Goal: Task Accomplishment & Management: Manage account settings

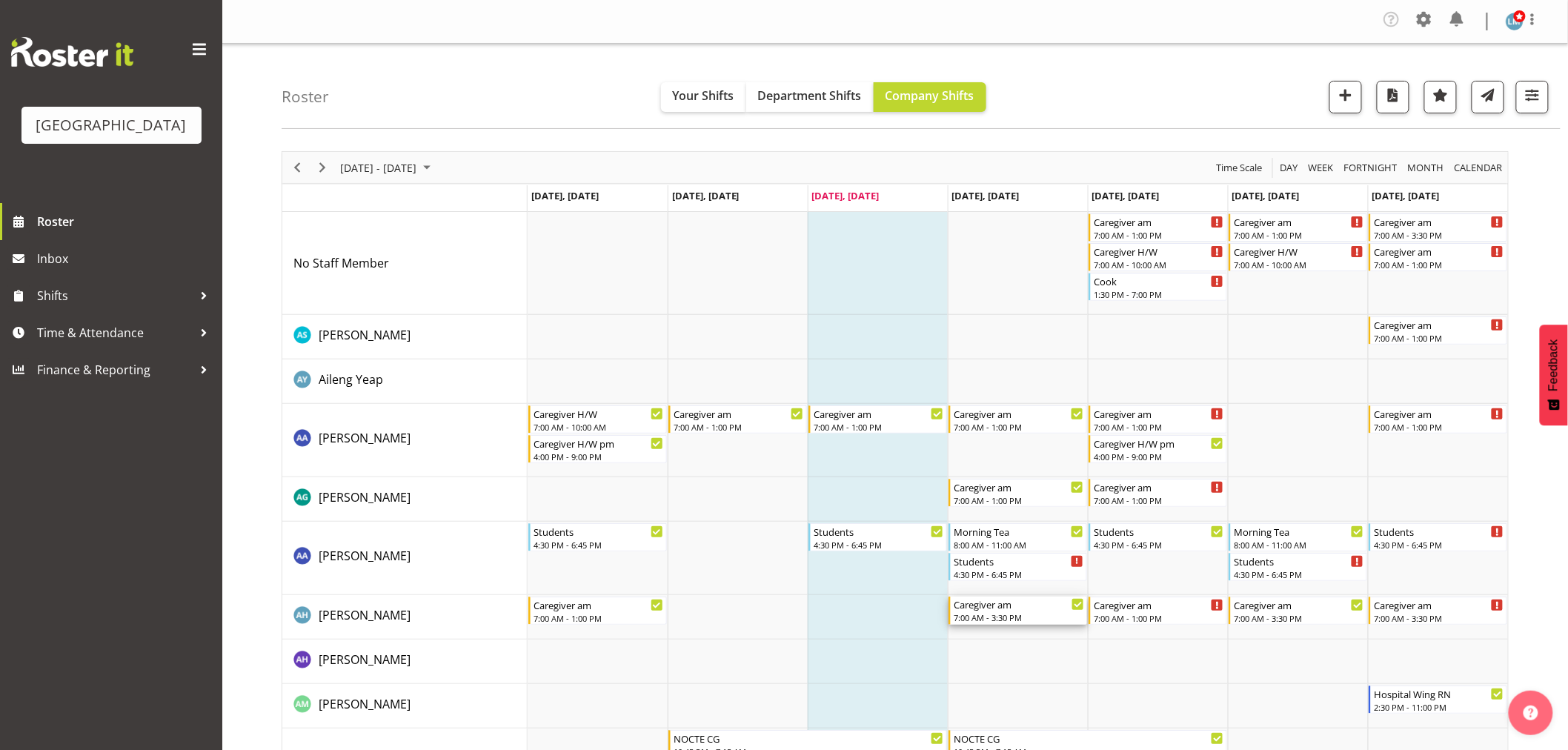
click at [992, 613] on div "7:00 AM - 3:30 PM" at bounding box center [1018, 617] width 130 height 12
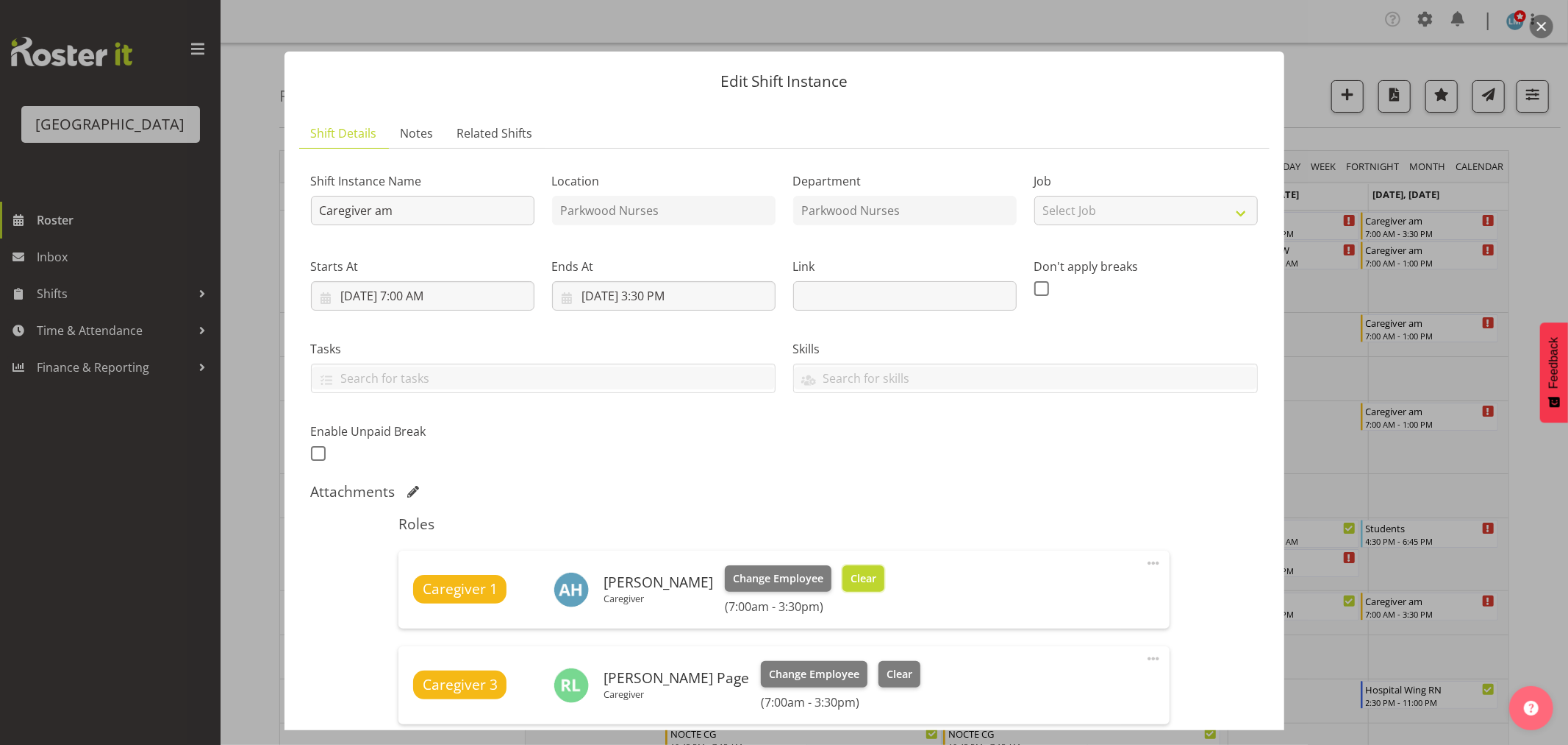
click at [877, 583] on span "Clear" at bounding box center [863, 577] width 25 height 17
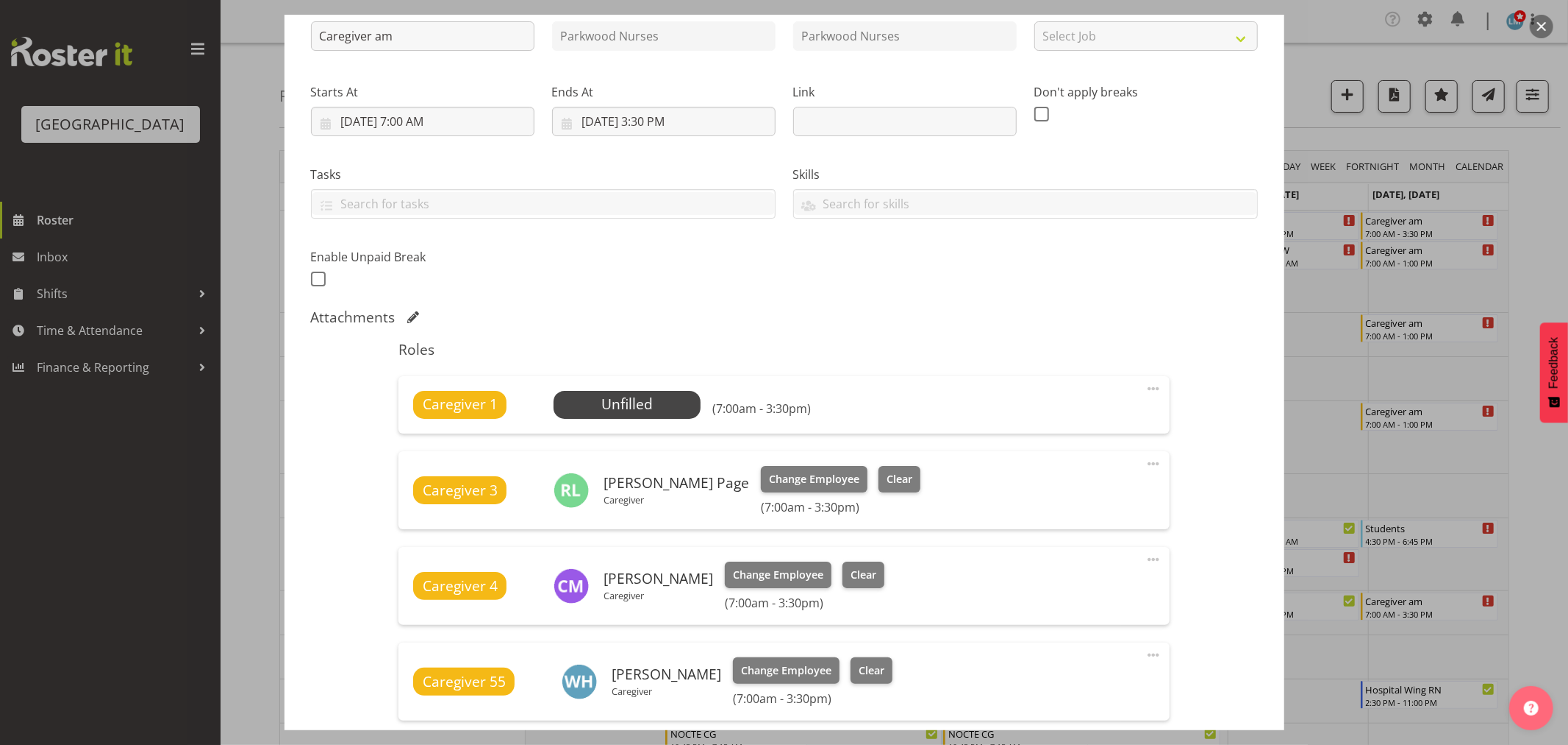
scroll to position [363, 0]
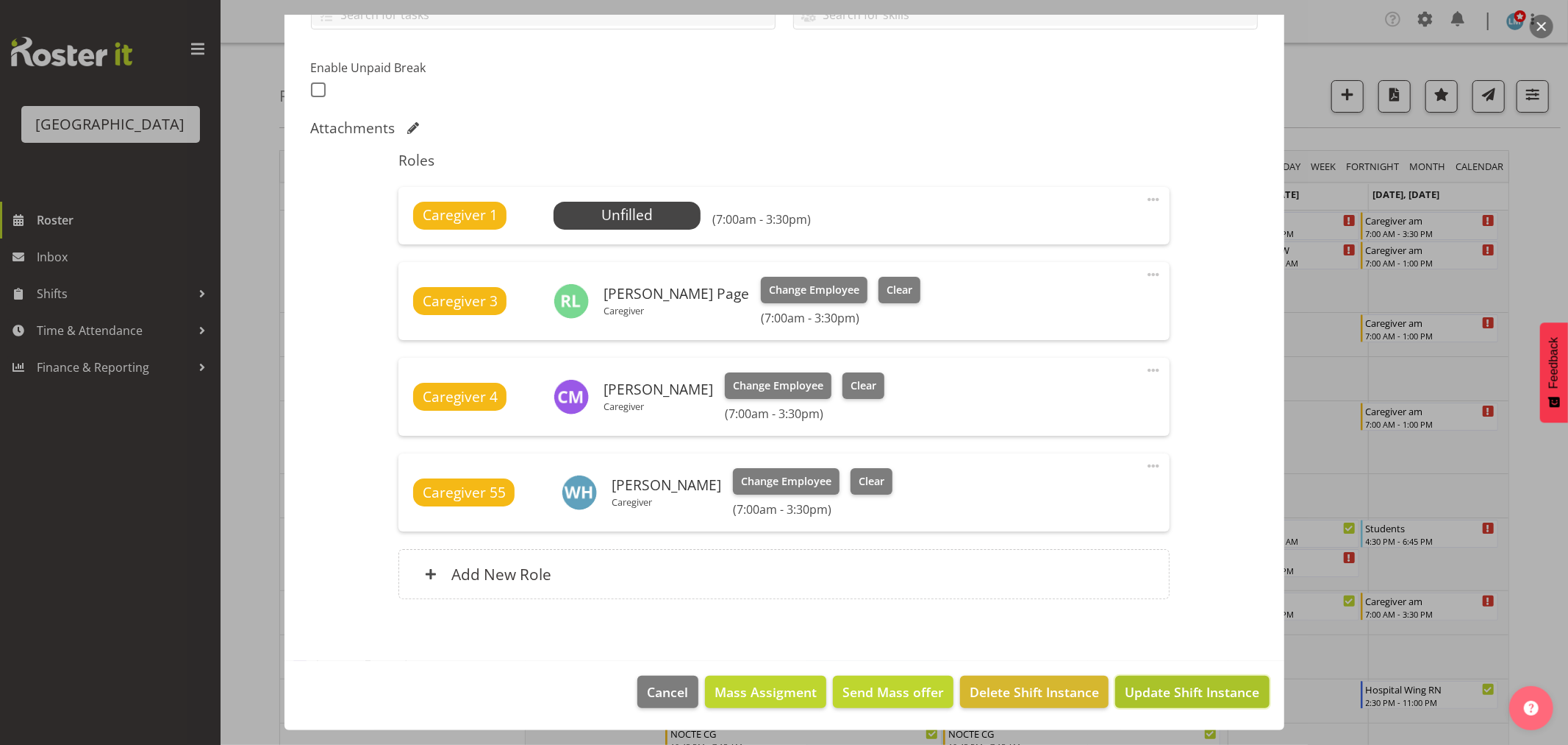
click at [1204, 689] on span "Update Shift Instance" at bounding box center [1192, 691] width 134 height 19
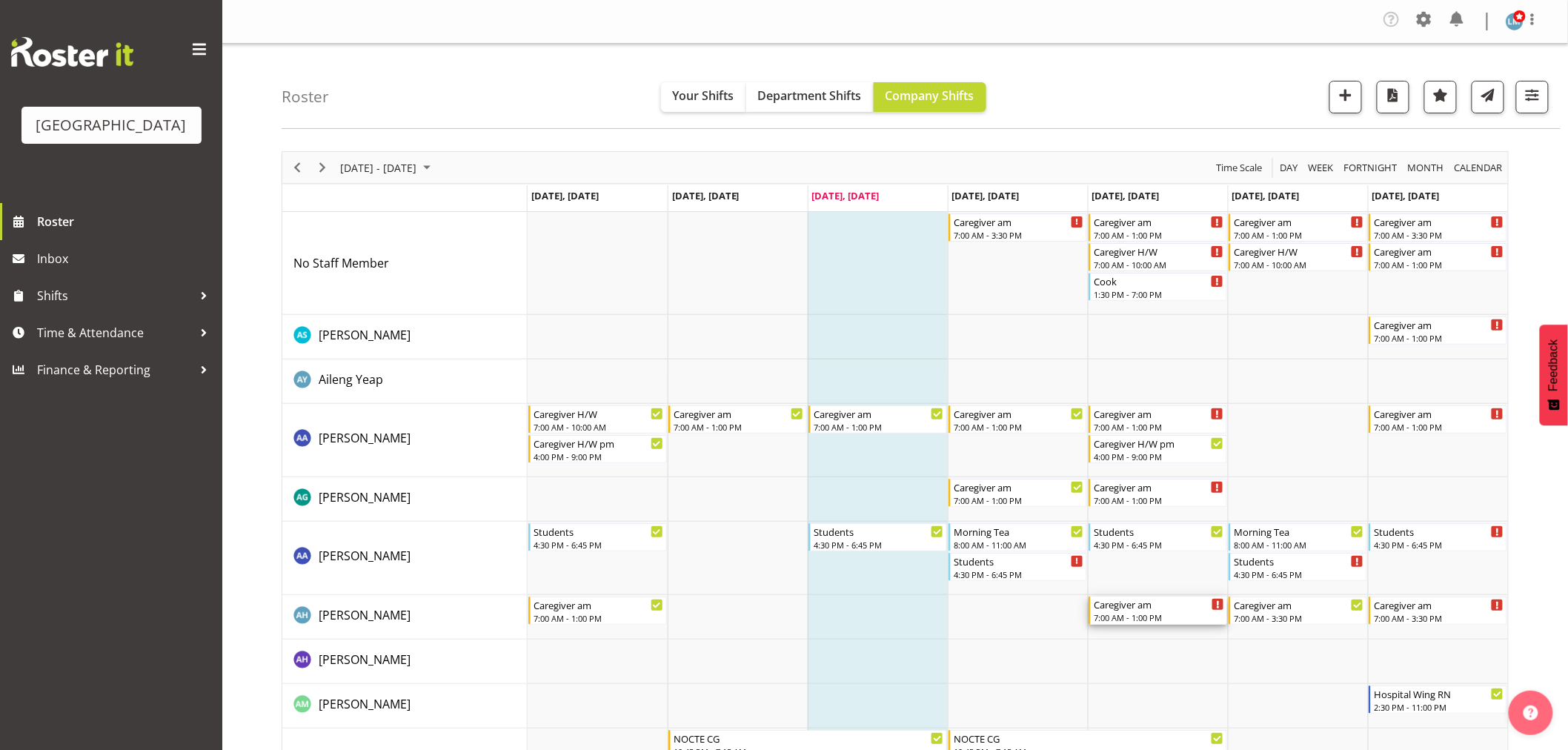
click at [1157, 609] on div "Caregiver am" at bounding box center [1158, 603] width 130 height 15
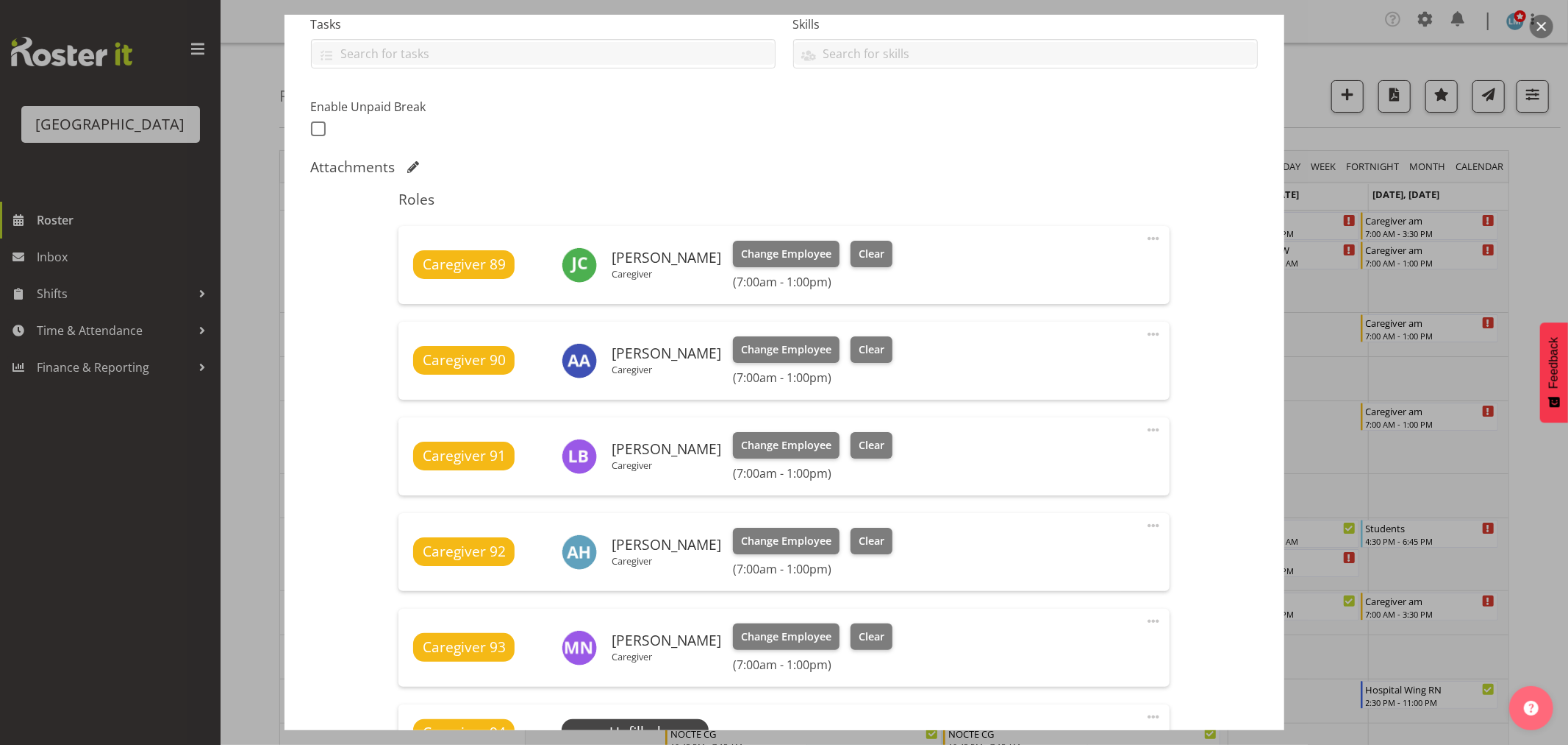
scroll to position [326, 0]
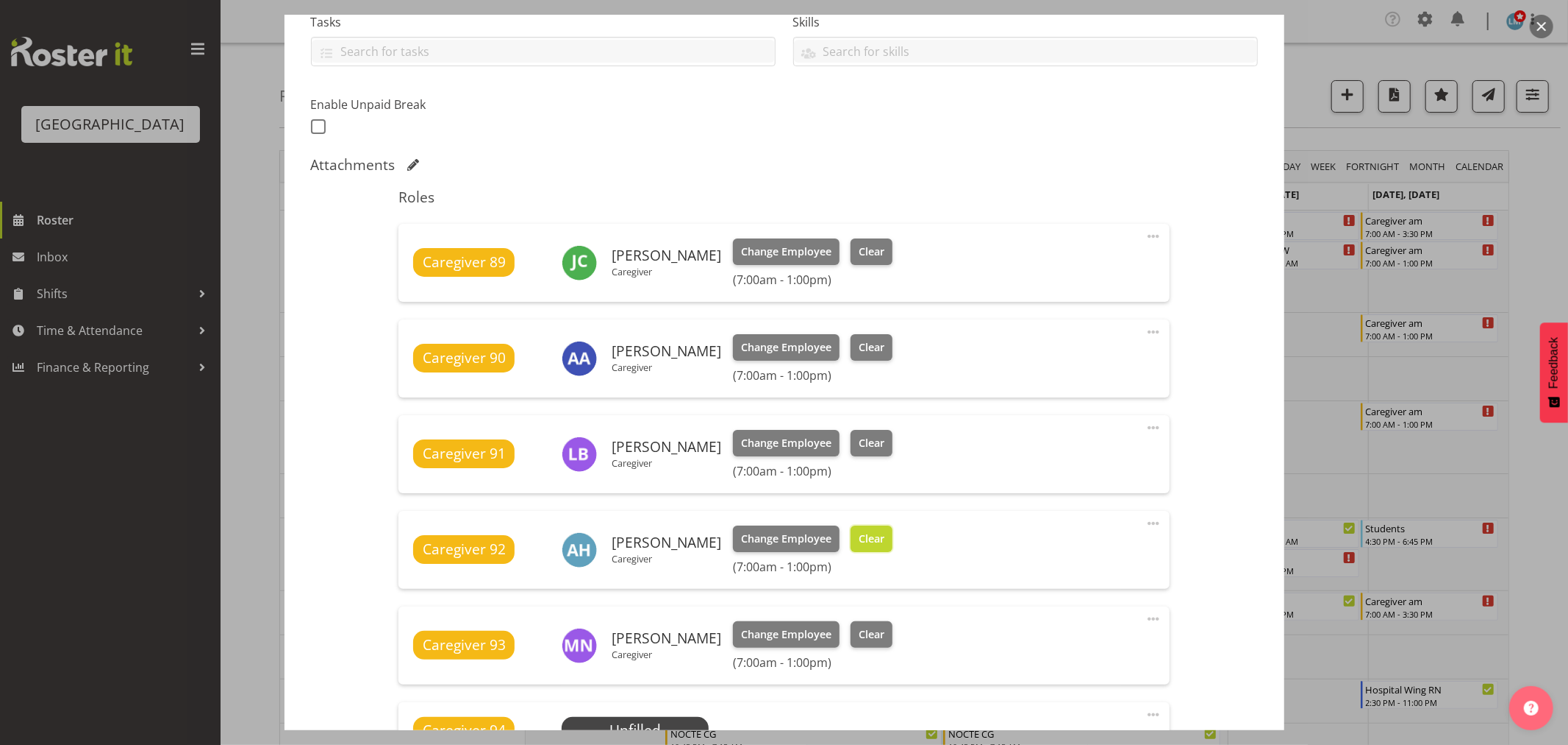
click at [890, 528] on button "Clear" at bounding box center [871, 538] width 42 height 26
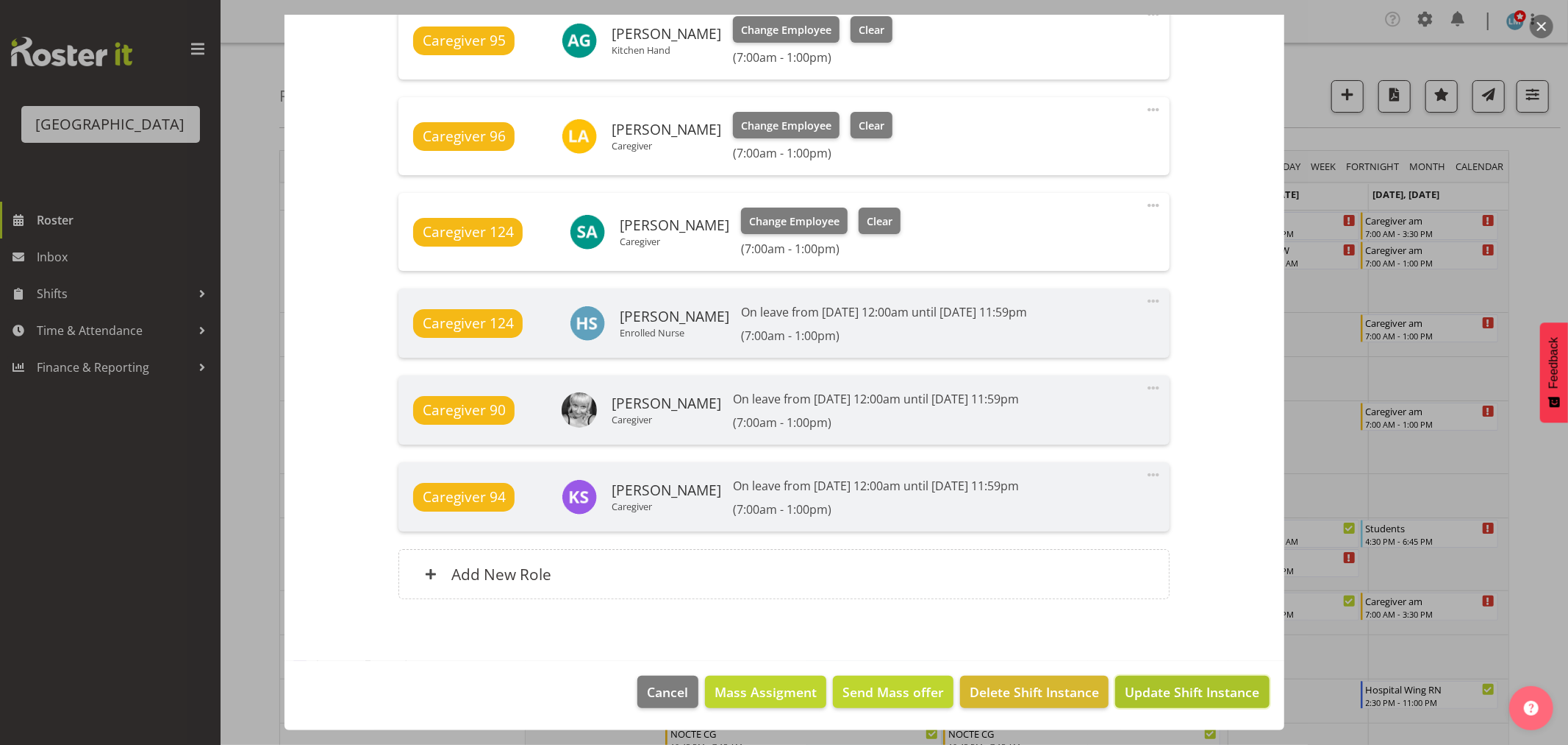
click at [1225, 682] on span "Update Shift Instance" at bounding box center [1192, 691] width 134 height 19
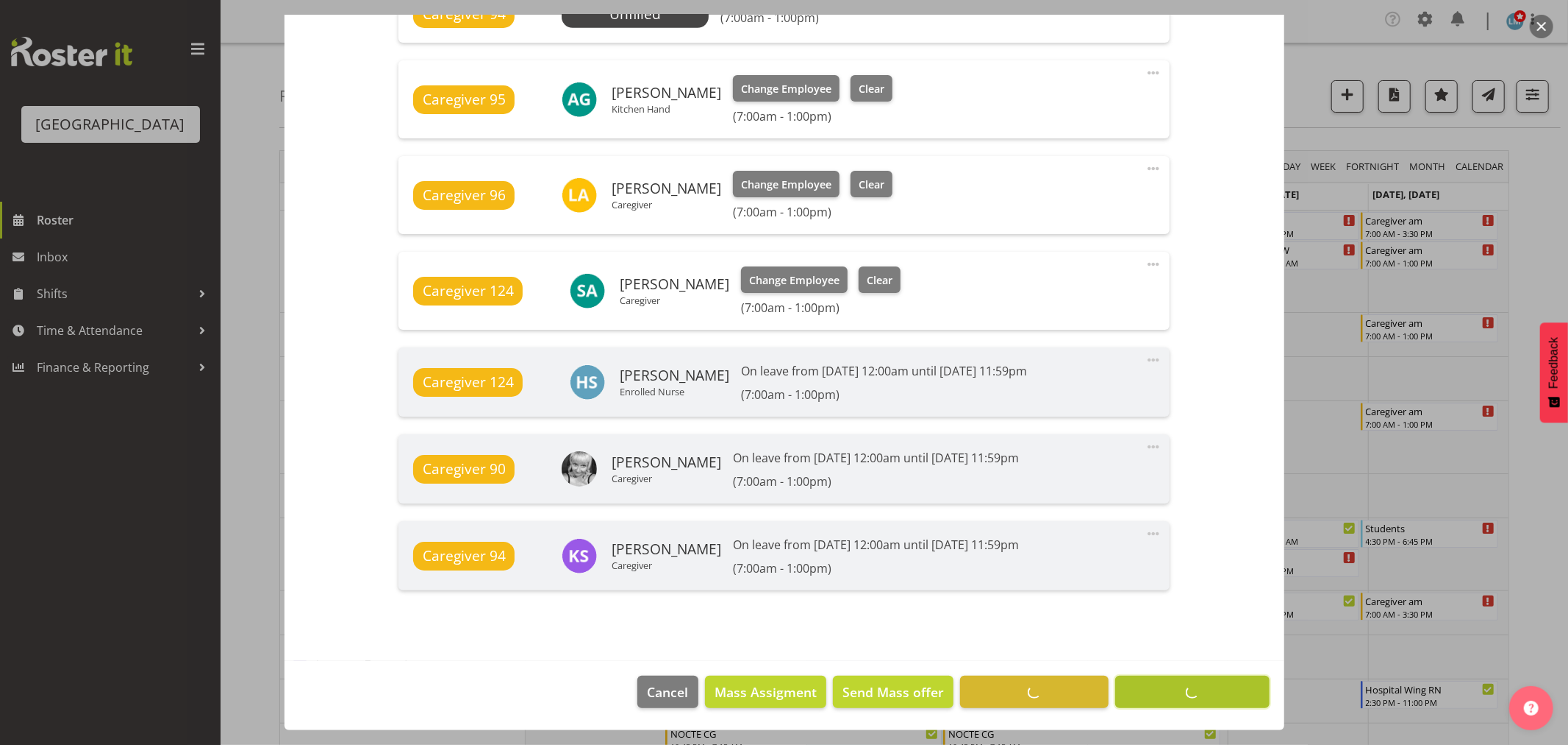
scroll to position [1023, 0]
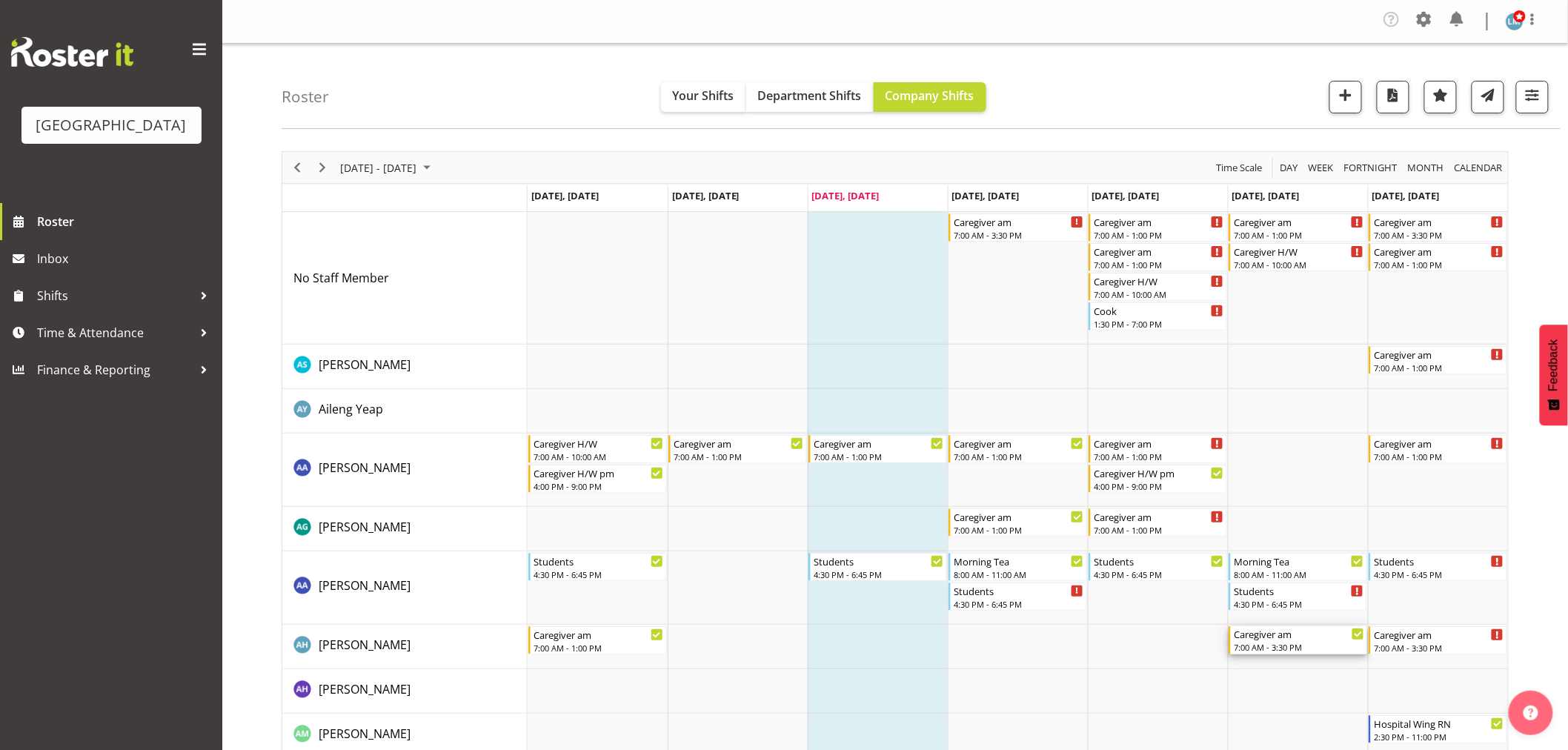
click at [1308, 644] on div "7:00 AM - 3:30 PM" at bounding box center [1298, 646] width 130 height 12
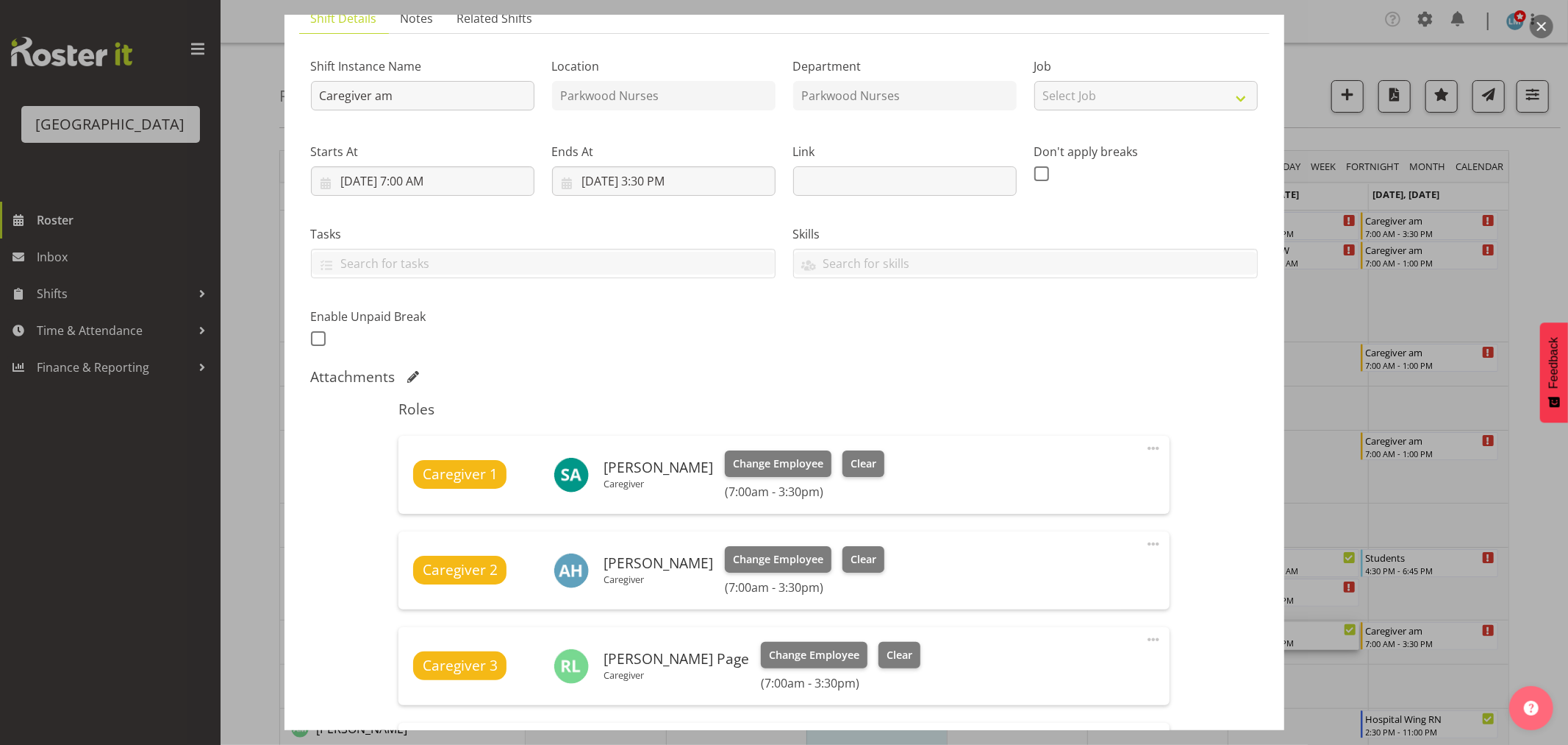
scroll to position [245, 0]
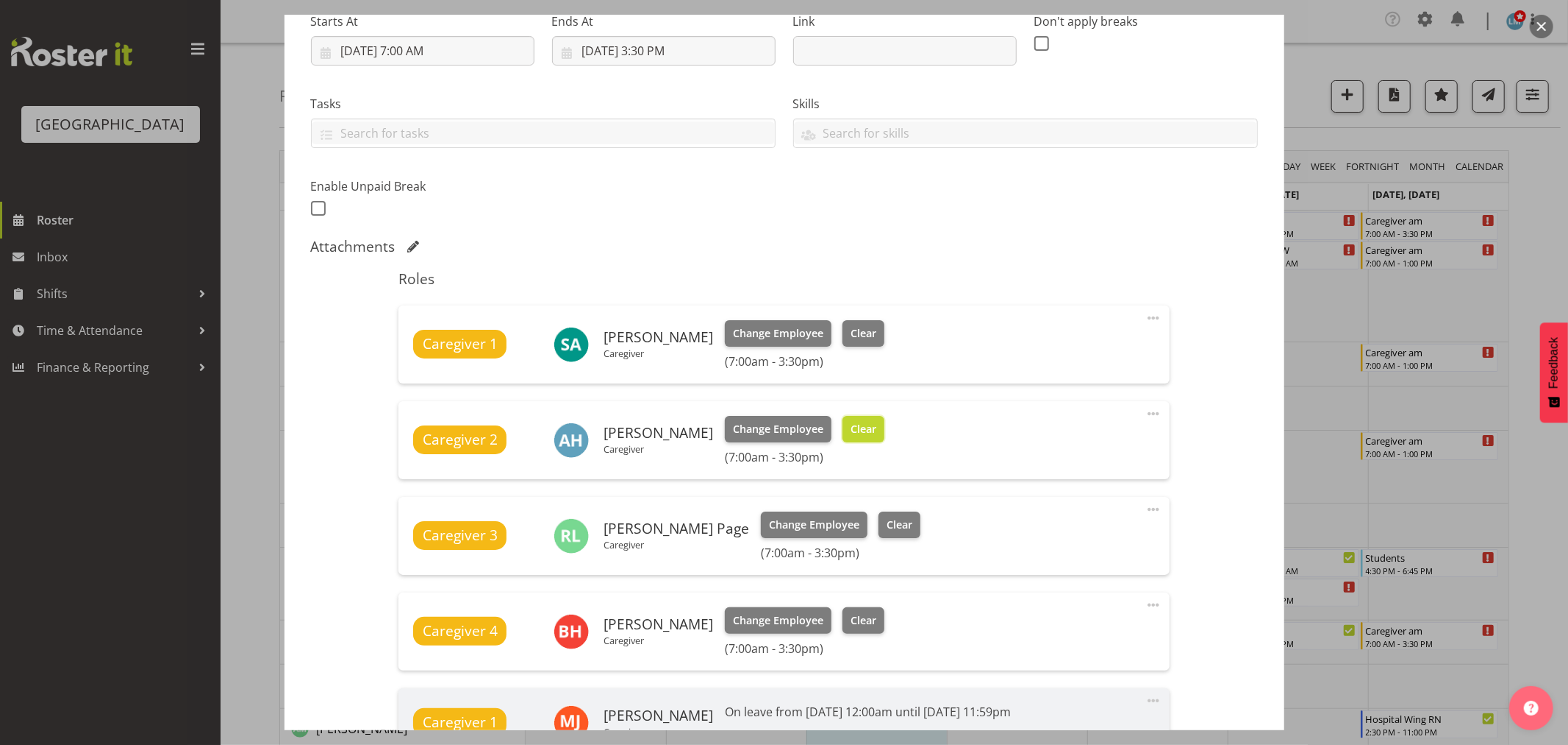
click at [877, 423] on span "Clear" at bounding box center [863, 428] width 25 height 17
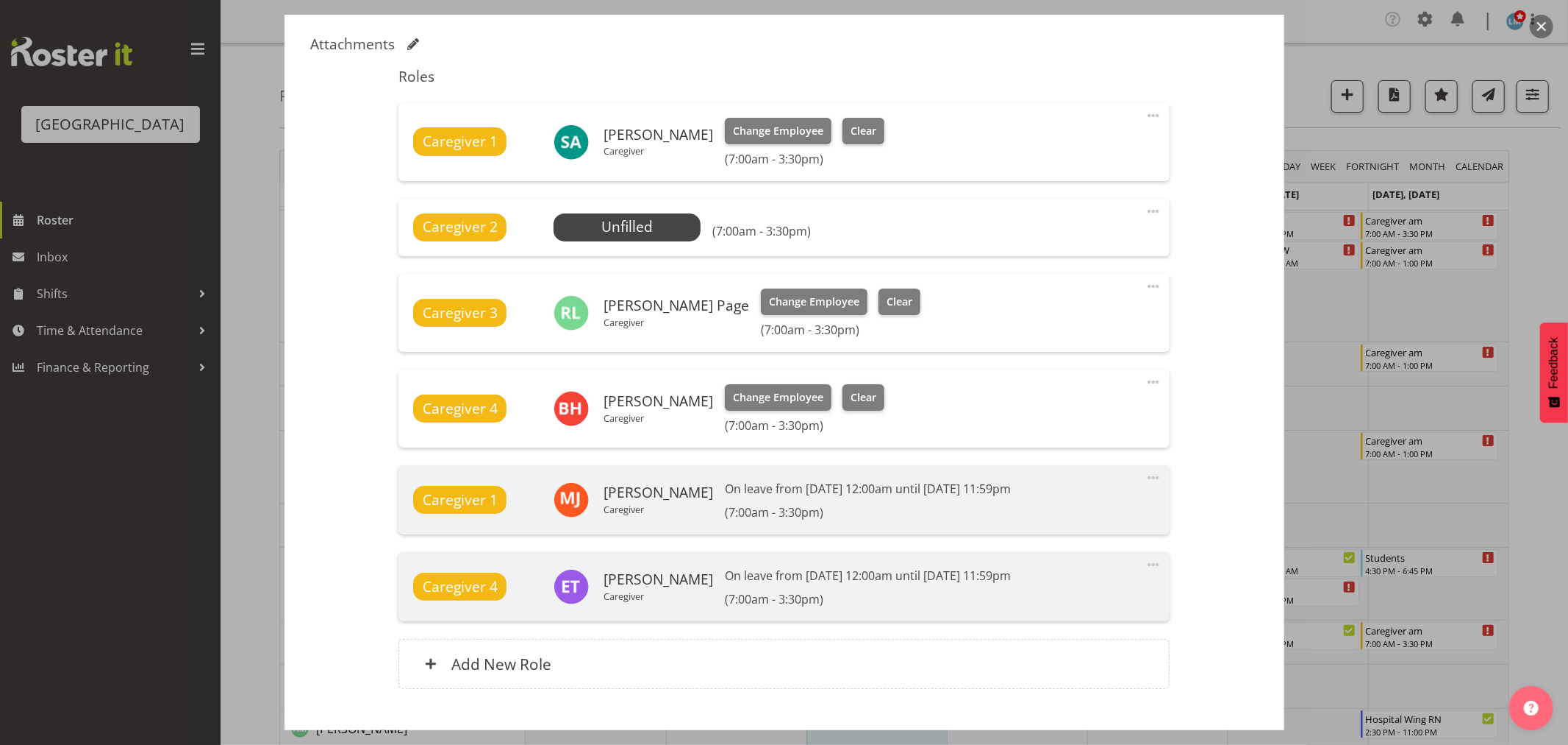
scroll to position [538, 0]
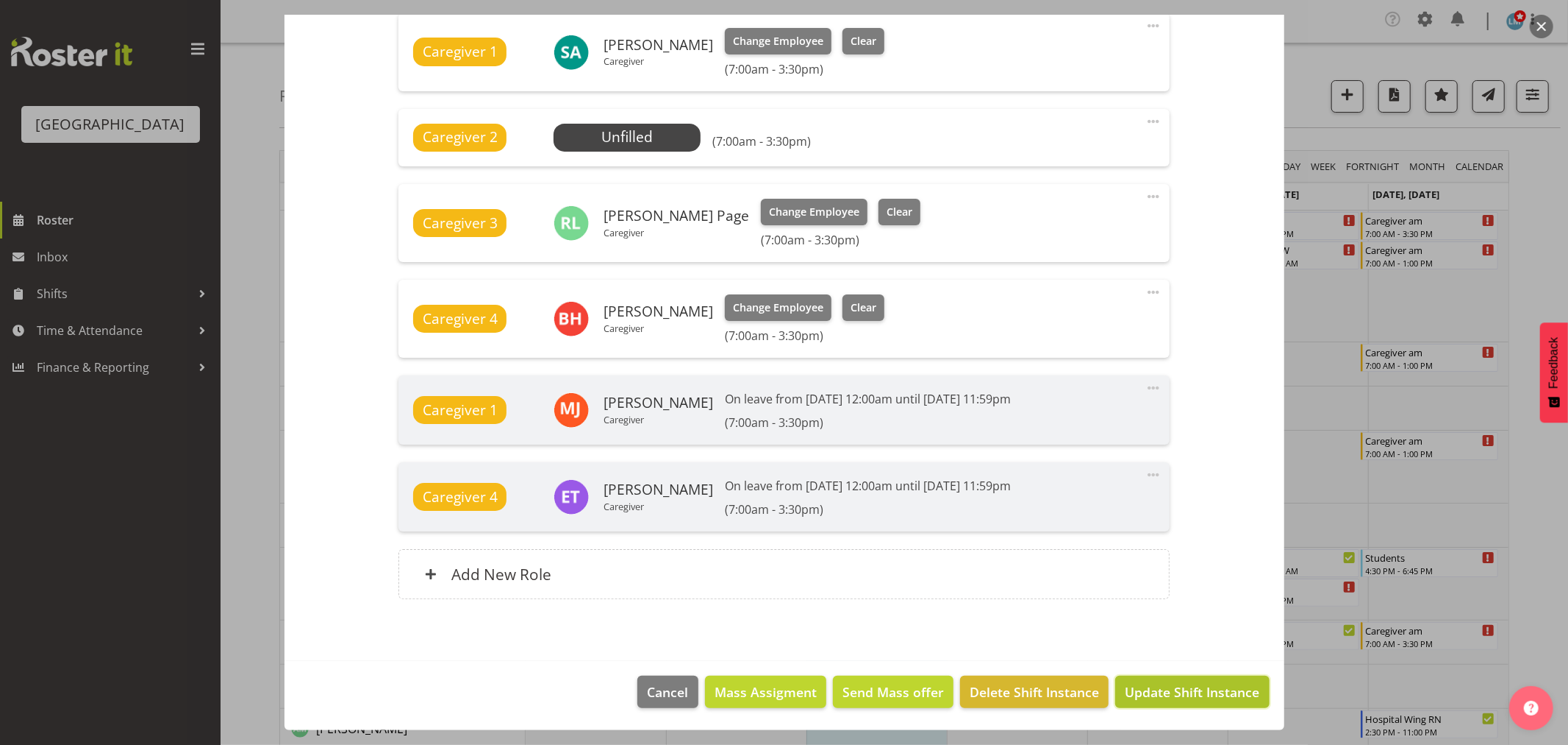
click at [1169, 694] on span "Update Shift Instance" at bounding box center [1192, 691] width 134 height 19
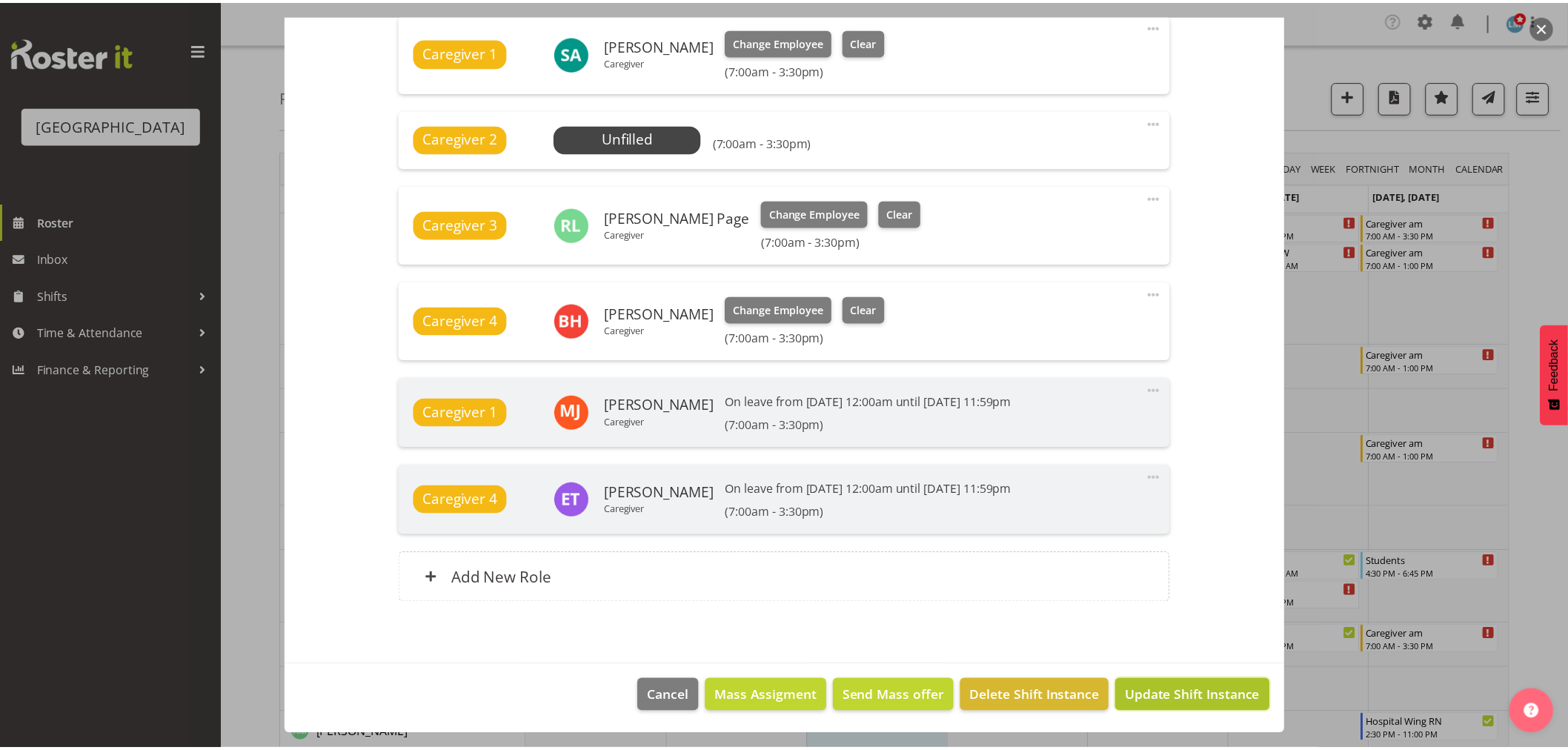
scroll to position [481, 0]
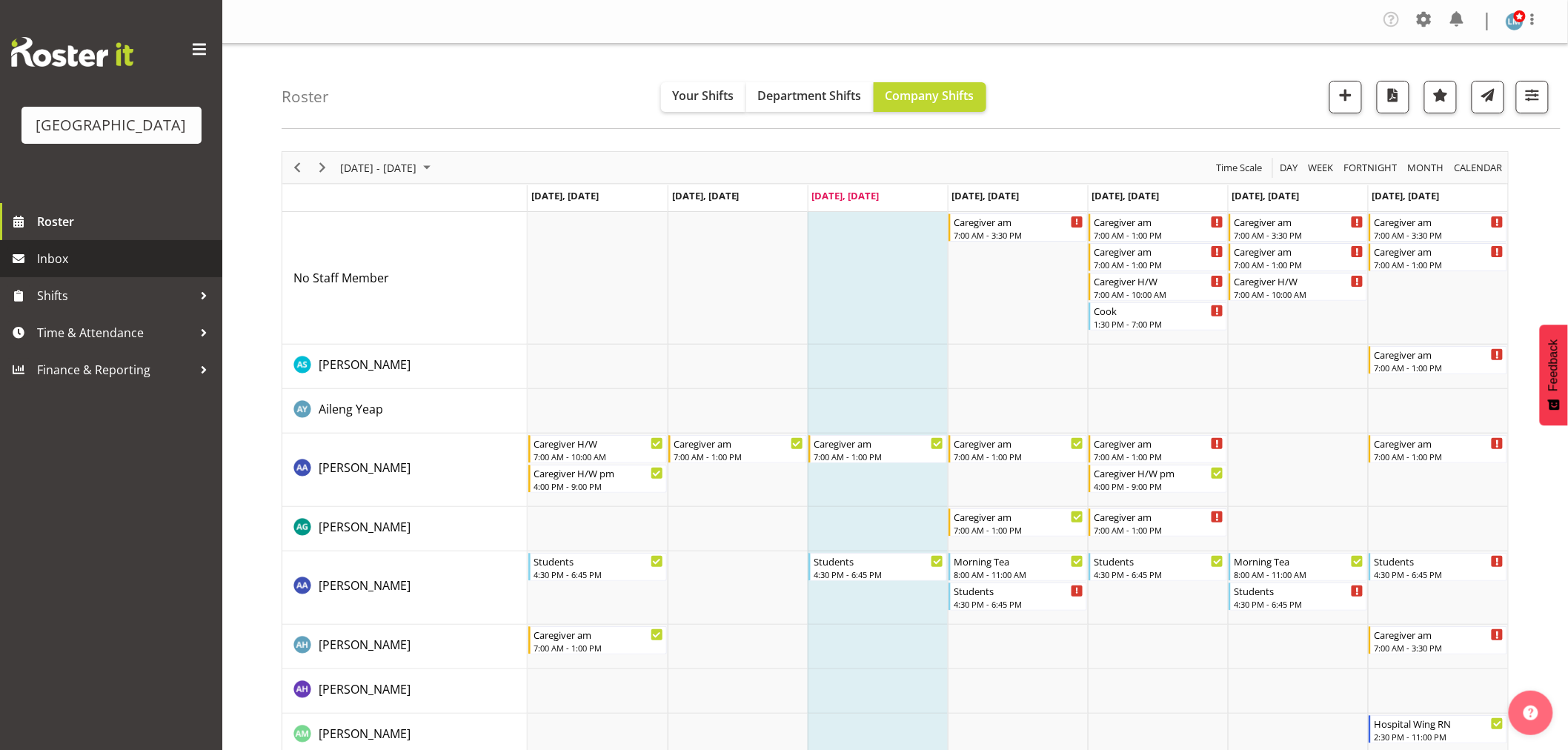
click at [58, 270] on span "Inbox" at bounding box center [126, 258] width 177 height 23
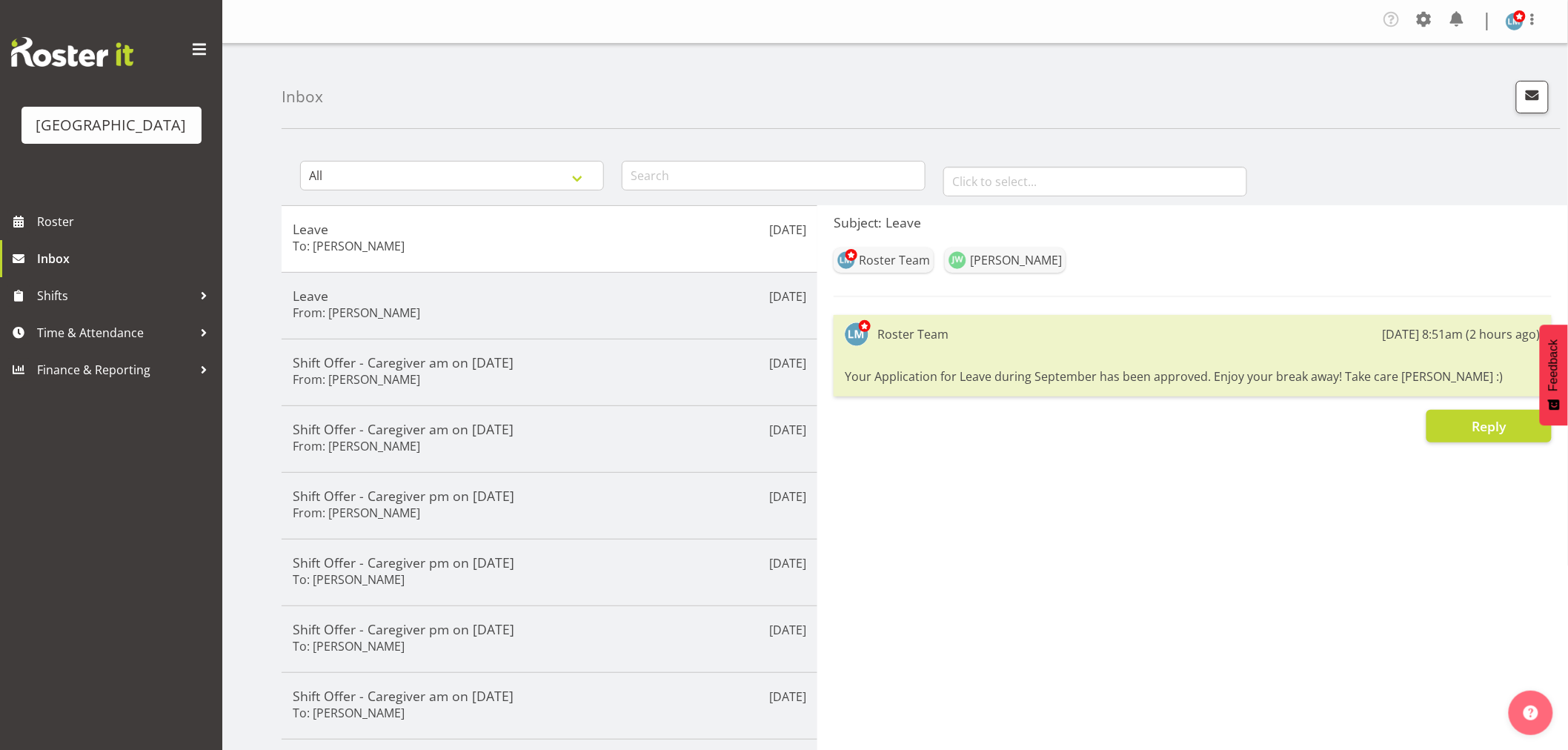
click at [112, 659] on div "Parkwood Retirement Village Roster Inbox Shifts Time & Attendance Finance & Rep…" at bounding box center [111, 375] width 223 height 750
click at [101, 232] on span "Roster" at bounding box center [126, 222] width 177 height 23
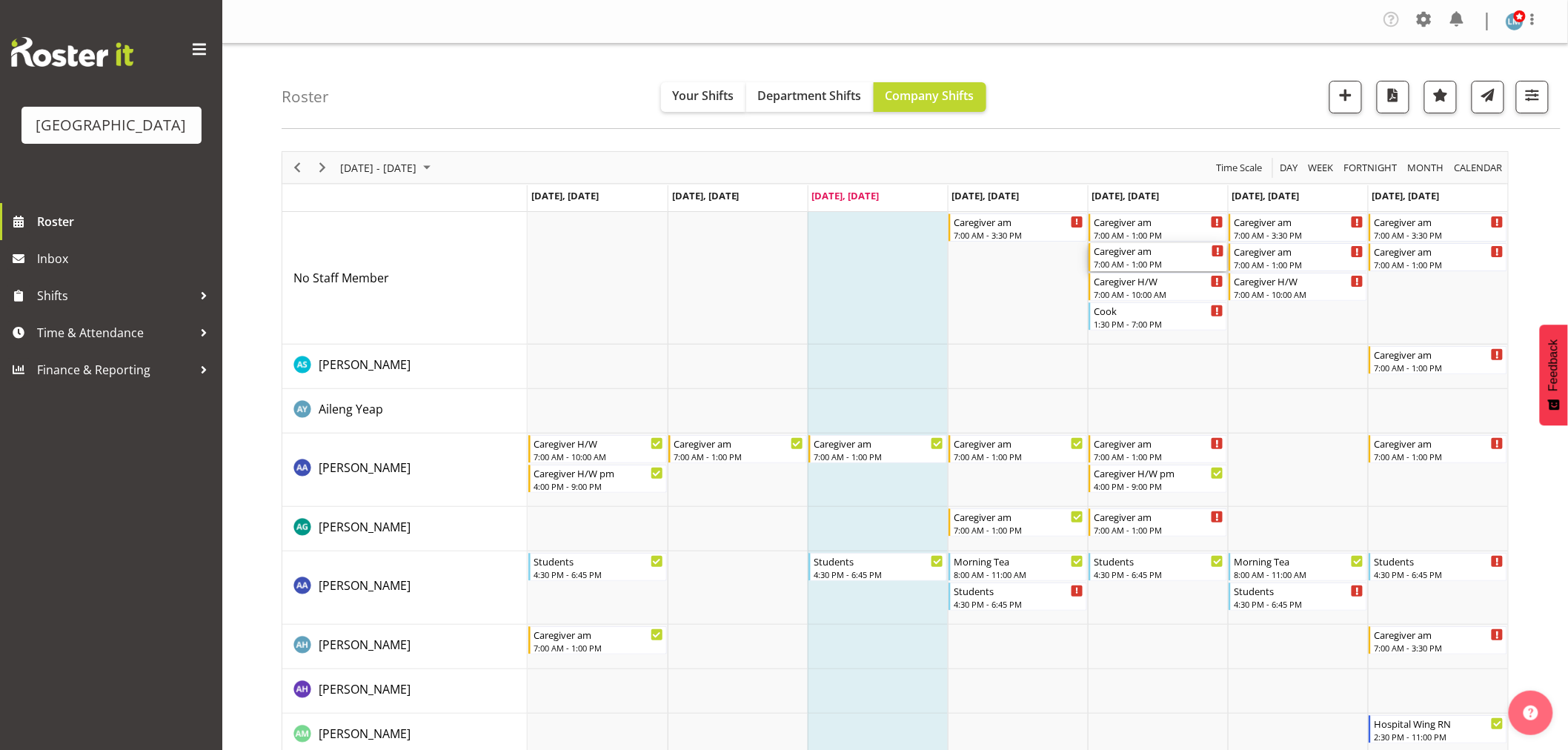
click at [1129, 253] on div "Caregiver am" at bounding box center [1158, 250] width 130 height 15
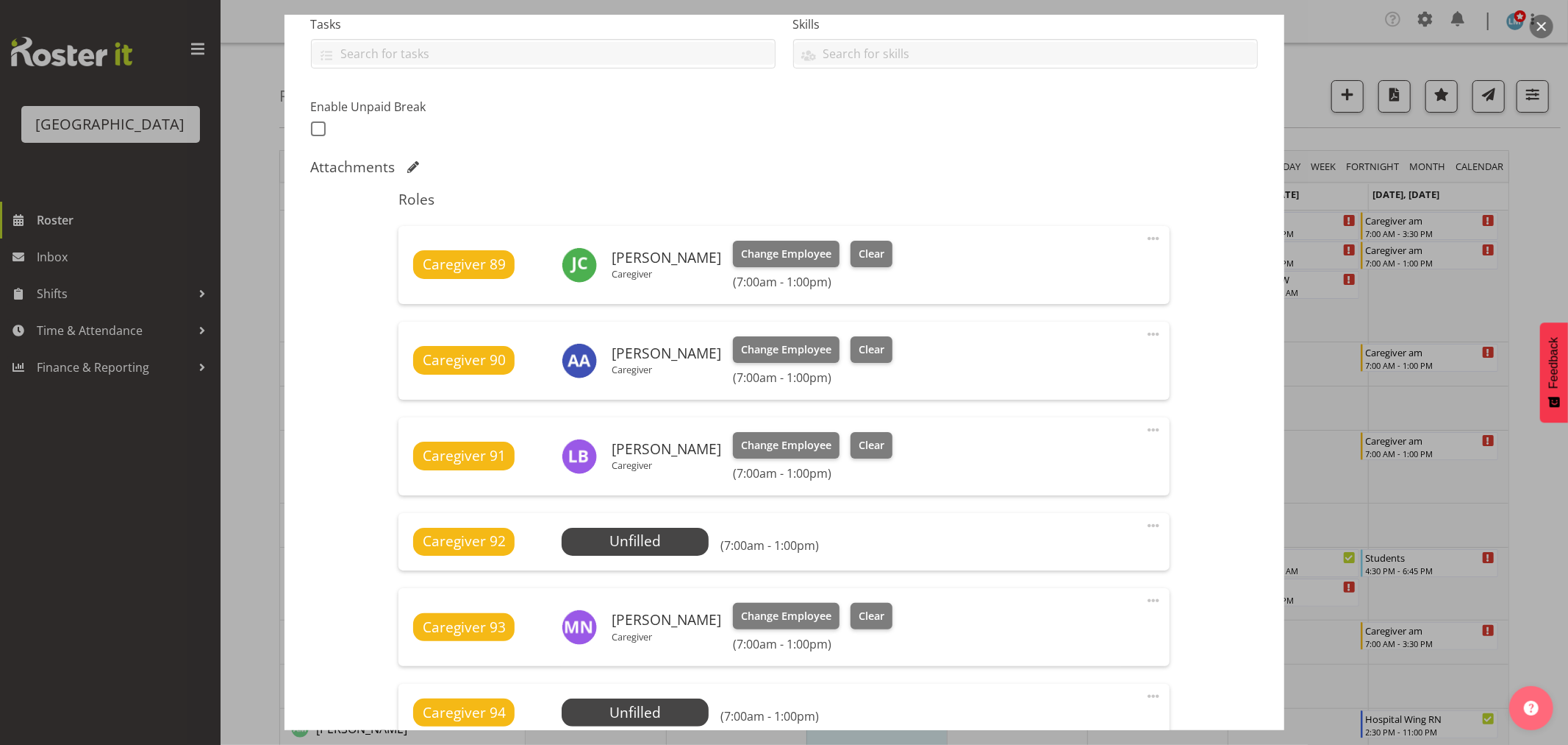
scroll to position [408, 0]
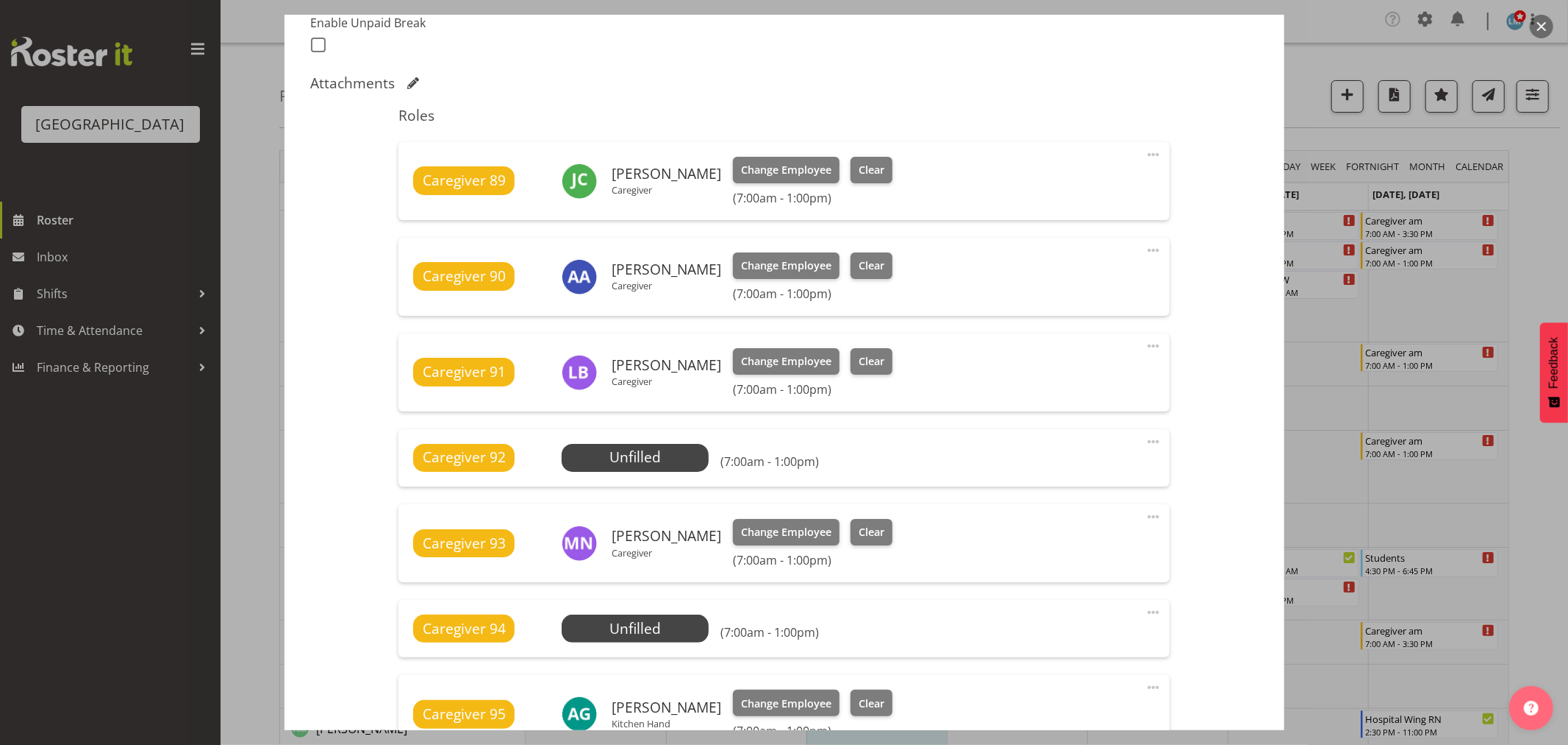
click at [1526, 218] on div at bounding box center [784, 372] width 1568 height 745
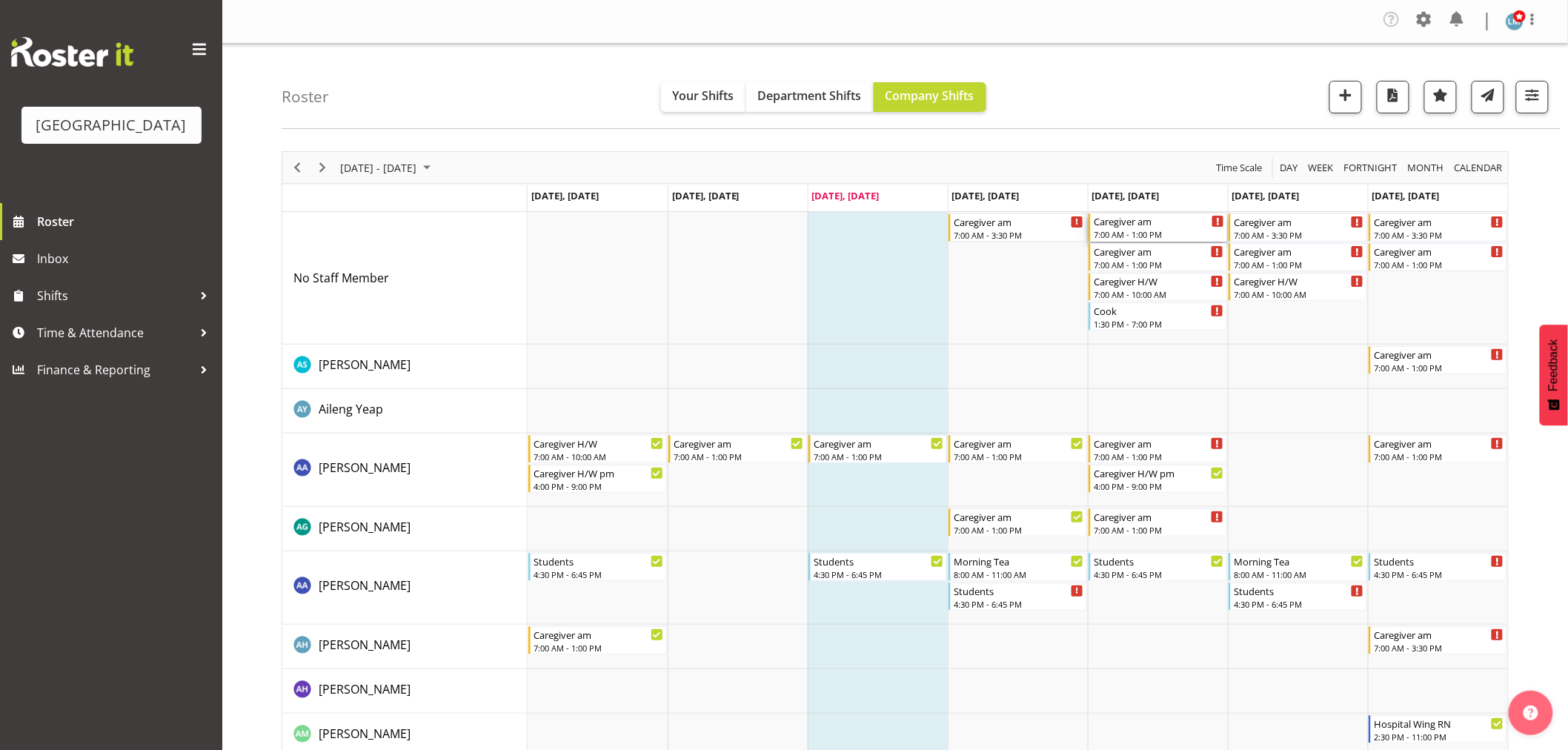
click at [1145, 229] on div "7:00 AM - 1:00 PM" at bounding box center [1158, 234] width 130 height 12
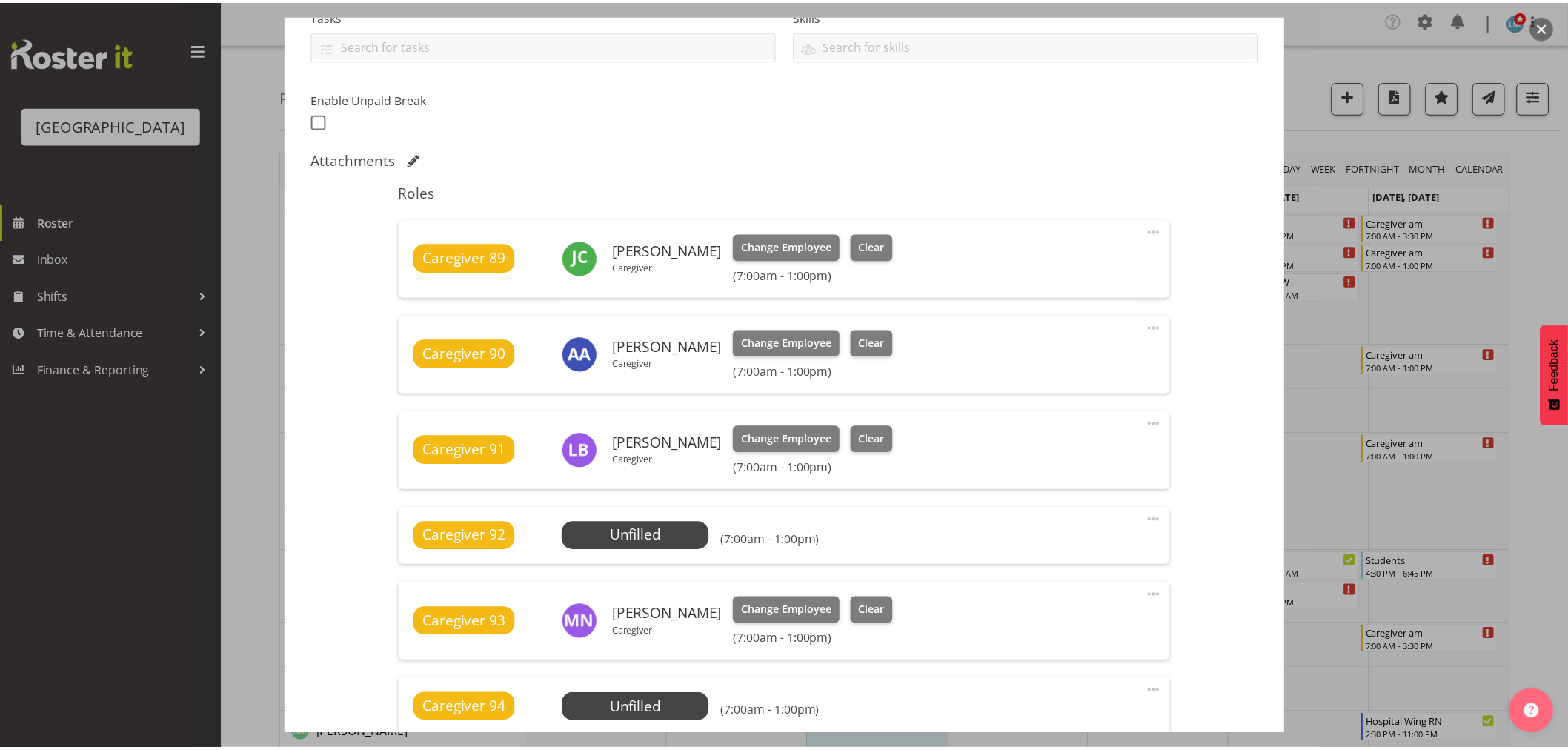
scroll to position [328, 0]
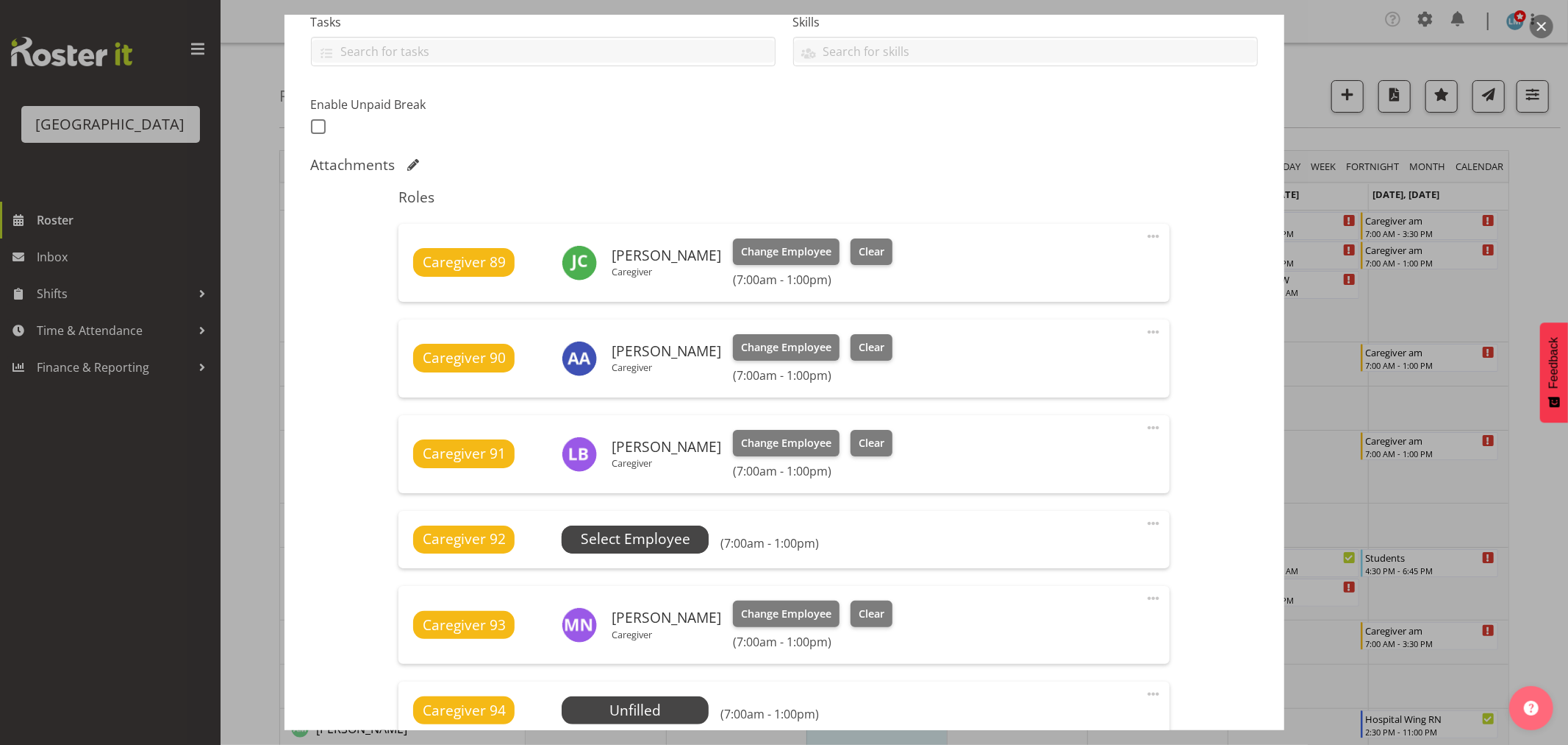
click at [642, 546] on span "Select Employee" at bounding box center [636, 539] width 110 height 21
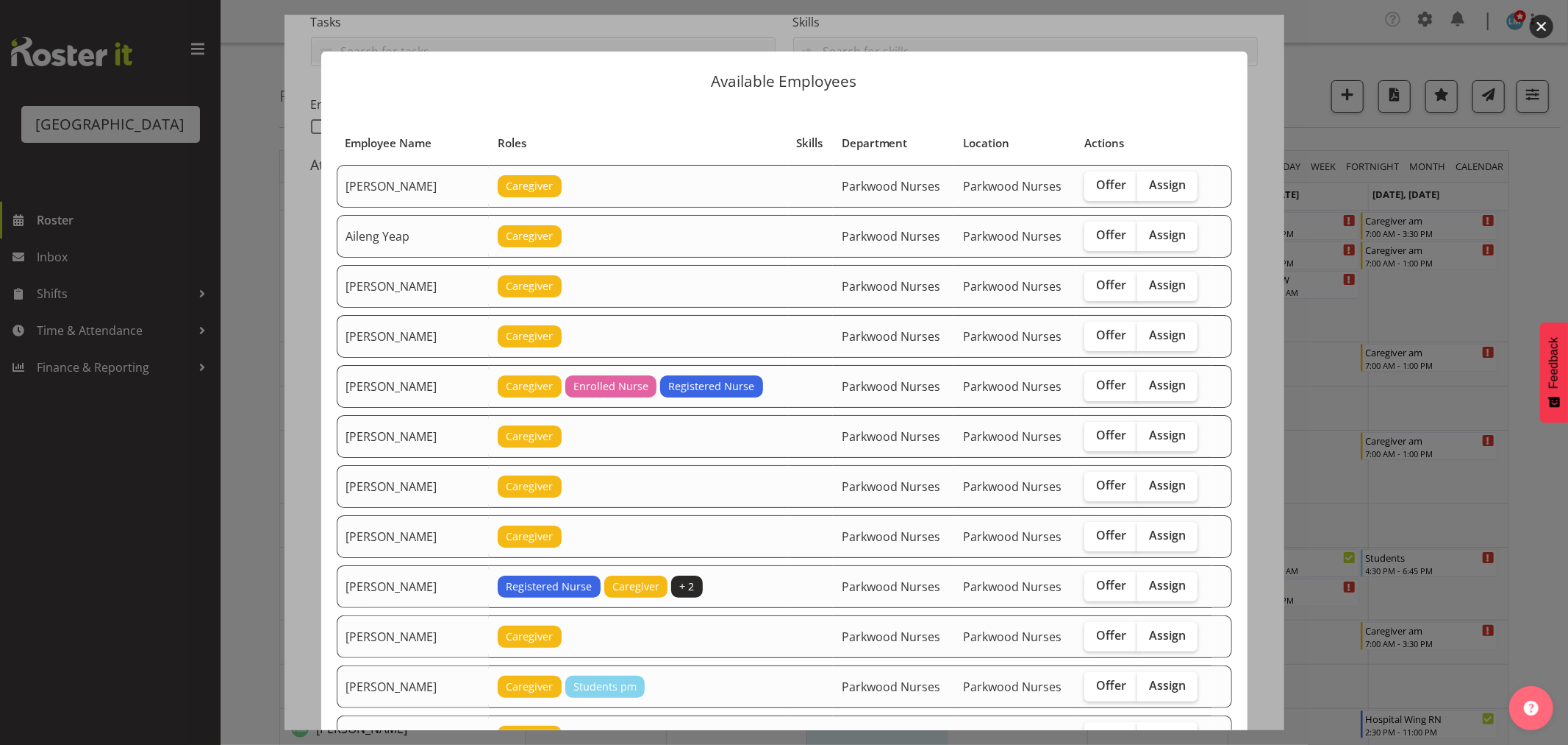
click at [173, 589] on div at bounding box center [784, 372] width 1568 height 745
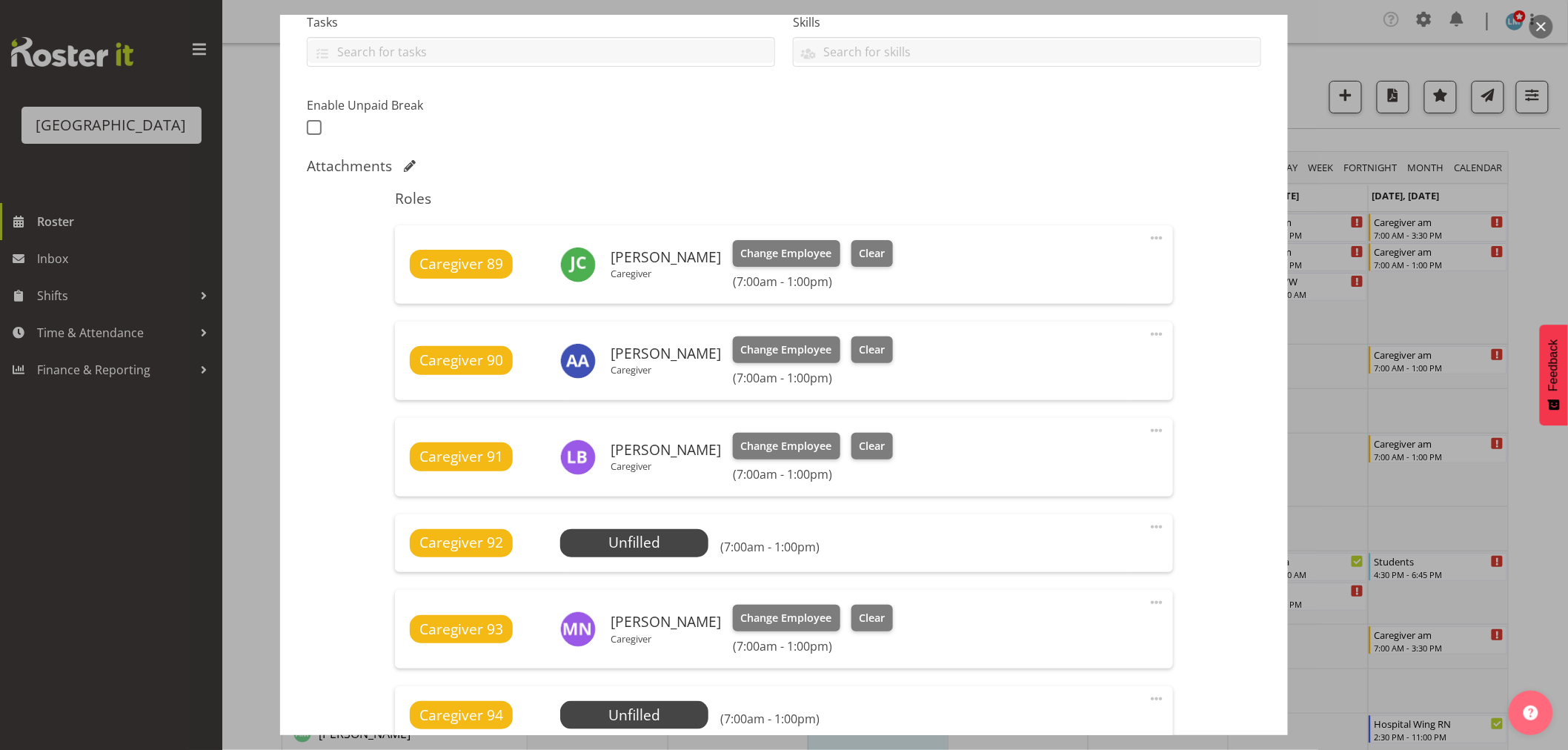
click at [143, 577] on div at bounding box center [784, 375] width 1568 height 750
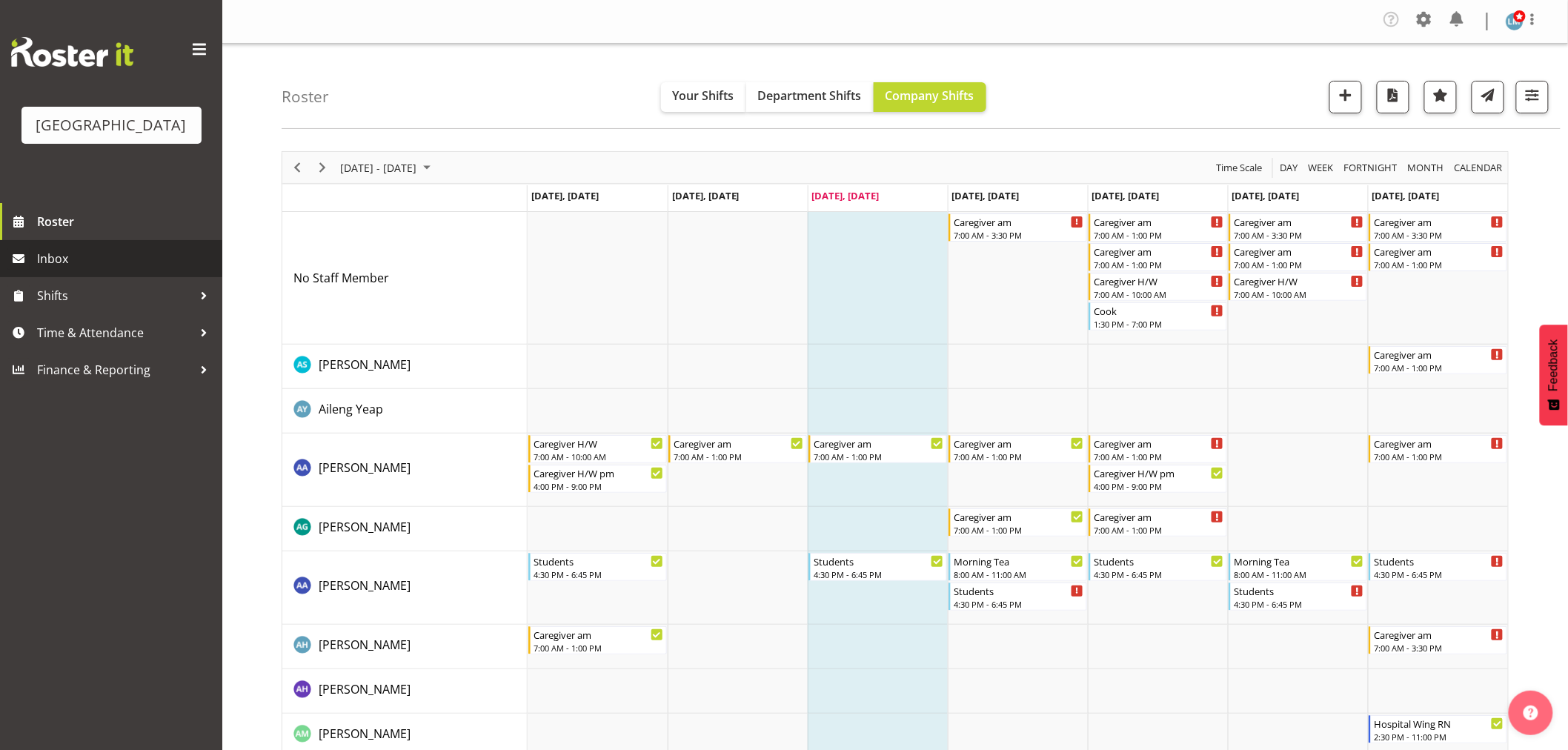
click at [55, 270] on span "Inbox" at bounding box center [126, 258] width 177 height 23
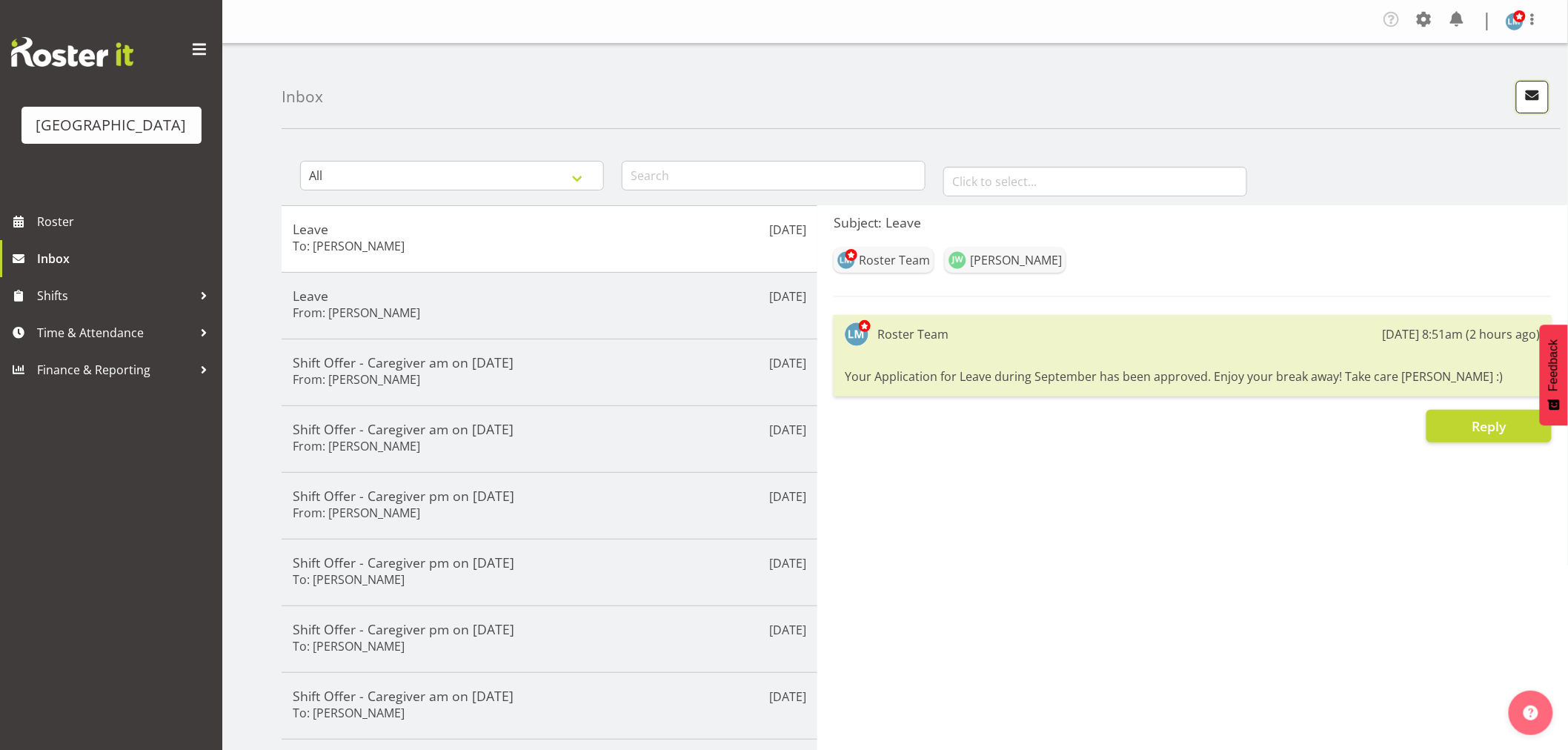
click at [1534, 89] on span "button" at bounding box center [1533, 95] width 20 height 20
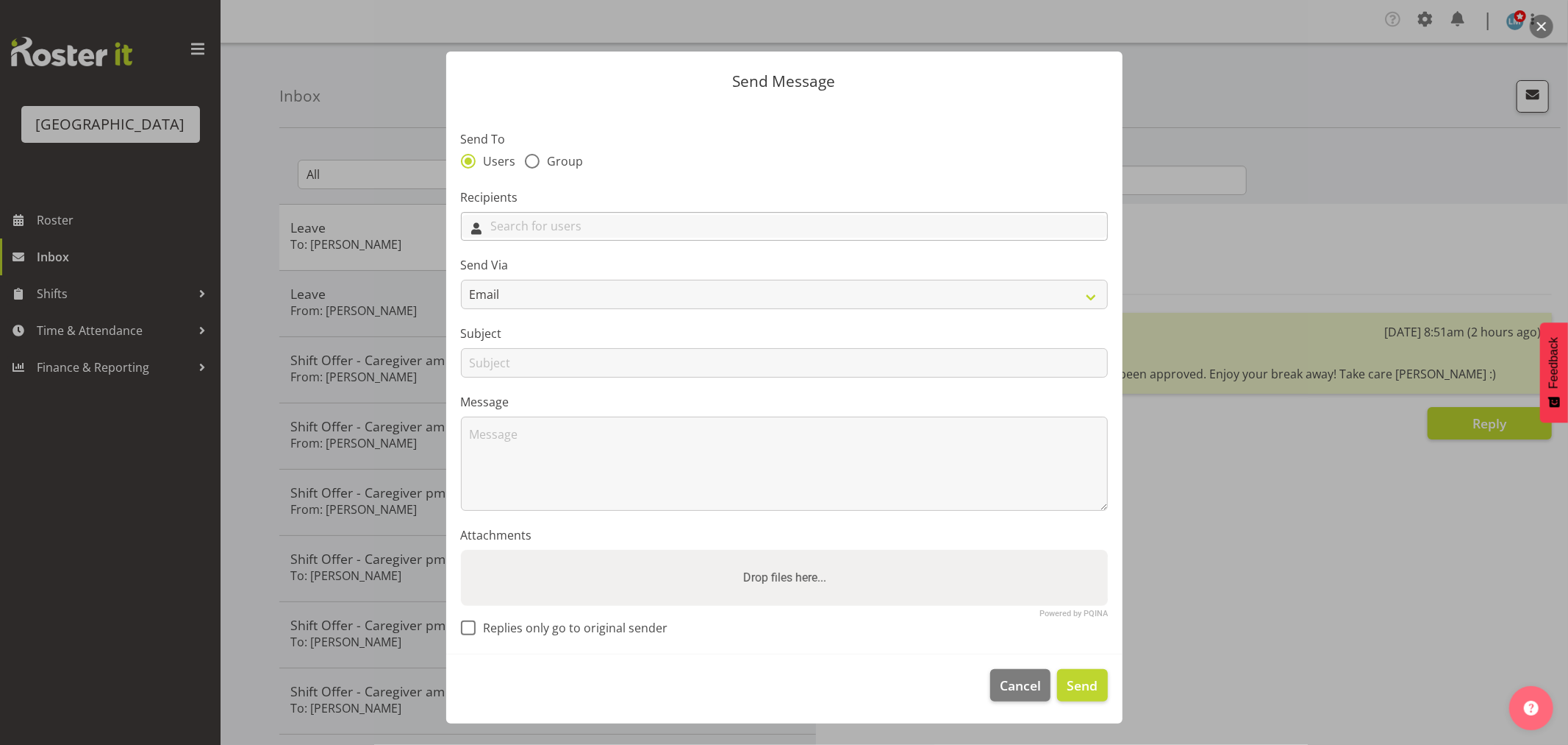
click at [582, 223] on input "text" at bounding box center [784, 226] width 645 height 22
type input "jenn"
click at [525, 290] on span "[PERSON_NAME]" at bounding box center [520, 288] width 91 height 17
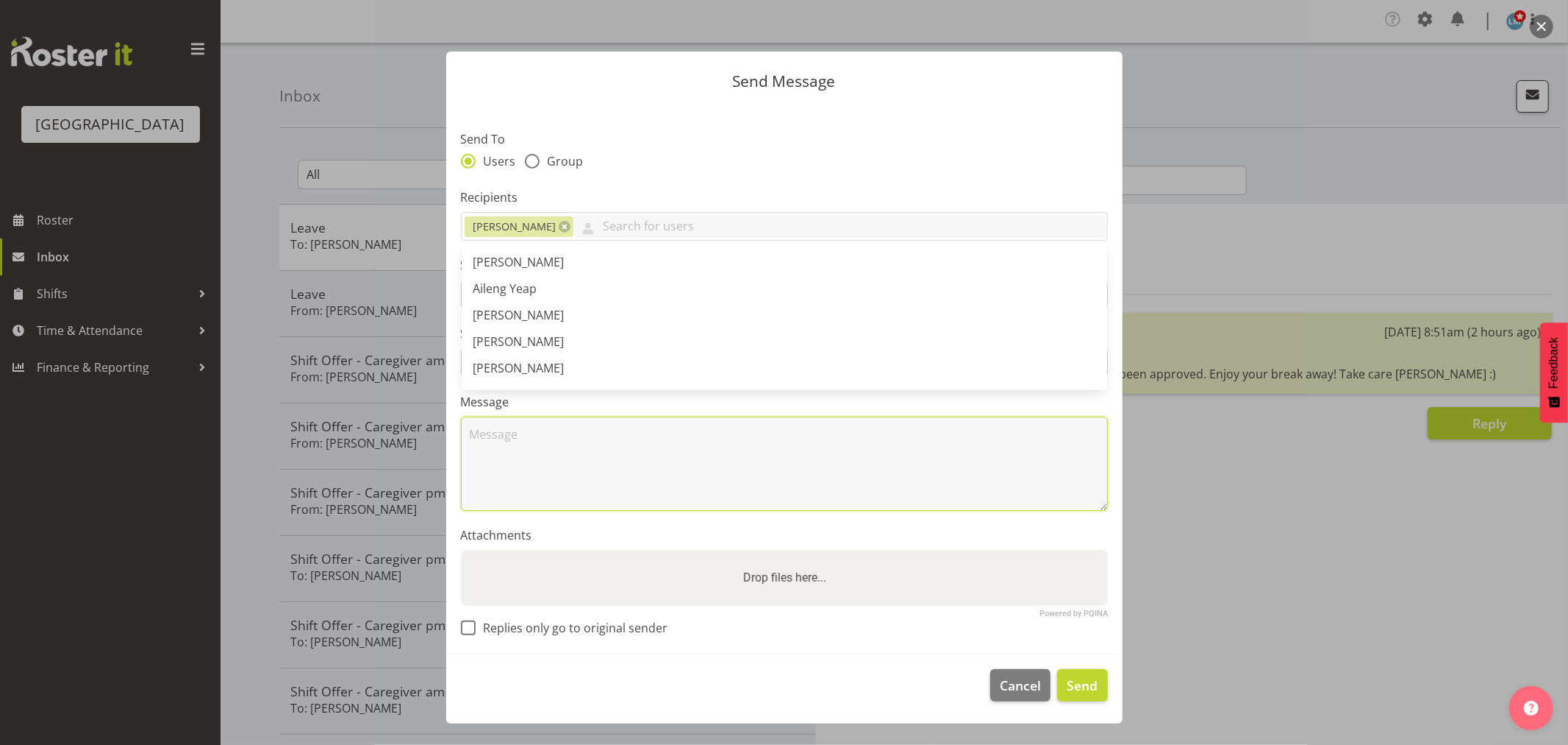
click at [565, 466] on textarea at bounding box center [784, 464] width 647 height 94
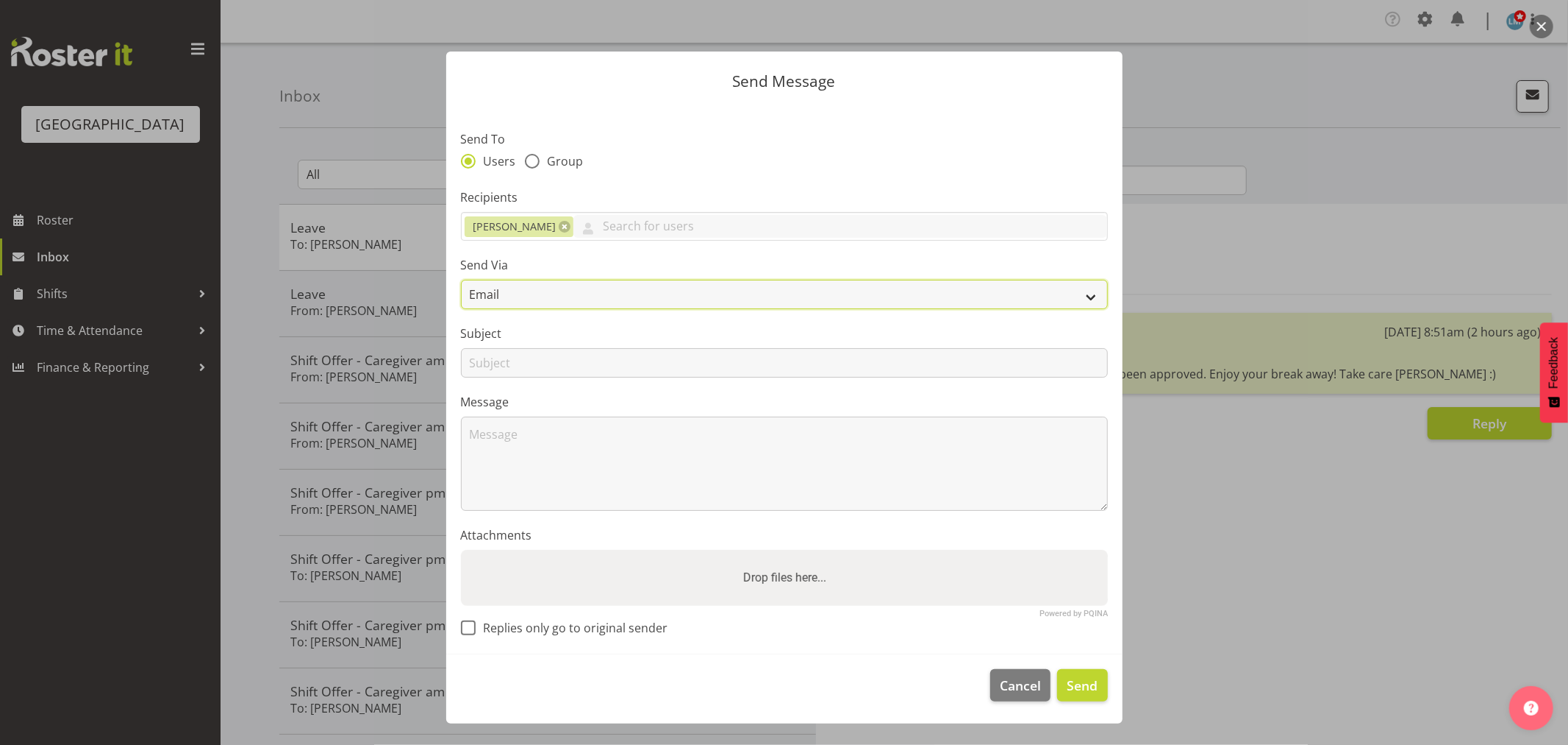
drag, startPoint x: 497, startPoint y: 297, endPoint x: 498, endPoint y: 309, distance: 12.0
click at [497, 297] on select "Email SMS" at bounding box center [784, 294] width 647 height 29
select select "sms"
click at [461, 279] on select "Email SMS" at bounding box center [784, 294] width 647 height 29
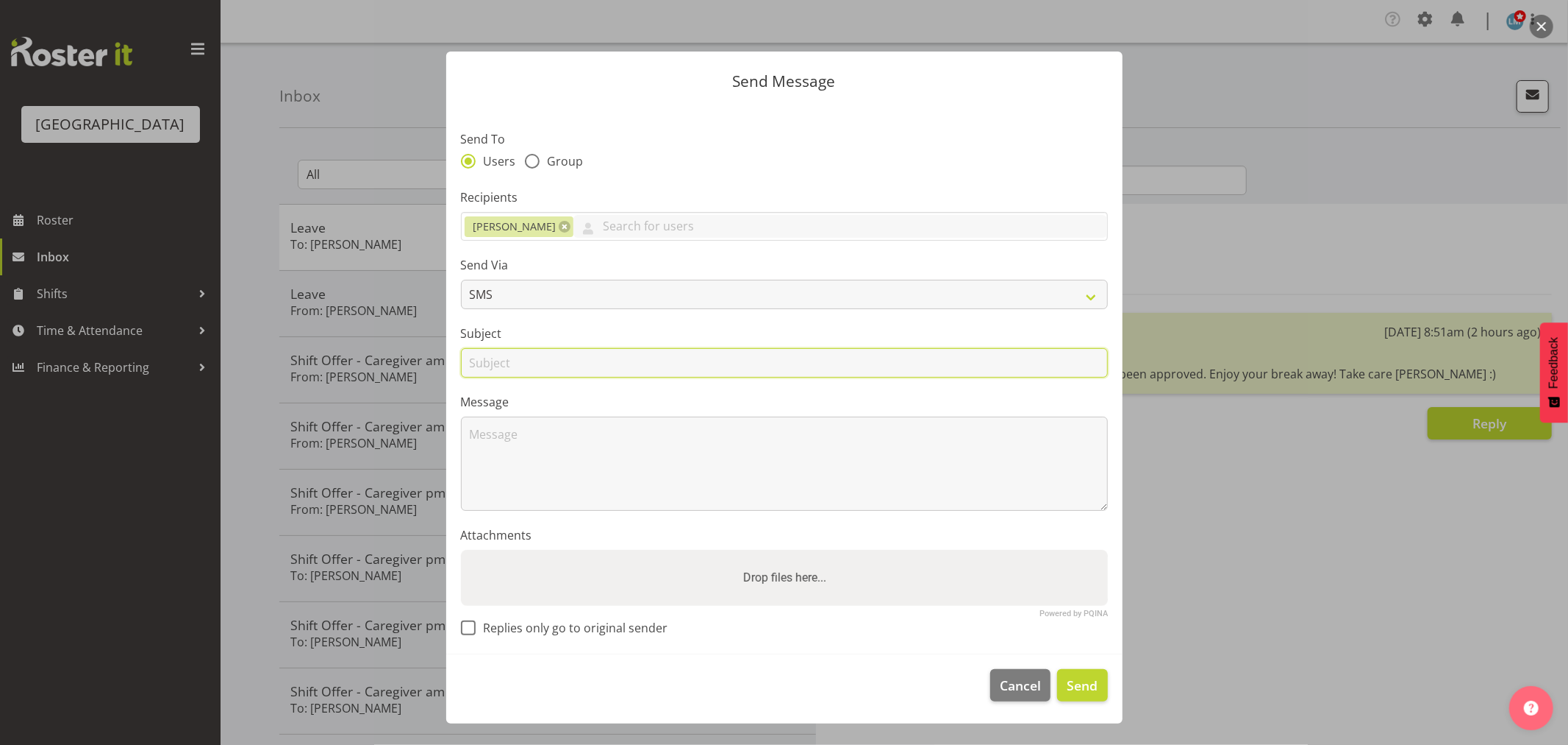
click at [498, 363] on input "text" at bounding box center [784, 362] width 647 height 29
type input "330pm"
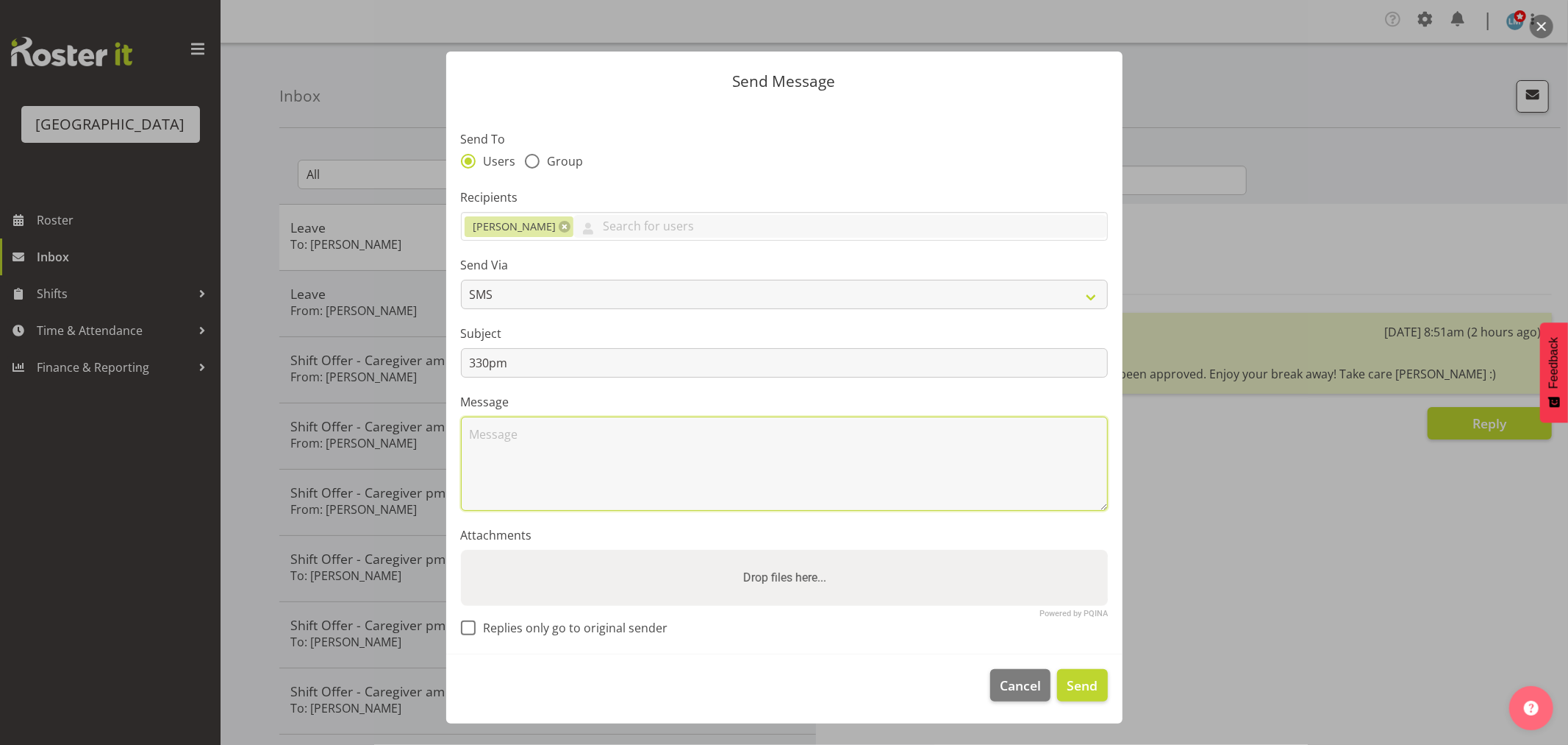
click at [504, 459] on textarea at bounding box center [784, 464] width 647 height 94
click at [752, 434] on textarea "Can you work till 330pm on Saturday please. Thank Wendy" at bounding box center [784, 464] width 647 height 94
click at [746, 431] on textarea "Can you work till 330pm on Saturday please. Thank Wendy" at bounding box center [784, 464] width 647 height 94
click at [748, 432] on textarea "Can you work till 330pm on Saturday please. Thank Wendy" at bounding box center [784, 464] width 647 height 94
click at [465, 434] on textarea "Can you work till 330pm on Saturday please. Thanks Wendy" at bounding box center [784, 464] width 647 height 94
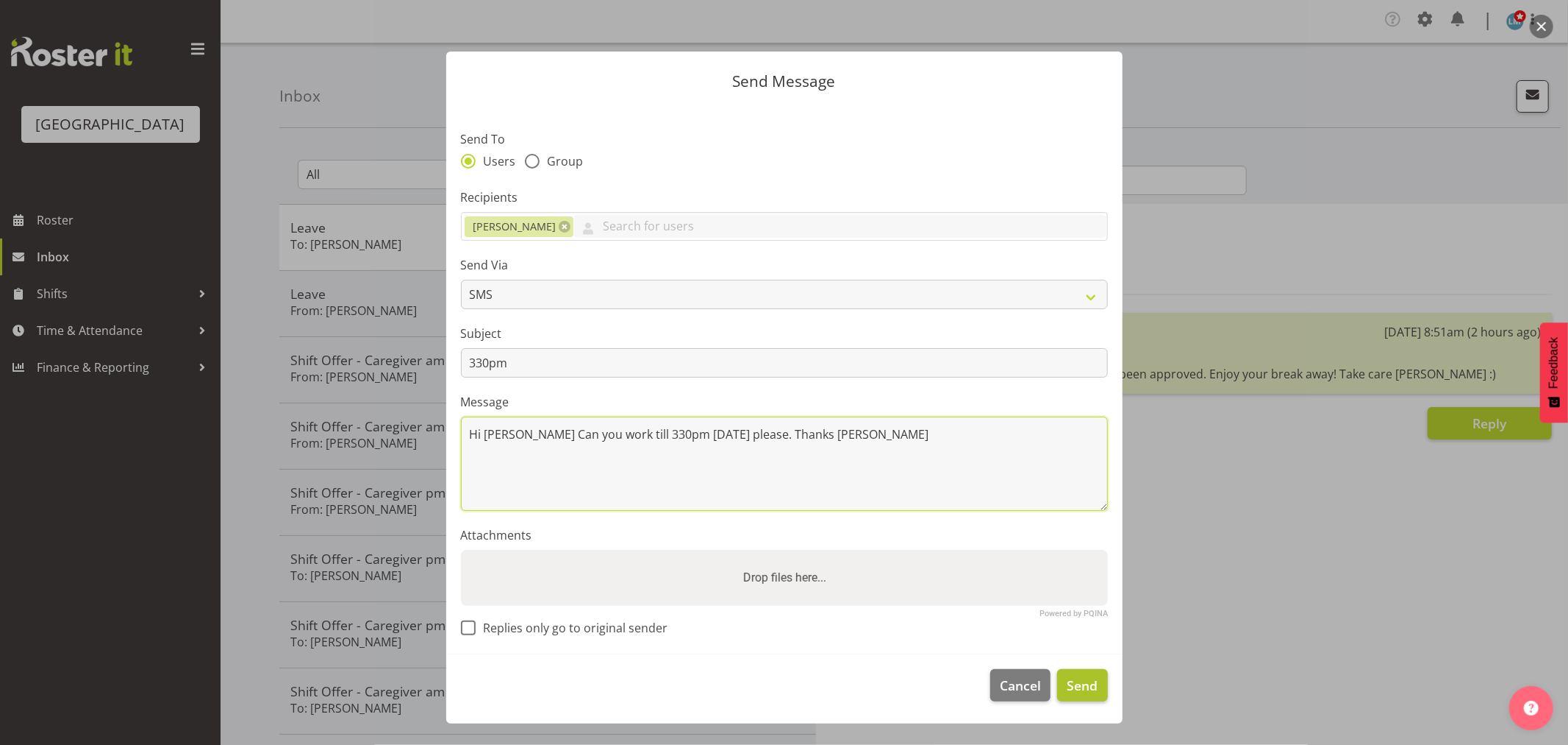
type textarea "Hi Jenny Can you work till 330pm on Saturday please. Thanks Wendy"
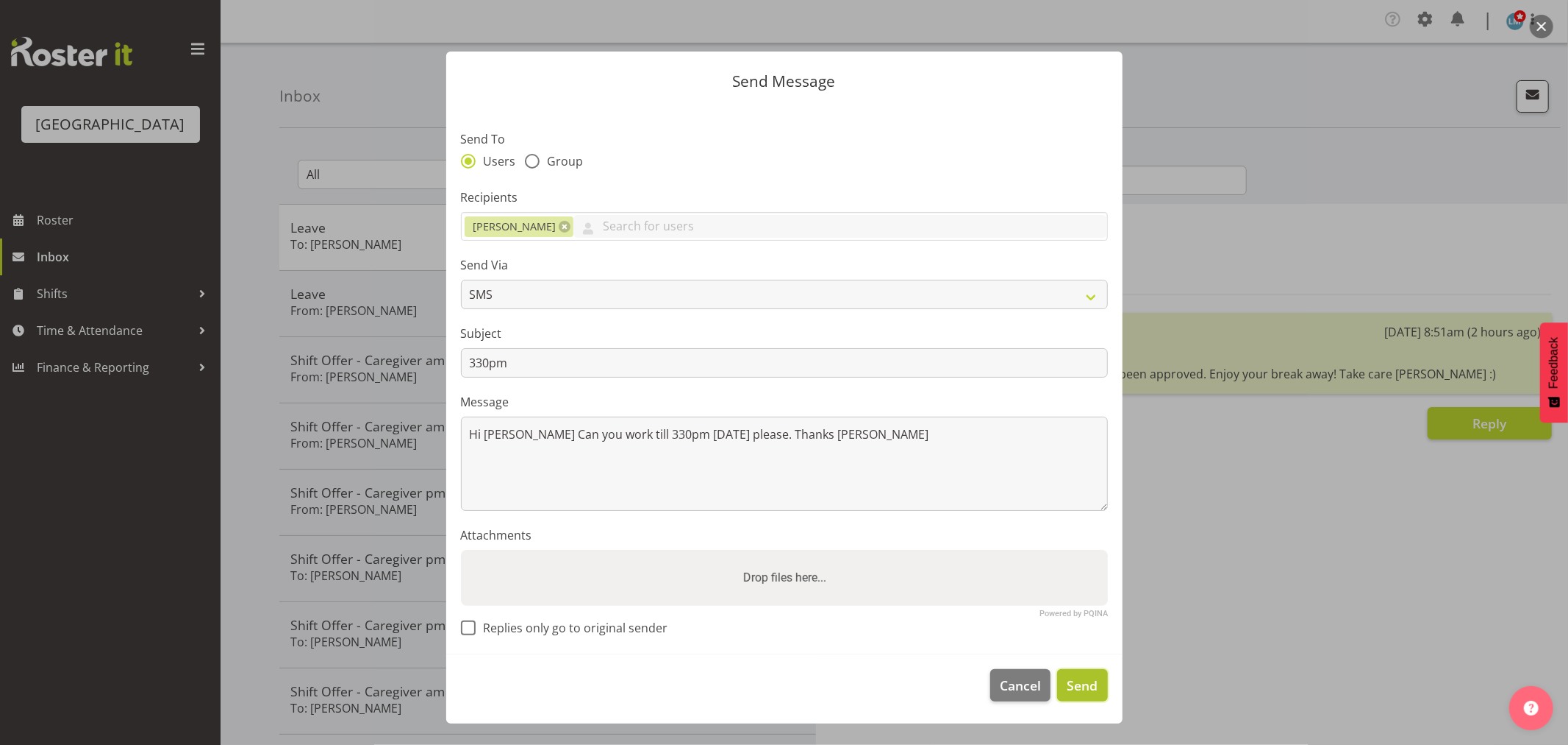
click at [1076, 689] on span "Send" at bounding box center [1082, 686] width 31 height 19
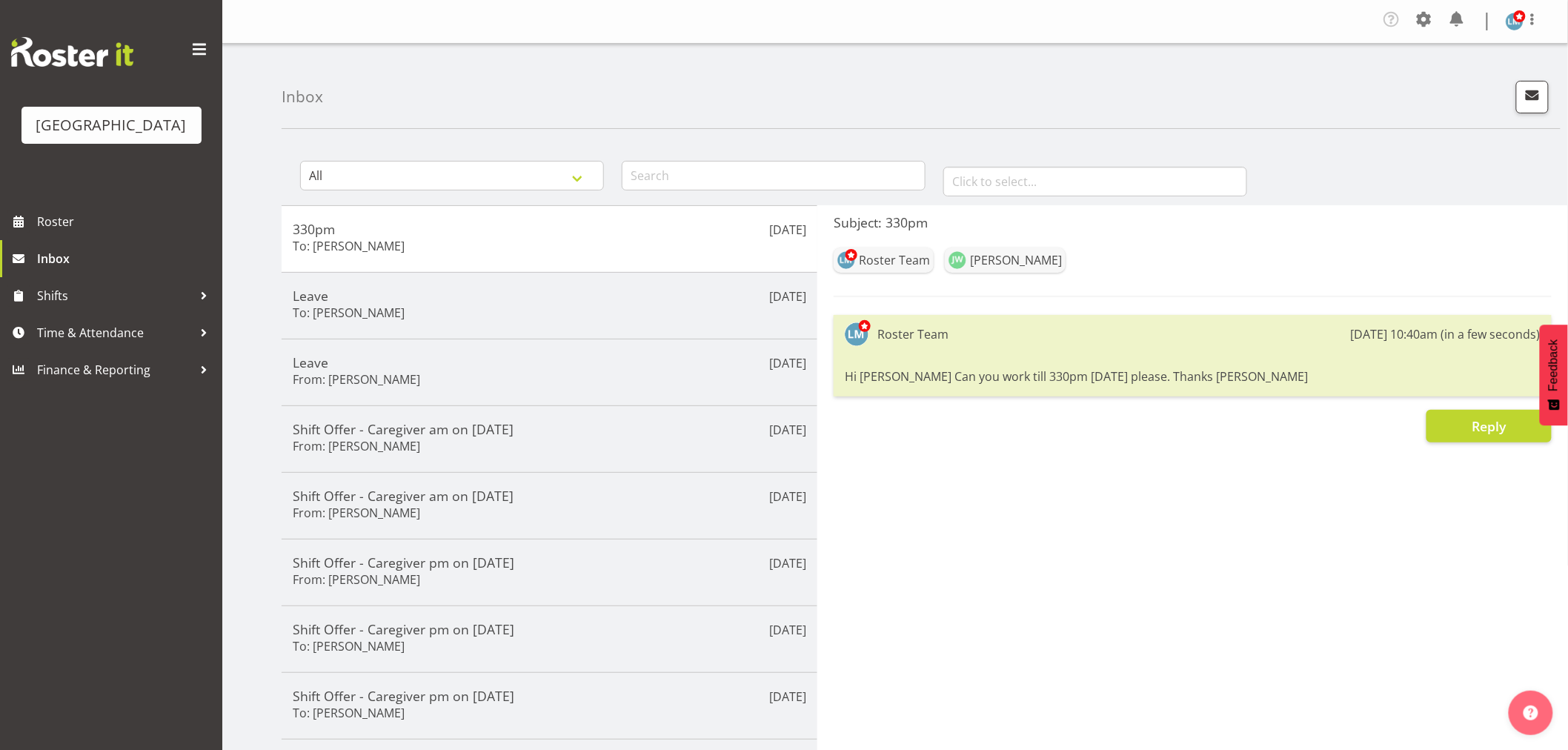
click at [138, 562] on div "Parkwood Retirement Village Roster Inbox Shifts Time & Attendance Finance & Rep…" at bounding box center [111, 375] width 223 height 750
click at [131, 562] on div "Parkwood Retirement Village Roster Inbox Shifts Time & Attendance Finance & Rep…" at bounding box center [111, 375] width 223 height 750
click at [53, 230] on link "Roster" at bounding box center [111, 222] width 223 height 37
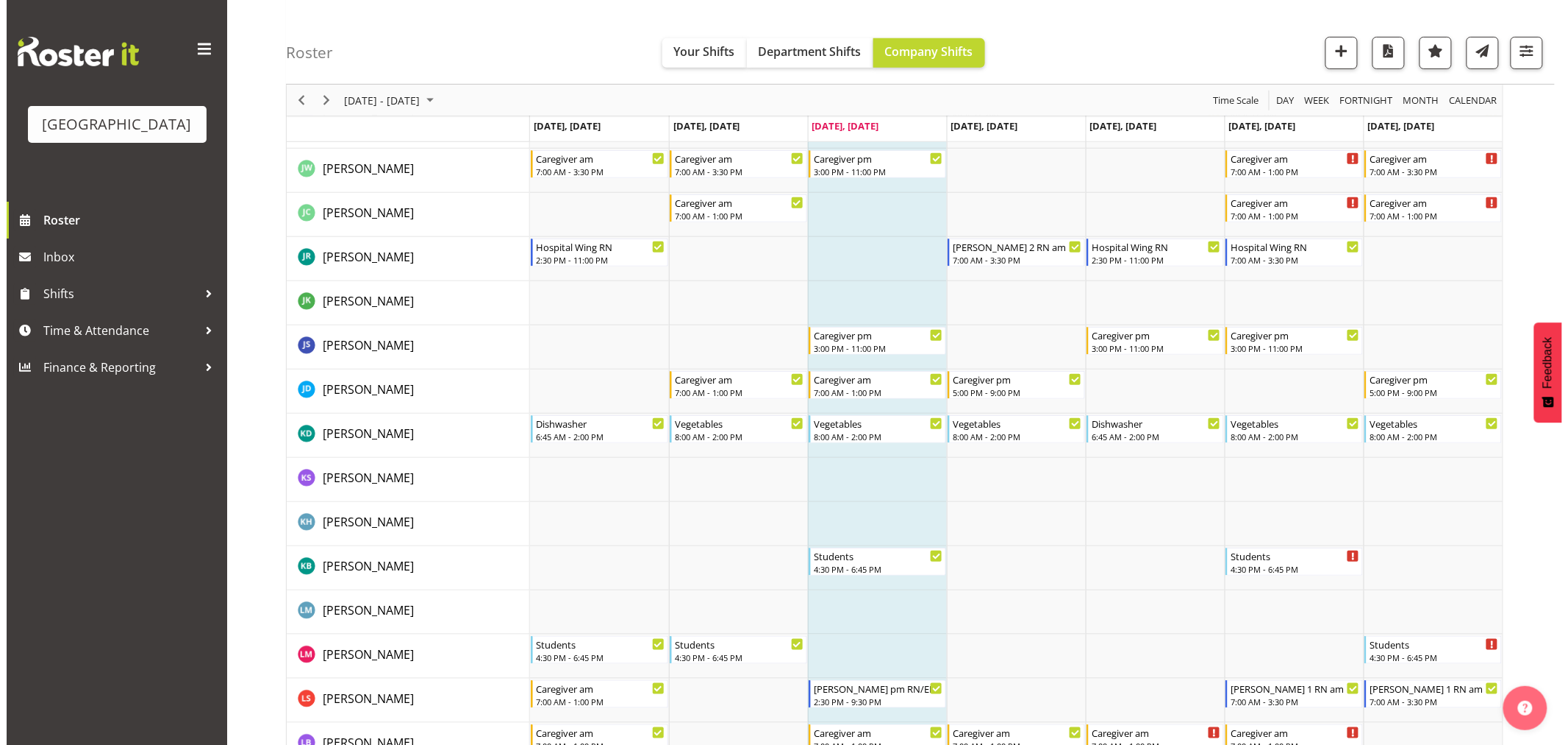
scroll to position [2506, 0]
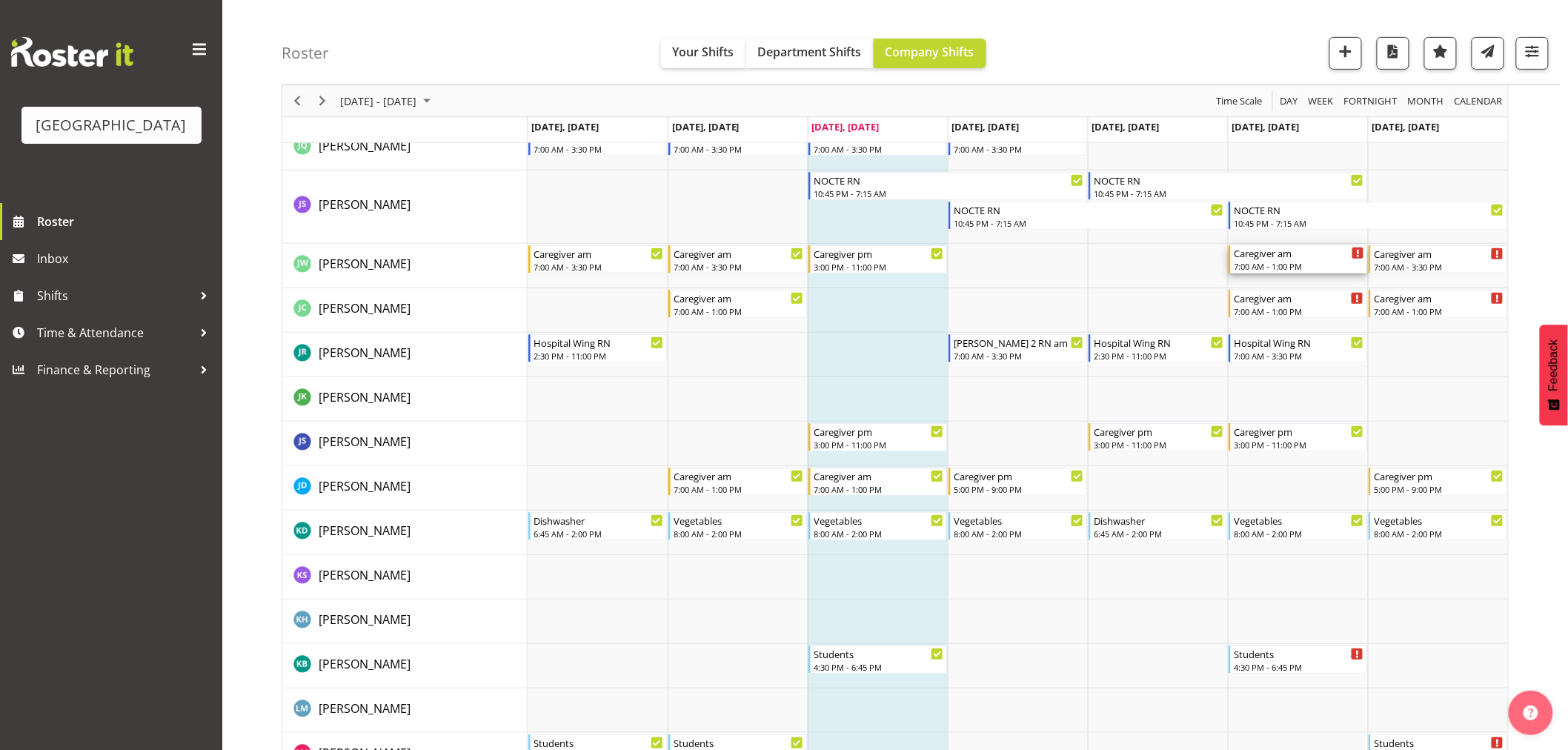
click at [1292, 254] on div "Caregiver am" at bounding box center [1298, 252] width 130 height 15
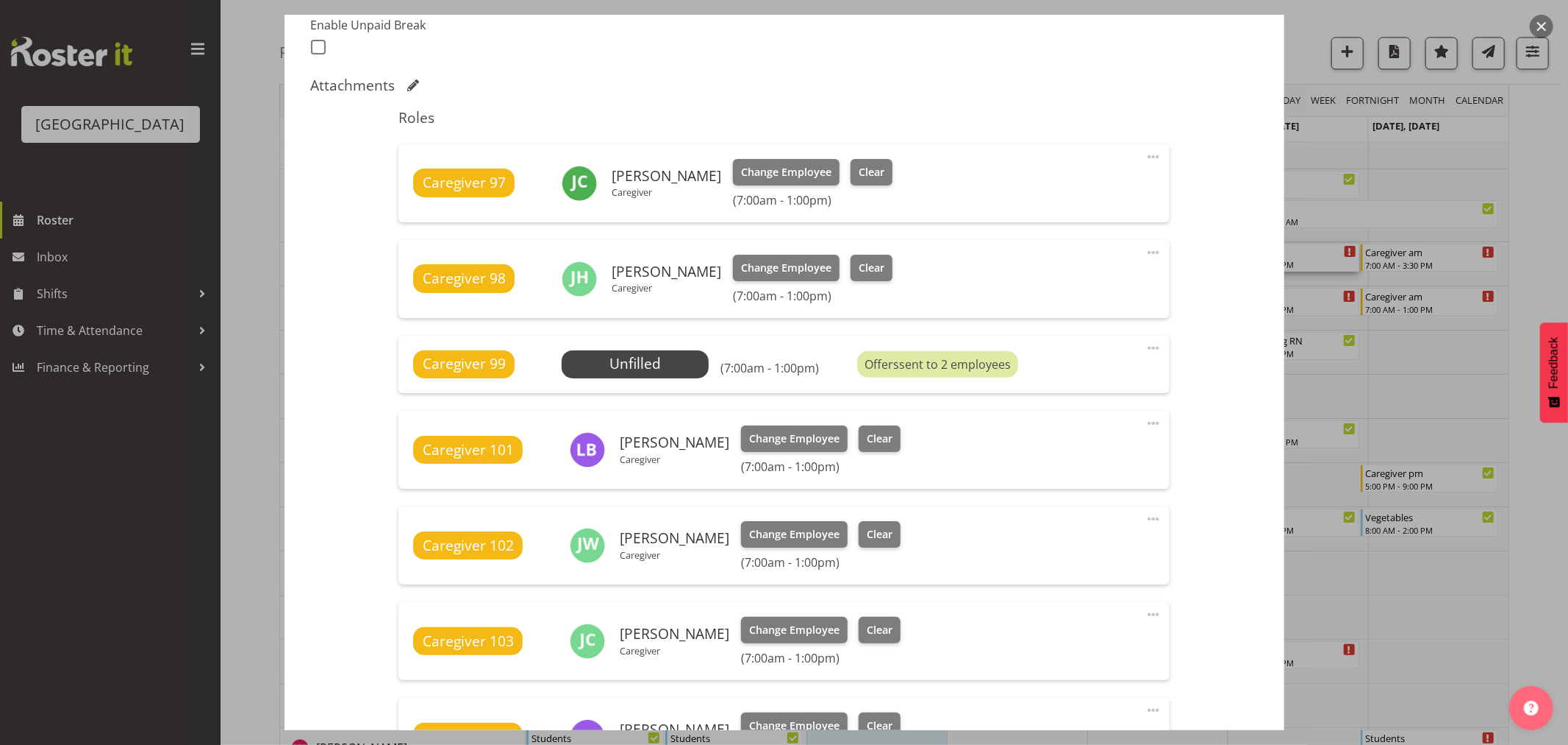
scroll to position [408, 0]
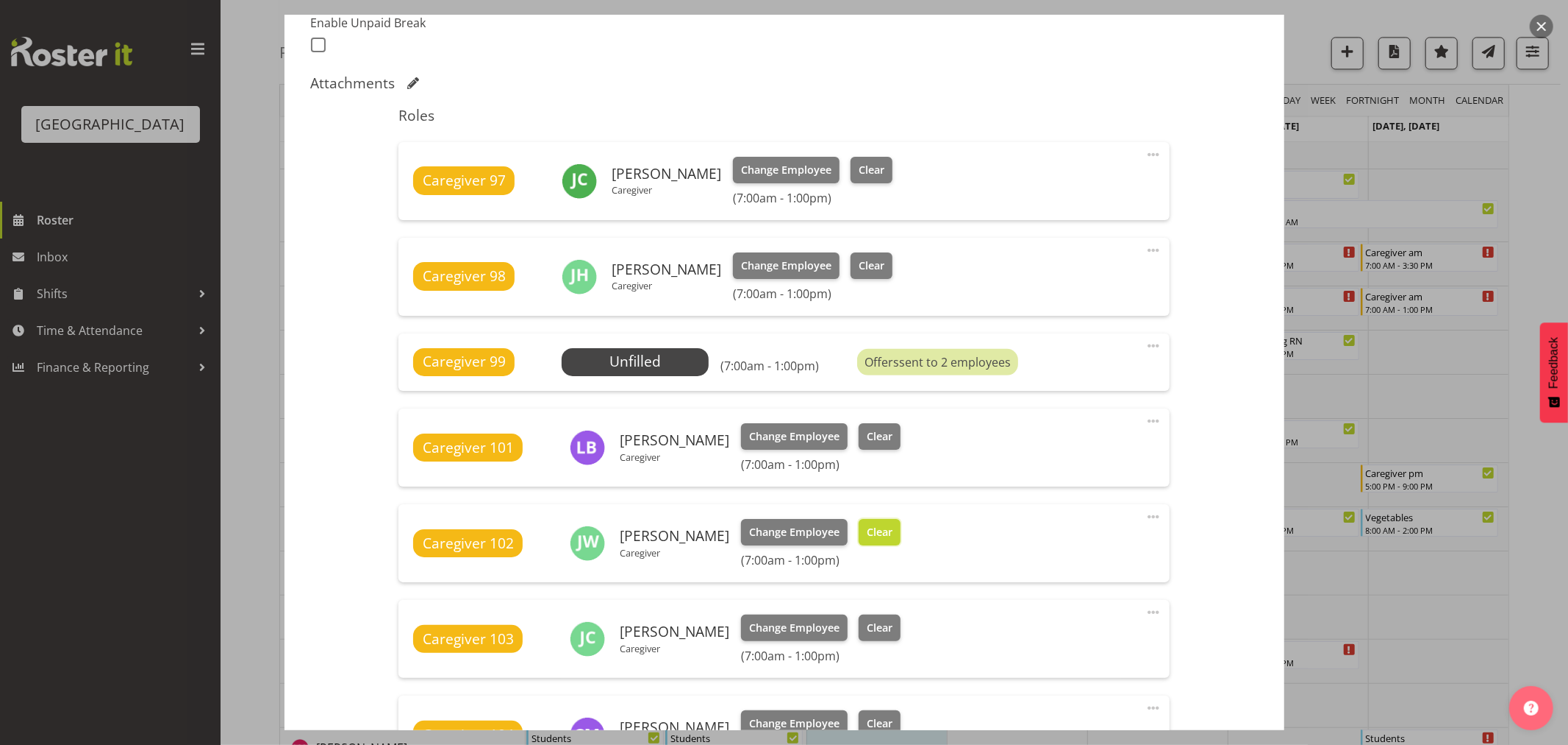
click at [878, 533] on span "Clear" at bounding box center [880, 532] width 25 height 17
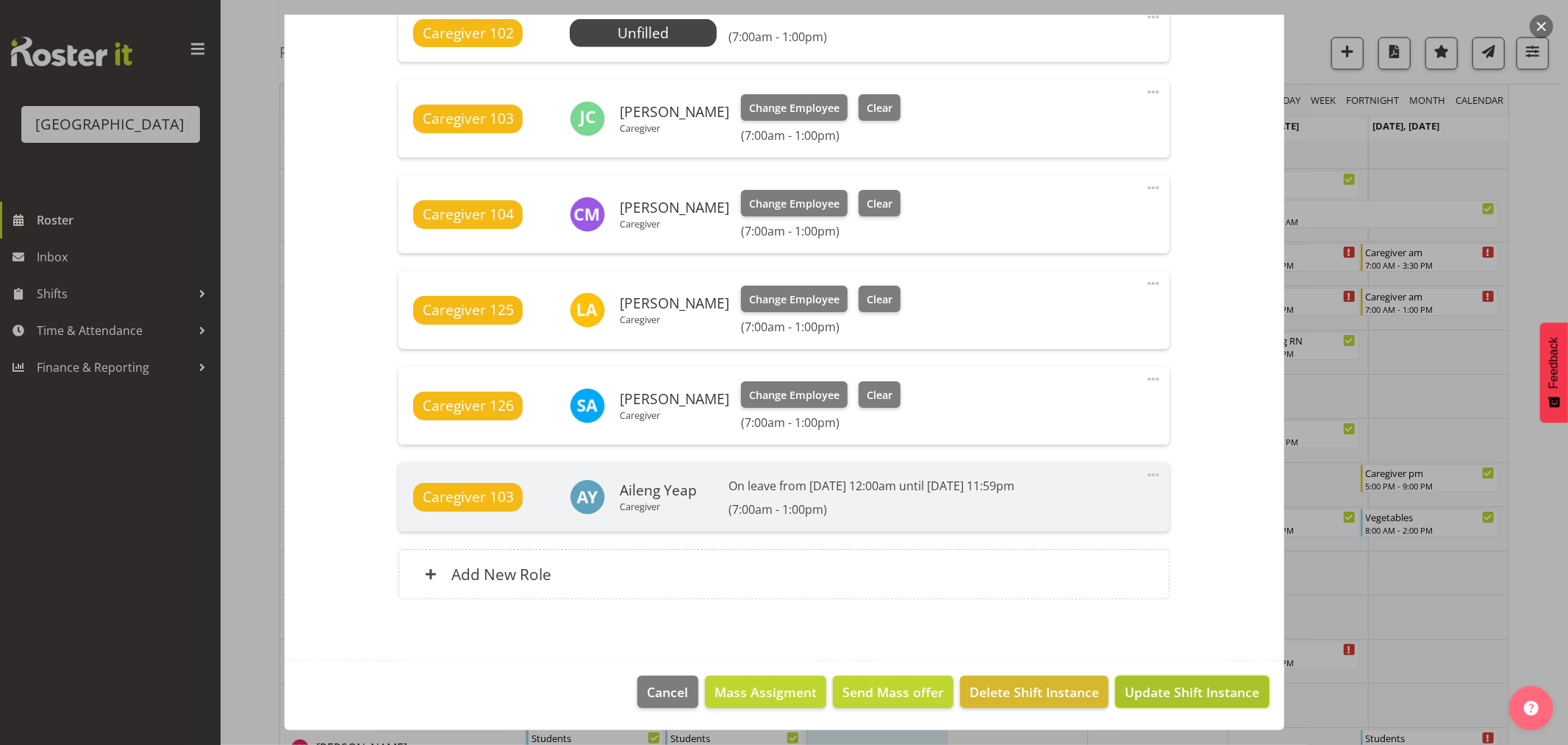
click at [1187, 699] on span "Update Shift Instance" at bounding box center [1192, 691] width 134 height 19
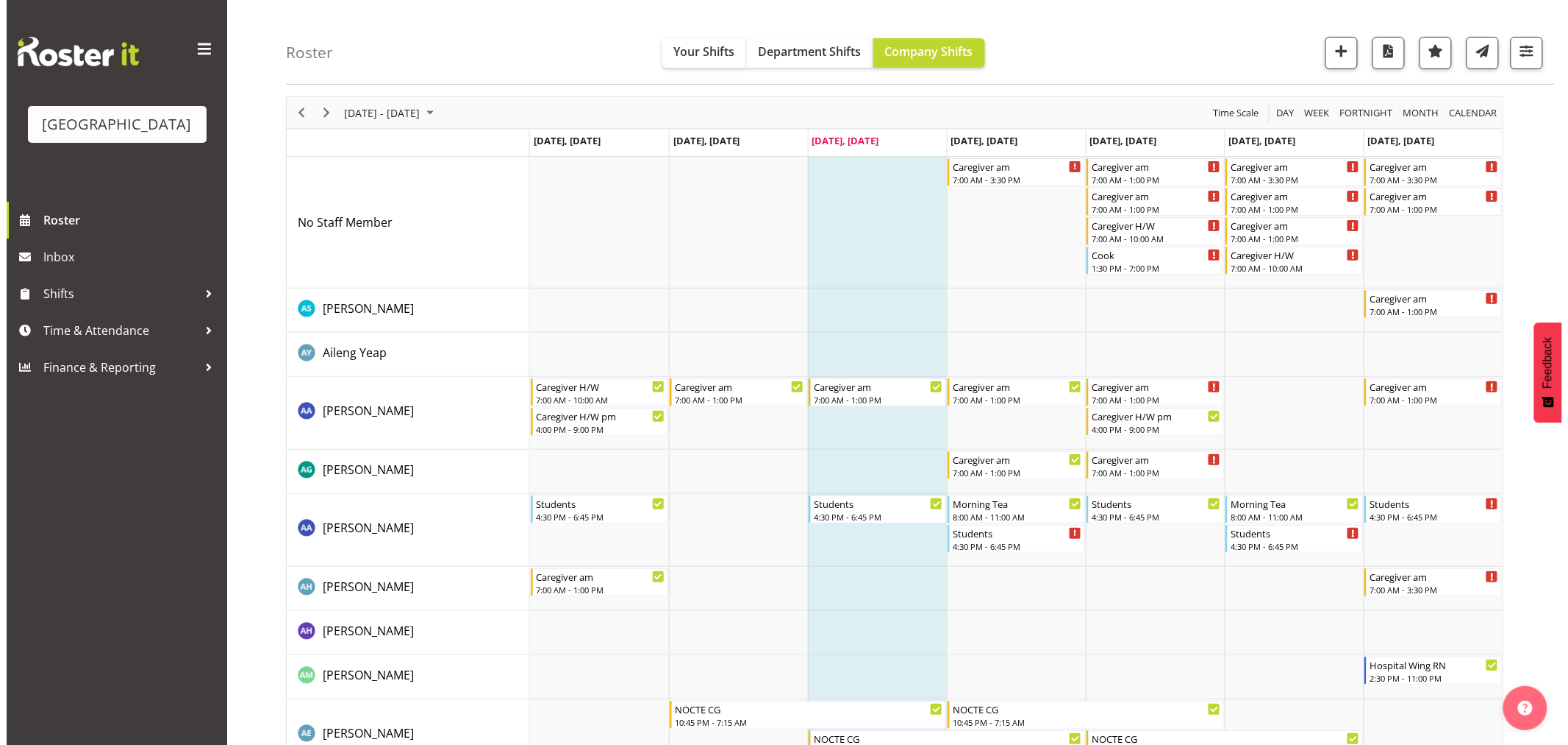
scroll to position [0, 0]
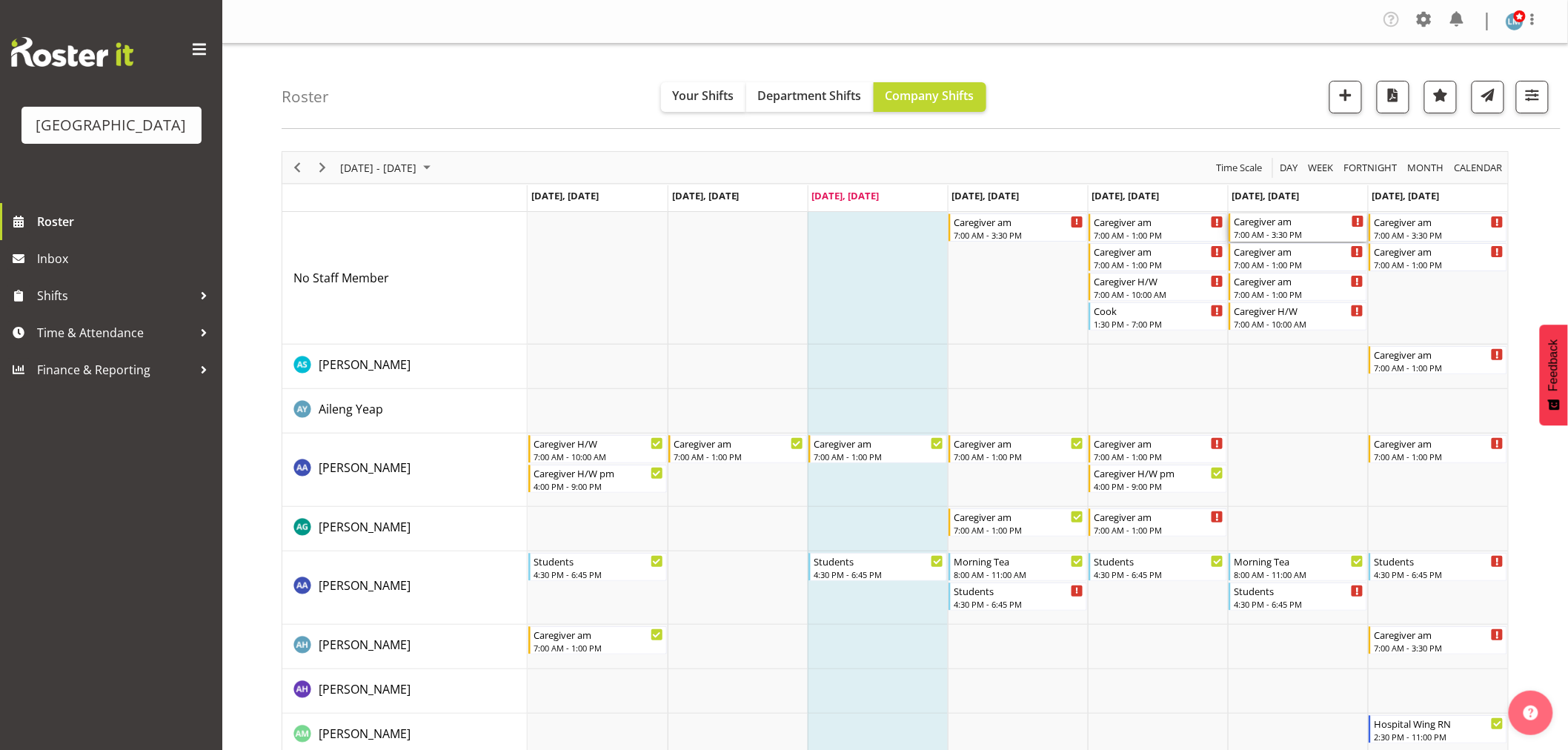
click at [1262, 225] on div "Caregiver am" at bounding box center [1298, 221] width 130 height 15
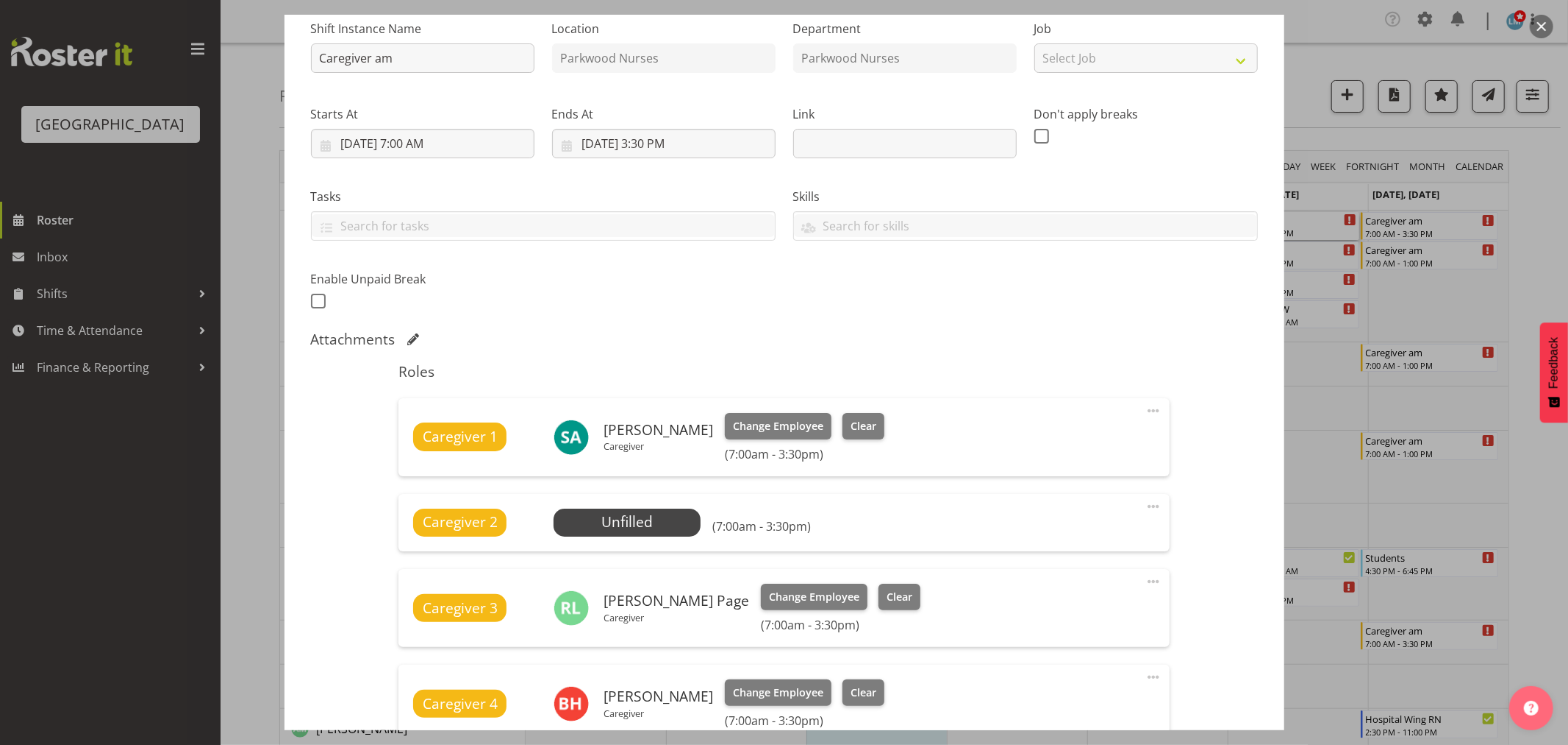
scroll to position [408, 0]
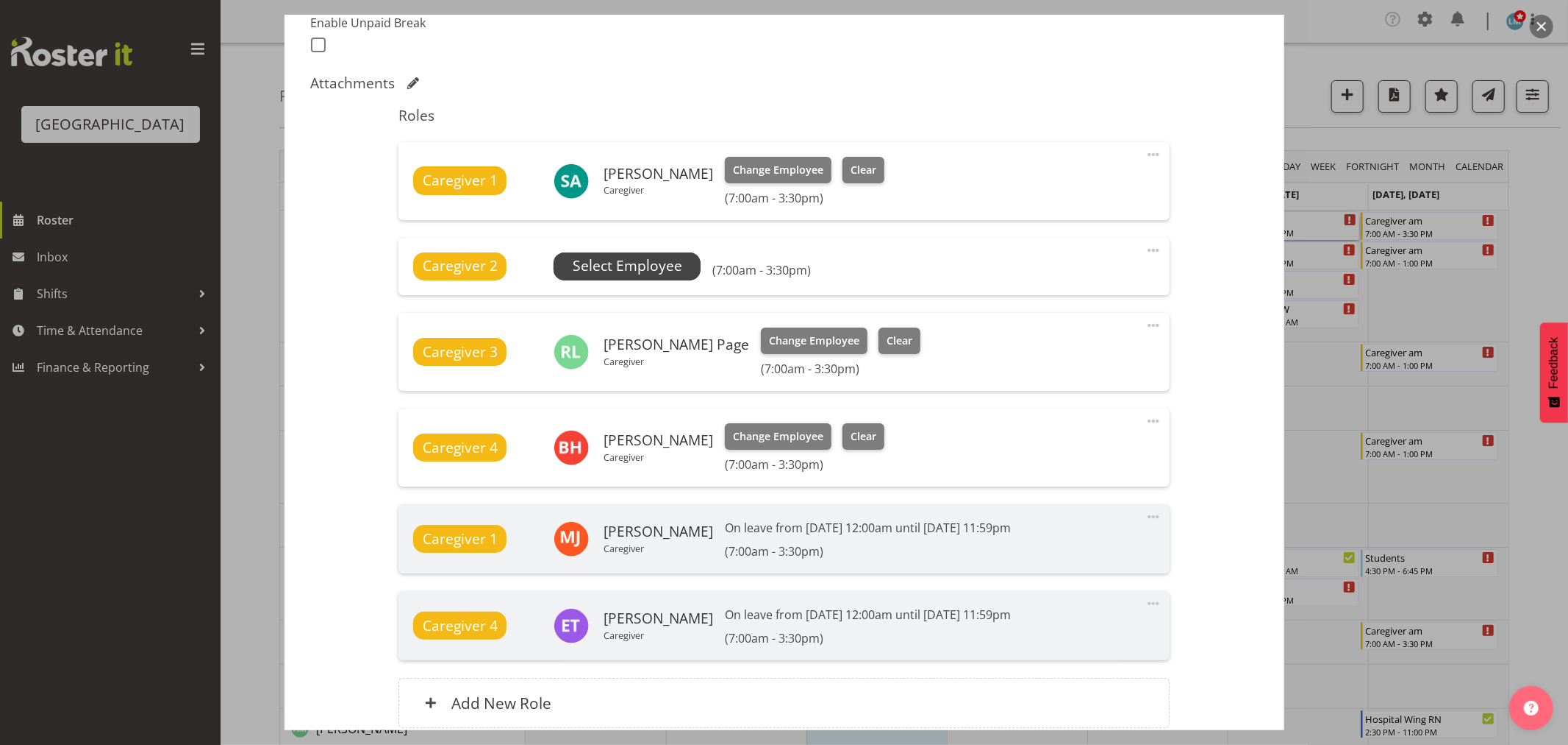
click at [638, 263] on span "Select Employee" at bounding box center [628, 266] width 110 height 21
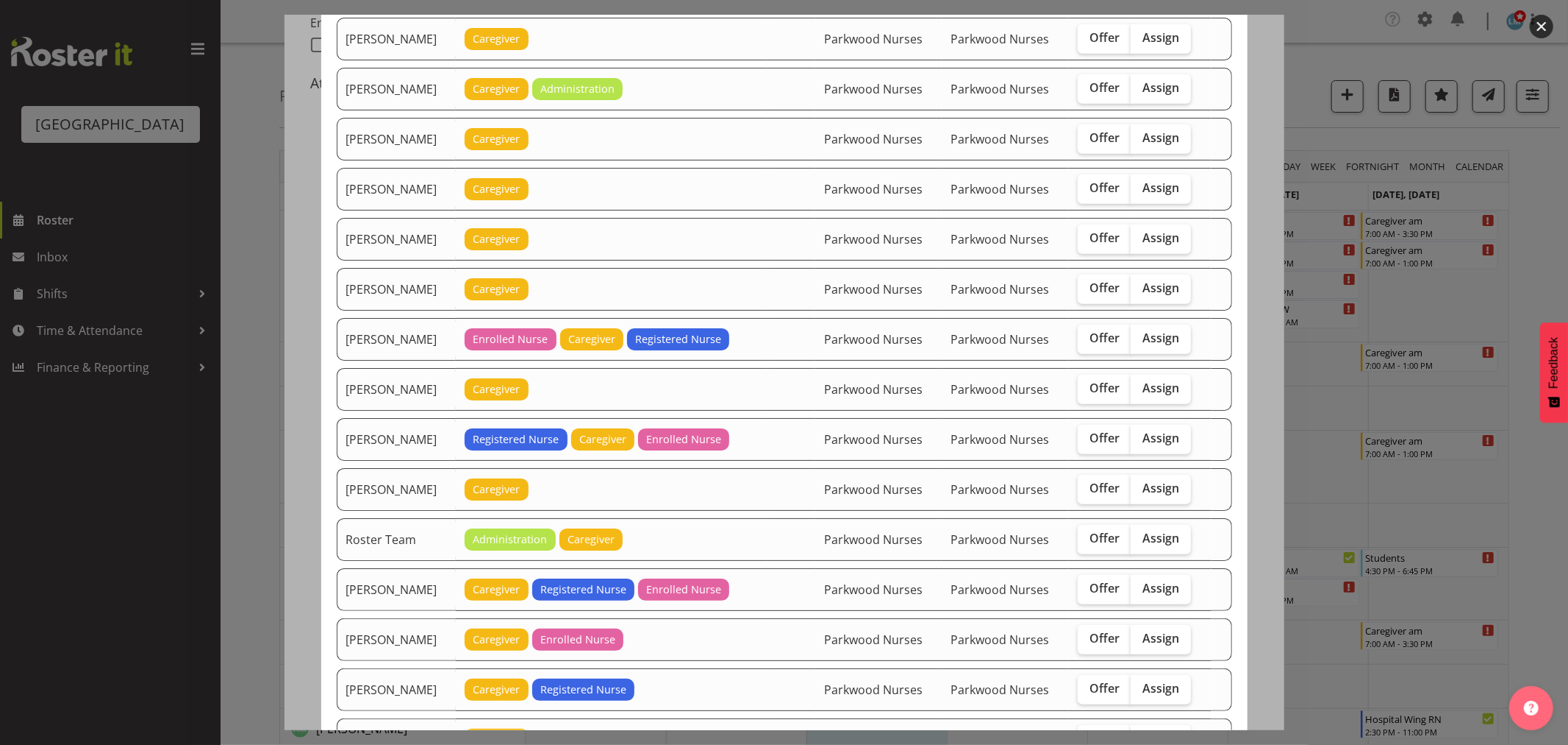
scroll to position [802, 0]
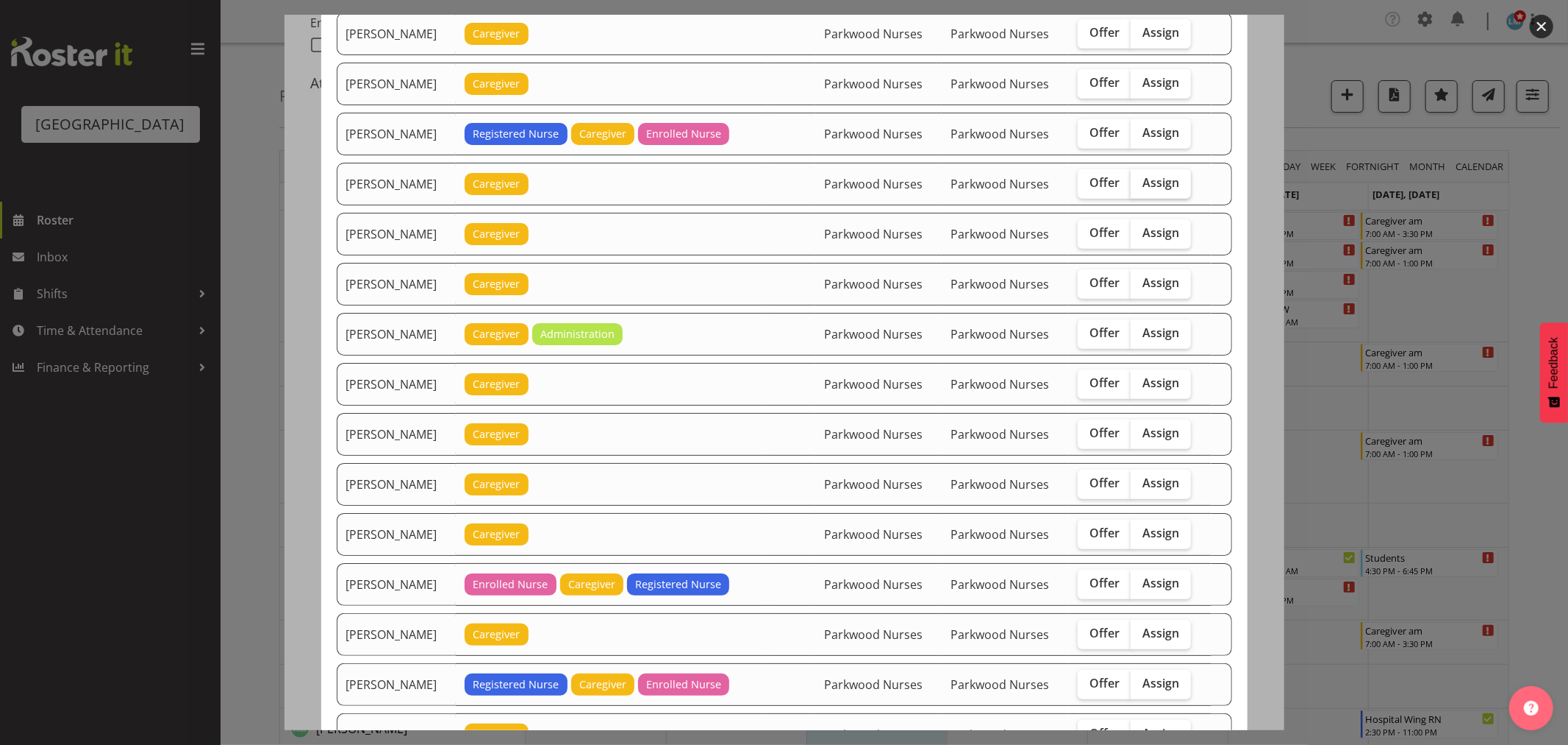
click at [1159, 195] on label "Assign" at bounding box center [1161, 184] width 60 height 29
click at [1141, 188] on input "Assign" at bounding box center [1136, 183] width 10 height 10
checkbox input "true"
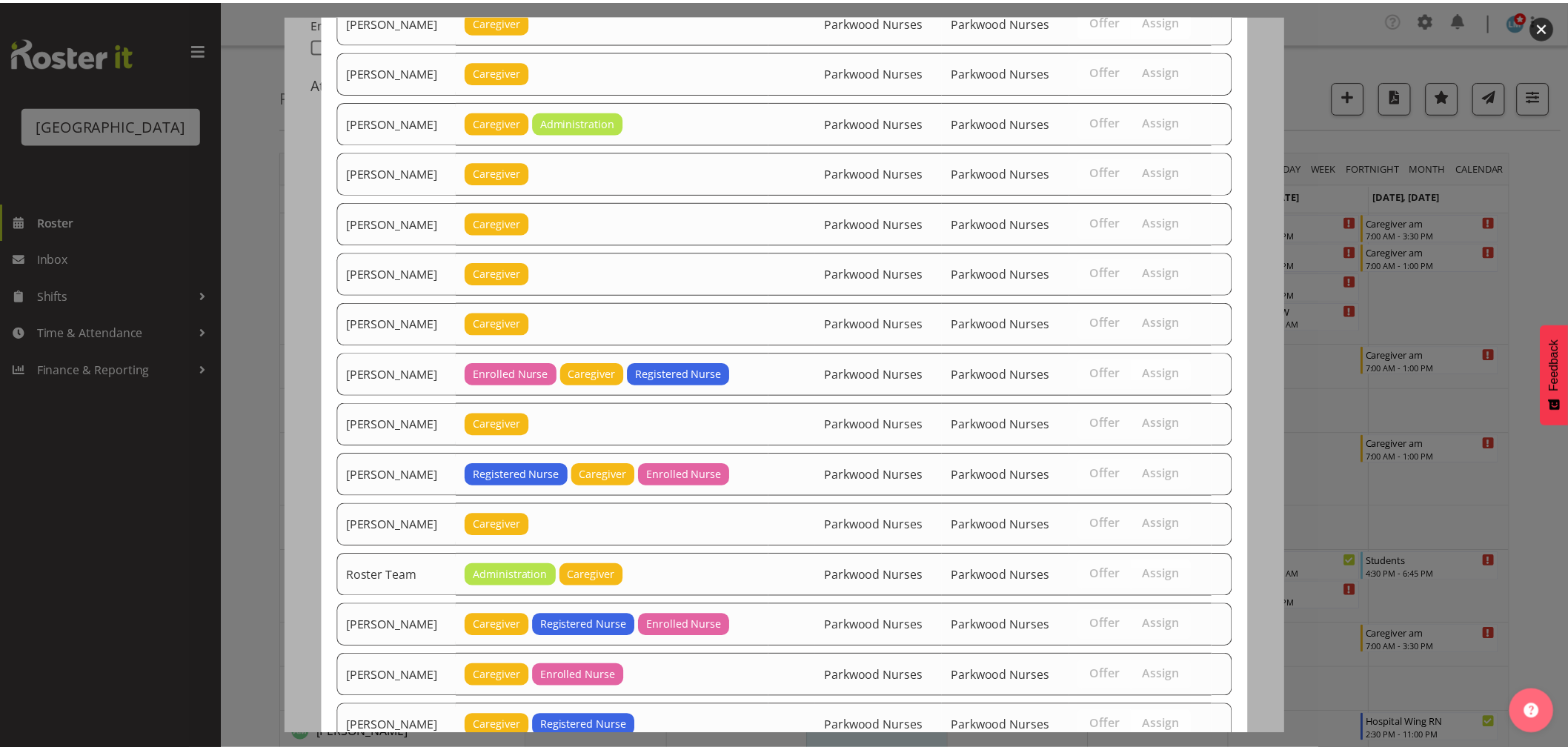
scroll to position [1301, 0]
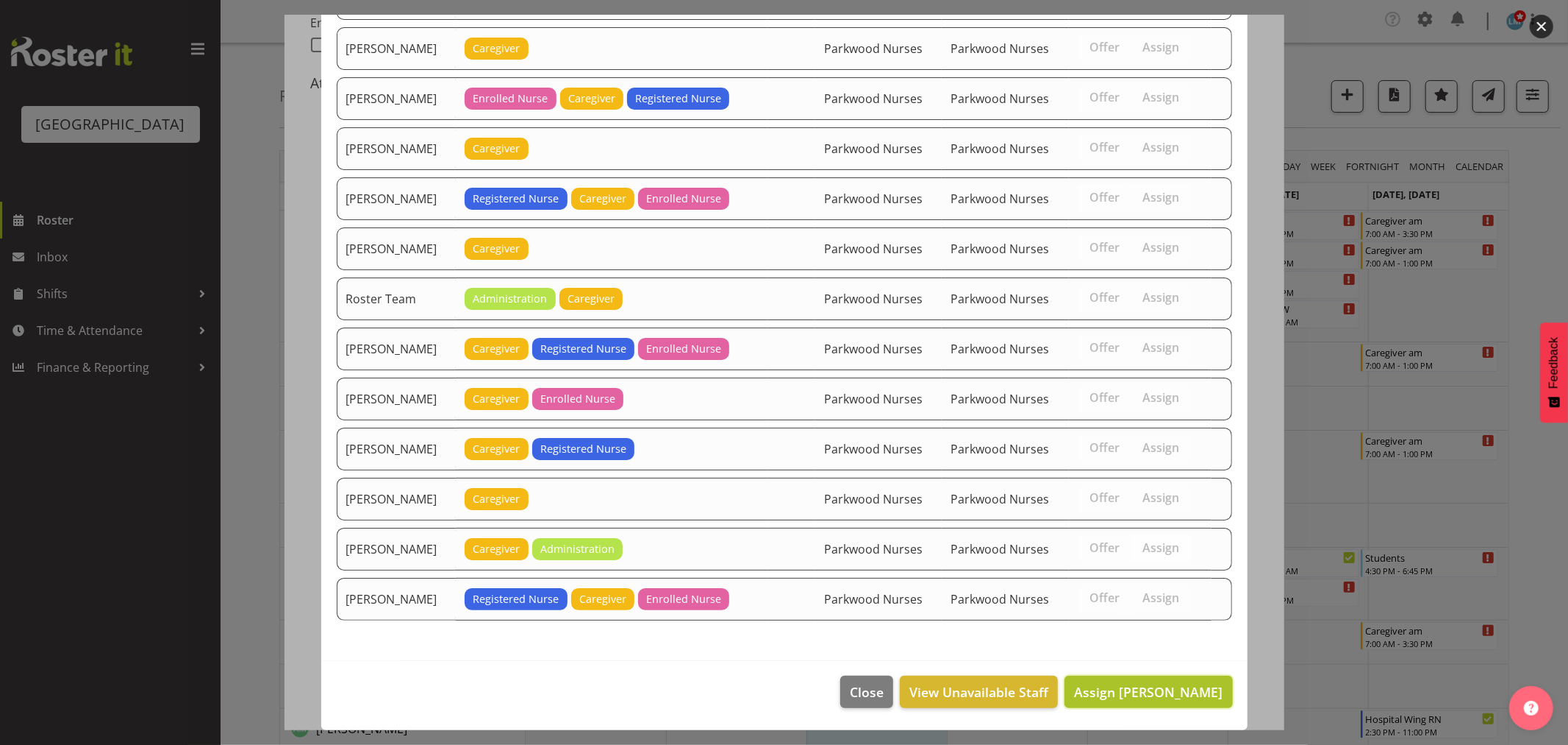
click at [1123, 685] on span "Assign Jenny Williamson" at bounding box center [1149, 691] width 149 height 18
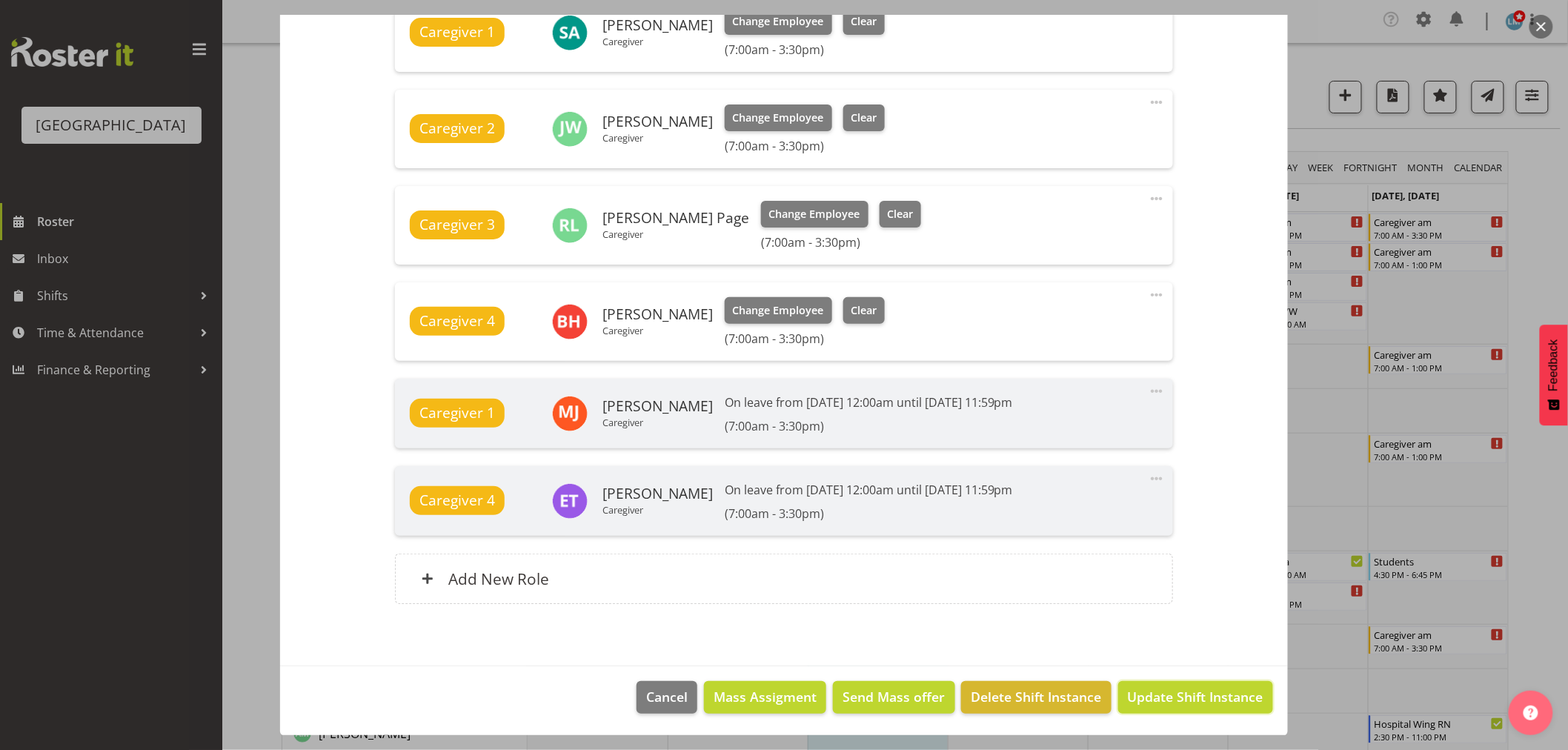
click at [1132, 689] on span "Update Shift Instance" at bounding box center [1195, 696] width 135 height 20
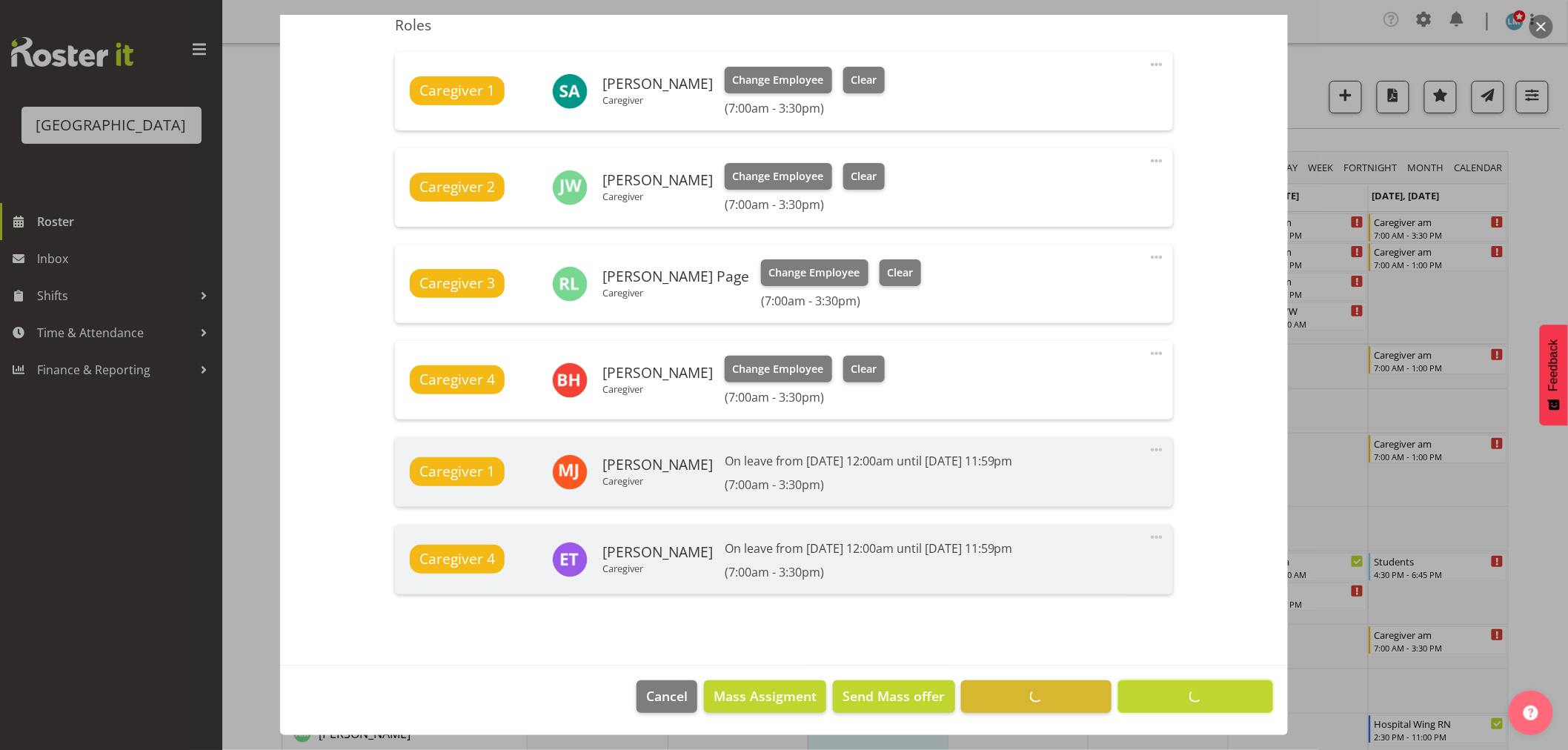
scroll to position [501, 0]
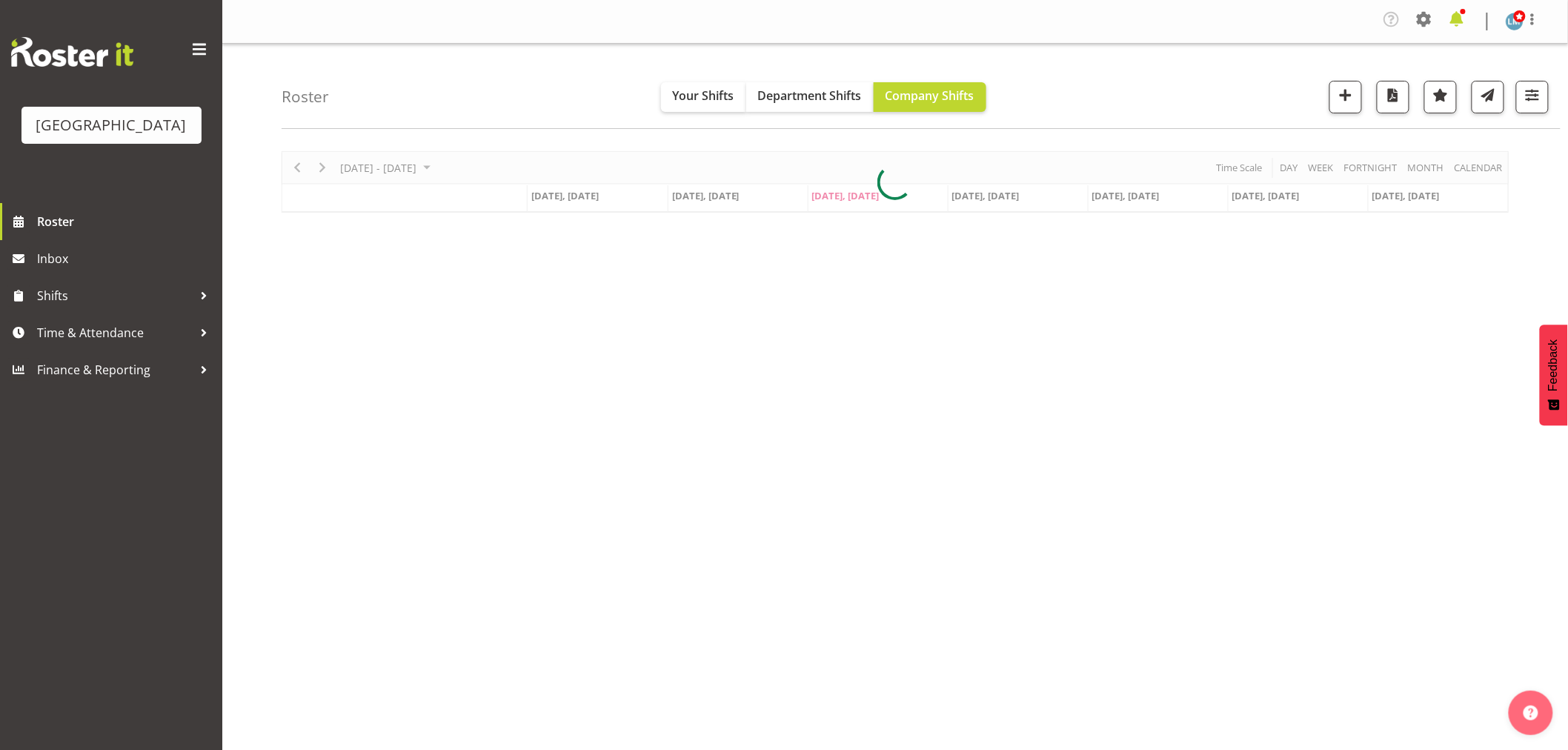
click at [1462, 23] on span at bounding box center [1456, 20] width 24 height 24
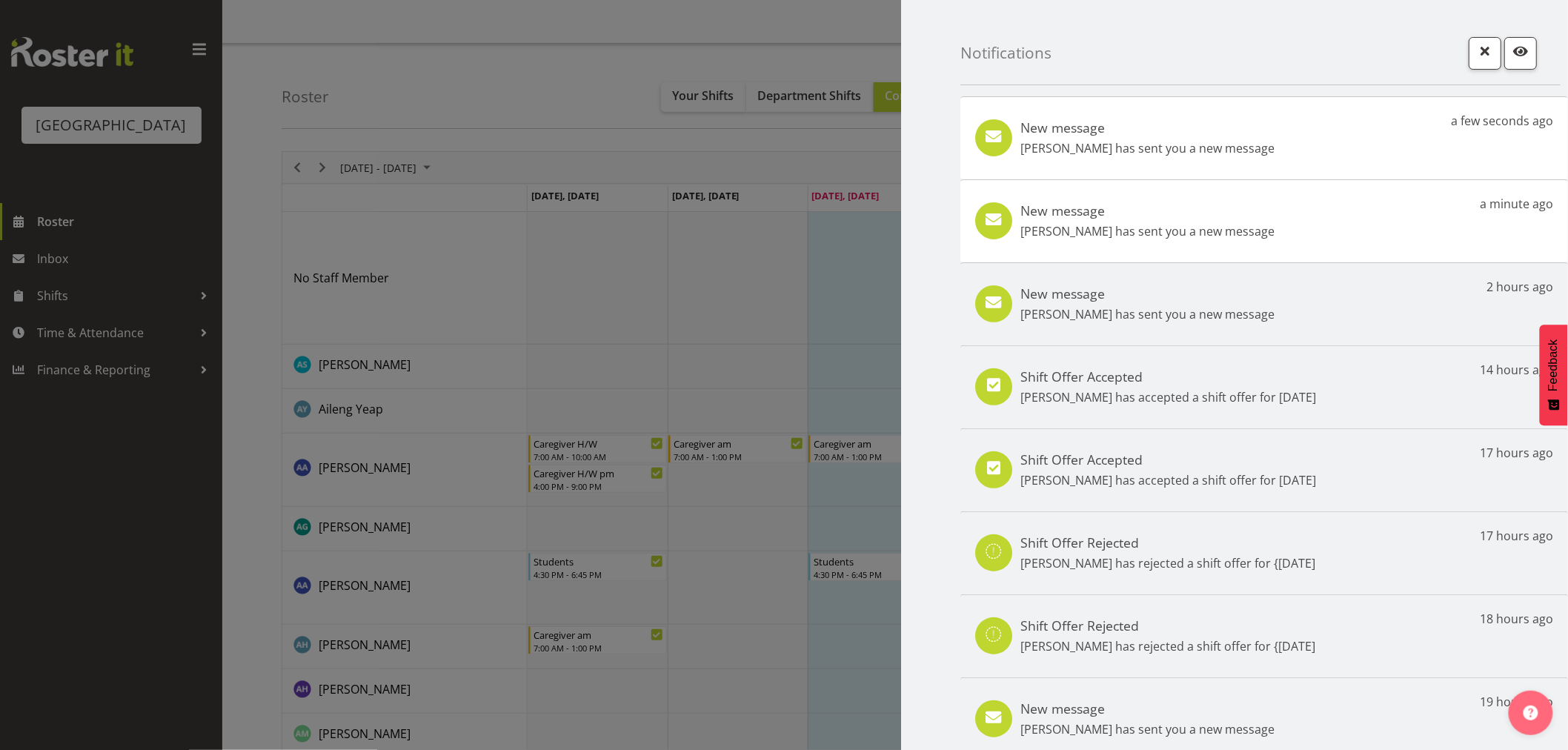
click at [1331, 225] on div "New message Jenny Williamson has sent you a new message a minute ago" at bounding box center [1263, 221] width 607 height 83
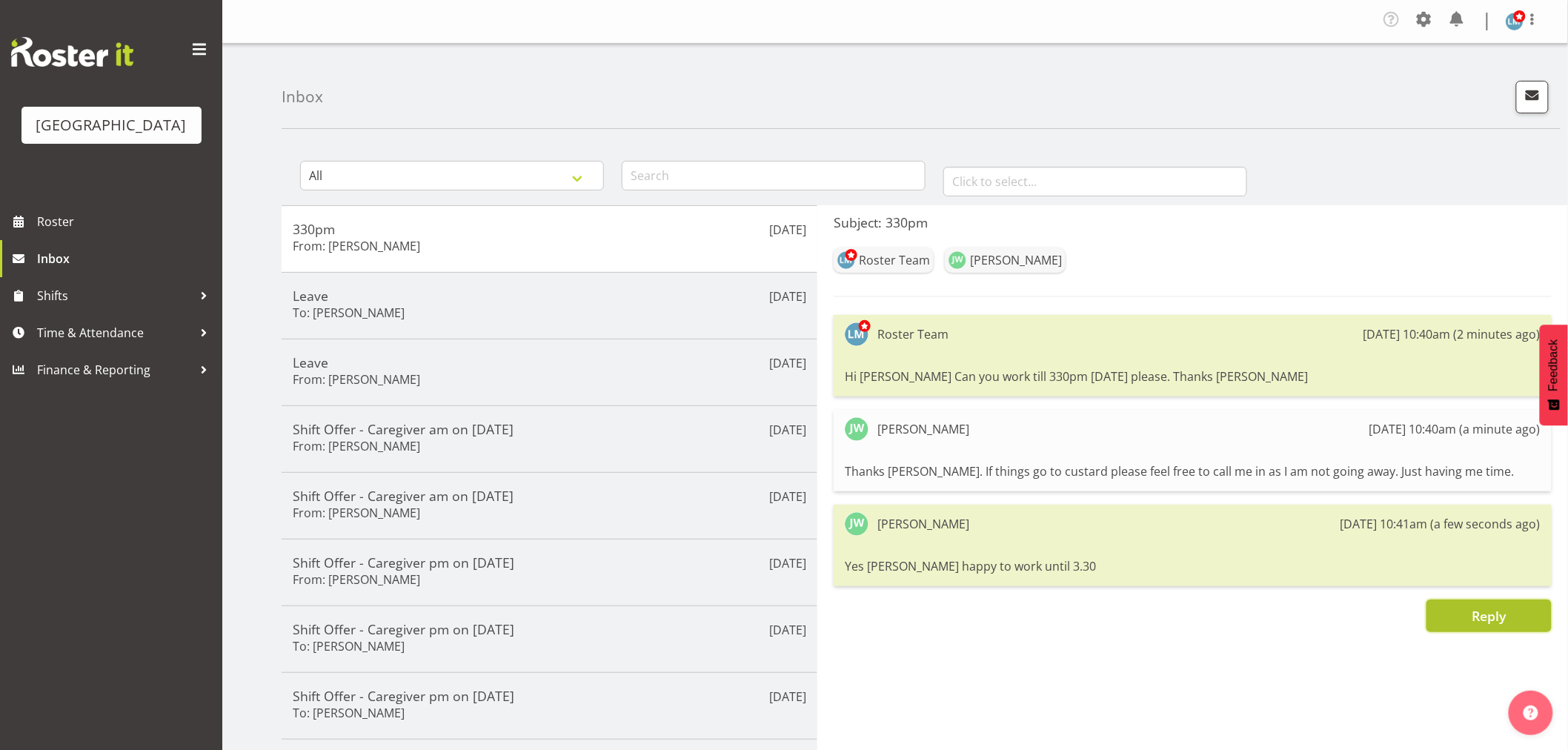
click at [1454, 617] on button "Reply" at bounding box center [1489, 615] width 126 height 32
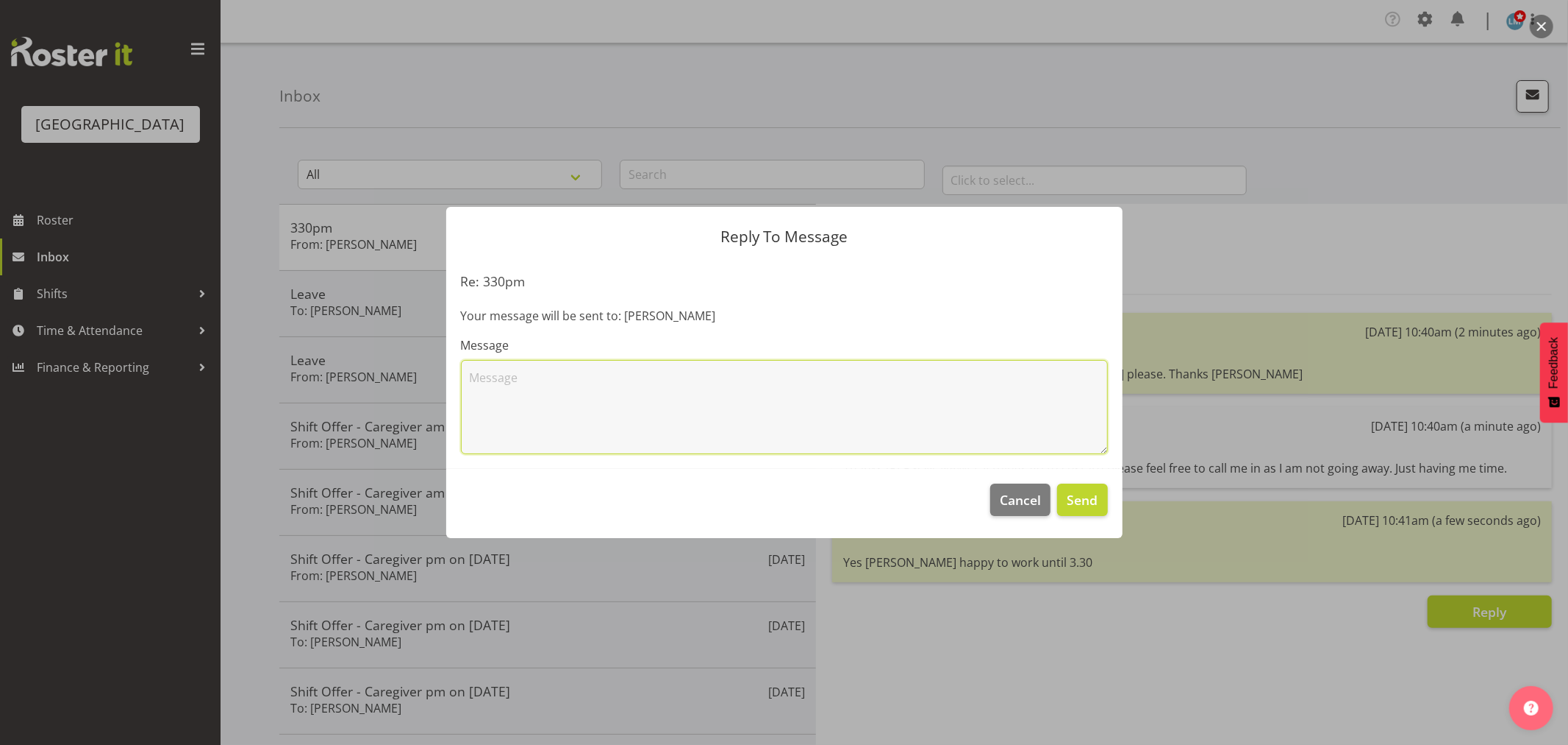
click at [640, 385] on textarea at bounding box center [784, 406] width 647 height 94
type textarea "Thank you"
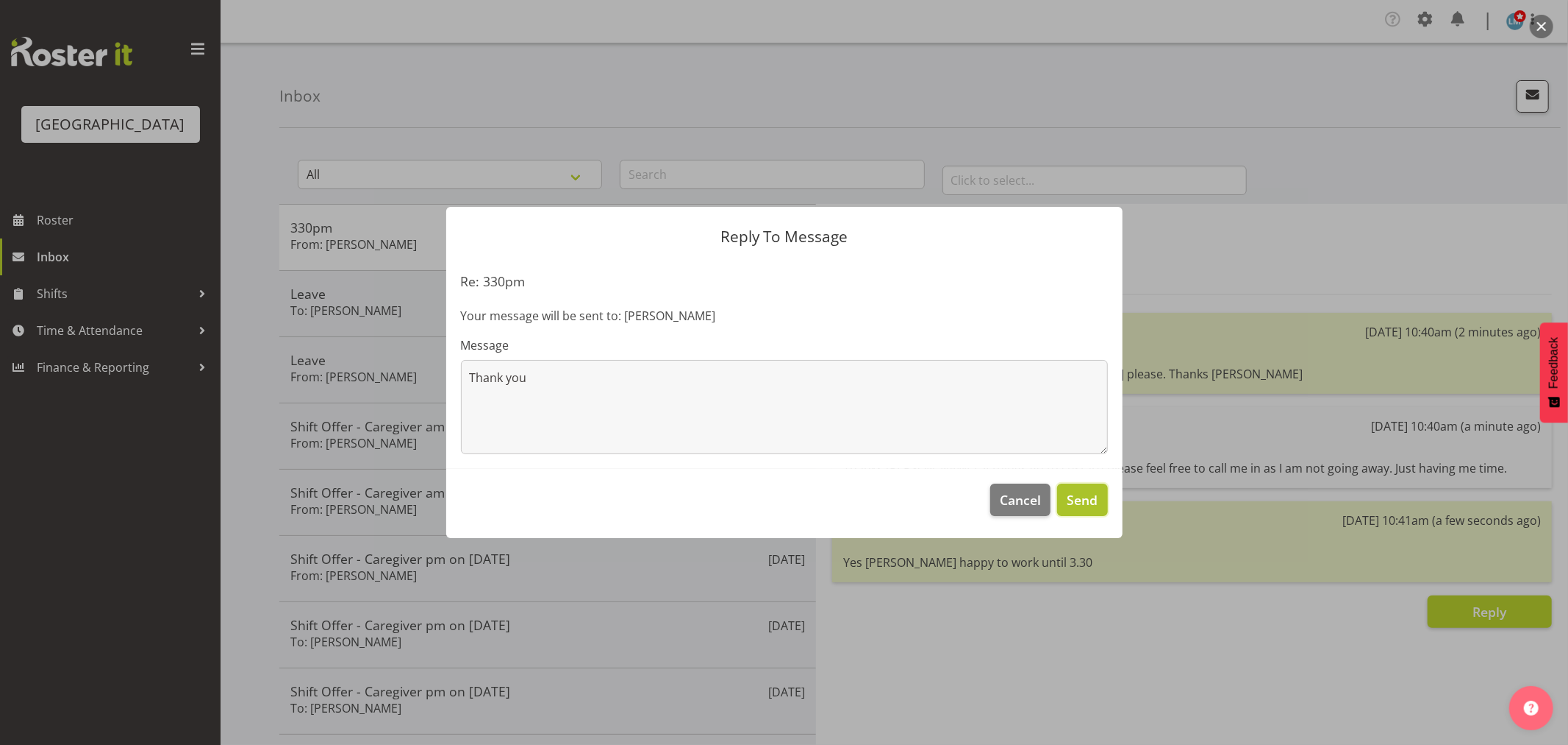
click at [1101, 503] on button "Send" at bounding box center [1081, 499] width 50 height 32
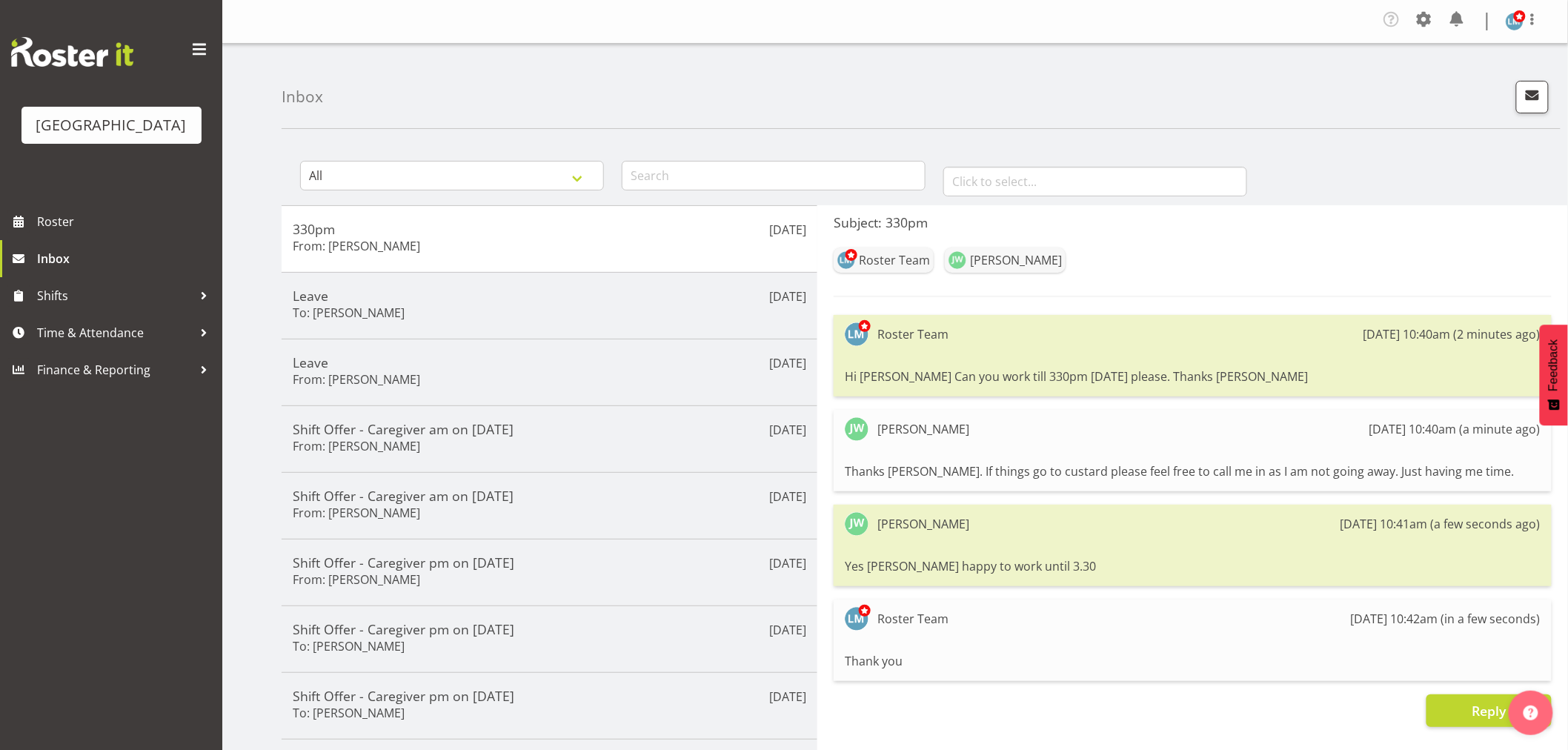
click at [68, 597] on div "Parkwood Retirement Village Roster Inbox Shifts Time & Attendance Finance & Rep…" at bounding box center [111, 375] width 223 height 750
click at [76, 232] on span "Roster" at bounding box center [126, 222] width 177 height 23
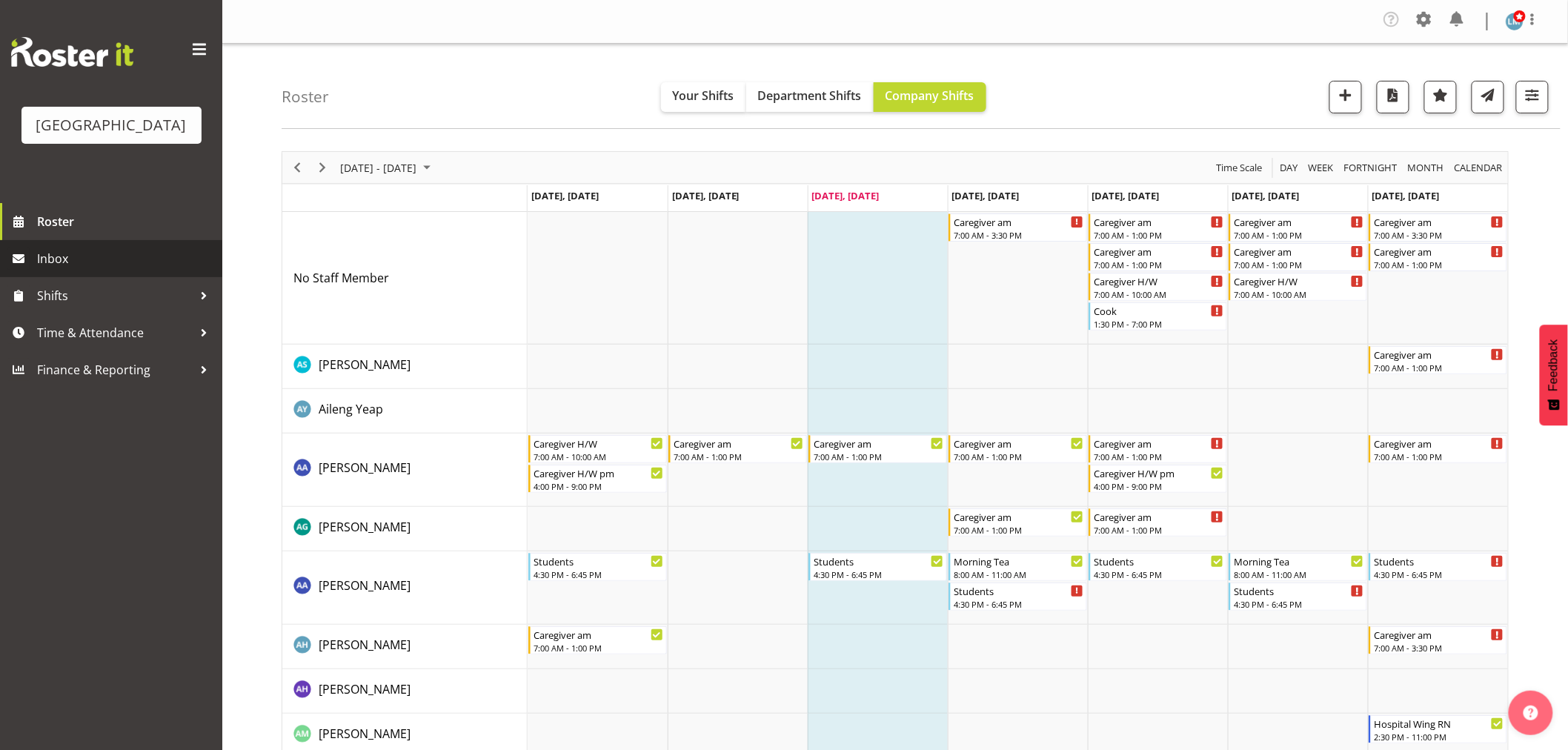
click at [78, 277] on link "Inbox" at bounding box center [111, 259] width 223 height 37
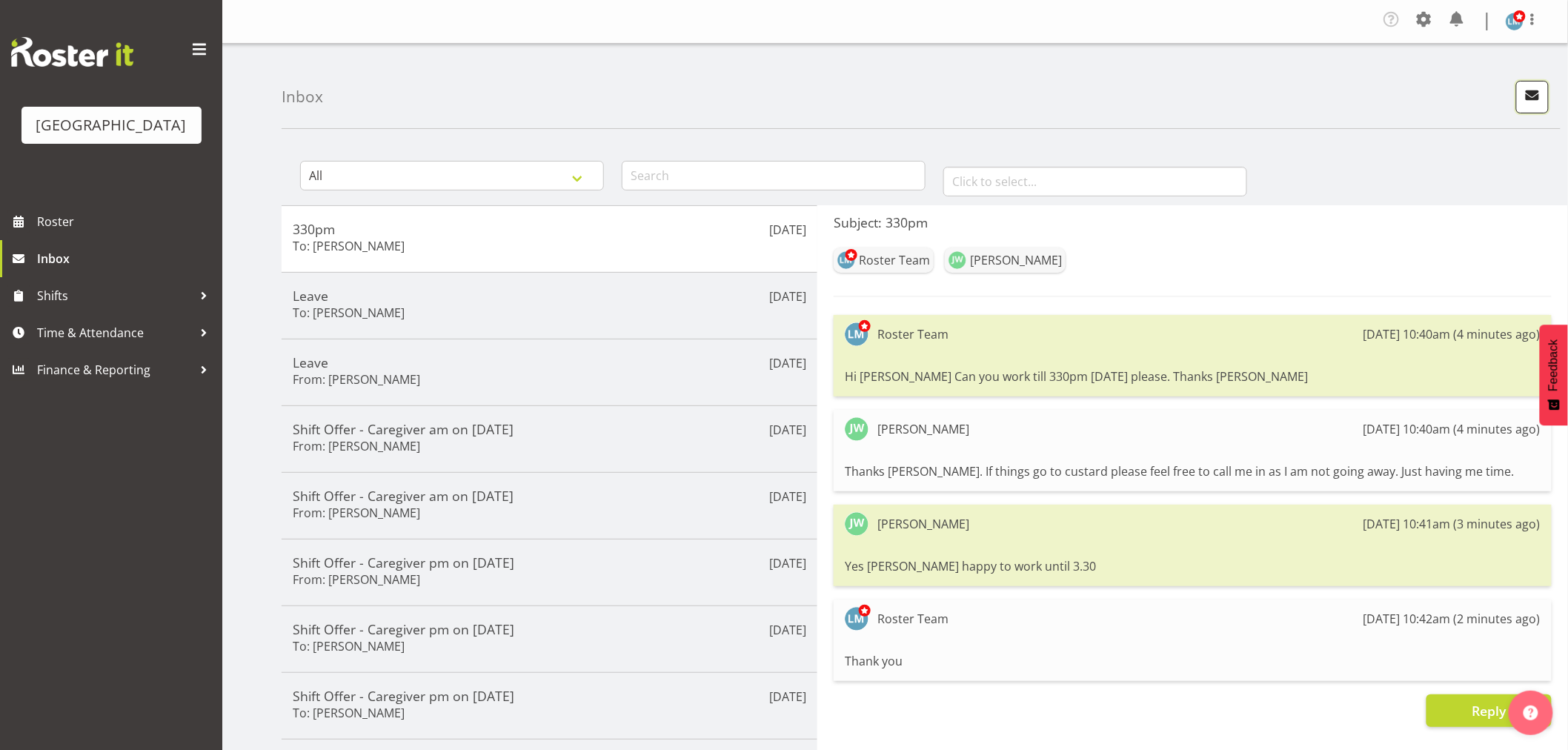
click at [1535, 95] on span "button" at bounding box center [1533, 95] width 20 height 20
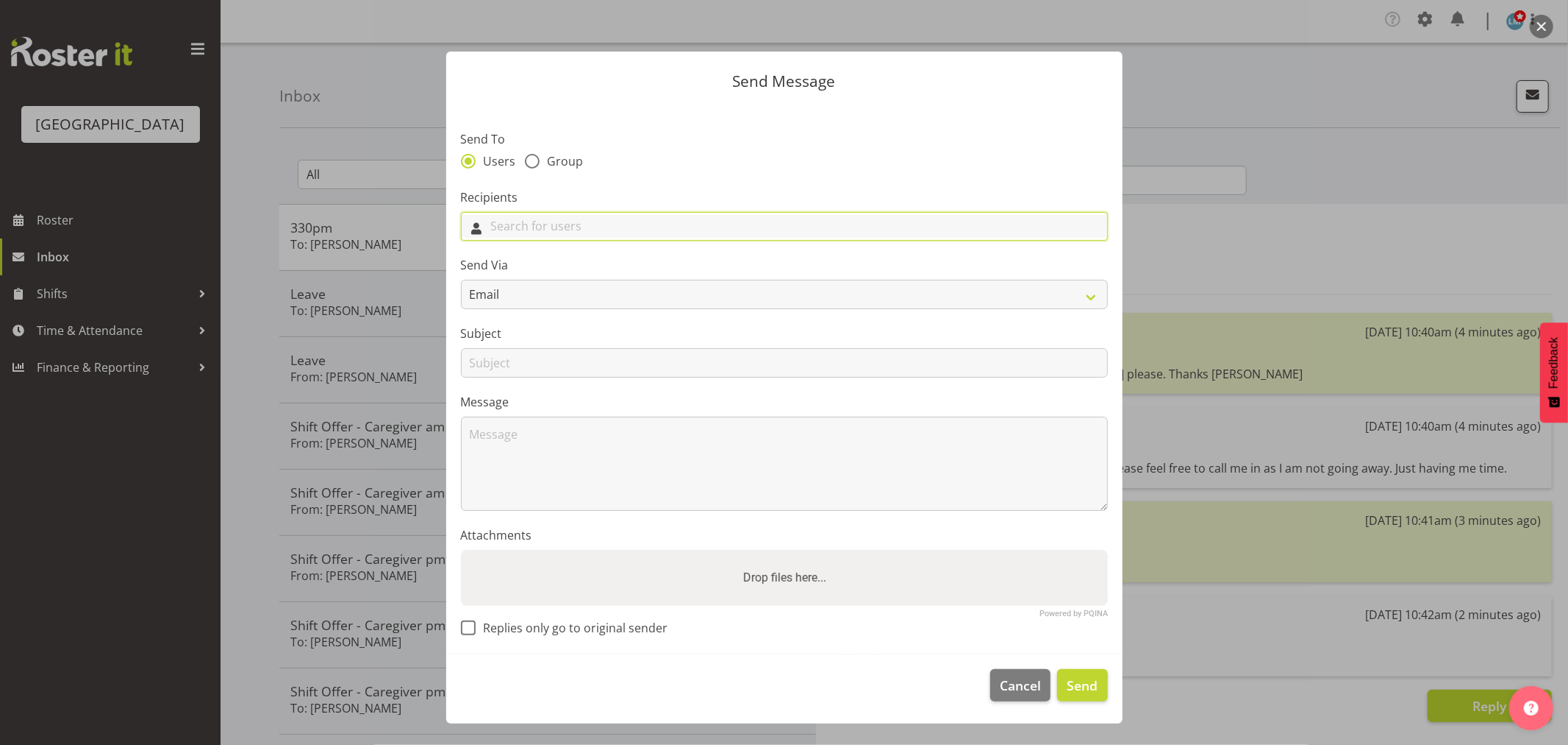
click at [526, 216] on input "text" at bounding box center [784, 226] width 645 height 22
type input "sheen"
click at [498, 266] on span "[PERSON_NAME]" at bounding box center [520, 262] width 91 height 17
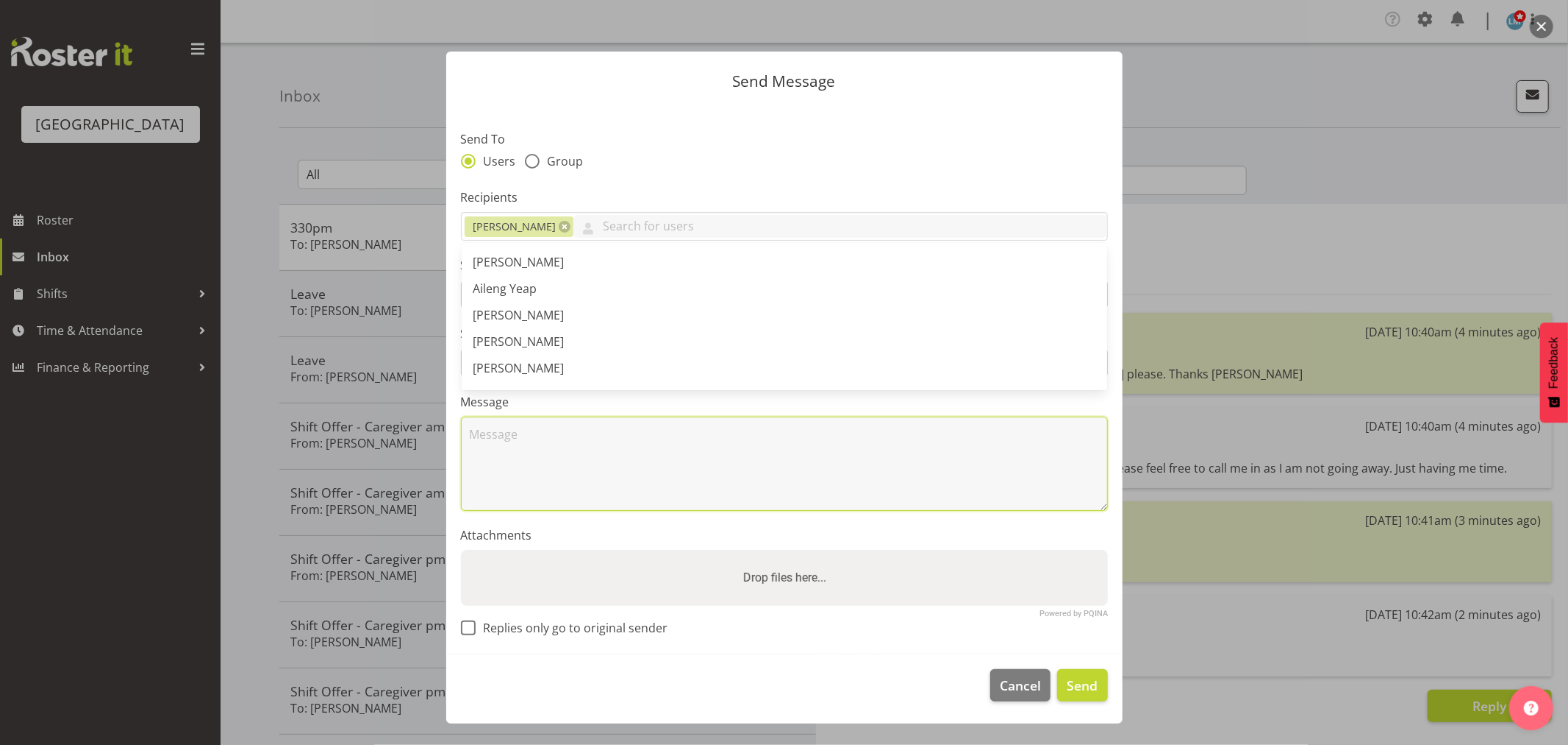
click at [563, 475] on textarea at bounding box center [784, 464] width 647 height 94
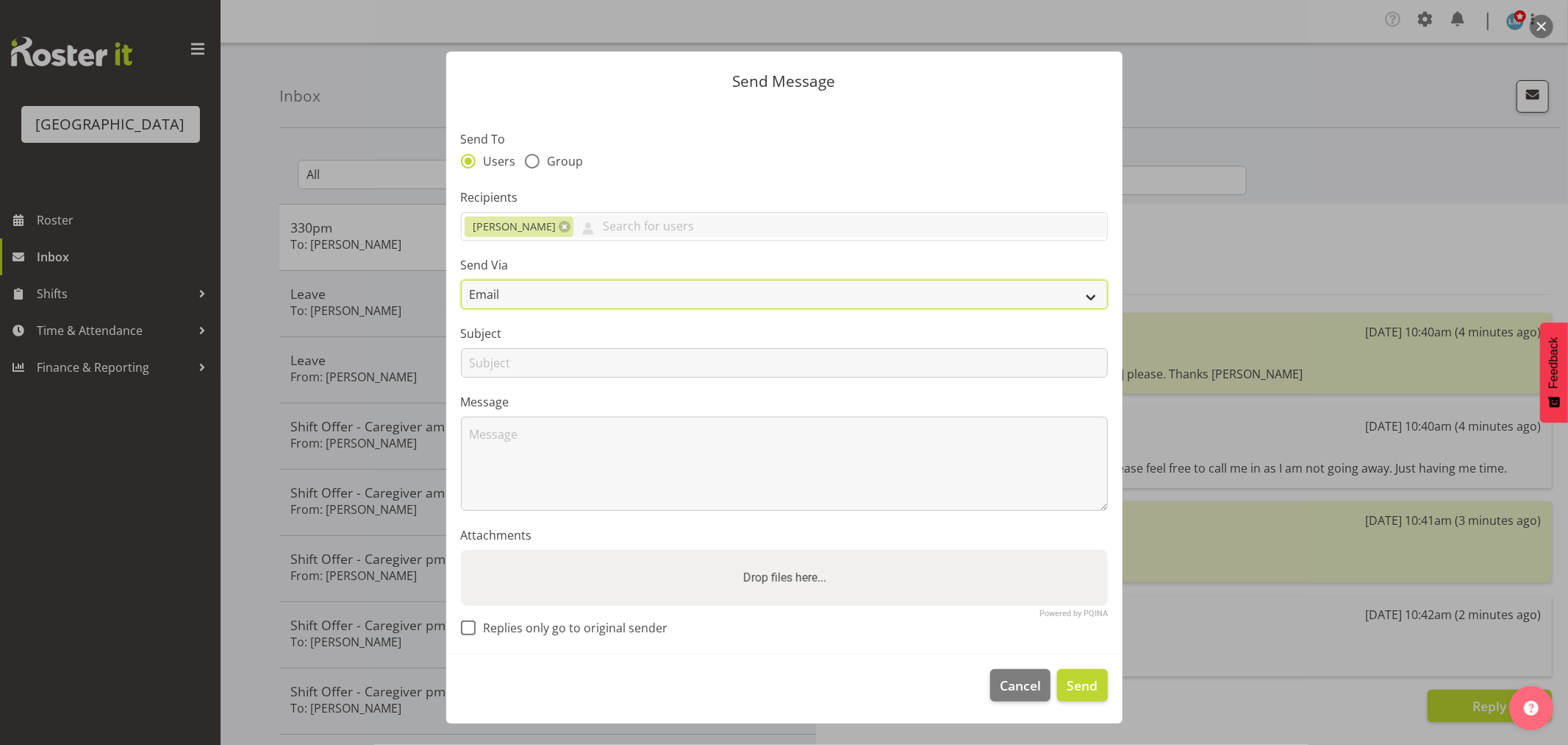
click at [501, 288] on select "Email SMS" at bounding box center [784, 294] width 647 height 29
select select "sms"
click at [461, 279] on select "Email SMS" at bounding box center [784, 294] width 647 height 29
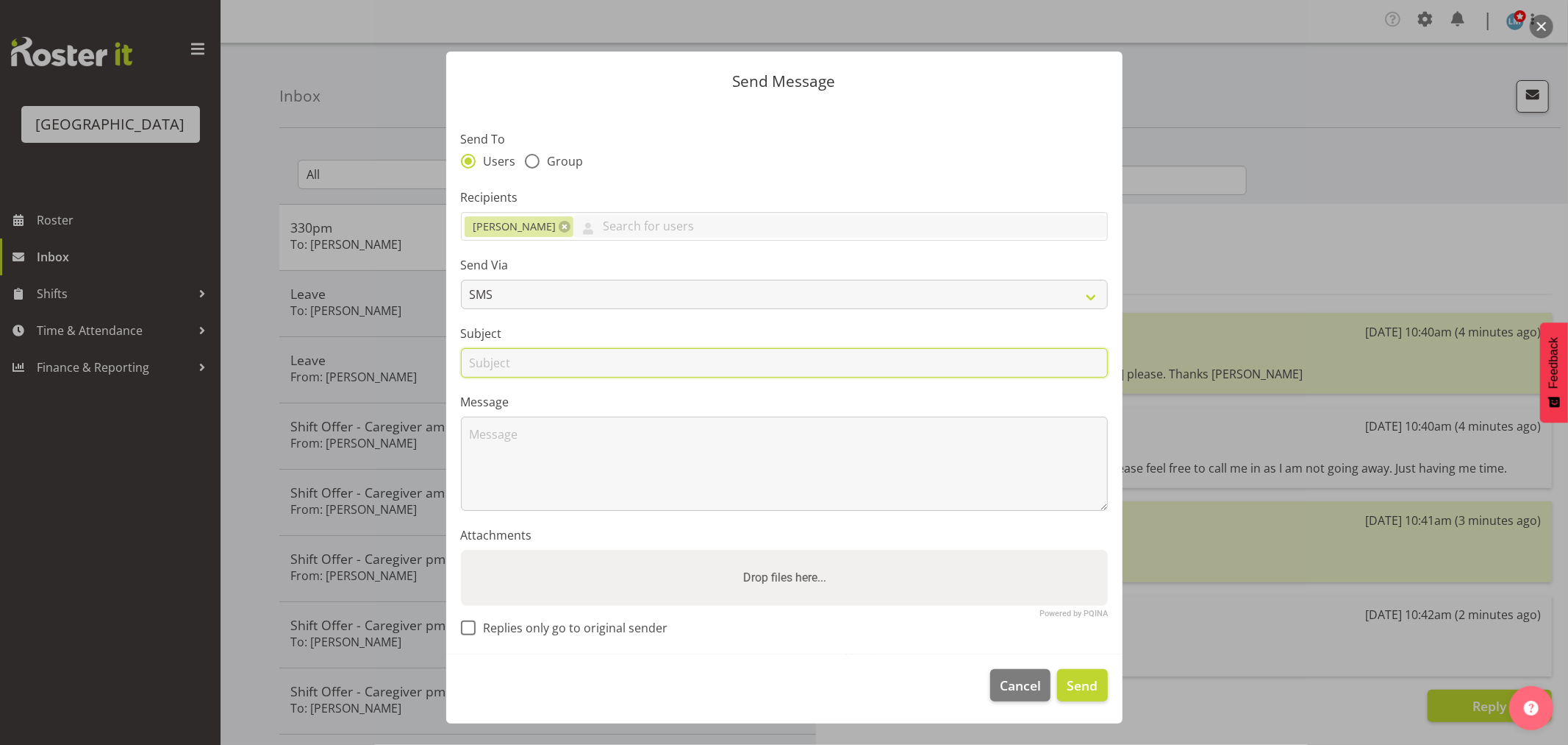
click at [500, 376] on input "text" at bounding box center [784, 362] width 647 height 29
type input "shift"
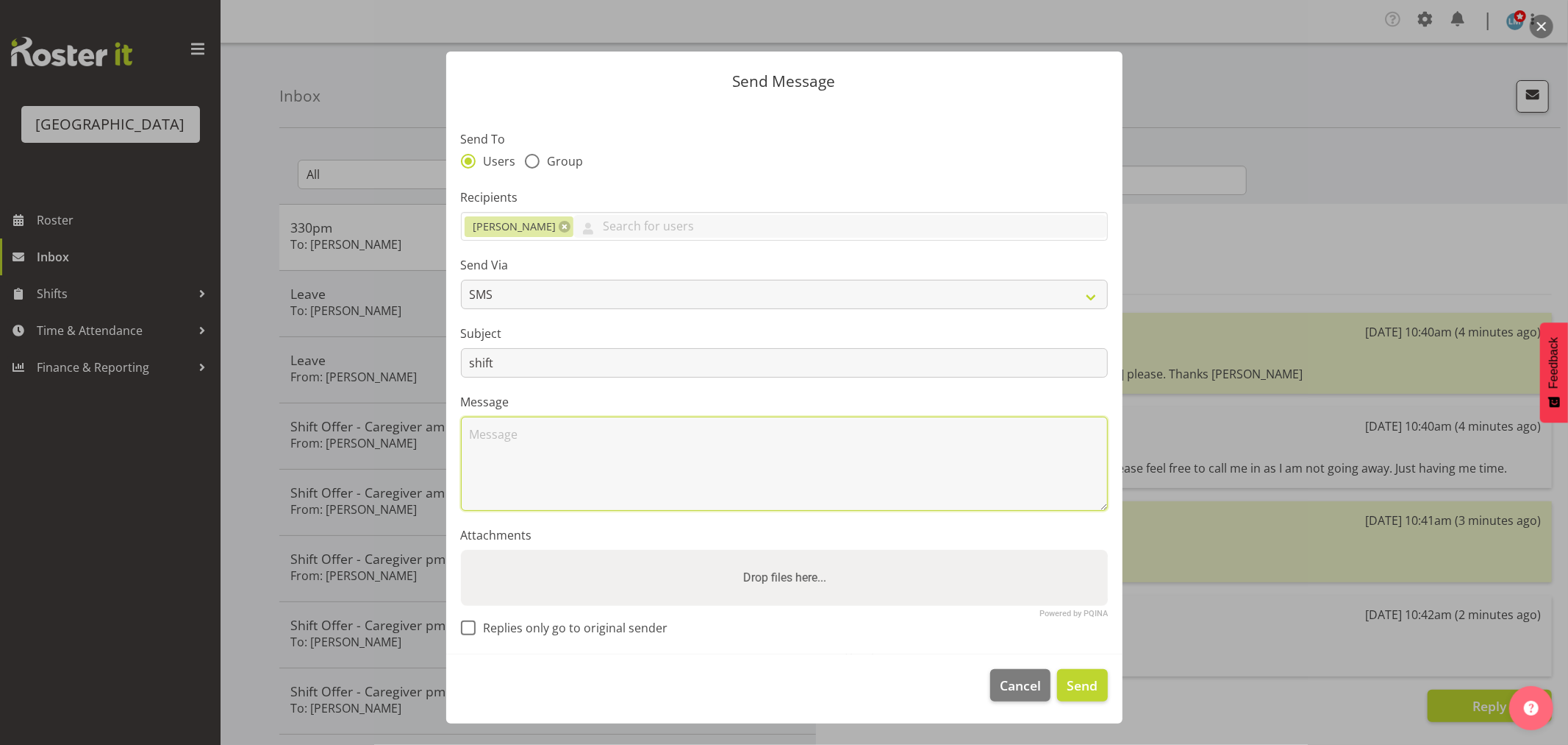
click at [501, 453] on textarea at bounding box center [784, 464] width 647 height 94
type textarea "Hi Sheen Can you please work till 330pm or 230pm [DATE]. Thanks [PERSON_NAME]"
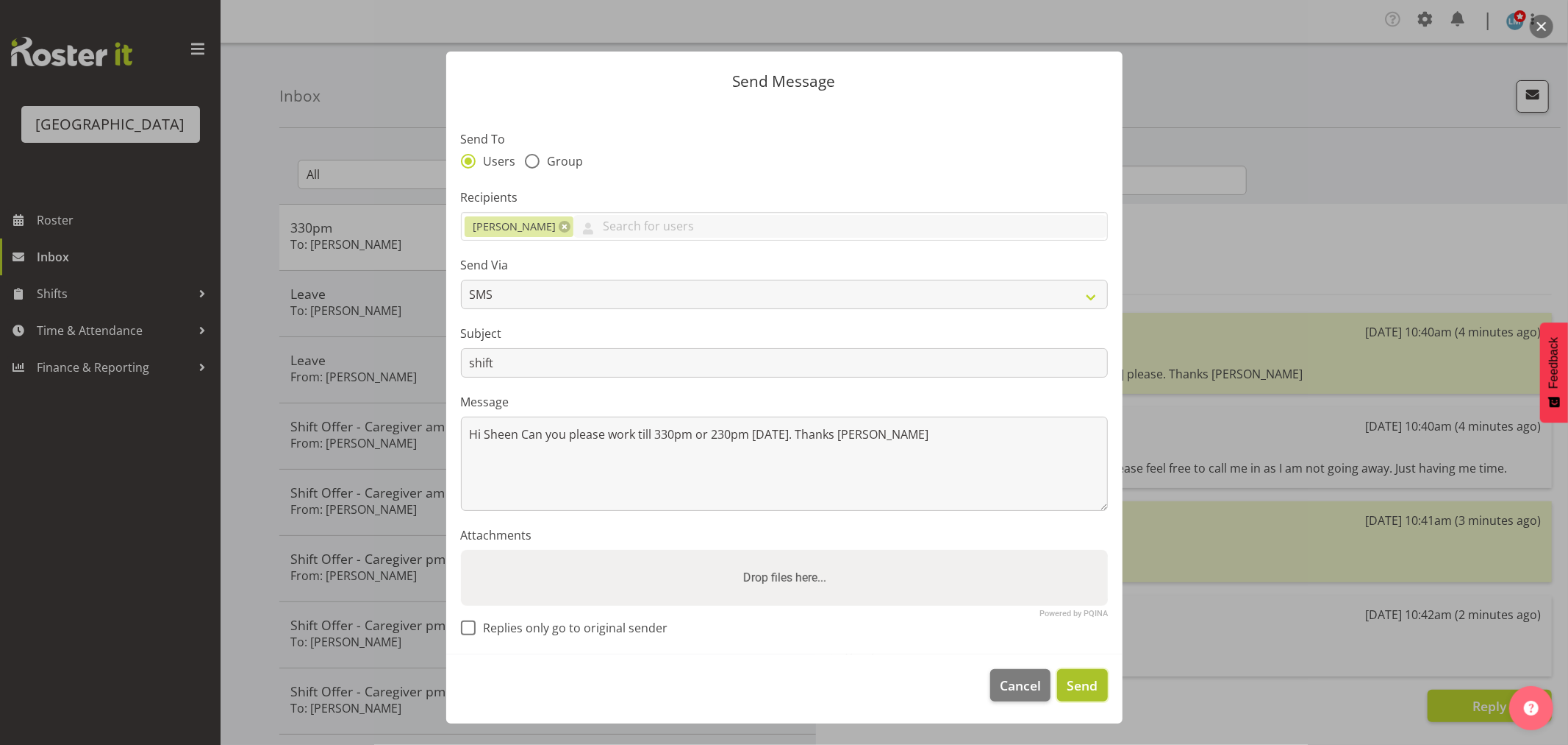
click at [1072, 689] on span "Send" at bounding box center [1082, 686] width 31 height 19
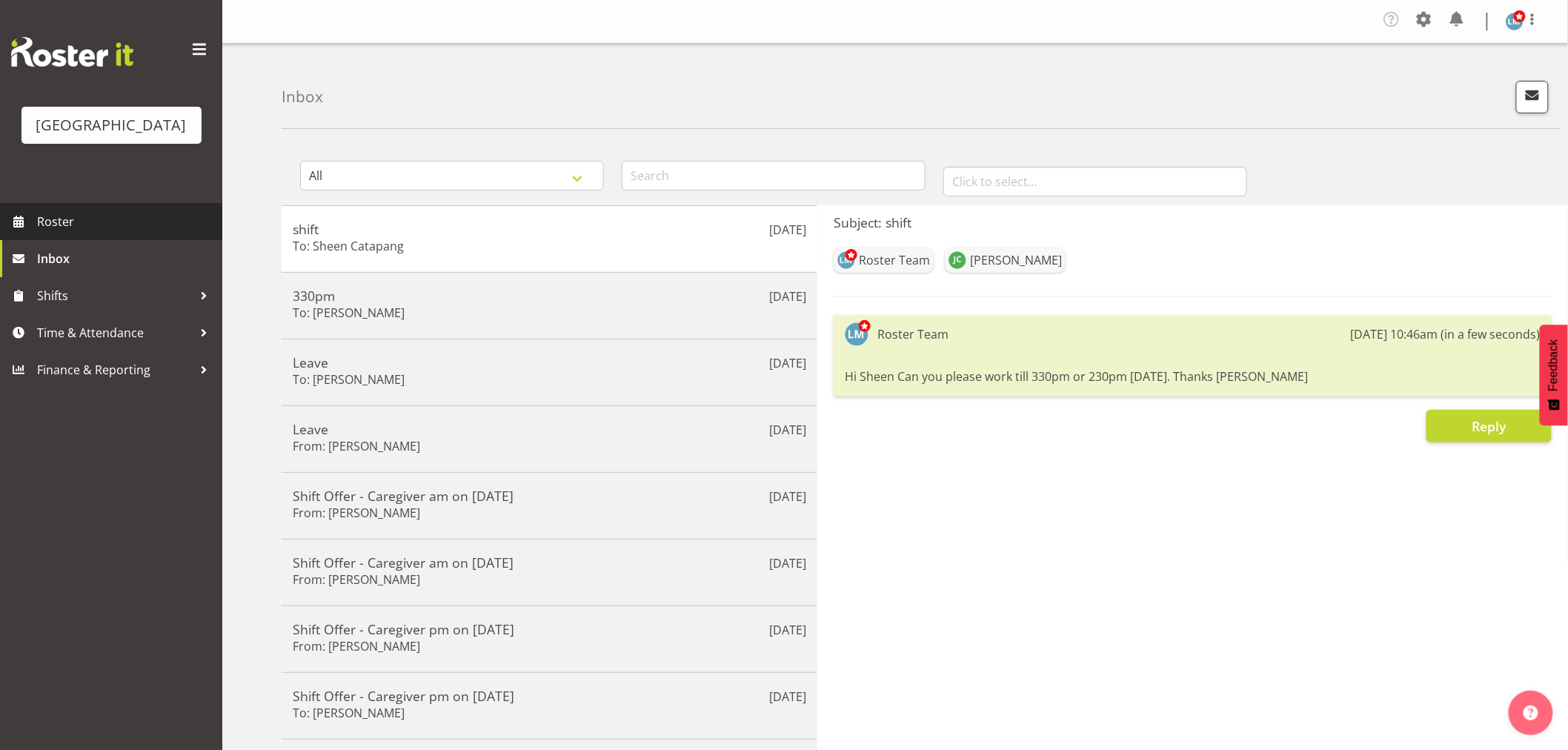
click at [84, 232] on span "Roster" at bounding box center [126, 222] width 177 height 23
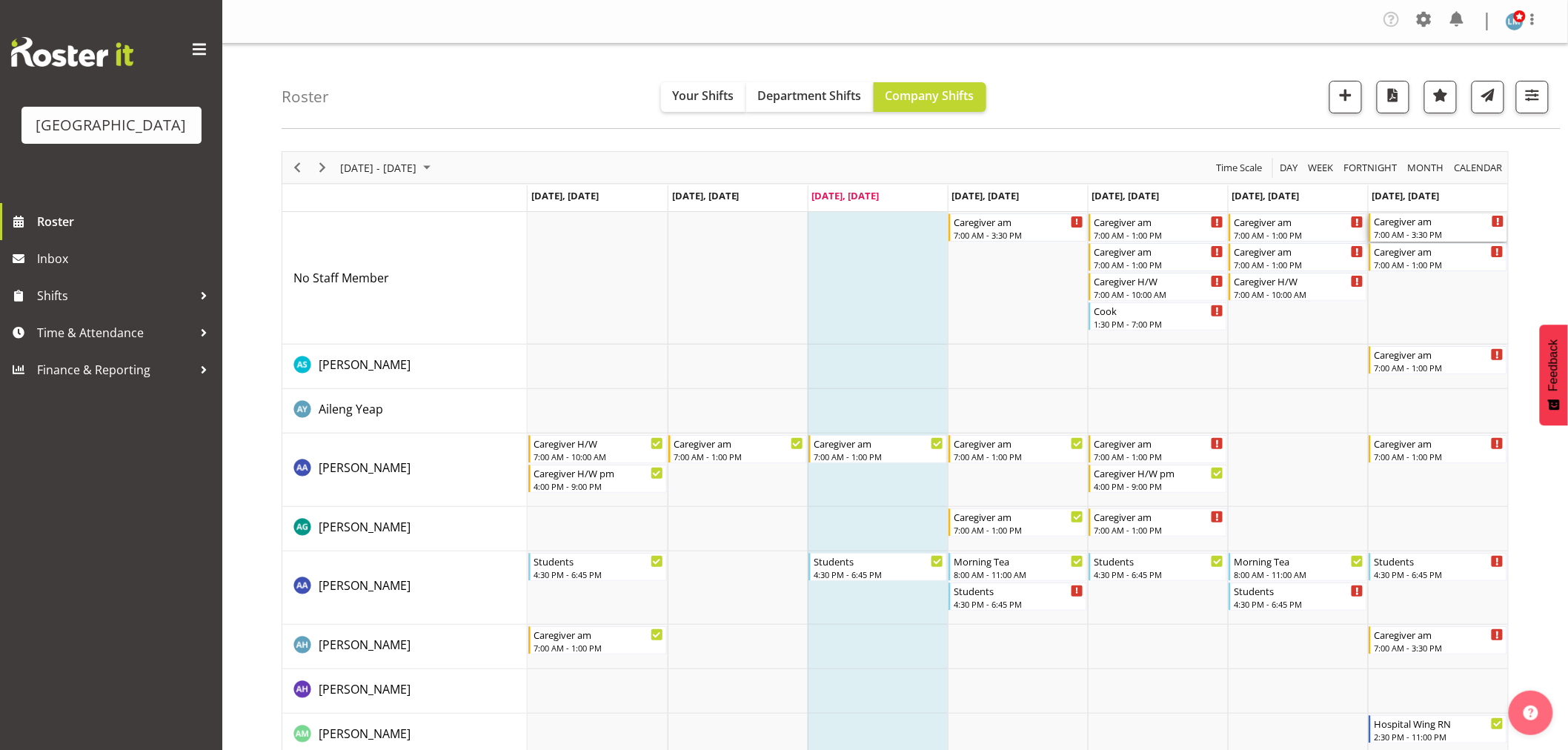
click at [1441, 231] on div "7:00 AM - 3:30 PM" at bounding box center [1439, 234] width 130 height 12
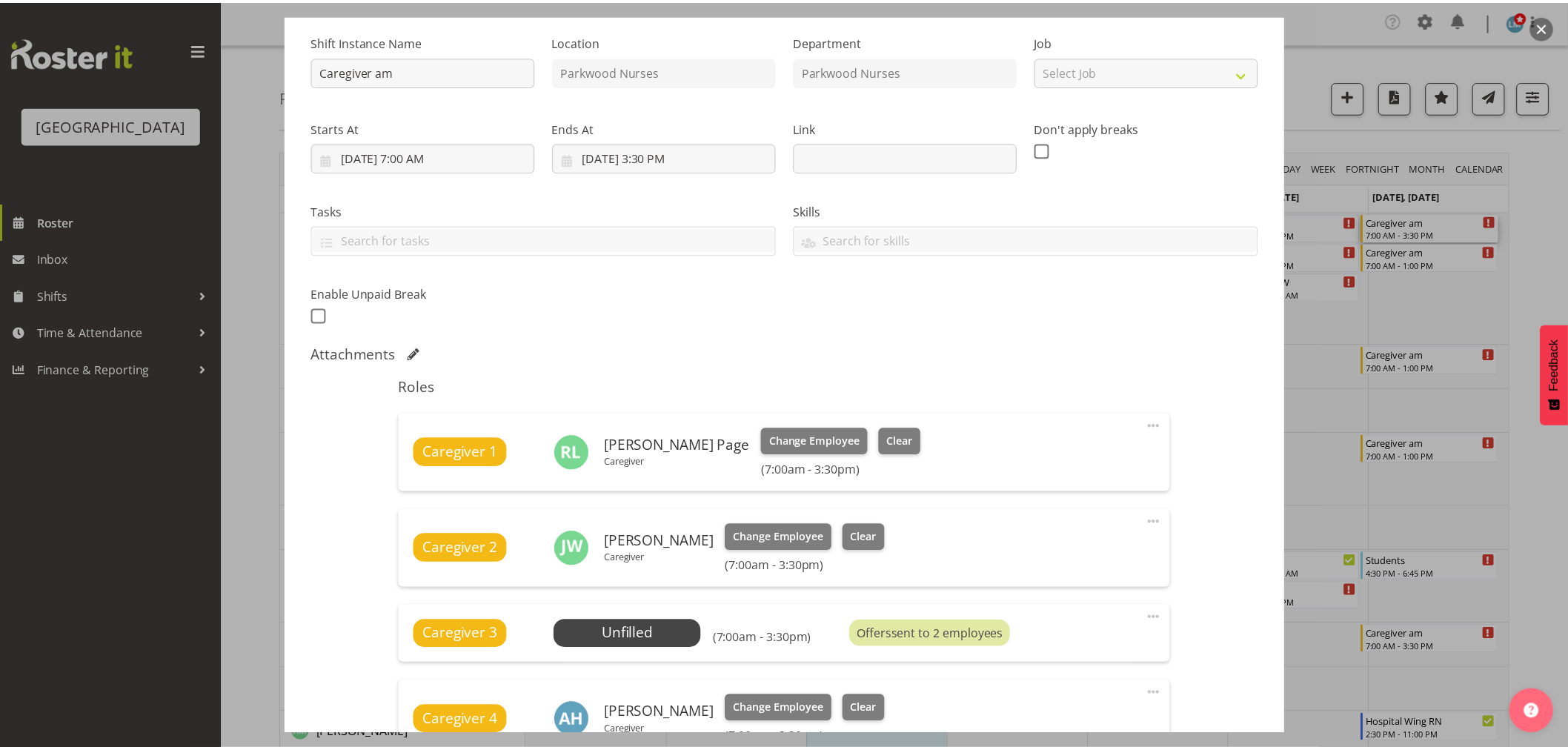
scroll to position [328, 0]
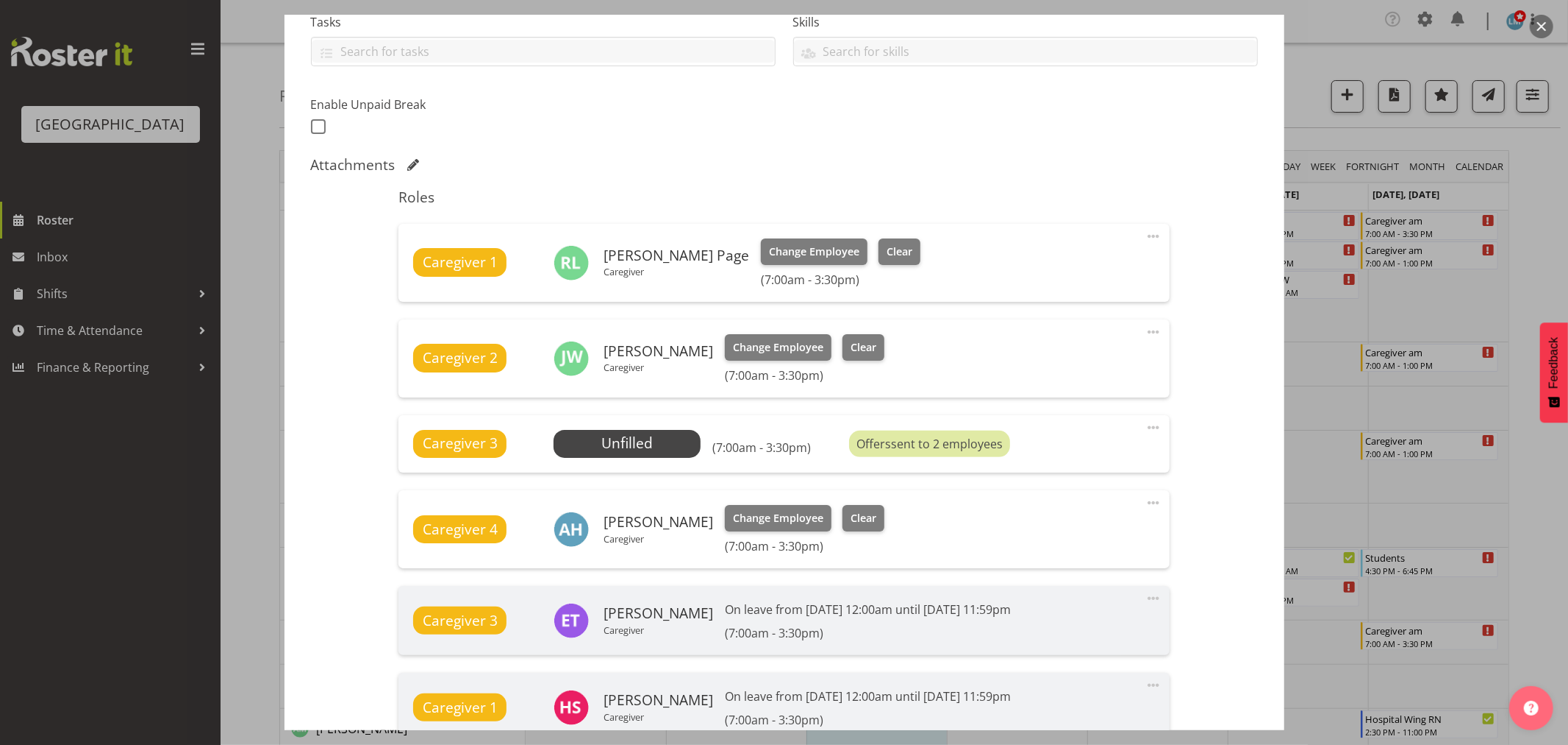
click at [31, 279] on div at bounding box center [784, 372] width 1568 height 745
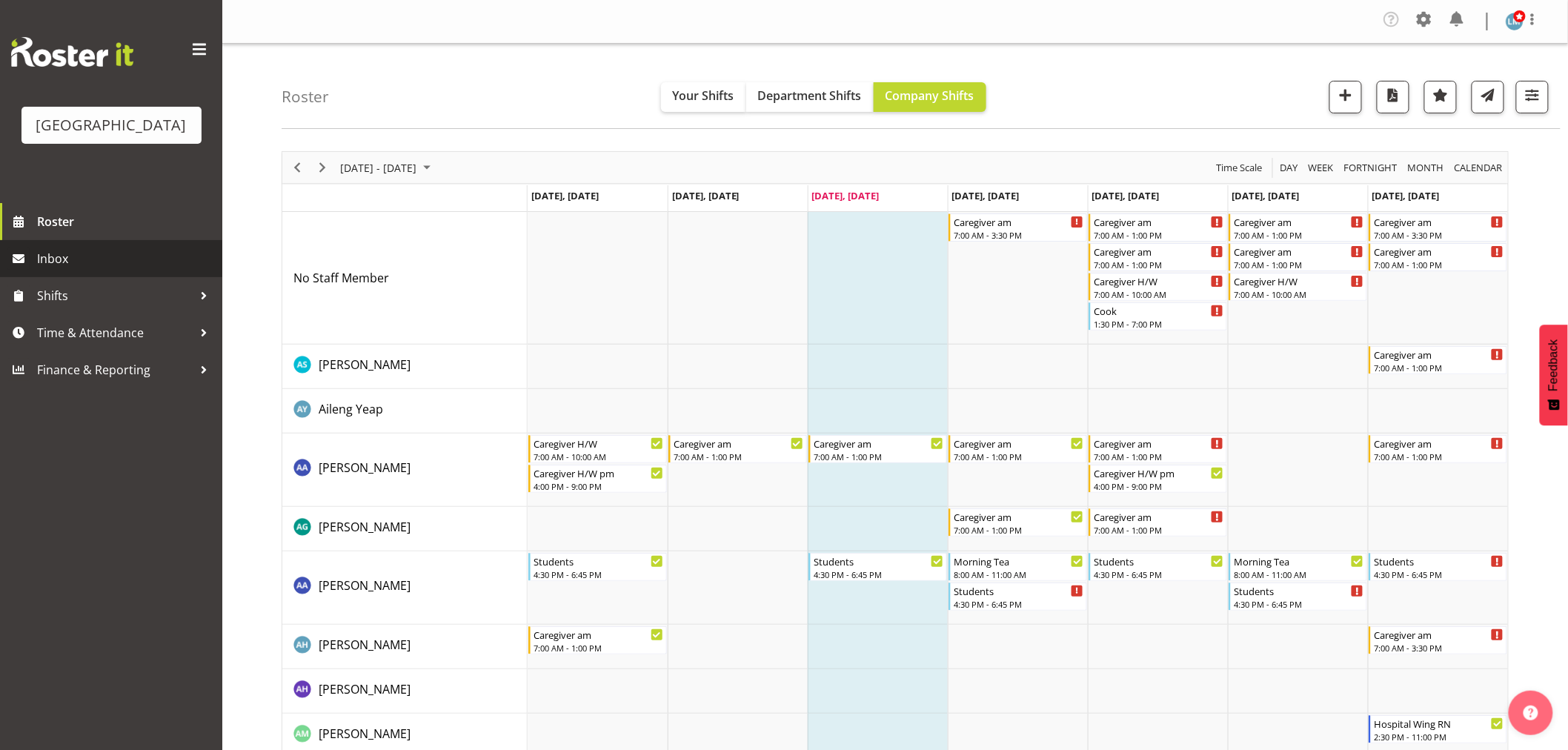
click at [43, 270] on span "Inbox" at bounding box center [126, 258] width 177 height 23
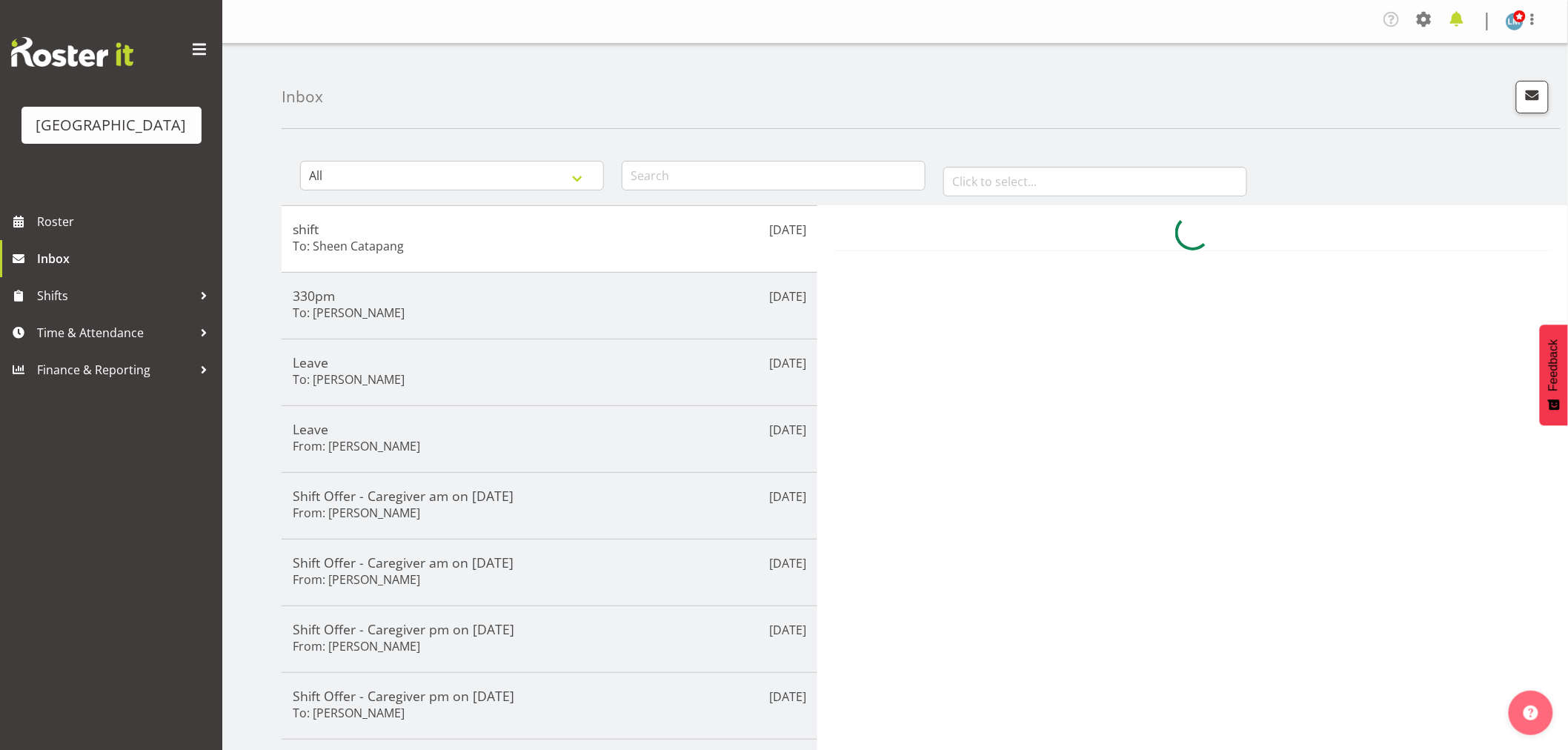
click at [1456, 25] on span at bounding box center [1456, 20] width 24 height 24
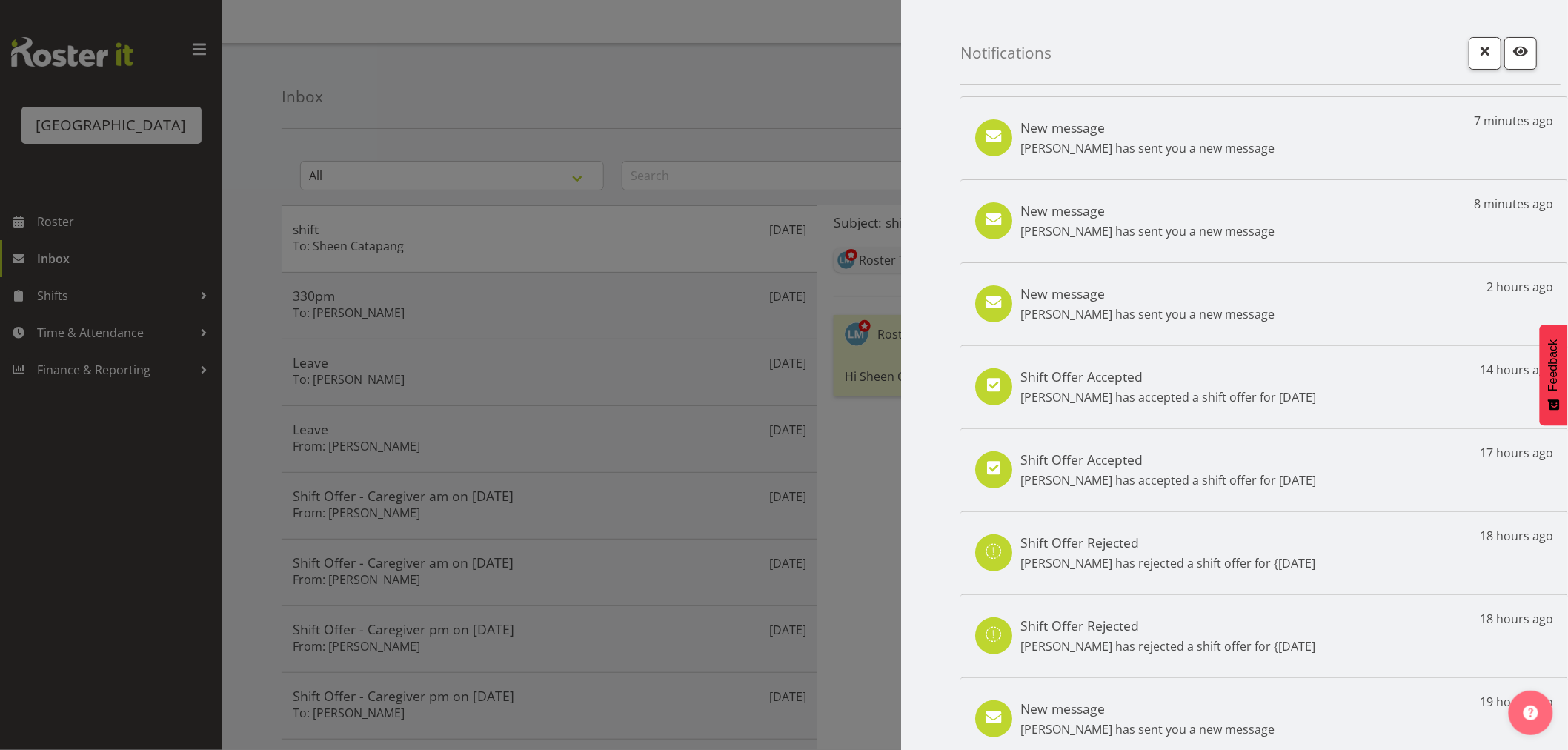
click at [444, 238] on div at bounding box center [784, 375] width 1568 height 750
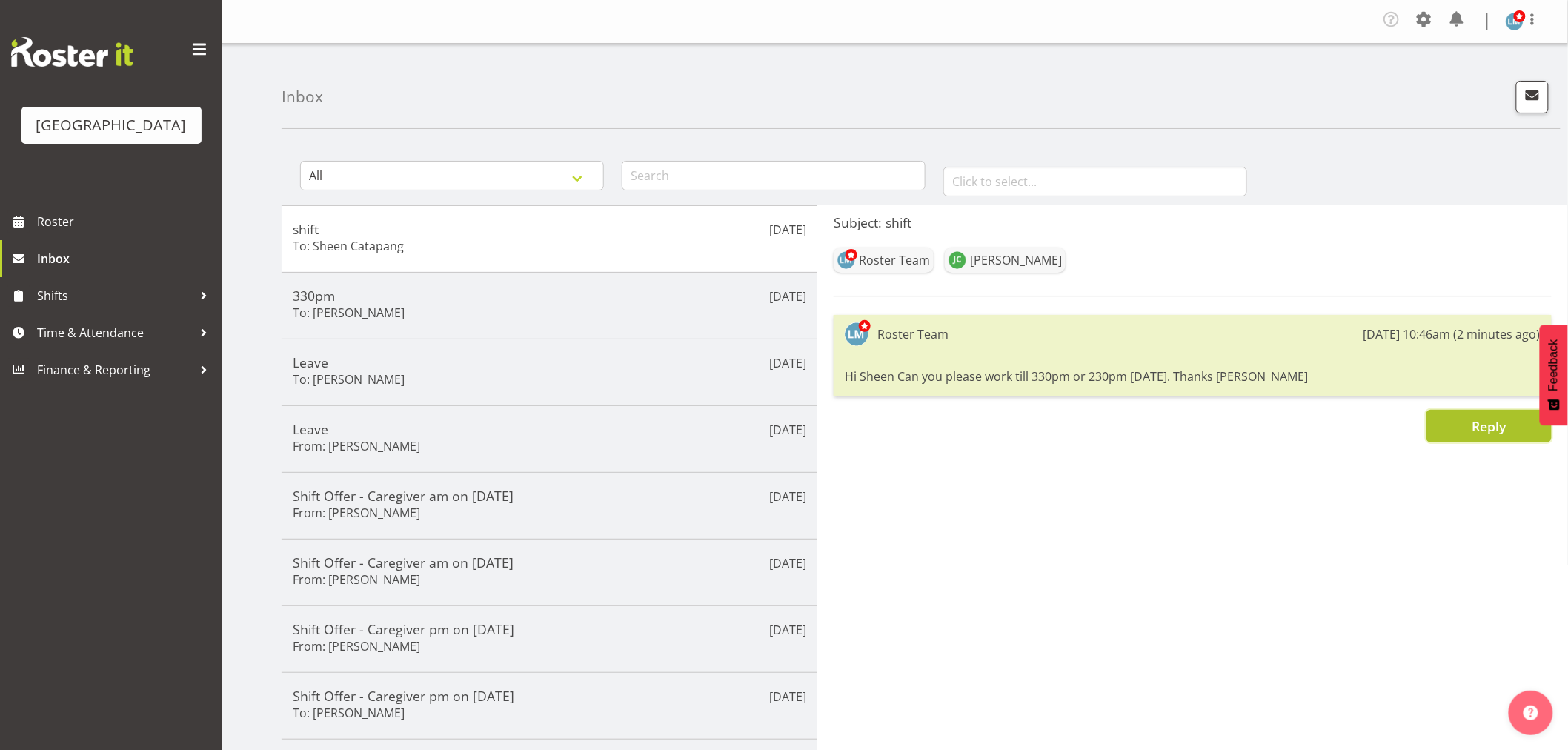
click at [1471, 423] on span "Reply" at bounding box center [1488, 425] width 34 height 18
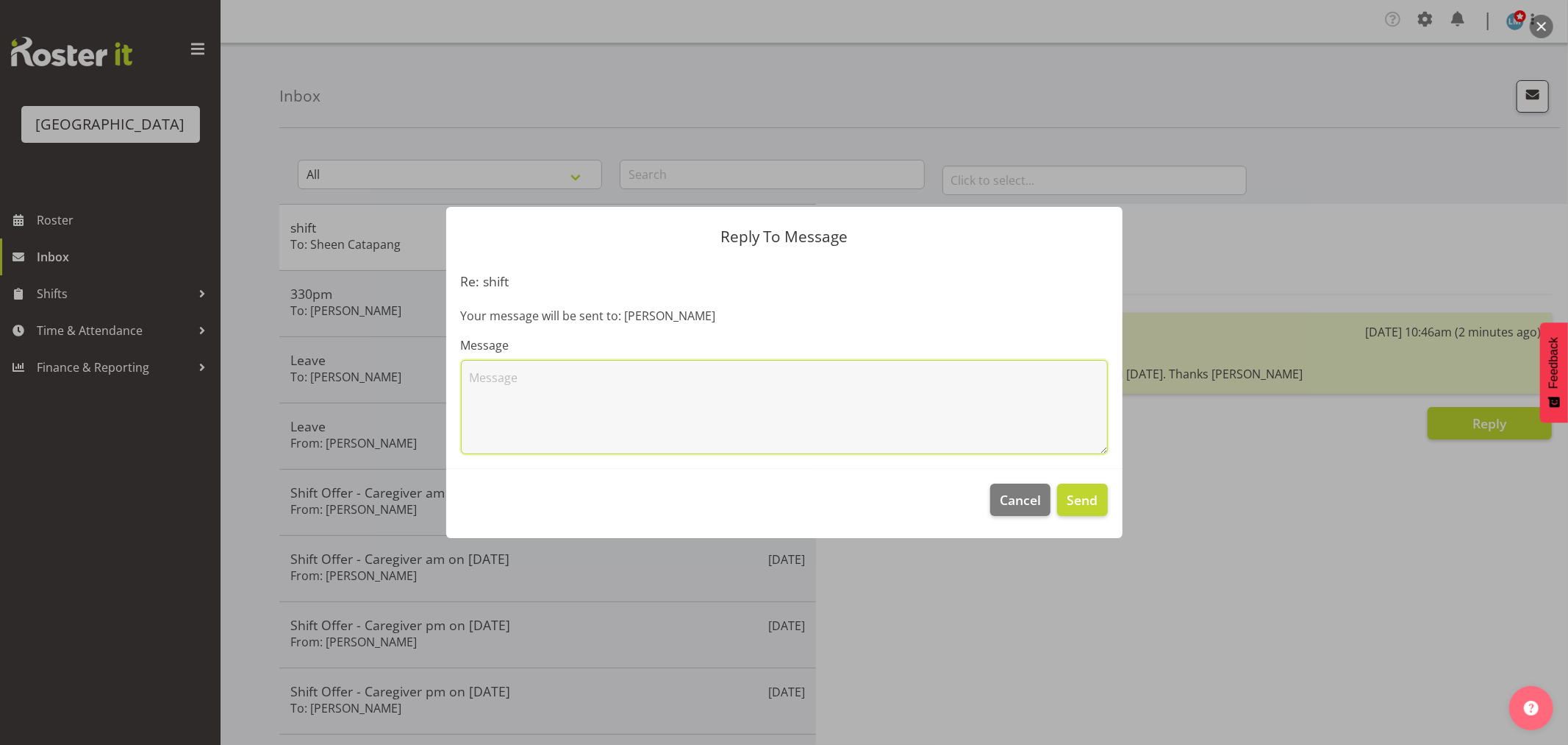
click at [517, 377] on textarea at bounding box center [784, 406] width 647 height 94
type textarea "Sorted now thank you"
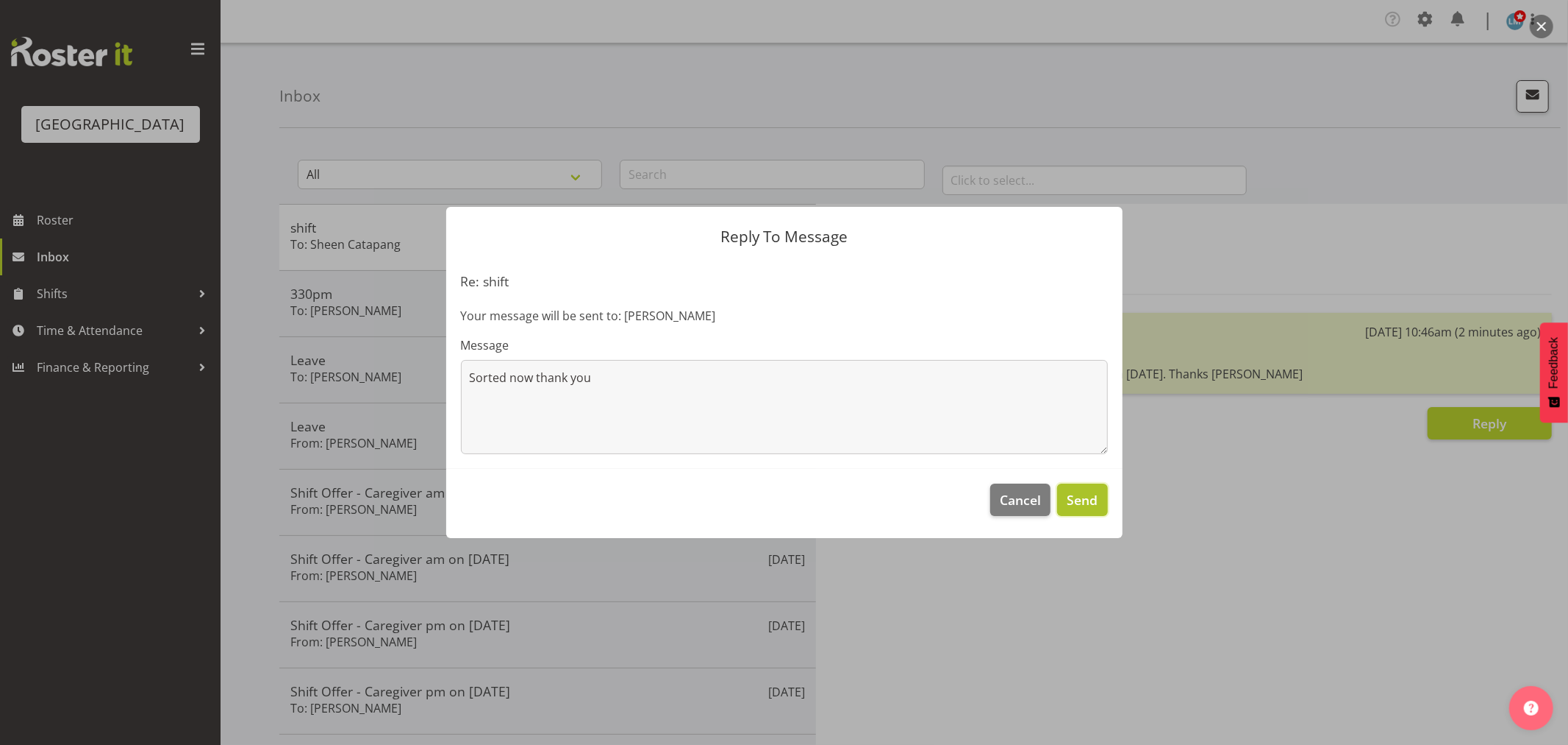
click at [1096, 509] on span "Send" at bounding box center [1082, 500] width 31 height 19
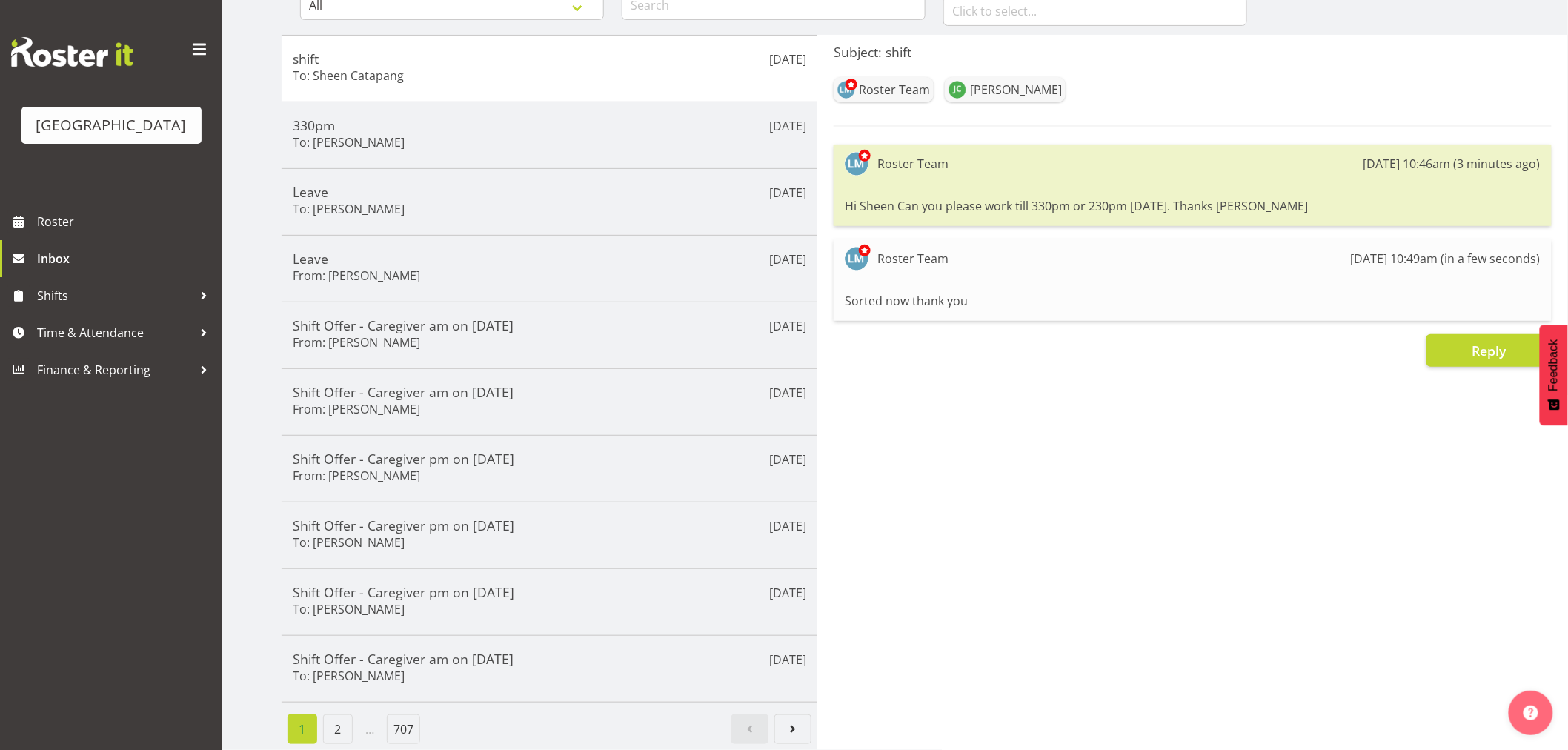
scroll to position [185, 0]
click at [165, 490] on div "Parkwood Retirement Village Roster Inbox Shifts Time & Attendance Finance & Rep…" at bounding box center [111, 375] width 223 height 750
click at [47, 232] on span "Roster" at bounding box center [126, 222] width 177 height 23
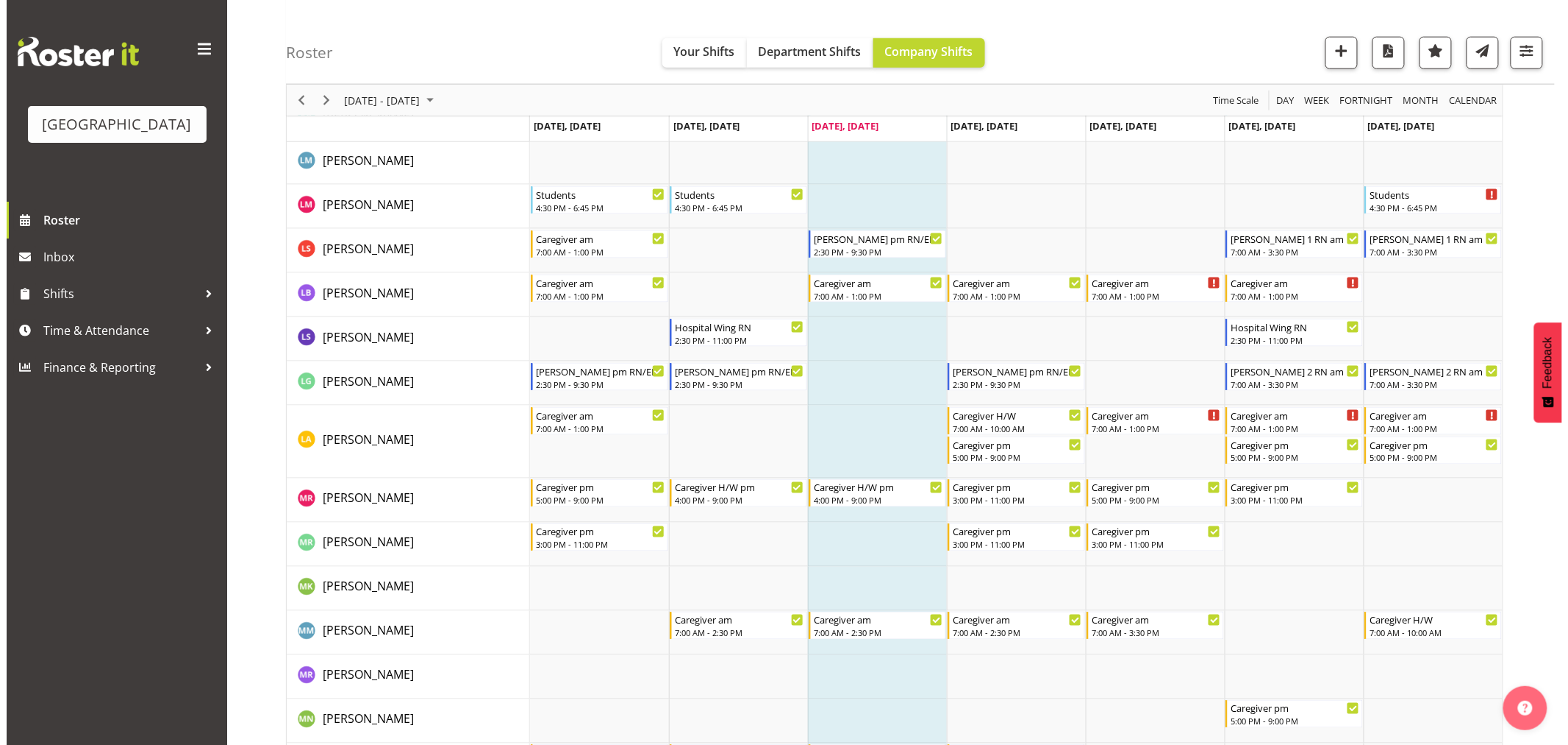
scroll to position [3187, 0]
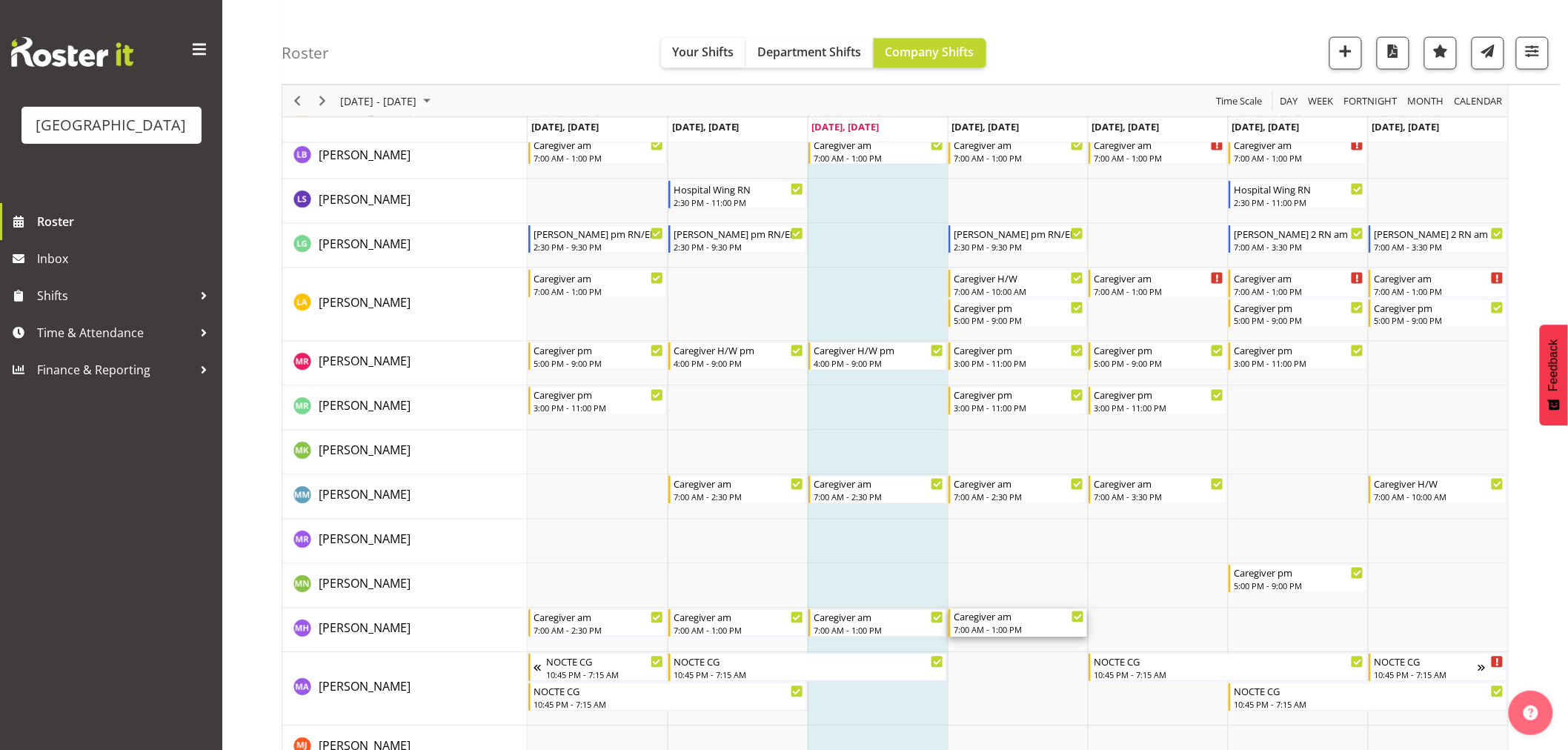
click at [1019, 627] on div "7:00 AM - 1:00 PM" at bounding box center [1018, 629] width 130 height 12
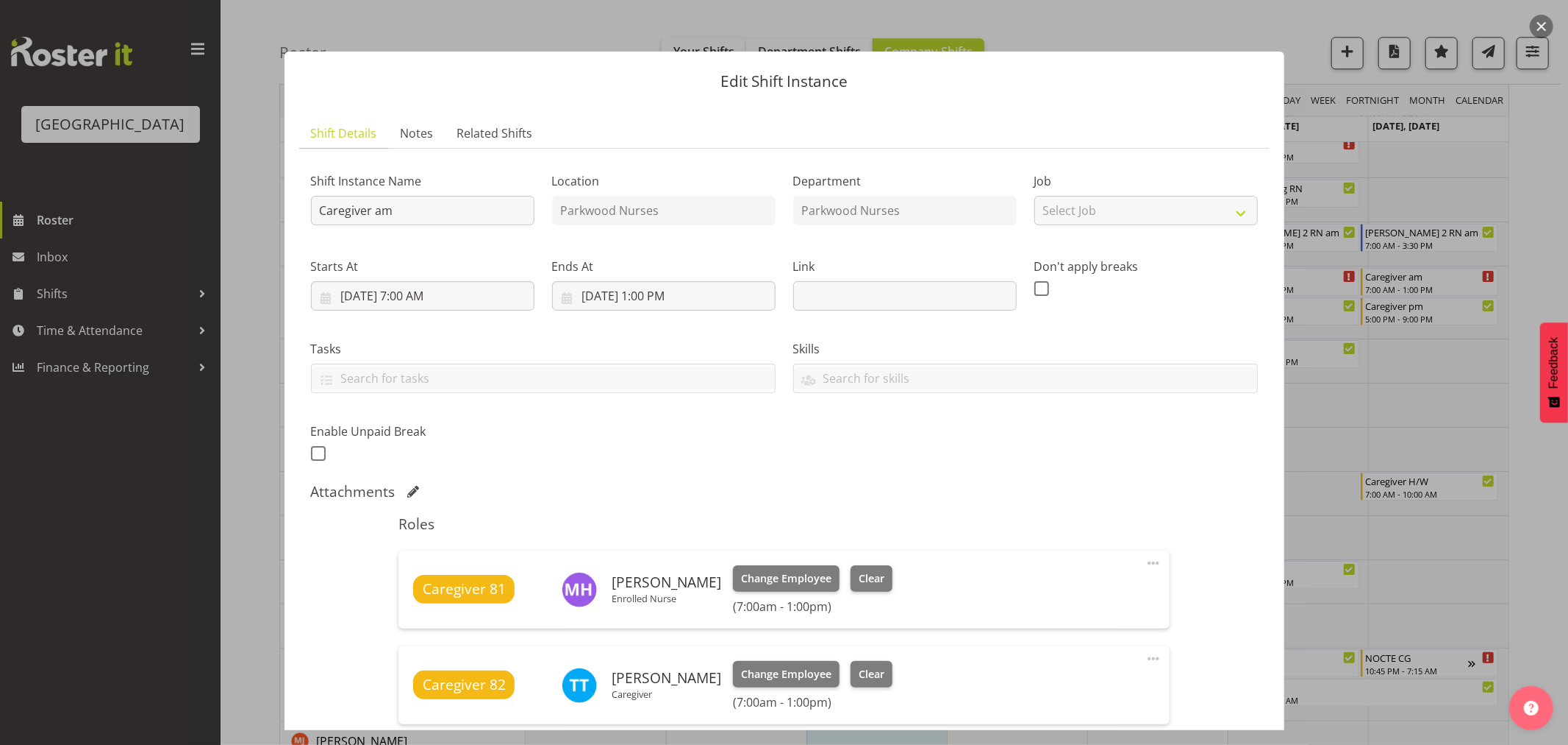
scroll to position [408, 0]
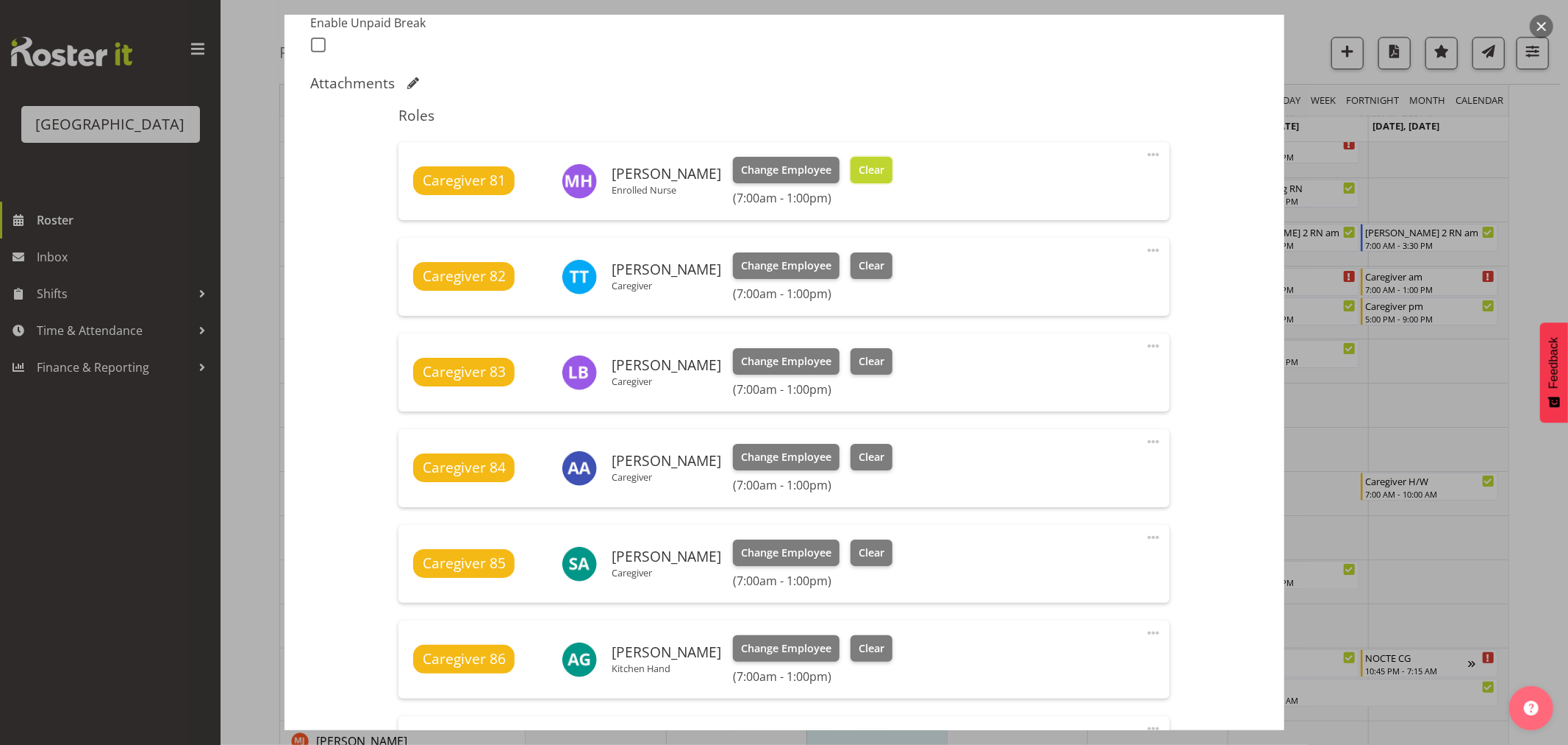
click at [858, 166] on span "Clear" at bounding box center [871, 169] width 25 height 17
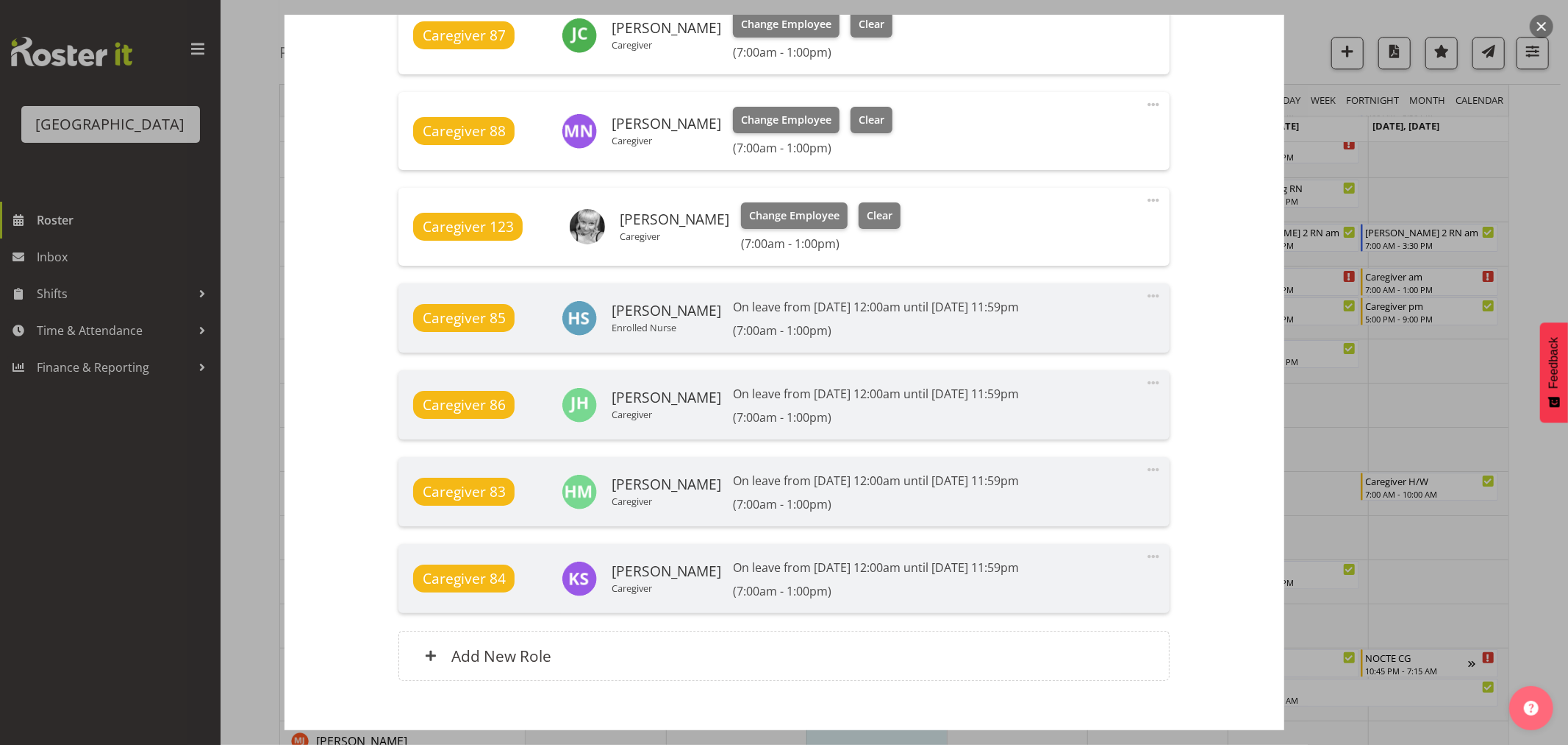
scroll to position [1189, 0]
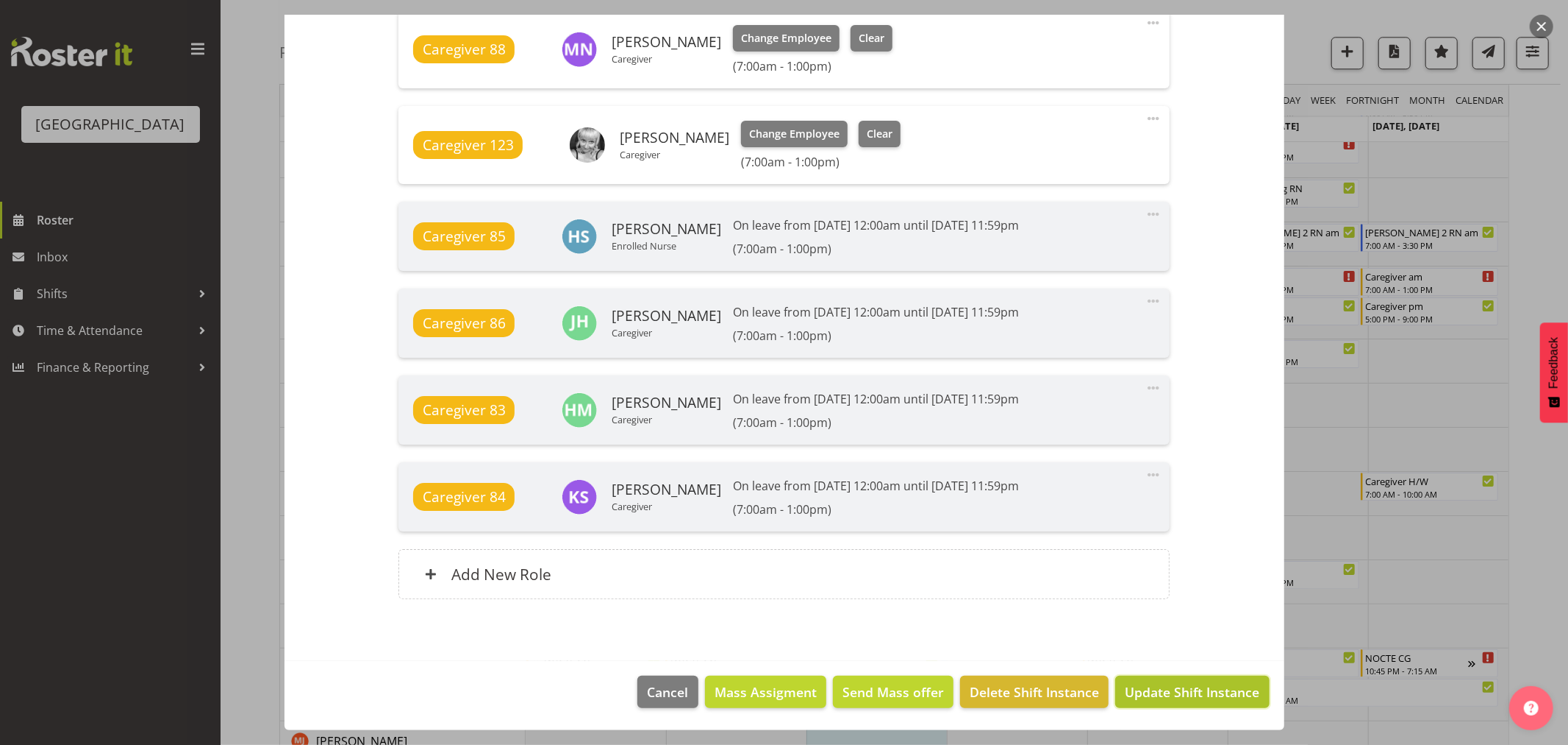
click at [1158, 691] on span "Update Shift Instance" at bounding box center [1192, 691] width 134 height 19
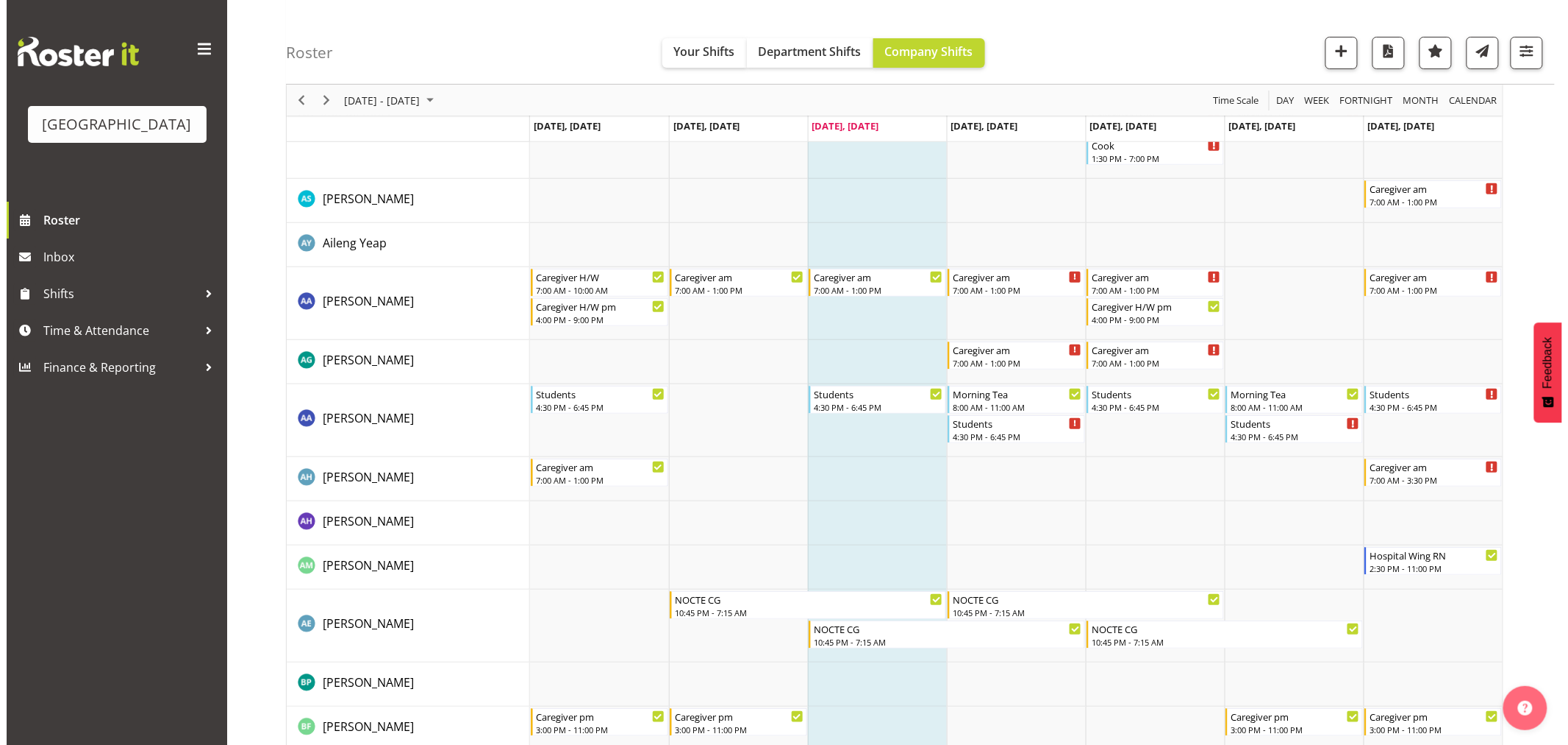
scroll to position [0, 0]
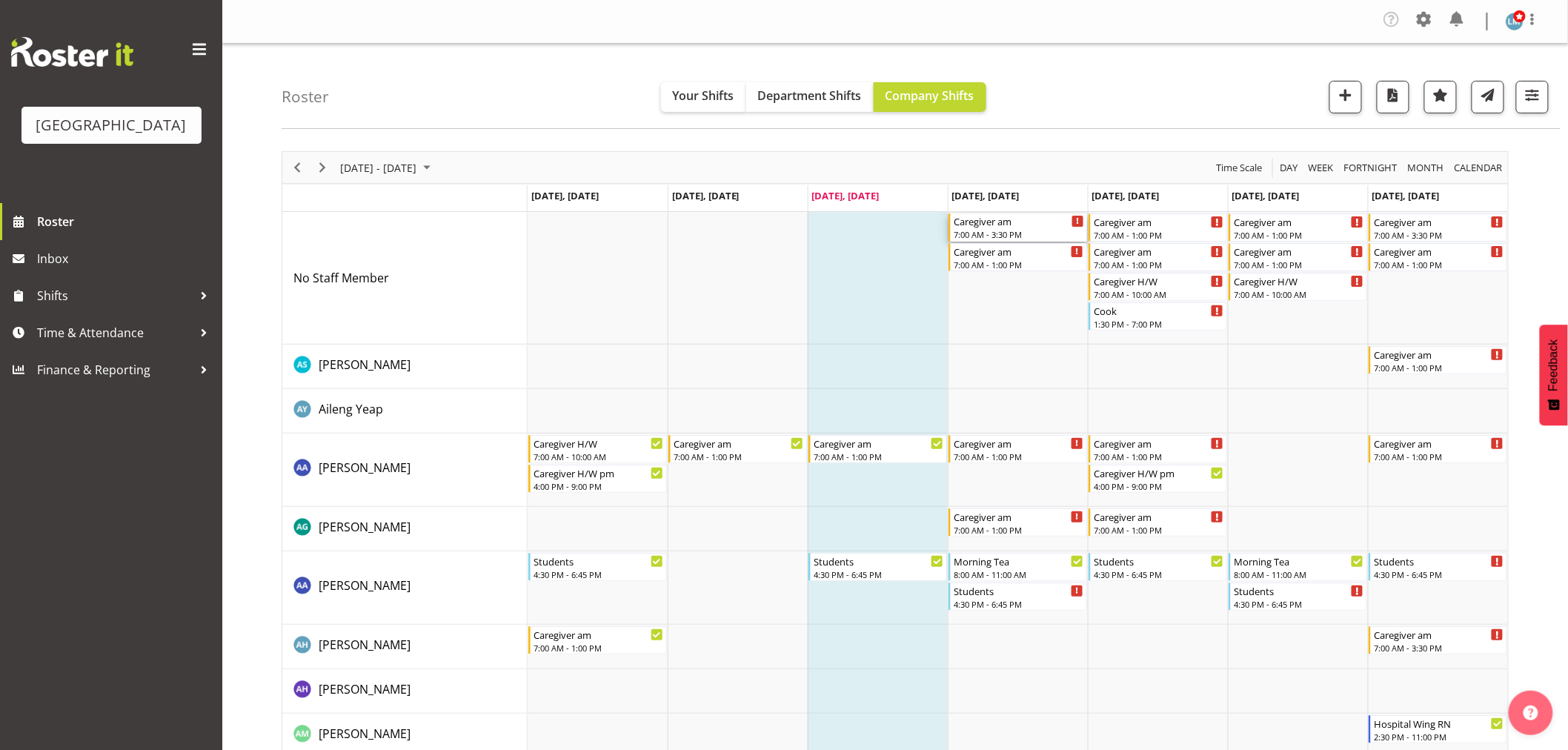
click at [1016, 228] on div "7:00 AM - 3:30 PM" at bounding box center [1018, 234] width 130 height 12
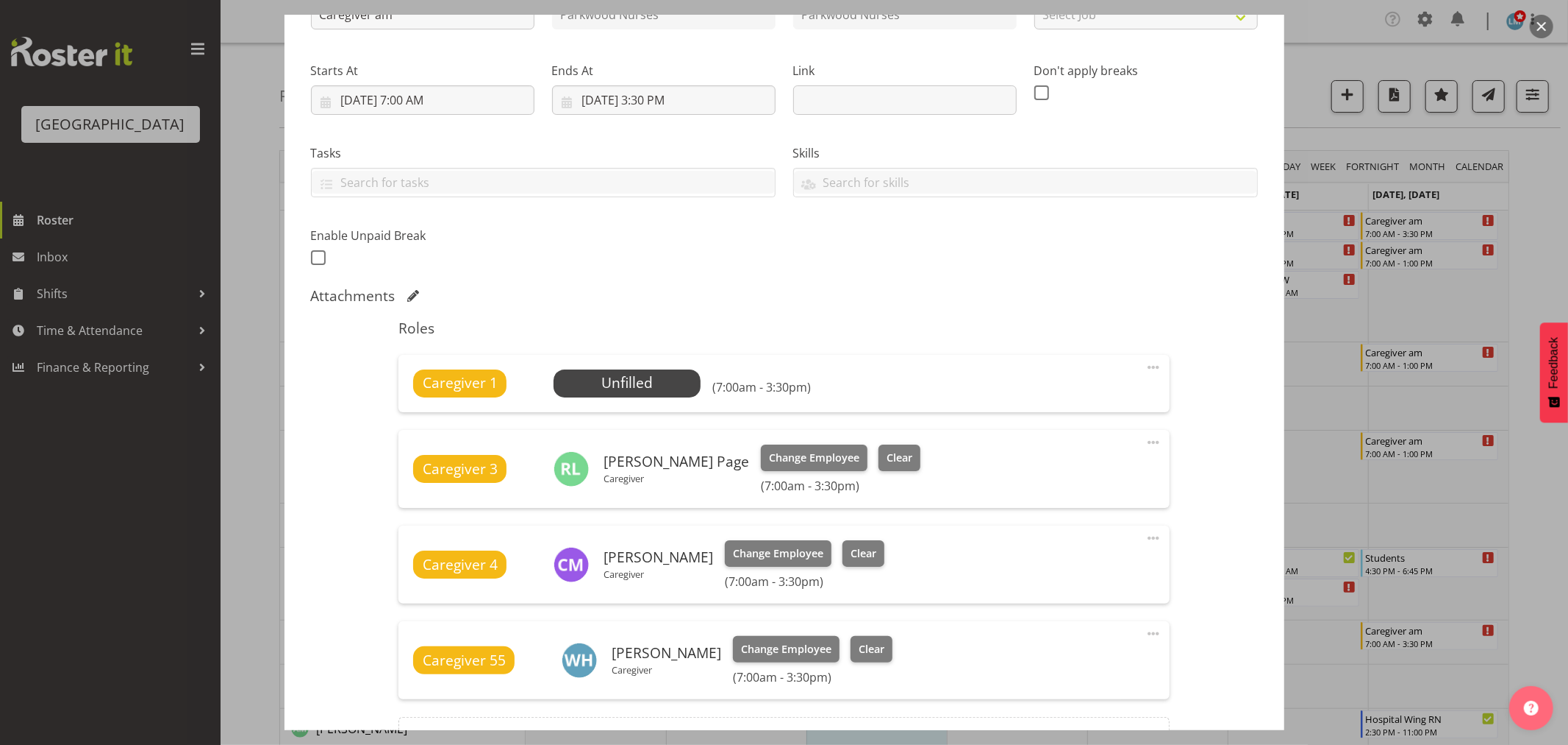
scroll to position [363, 0]
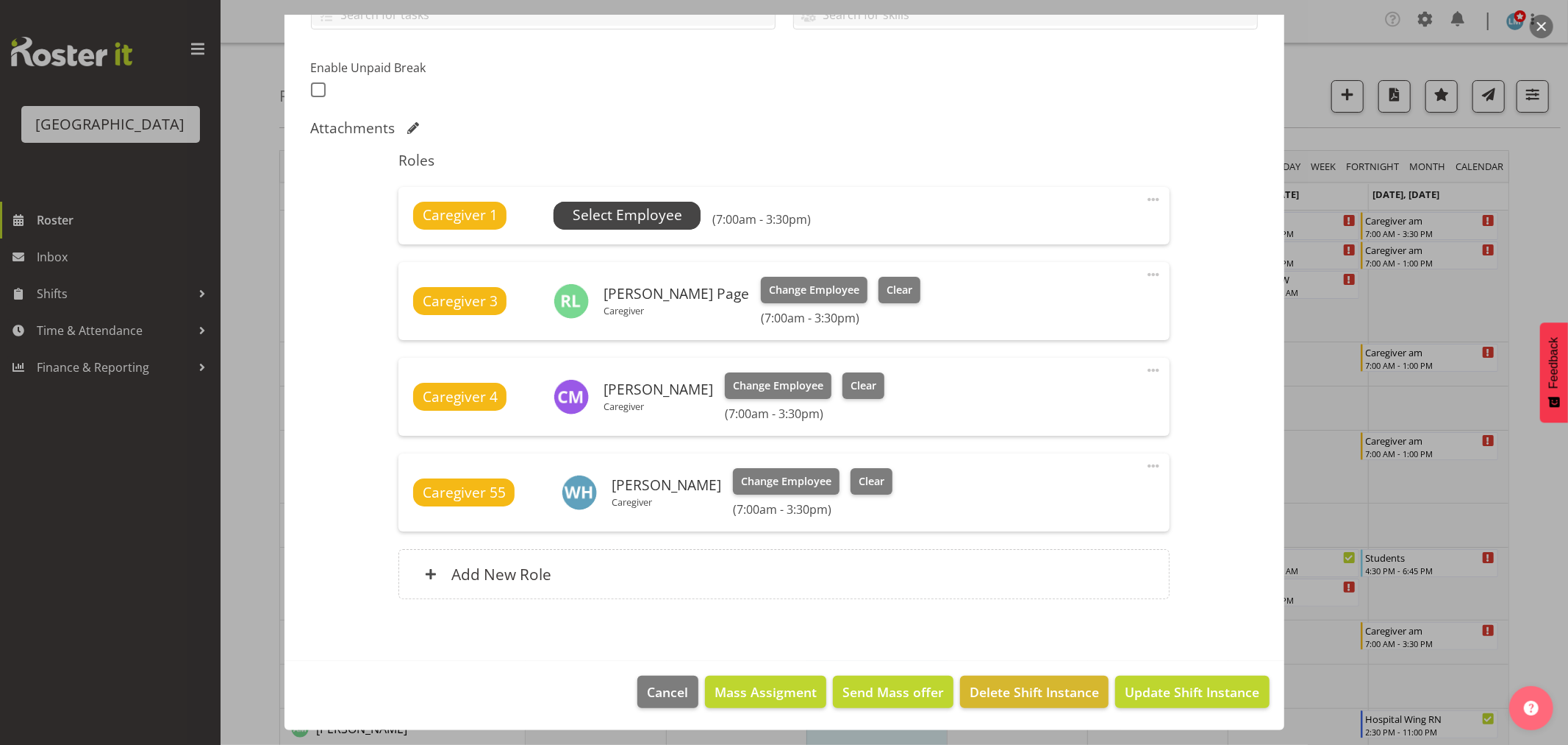
click at [681, 212] on span "Select Employee" at bounding box center [627, 215] width 147 height 28
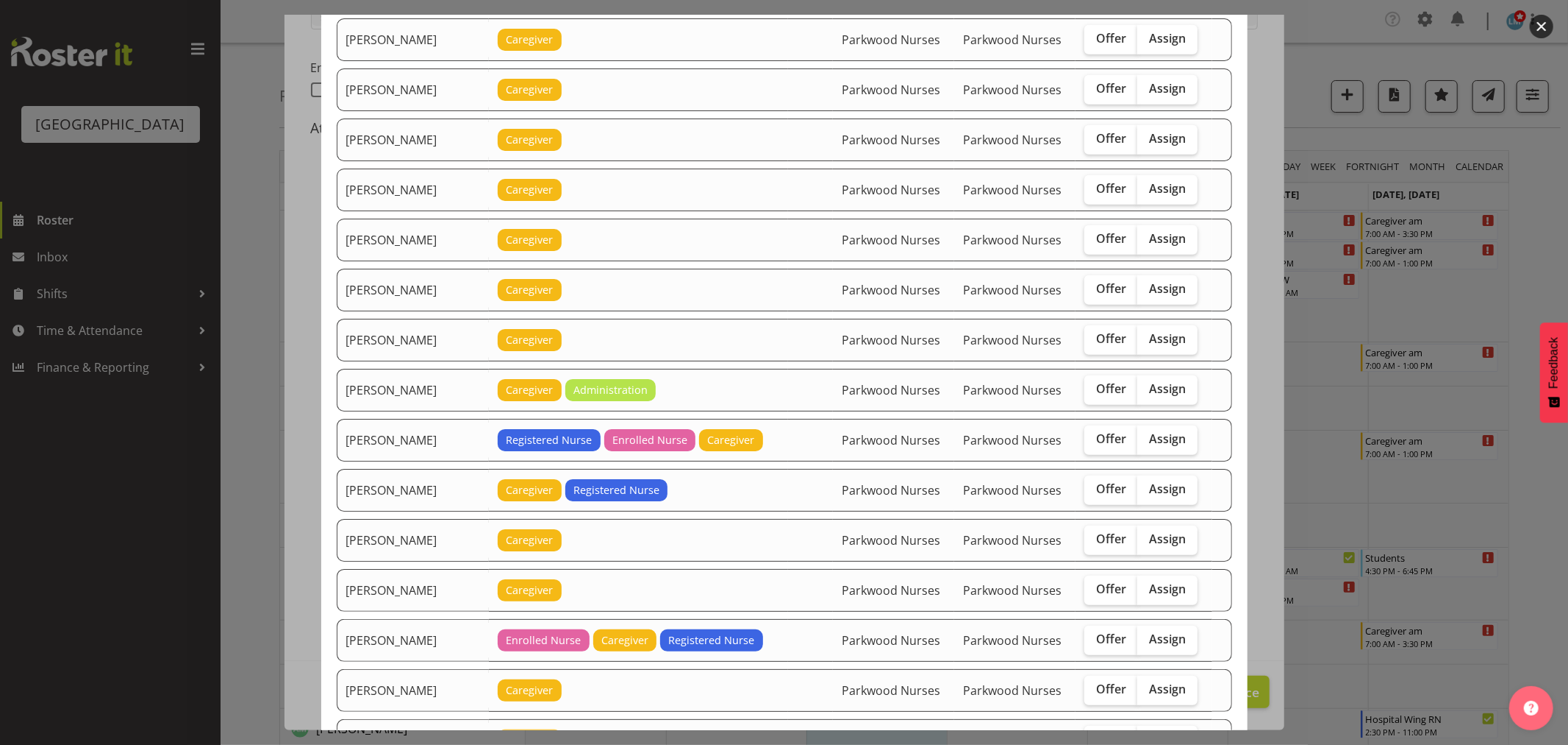
scroll to position [817, 0]
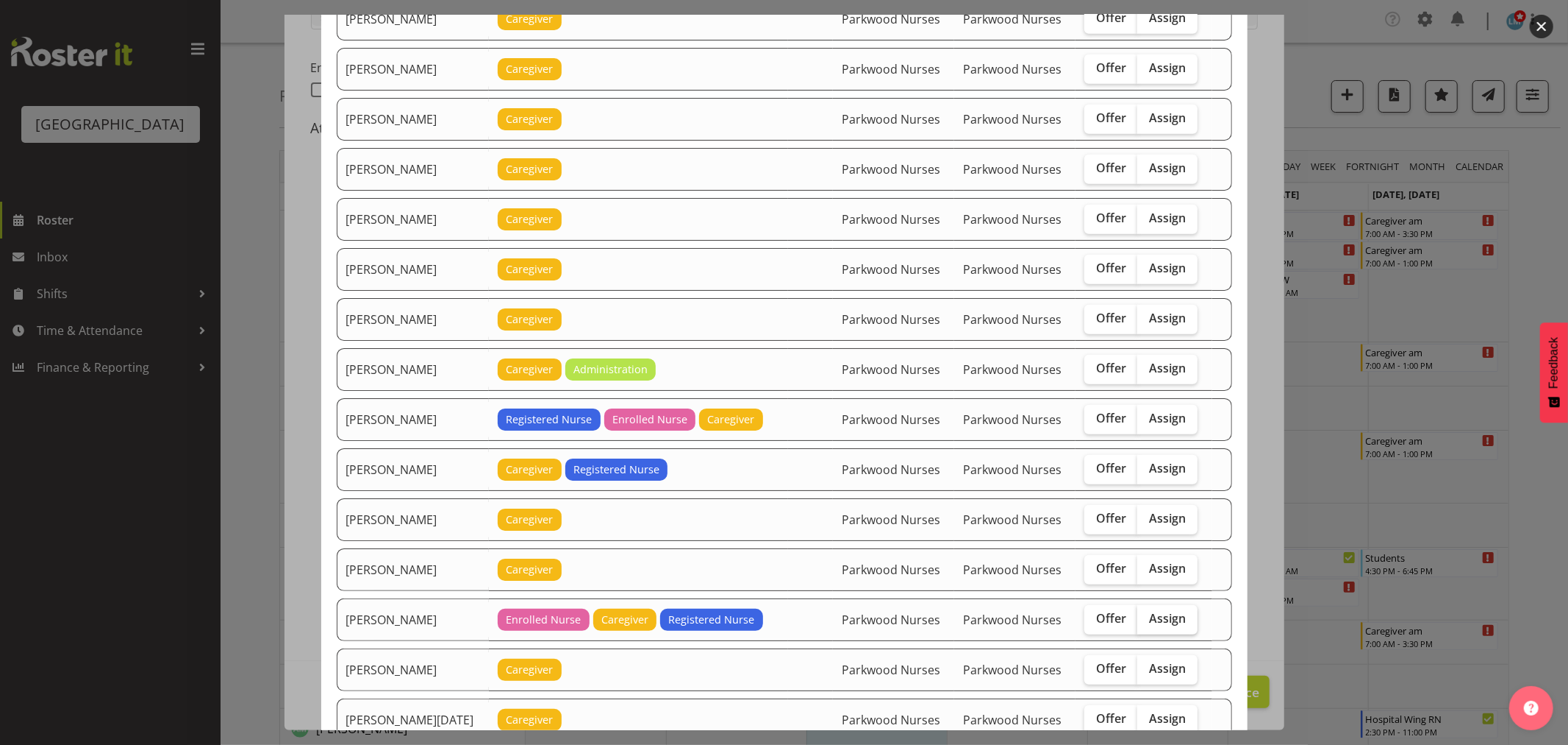
click at [1171, 625] on span "Assign" at bounding box center [1168, 617] width 37 height 15
click at [1148, 623] on input "Assign" at bounding box center [1143, 618] width 10 height 10
checkbox input "true"
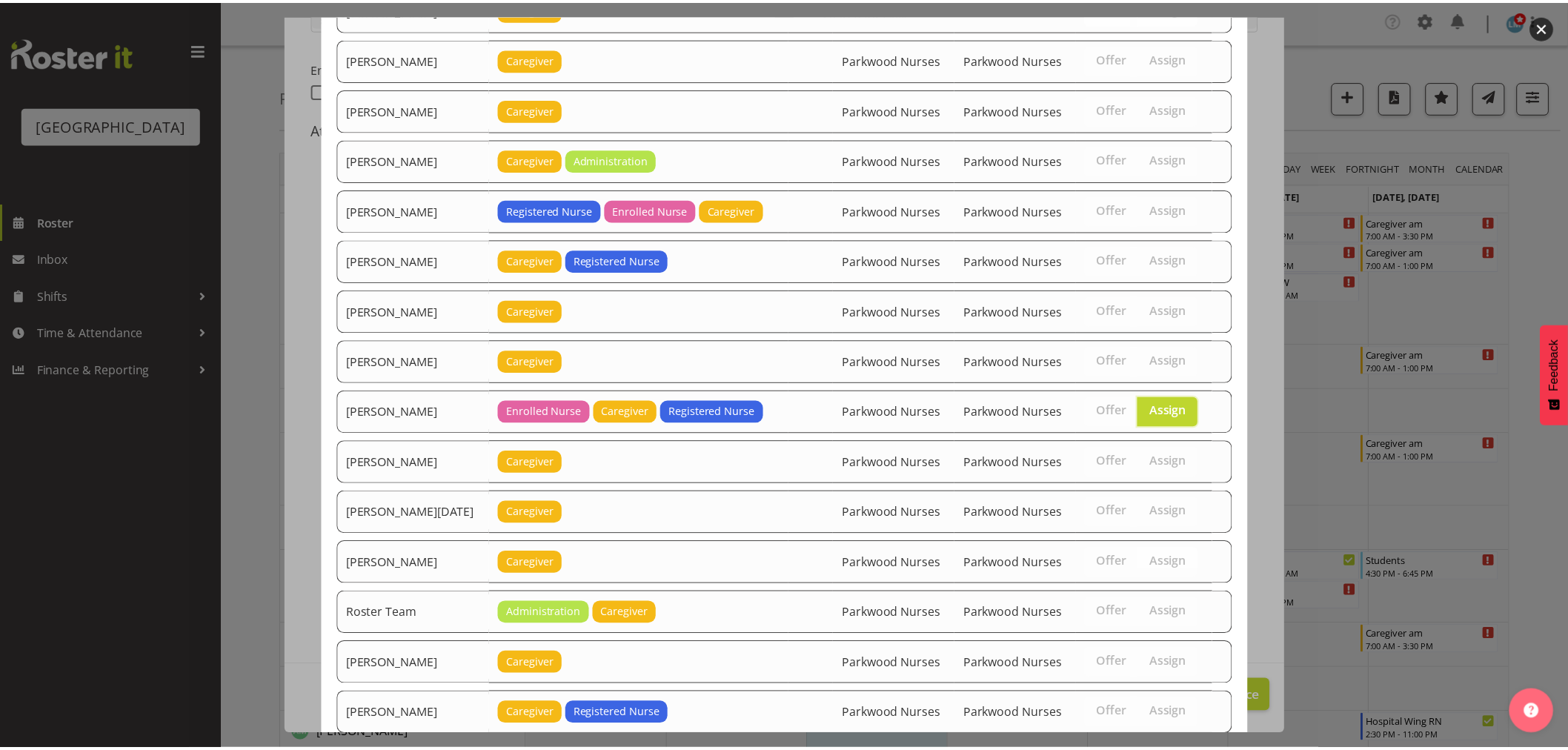
scroll to position [1150, 0]
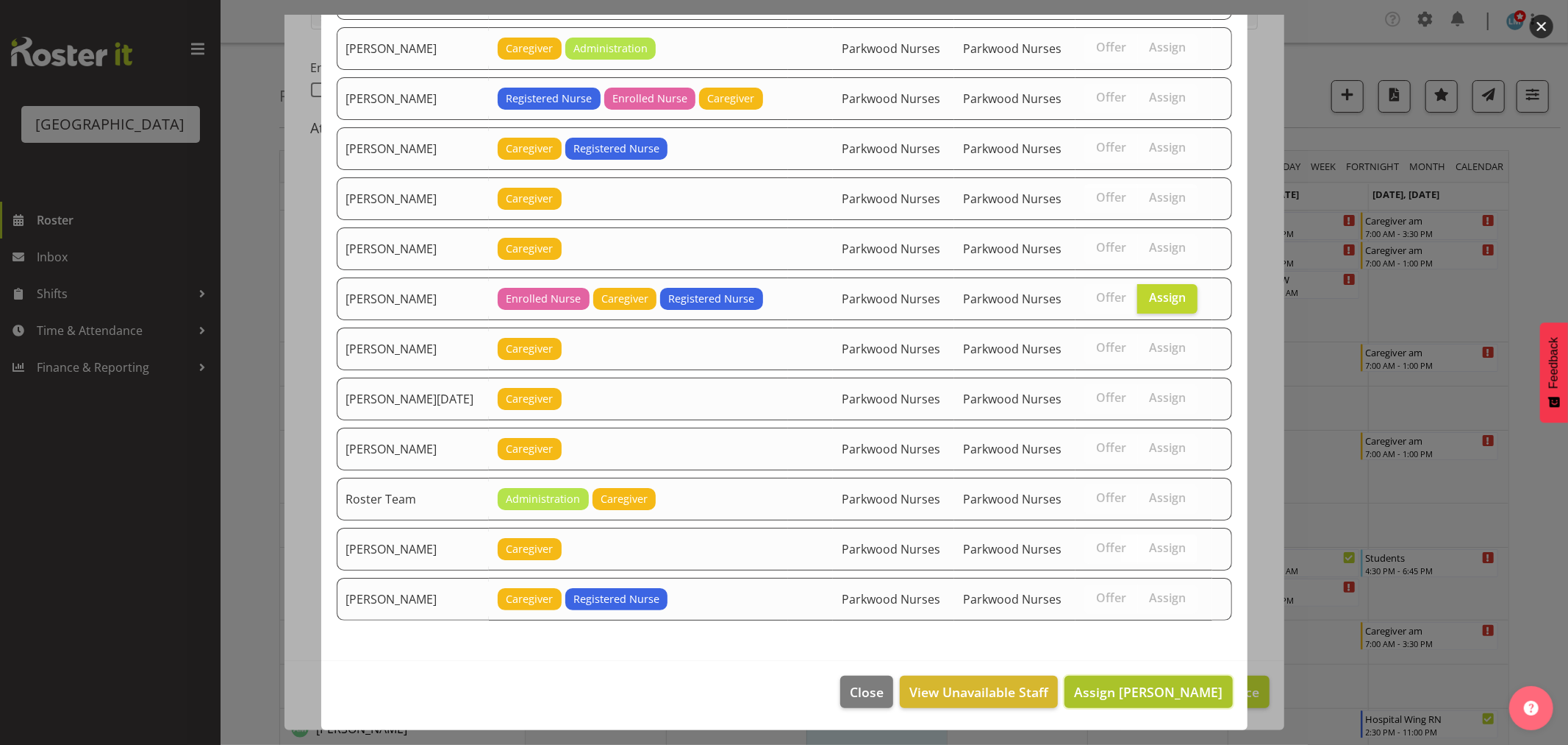
drag, startPoint x: 1173, startPoint y: 676, endPoint x: 1173, endPoint y: 688, distance: 12.0
click at [1173, 688] on button "Assign Marisa Hales" at bounding box center [1149, 691] width 167 height 32
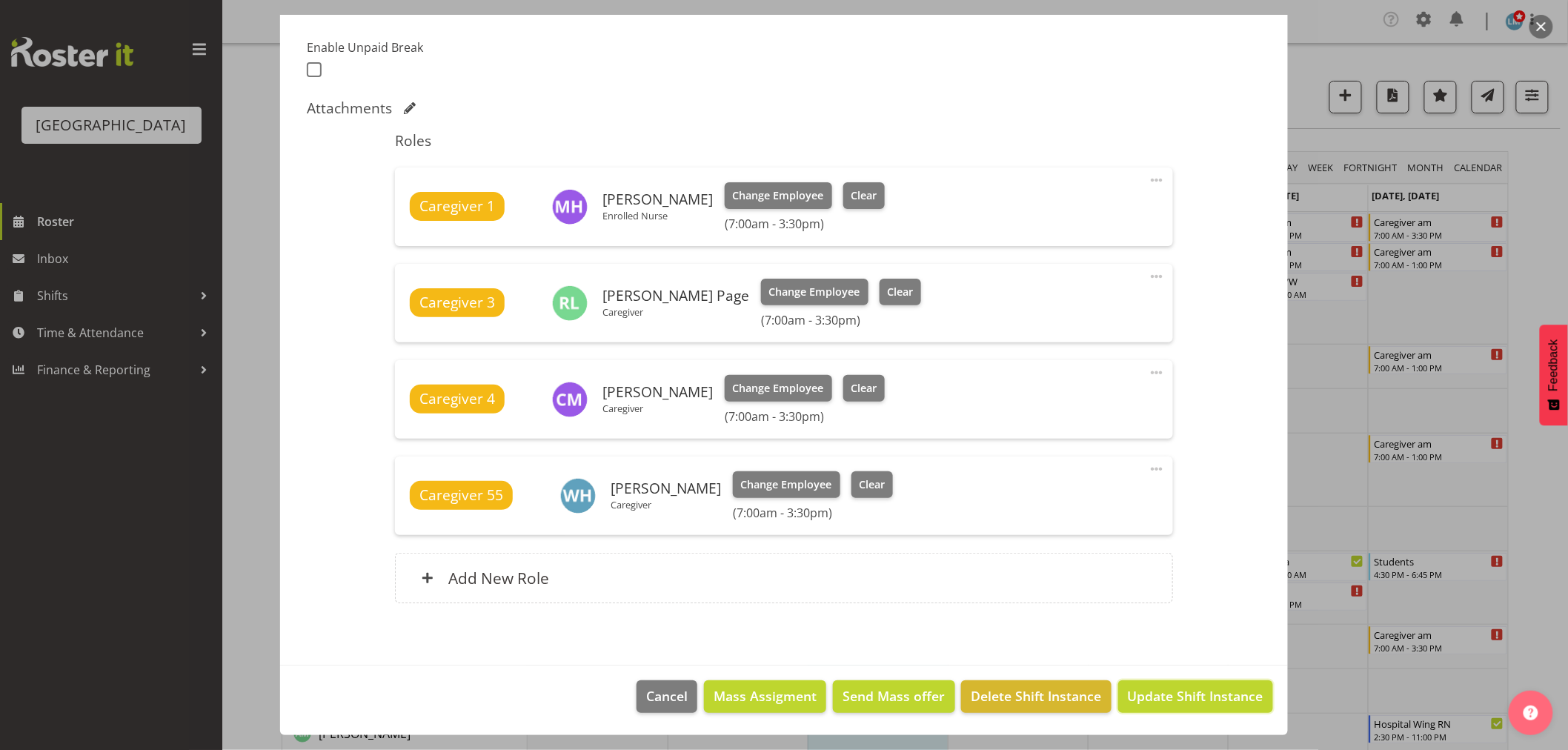
click at [1182, 692] on span "Update Shift Instance" at bounding box center [1195, 696] width 135 height 20
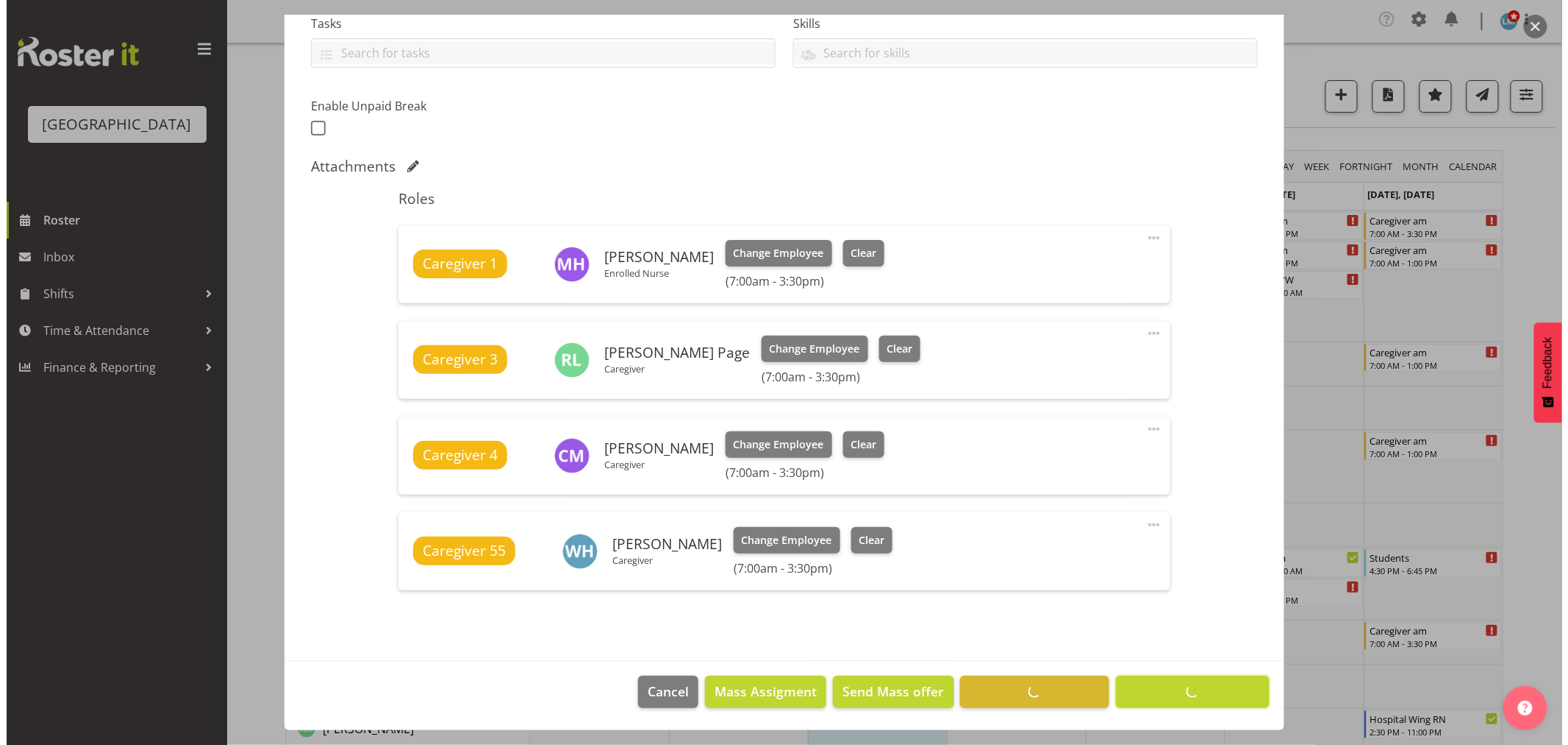
scroll to position [325, 0]
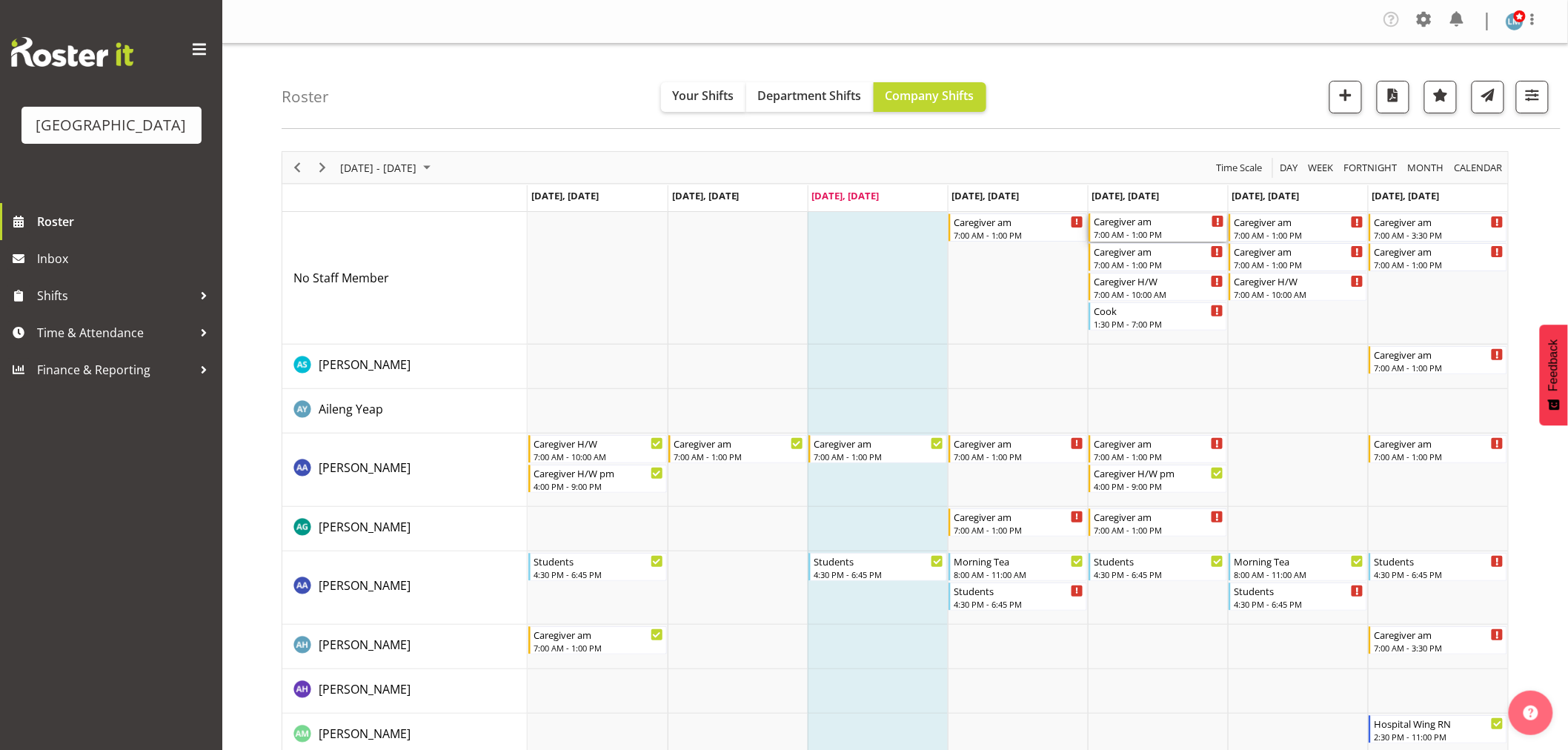
click at [1151, 225] on div "Caregiver am" at bounding box center [1158, 221] width 130 height 15
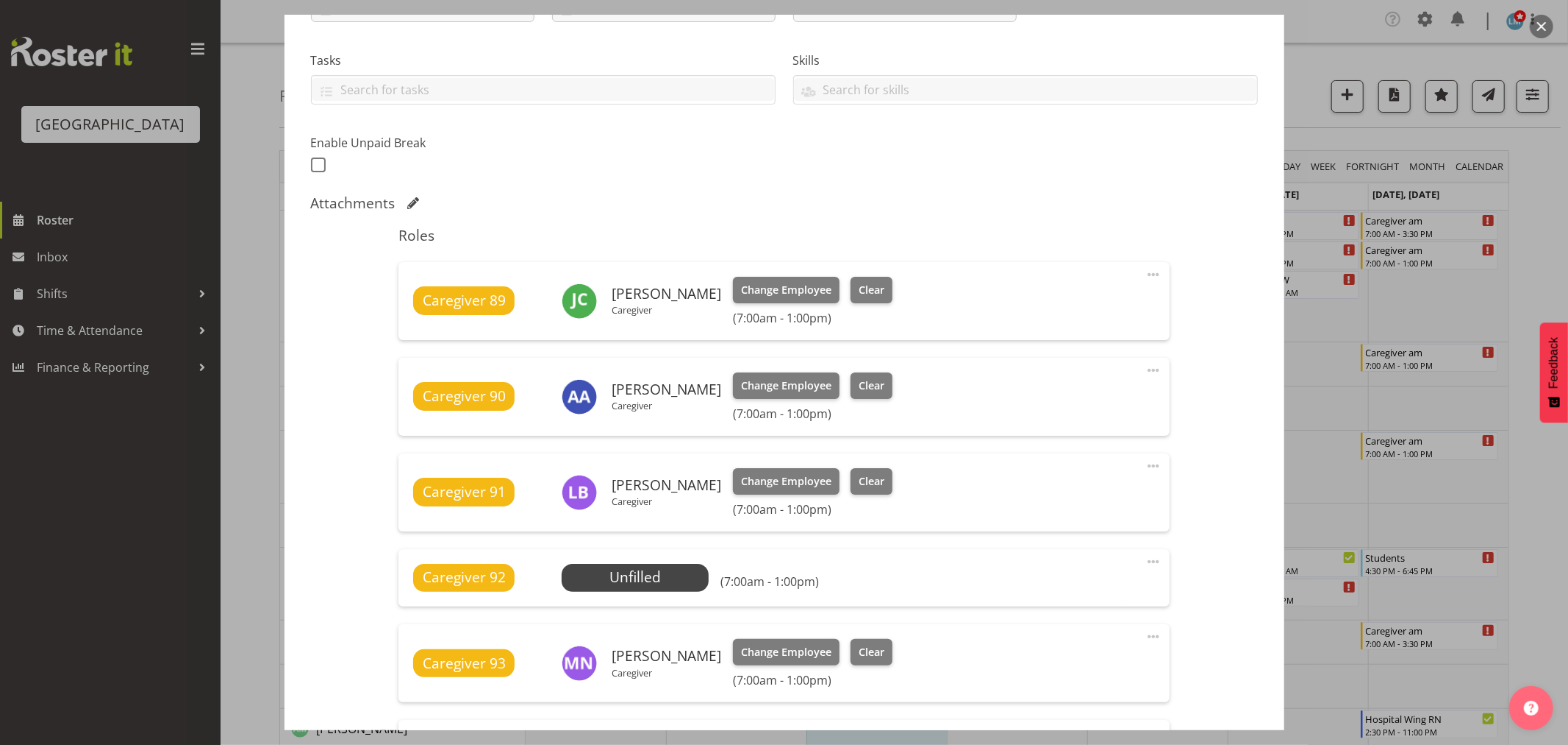
scroll to position [326, 0]
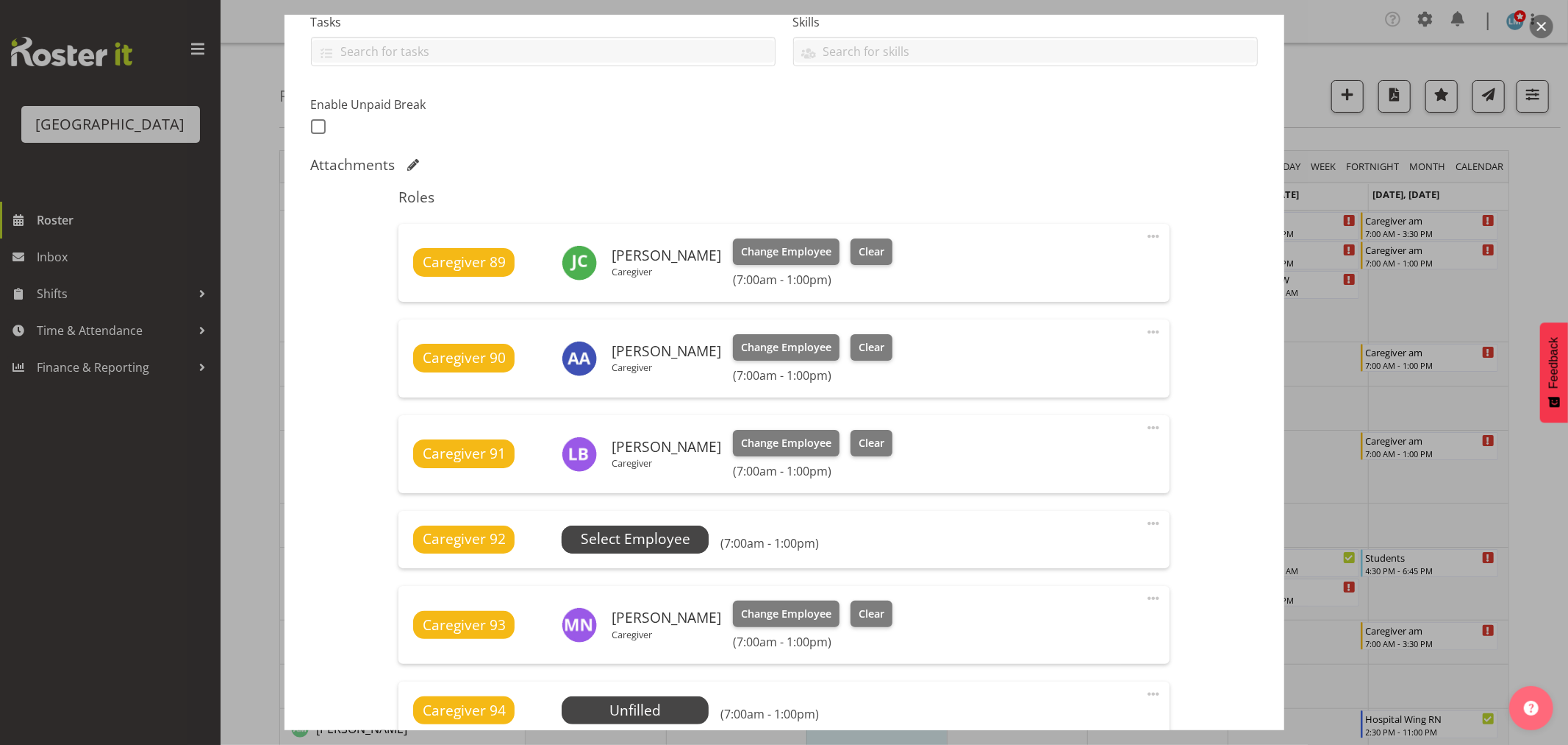
click at [692, 528] on span "Select Employee" at bounding box center [635, 539] width 147 height 28
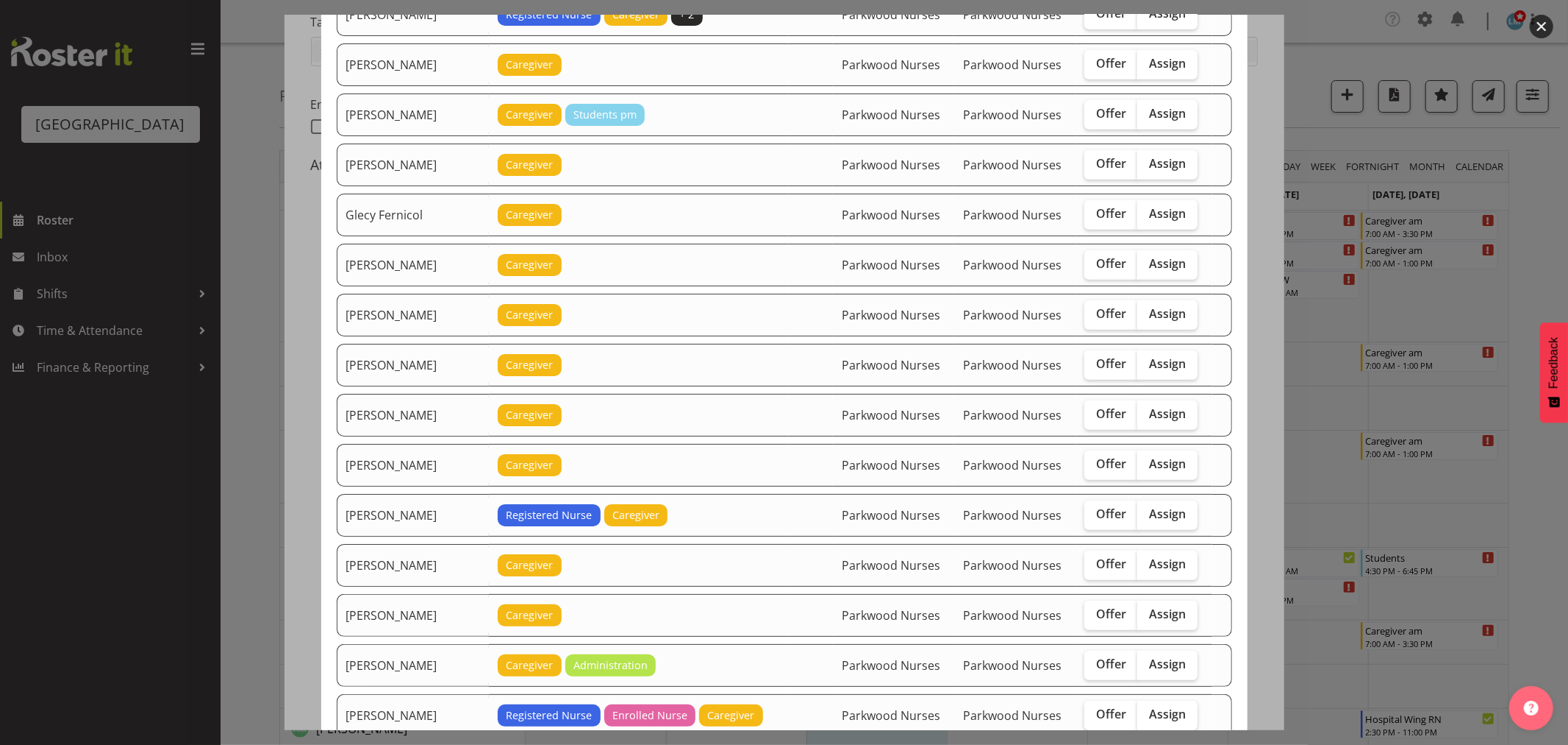
scroll to position [817, 0]
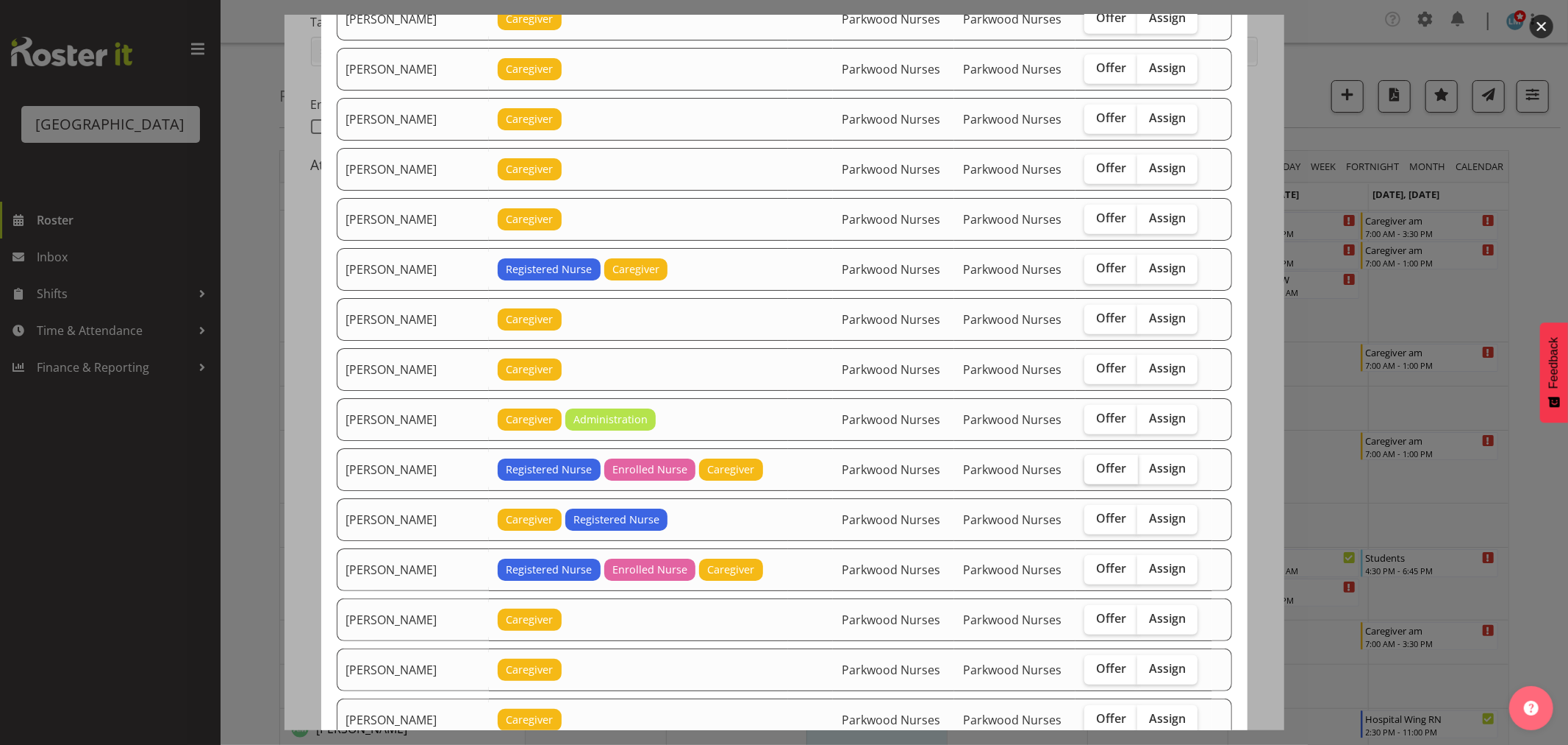
click at [1119, 466] on label "Offer" at bounding box center [1111, 469] width 54 height 29
click at [1094, 466] on input "Offer" at bounding box center [1089, 468] width 10 height 10
checkbox input "true"
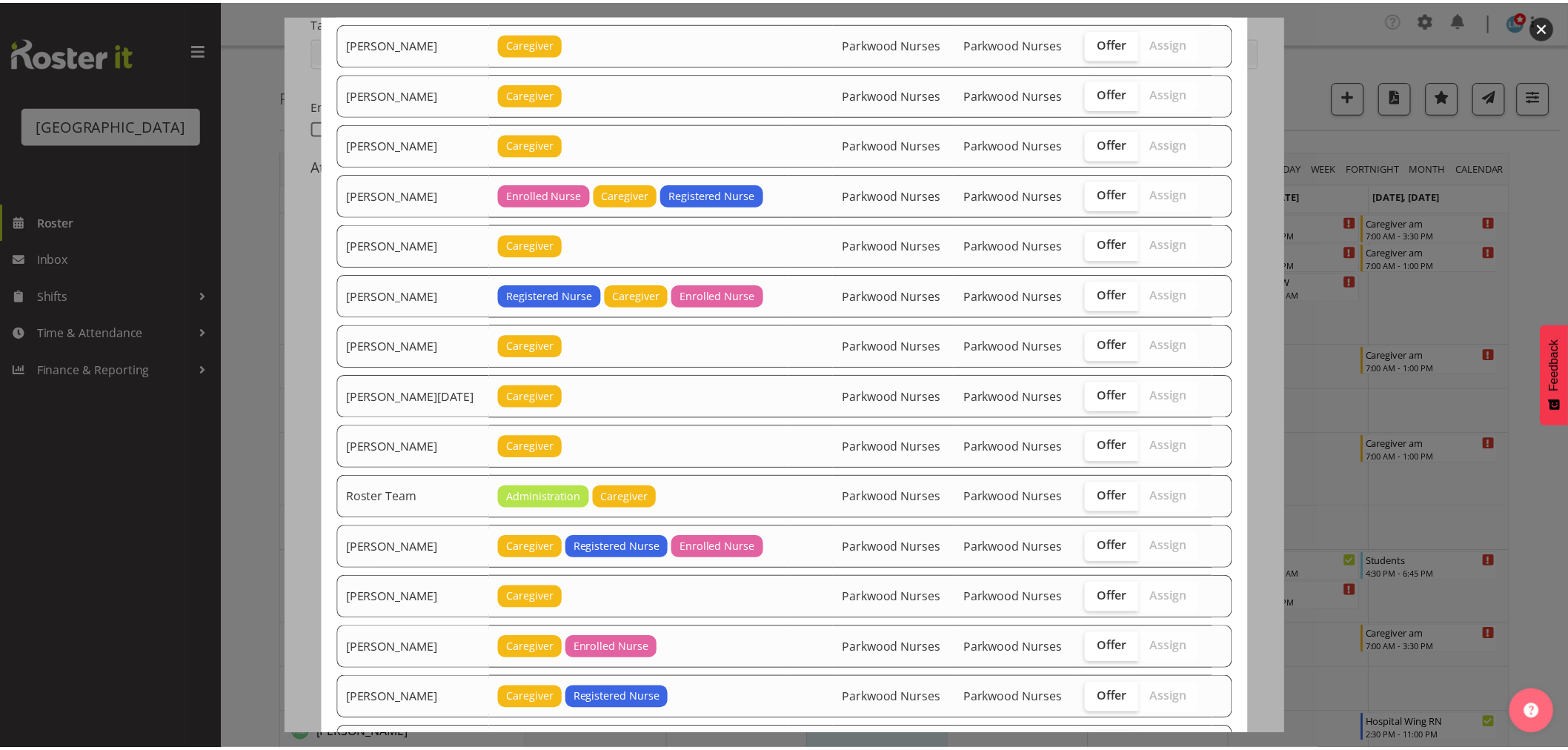
scroll to position [1604, 0]
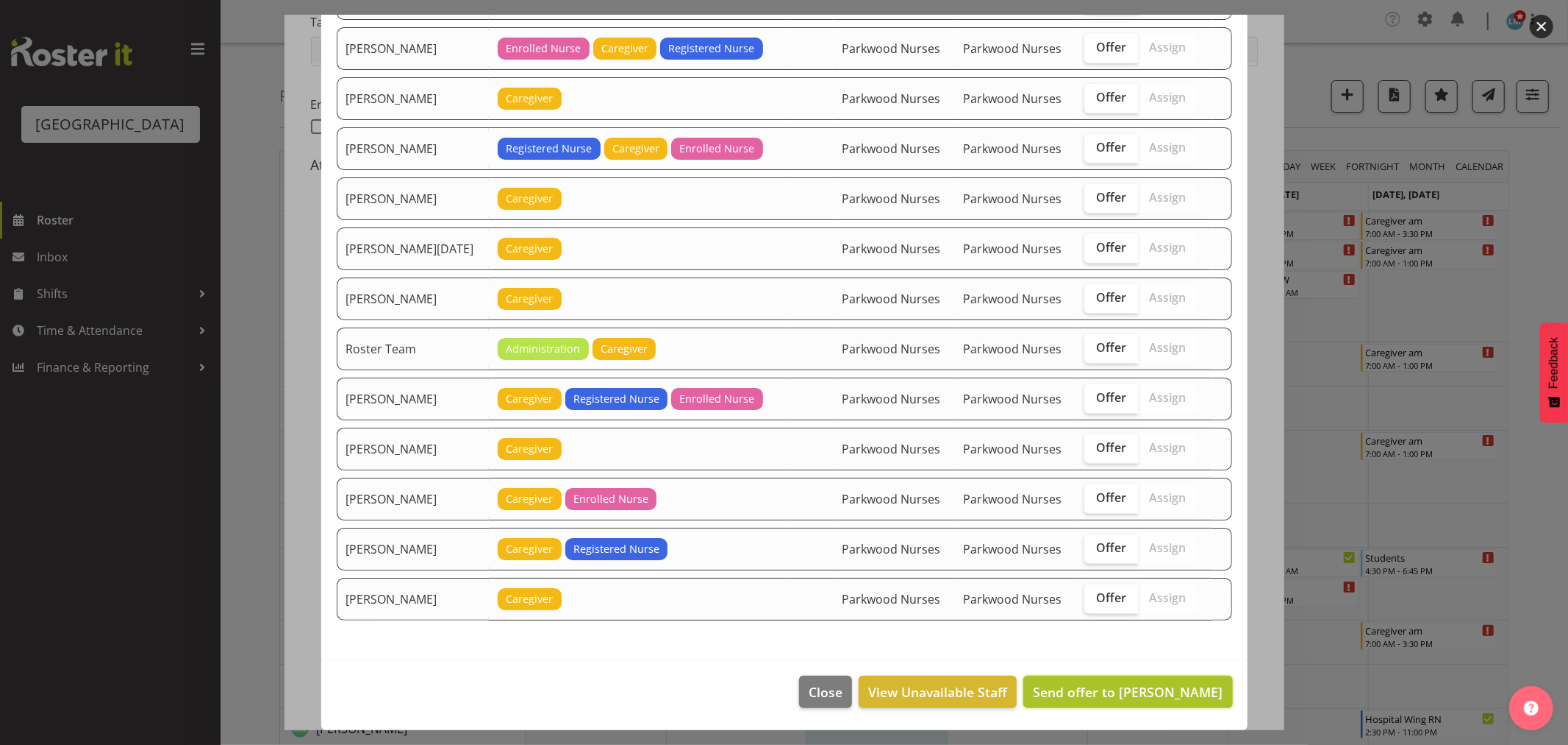
click at [1187, 693] on span "Send offer to Linda Shearman" at bounding box center [1127, 691] width 190 height 18
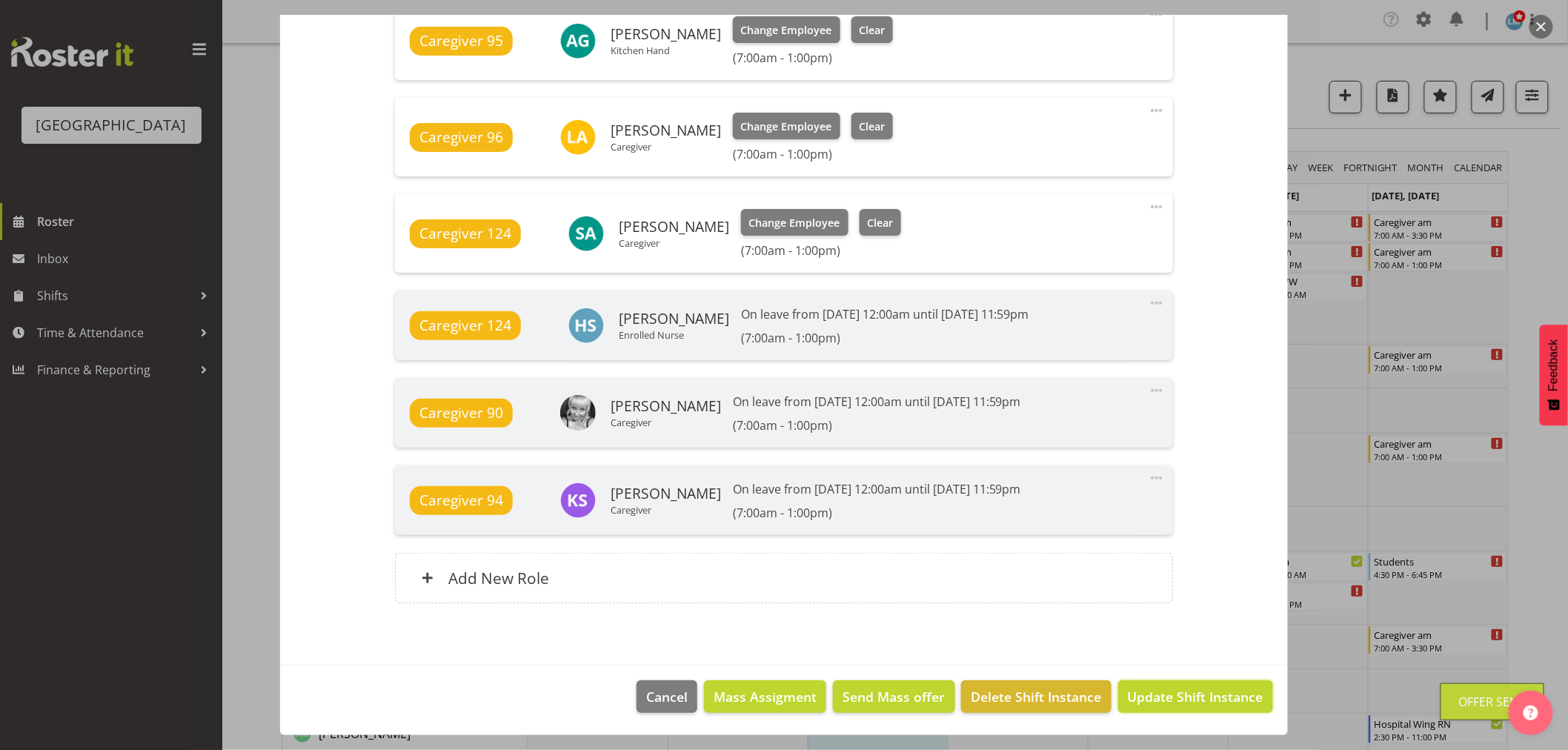
click at [1196, 698] on span "Update Shift Instance" at bounding box center [1195, 696] width 135 height 20
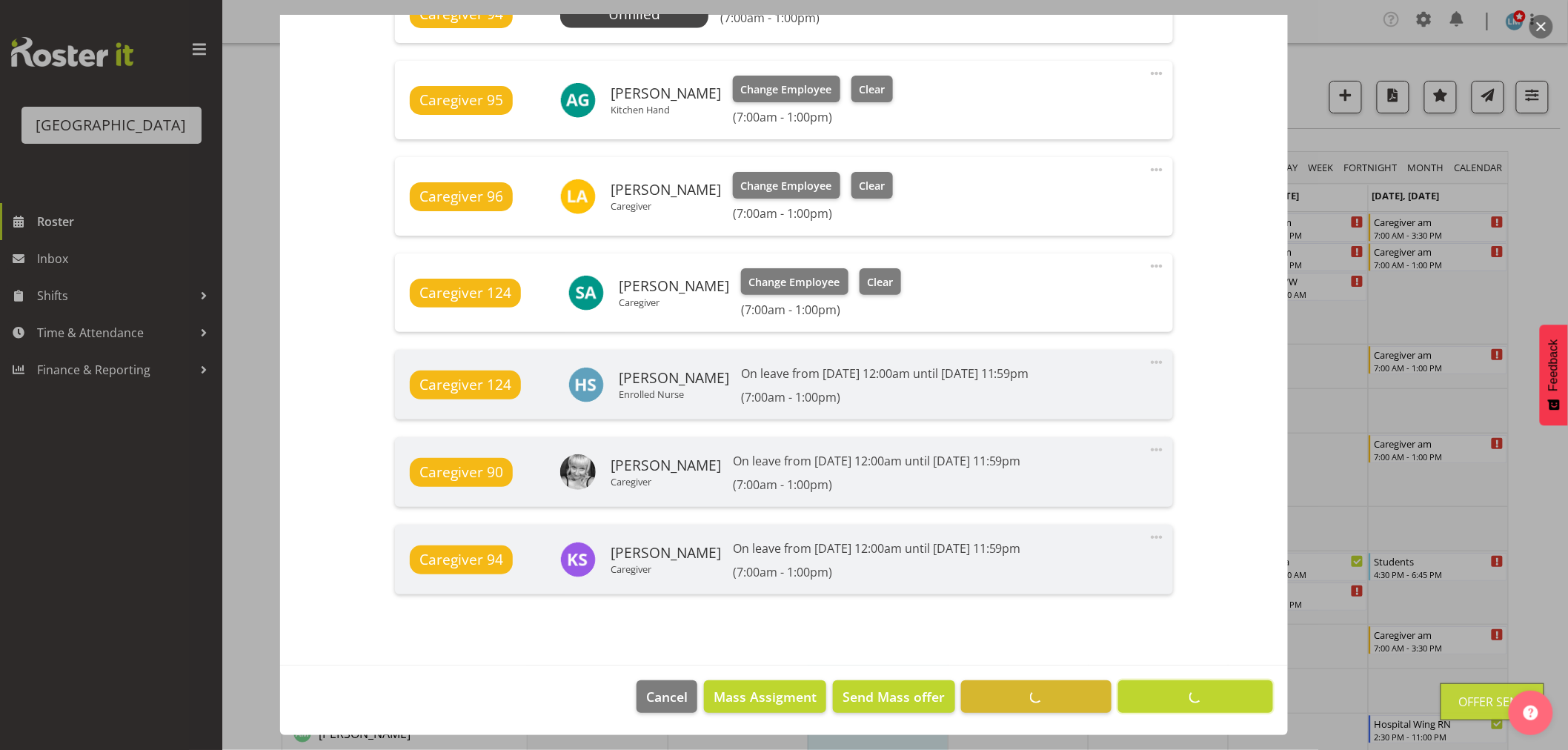
scroll to position [1029, 0]
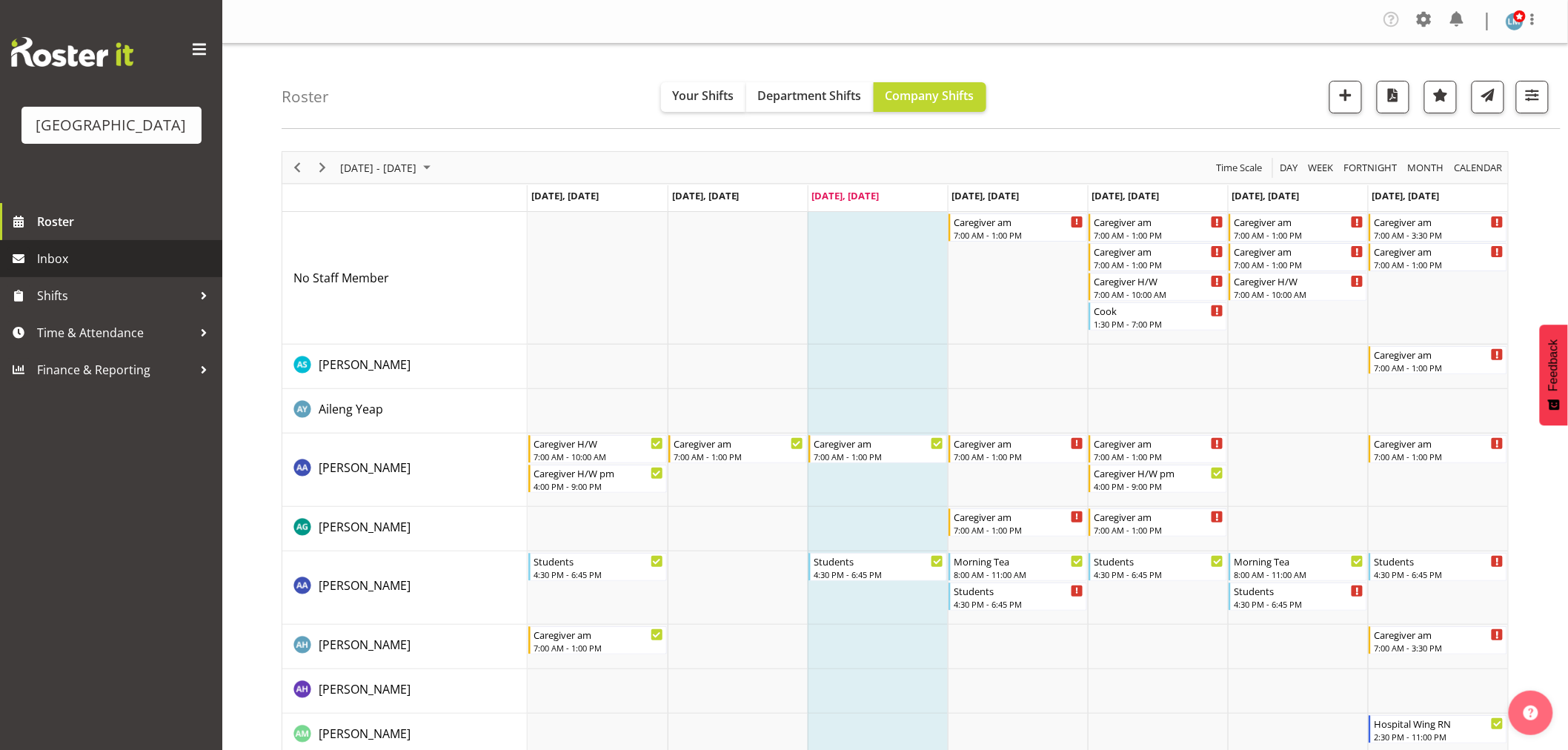
click at [60, 270] on span "Inbox" at bounding box center [126, 258] width 177 height 23
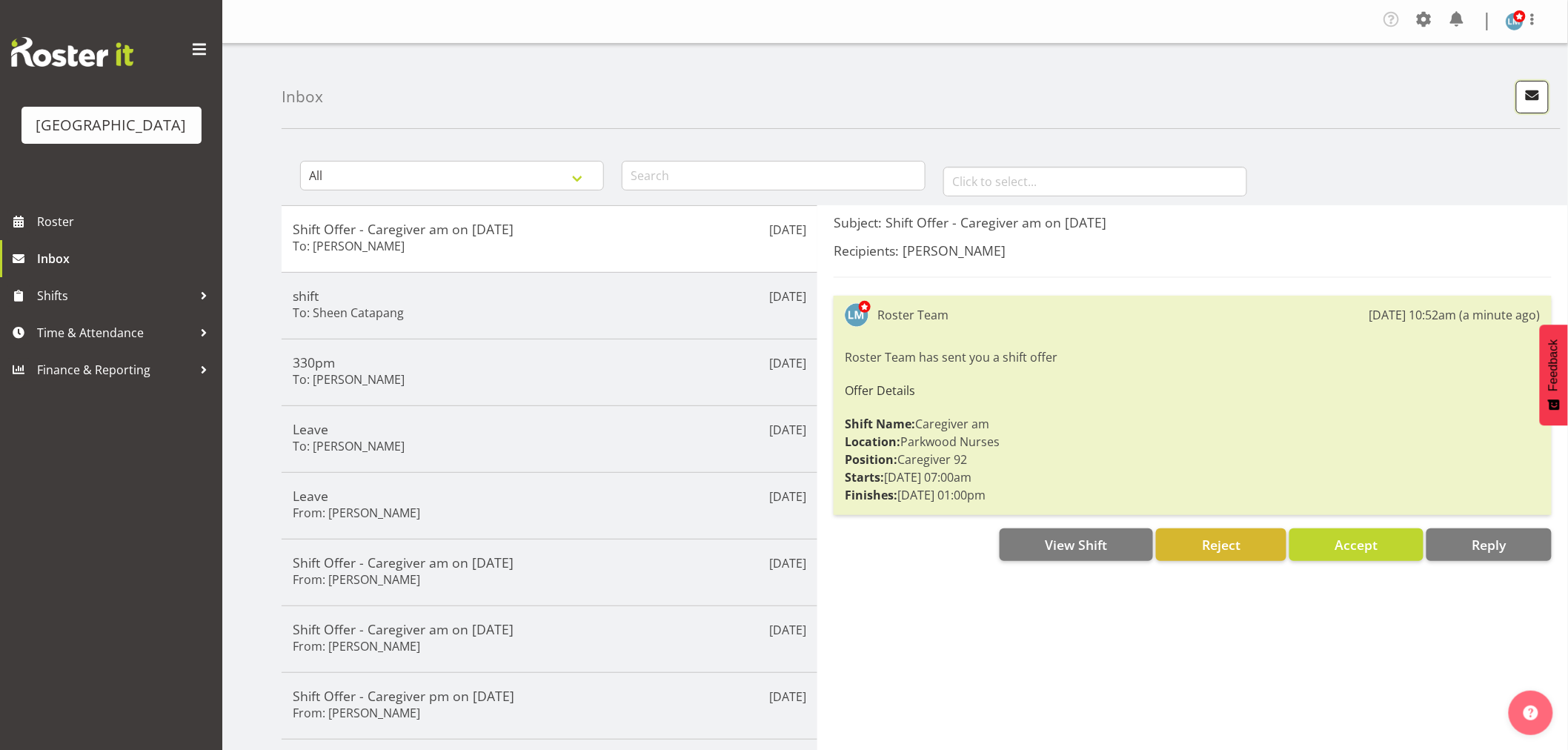
click at [1536, 98] on span "button" at bounding box center [1533, 95] width 20 height 20
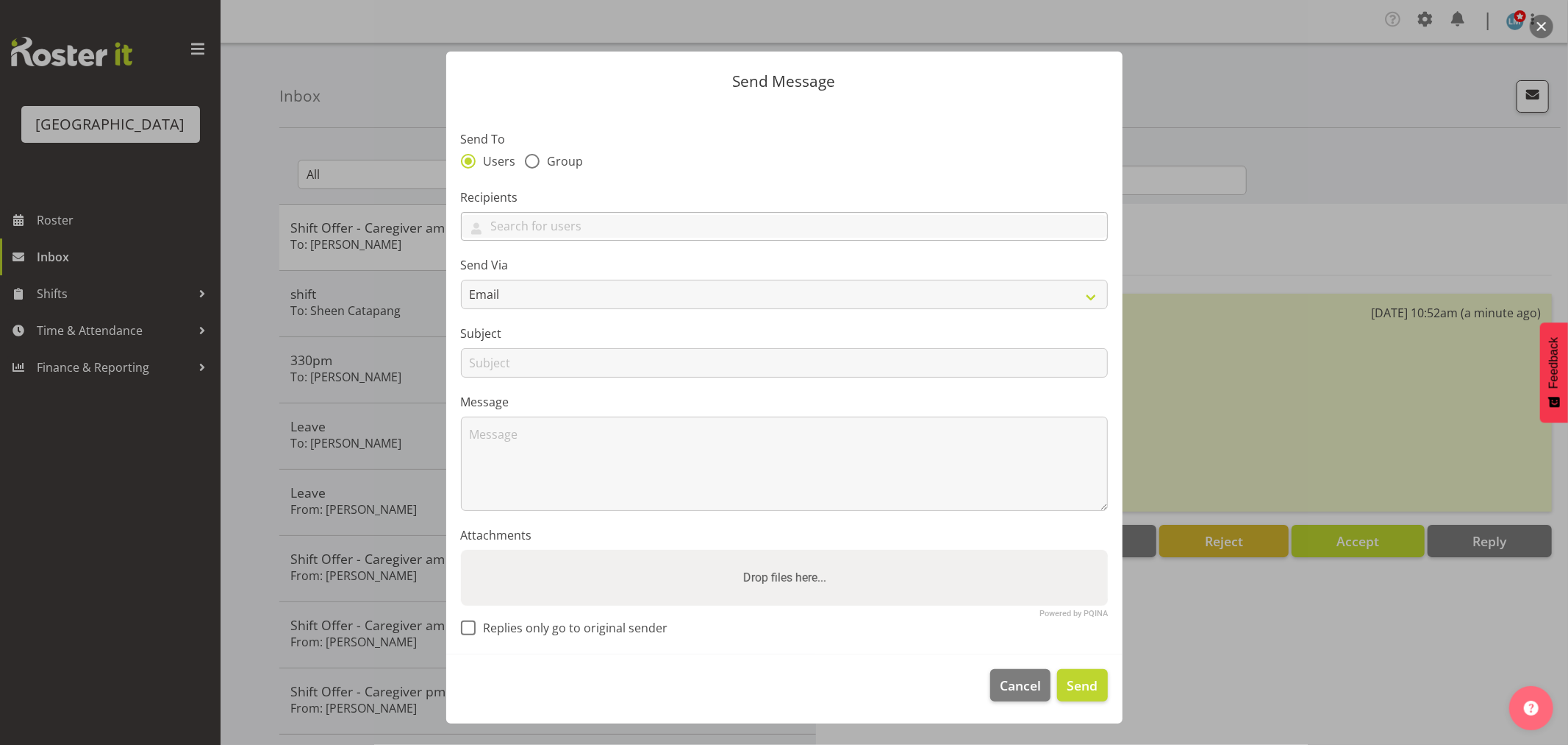
click at [647, 214] on div "[PERSON_NAME] [PERSON_NAME] [PERSON_NAME] [PERSON_NAME] [PERSON_NAME] [PERSON_N…" at bounding box center [784, 227] width 647 height 29
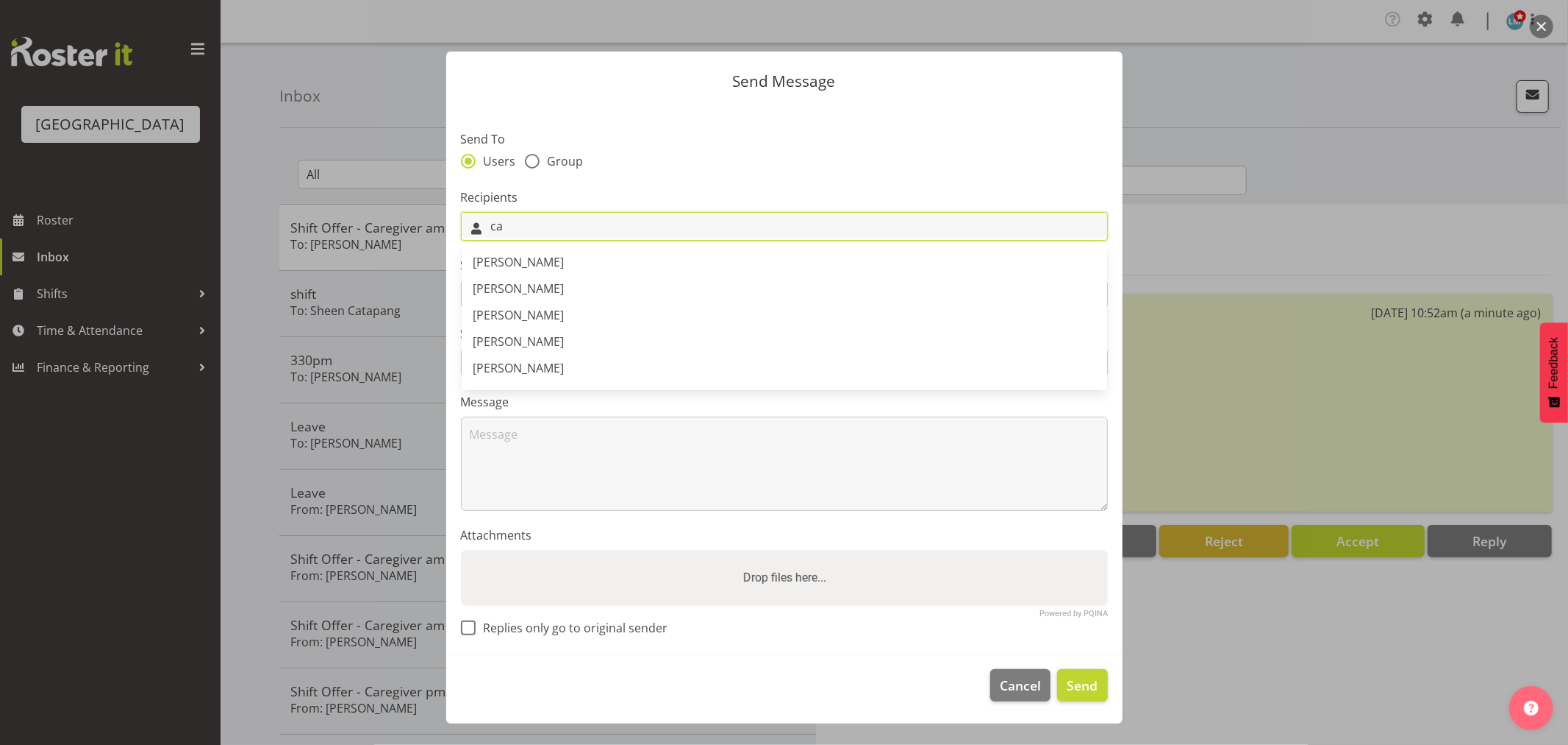
type input "c"
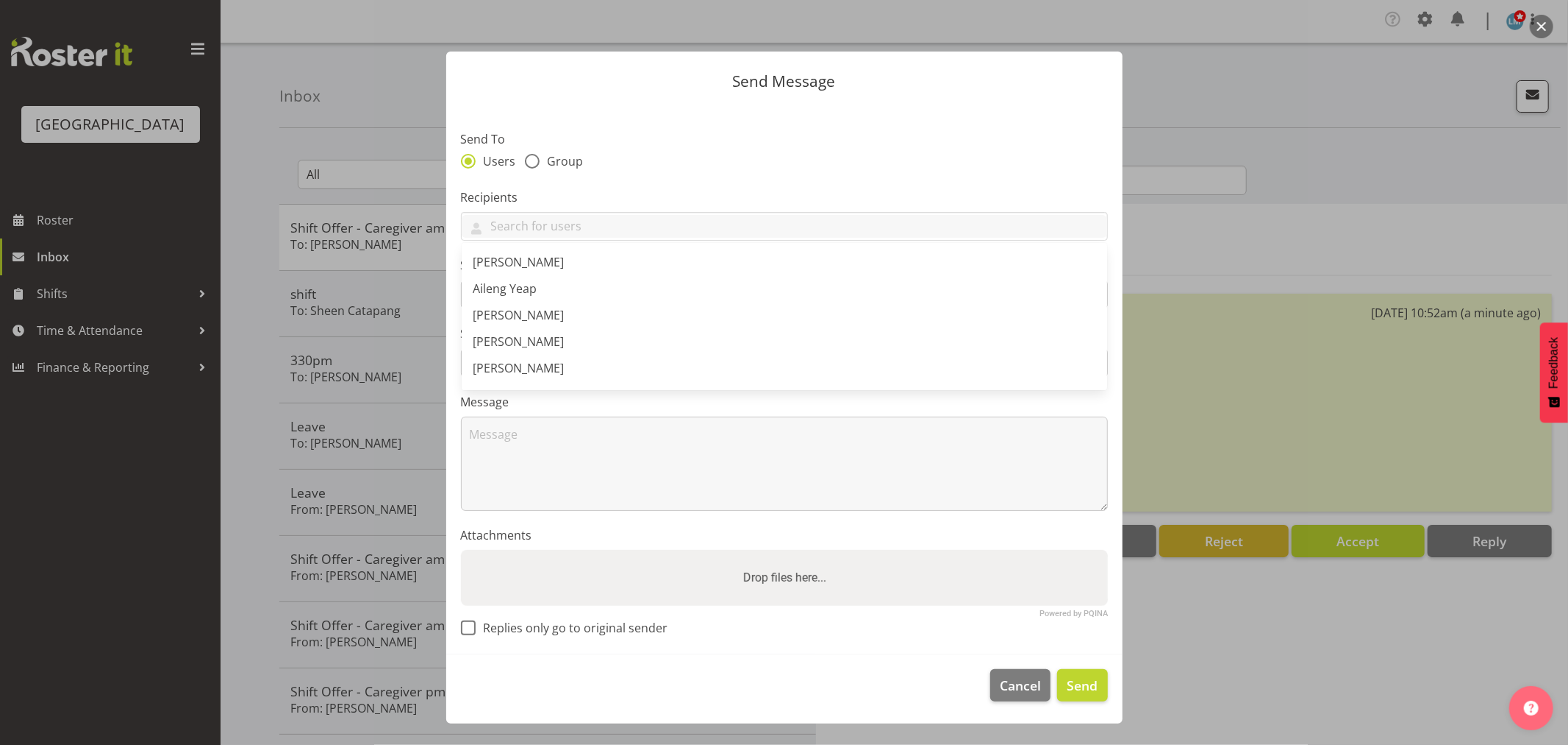
click at [146, 528] on div at bounding box center [784, 372] width 1568 height 745
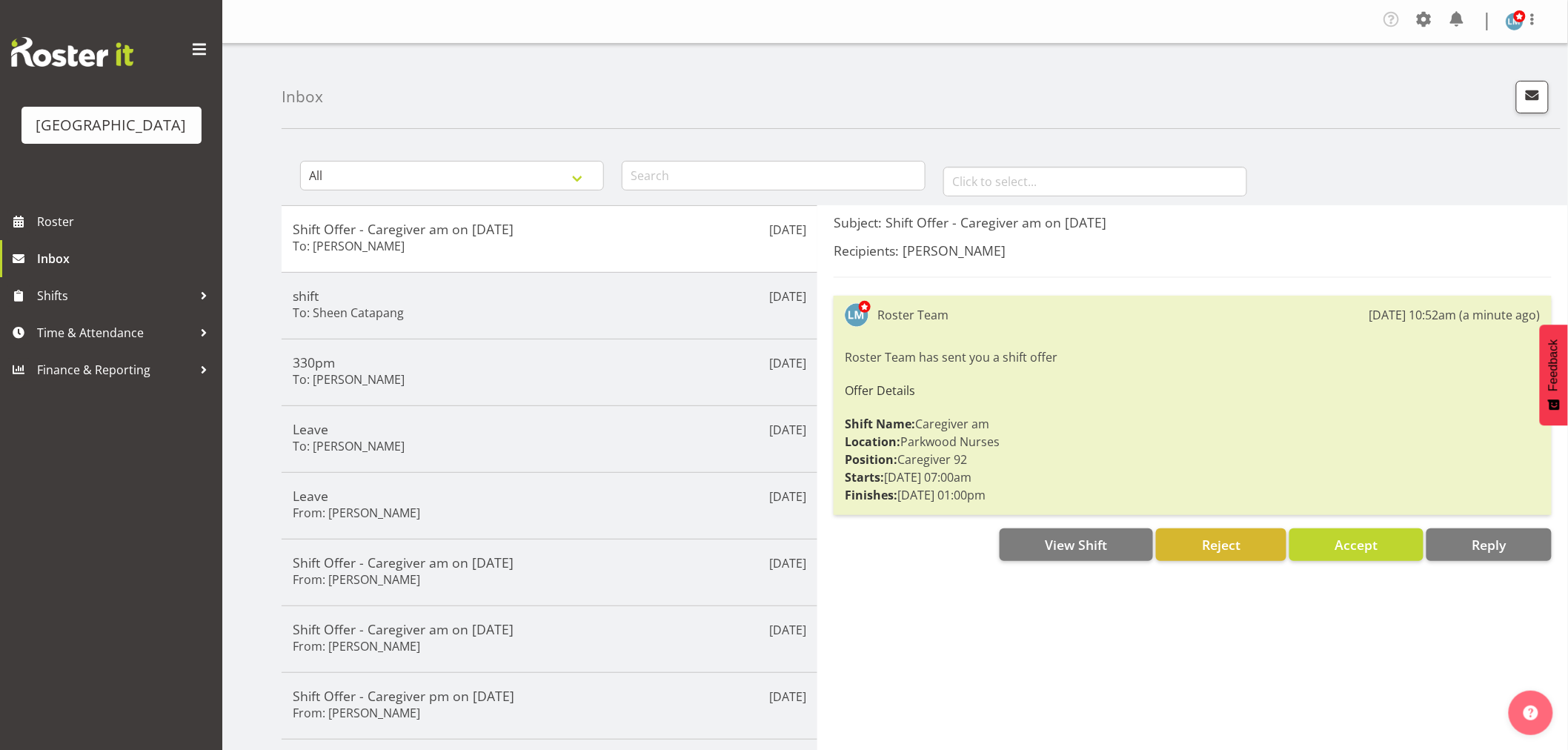
click at [147, 531] on div "Parkwood Retirement Village Roster Inbox Shifts Time & Attendance Finance & Rep…" at bounding box center [111, 375] width 223 height 750
click at [62, 232] on span "Roster" at bounding box center [126, 222] width 177 height 23
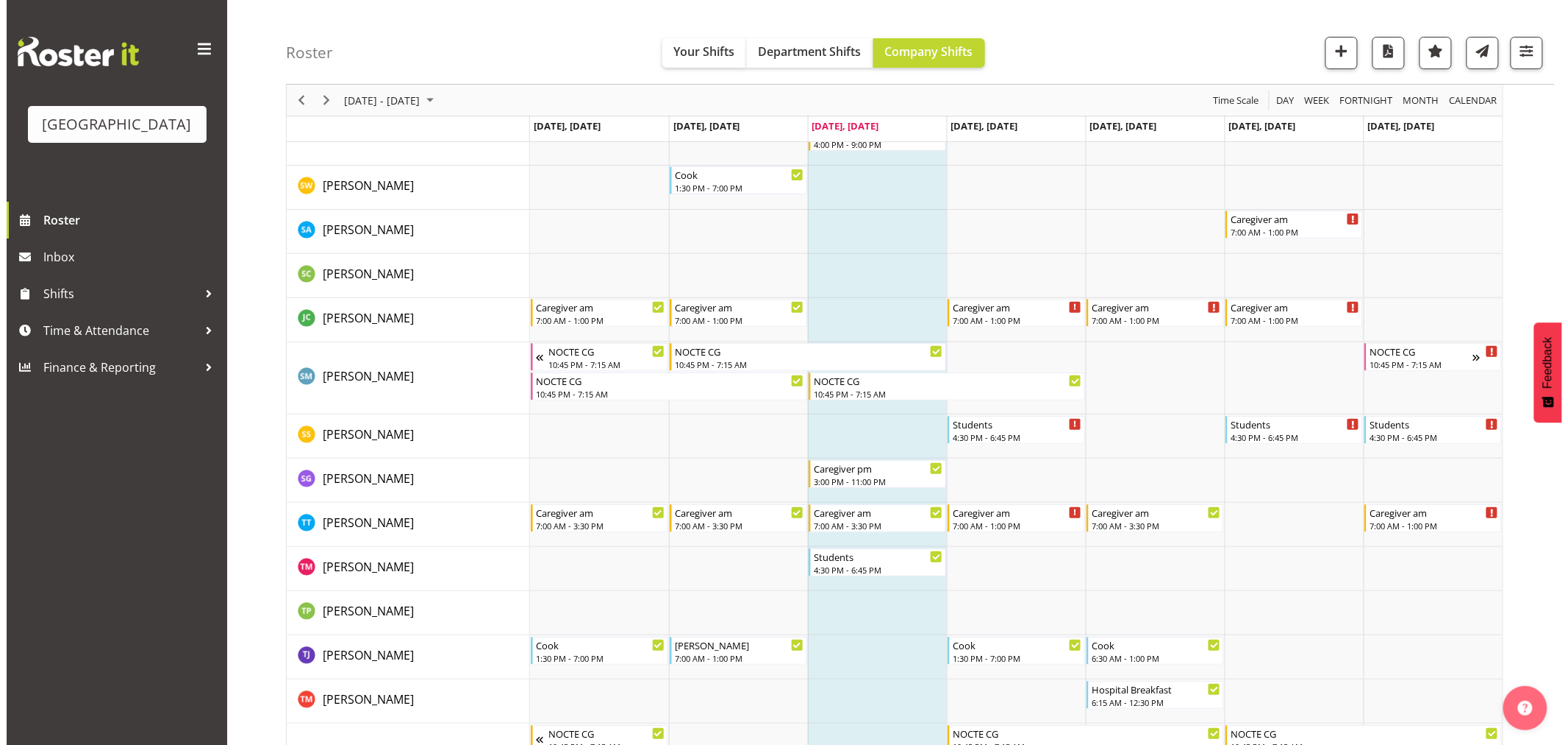
scroll to position [4986, 0]
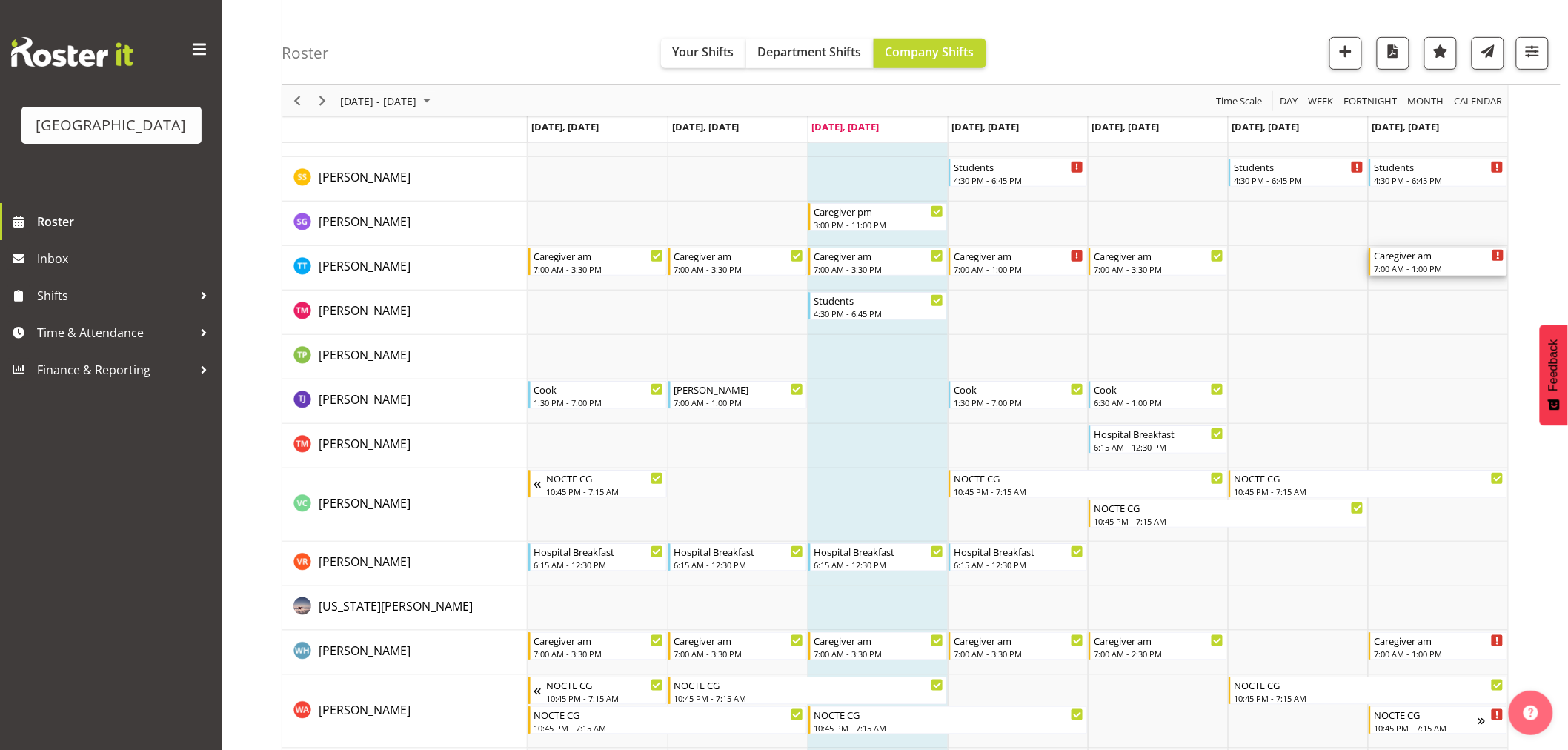
click at [1435, 259] on div "Caregiver am" at bounding box center [1439, 254] width 130 height 15
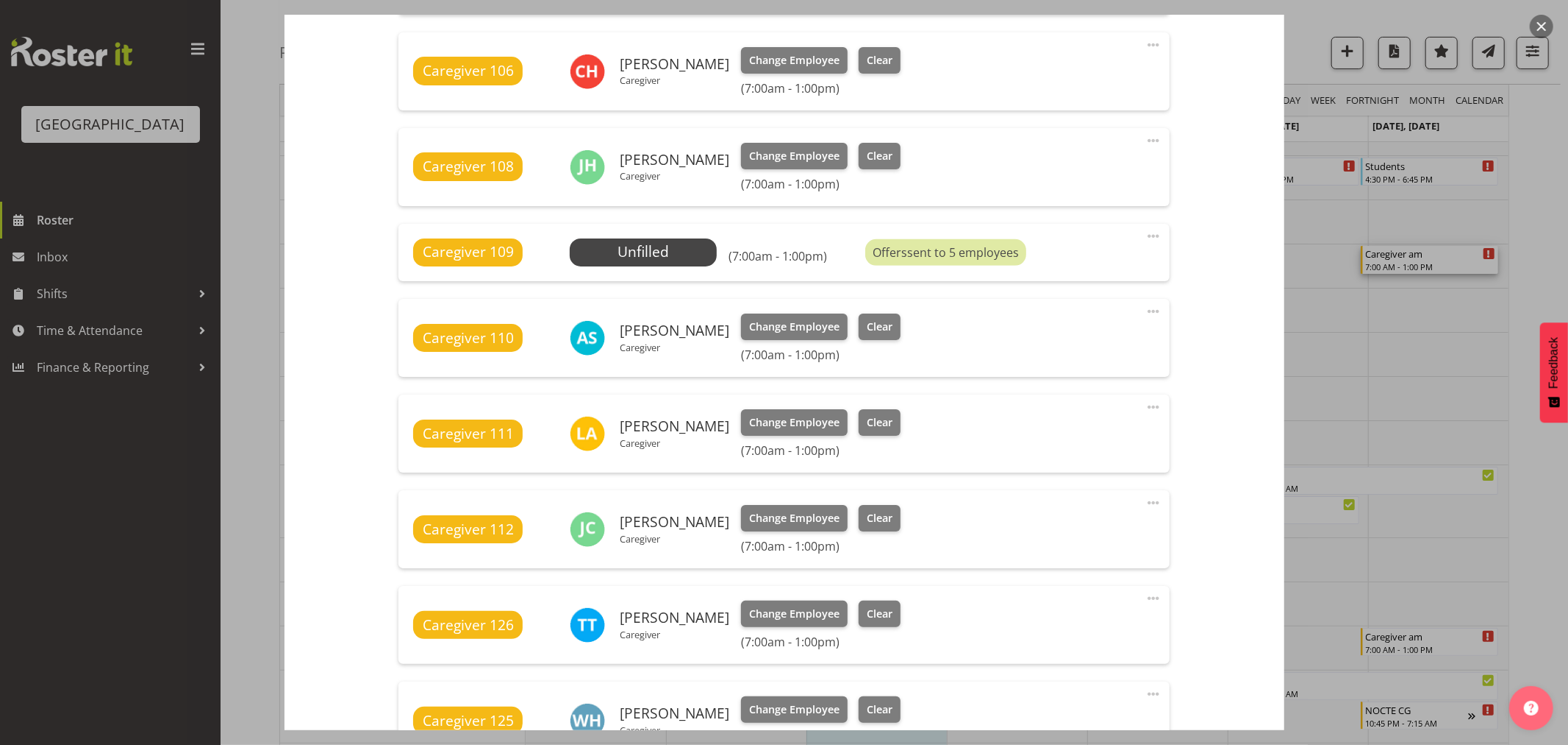
scroll to position [653, 0]
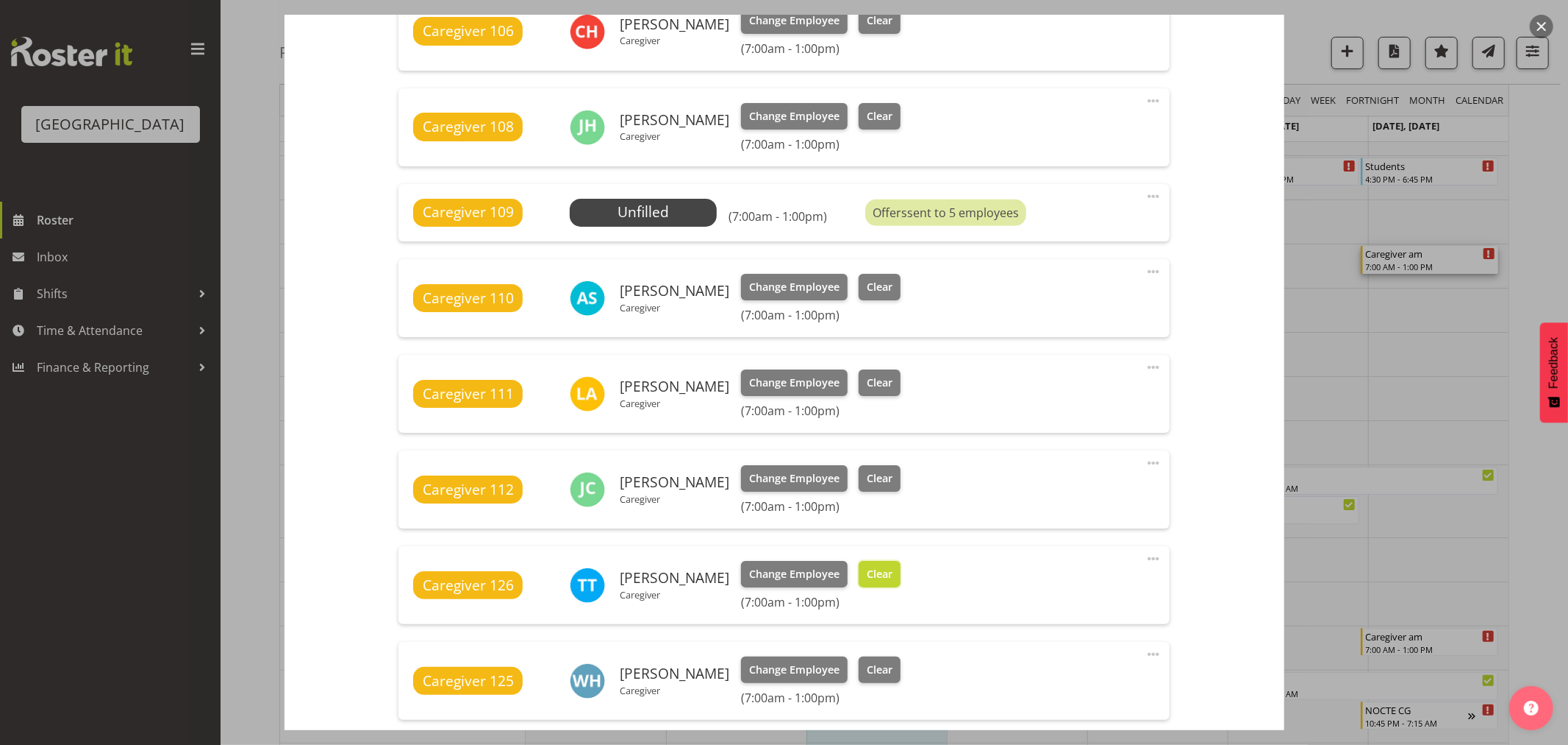
click at [867, 568] on span "Clear" at bounding box center [880, 574] width 25 height 17
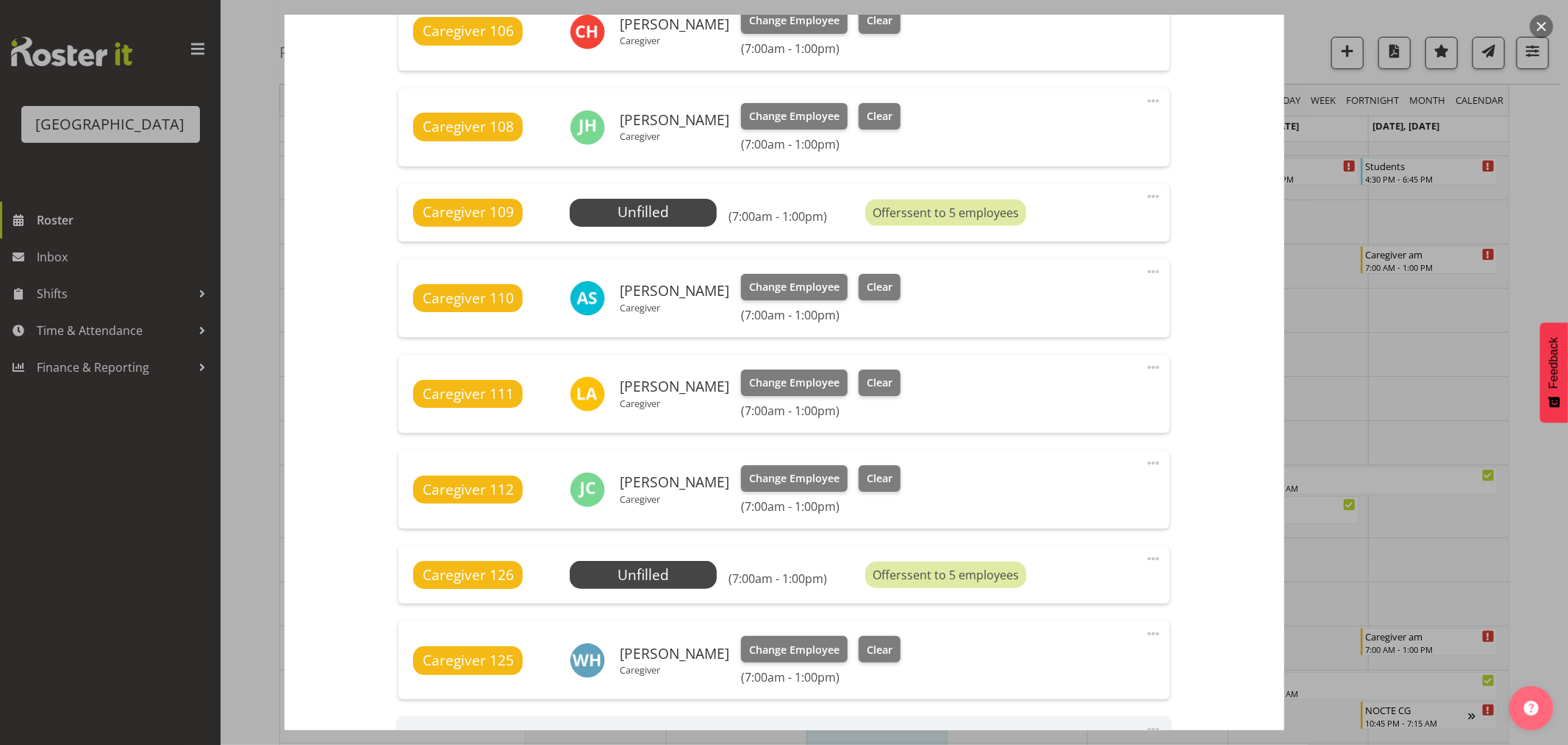
scroll to position [1082, 0]
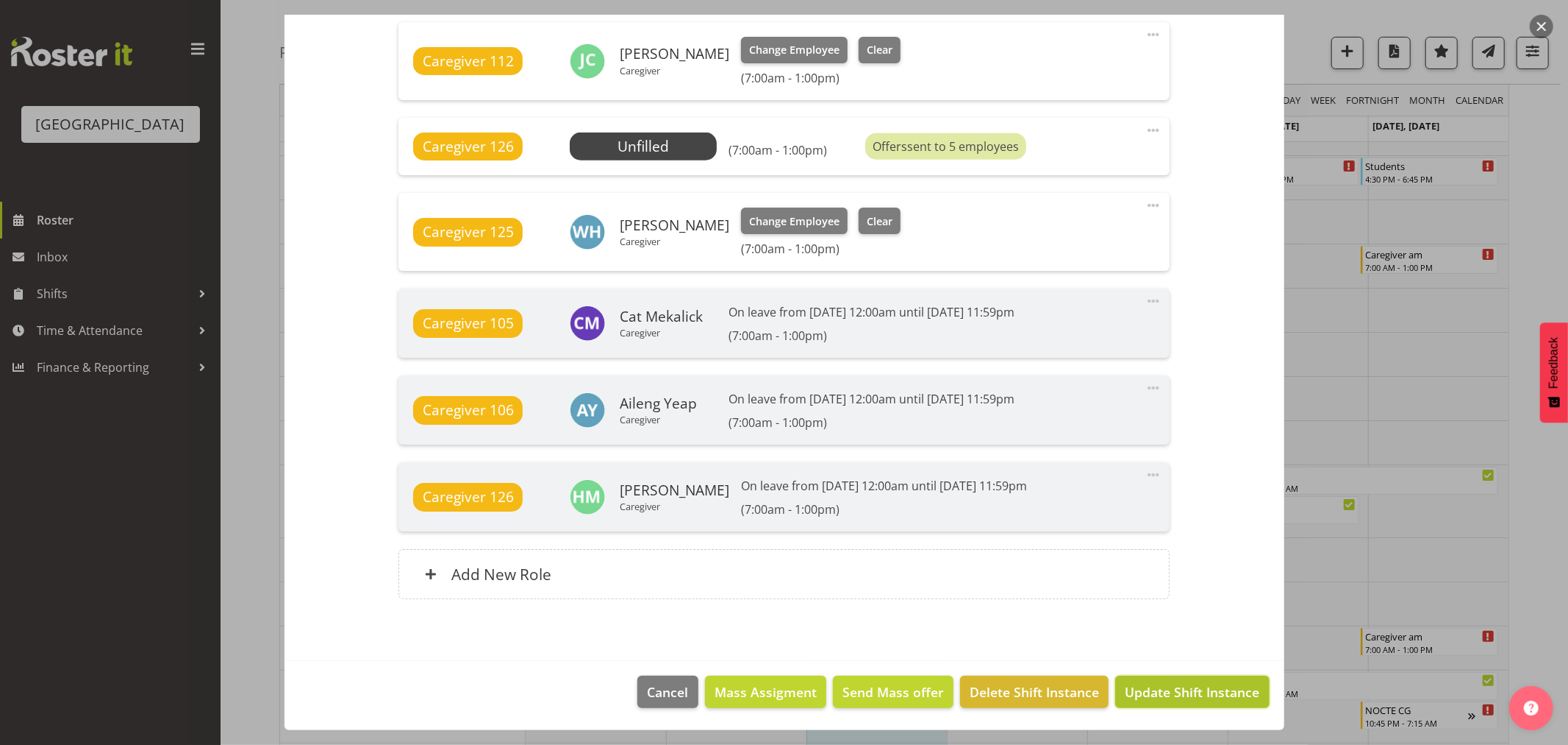
click at [1192, 682] on span "Update Shift Instance" at bounding box center [1192, 691] width 134 height 19
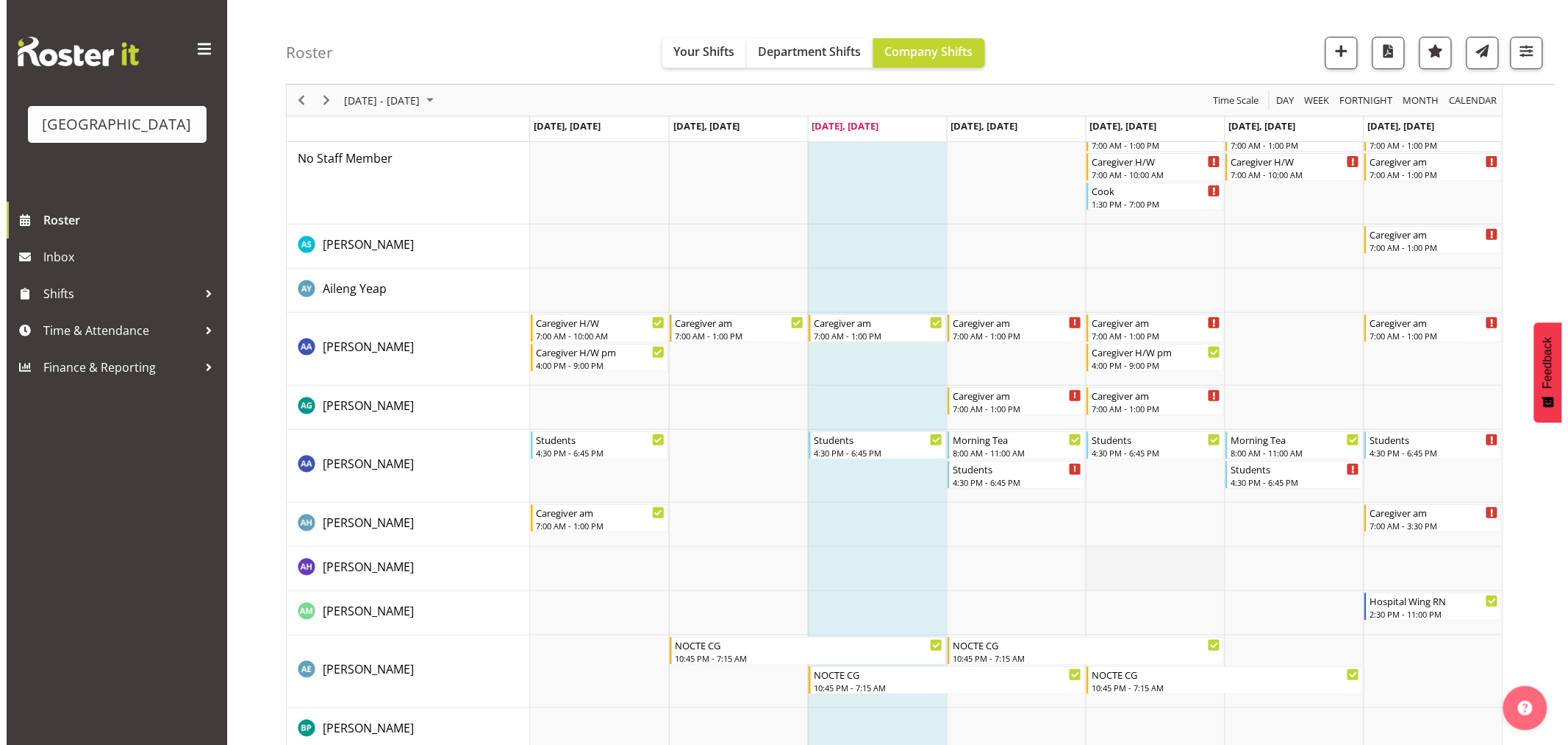
scroll to position [0, 0]
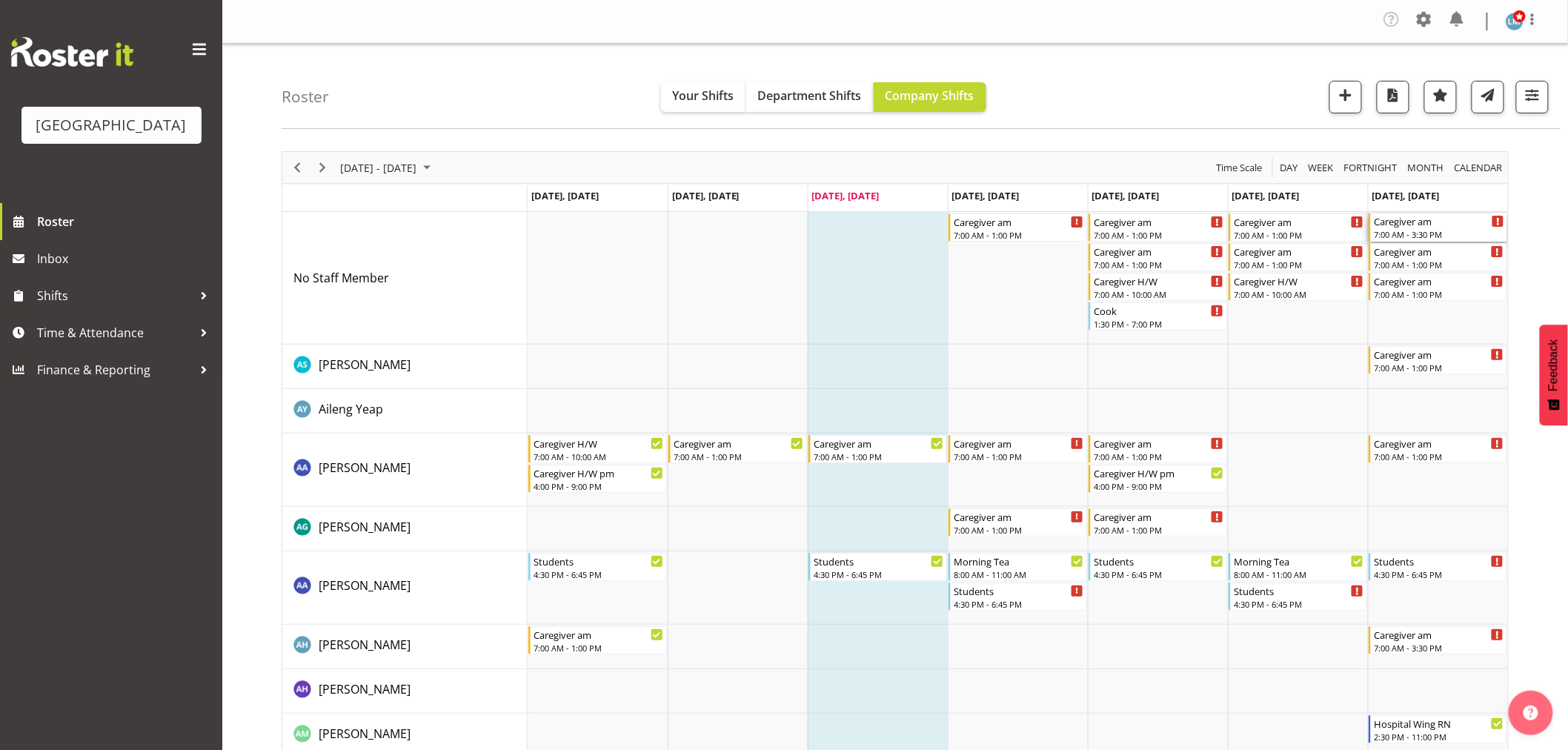
click at [1432, 223] on div "Caregiver am" at bounding box center [1439, 221] width 130 height 15
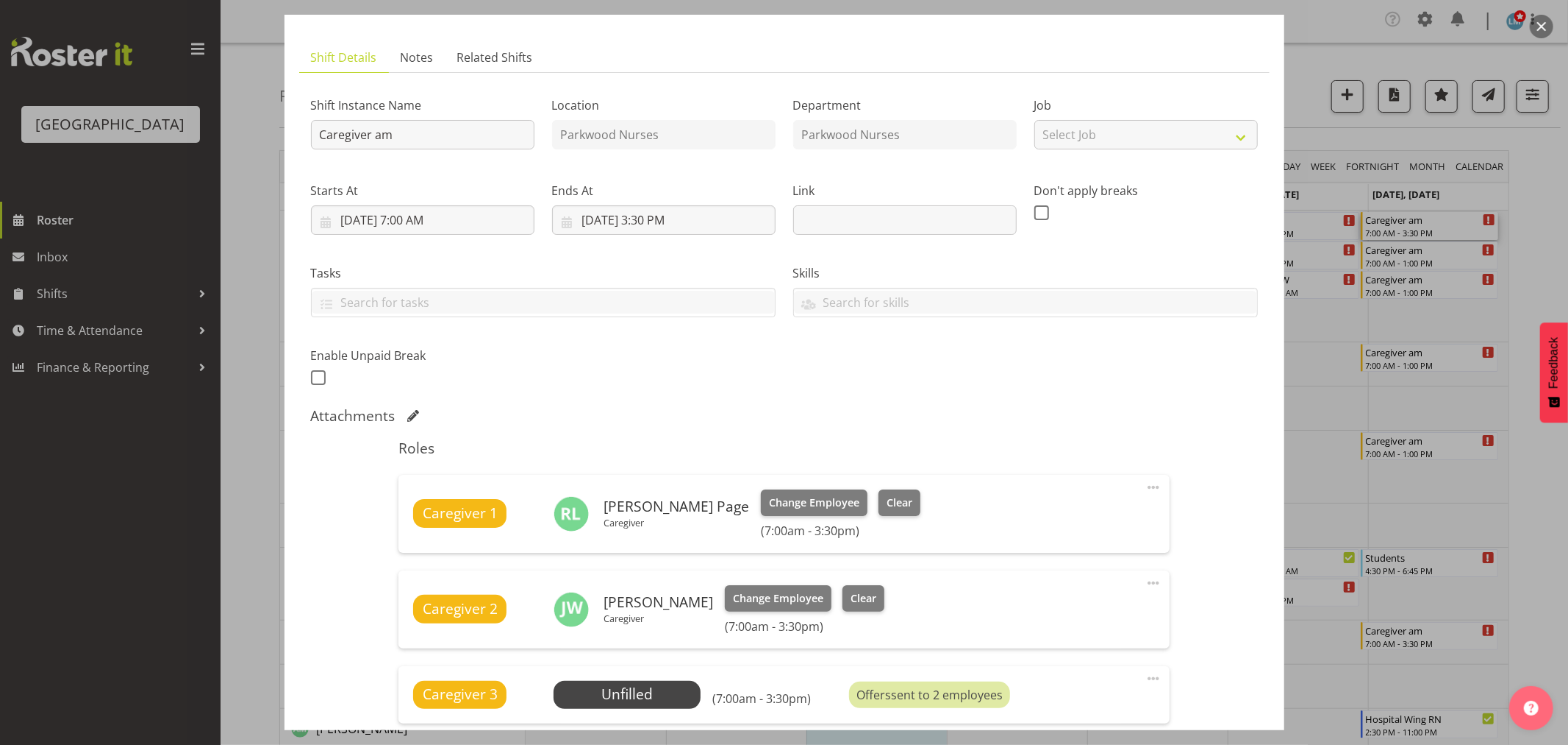
scroll to position [326, 0]
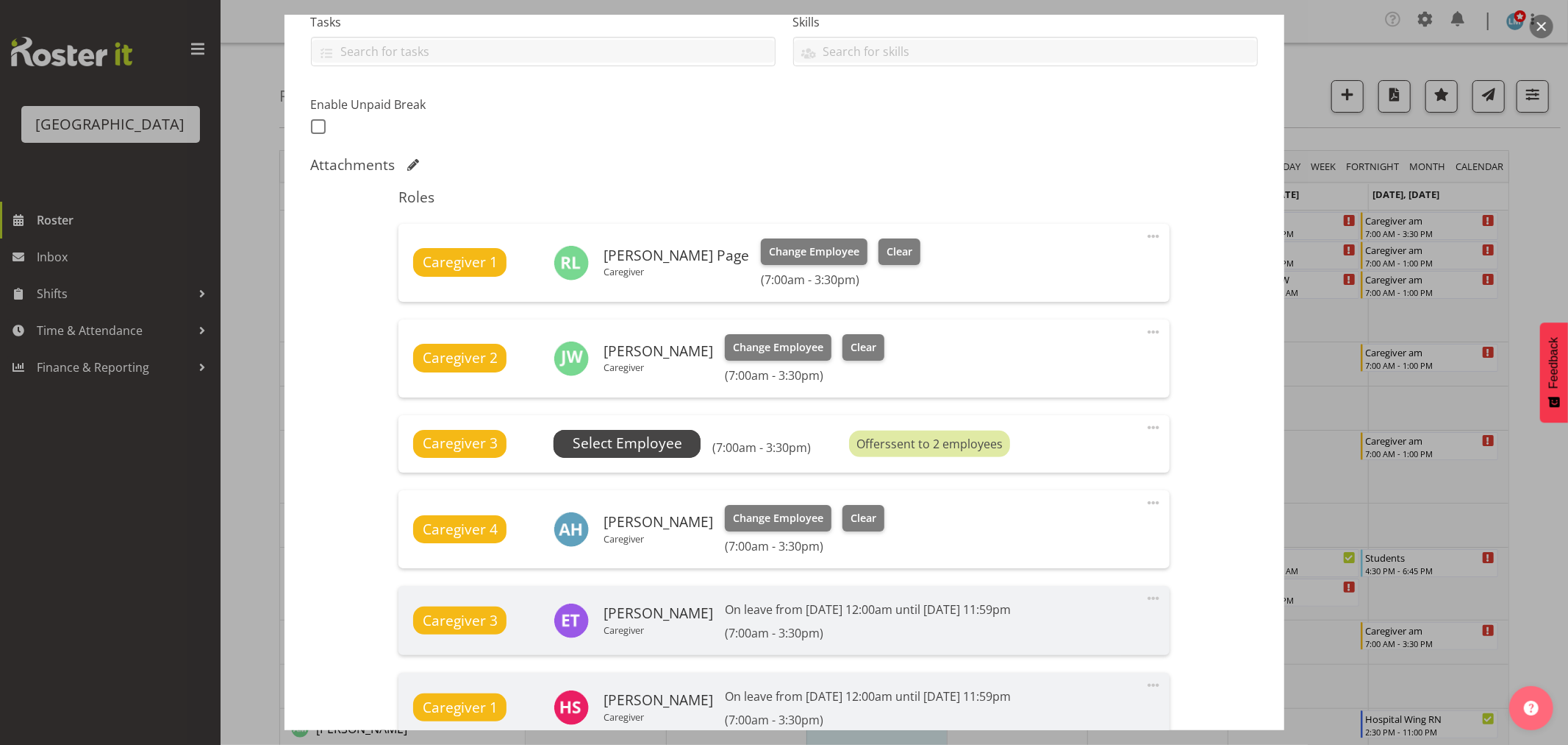
click at [620, 438] on span "Select Employee" at bounding box center [628, 443] width 110 height 21
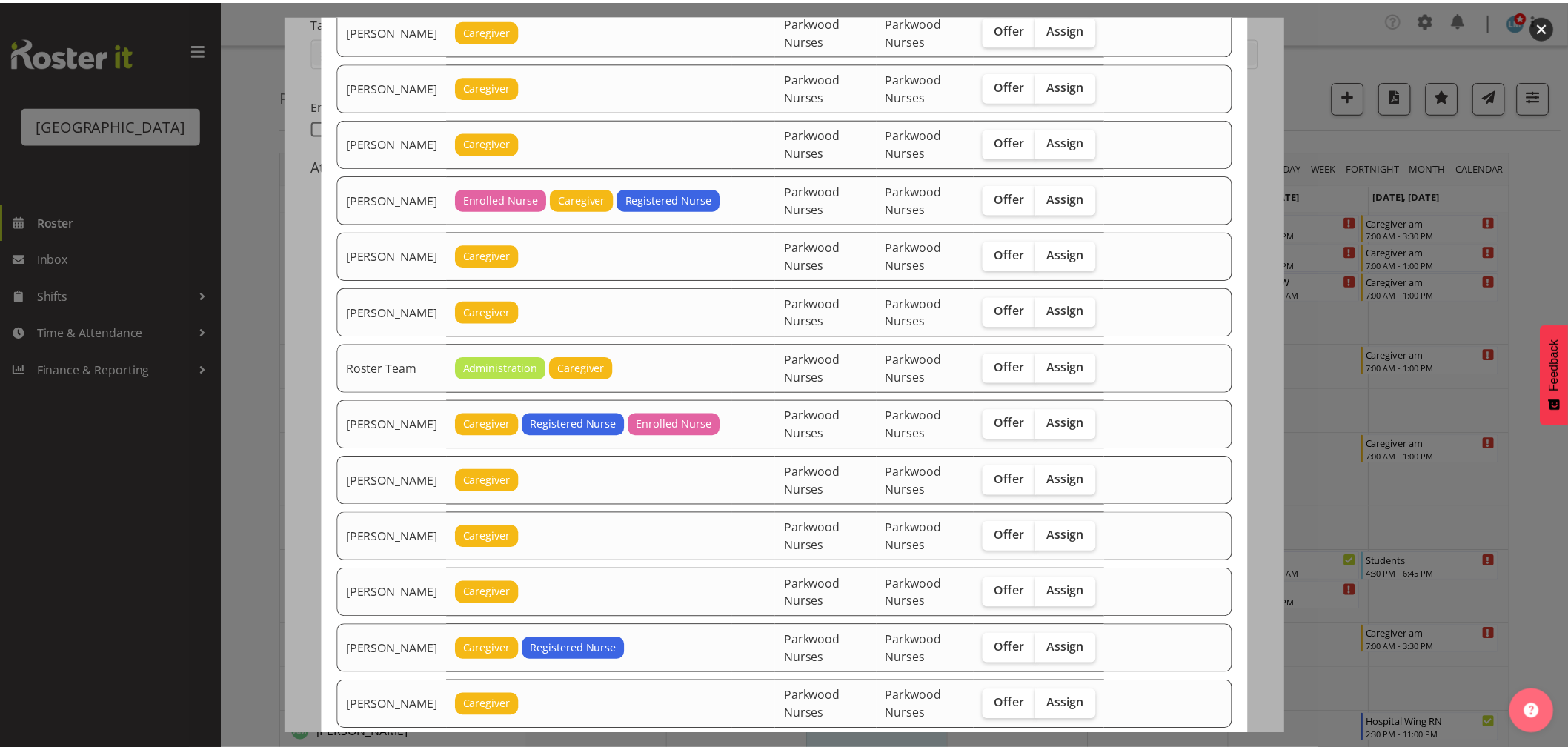
scroll to position [1566, 0]
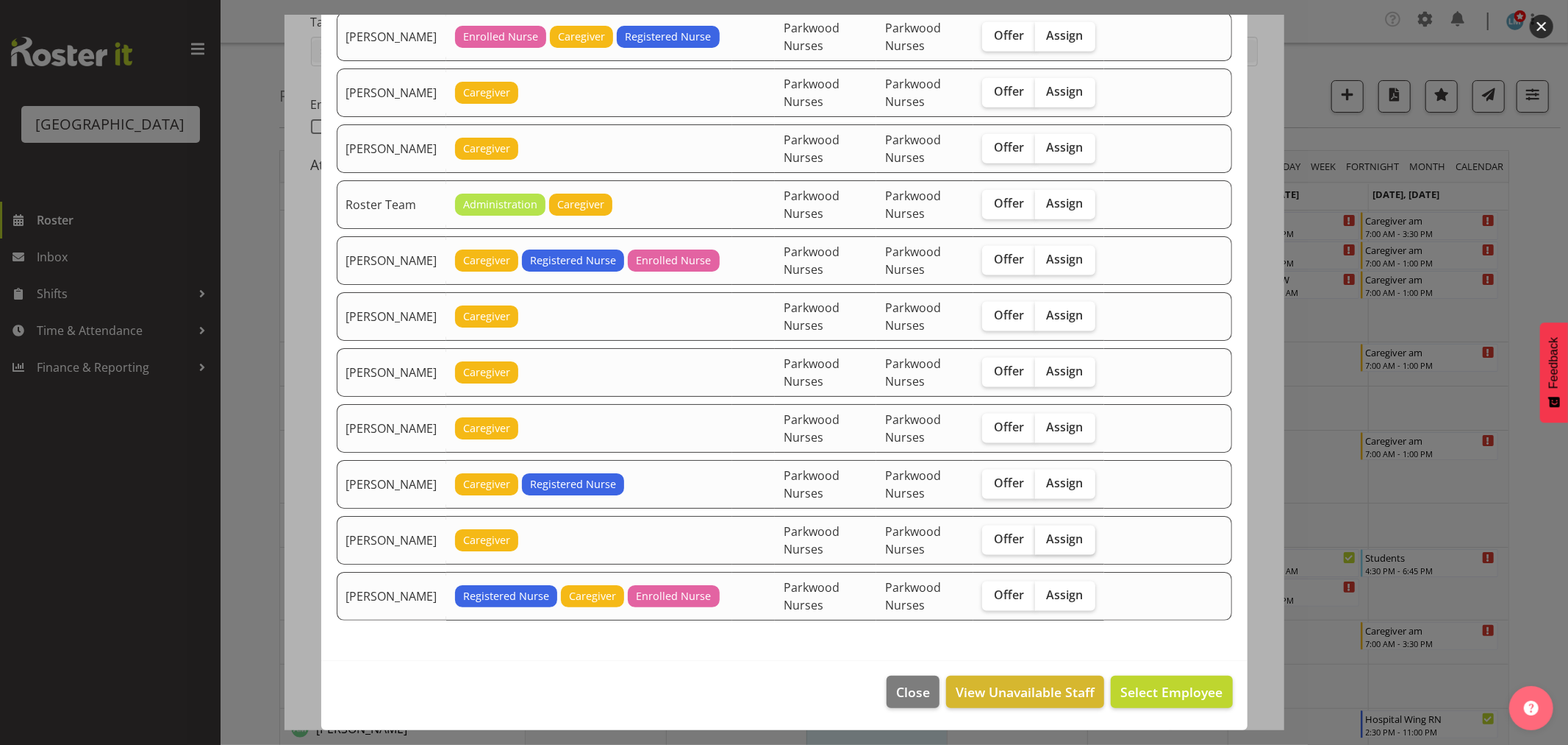
click at [1079, 536] on span "Assign" at bounding box center [1066, 538] width 37 height 15
click at [1045, 536] on input "Assign" at bounding box center [1040, 539] width 10 height 10
checkbox input "true"
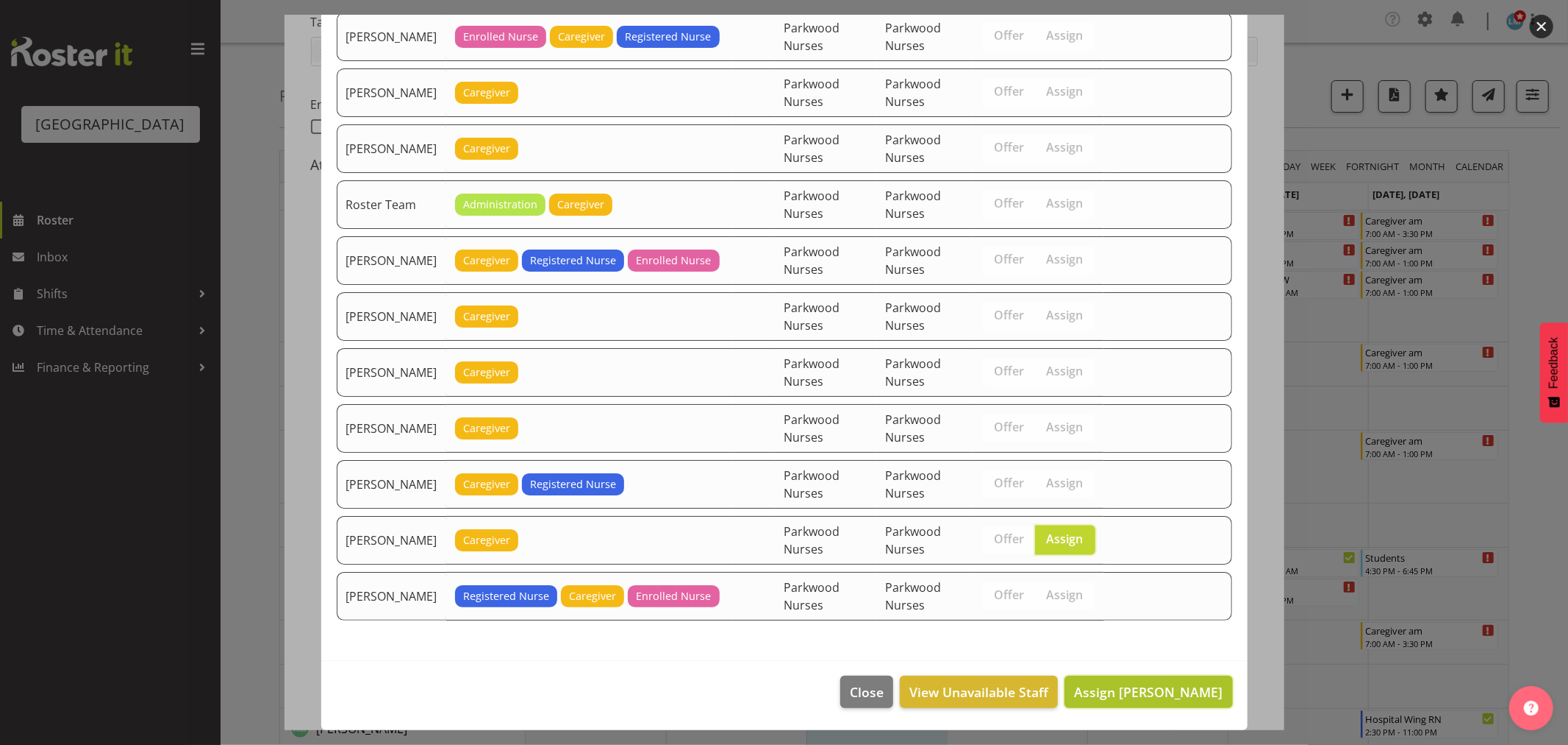
click at [1168, 693] on span "Assign Tek Teikake" at bounding box center [1149, 691] width 149 height 18
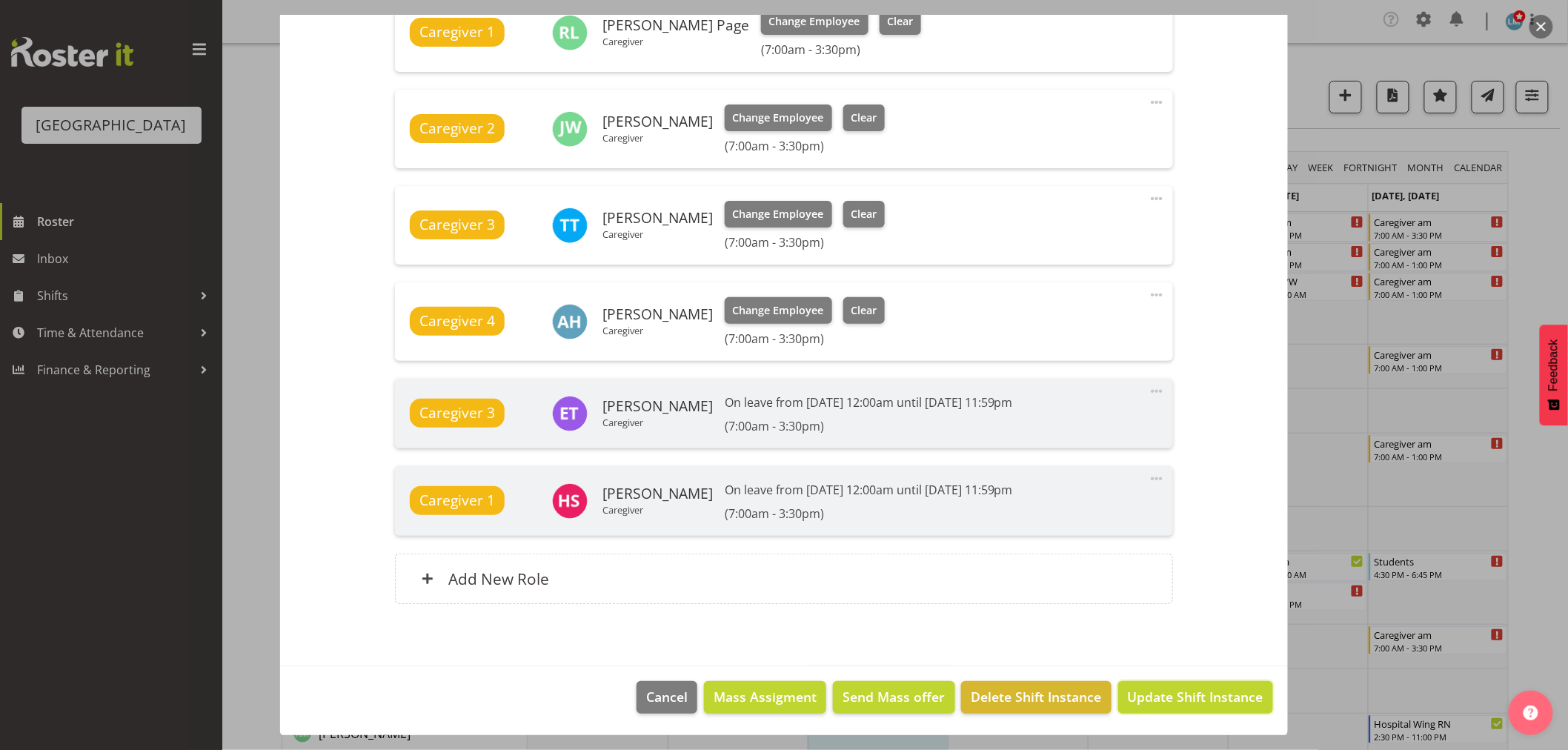
click at [1177, 698] on span "Update Shift Instance" at bounding box center [1195, 696] width 135 height 20
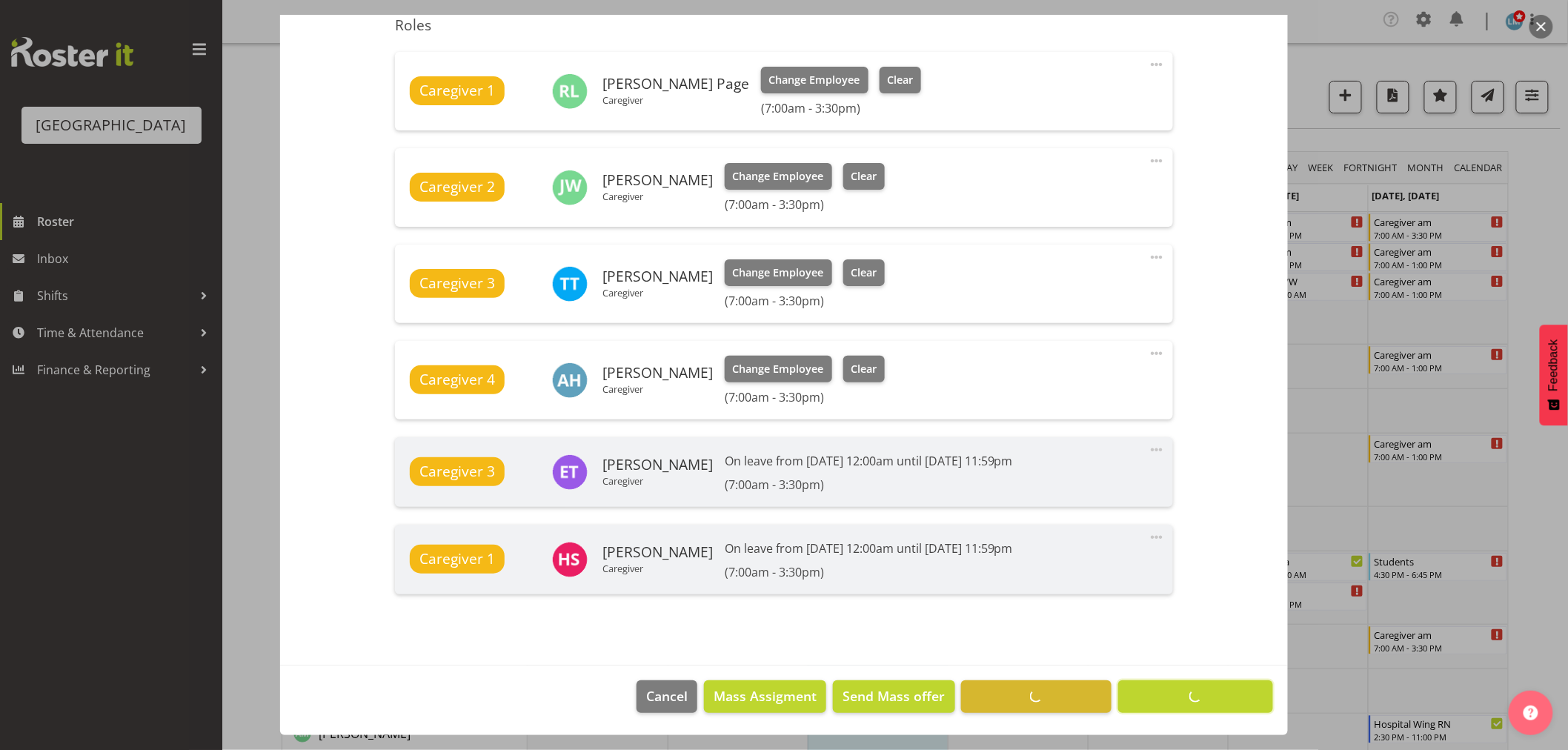
scroll to position [501, 0]
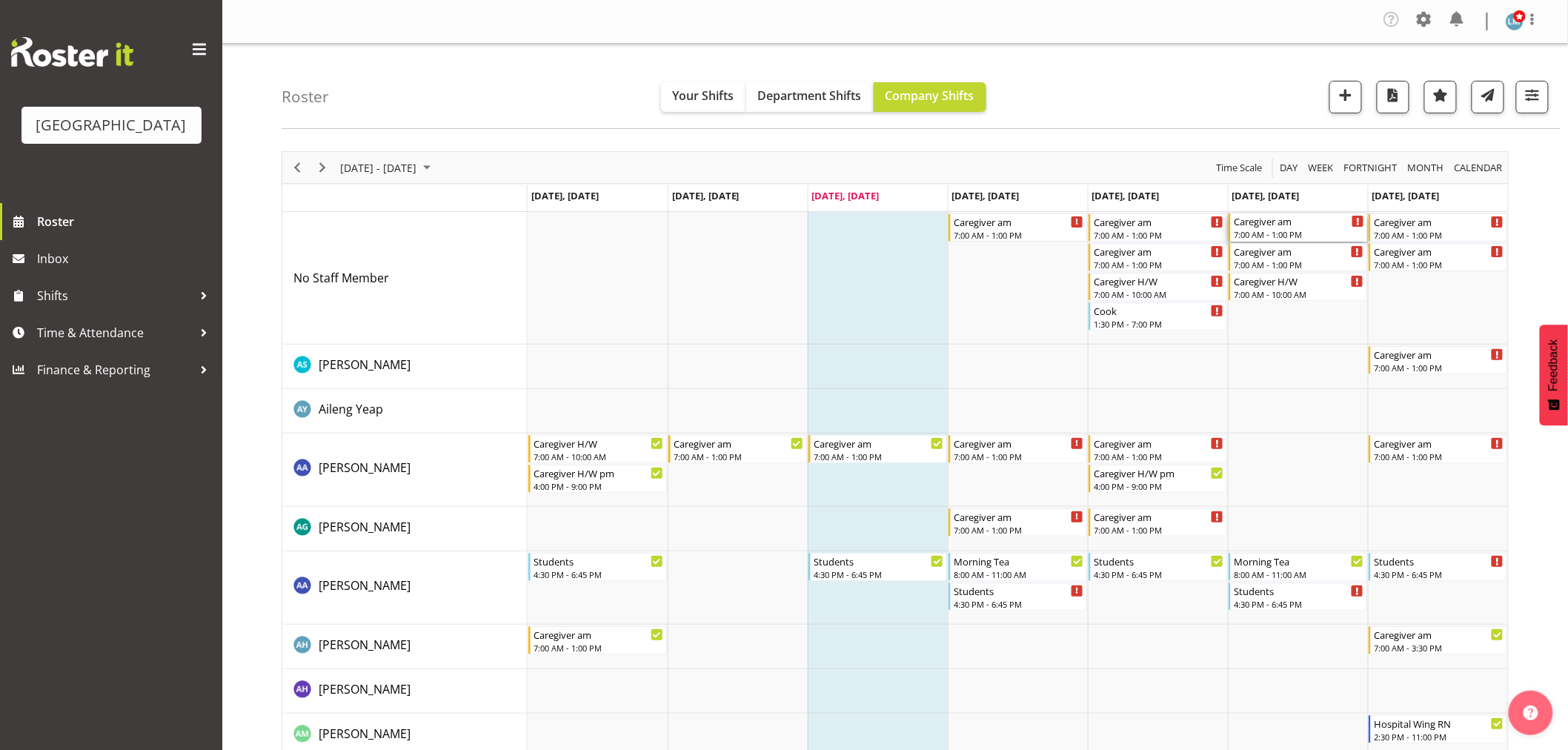
click at [1278, 230] on div "7:00 AM - 1:00 PM" at bounding box center [1298, 234] width 130 height 12
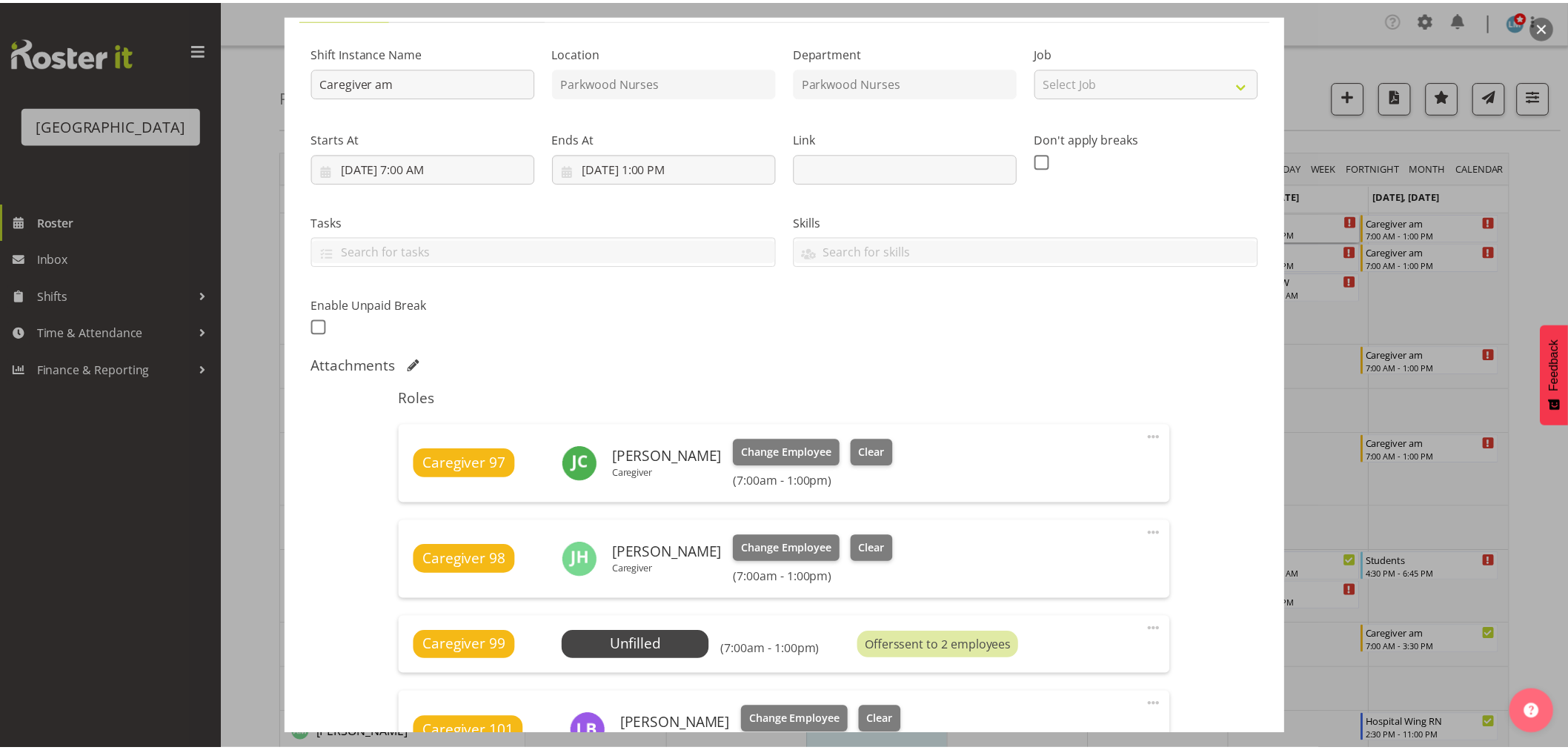
scroll to position [411, 0]
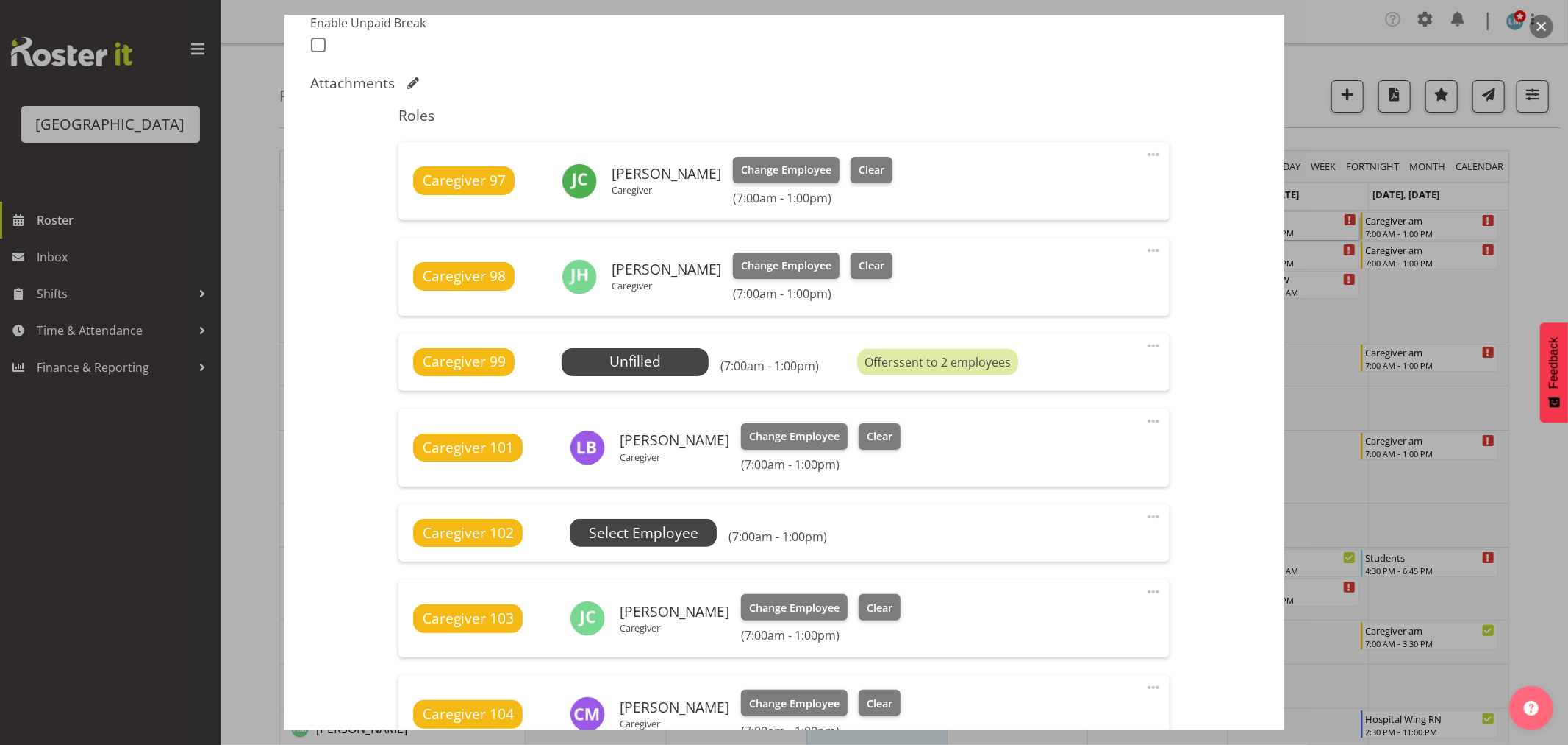
click at [678, 533] on span "Select Employee" at bounding box center [643, 533] width 110 height 21
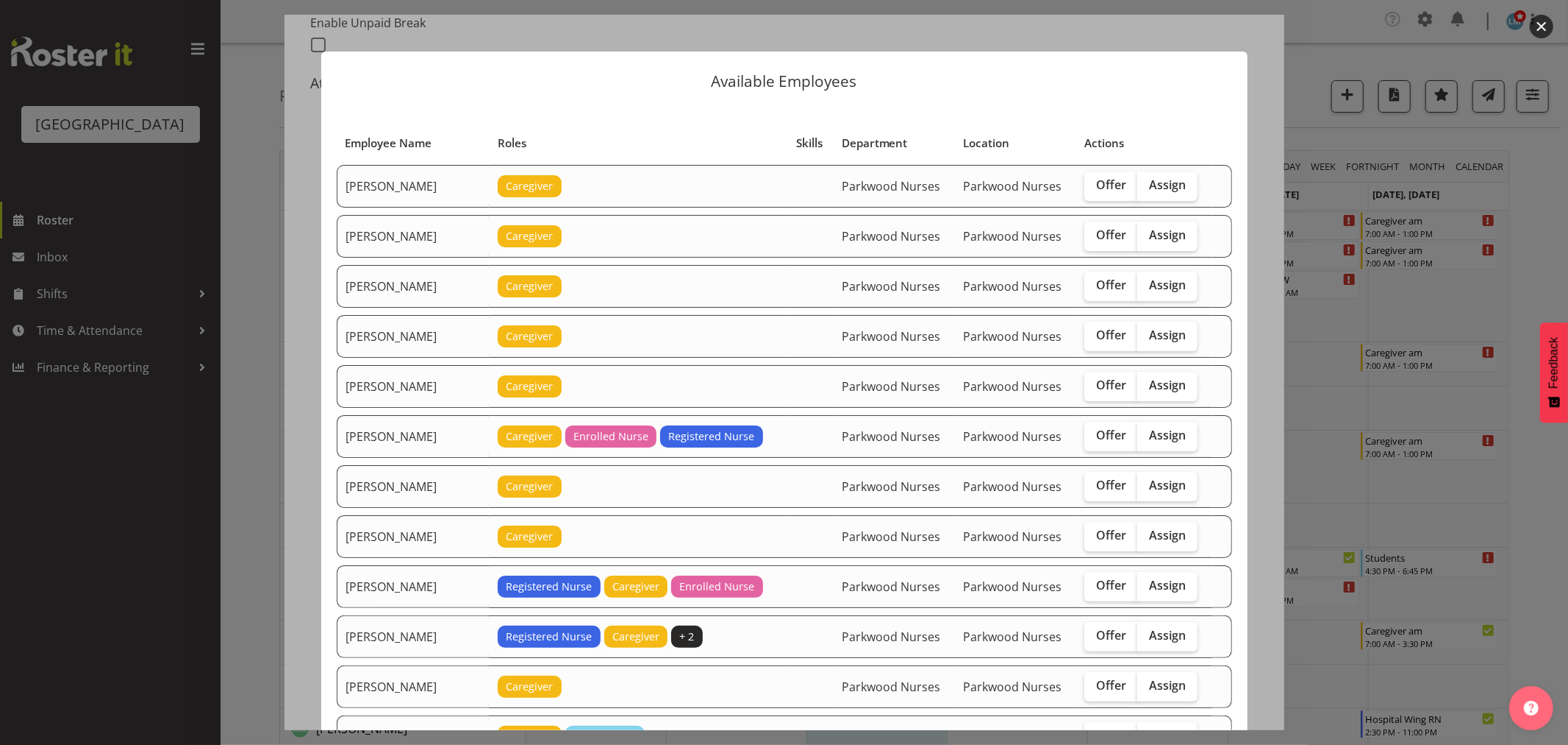
click at [1555, 236] on div at bounding box center [784, 372] width 1568 height 745
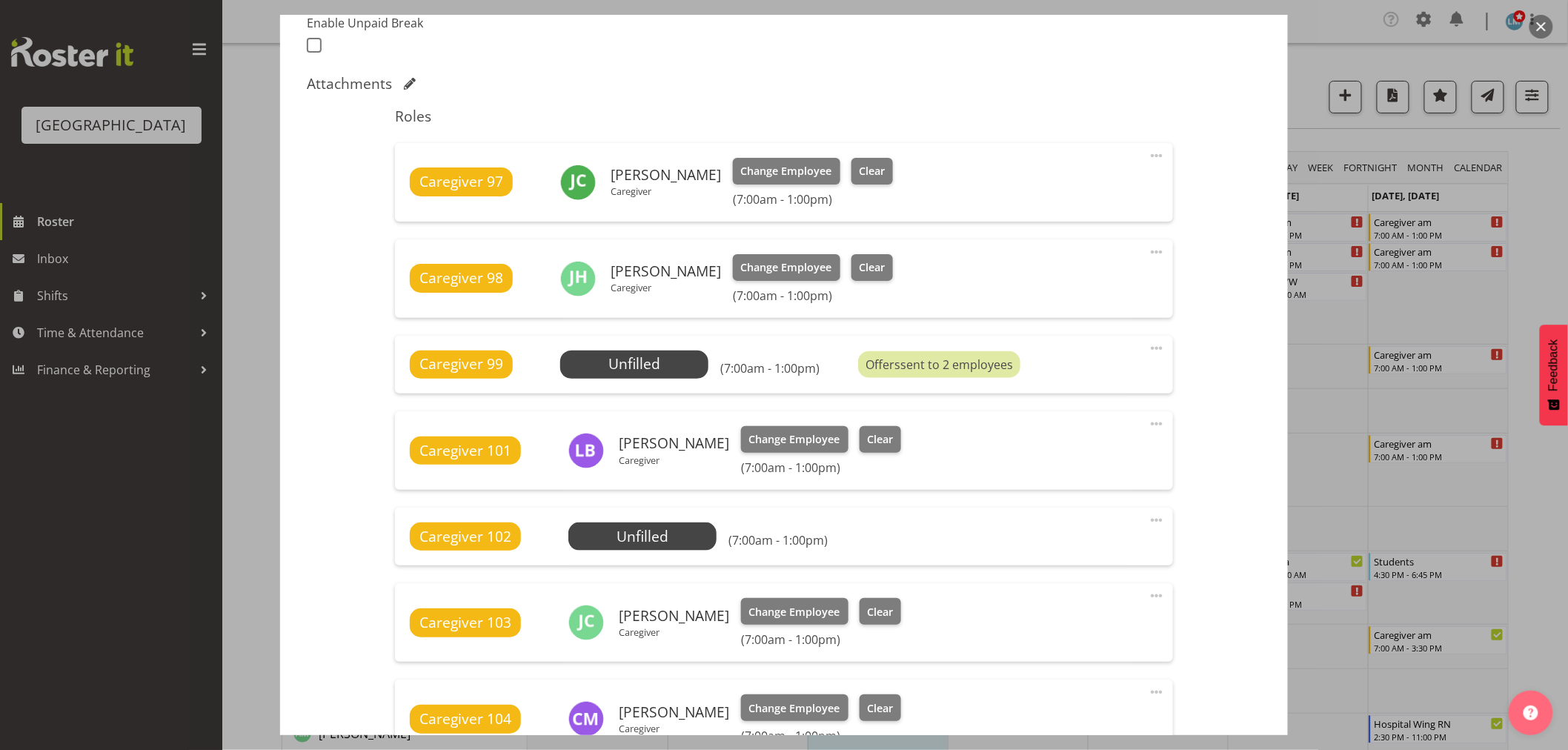
scroll to position [656, 0]
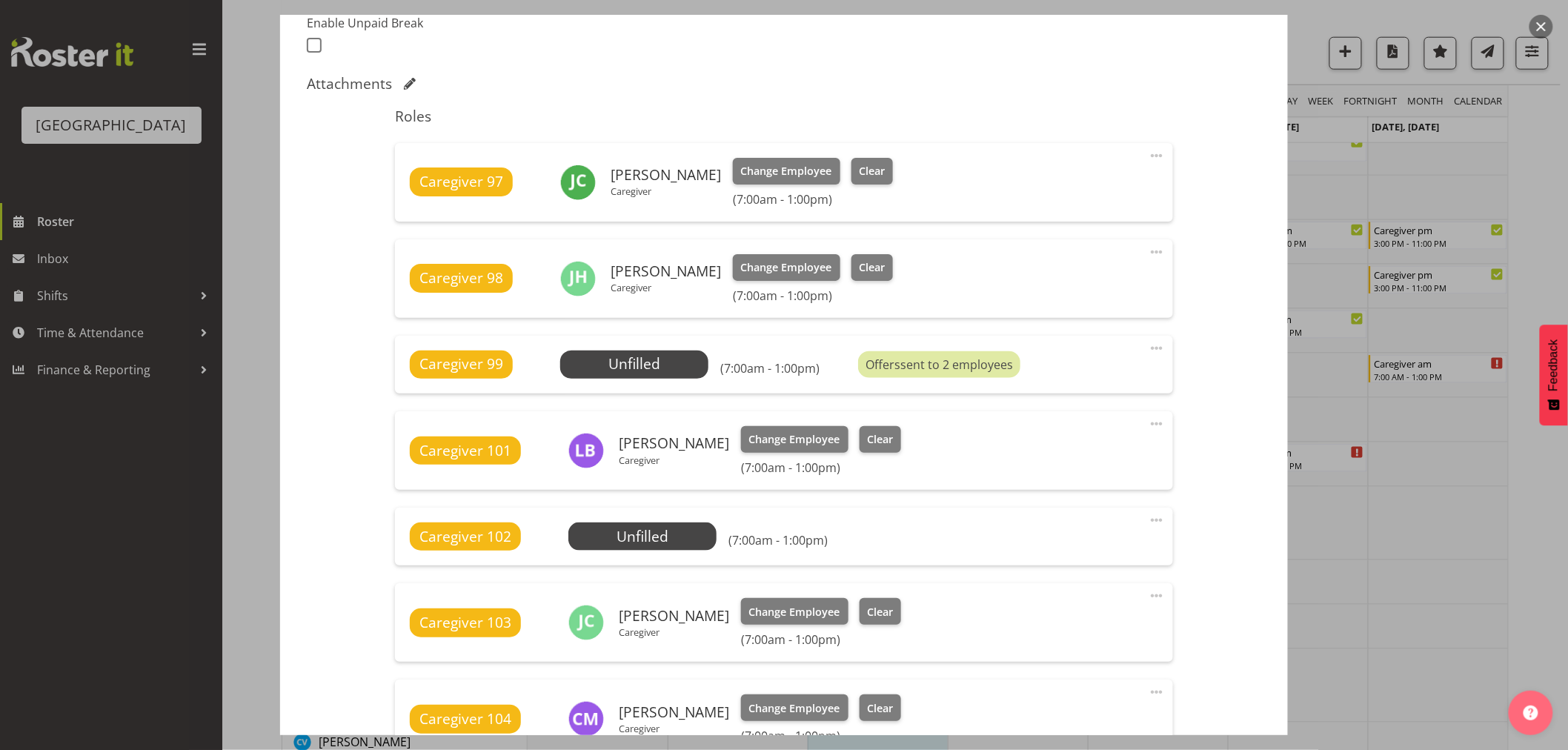
click at [1549, 233] on div at bounding box center [784, 375] width 1568 height 750
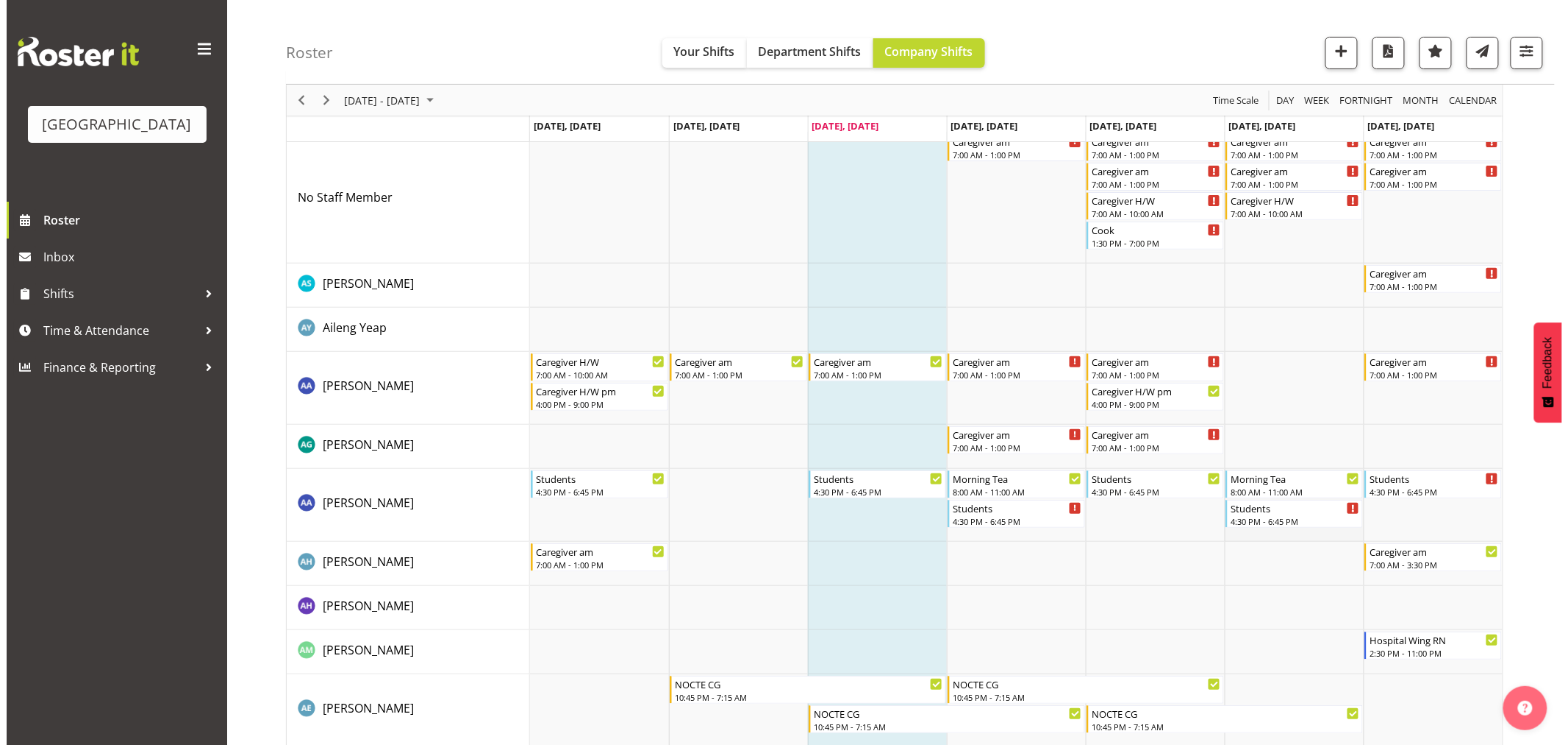
scroll to position [0, 0]
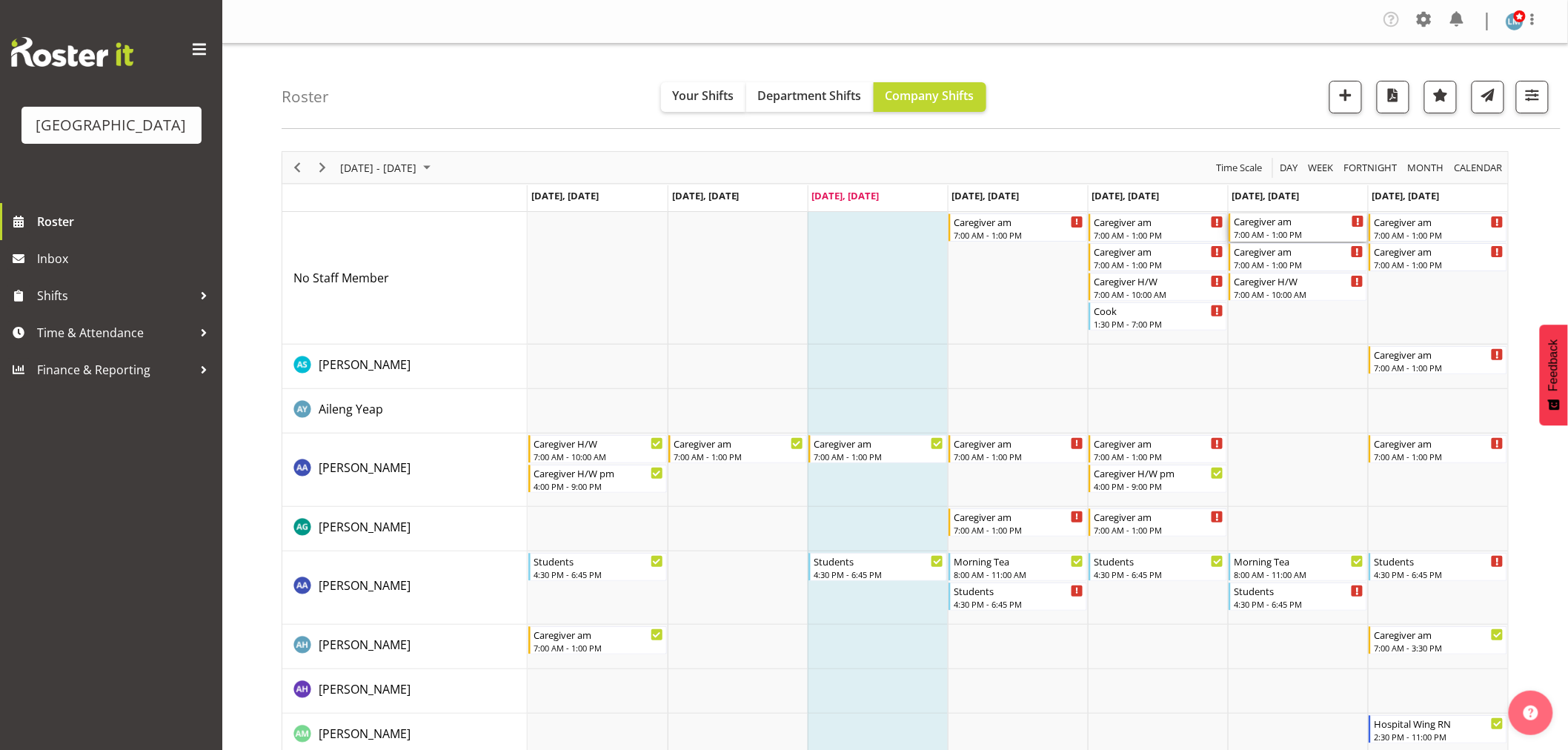
click at [1258, 233] on div "7:00 AM - 1:00 PM" at bounding box center [1298, 234] width 130 height 12
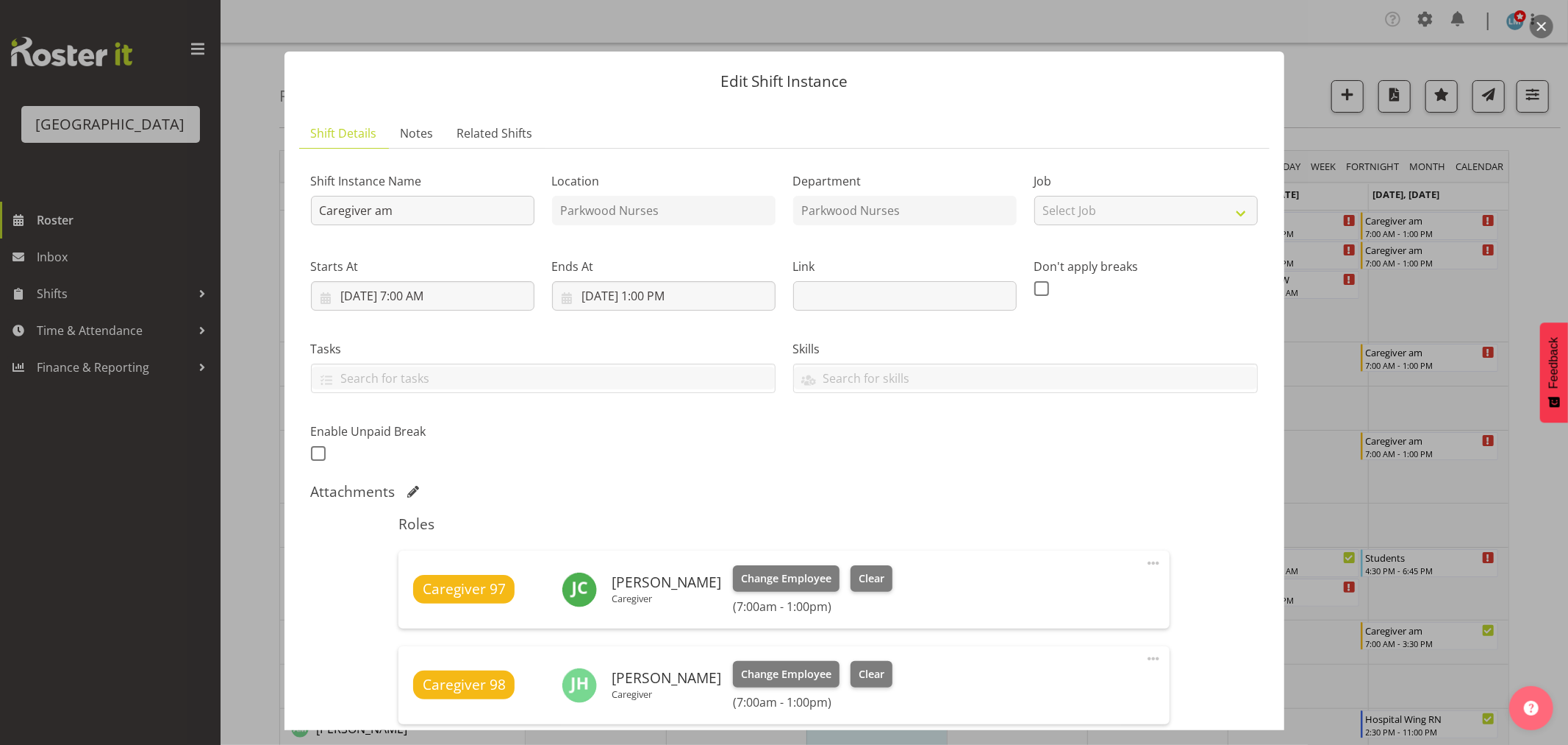
click at [1513, 200] on div at bounding box center [784, 372] width 1568 height 745
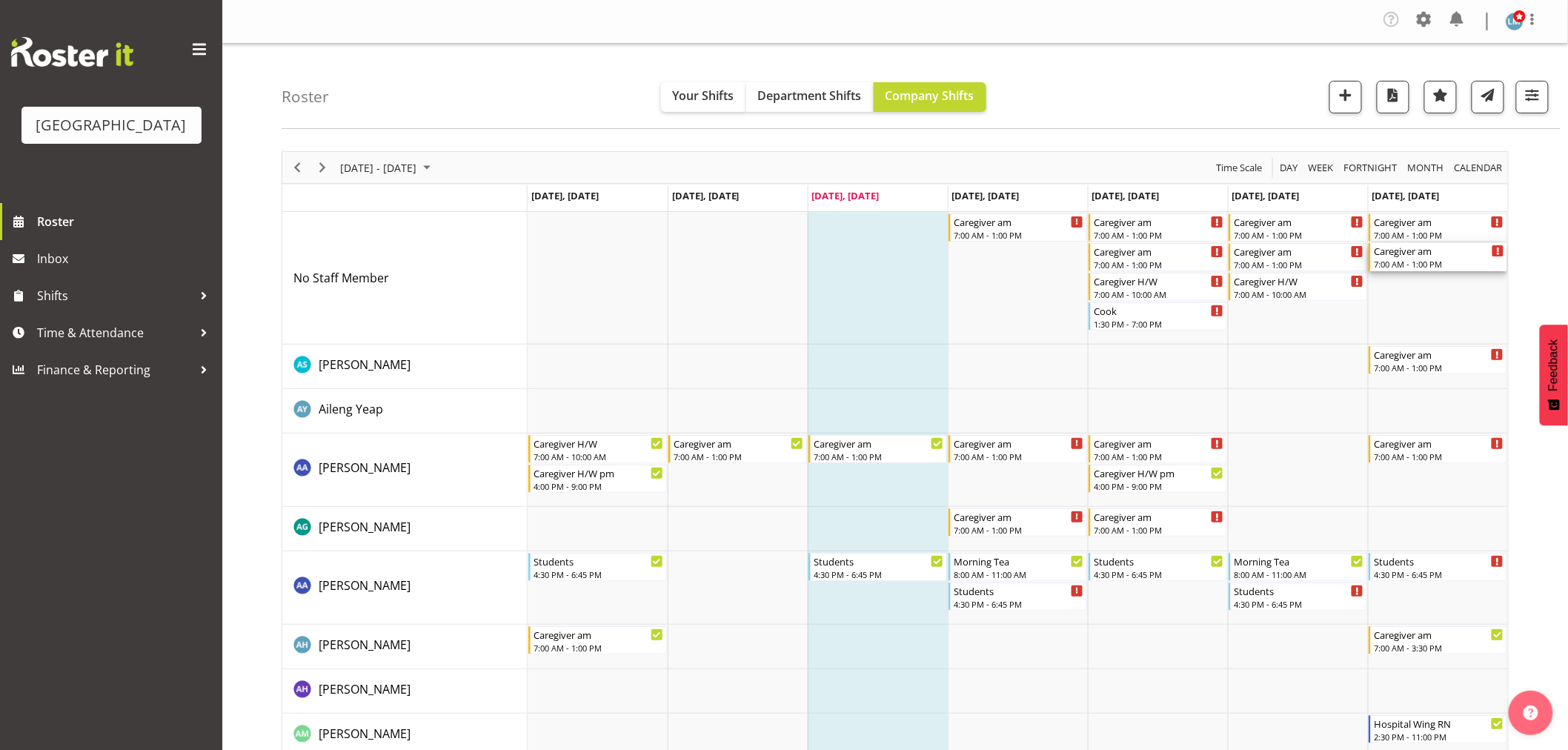
click at [1435, 260] on div "7:00 AM - 1:00 PM" at bounding box center [1439, 264] width 130 height 12
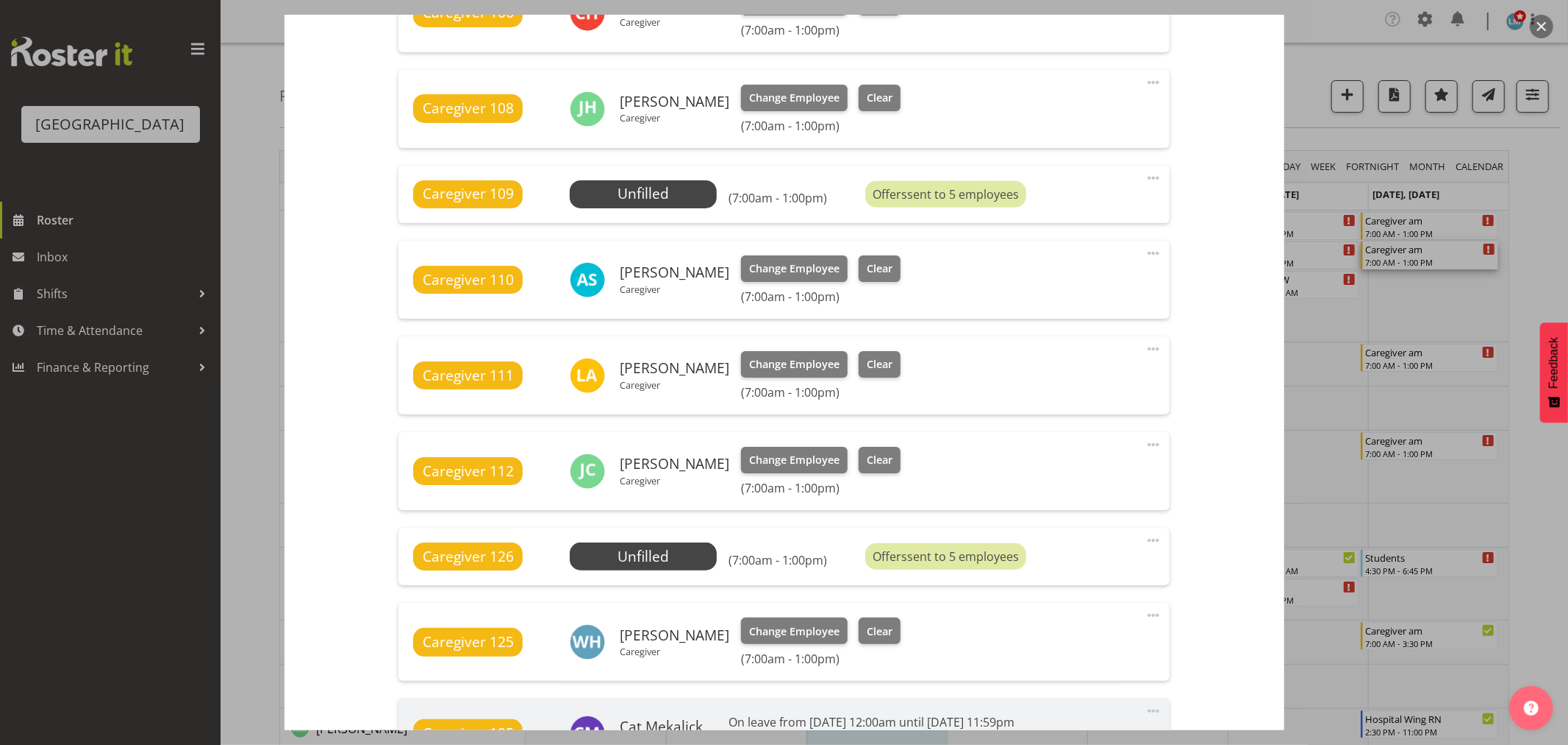
scroll to position [735, 0]
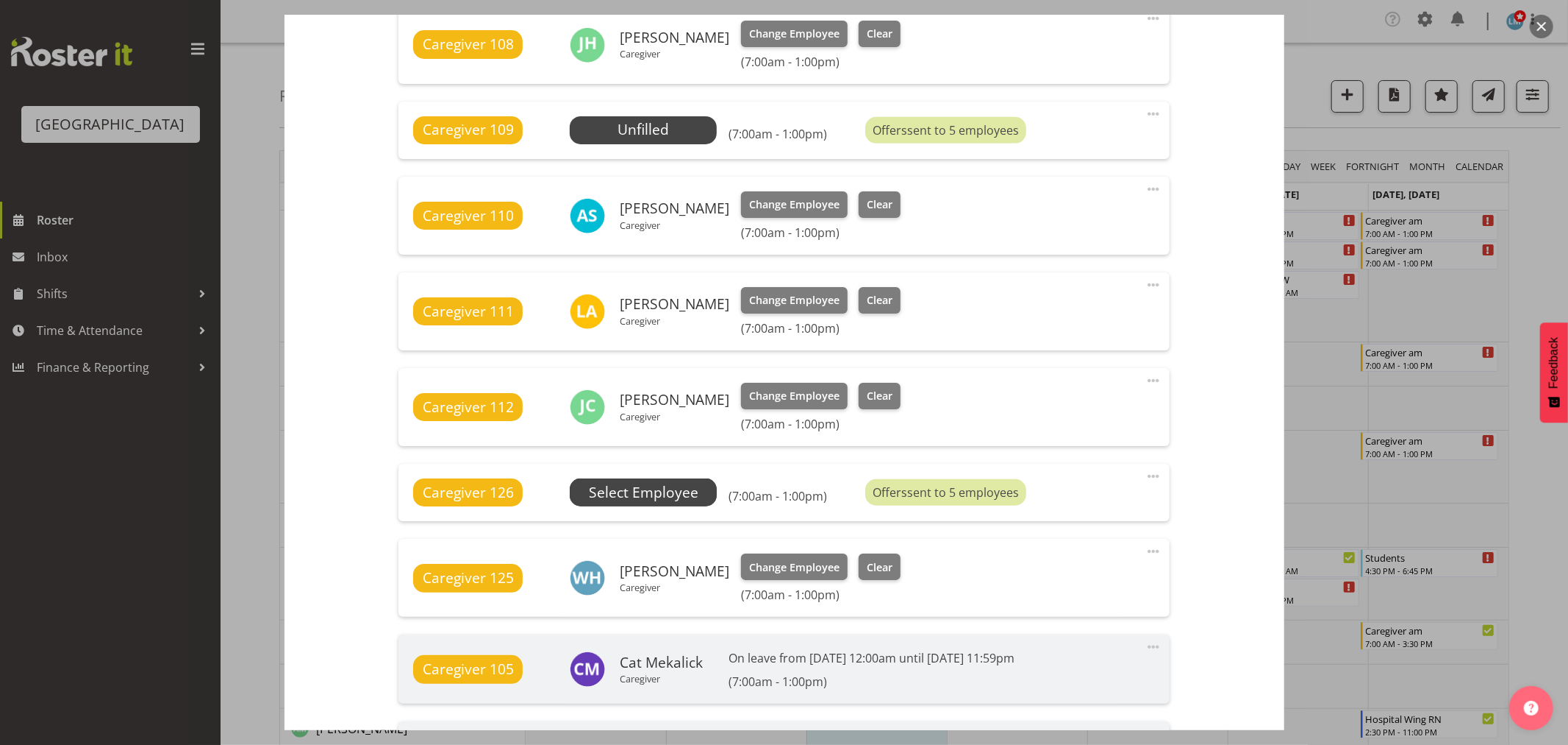
click at [637, 489] on span "Select Employee" at bounding box center [643, 493] width 110 height 21
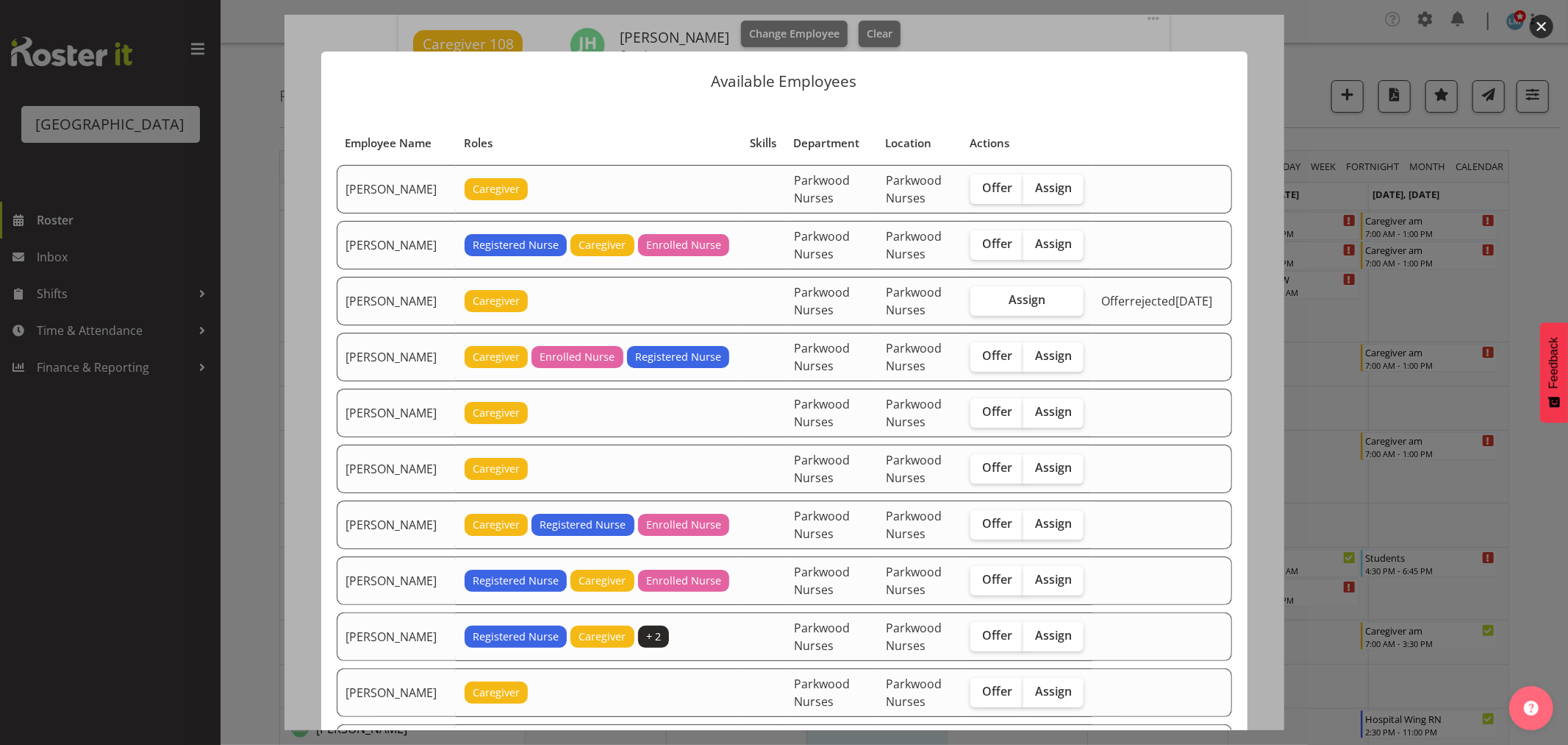
click at [1530, 234] on div at bounding box center [784, 372] width 1568 height 745
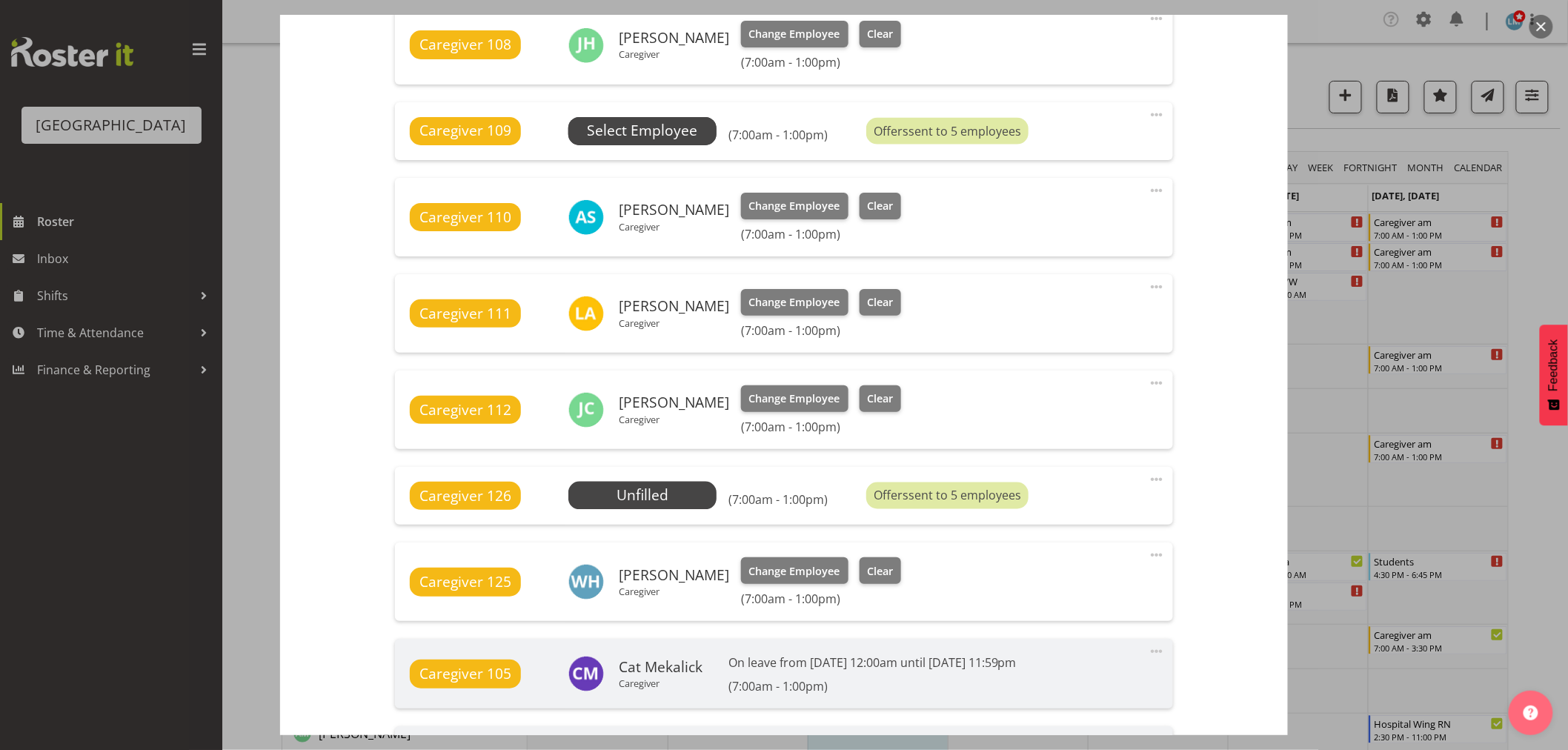
click at [680, 131] on span "Select Employee" at bounding box center [641, 130] width 111 height 22
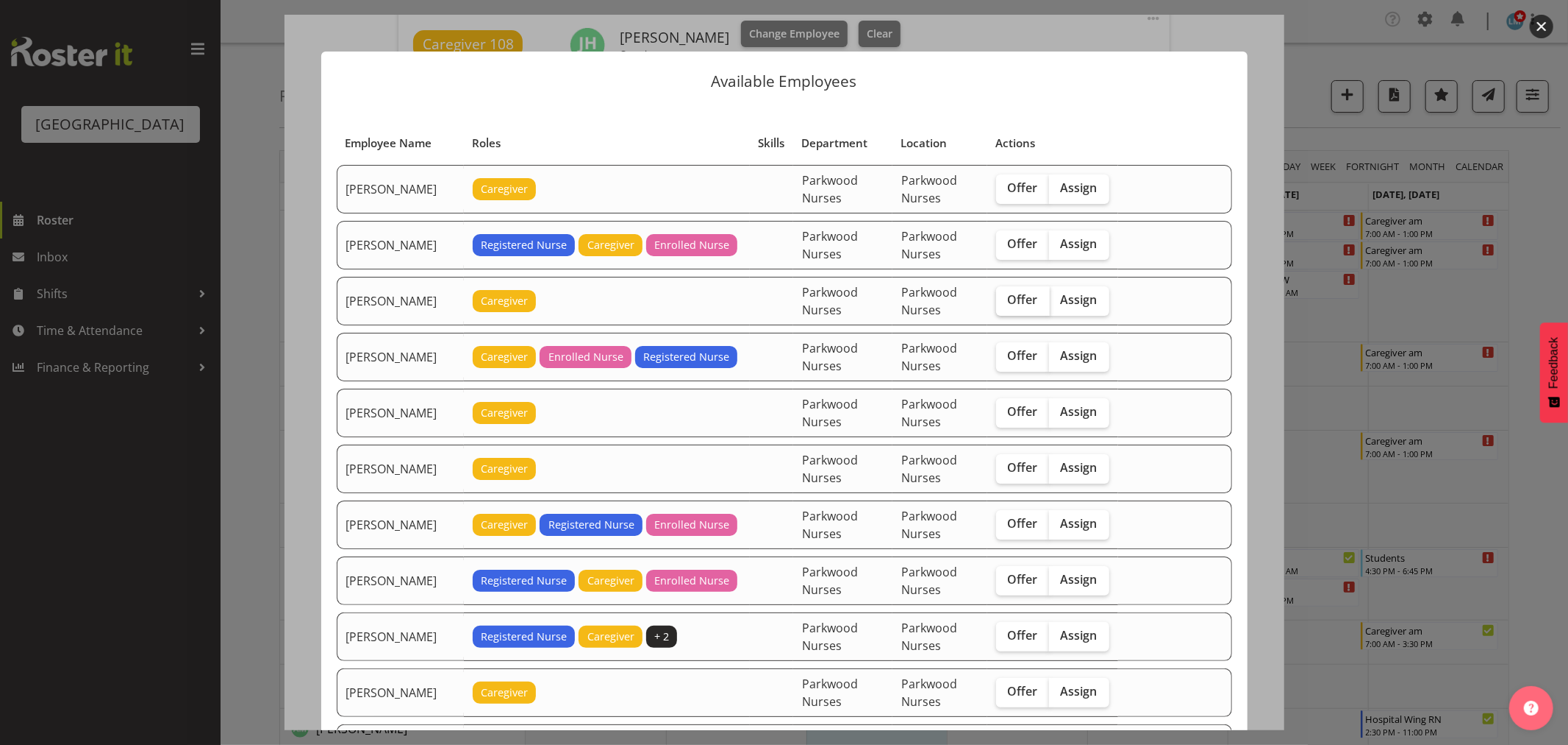
click at [1030, 292] on span "Offer" at bounding box center [1023, 299] width 30 height 15
click at [1005, 295] on input "Offer" at bounding box center [1002, 300] width 10 height 10
checkbox input "true"
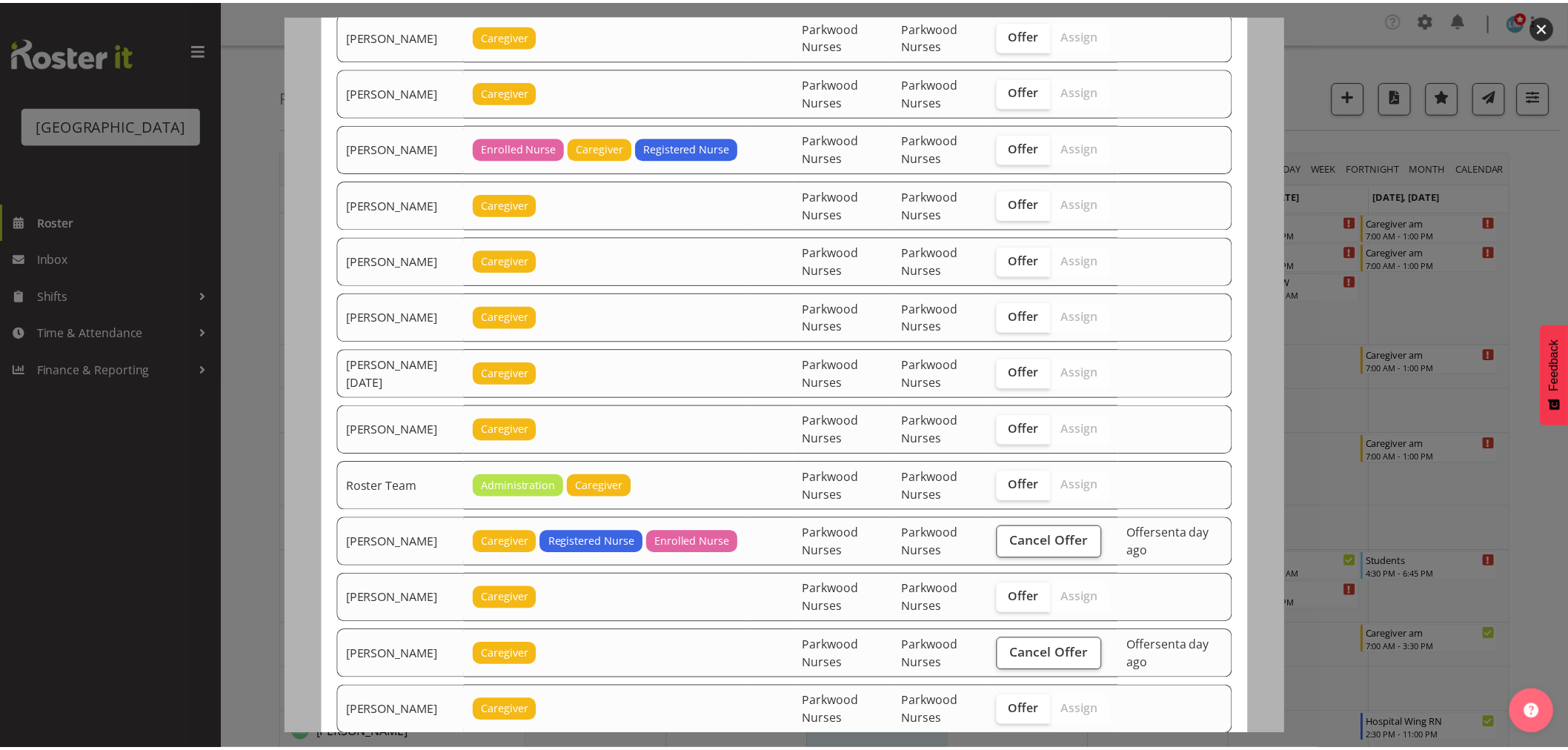
scroll to position [1848, 0]
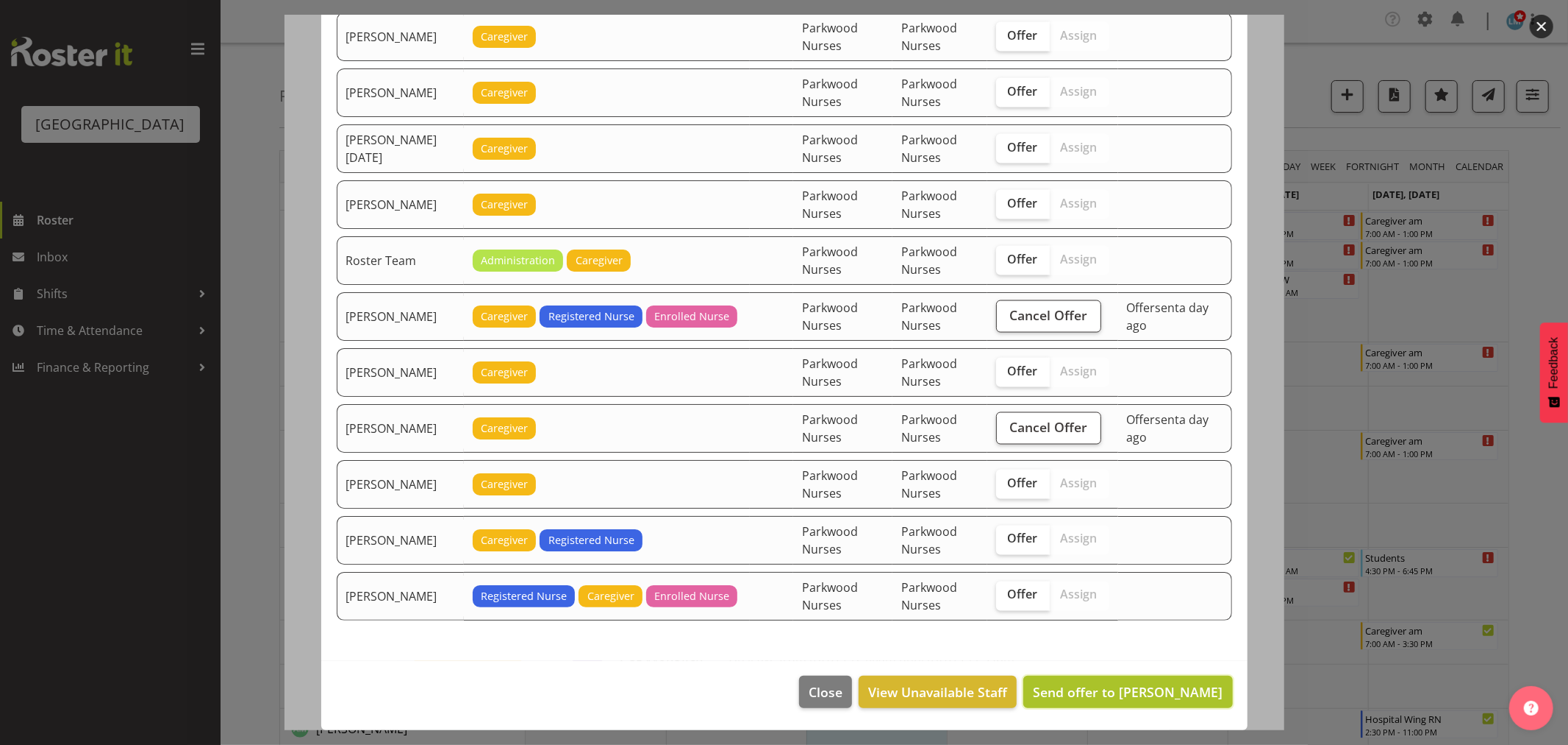
click at [1148, 680] on button "Send offer to Bailey Potter" at bounding box center [1128, 691] width 209 height 32
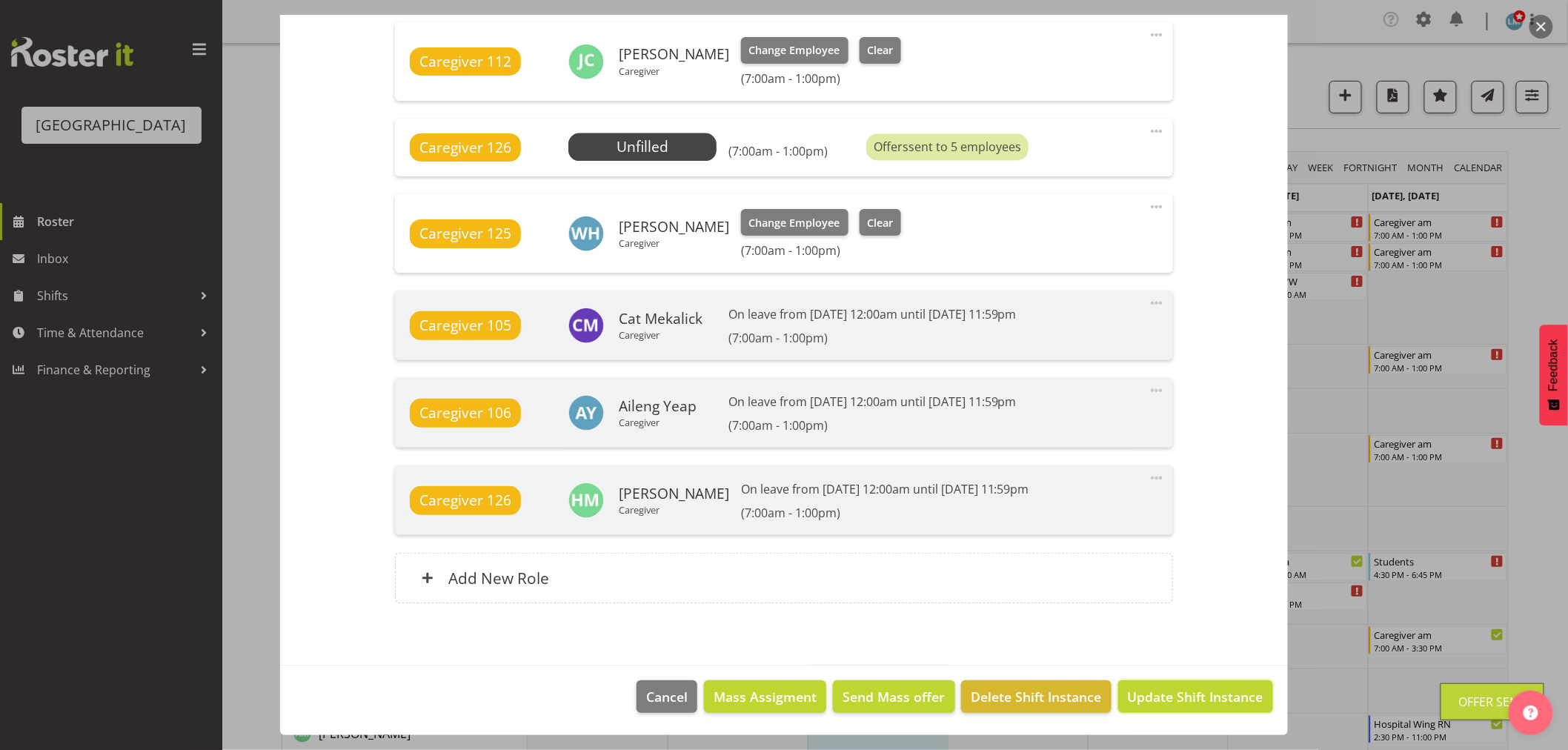
click at [1156, 684] on button "Update Shift Instance" at bounding box center [1195, 696] width 155 height 32
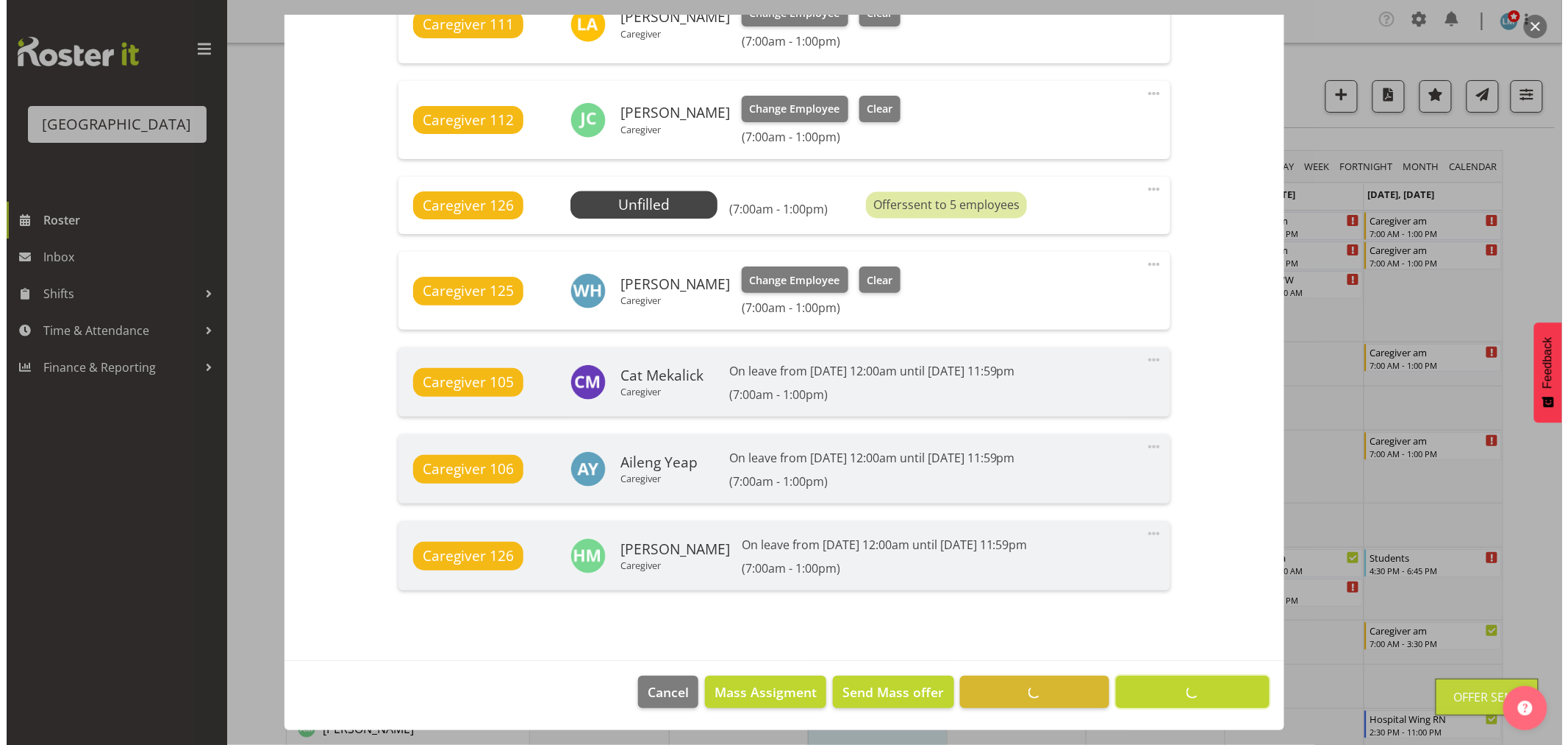
scroll to position [1023, 0]
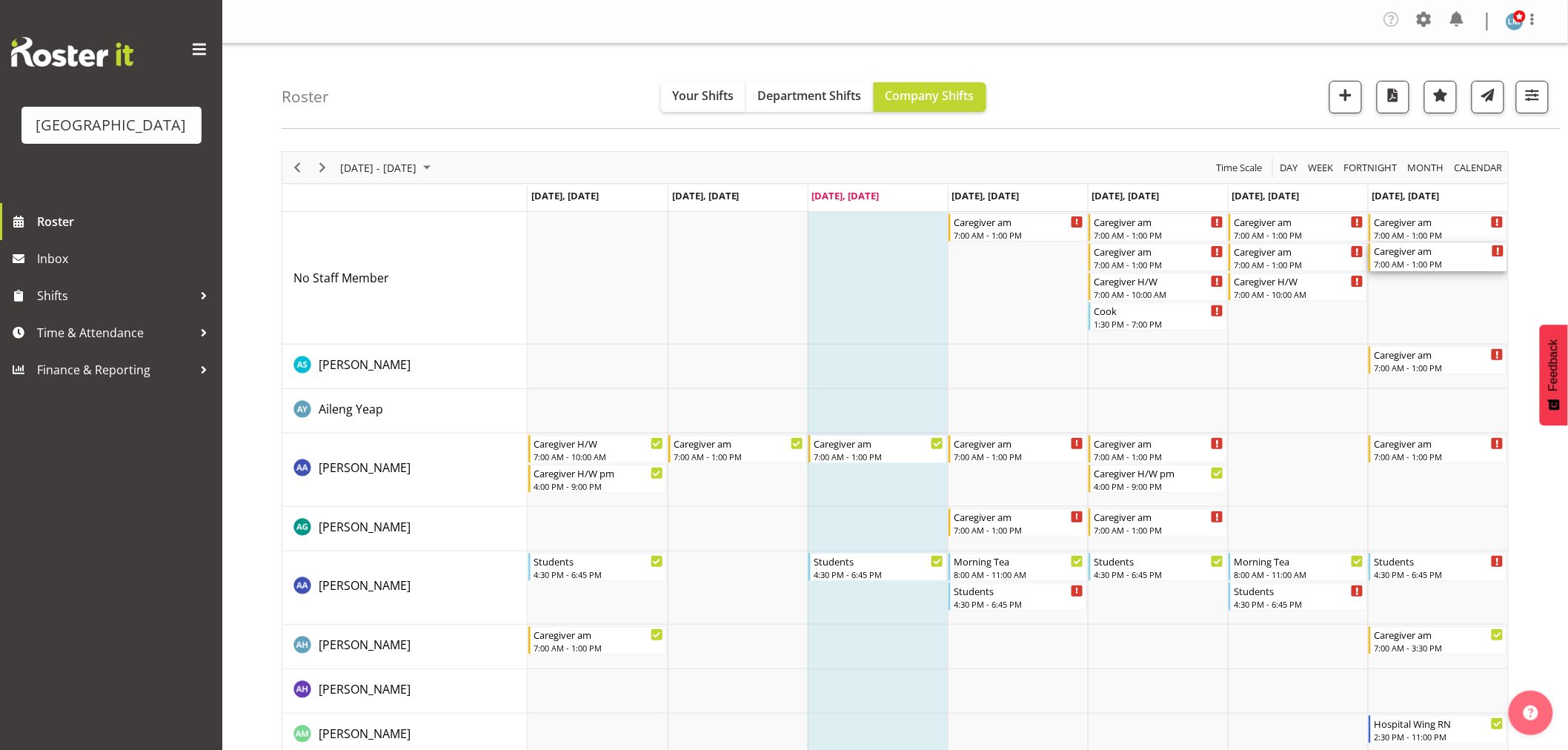
click at [1441, 249] on div "Caregiver am" at bounding box center [1439, 250] width 130 height 15
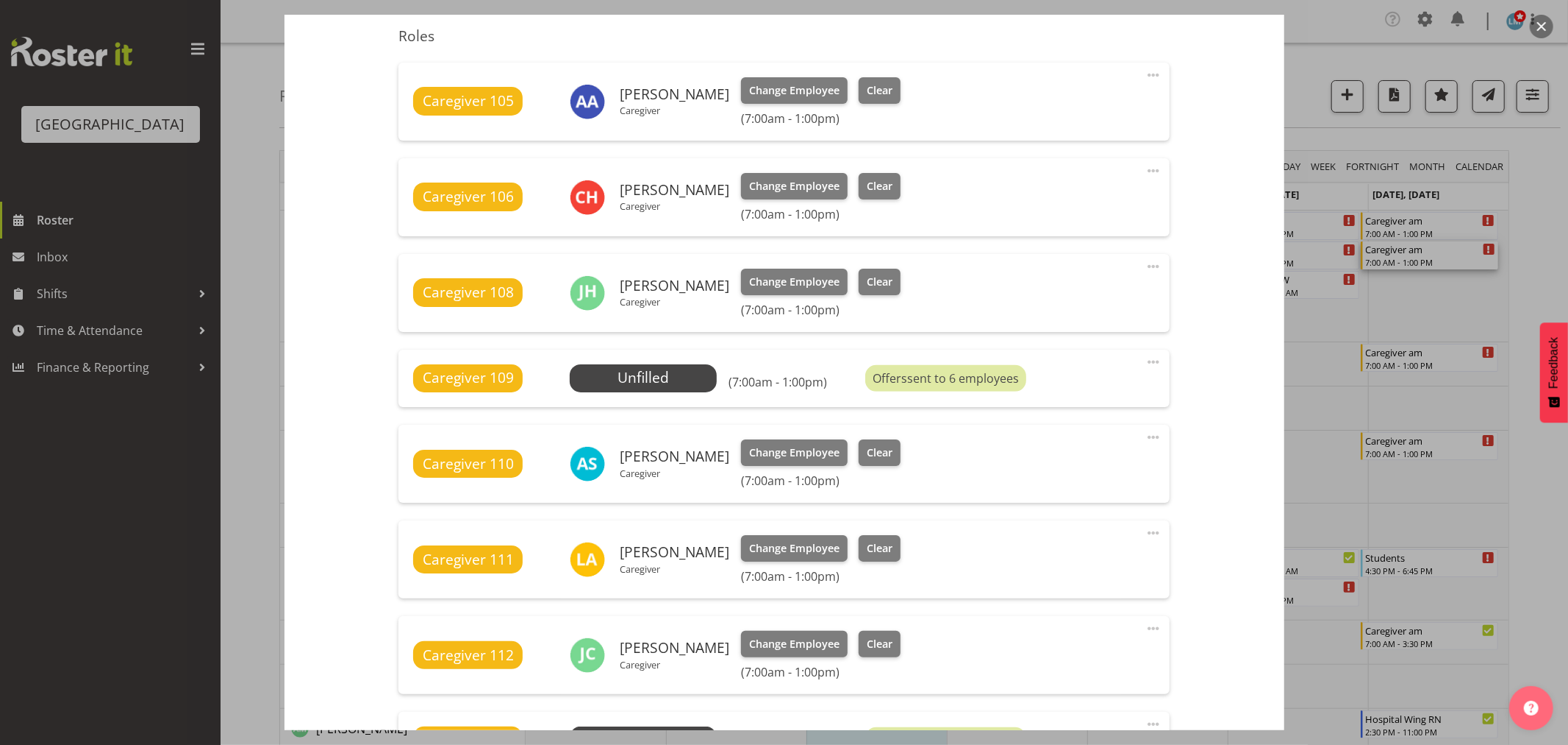
scroll to position [735, 0]
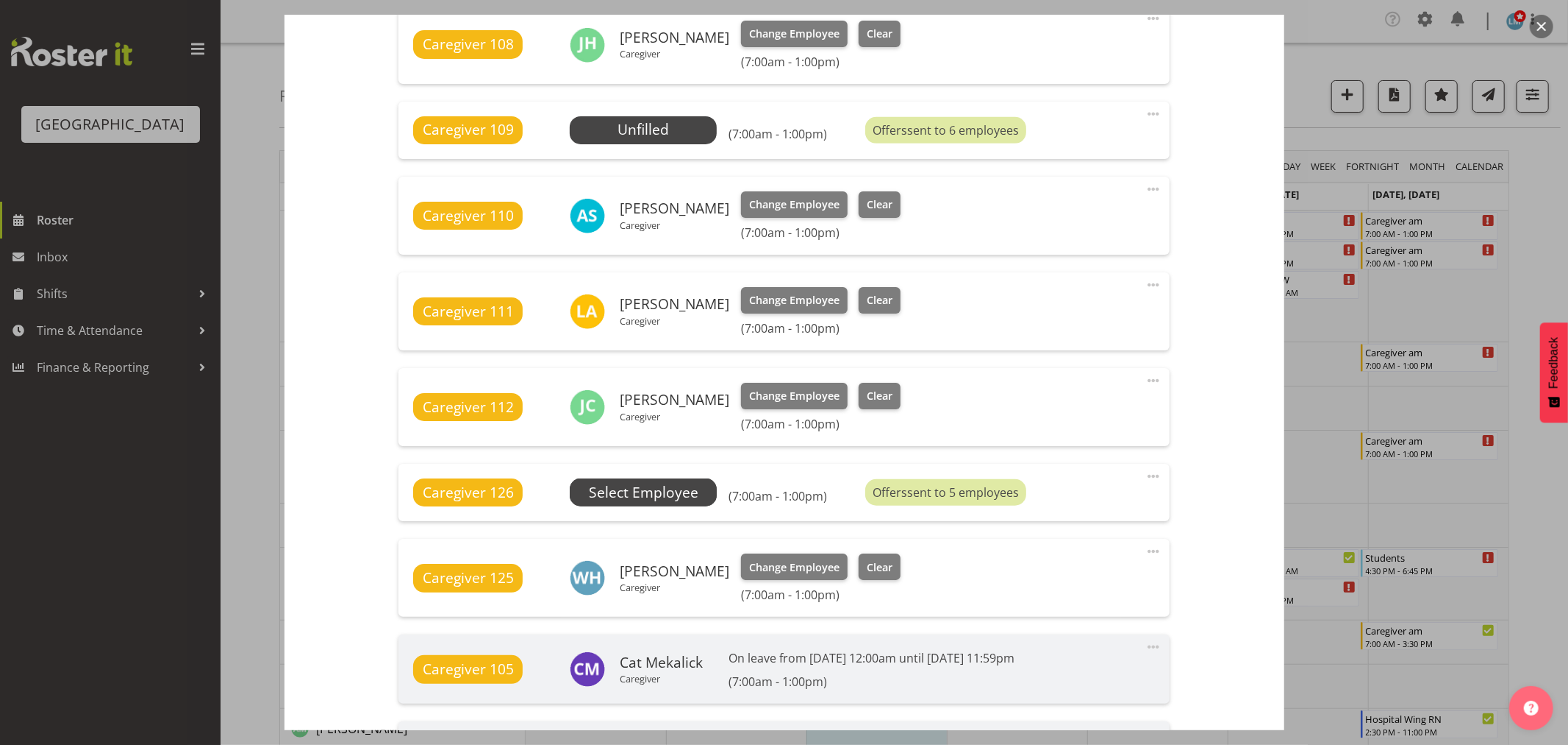
click at [630, 498] on span "Select Employee" at bounding box center [643, 493] width 110 height 21
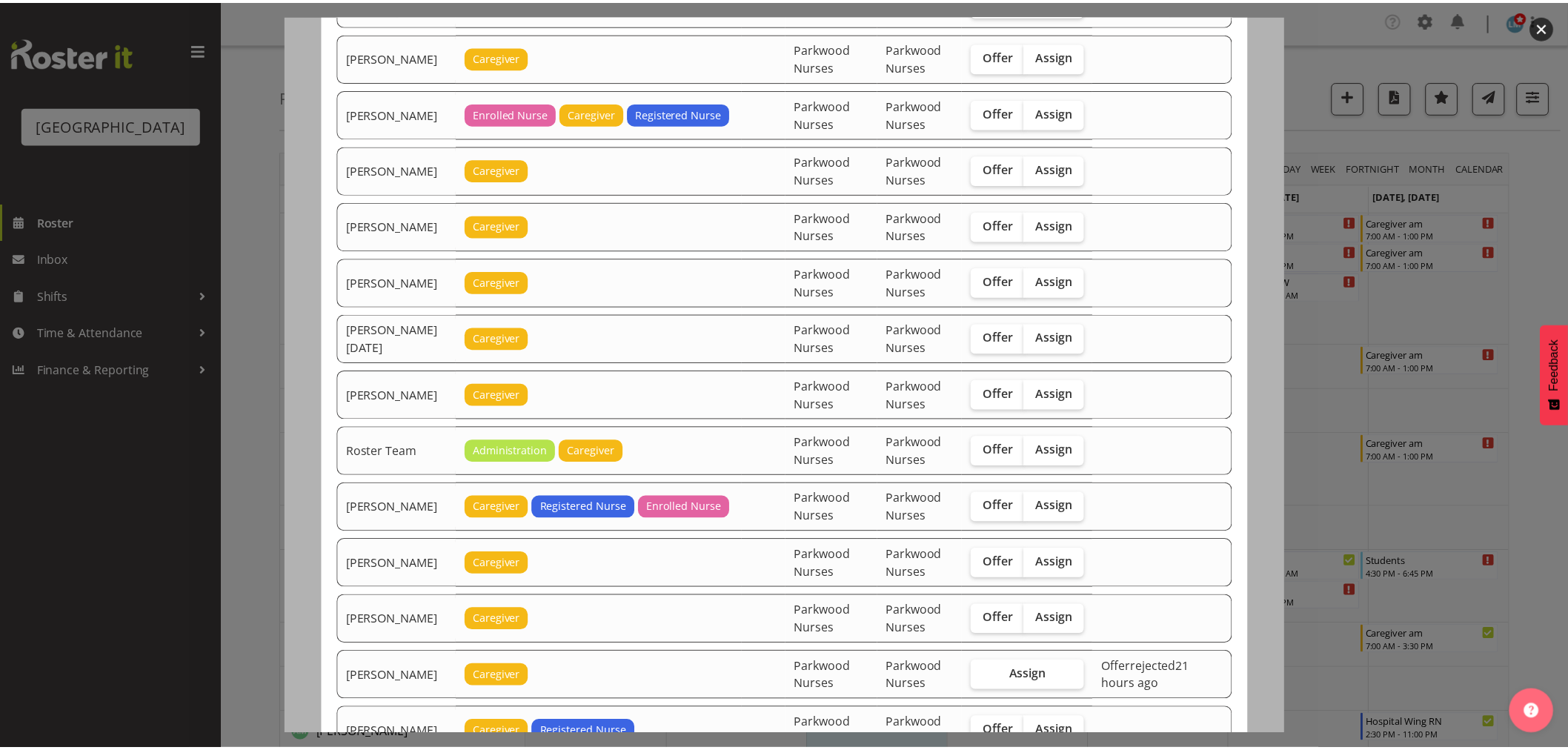
scroll to position [1848, 0]
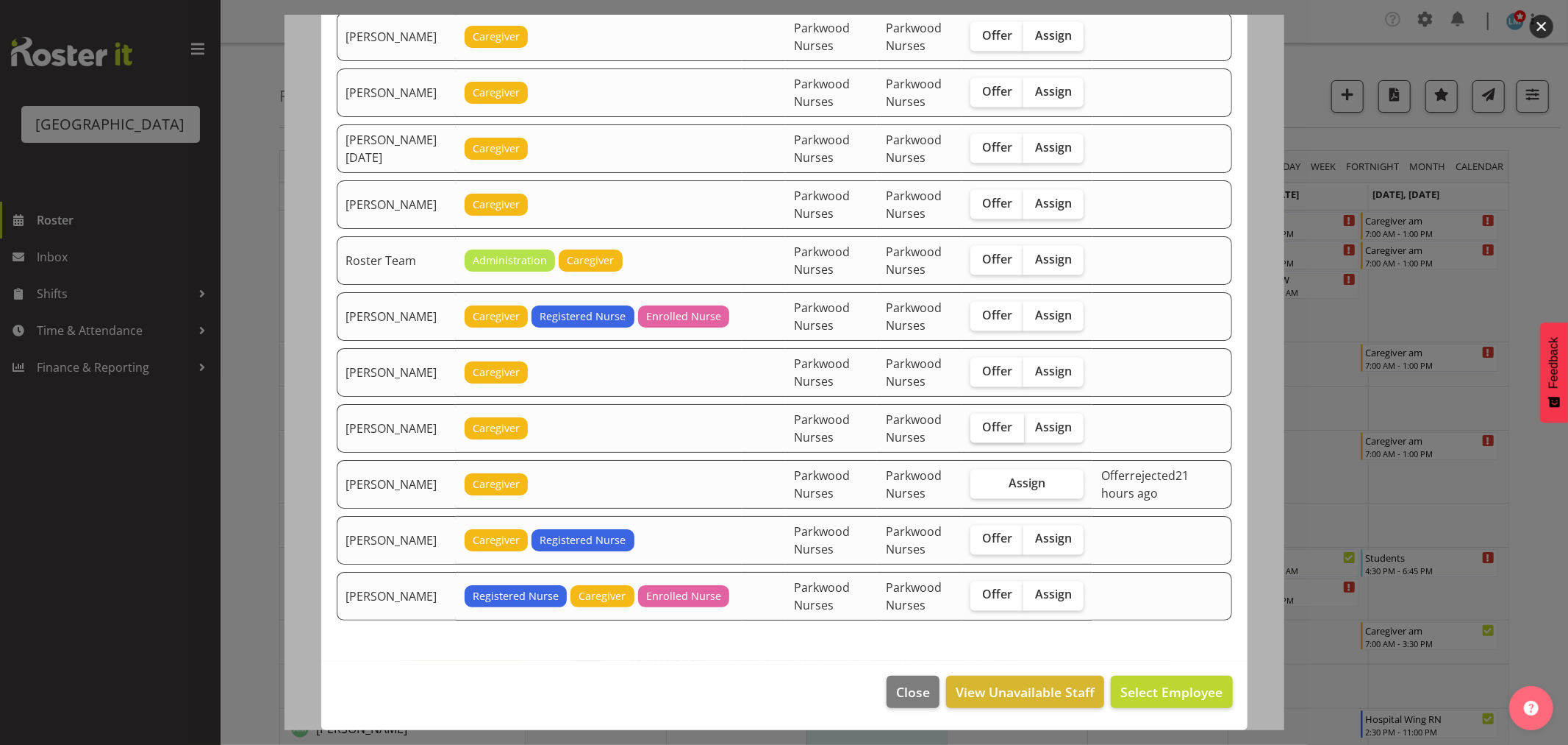
click at [1012, 430] on span "Offer" at bounding box center [997, 427] width 30 height 15
click at [980, 430] on input "Offer" at bounding box center [975, 428] width 10 height 10
checkbox input "true"
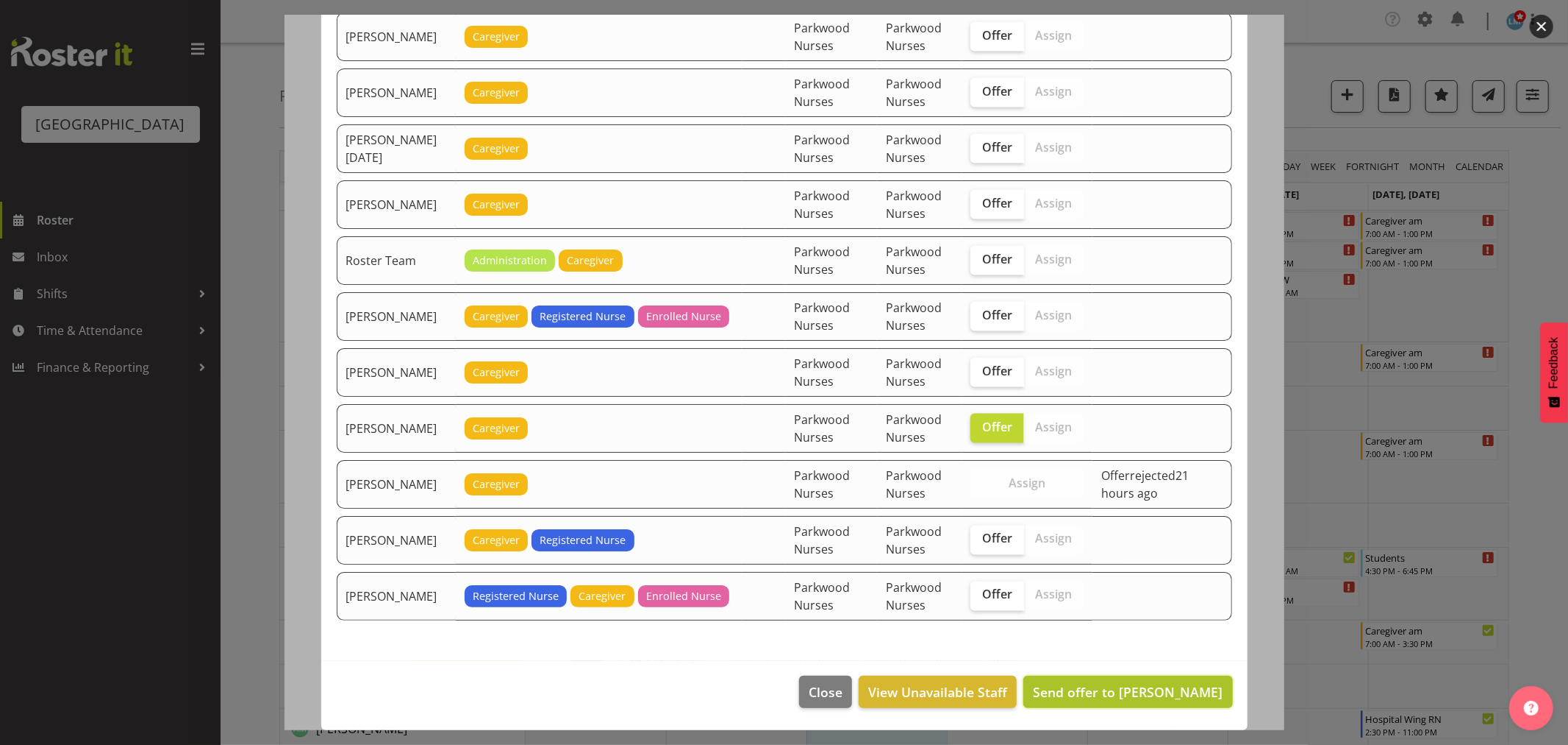
click at [1123, 696] on span "Send offer to Shania Ali" at bounding box center [1127, 691] width 190 height 18
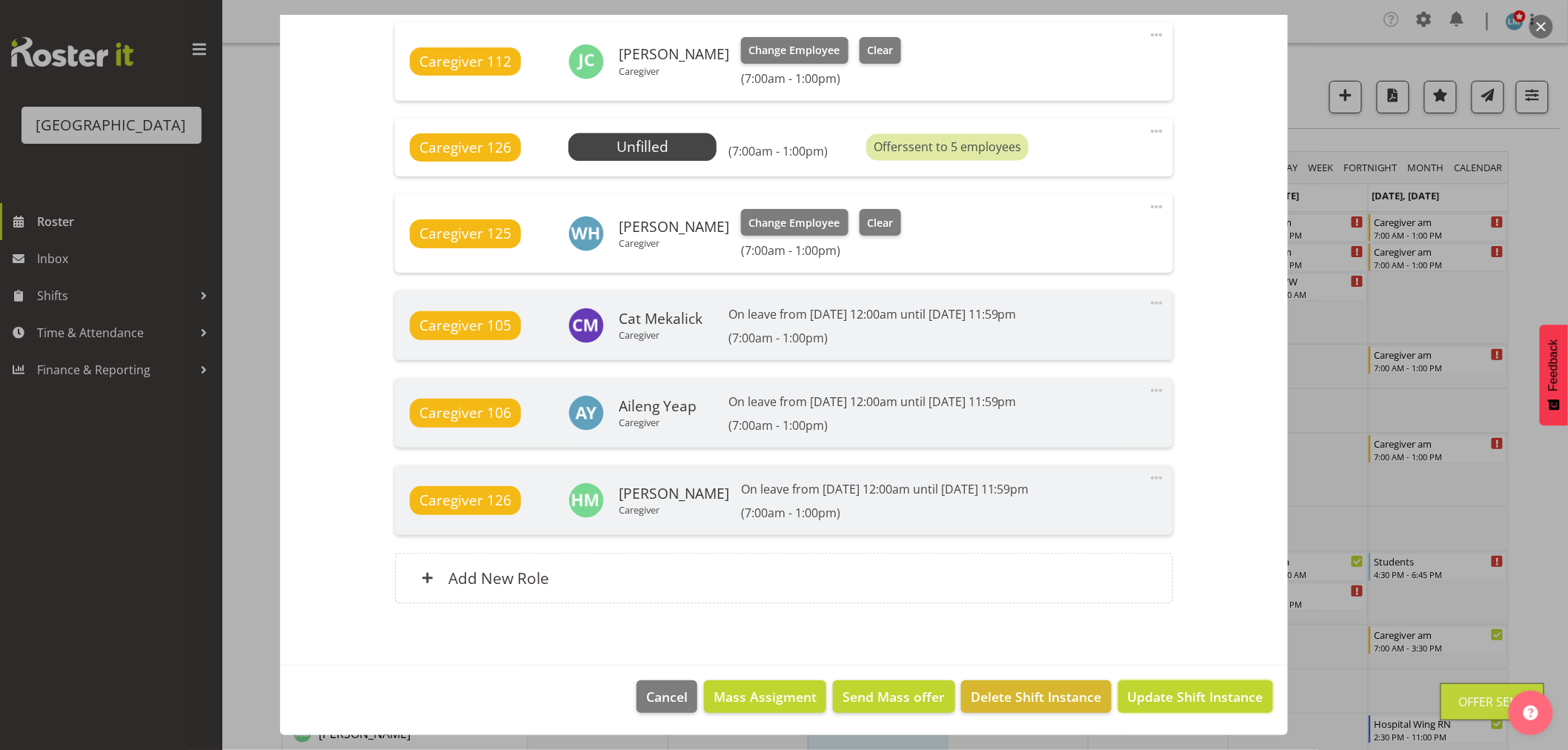
click at [1132, 701] on span "Update Shift Instance" at bounding box center [1195, 696] width 135 height 20
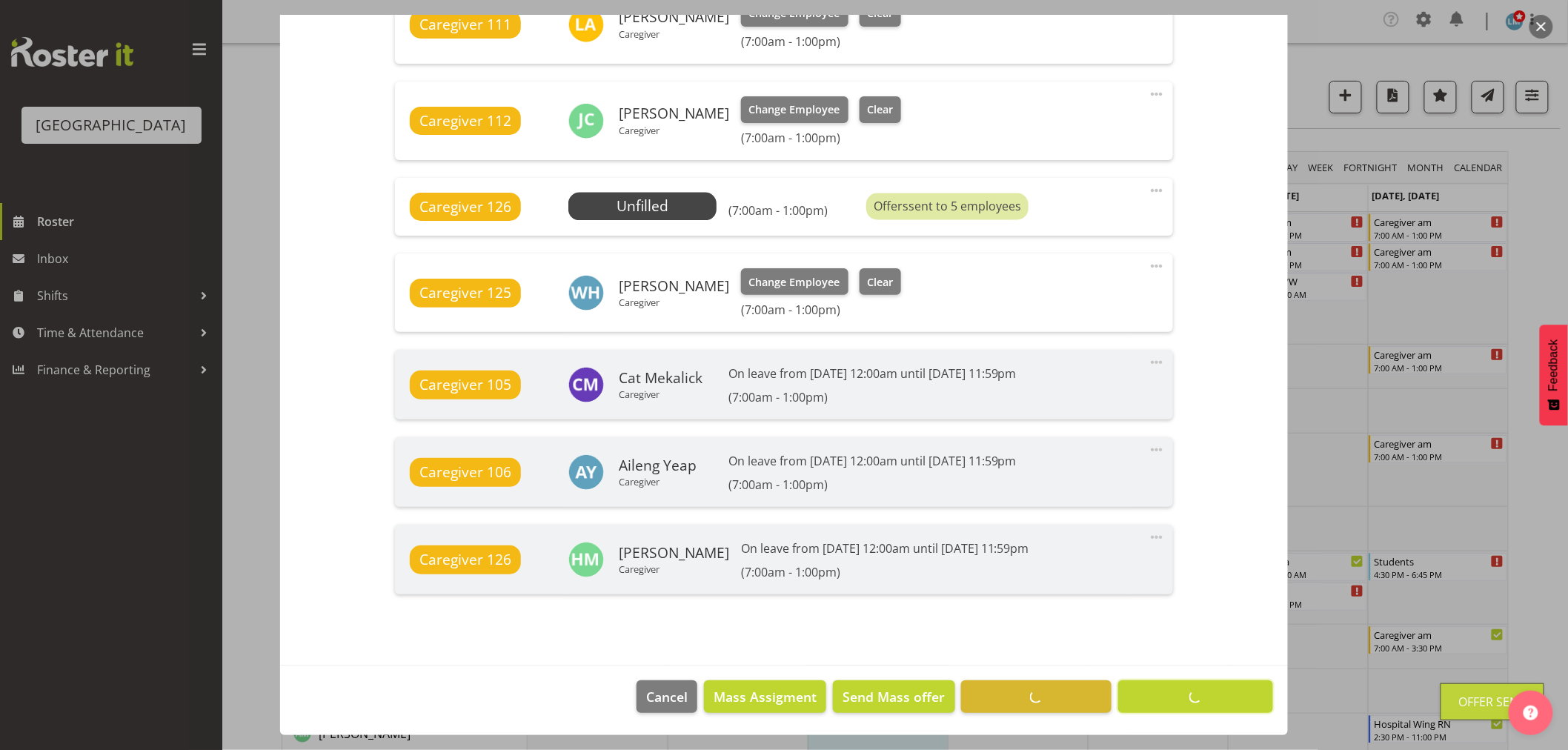
scroll to position [1029, 0]
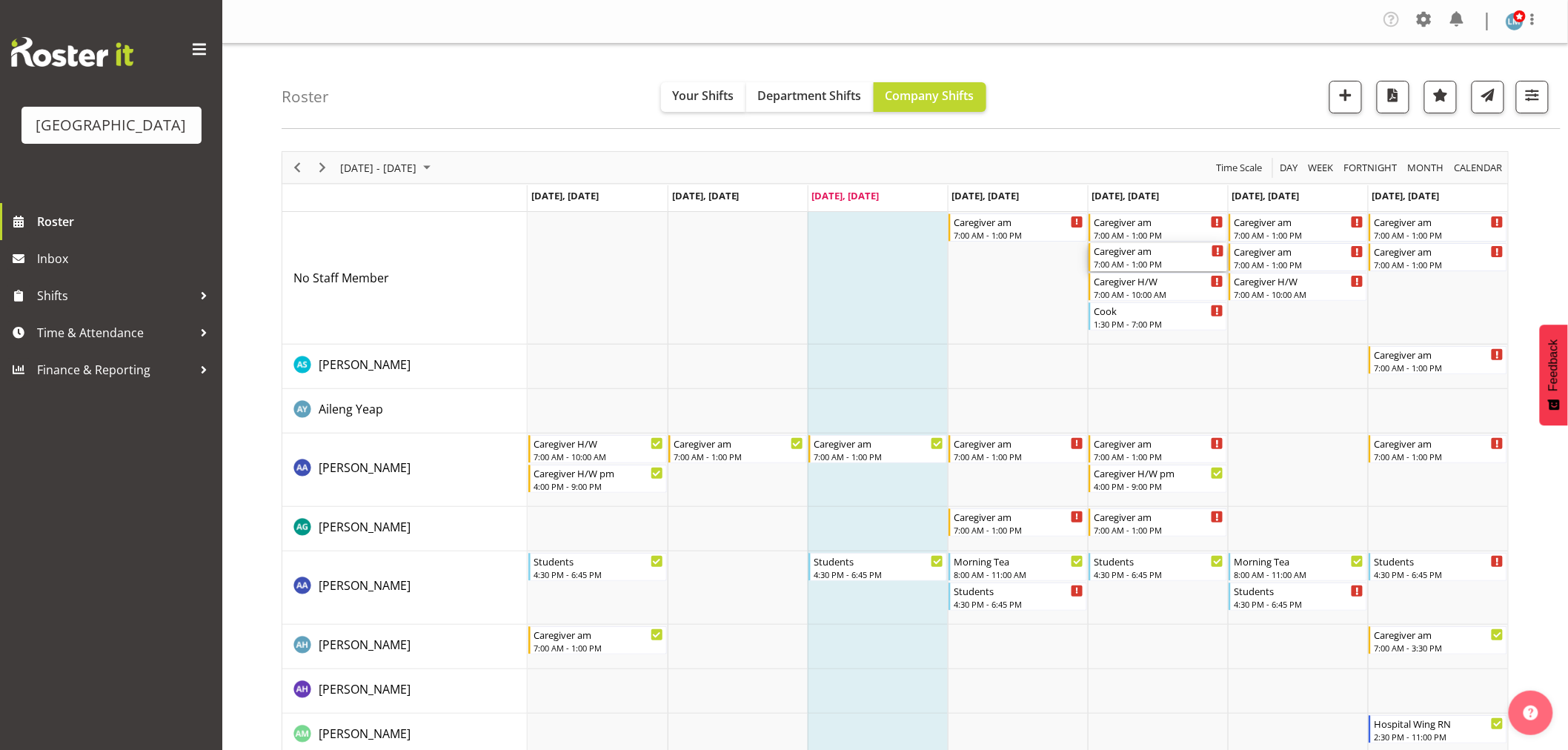
click at [1151, 258] on div "7:00 AM - 1:00 PM" at bounding box center [1158, 264] width 130 height 12
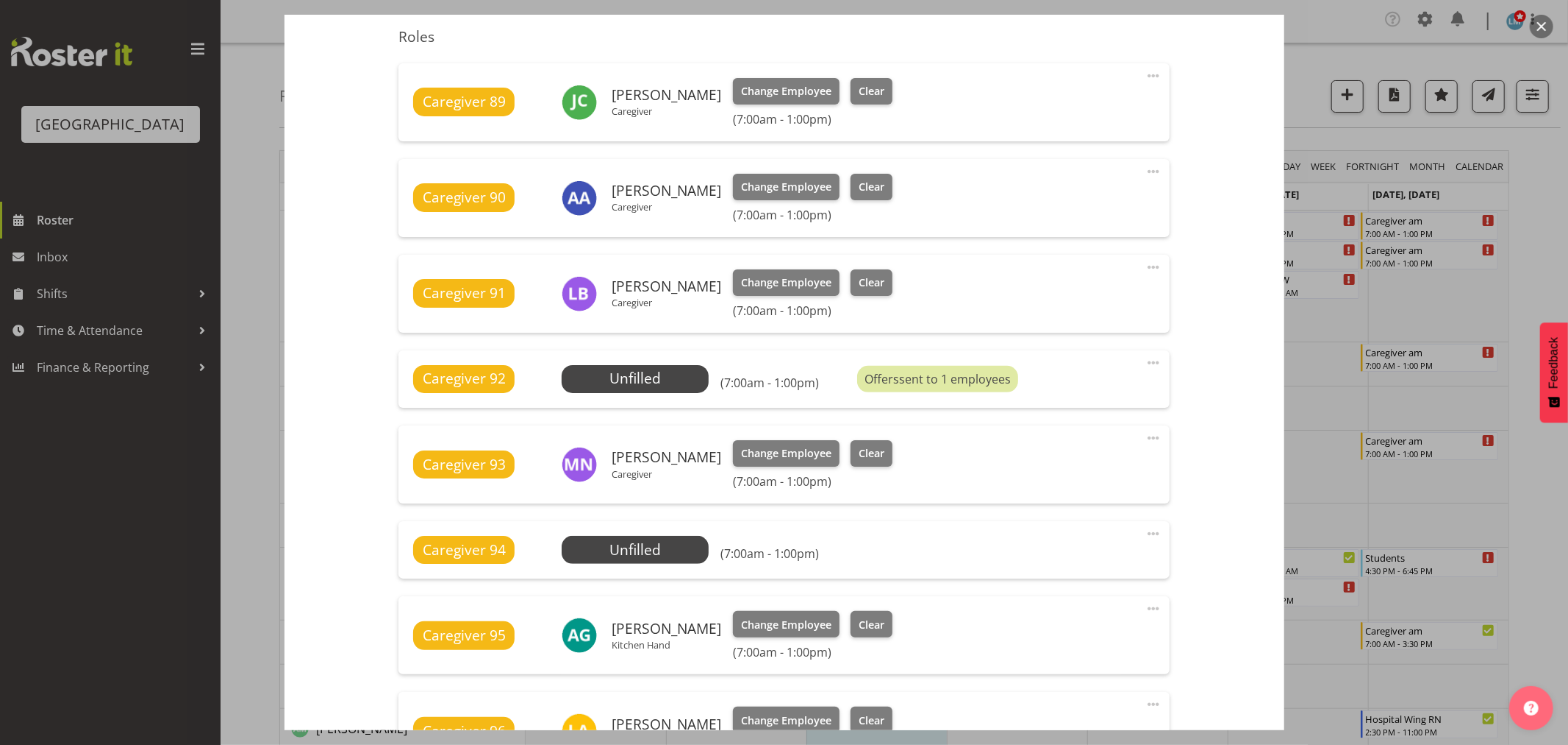
scroll to position [490, 0]
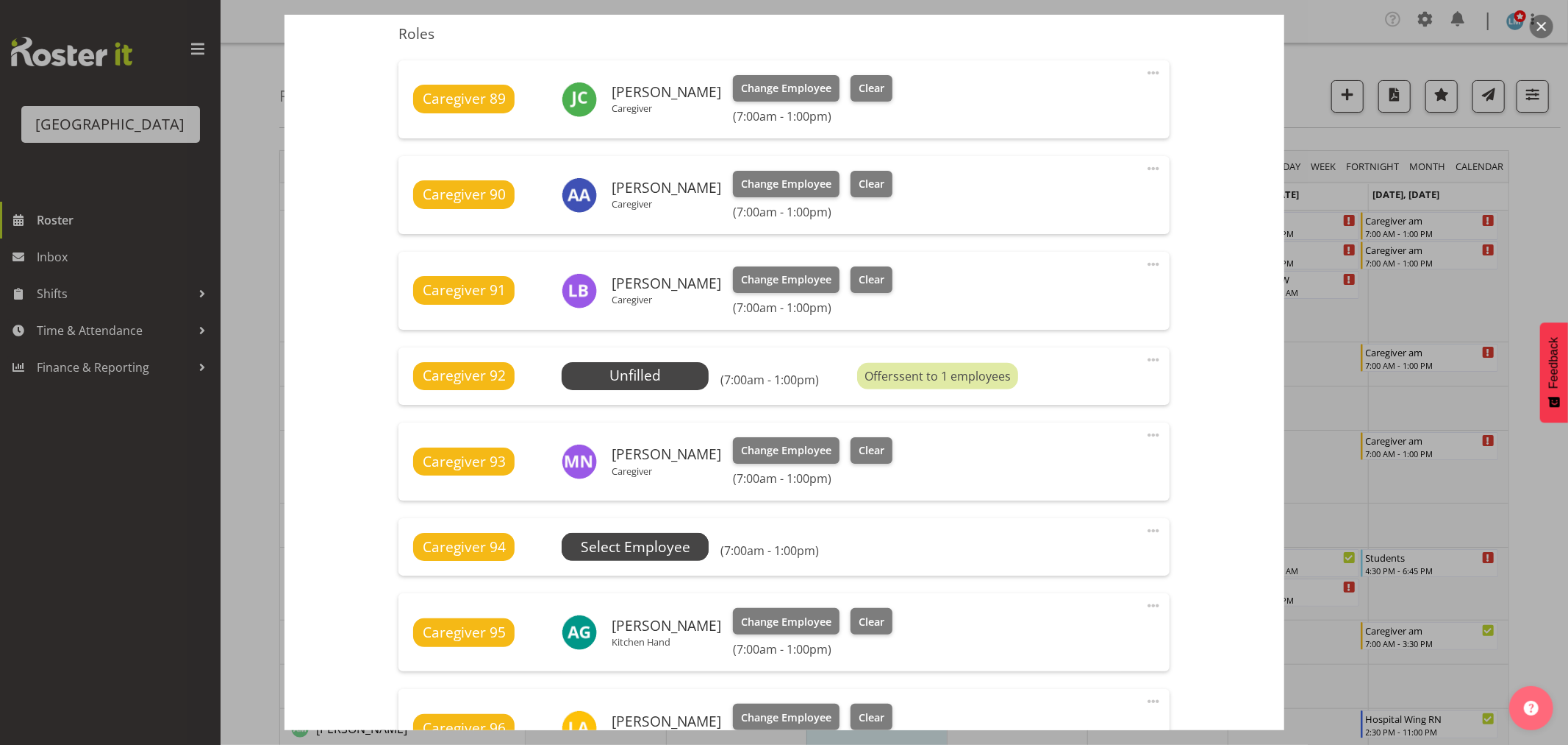
click at [622, 534] on span "Select Employee" at bounding box center [635, 546] width 147 height 28
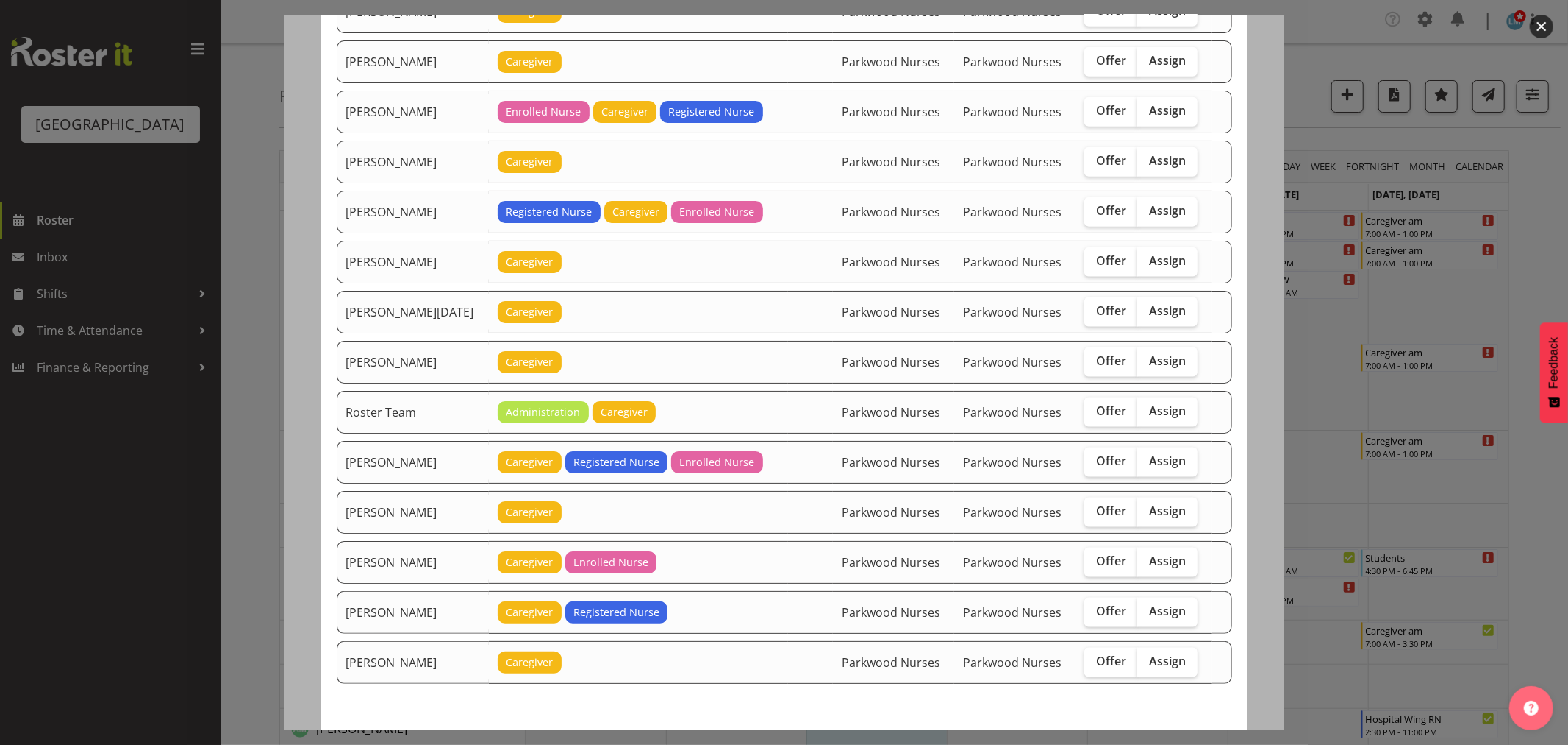
scroll to position [1553, 0]
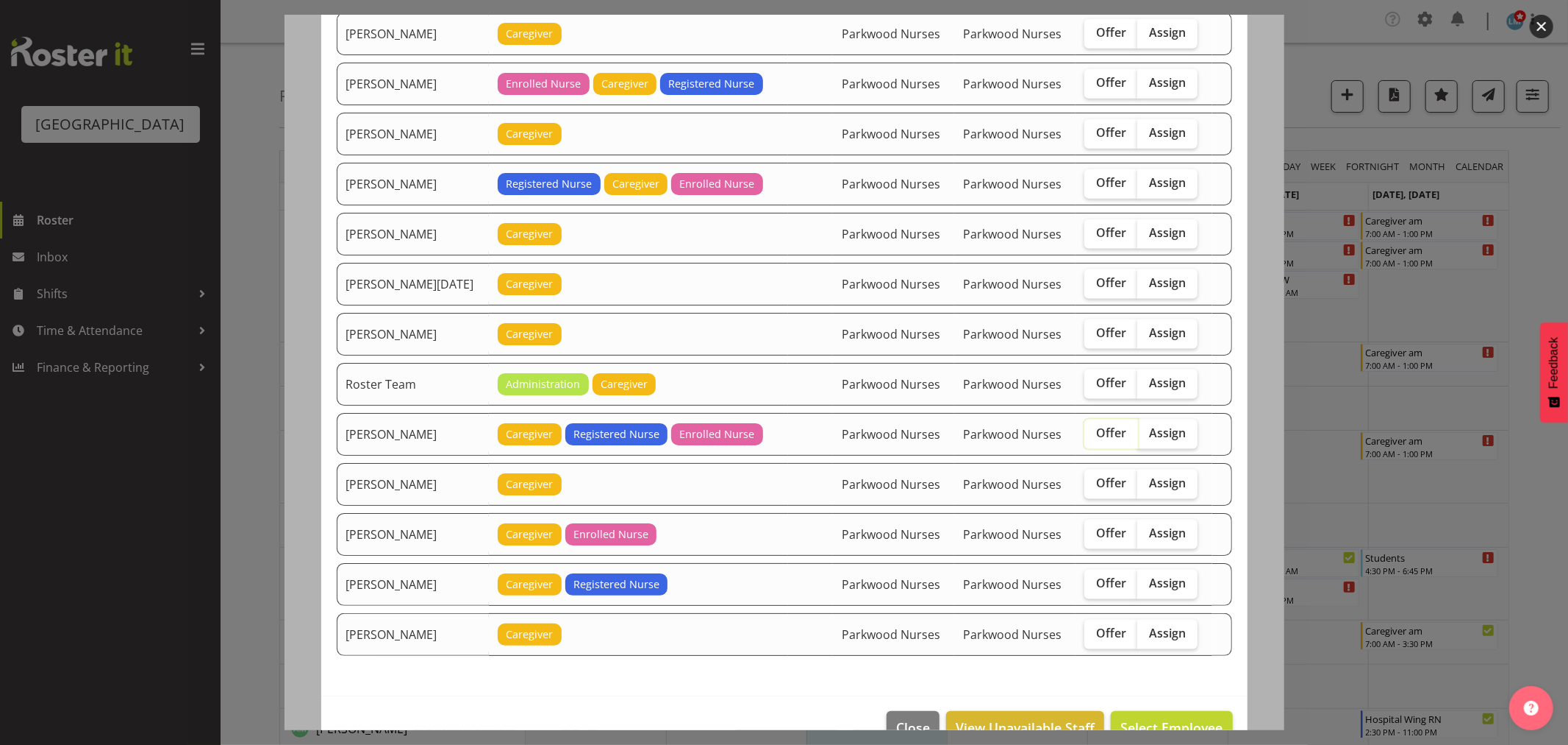
click at [1084, 438] on input "Offer" at bounding box center [1089, 433] width 10 height 10
checkbox input "true"
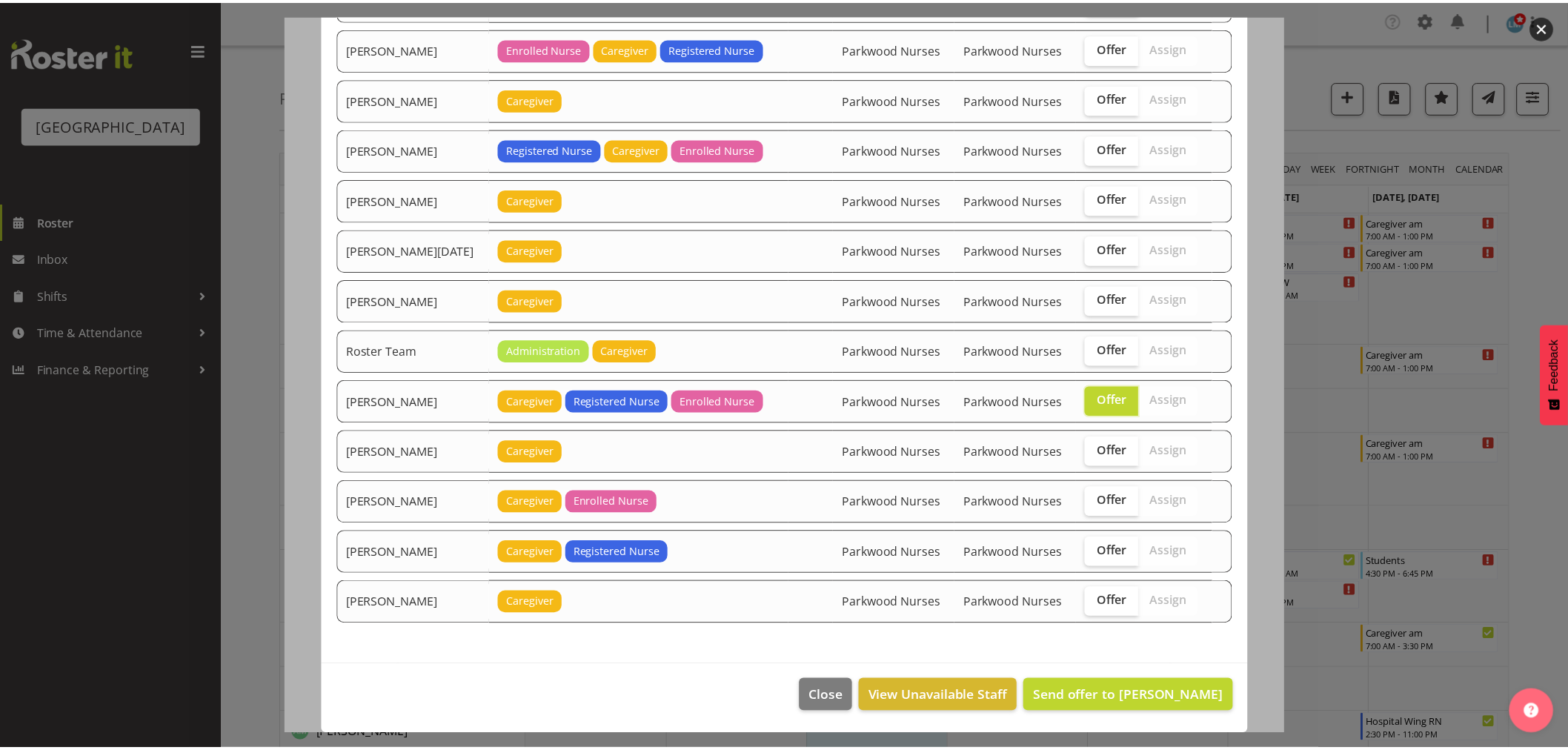
scroll to position [1604, 0]
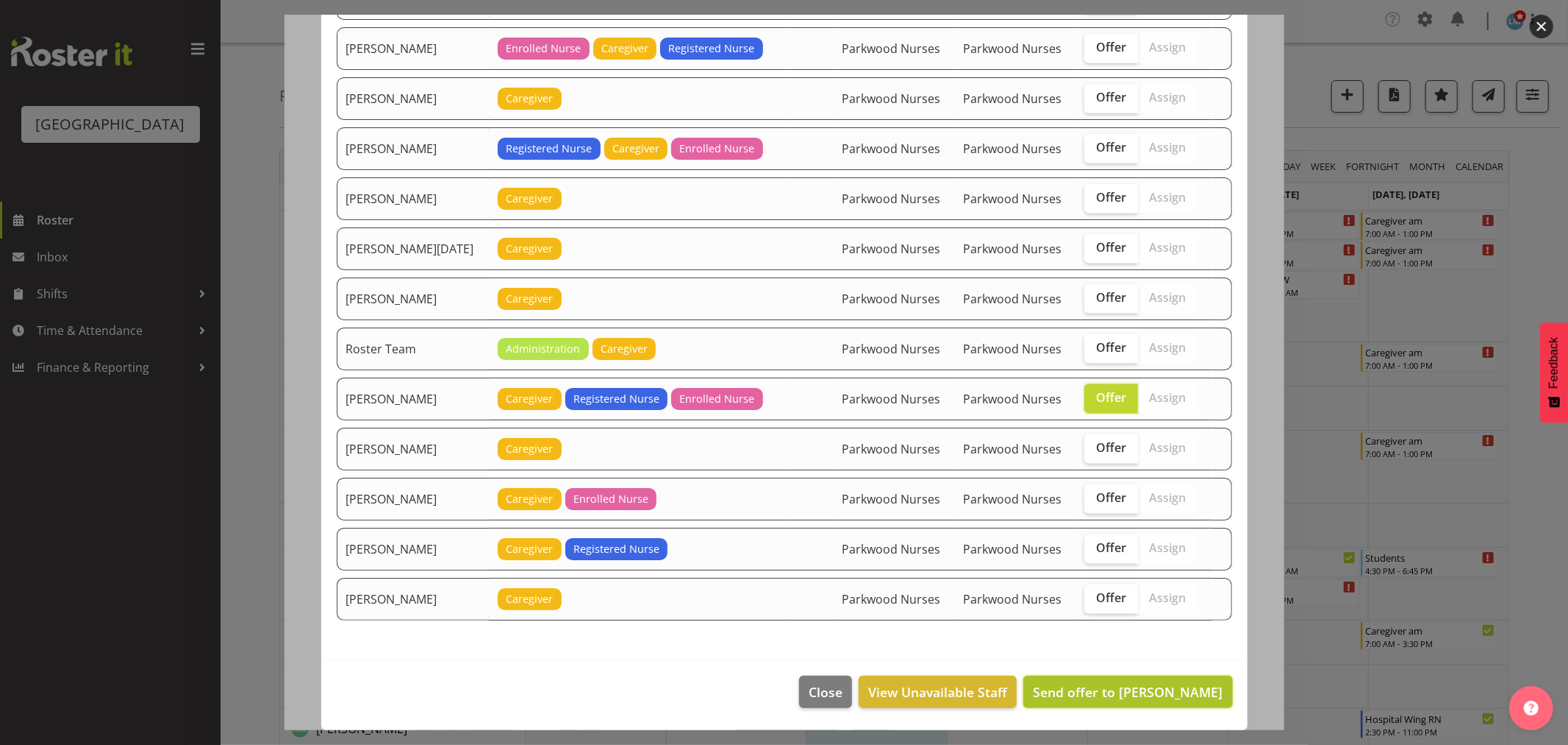
click at [1093, 689] on span "Send offer to Ruth Flavell" at bounding box center [1127, 691] width 190 height 18
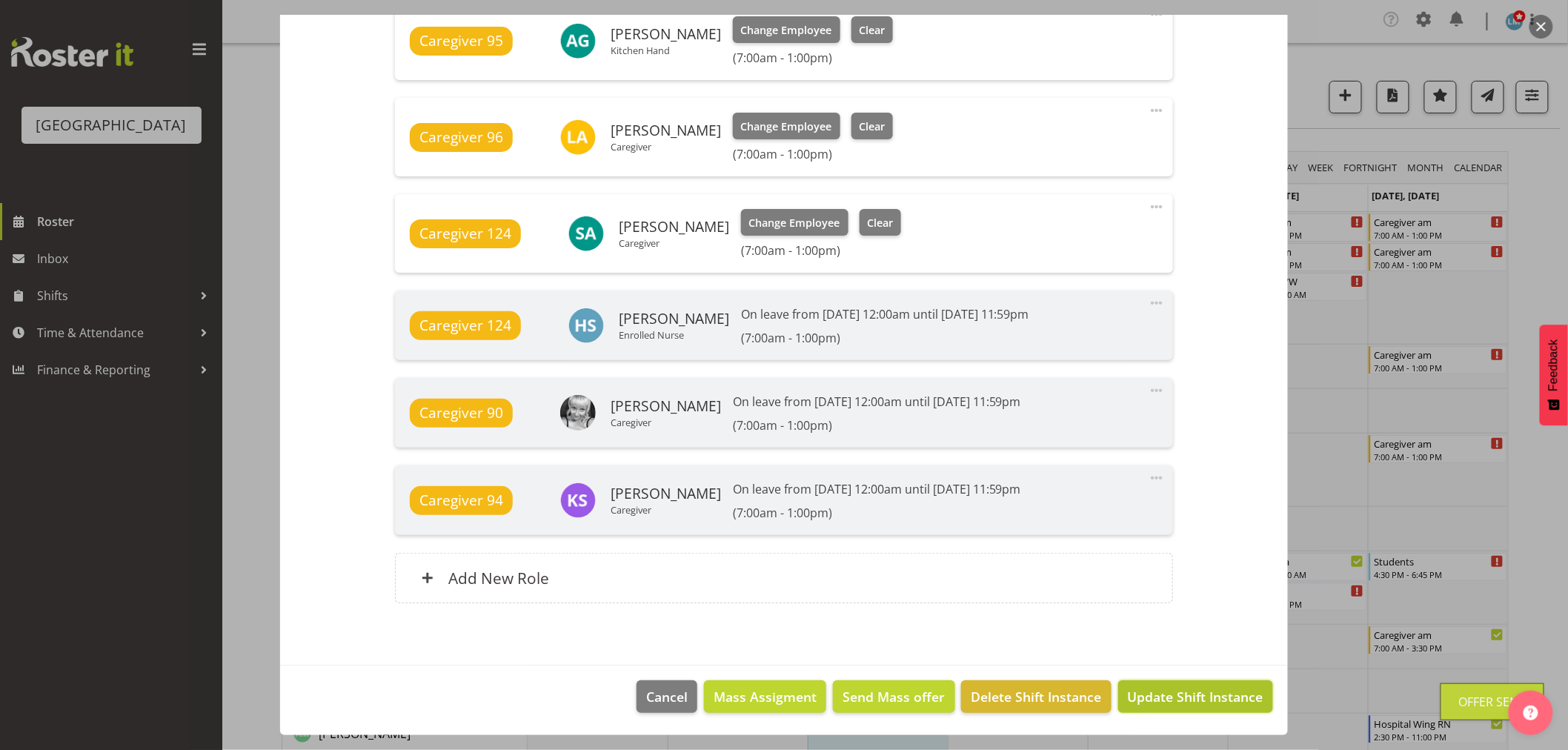
click at [1128, 698] on span "Update Shift Instance" at bounding box center [1195, 696] width 135 height 20
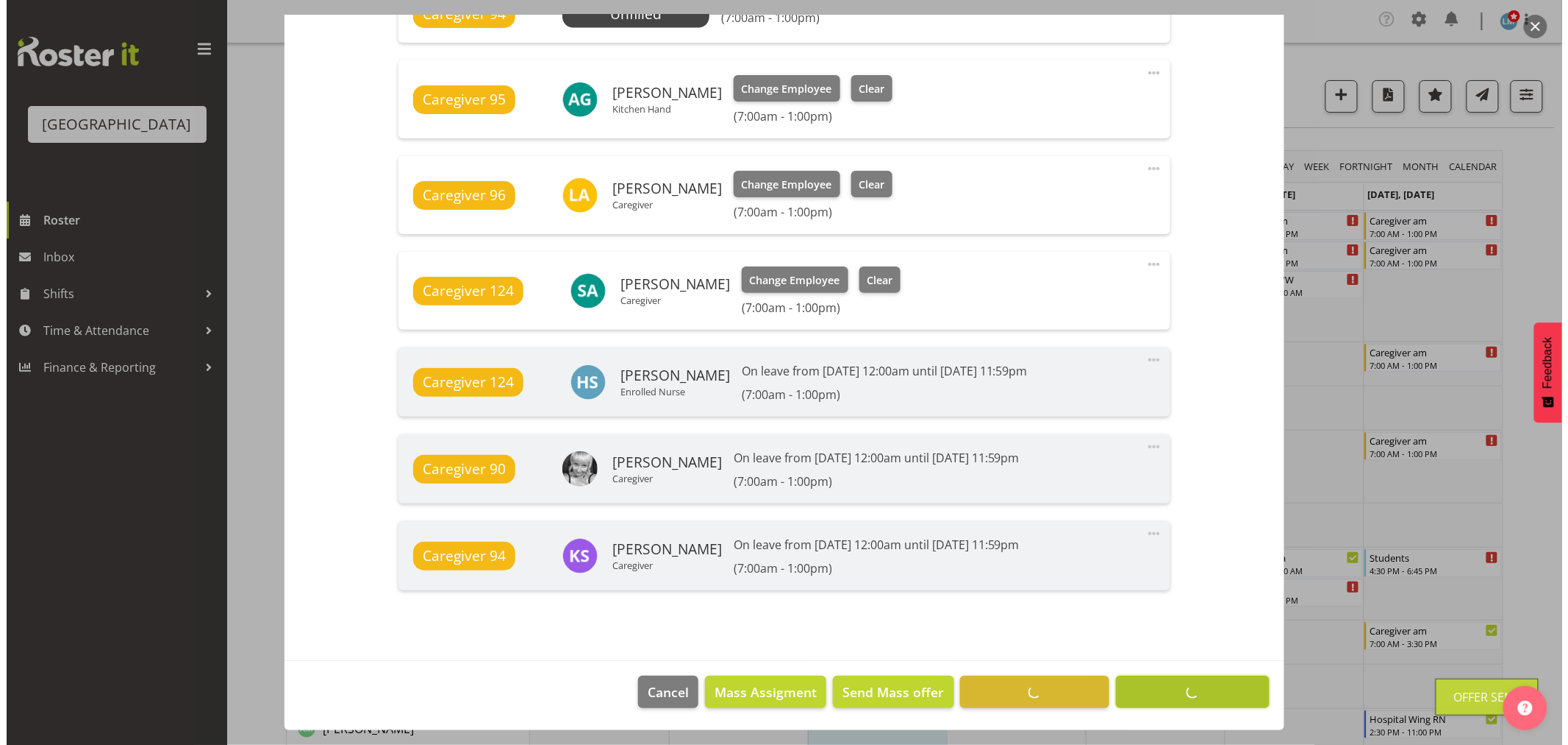
scroll to position [1023, 0]
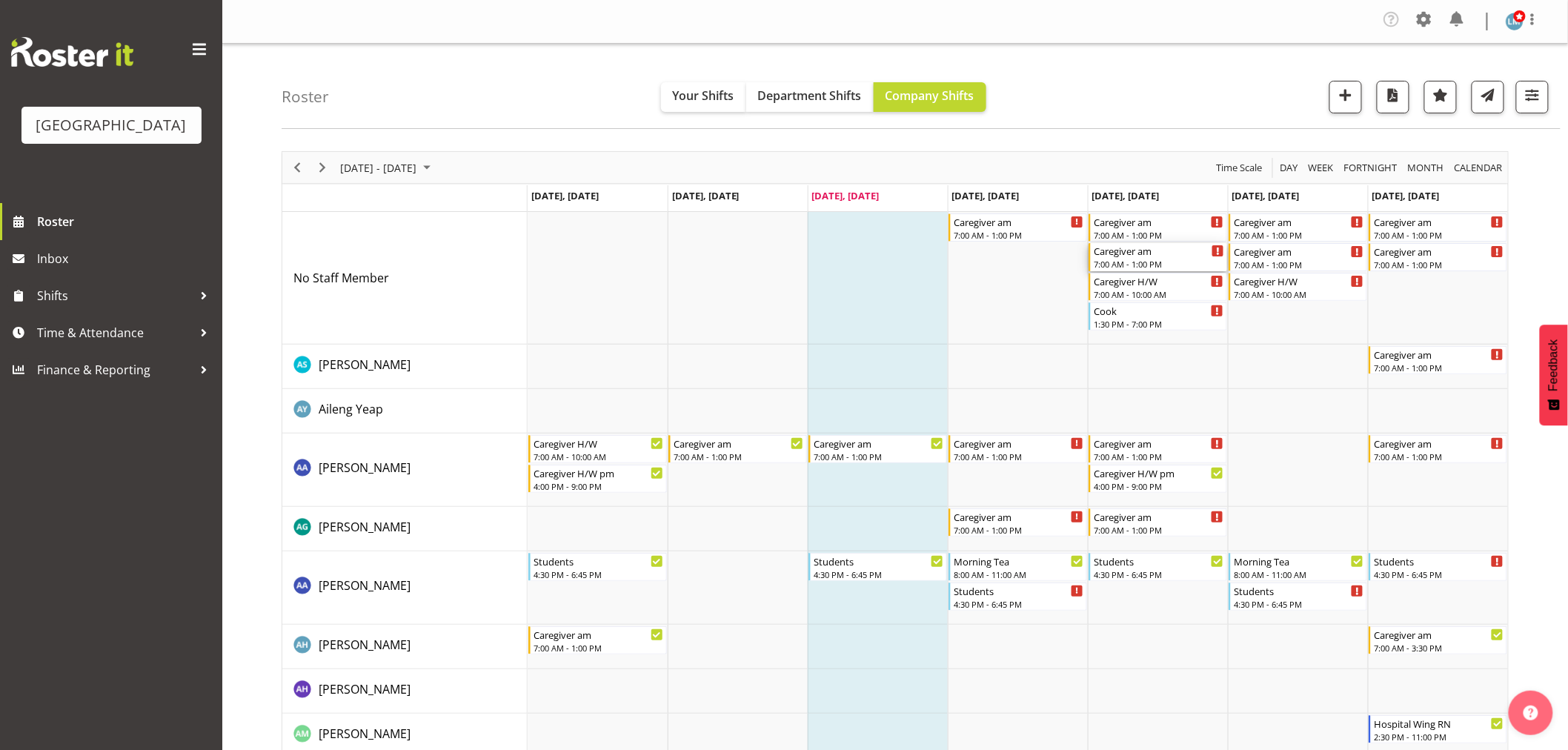
click at [1152, 259] on div "7:00 AM - 1:00 PM" at bounding box center [1158, 264] width 130 height 12
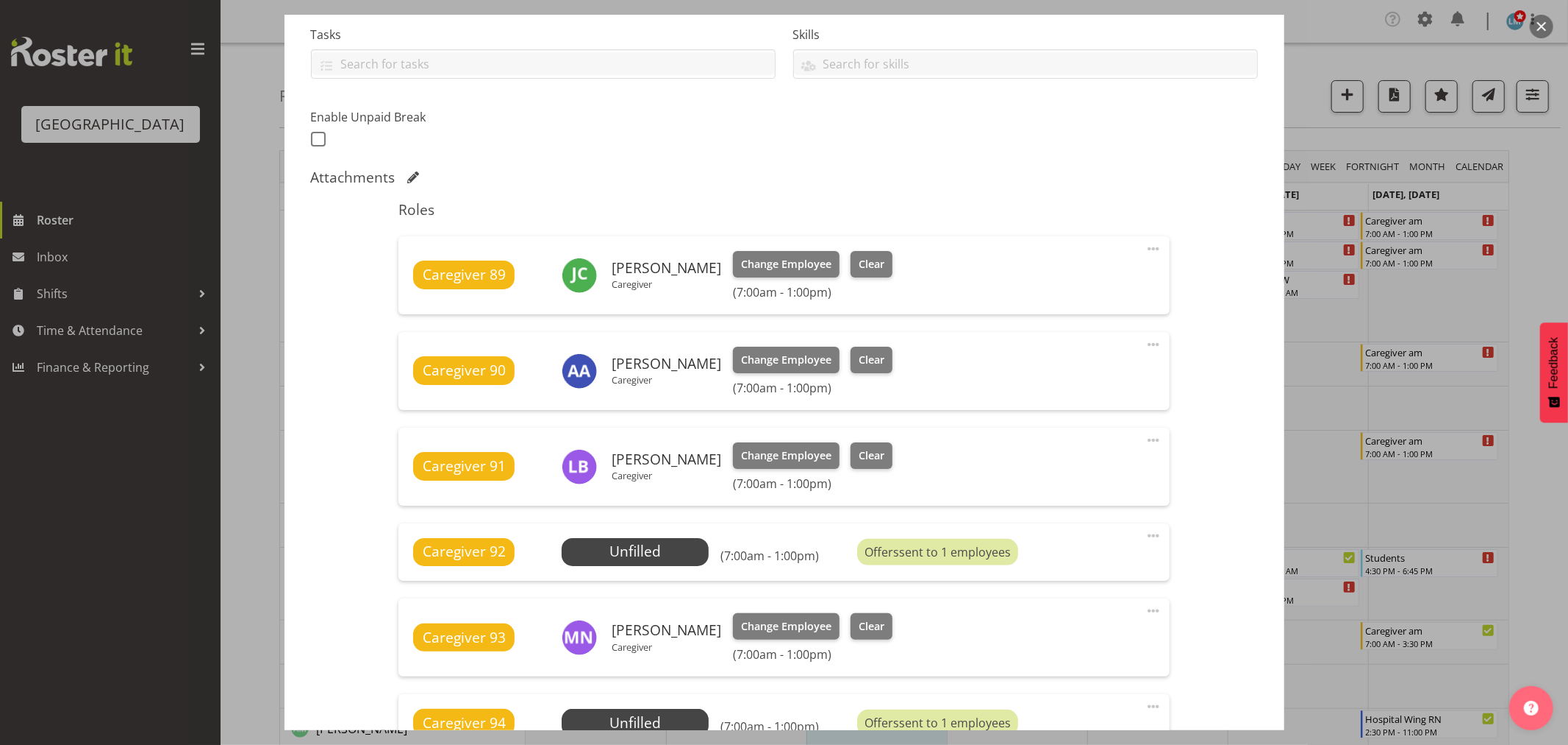
scroll to position [326, 0]
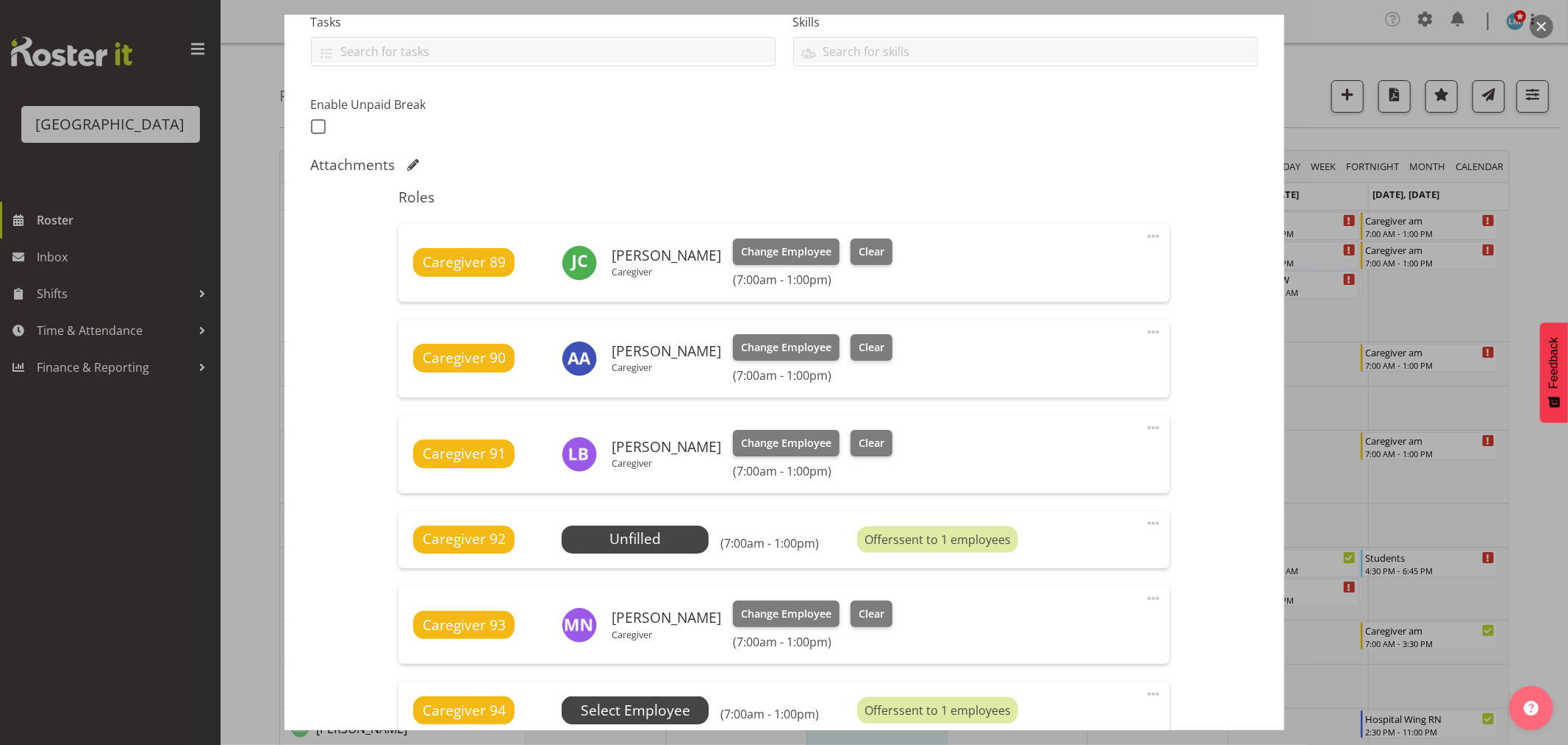
click at [699, 706] on span "Select Employee" at bounding box center [635, 710] width 147 height 28
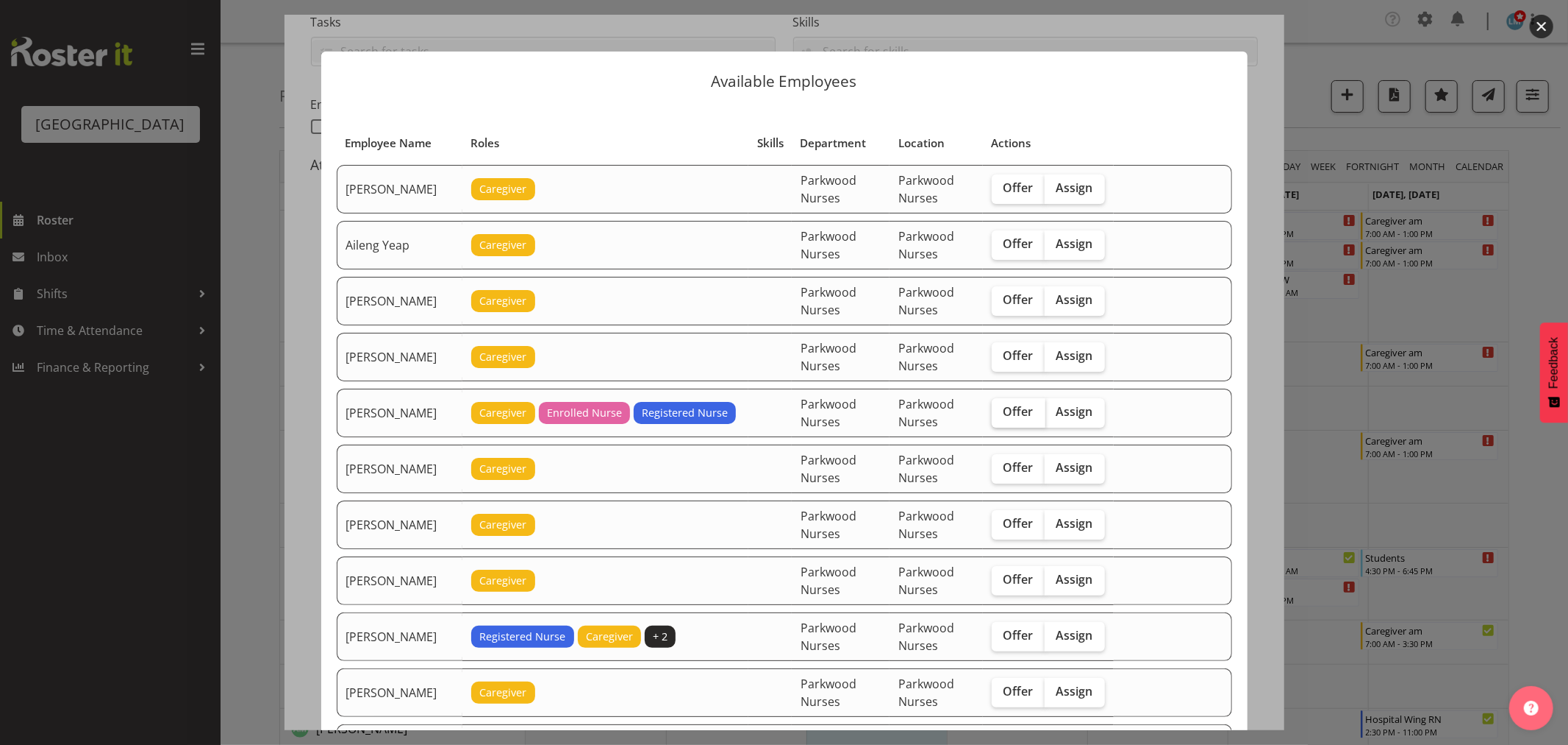
click at [1003, 421] on label "Offer" at bounding box center [1018, 413] width 54 height 29
click at [1002, 417] on input "Offer" at bounding box center [997, 412] width 10 height 10
checkbox input "true"
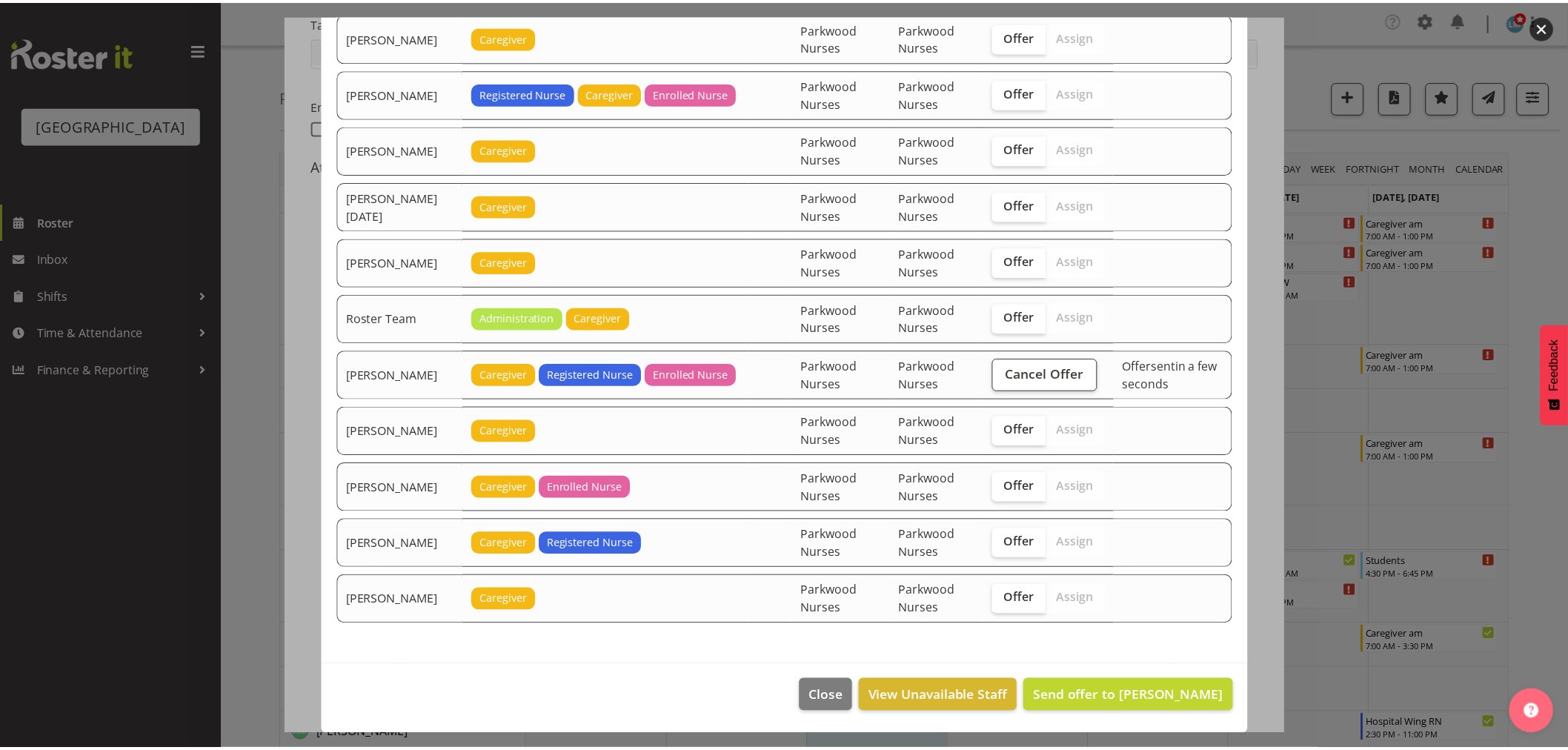
scroll to position [1848, 0]
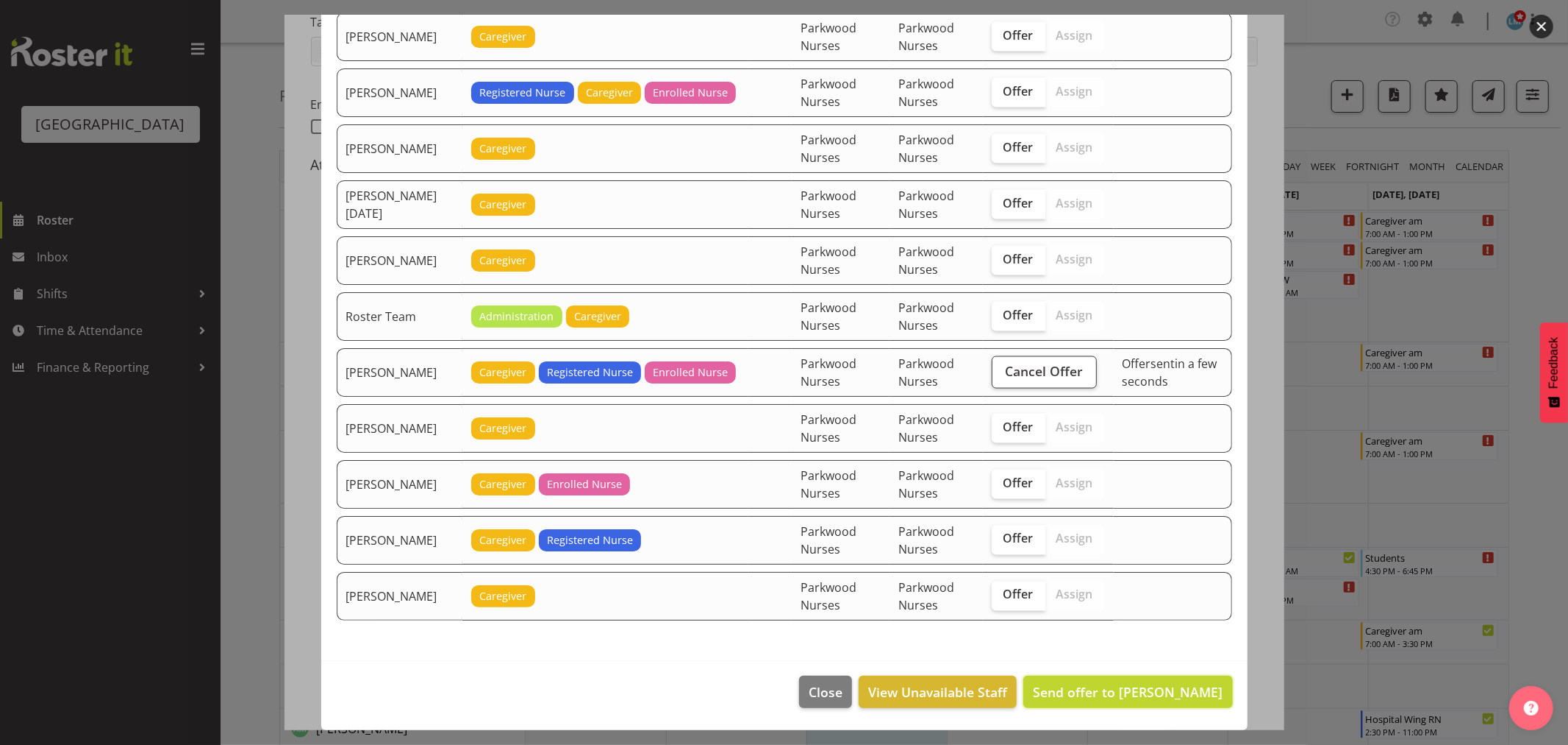
click at [1137, 692] on span "Send offer to Belen Flood" at bounding box center [1127, 691] width 190 height 18
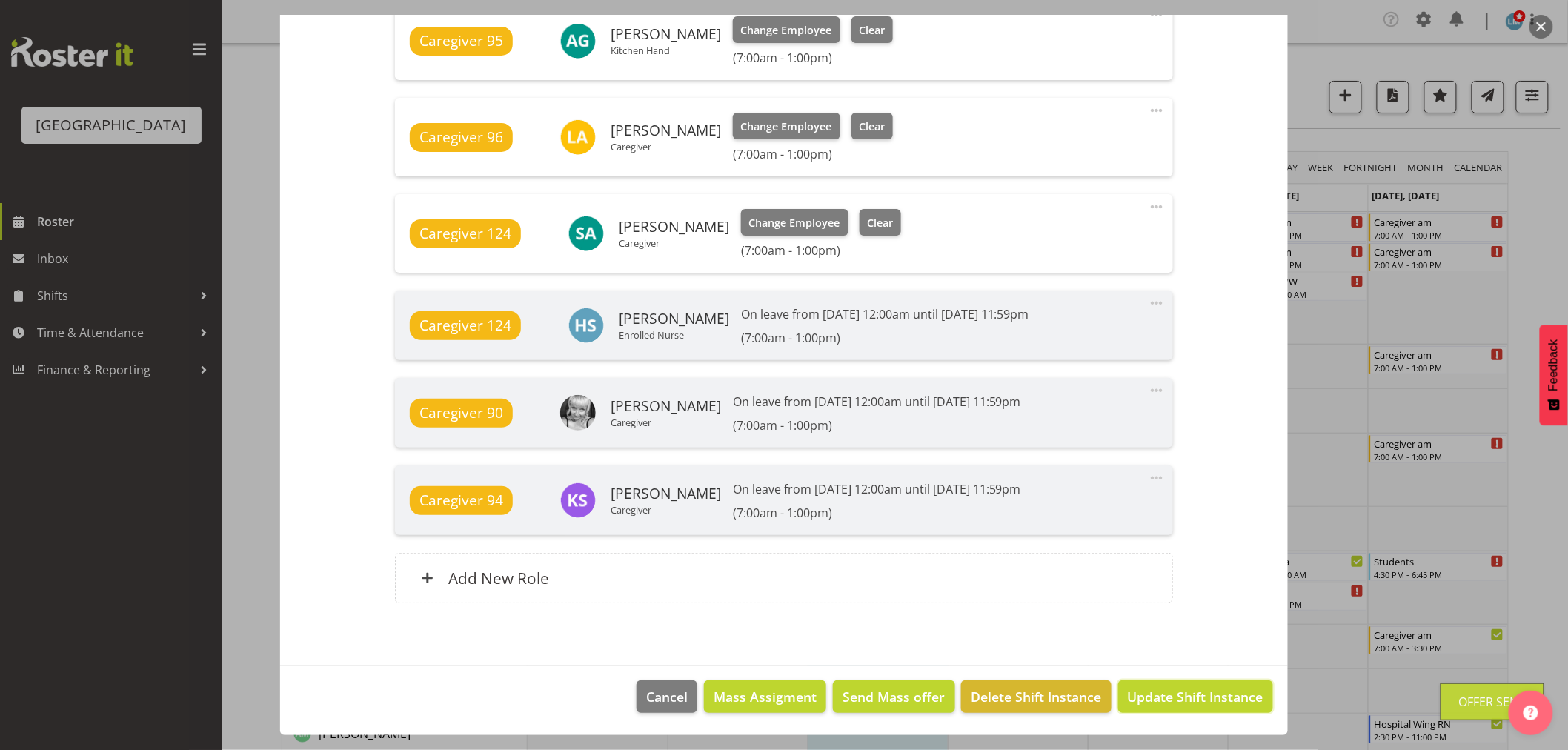
click at [1145, 697] on span "Update Shift Instance" at bounding box center [1195, 696] width 135 height 20
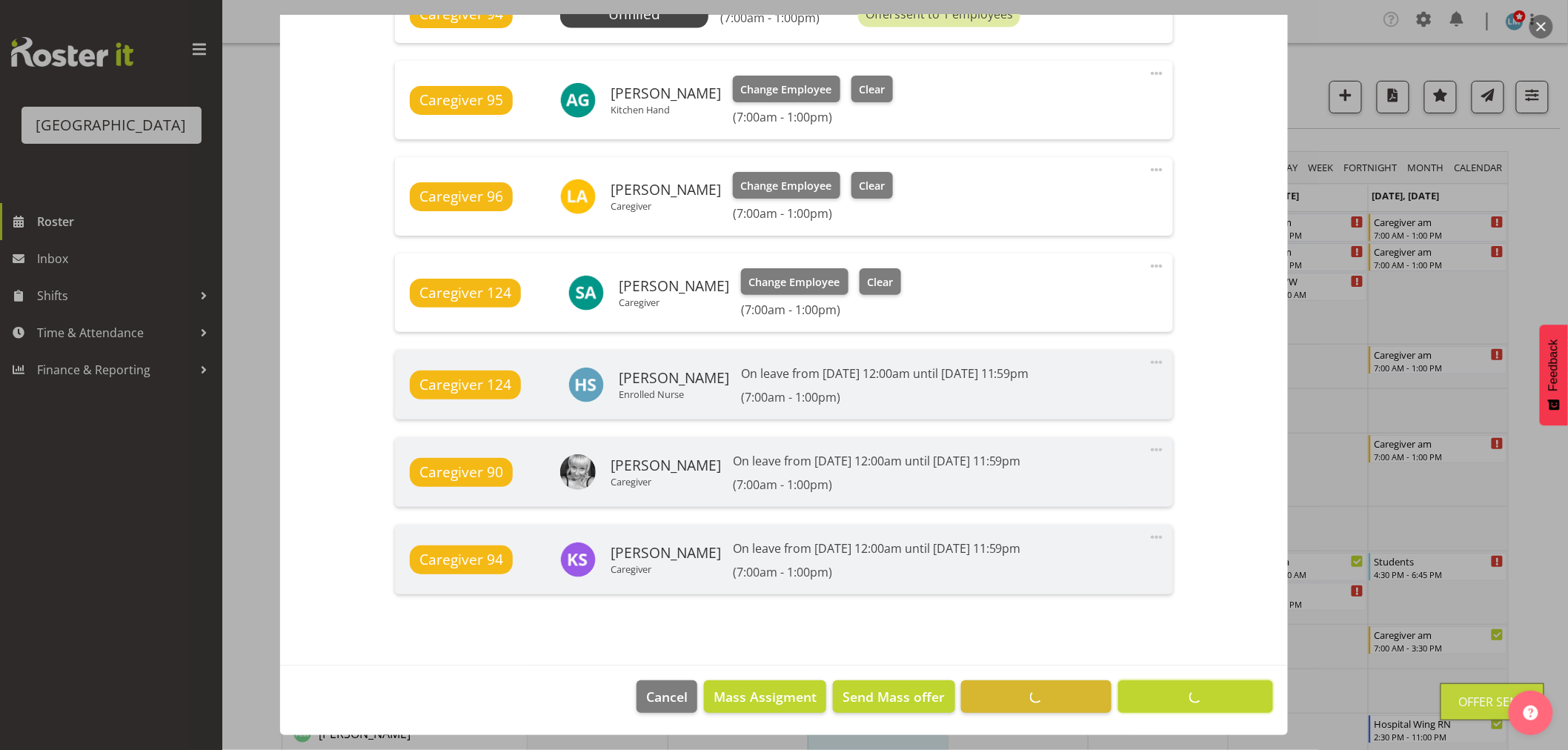
scroll to position [1029, 0]
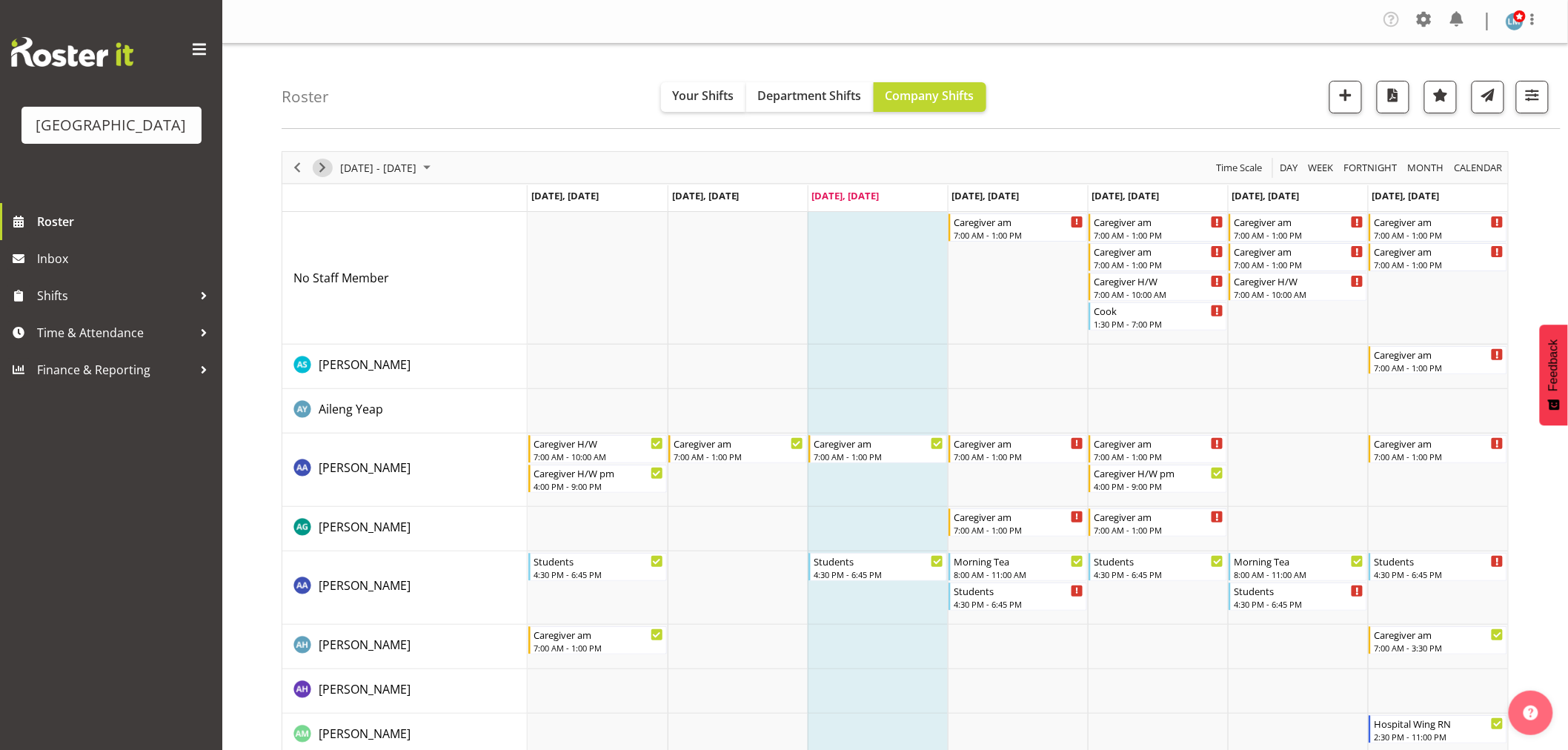
click at [317, 161] on span "Next" at bounding box center [323, 168] width 18 height 19
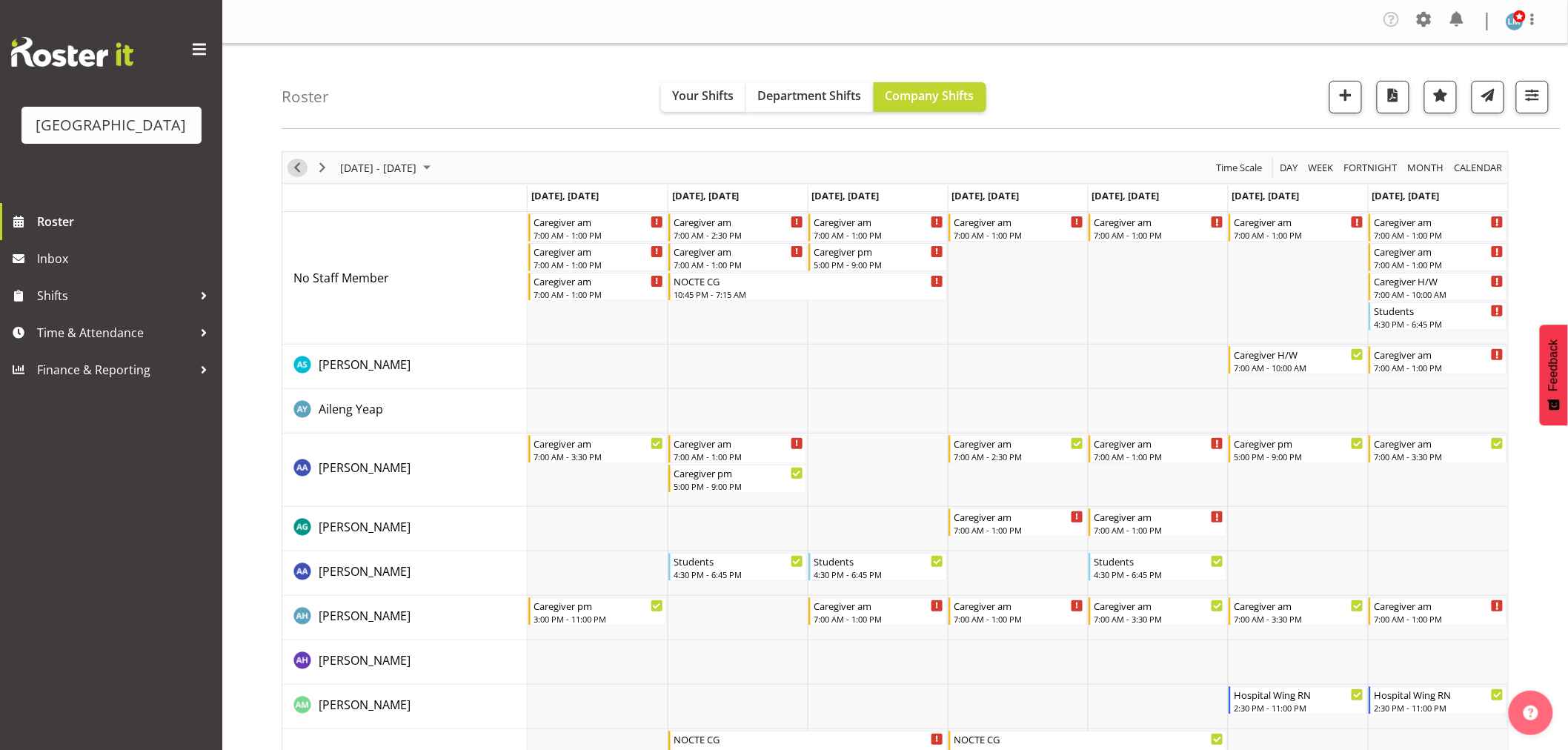
click at [291, 167] on span "Previous" at bounding box center [297, 168] width 18 height 19
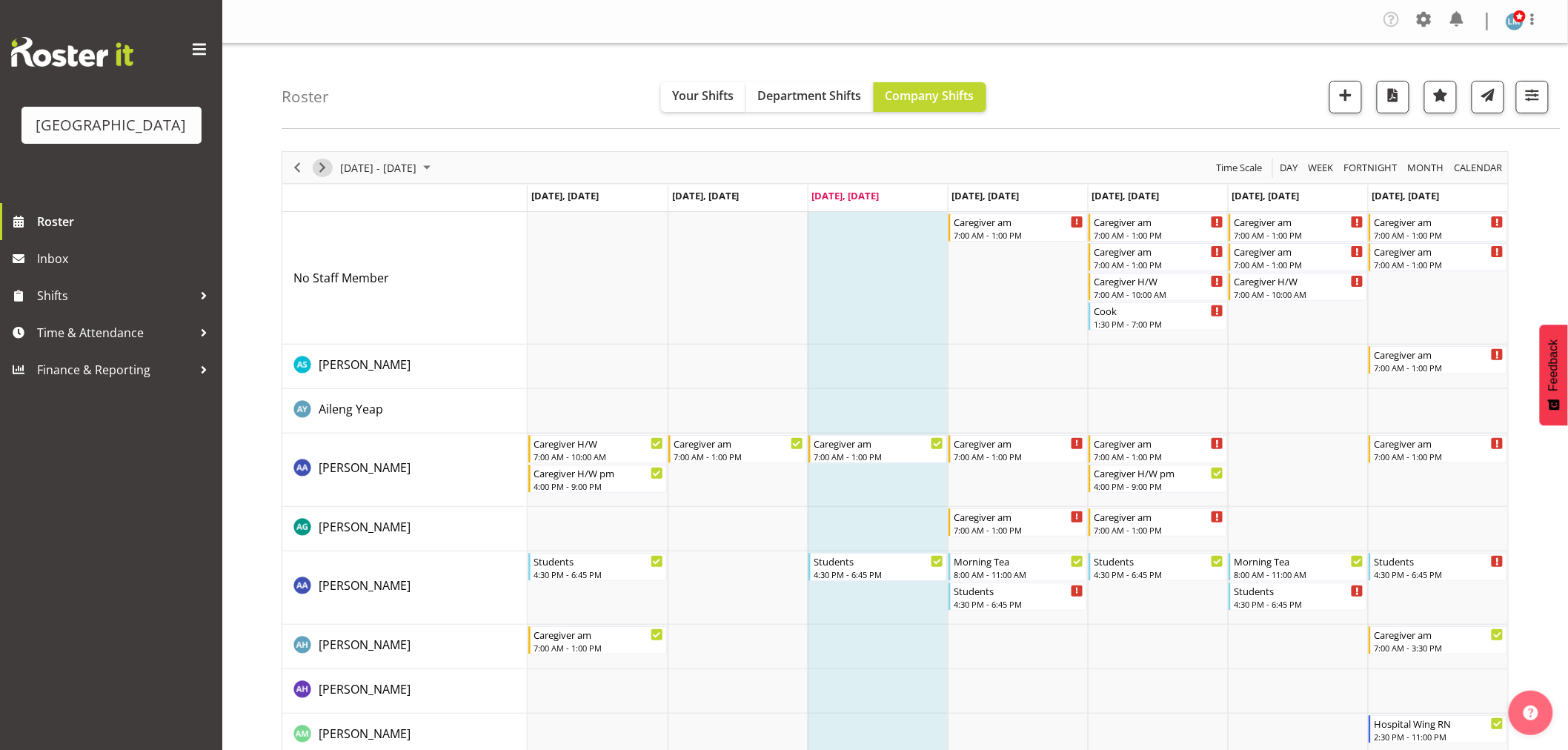
click at [327, 172] on span "Next" at bounding box center [323, 168] width 18 height 19
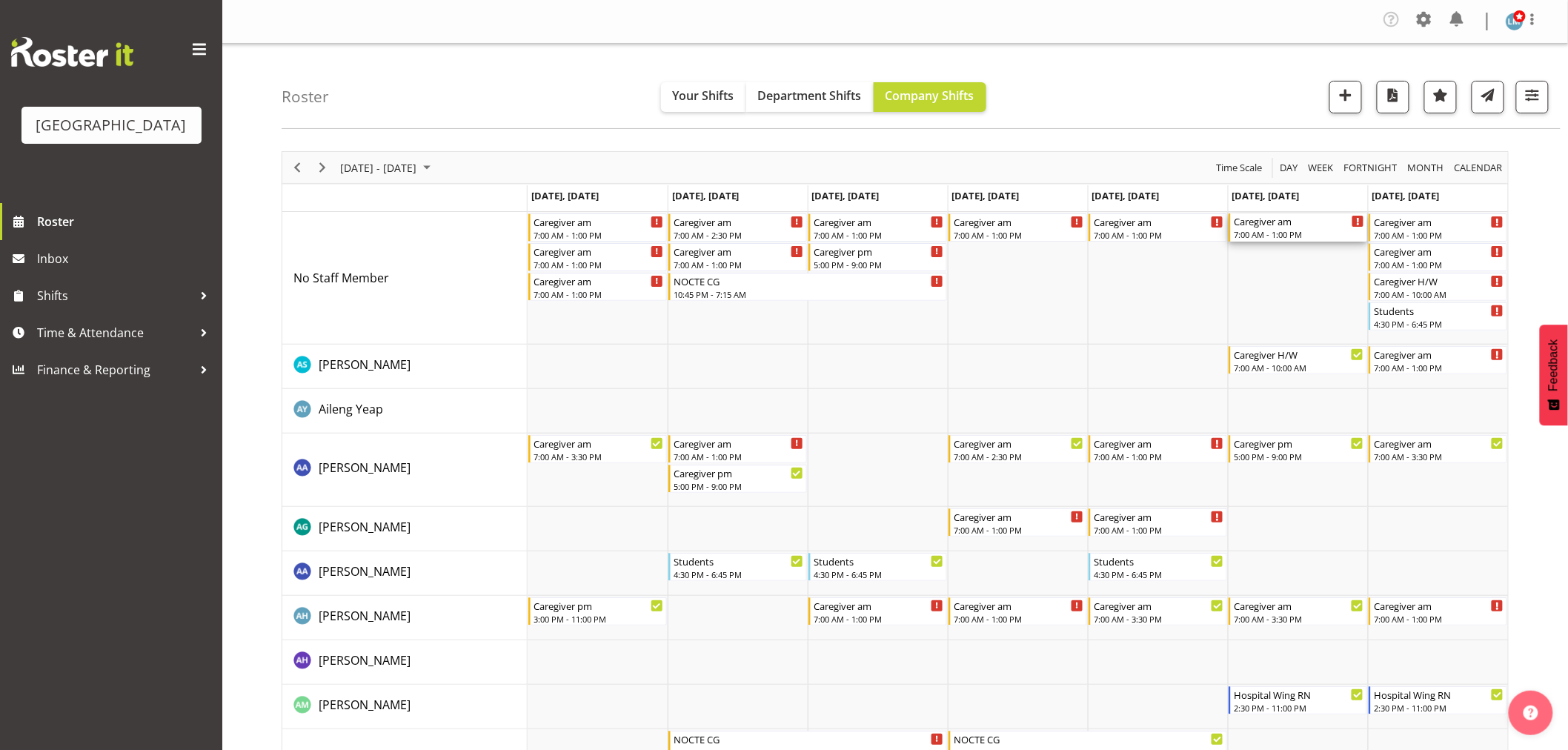
click at [1304, 218] on div "Caregiver am" at bounding box center [1298, 221] width 130 height 15
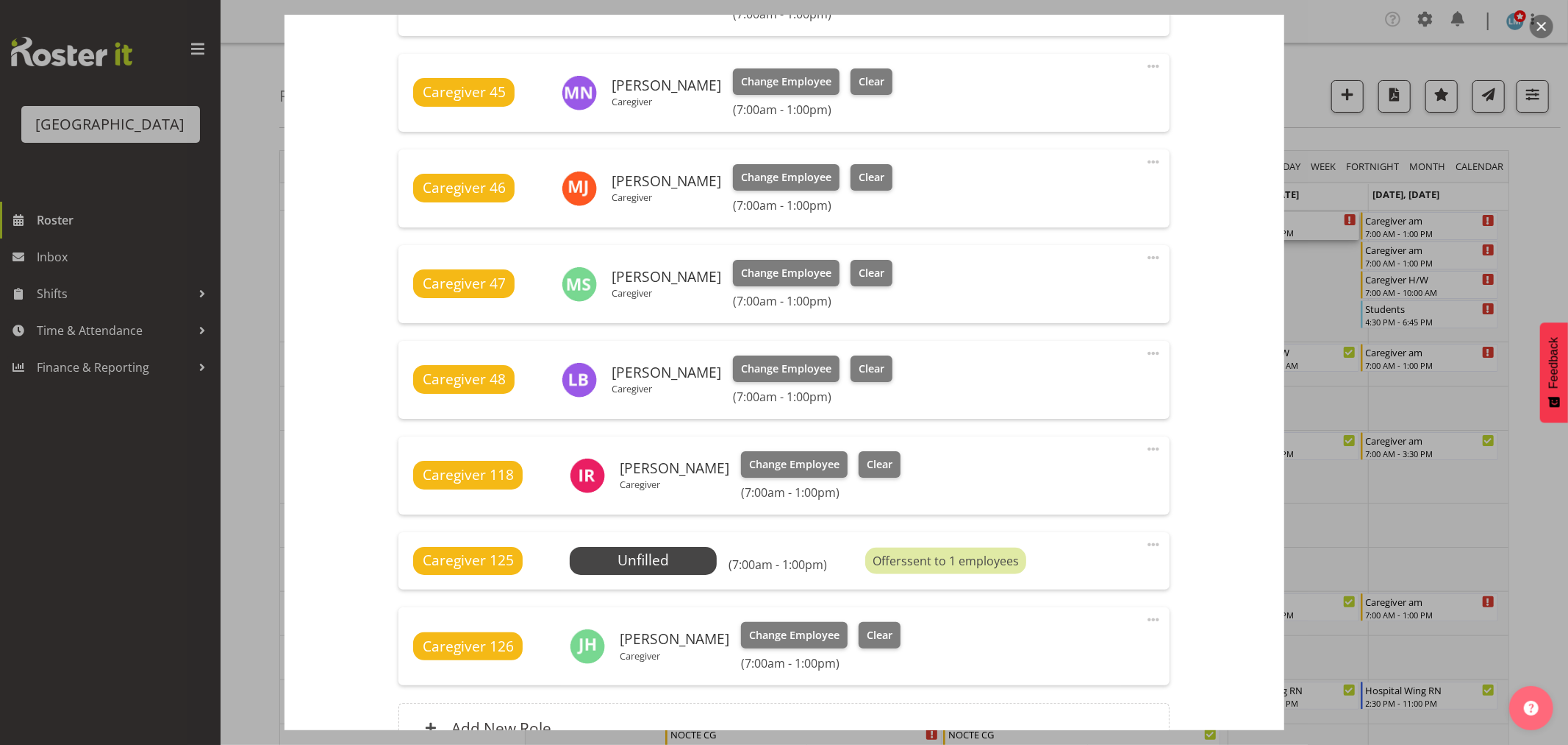
scroll to position [841, 0]
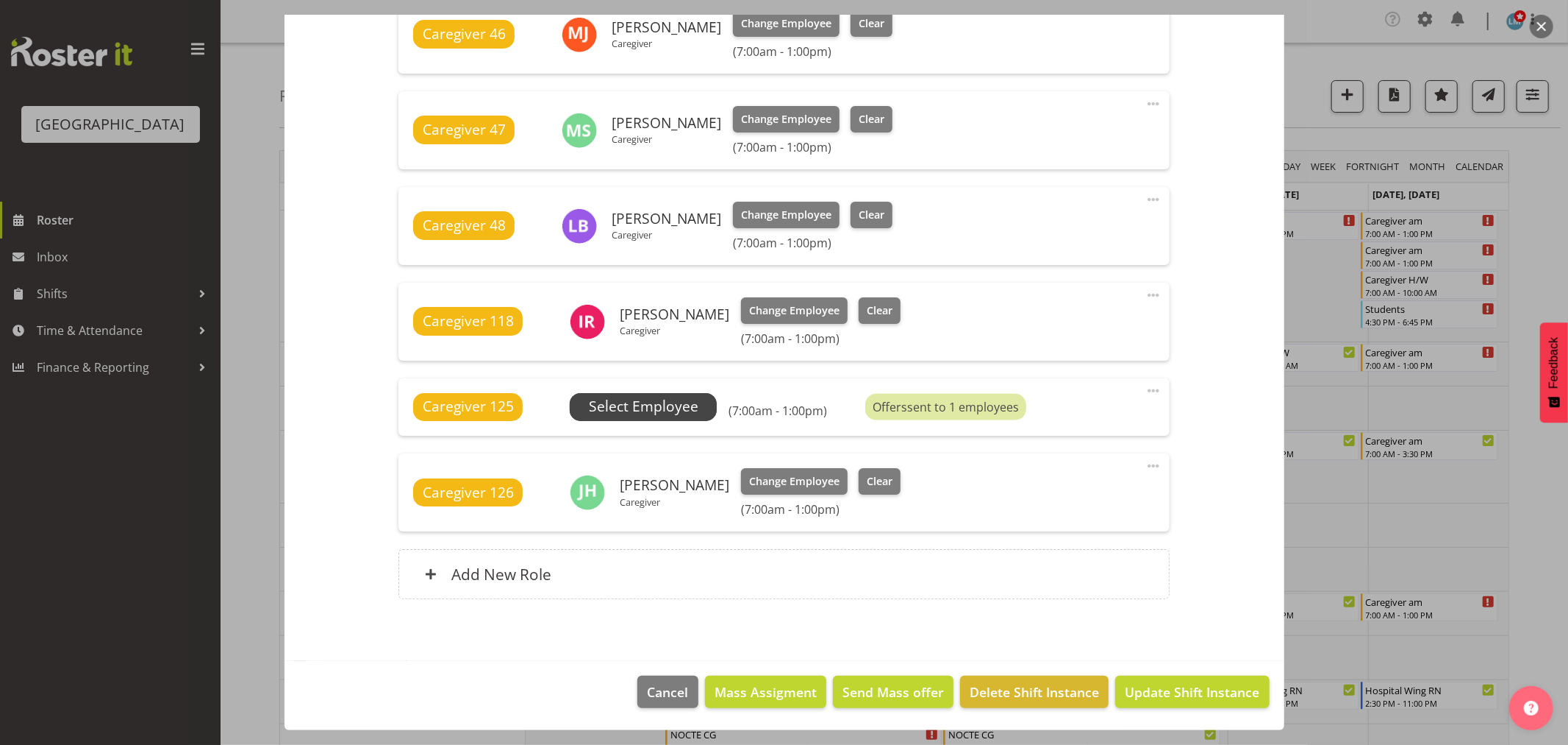
click at [636, 409] on span "Select Employee" at bounding box center [643, 406] width 110 height 21
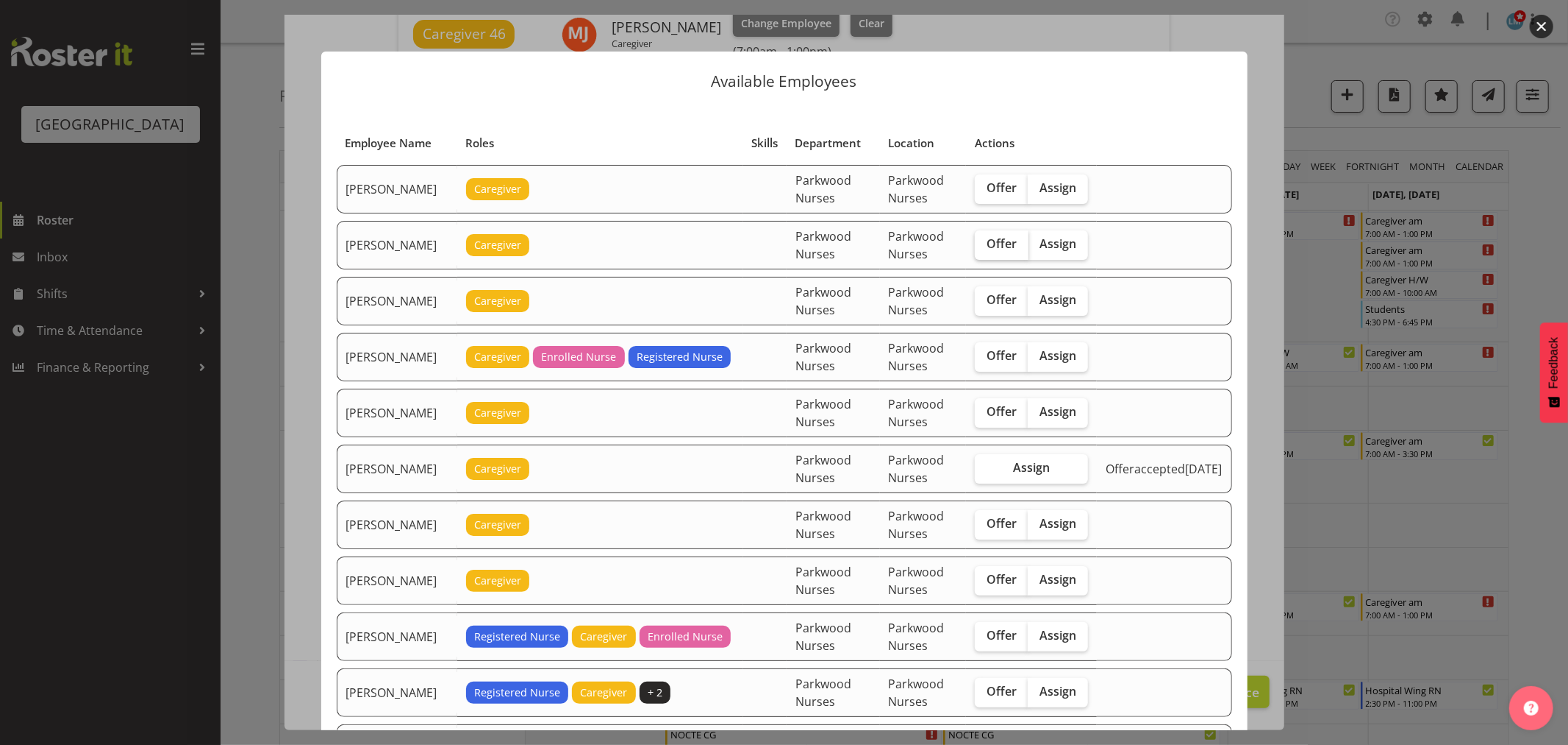
click at [1001, 248] on span "Offer" at bounding box center [1002, 243] width 30 height 15
click at [985, 248] on input "Offer" at bounding box center [980, 244] width 10 height 10
checkbox input "true"
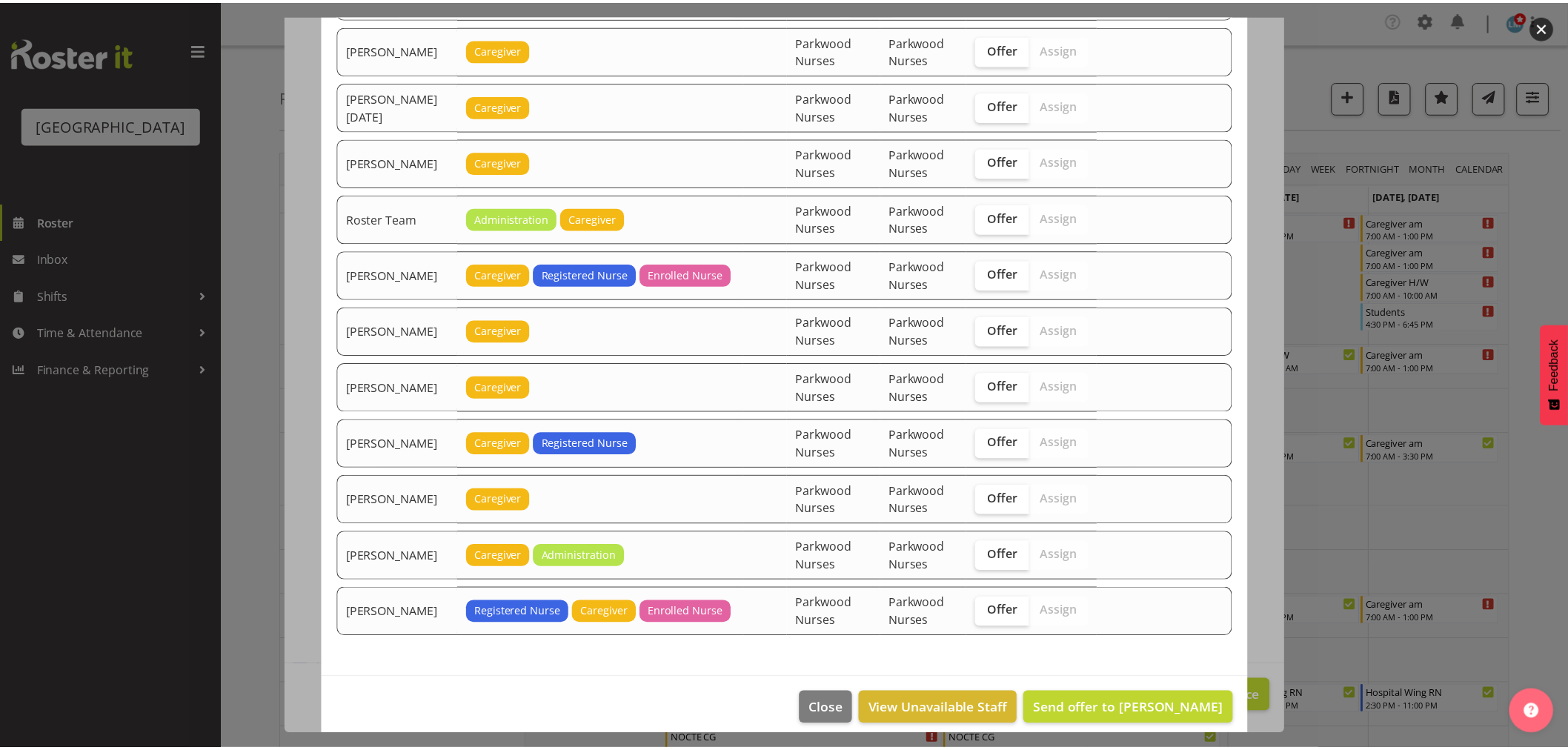
scroll to position [2018, 0]
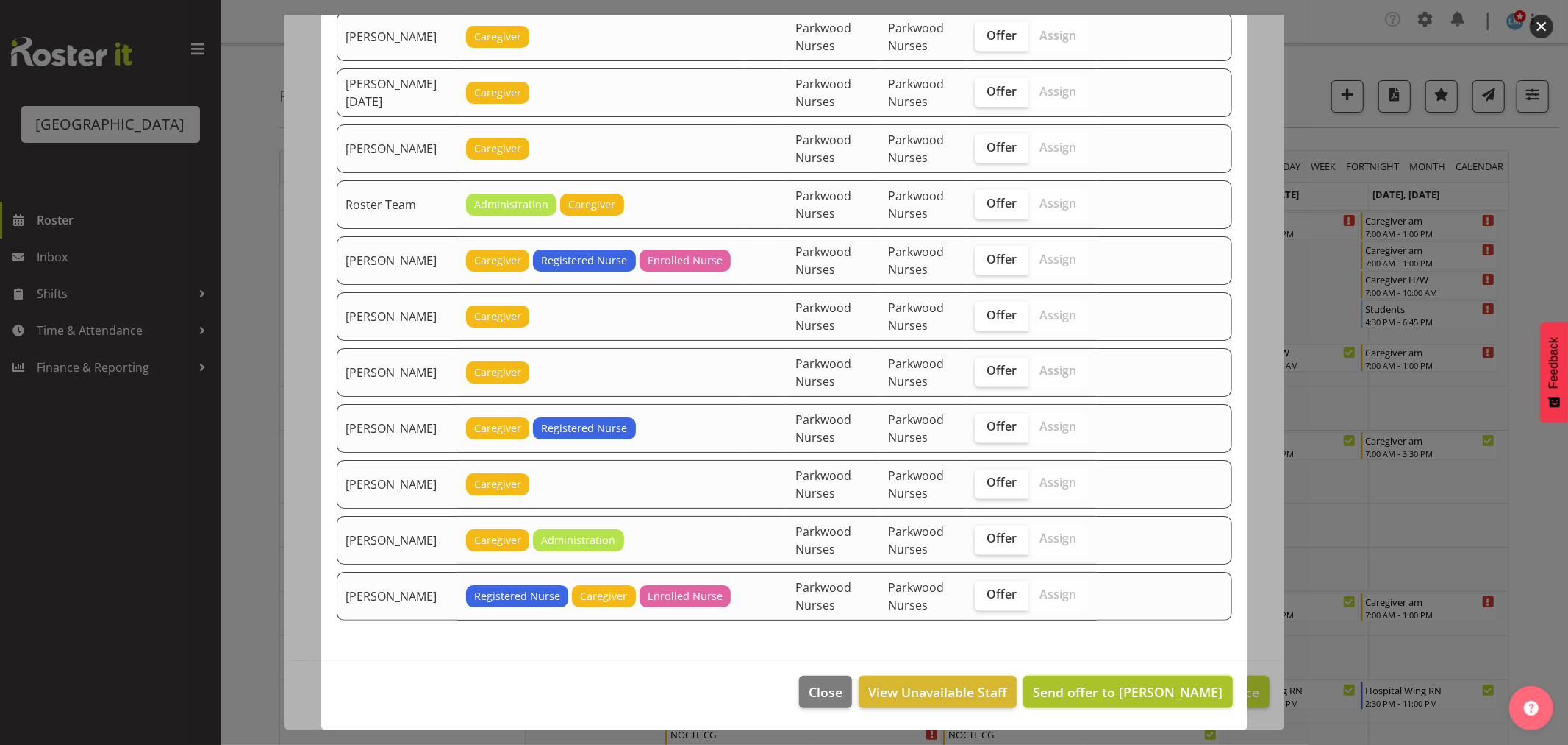
click at [1178, 680] on button "Send offer to Alex Green" at bounding box center [1128, 691] width 209 height 32
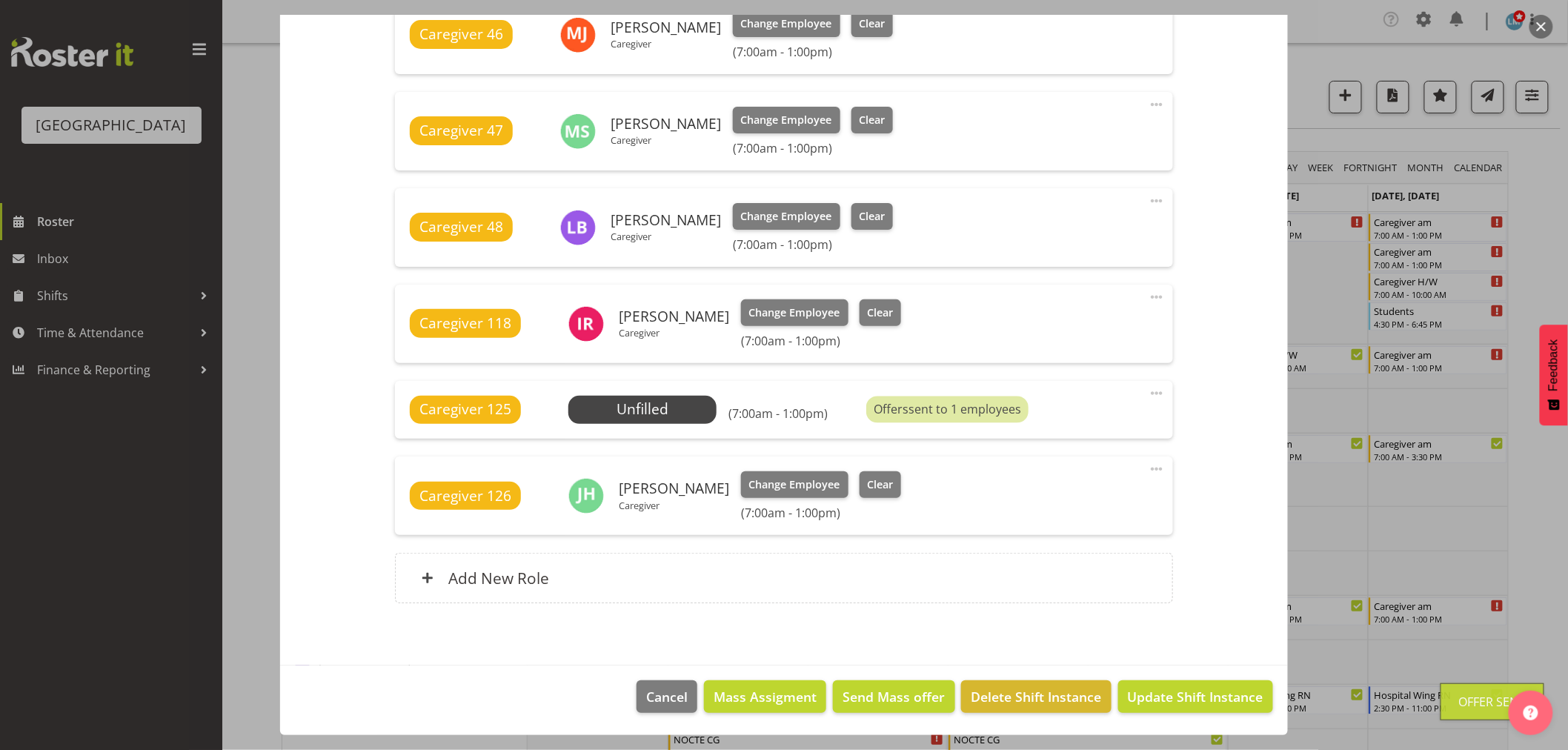
scroll to position [328, 0]
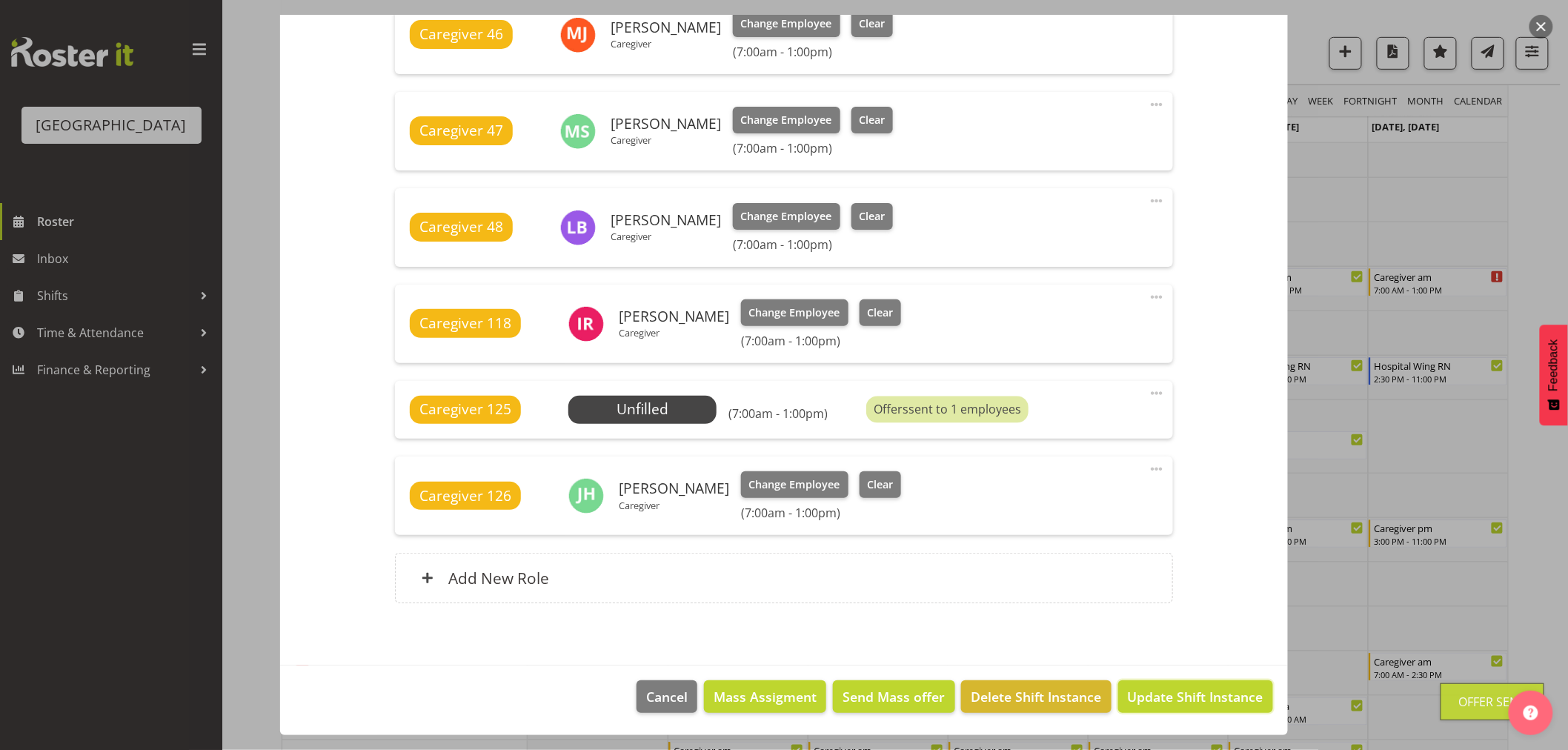
click at [1187, 684] on button "Update Shift Instance" at bounding box center [1195, 696] width 155 height 32
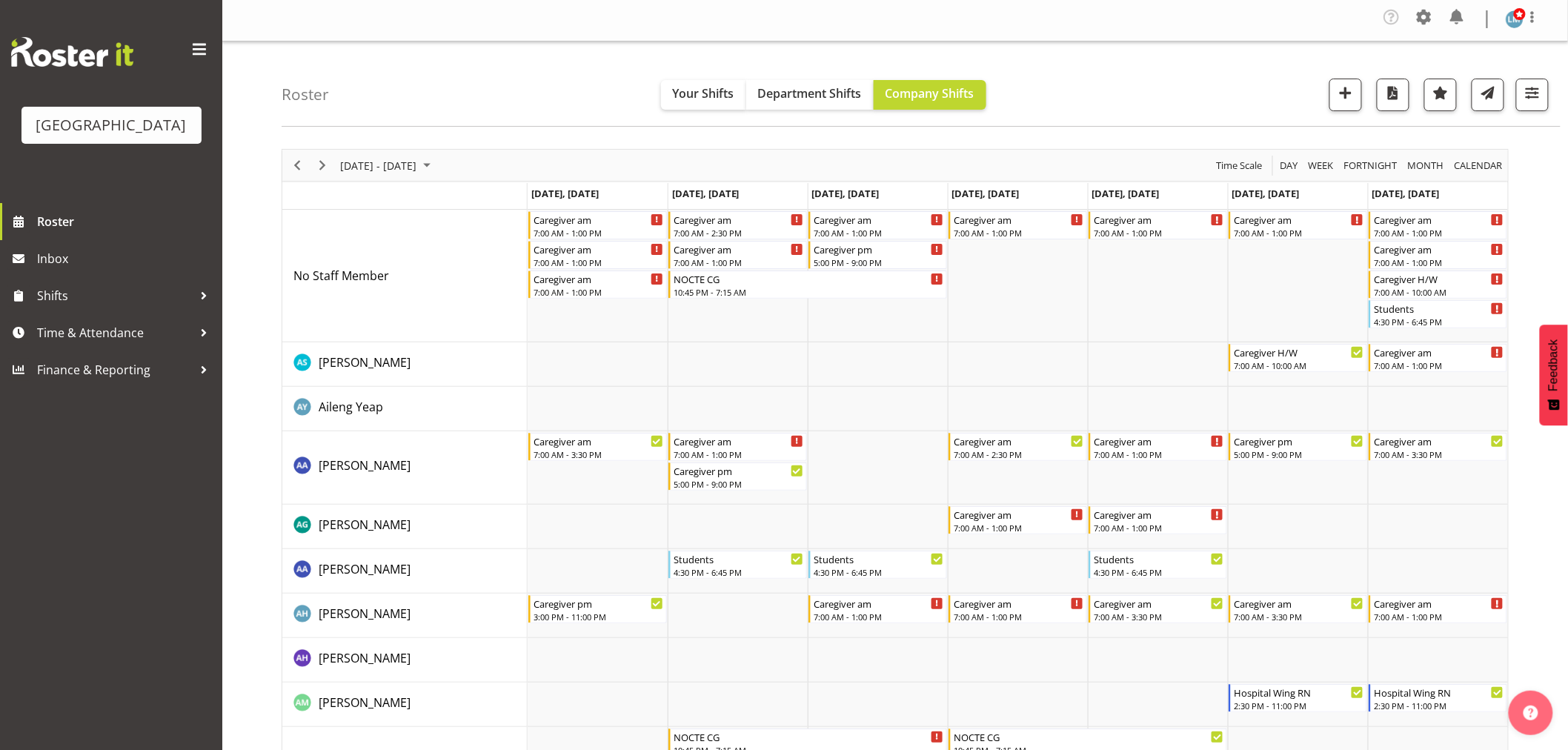
scroll to position [0, 0]
click at [317, 164] on span "Next" at bounding box center [323, 168] width 18 height 19
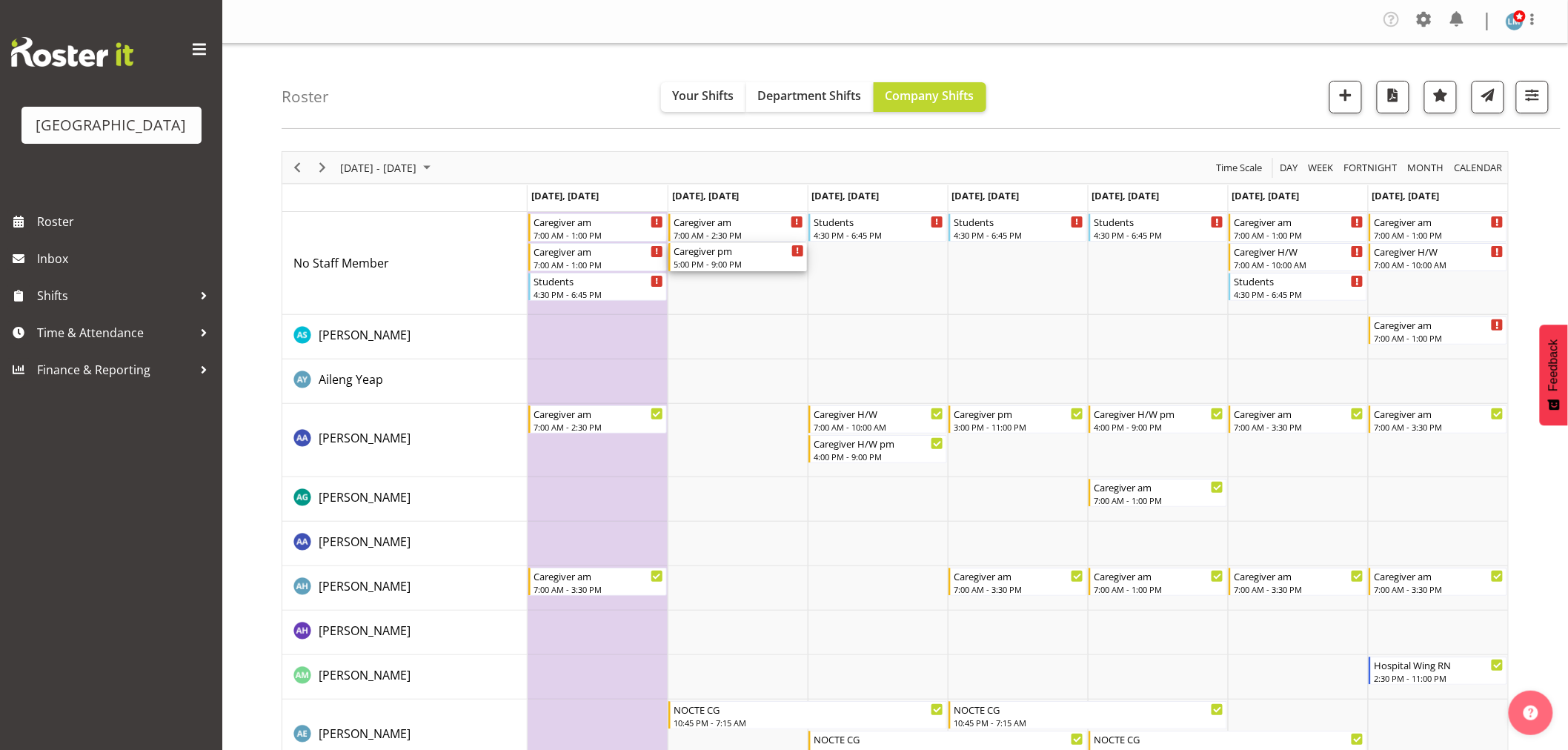
click at [713, 262] on div "5:00 PM - 9:00 PM" at bounding box center [738, 264] width 130 height 12
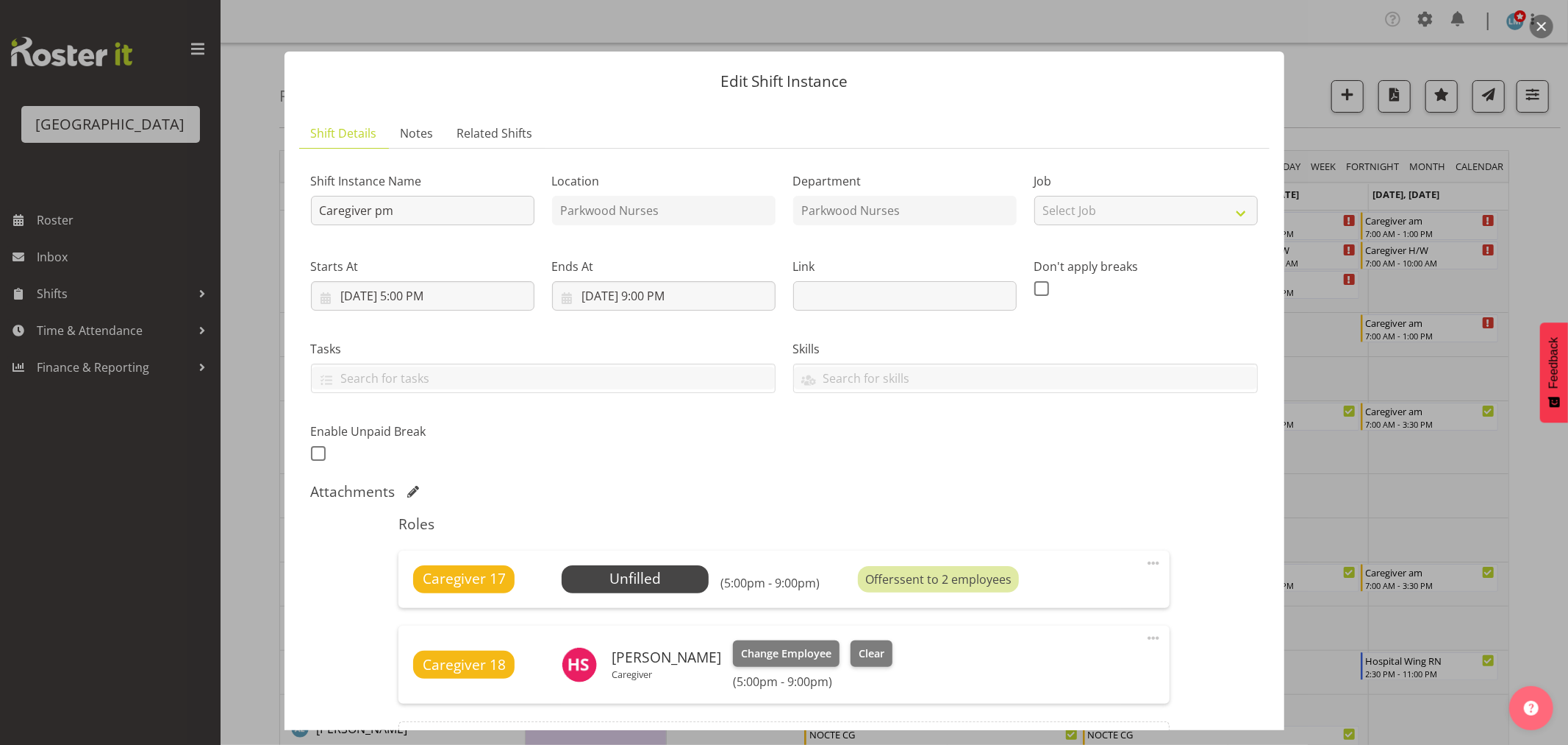
scroll to position [164, 0]
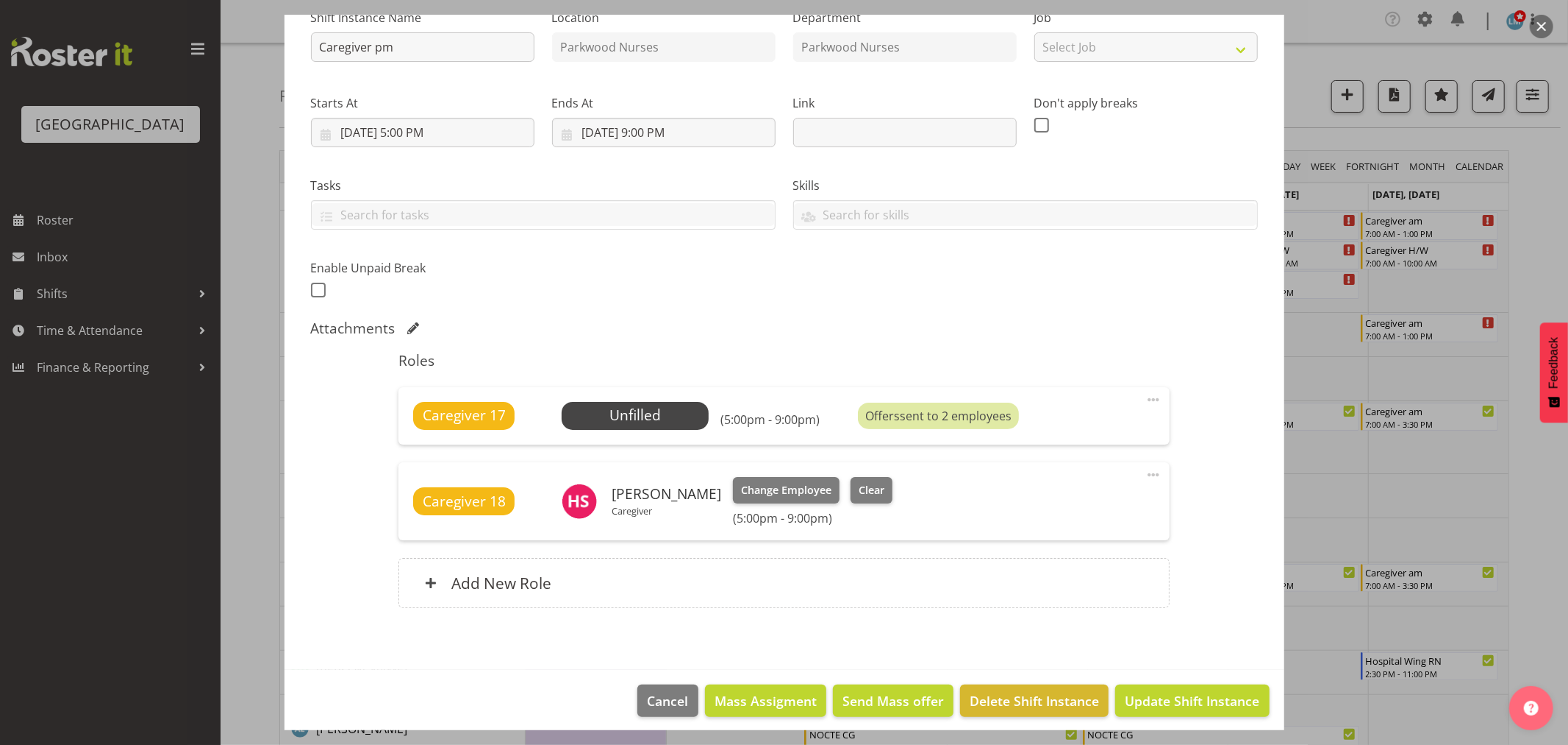
click at [104, 599] on div at bounding box center [784, 372] width 1568 height 745
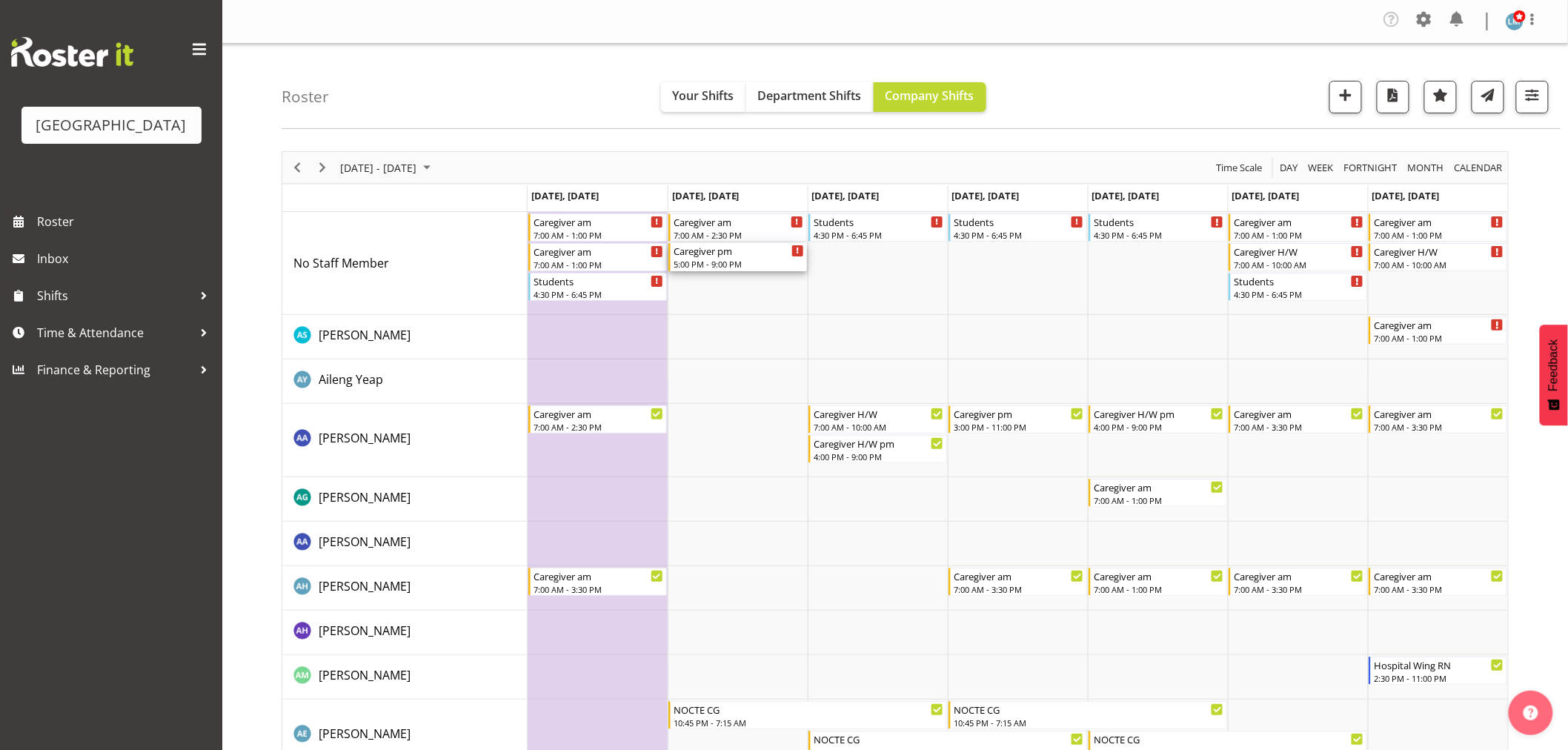
click at [725, 265] on div "5:00 PM - 9:00 PM" at bounding box center [738, 264] width 130 height 12
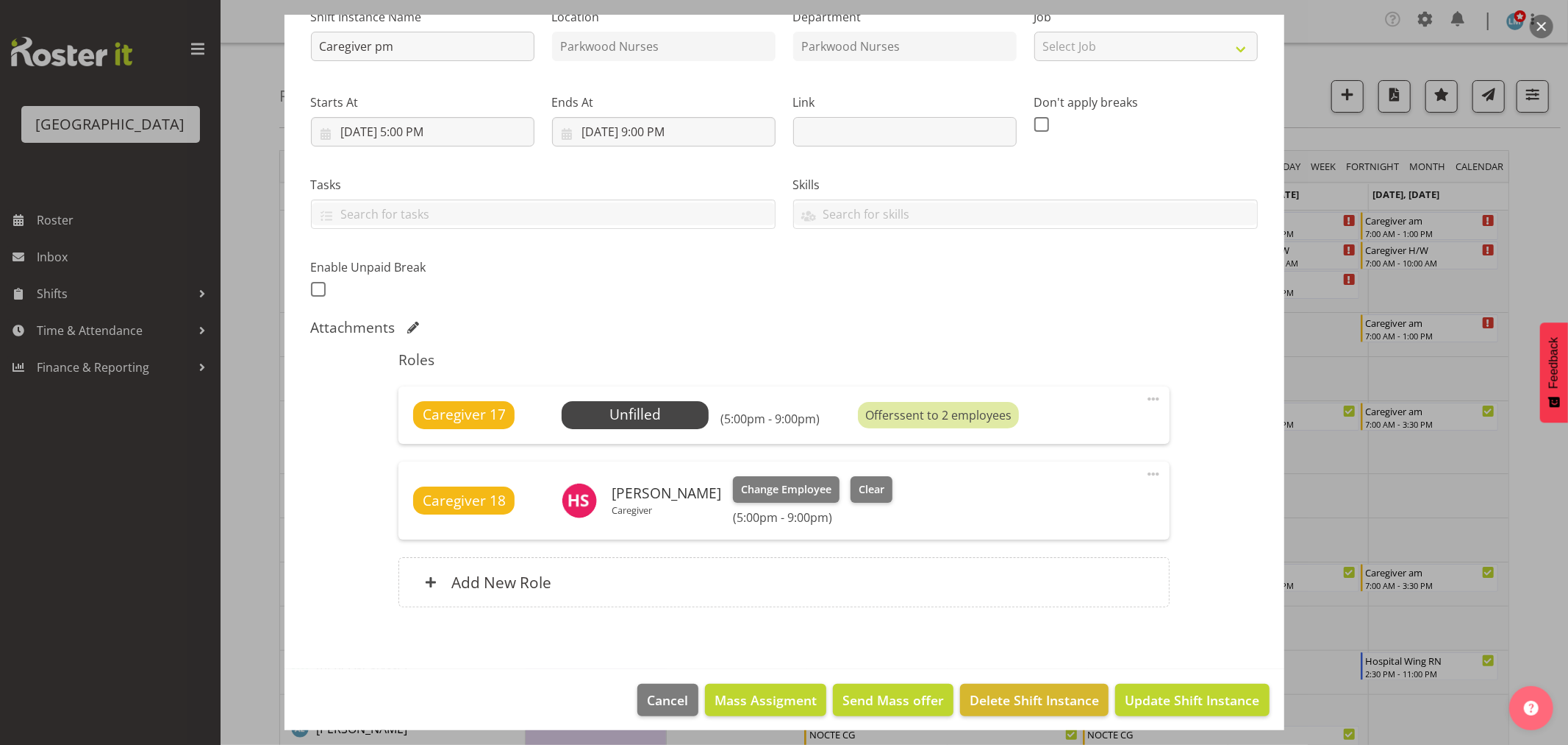
scroll to position [172, 0]
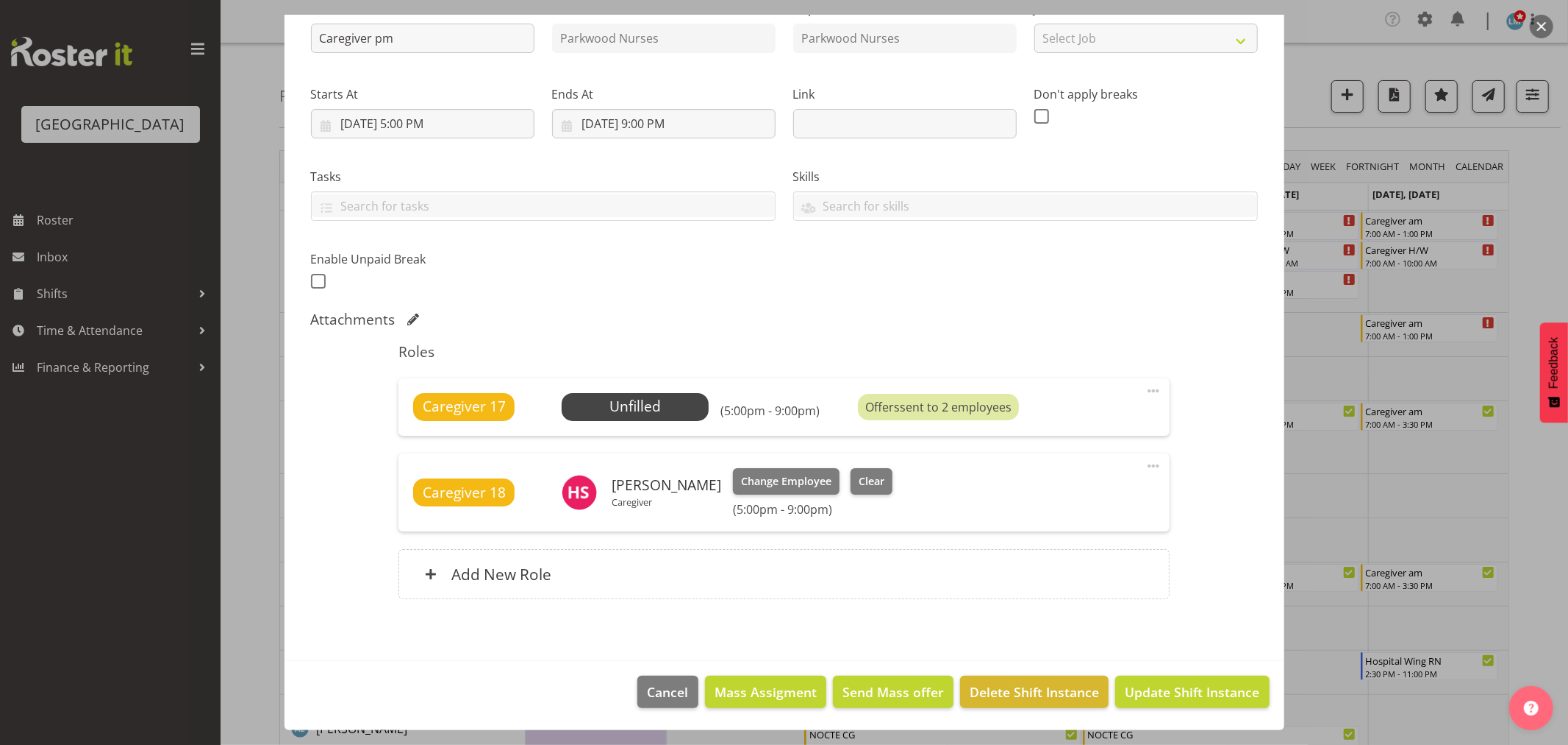
click at [1514, 195] on div at bounding box center [784, 372] width 1568 height 745
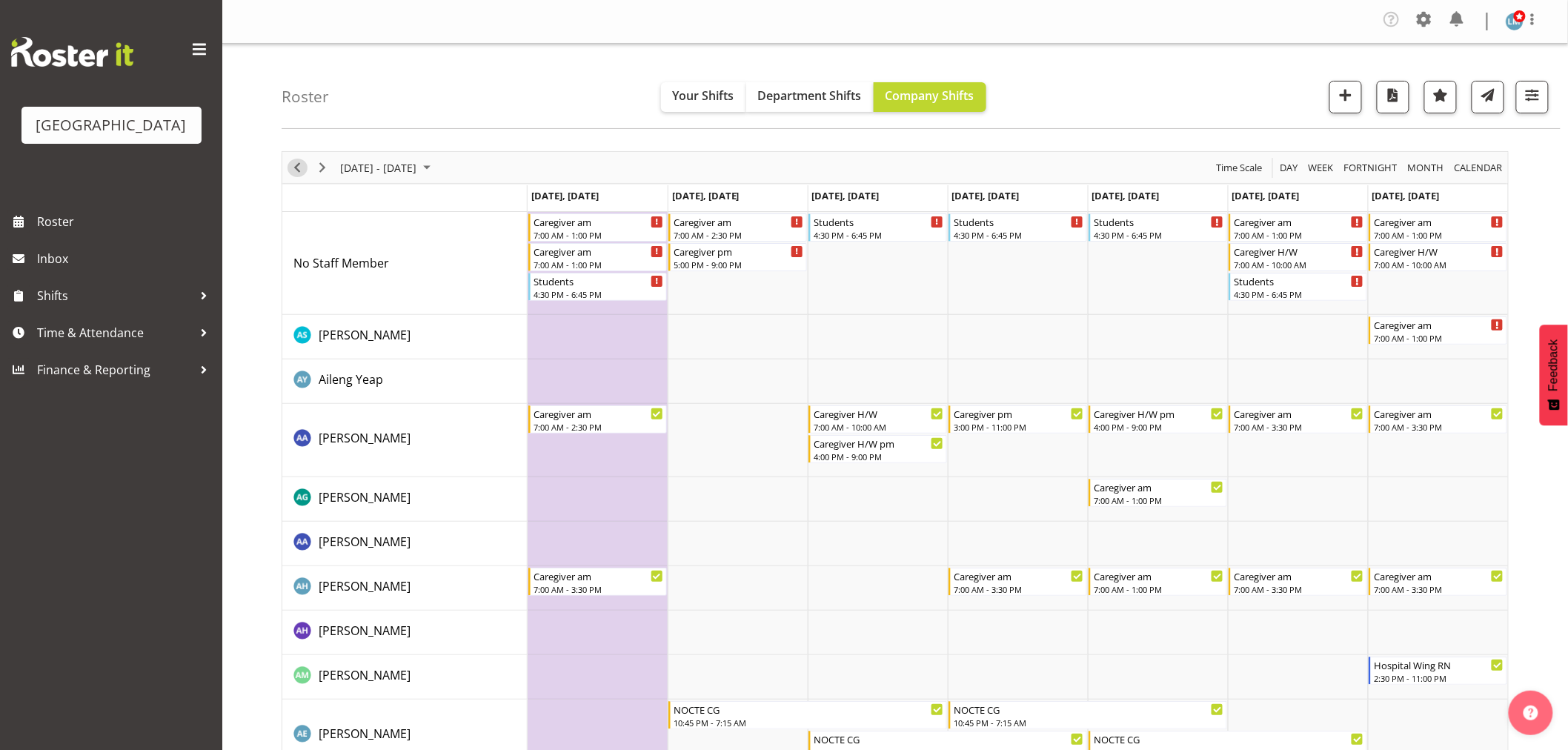
click at [304, 166] on span "Previous" at bounding box center [297, 168] width 18 height 19
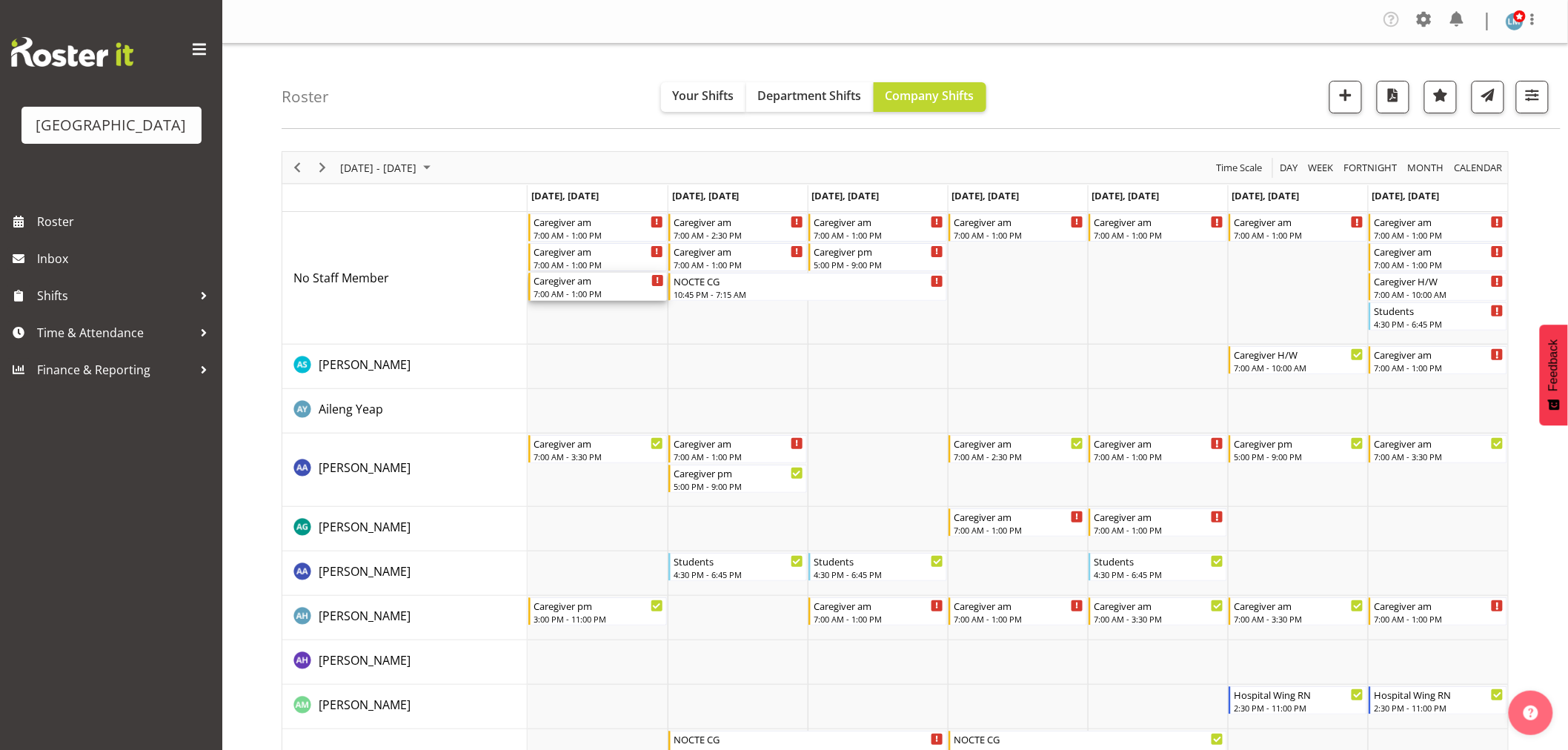
click at [586, 289] on div "7:00 AM - 1:00 PM" at bounding box center [598, 293] width 130 height 12
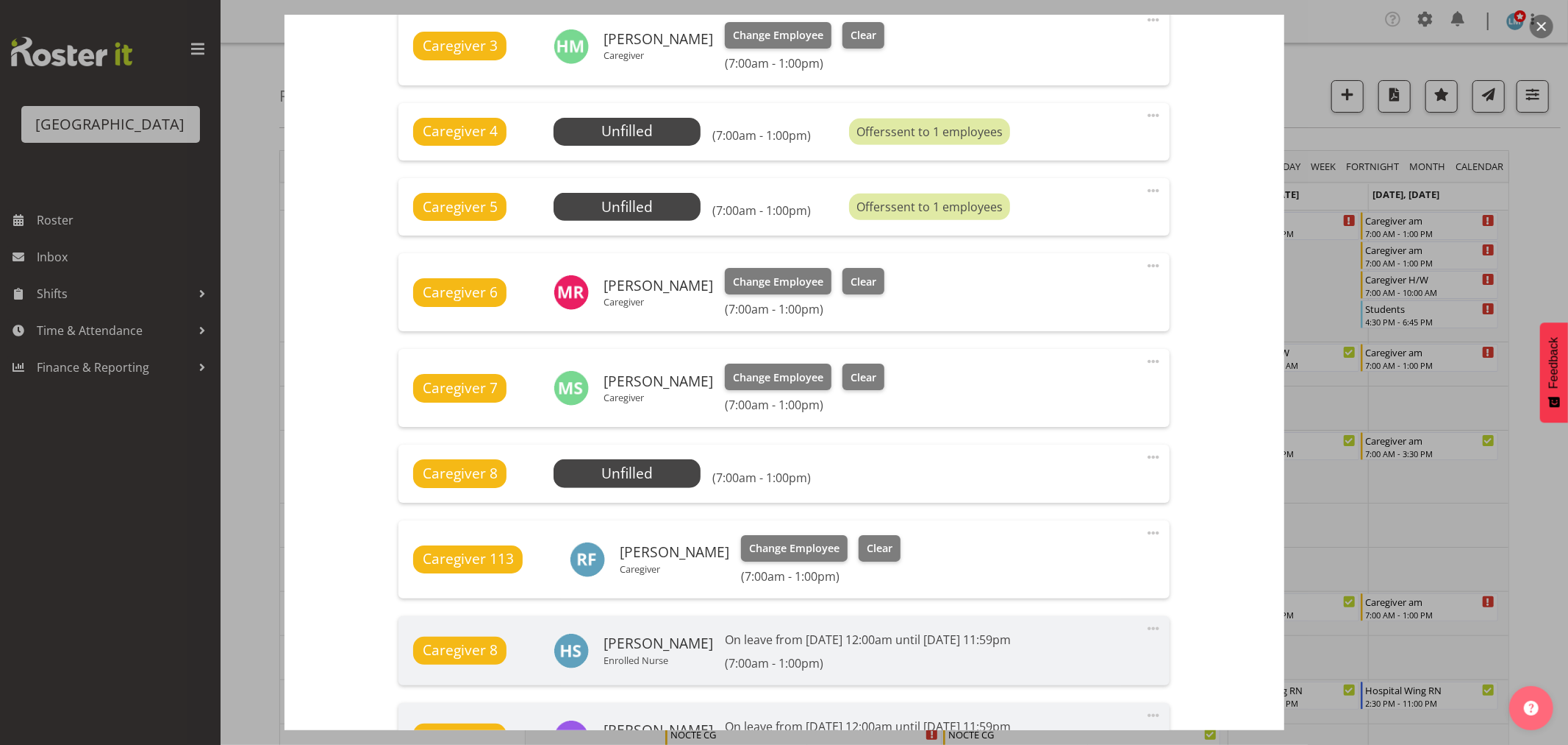
scroll to position [735, 0]
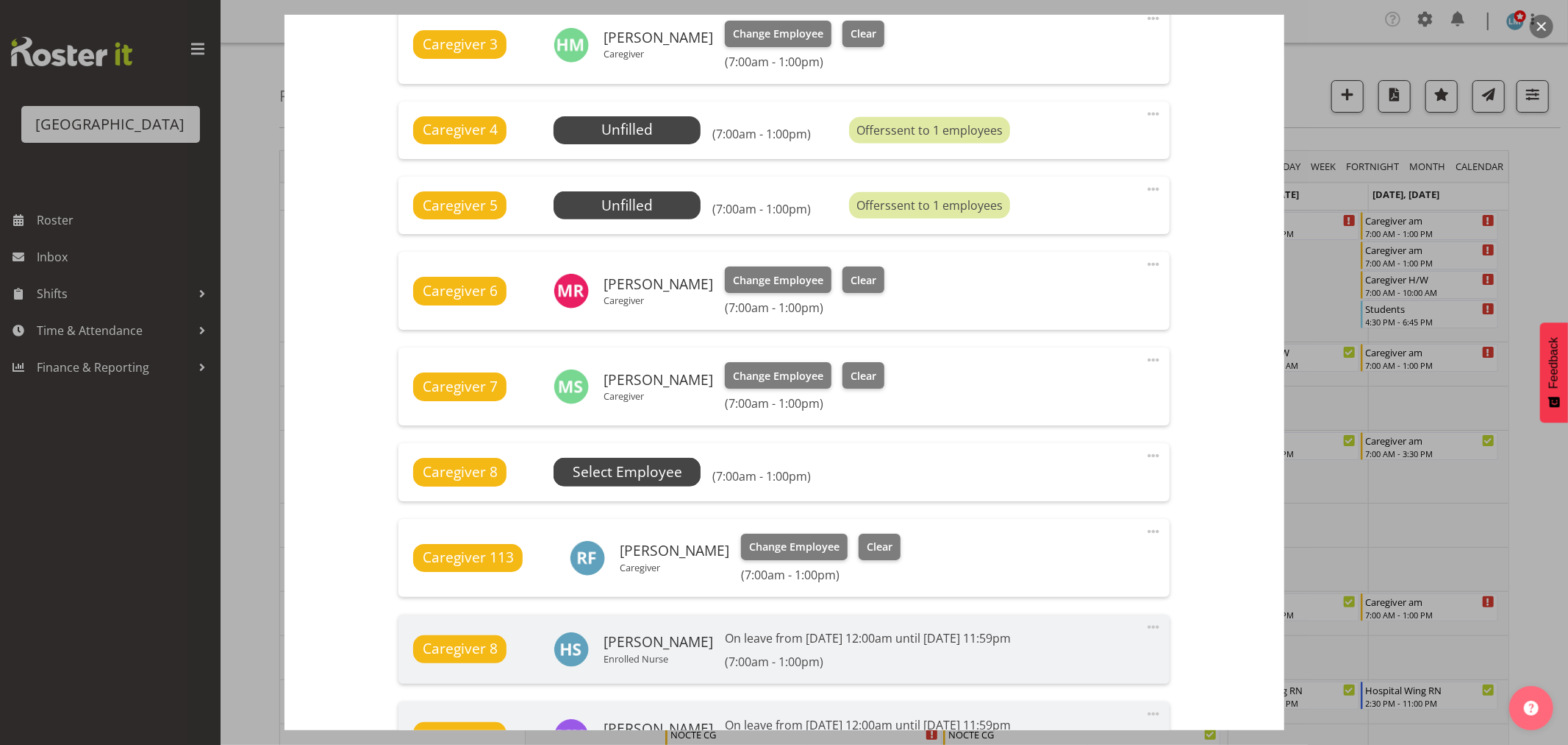
click at [651, 478] on span "Select Employee" at bounding box center [628, 472] width 110 height 21
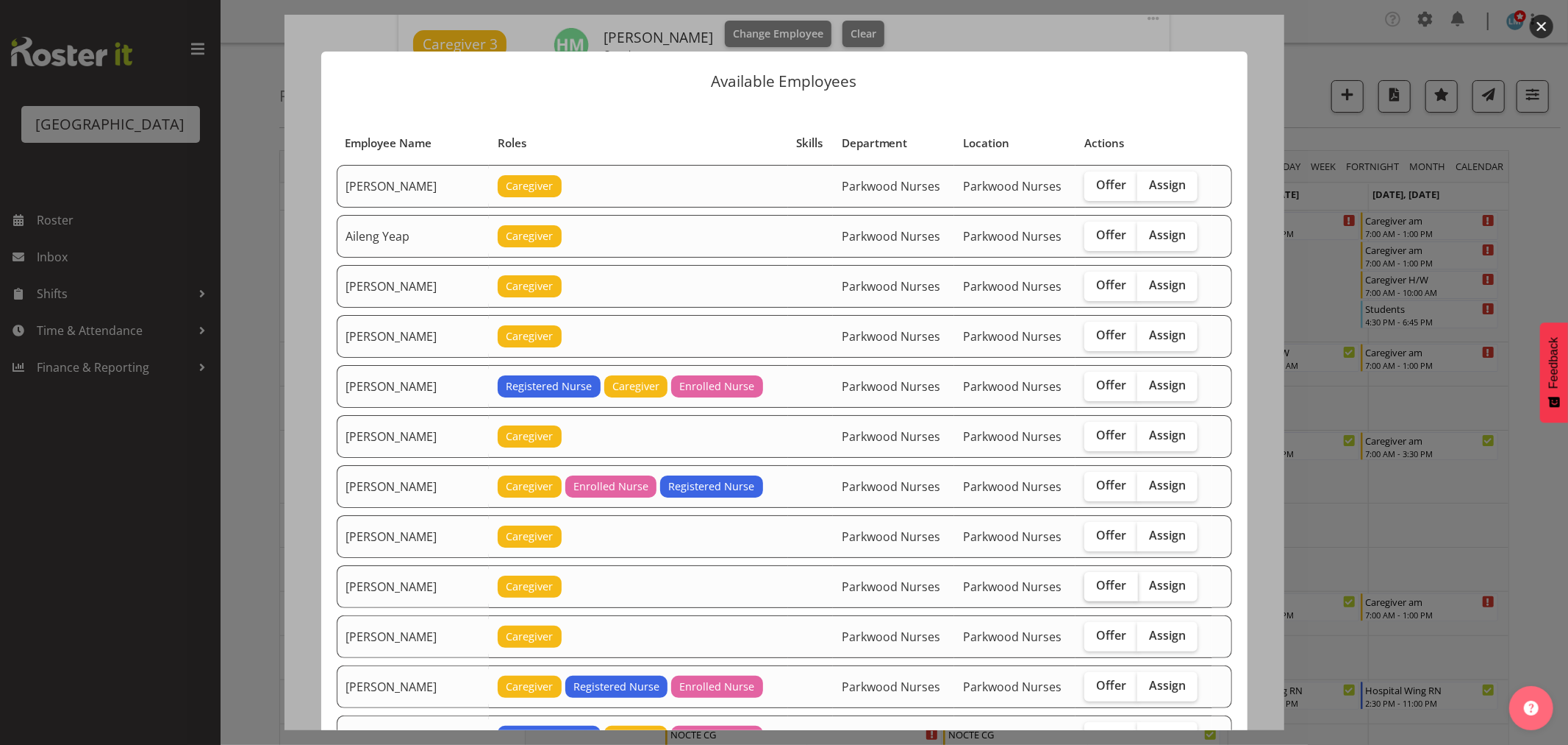
click at [1112, 583] on span "Offer" at bounding box center [1111, 584] width 30 height 15
click at [1094, 583] on input "Offer" at bounding box center [1089, 585] width 10 height 10
checkbox input "true"
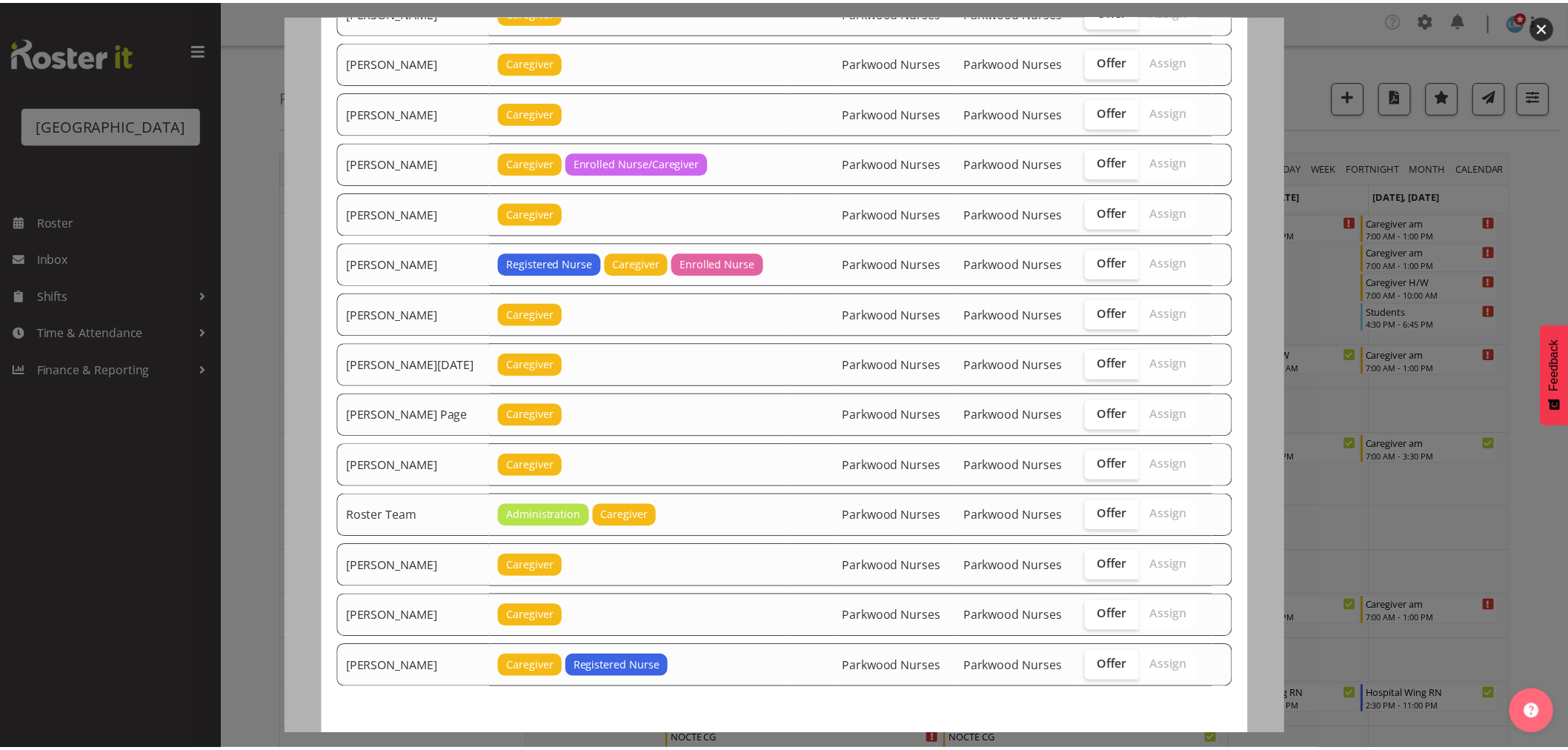
scroll to position [1807, 0]
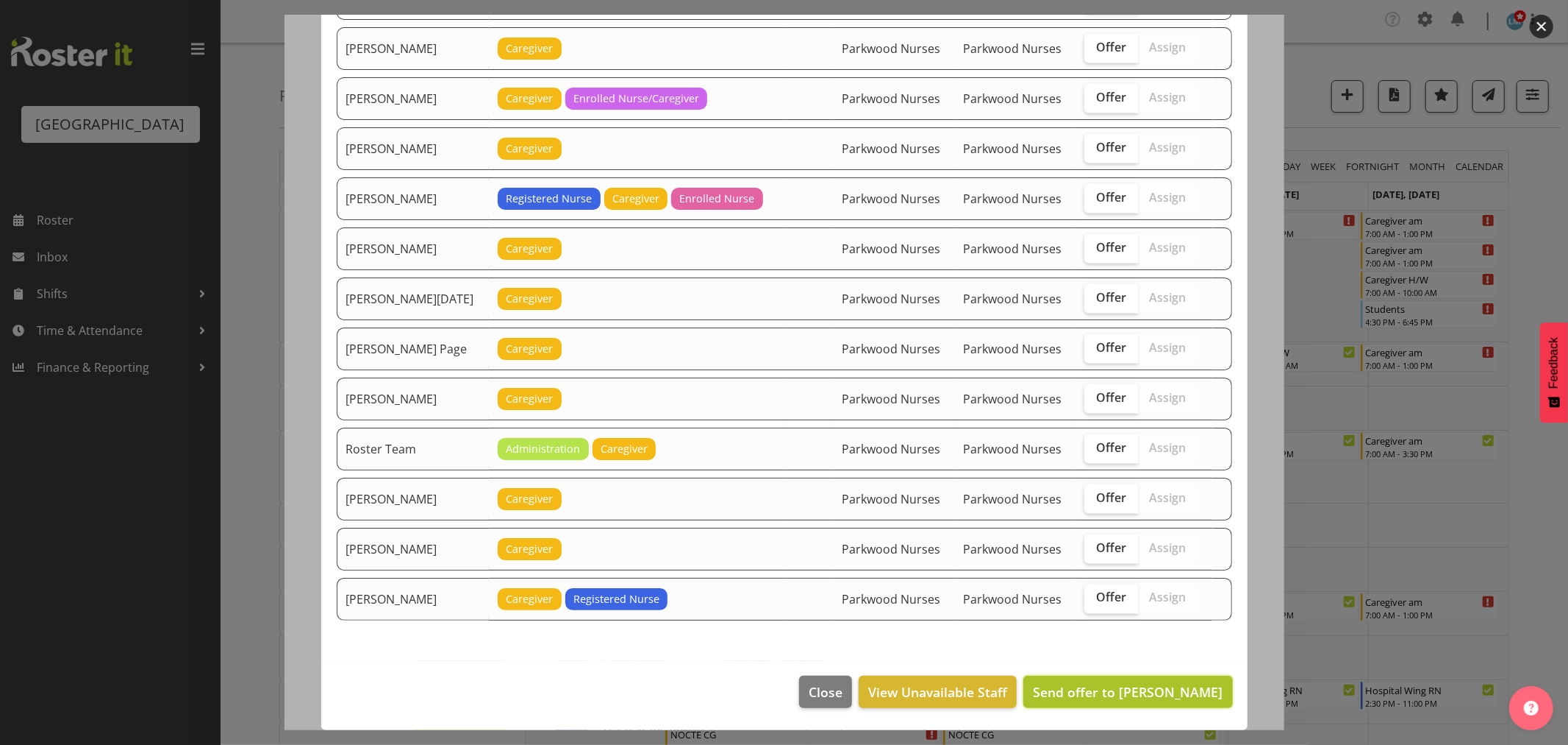
click at [1156, 680] on button "Send offer to Briar Hughes" at bounding box center [1128, 691] width 209 height 32
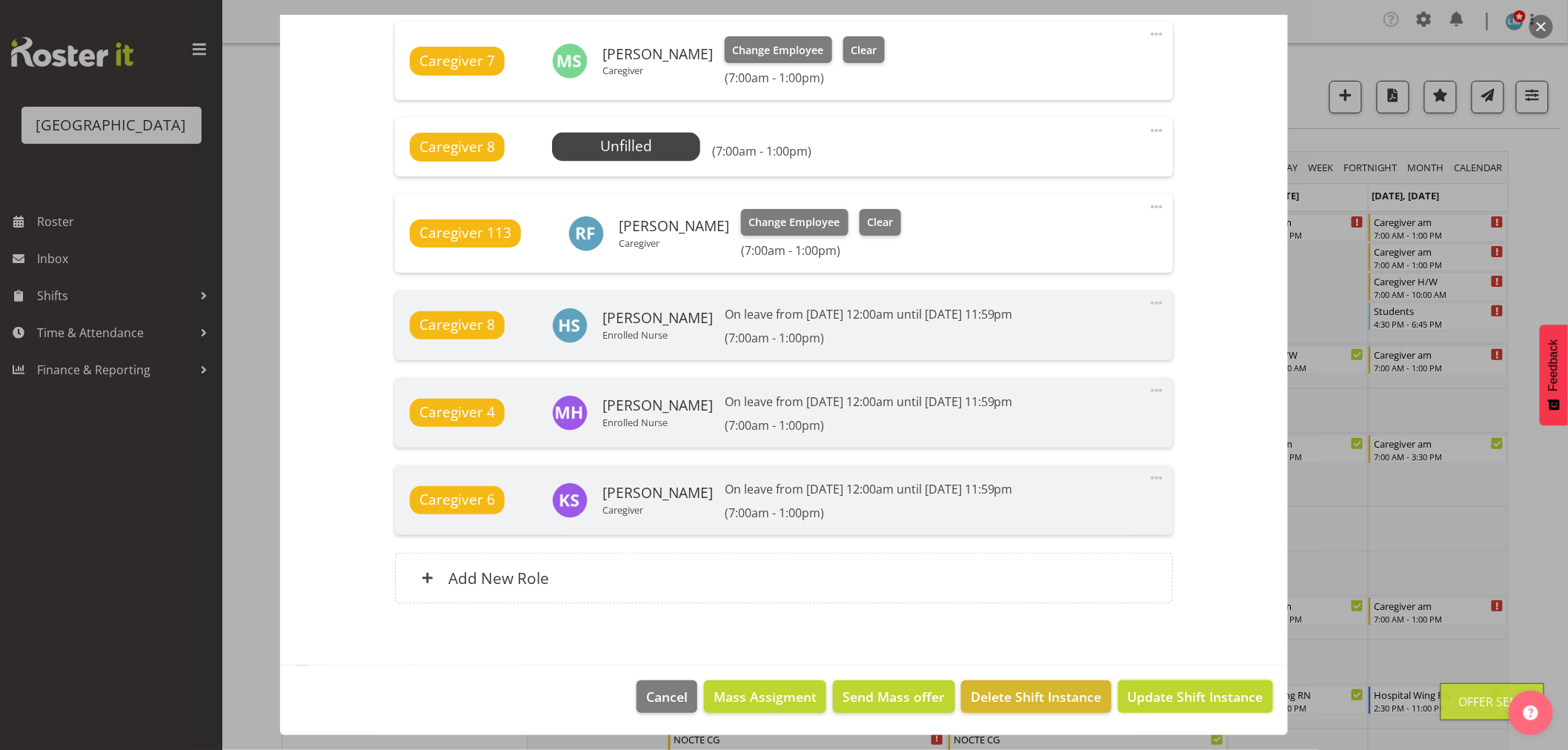
click at [1165, 684] on button "Update Shift Instance" at bounding box center [1195, 696] width 155 height 32
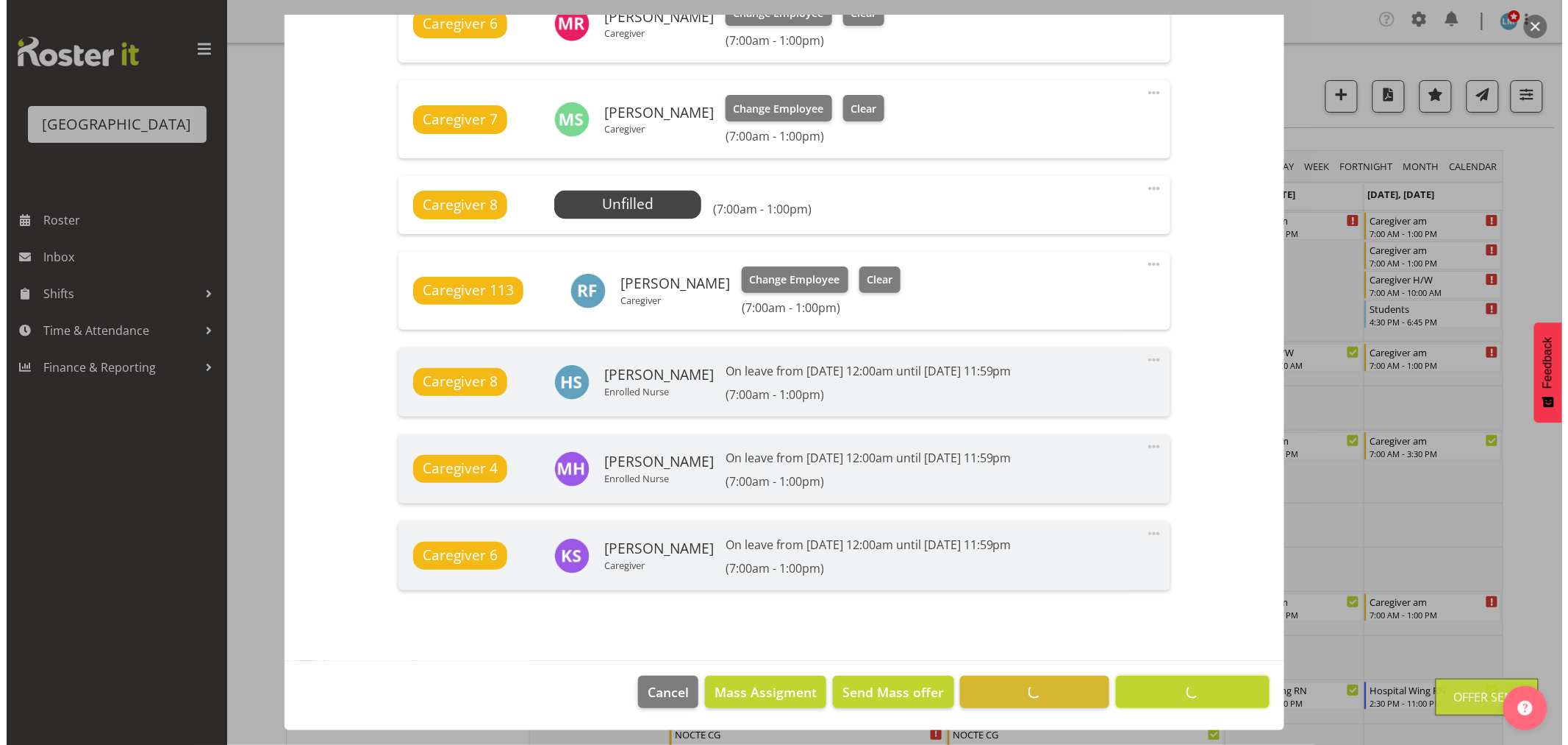
scroll to position [1003, 0]
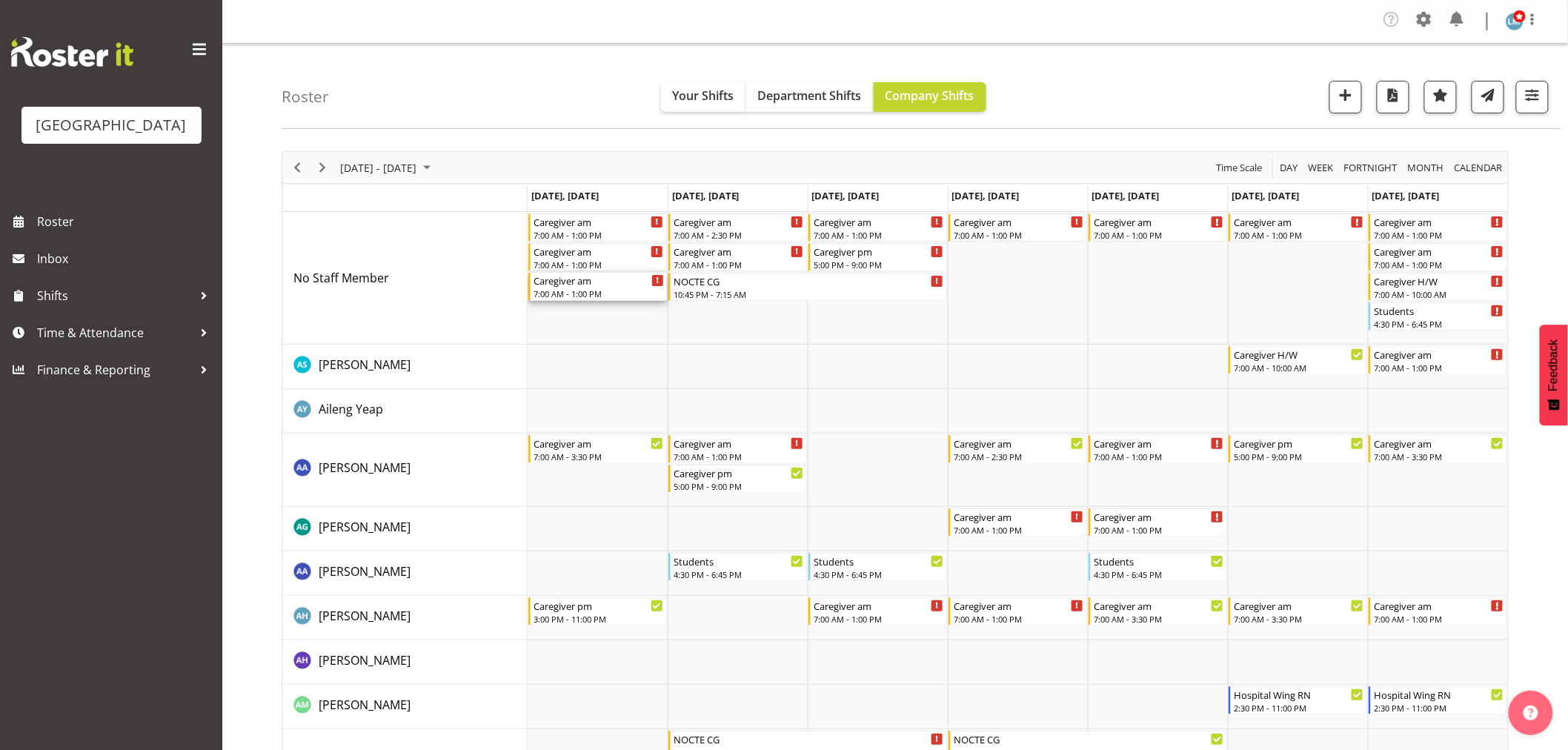
click at [594, 289] on div "7:00 AM - 1:00 PM" at bounding box center [598, 293] width 130 height 12
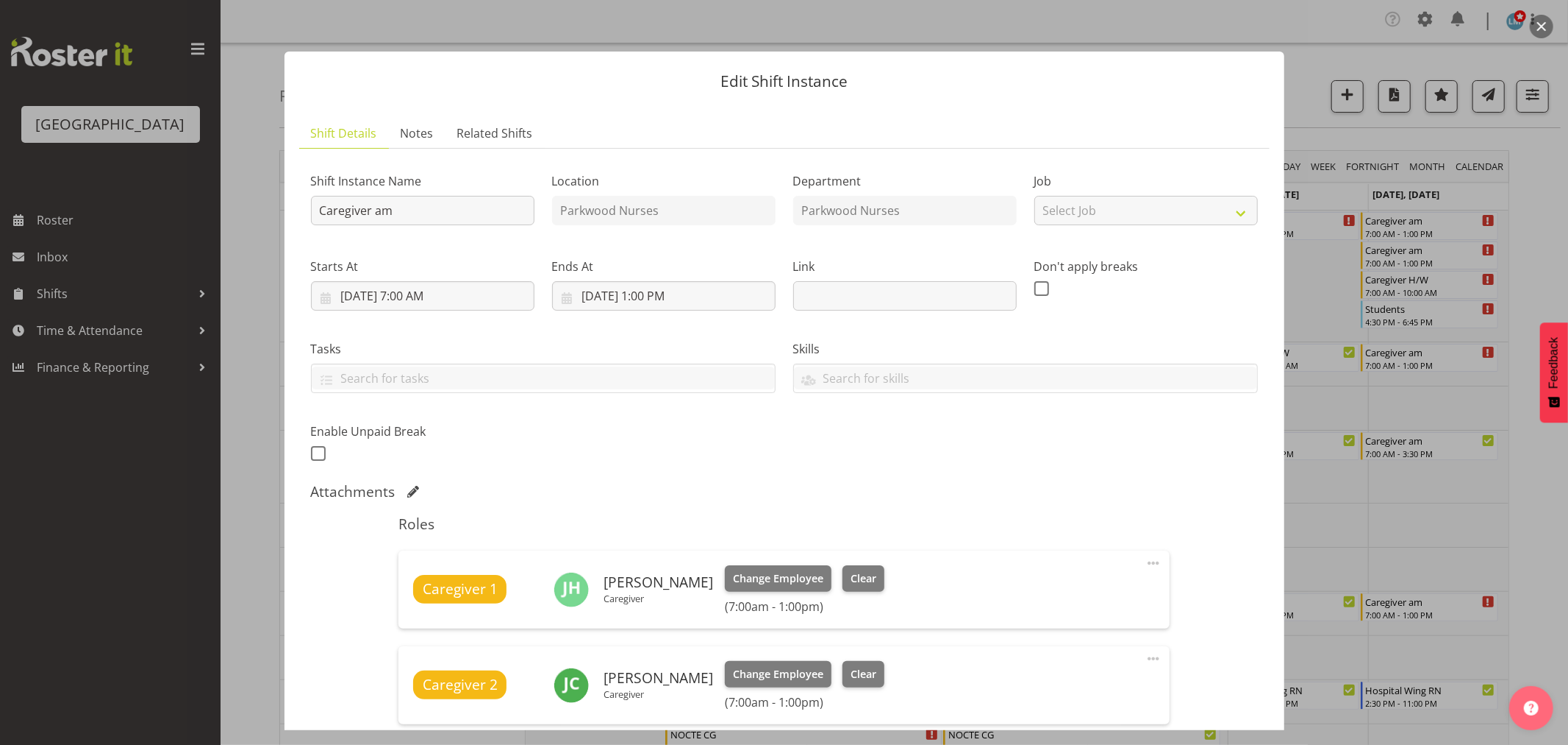
scroll to position [326, 0]
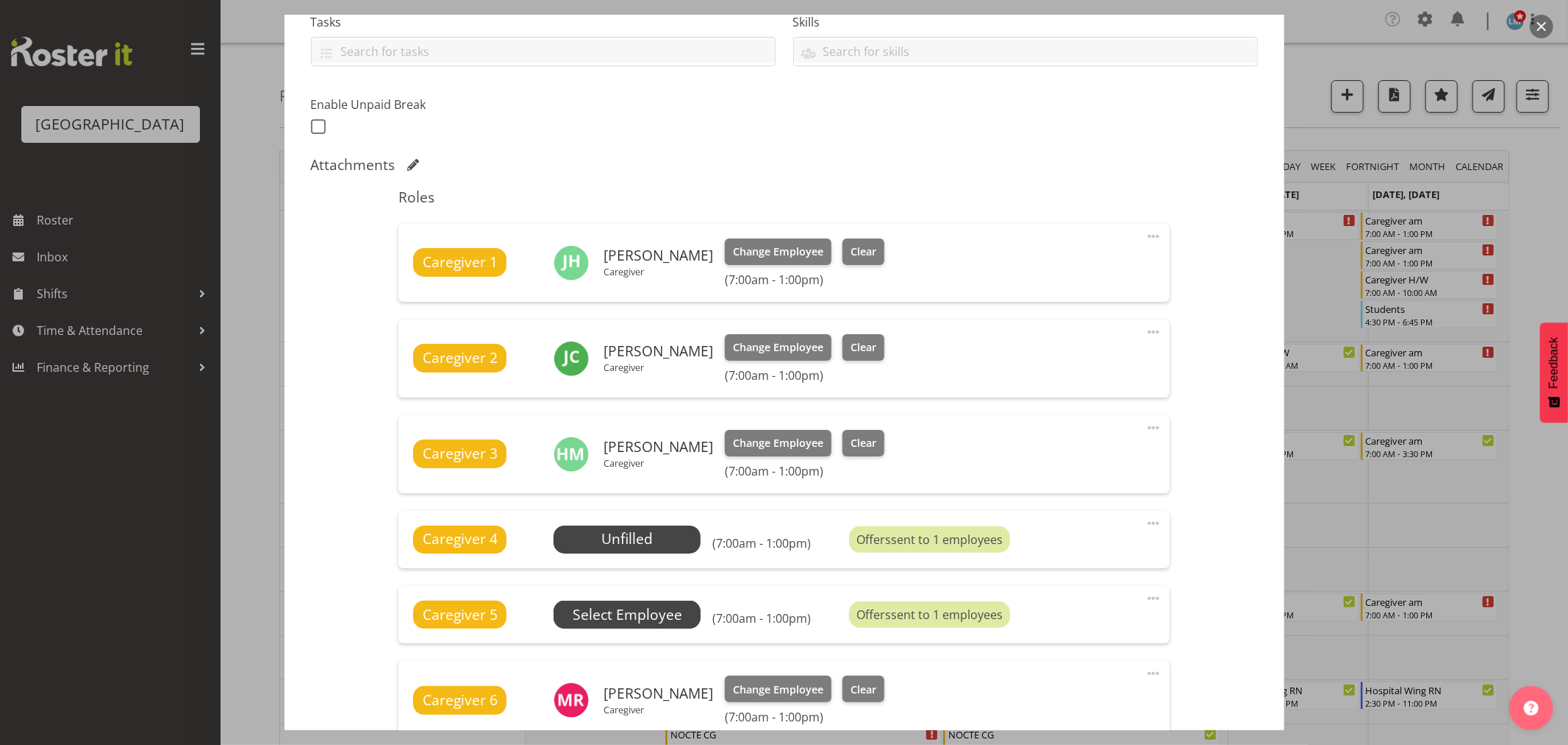
click at [678, 607] on span "Select Employee" at bounding box center [628, 615] width 110 height 21
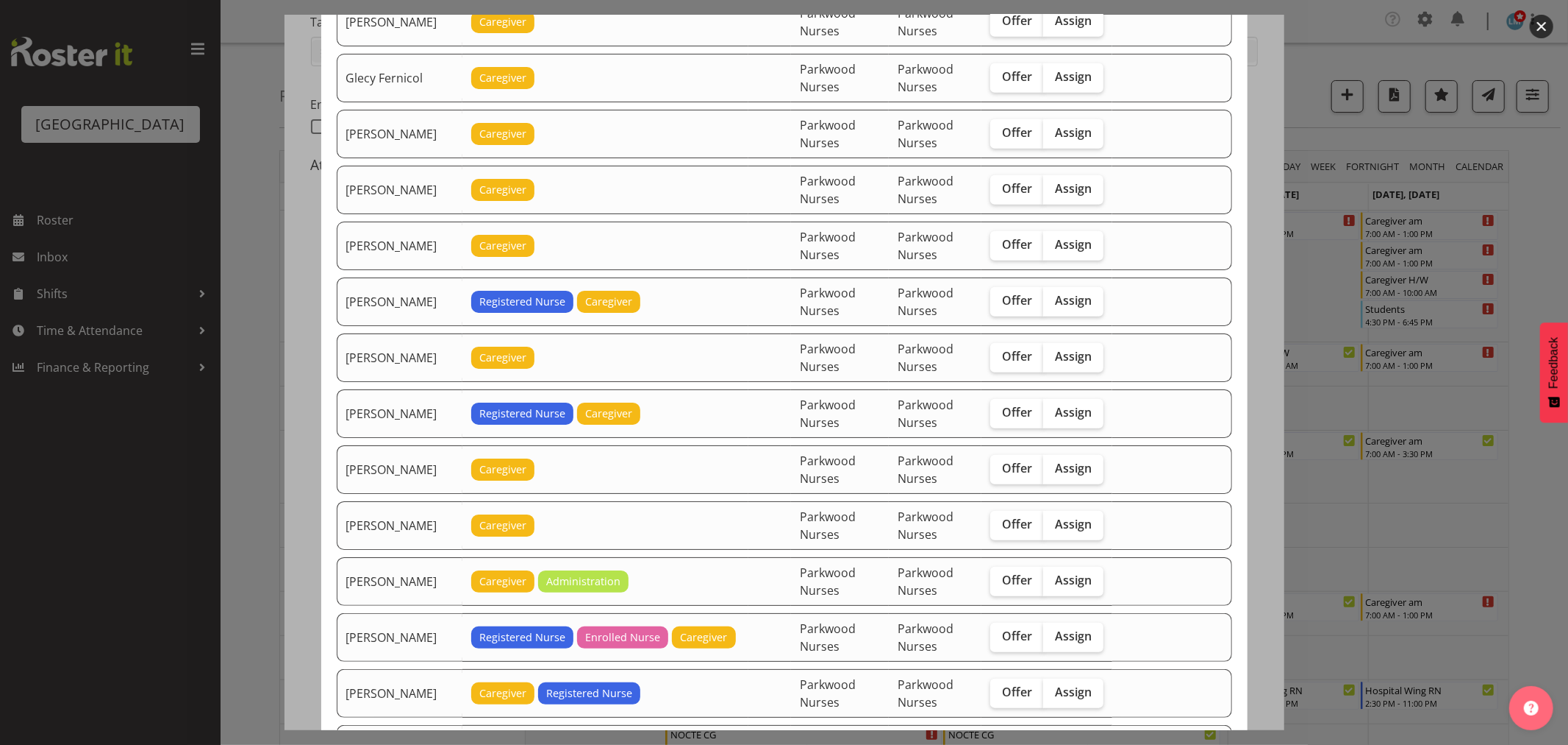
scroll to position [1062, 0]
click at [1025, 354] on span "Offer" at bounding box center [1017, 354] width 30 height 15
click at [1000, 354] on input "Offer" at bounding box center [996, 355] width 10 height 10
checkbox input "true"
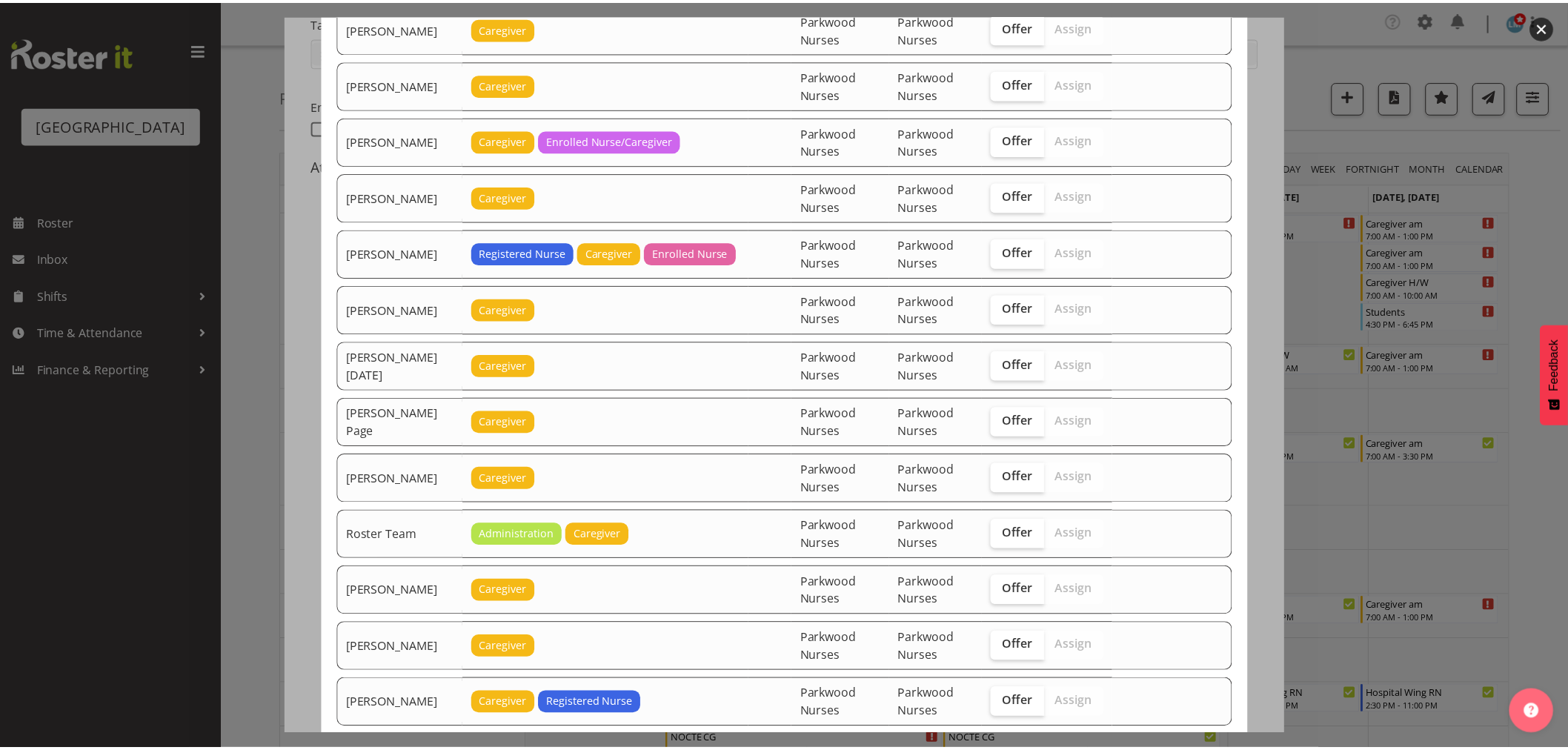
scroll to position [2074, 0]
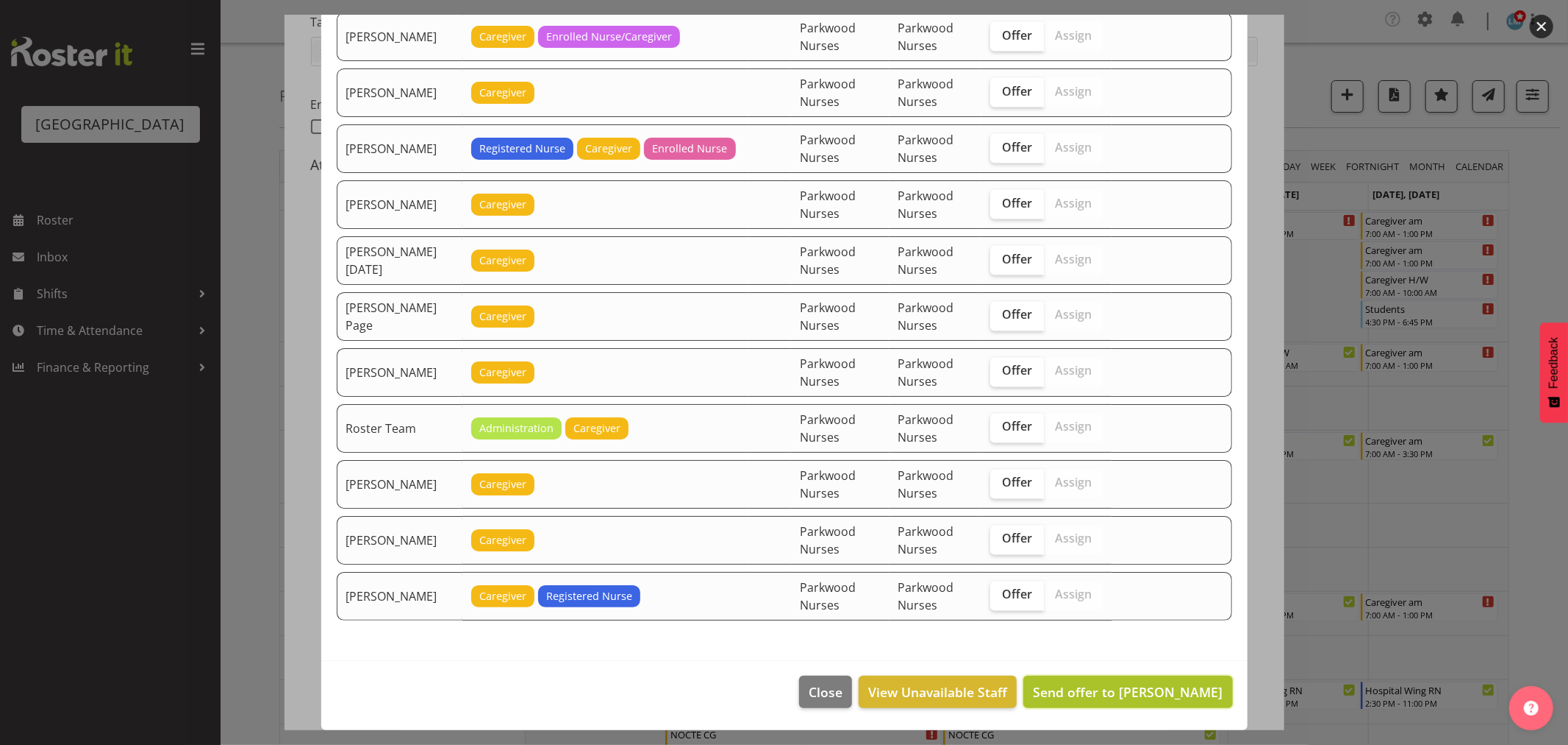
click at [1162, 683] on span "Send offer to Jessa Catapang" at bounding box center [1127, 691] width 190 height 18
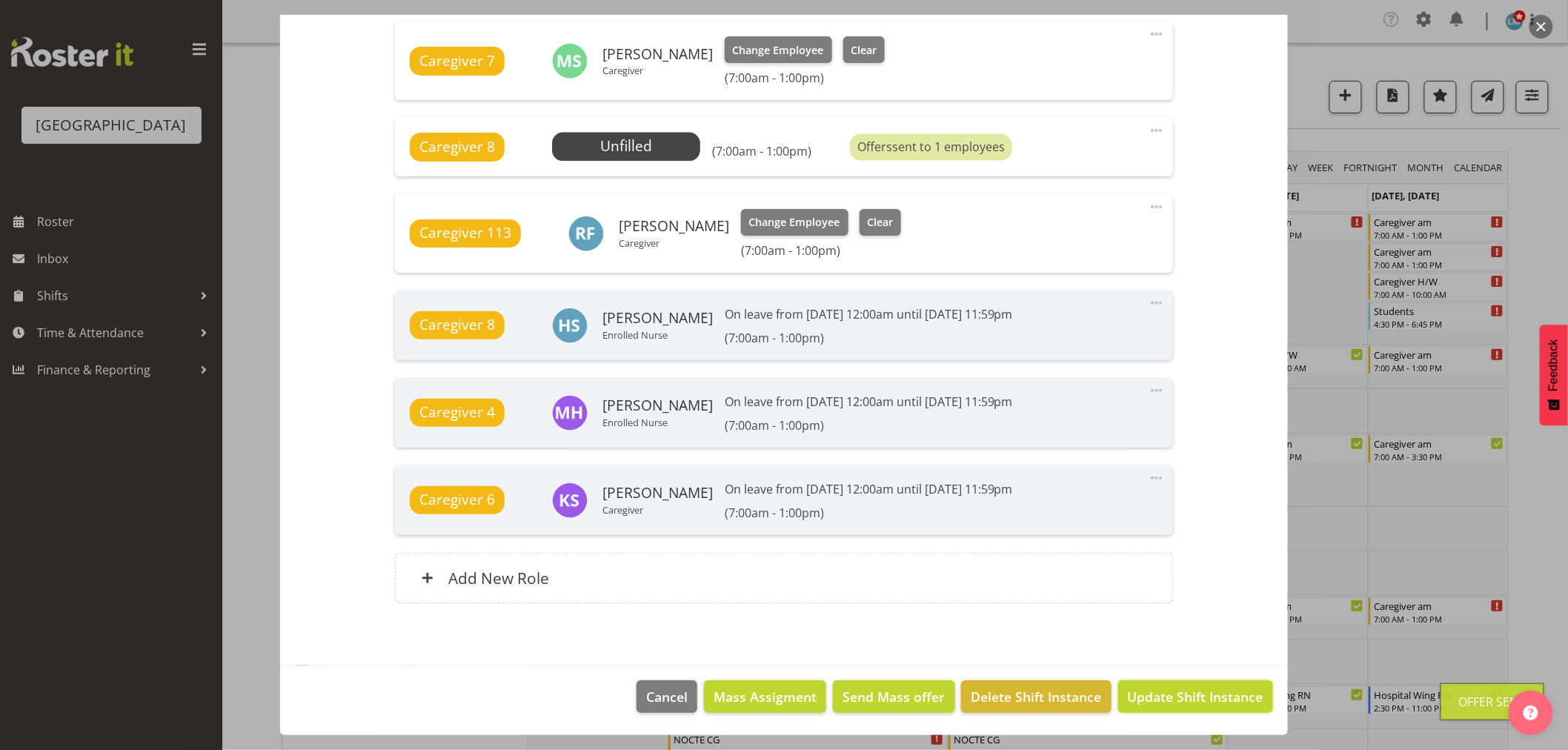
click at [1171, 687] on span "Update Shift Instance" at bounding box center [1195, 696] width 135 height 20
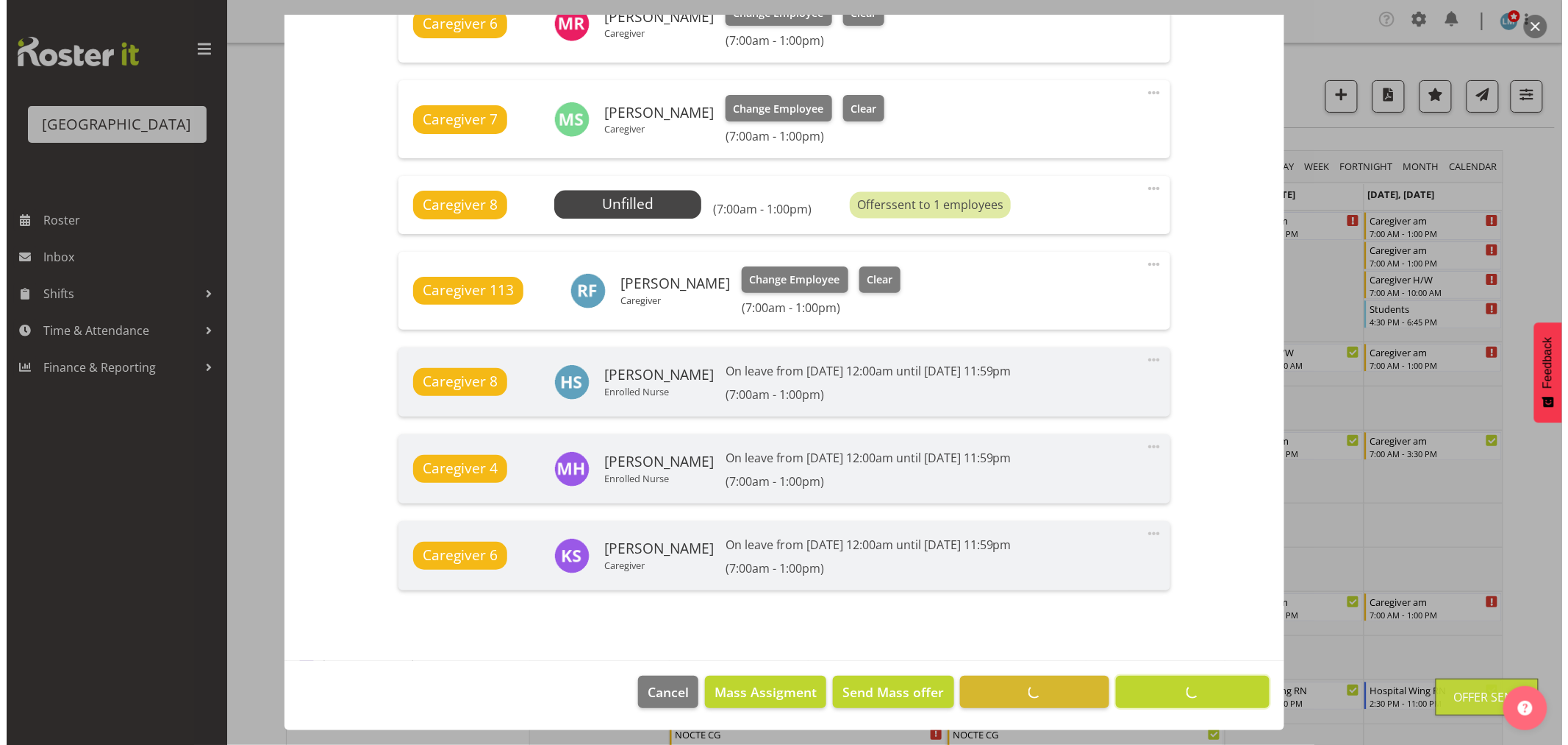
scroll to position [1003, 0]
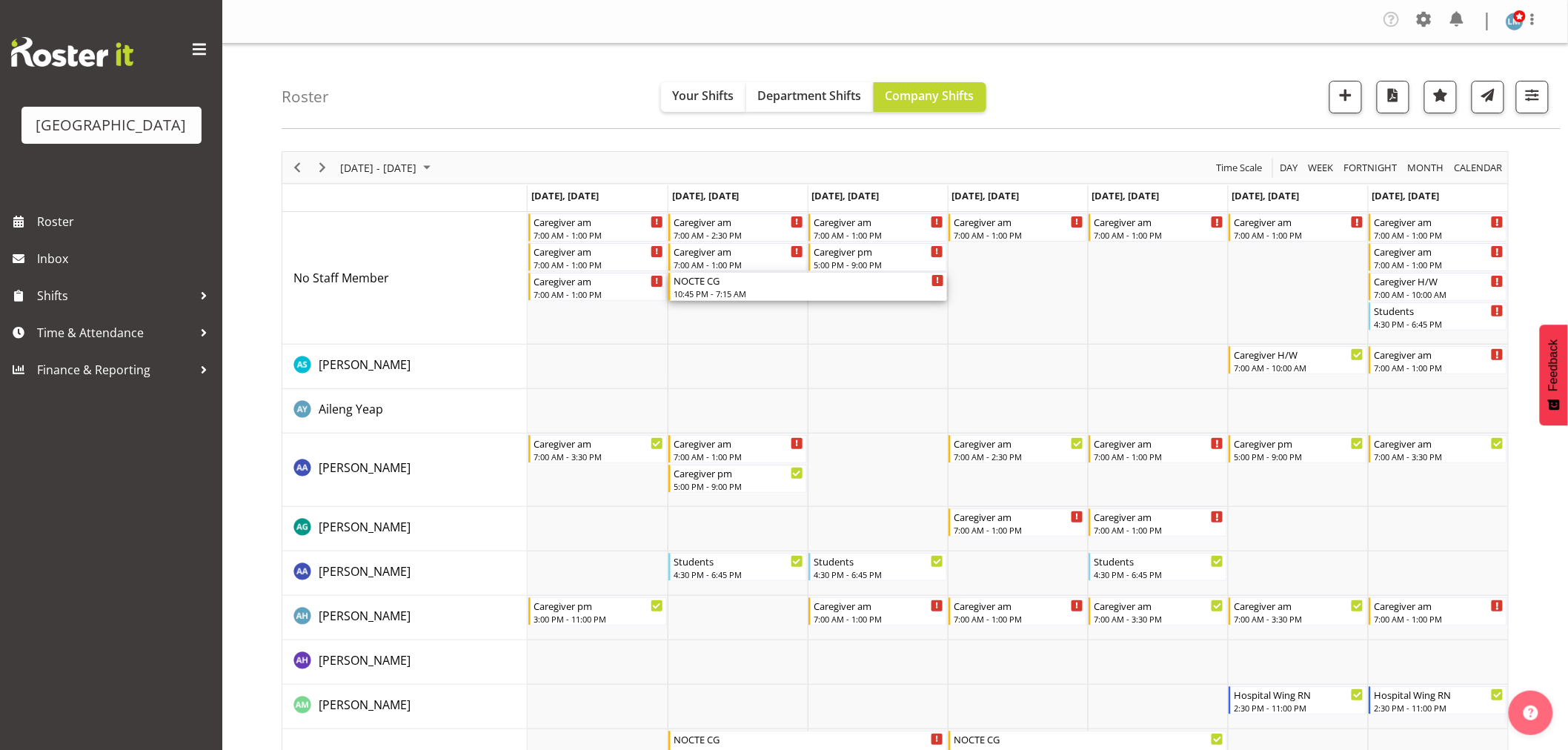
click at [684, 291] on div "10:45 PM - 7:15 AM" at bounding box center [809, 293] width 271 height 12
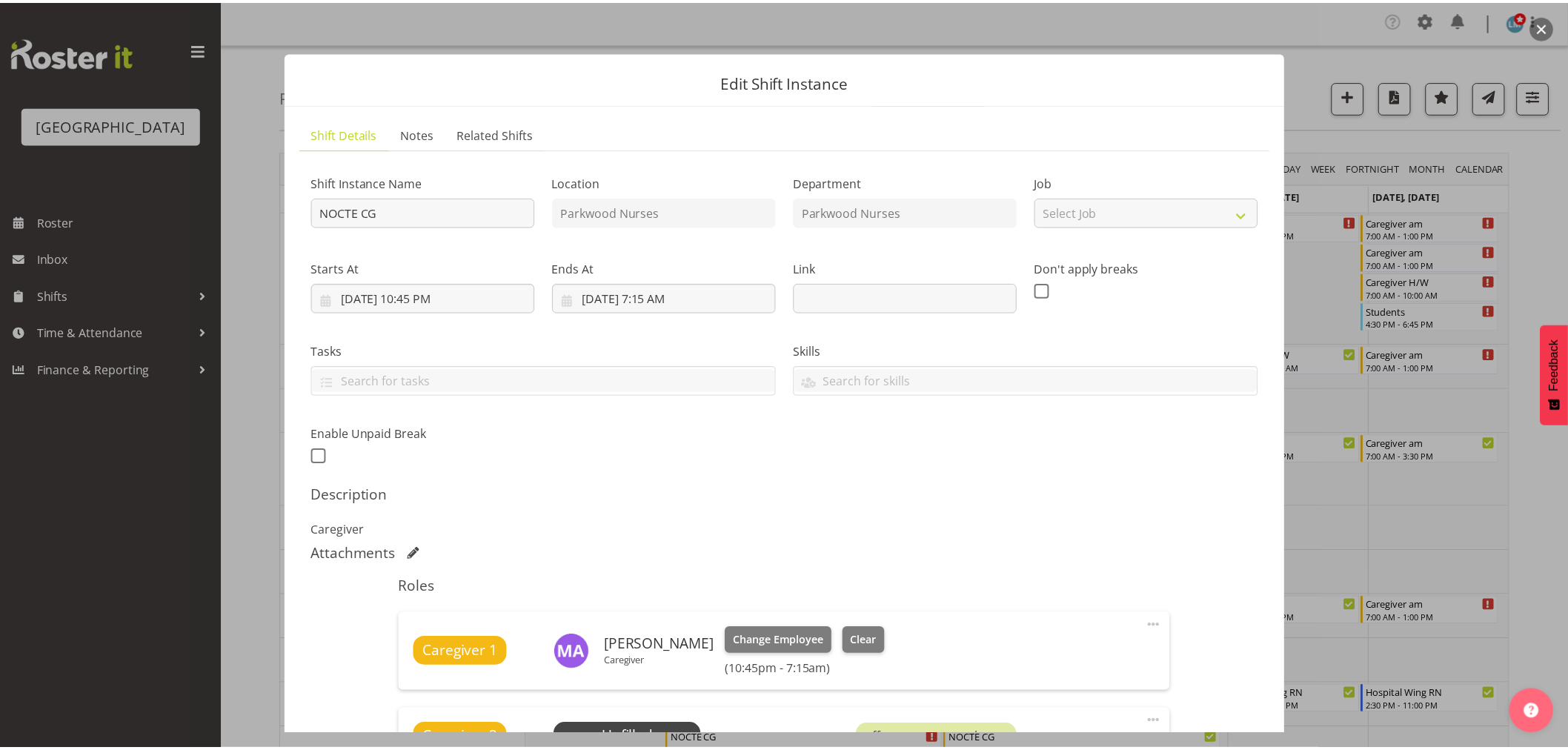
scroll to position [328, 0]
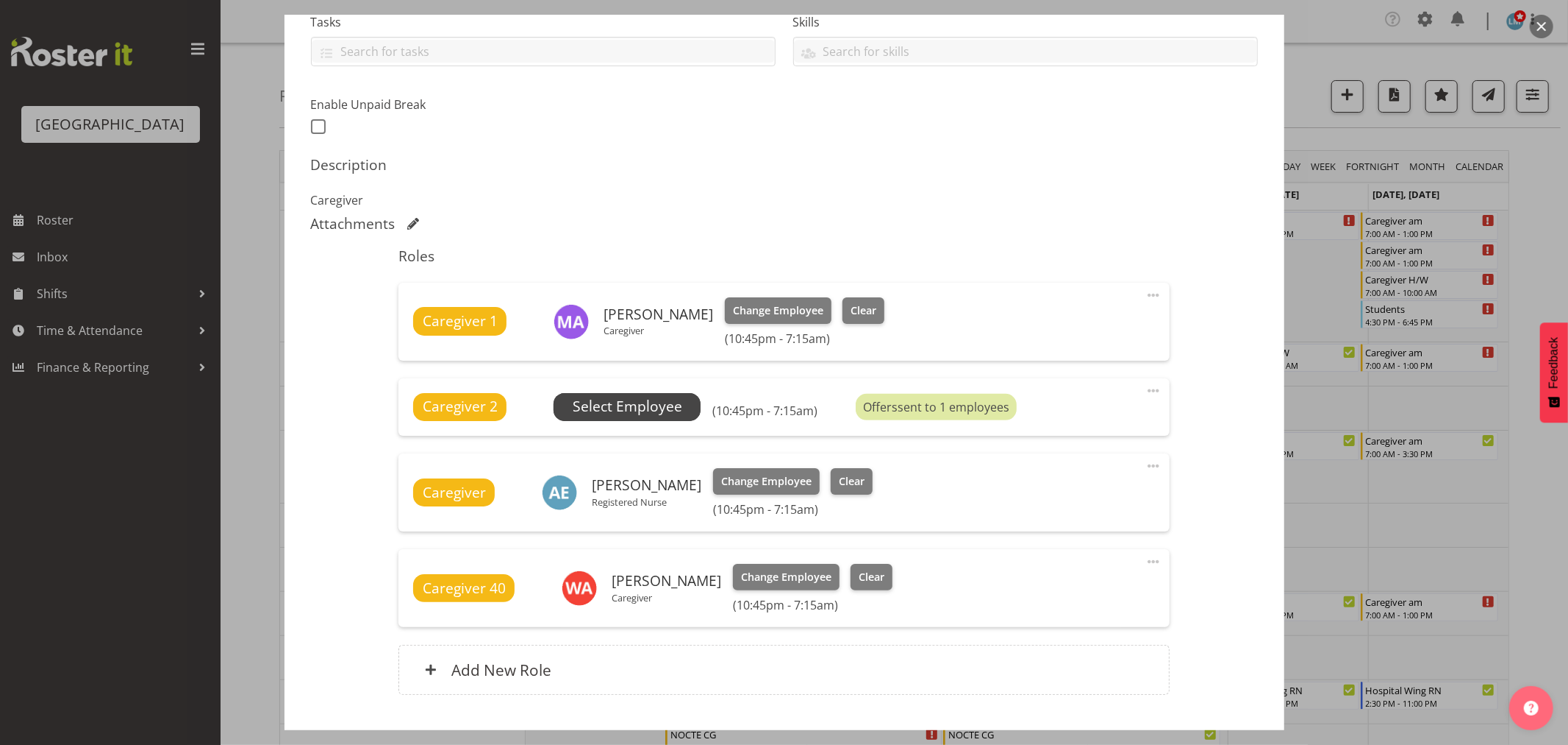
click at [673, 409] on span "Select Employee" at bounding box center [628, 406] width 110 height 21
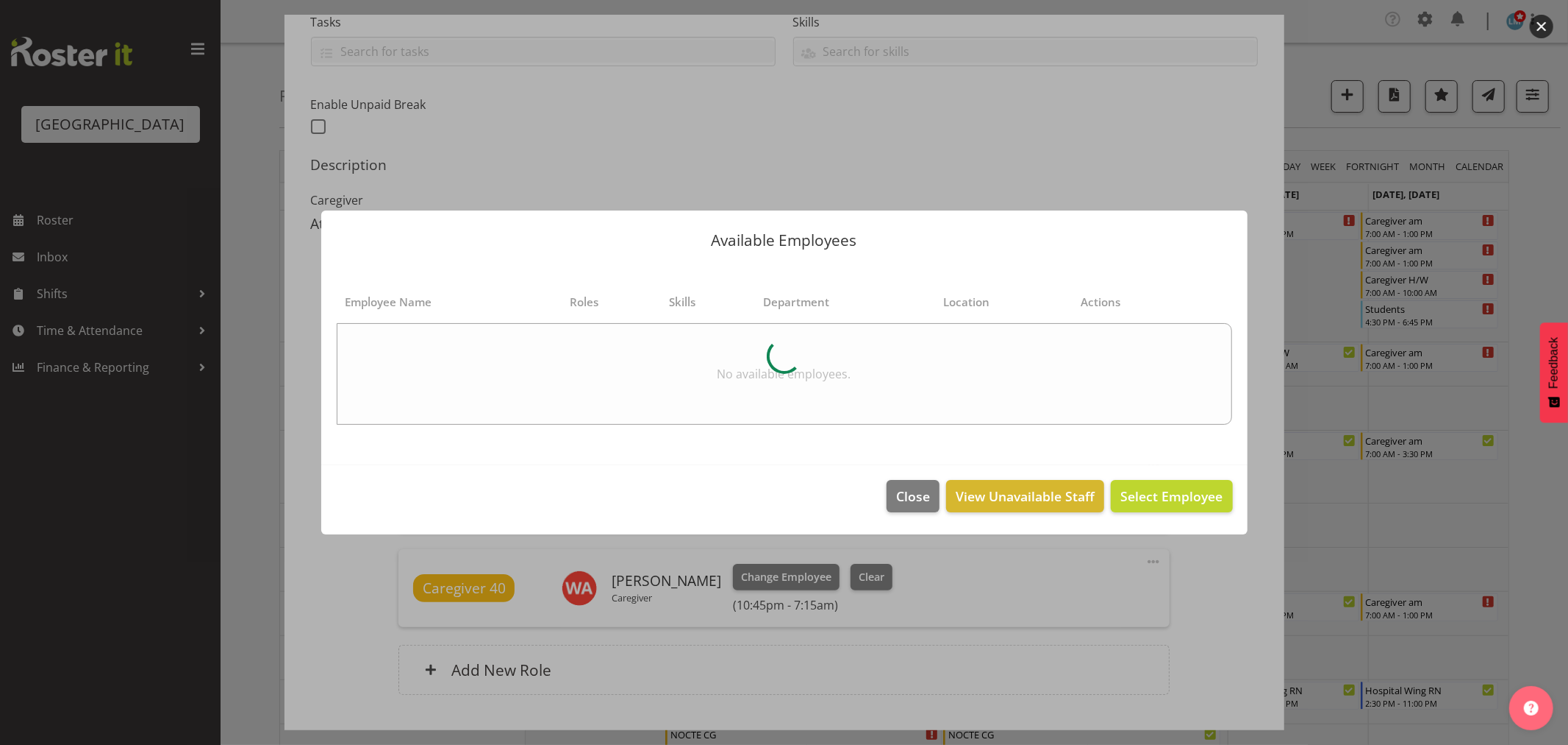
click at [1545, 216] on div at bounding box center [784, 372] width 1568 height 745
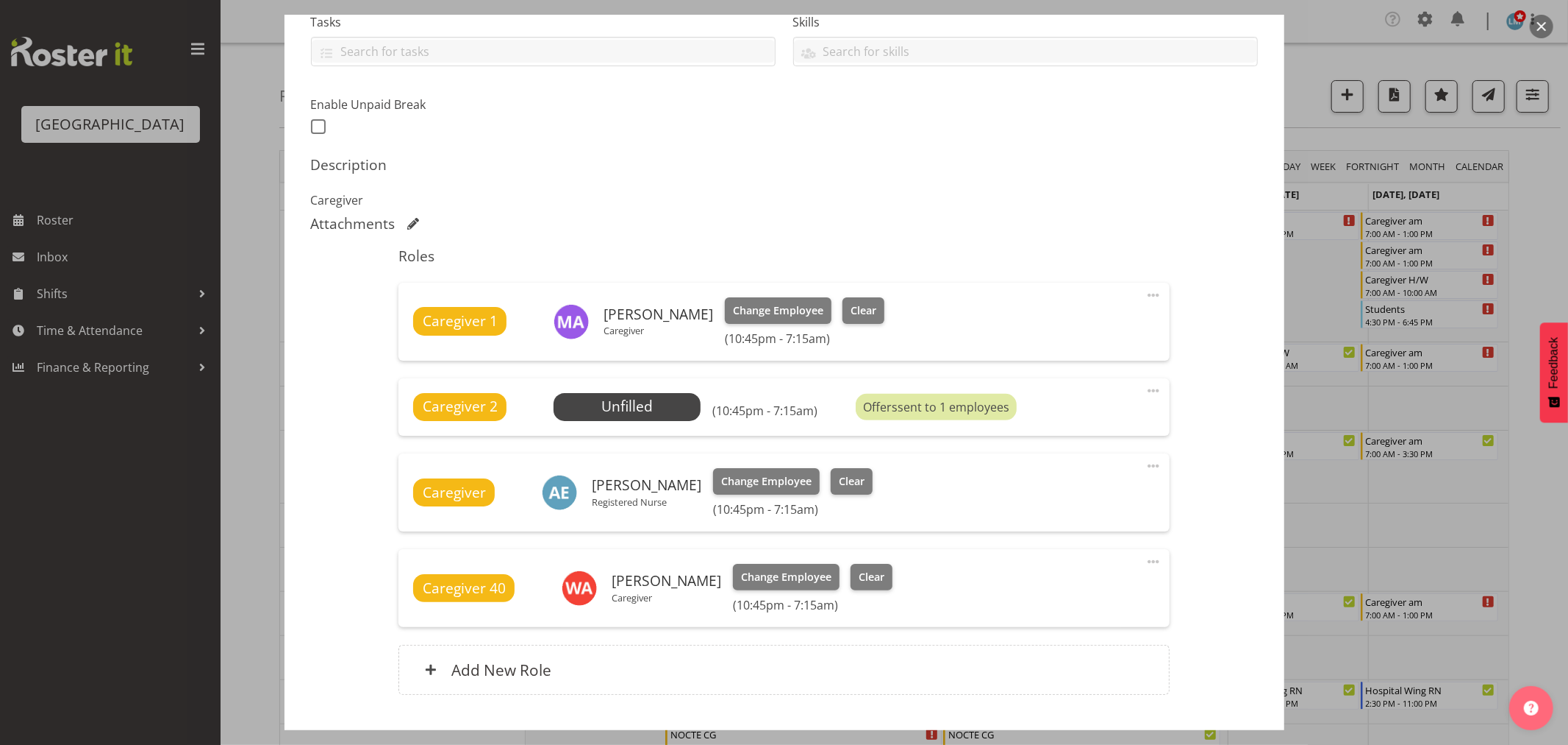
click at [1545, 216] on div at bounding box center [784, 372] width 1568 height 745
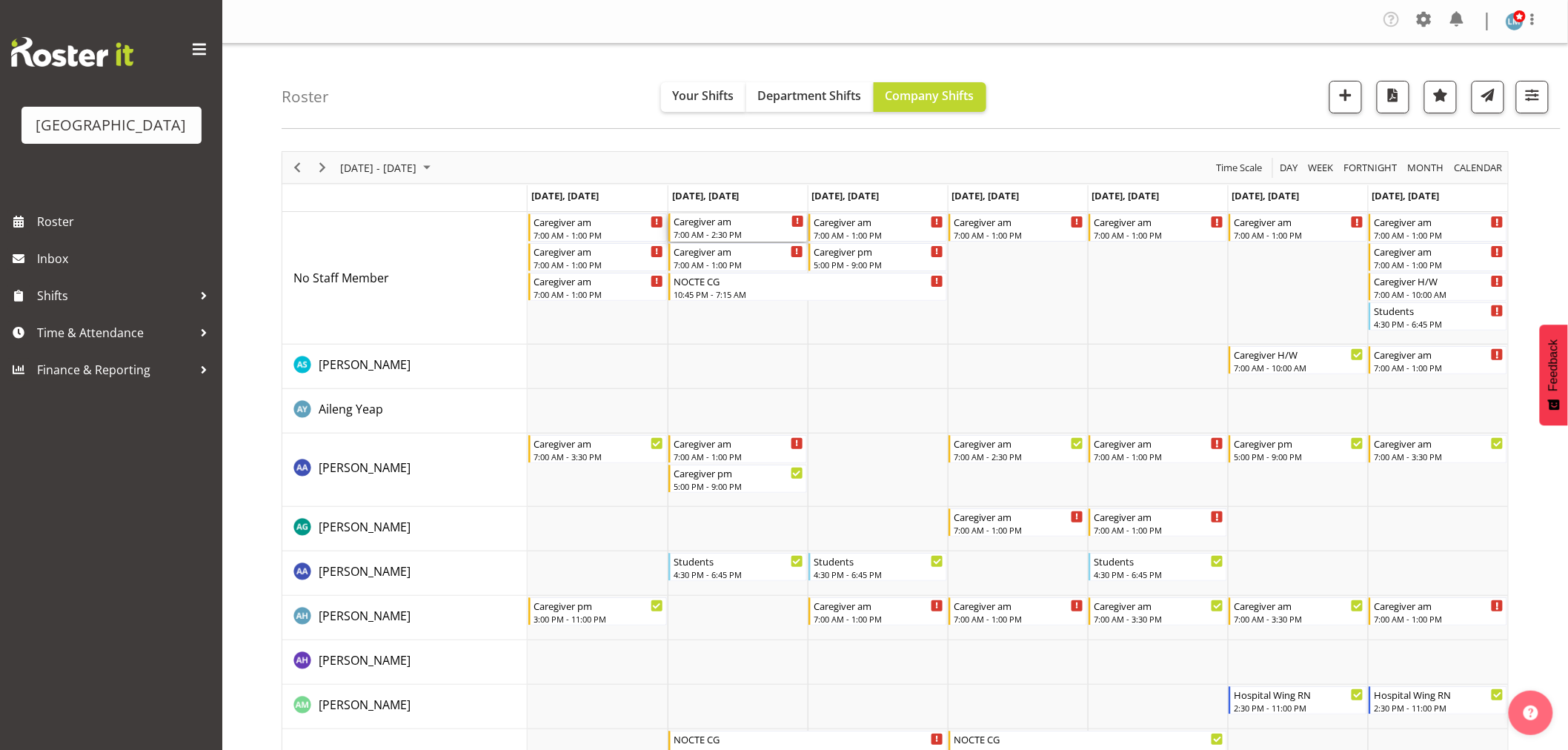
click at [747, 225] on div "Caregiver am" at bounding box center [738, 221] width 130 height 15
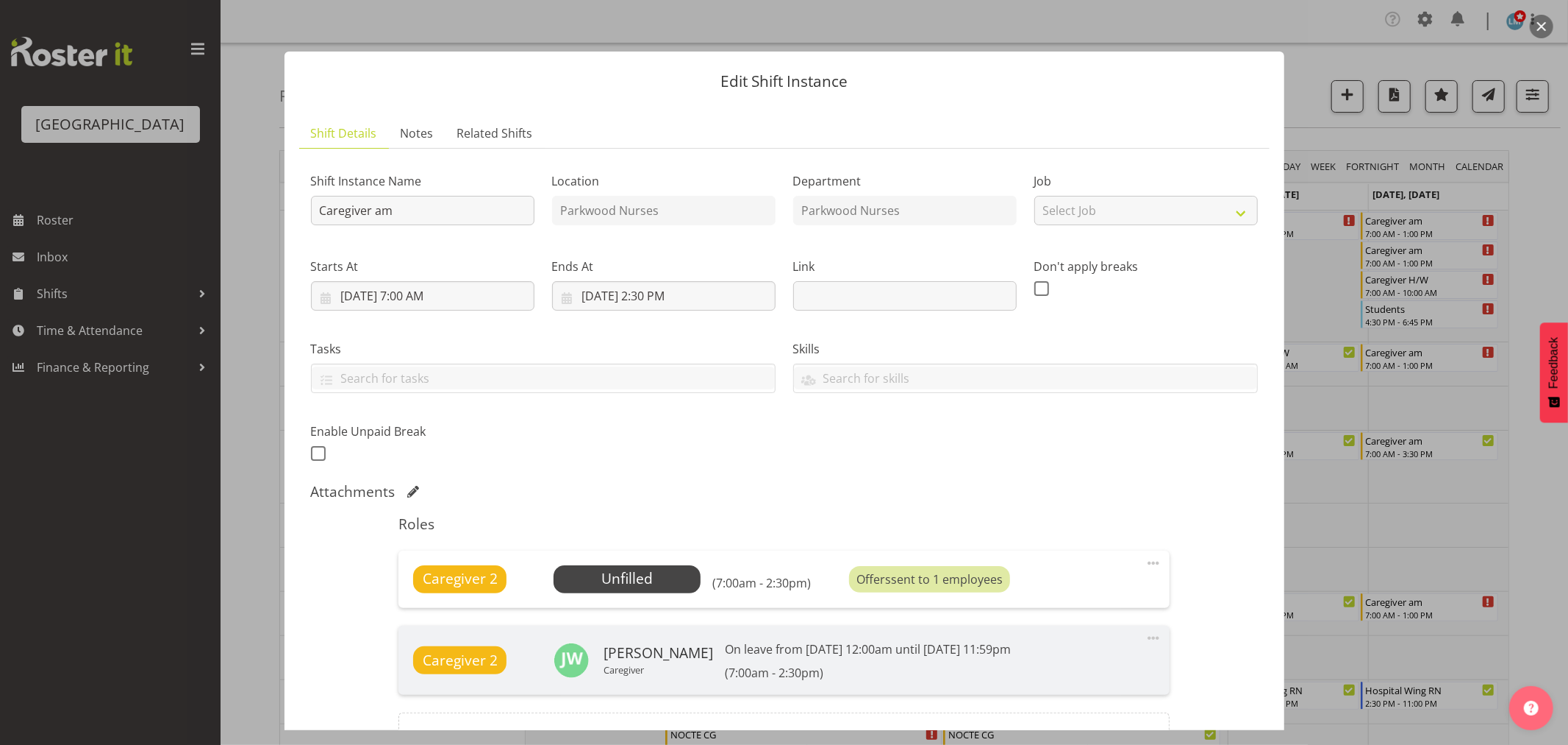
click at [1526, 204] on div at bounding box center [784, 372] width 1568 height 745
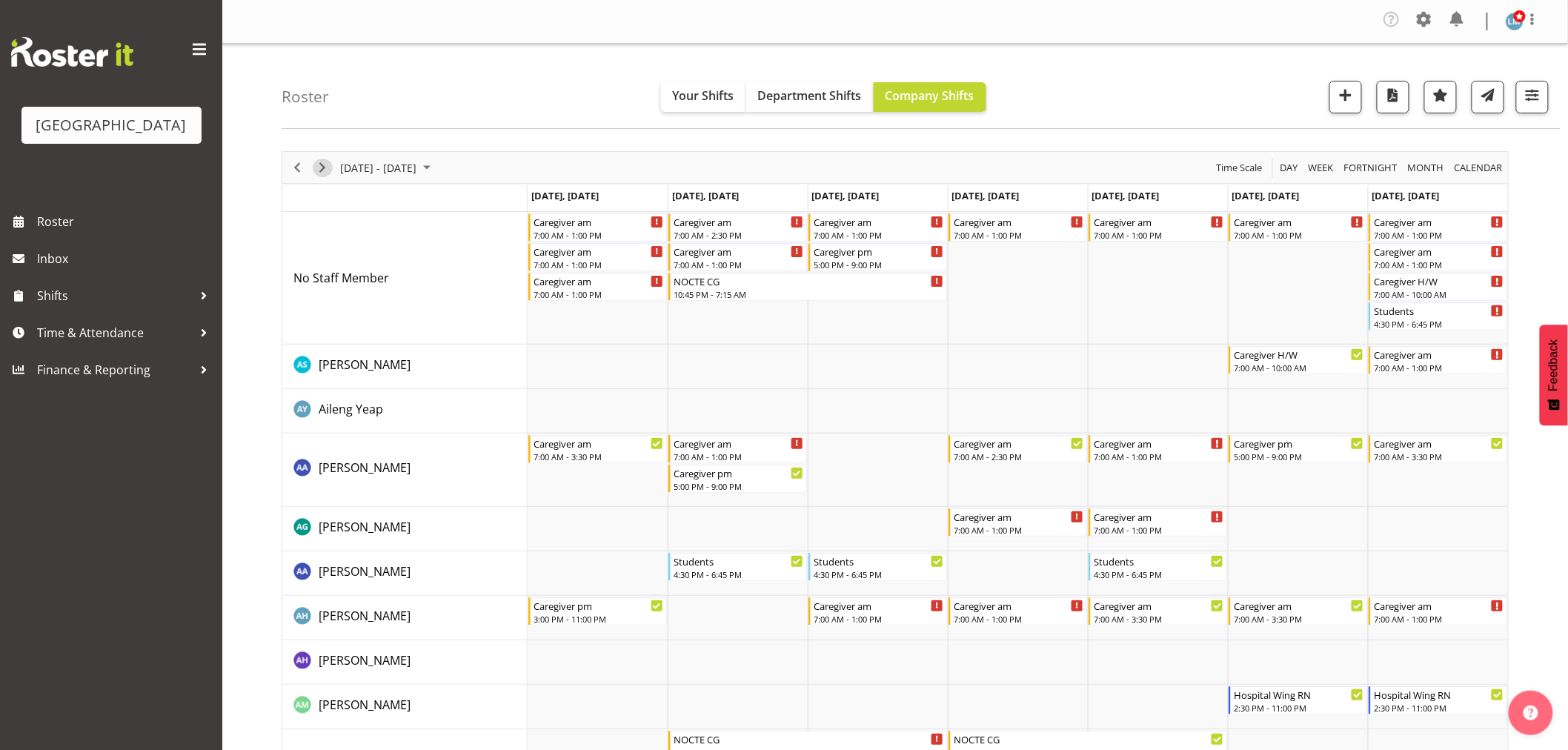
click at [314, 165] on span "Next" at bounding box center [323, 168] width 18 height 19
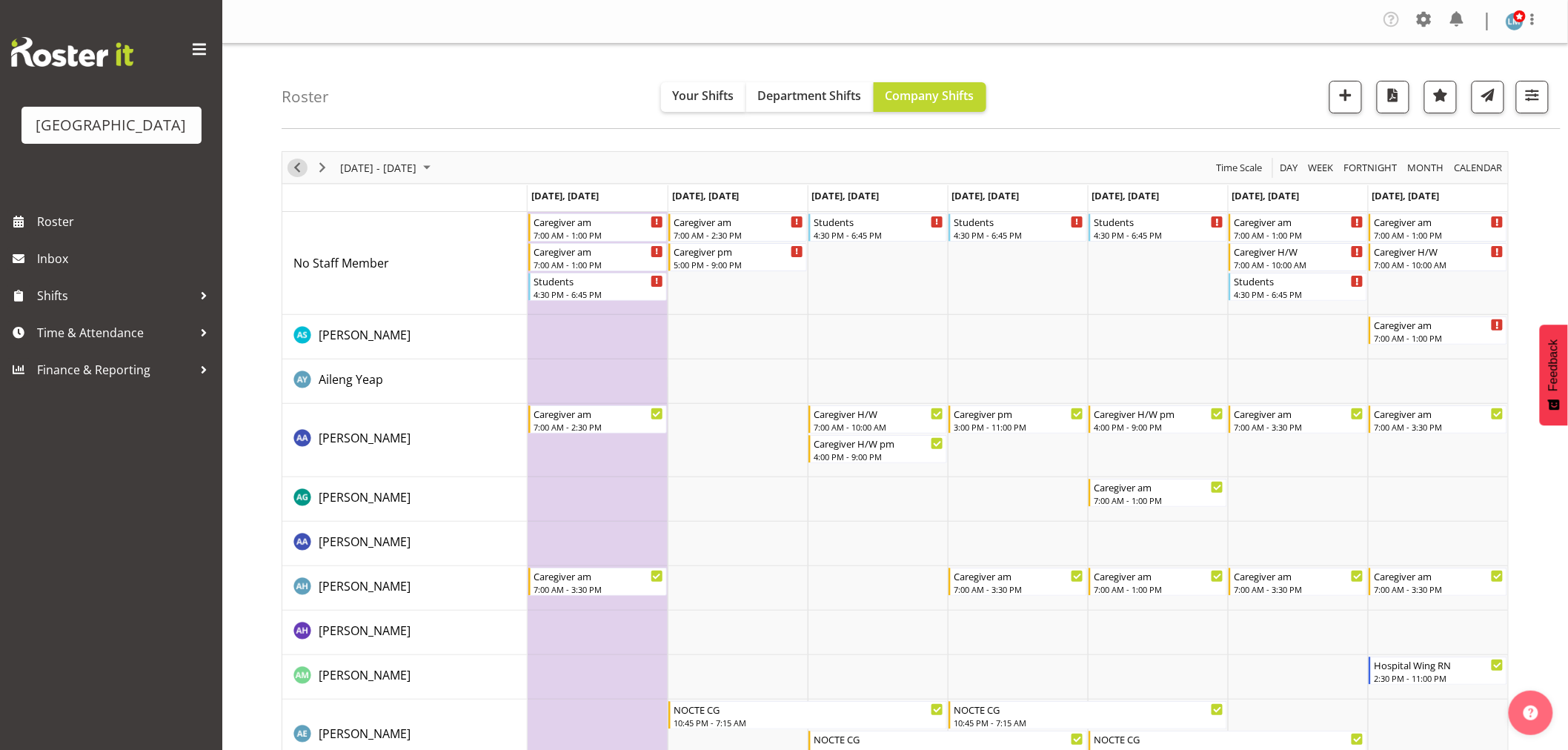
click at [293, 168] on span "Previous" at bounding box center [297, 168] width 18 height 19
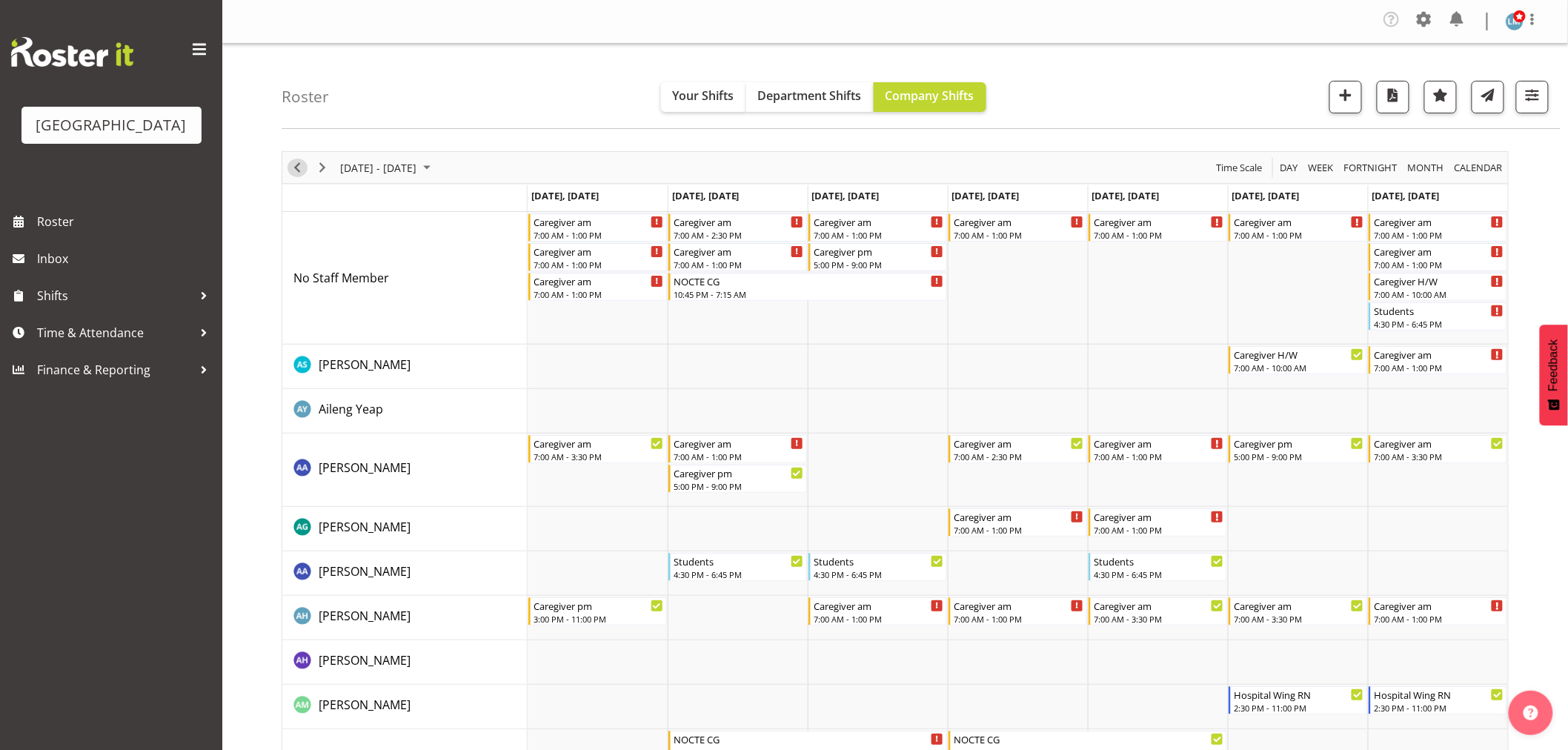
click at [296, 165] on span "Previous" at bounding box center [297, 168] width 18 height 19
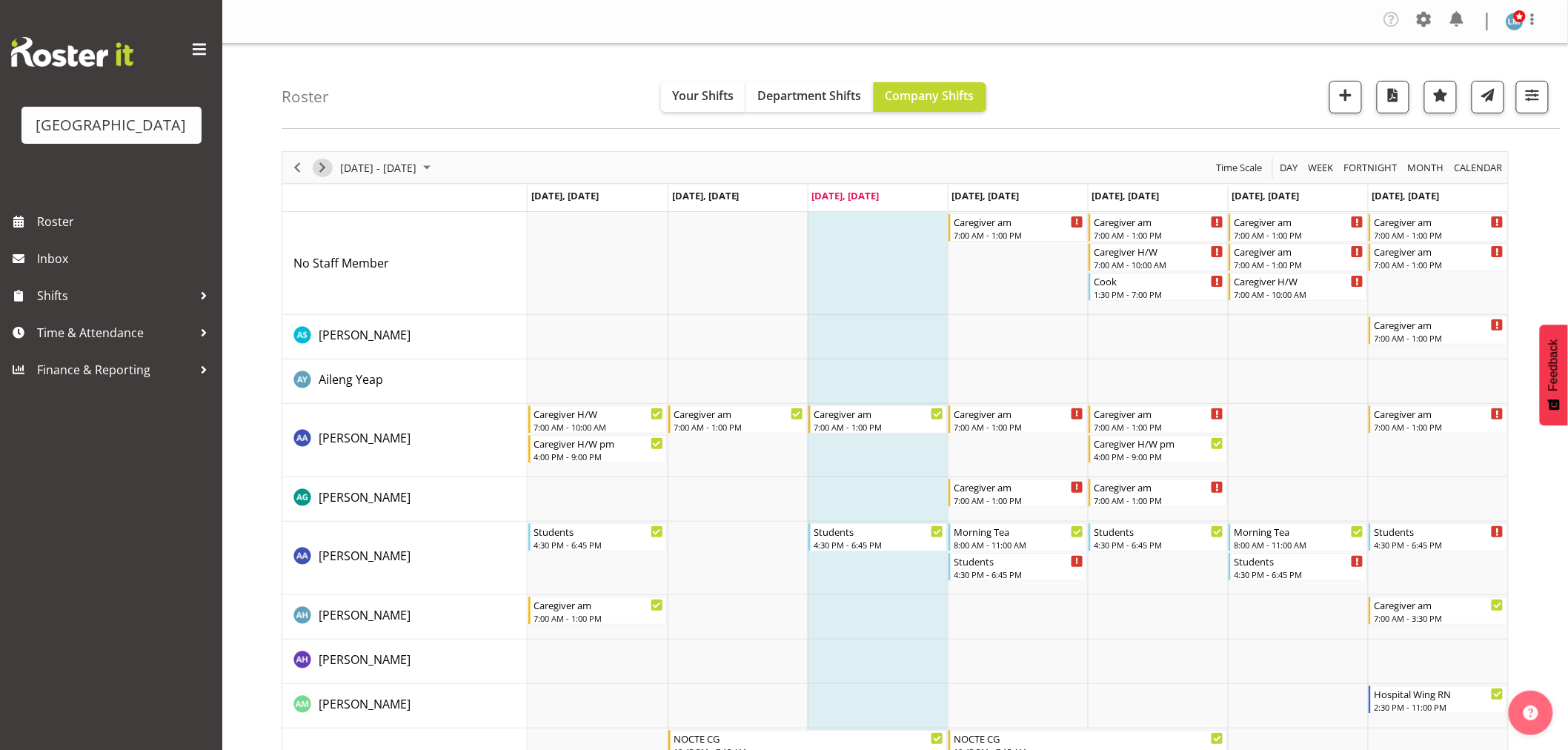
click at [320, 172] on span "Next" at bounding box center [323, 168] width 18 height 19
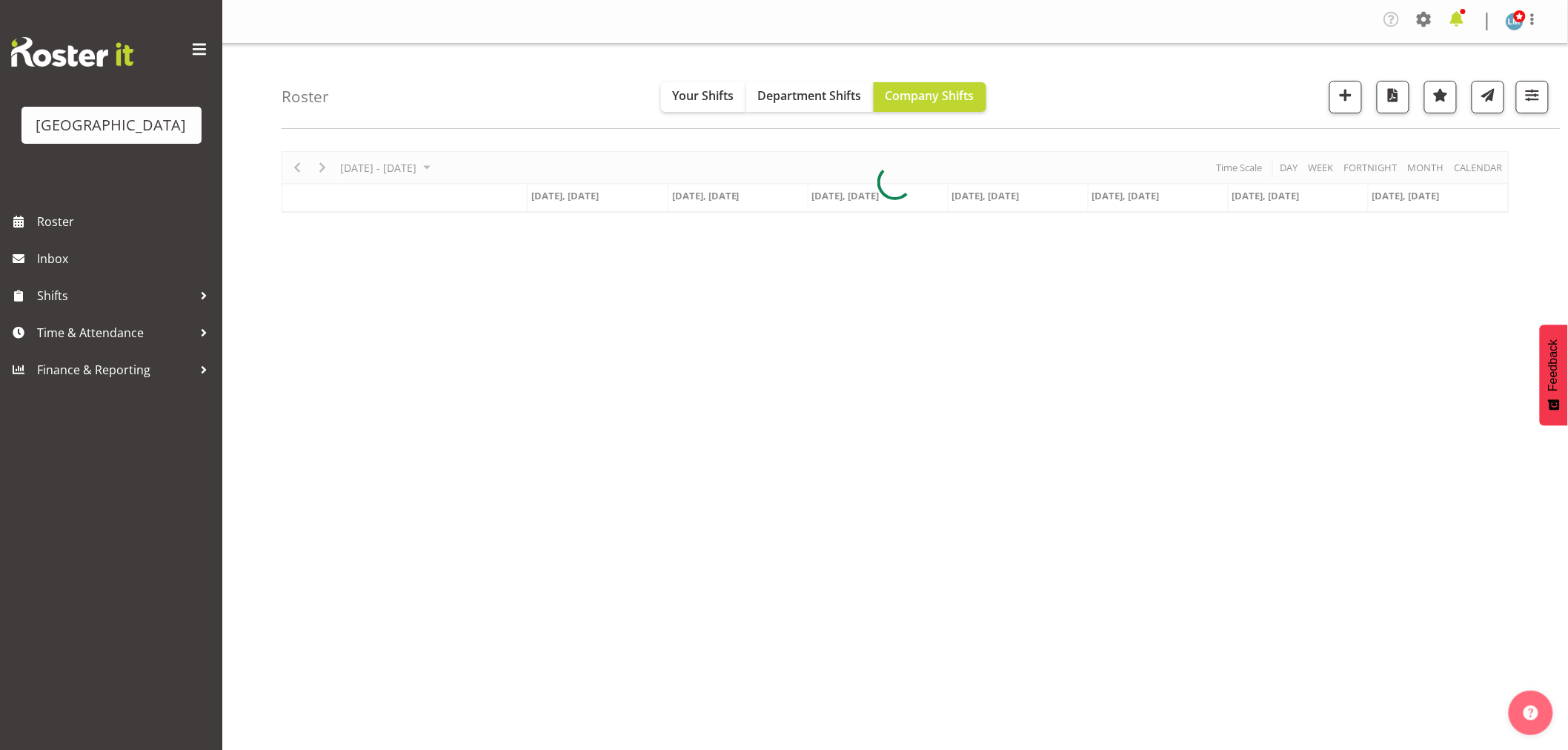
click at [1455, 21] on span at bounding box center [1456, 20] width 24 height 24
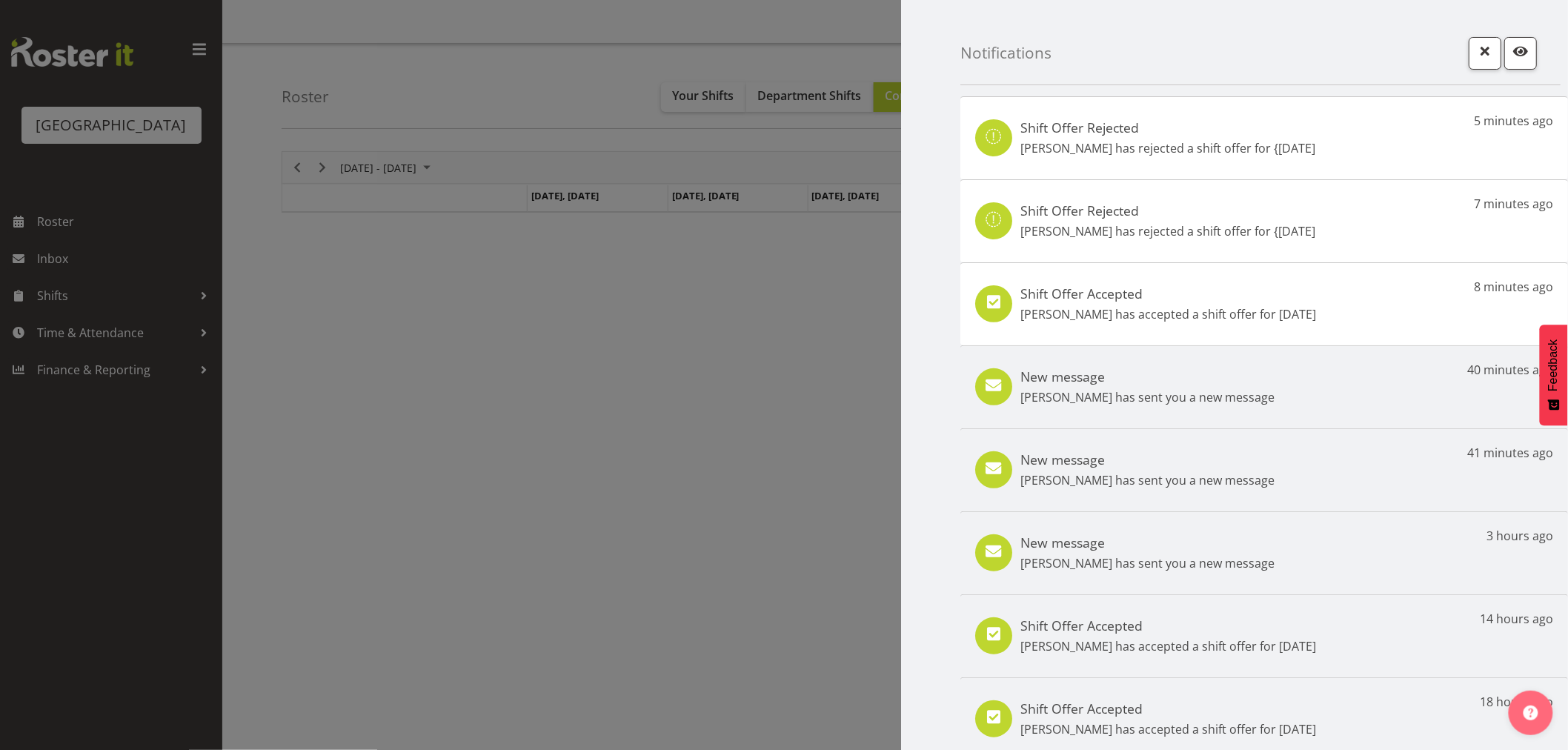
click at [1285, 329] on div "Shift Offer Accepted [PERSON_NAME] has accepted a shift offer for [DATE] 8 minu…" at bounding box center [1263, 303] width 607 height 83
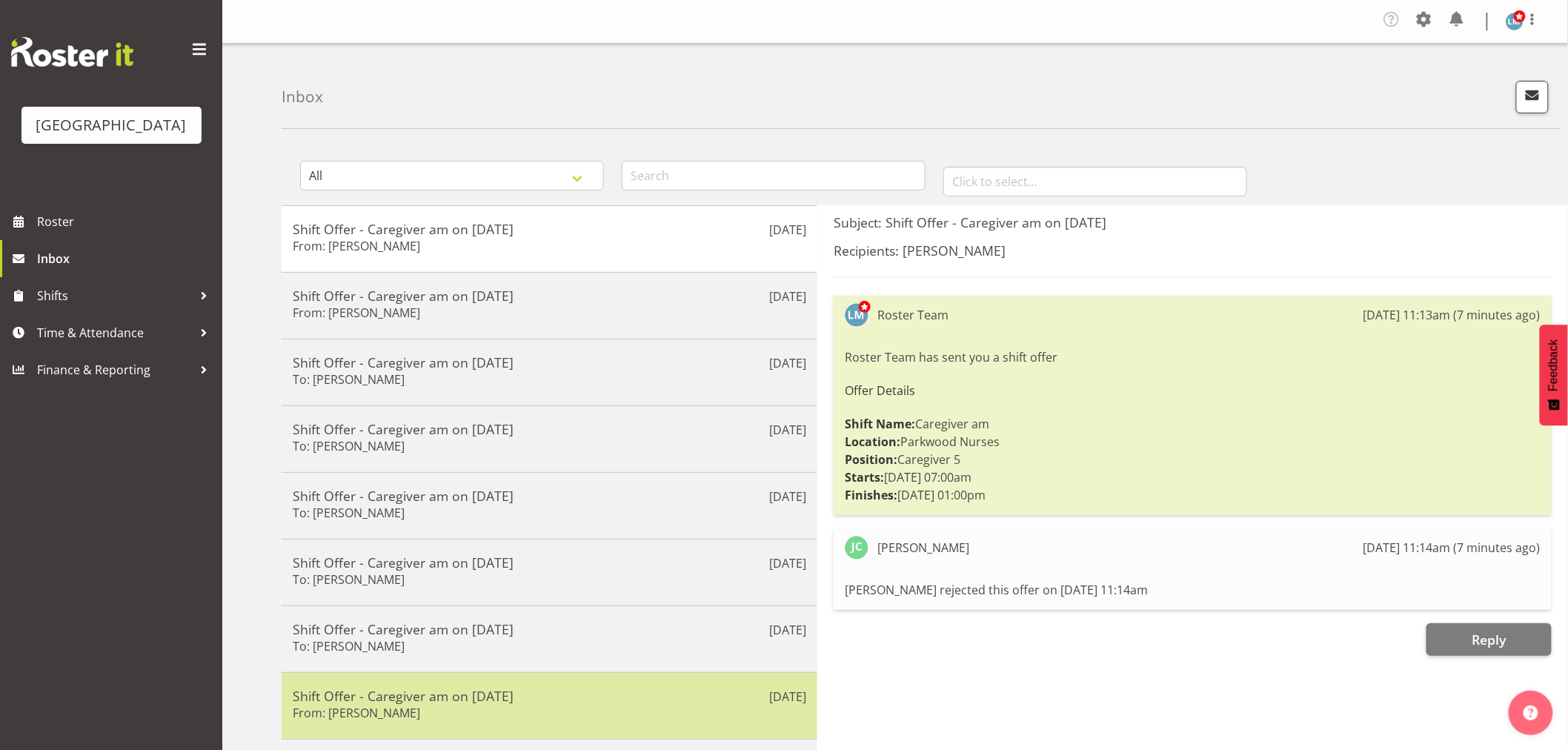
click at [354, 705] on div "Shift Offer - Caregiver am on [DATE] From: [PERSON_NAME]" at bounding box center [549, 705] width 514 height 36
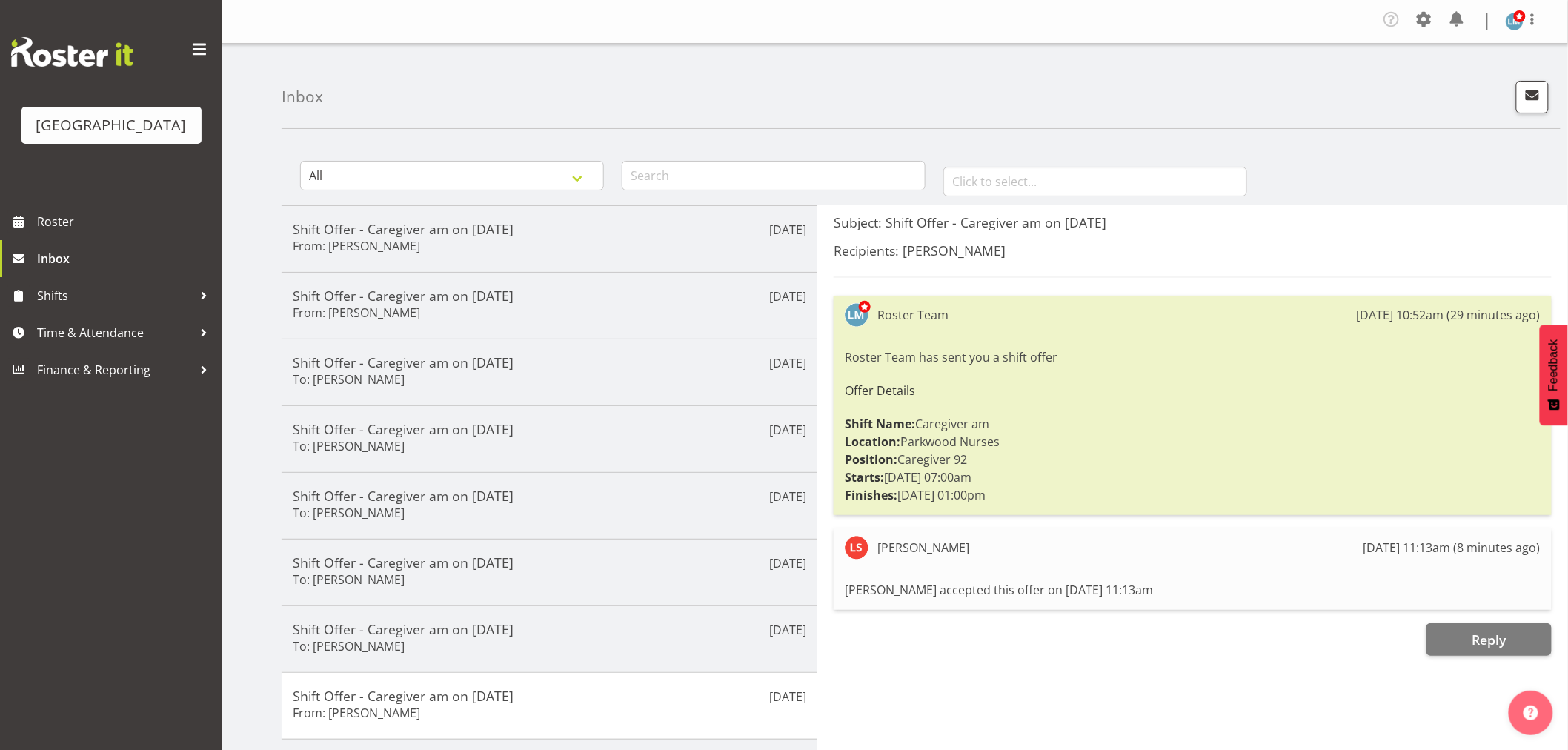
click at [117, 545] on div "Parkwood Retirement Village Roster Inbox Shifts Time & Attendance Finance & Rep…" at bounding box center [111, 375] width 223 height 750
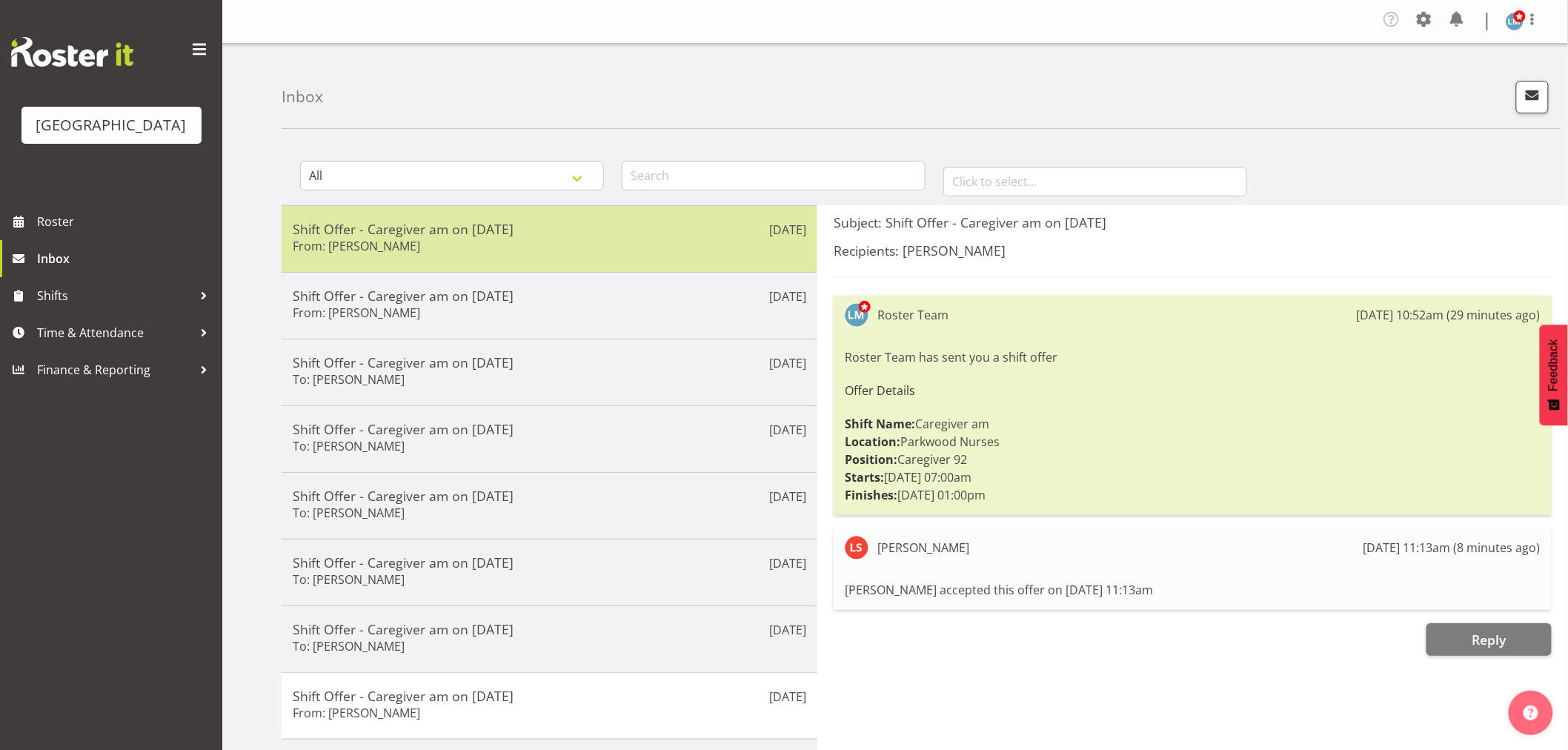
click at [367, 262] on div "[DATE] Shift Offer - Caregiver am on [DATE] From: [PERSON_NAME]" at bounding box center [549, 238] width 535 height 67
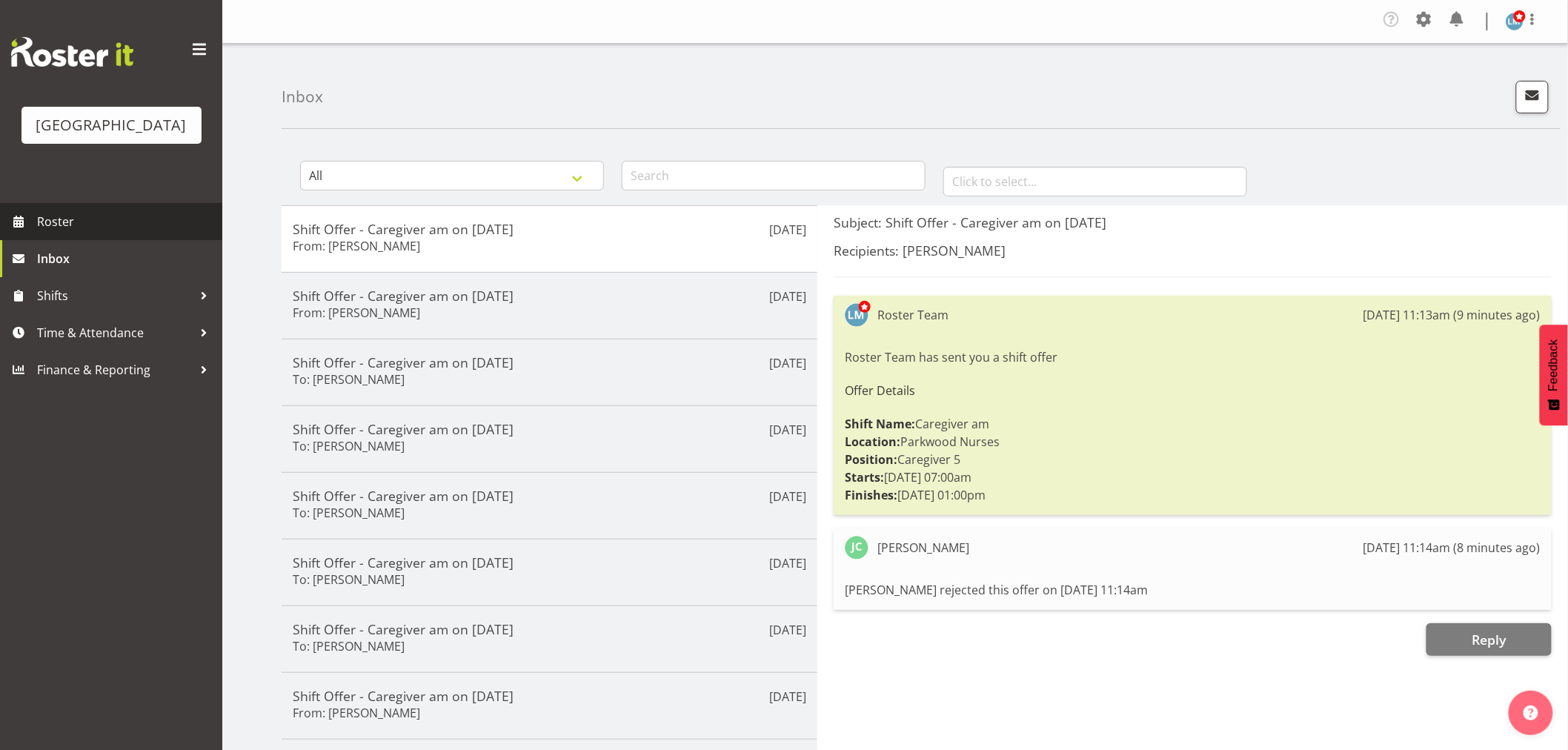
click at [43, 232] on span "Roster" at bounding box center [126, 222] width 177 height 23
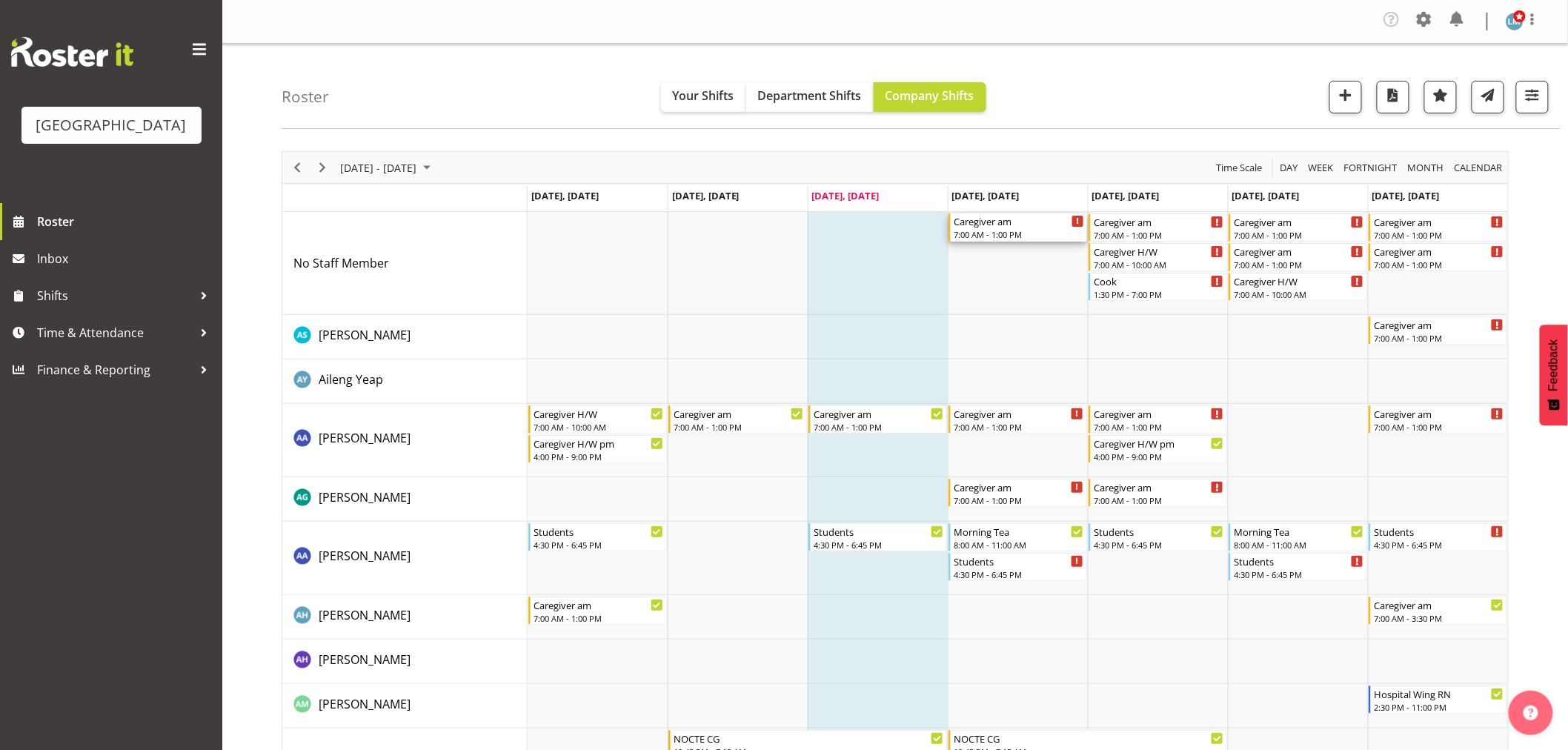
click at [973, 229] on div "7:00 AM - 1:00 PM" at bounding box center [1018, 234] width 130 height 12
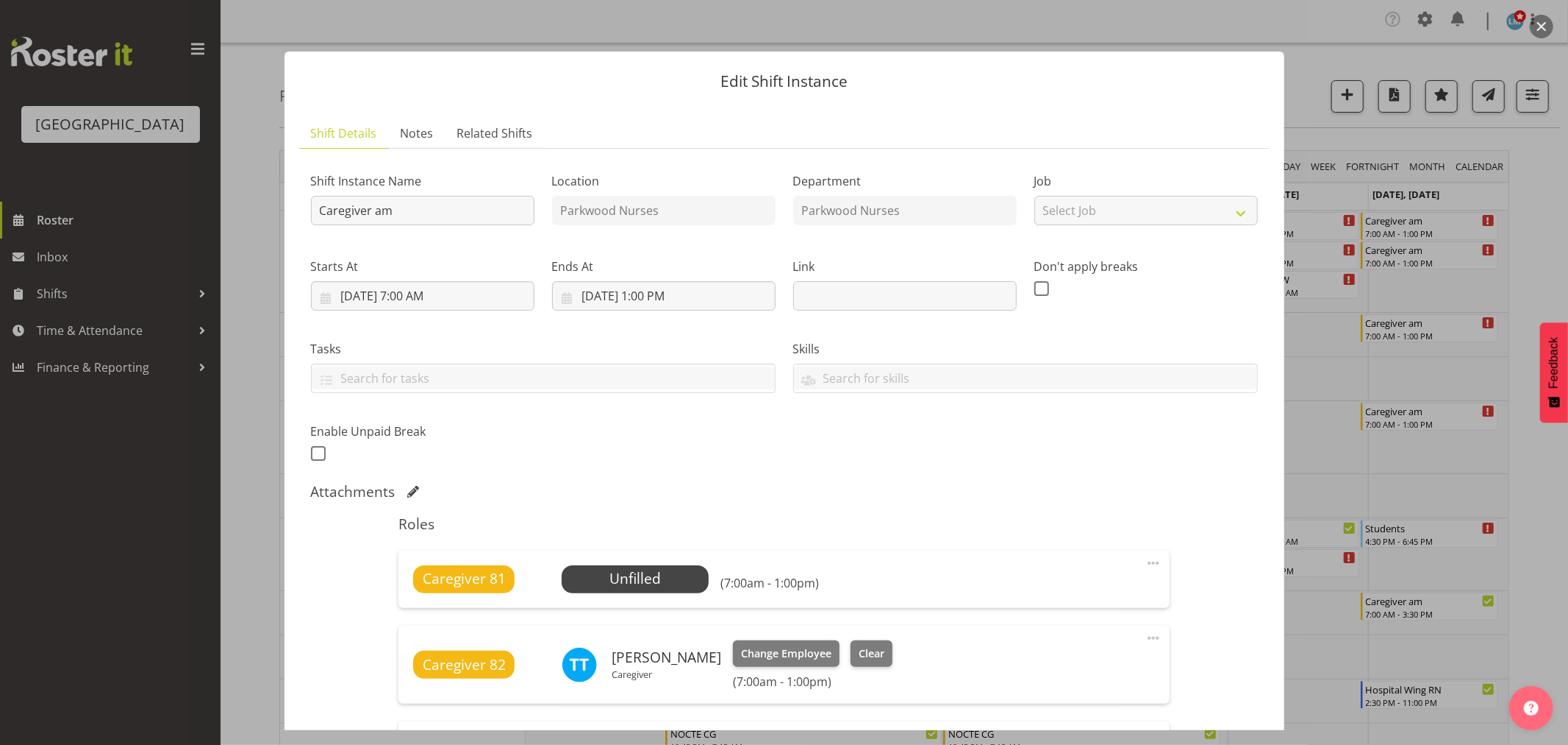
scroll to position [408, 0]
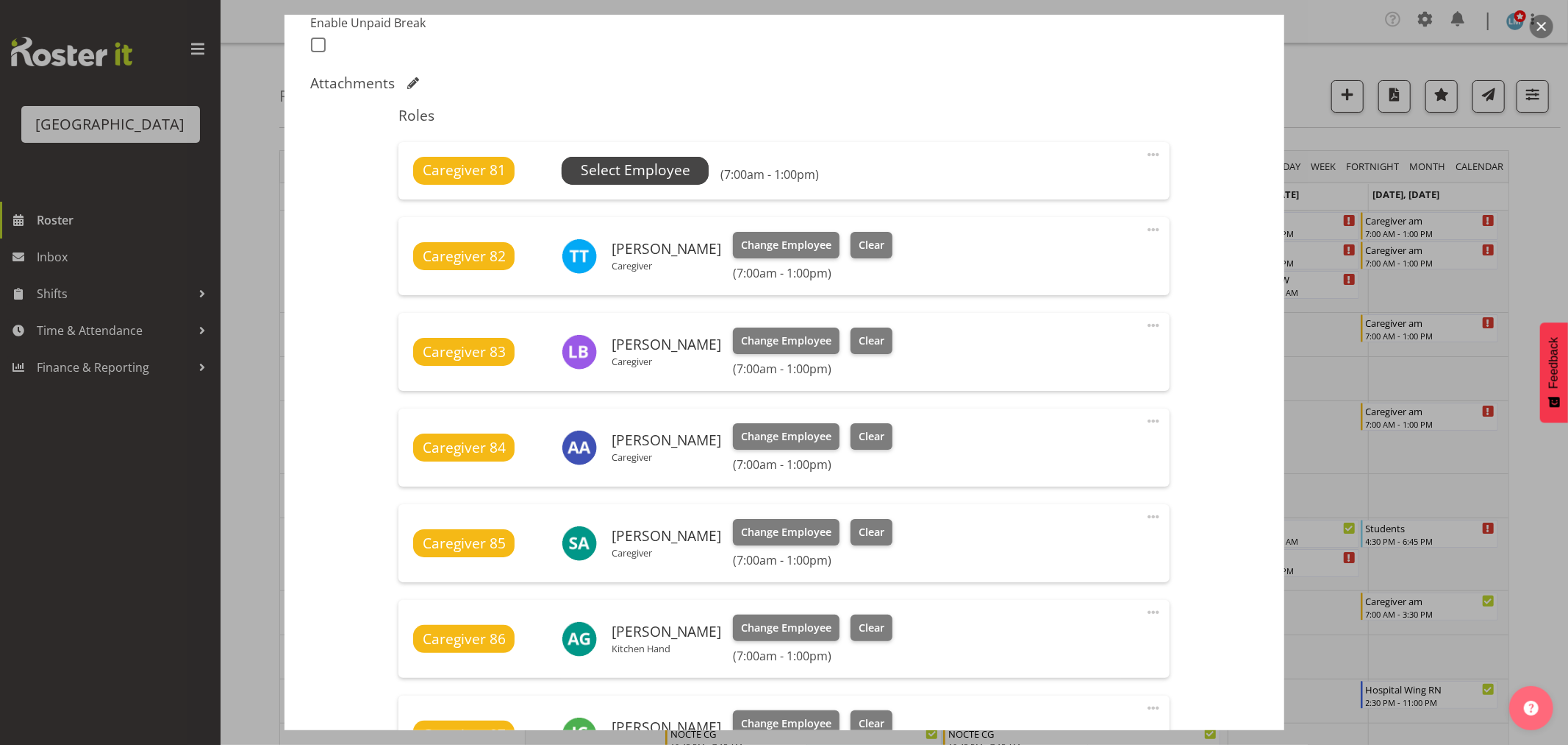
click at [688, 166] on span "Select Employee" at bounding box center [635, 170] width 147 height 28
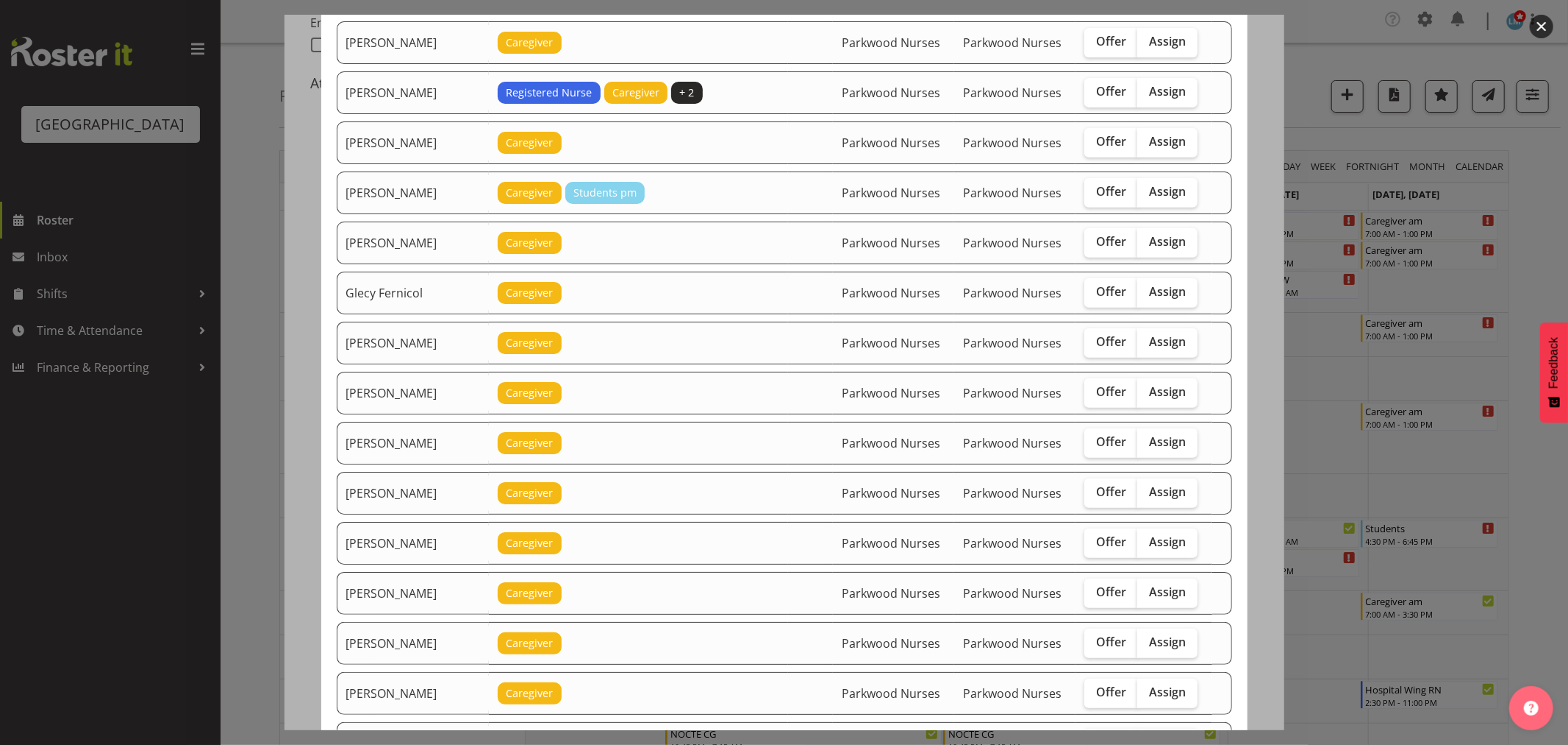
scroll to position [572, 0]
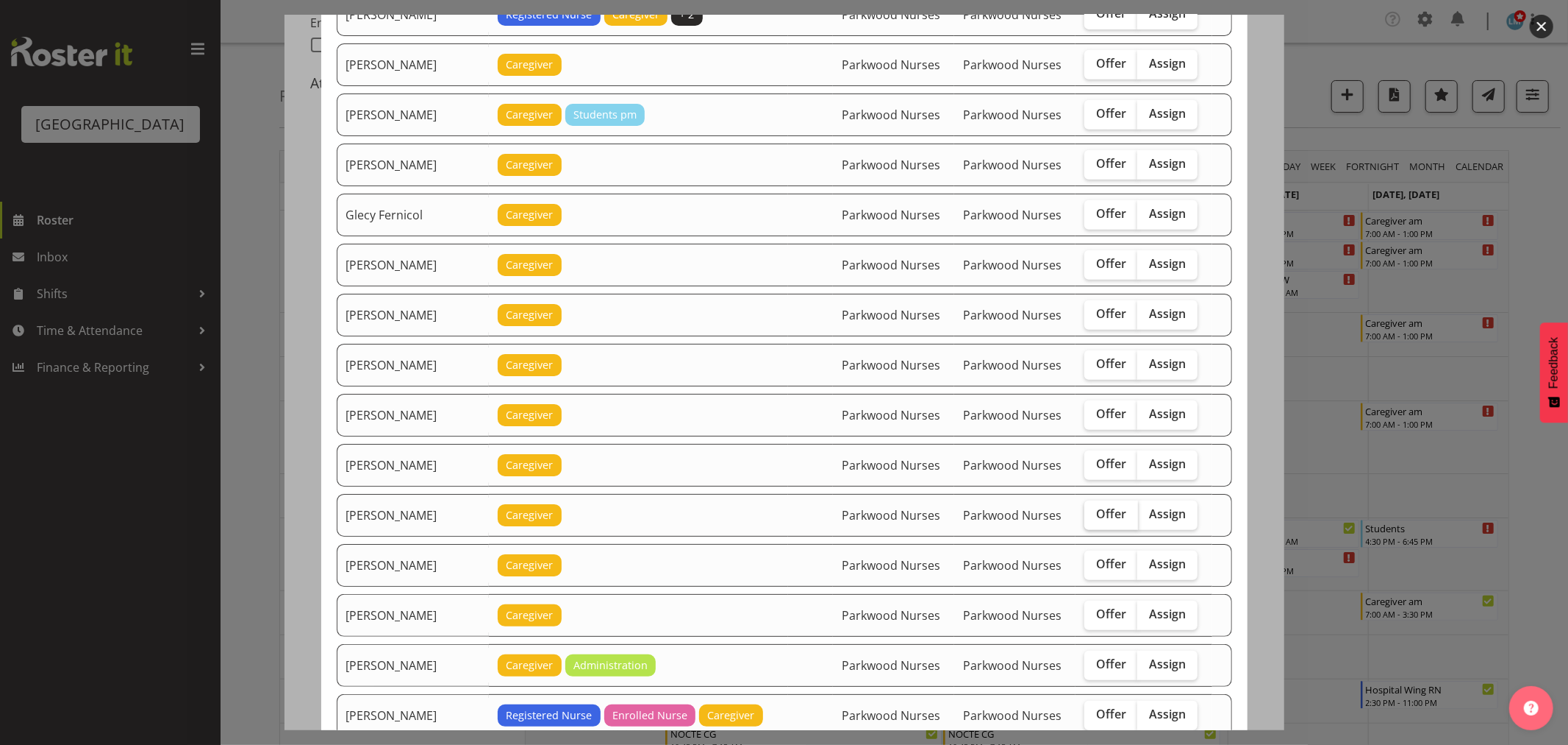
click at [1099, 519] on span "Offer" at bounding box center [1111, 513] width 30 height 15
click at [1094, 519] on input "Offer" at bounding box center [1089, 514] width 10 height 10
checkbox input "true"
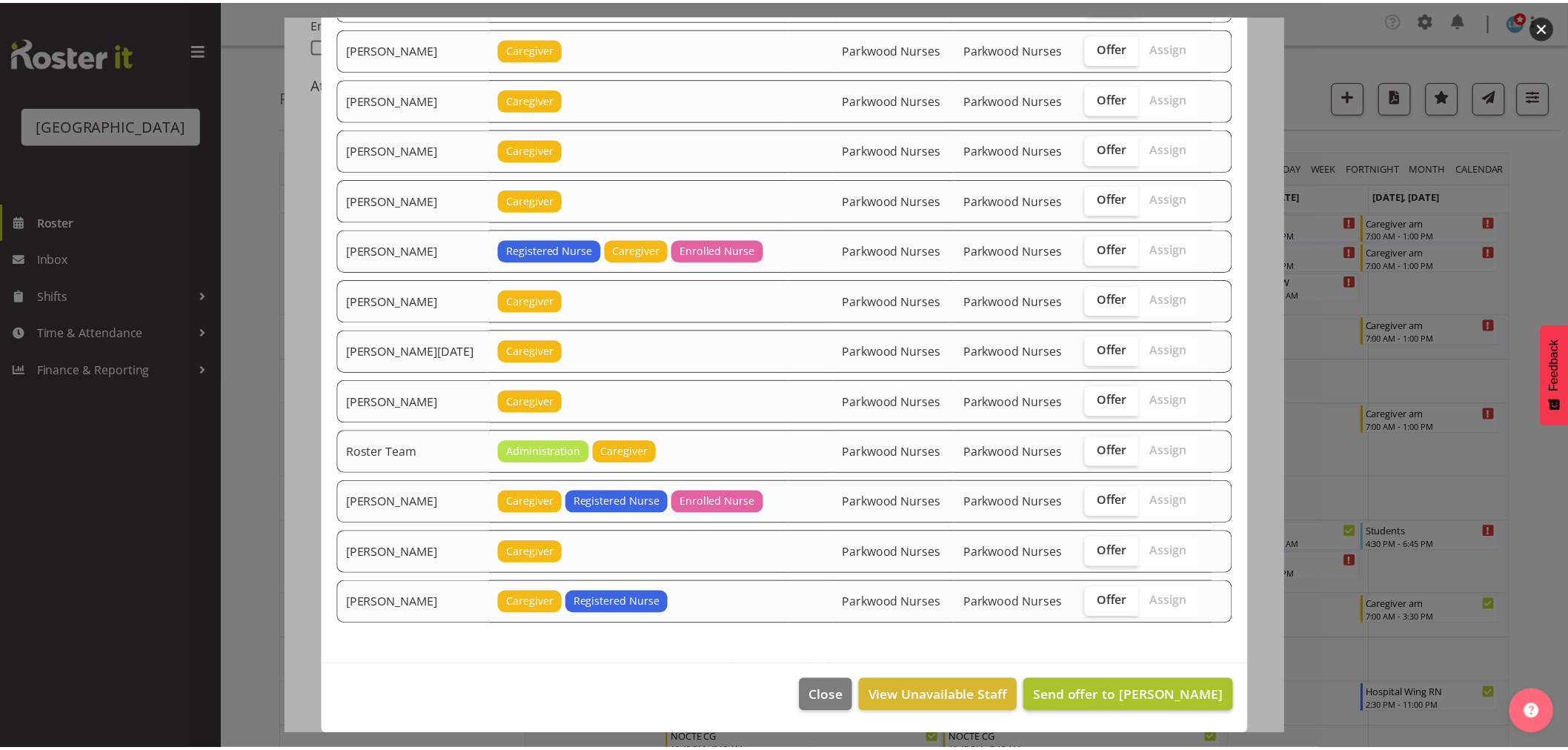
scroll to position [1504, 0]
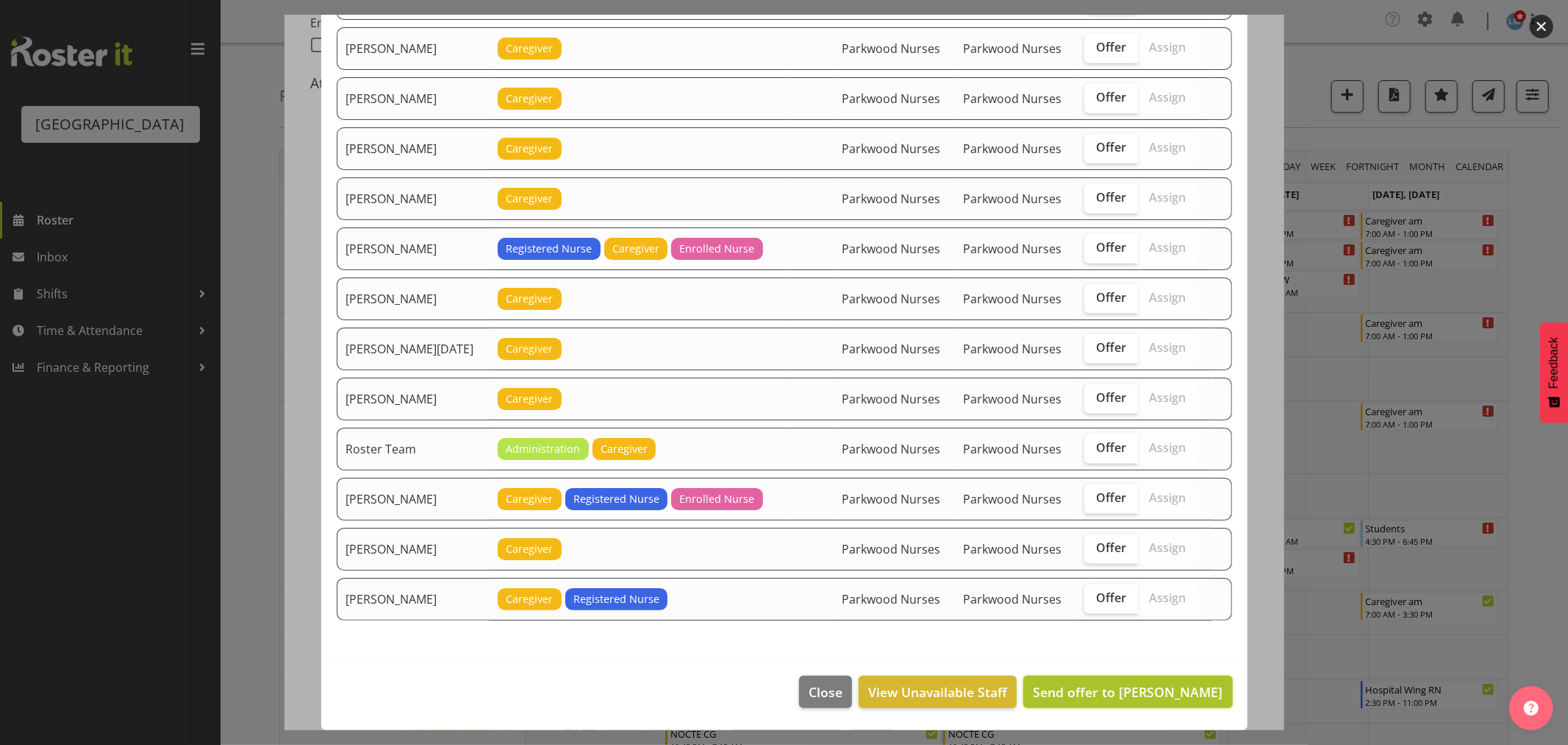
click at [1135, 683] on span "Send offer to Jessa Catapang" at bounding box center [1127, 691] width 190 height 18
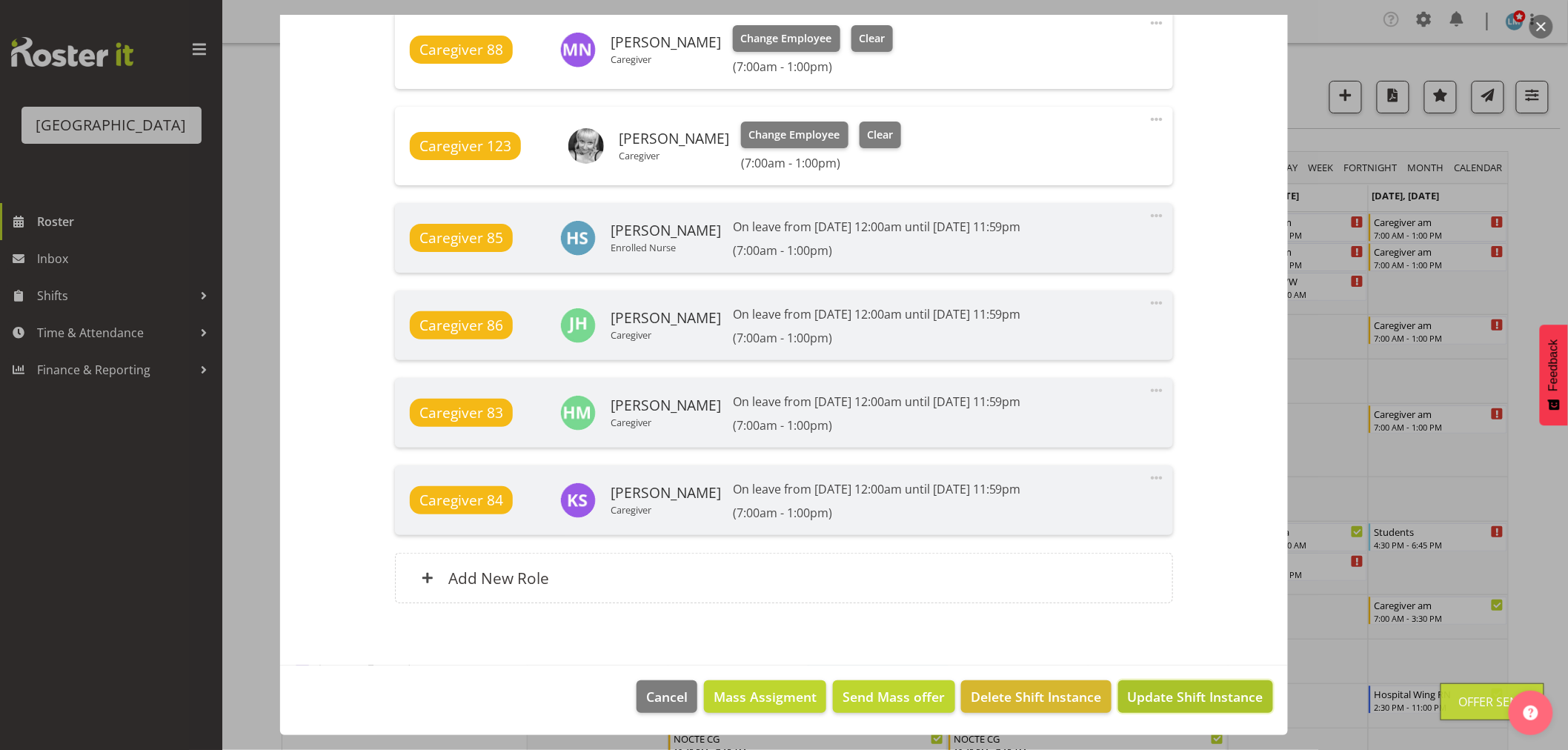
click at [1141, 706] on button "Update Shift Instance" at bounding box center [1195, 696] width 155 height 32
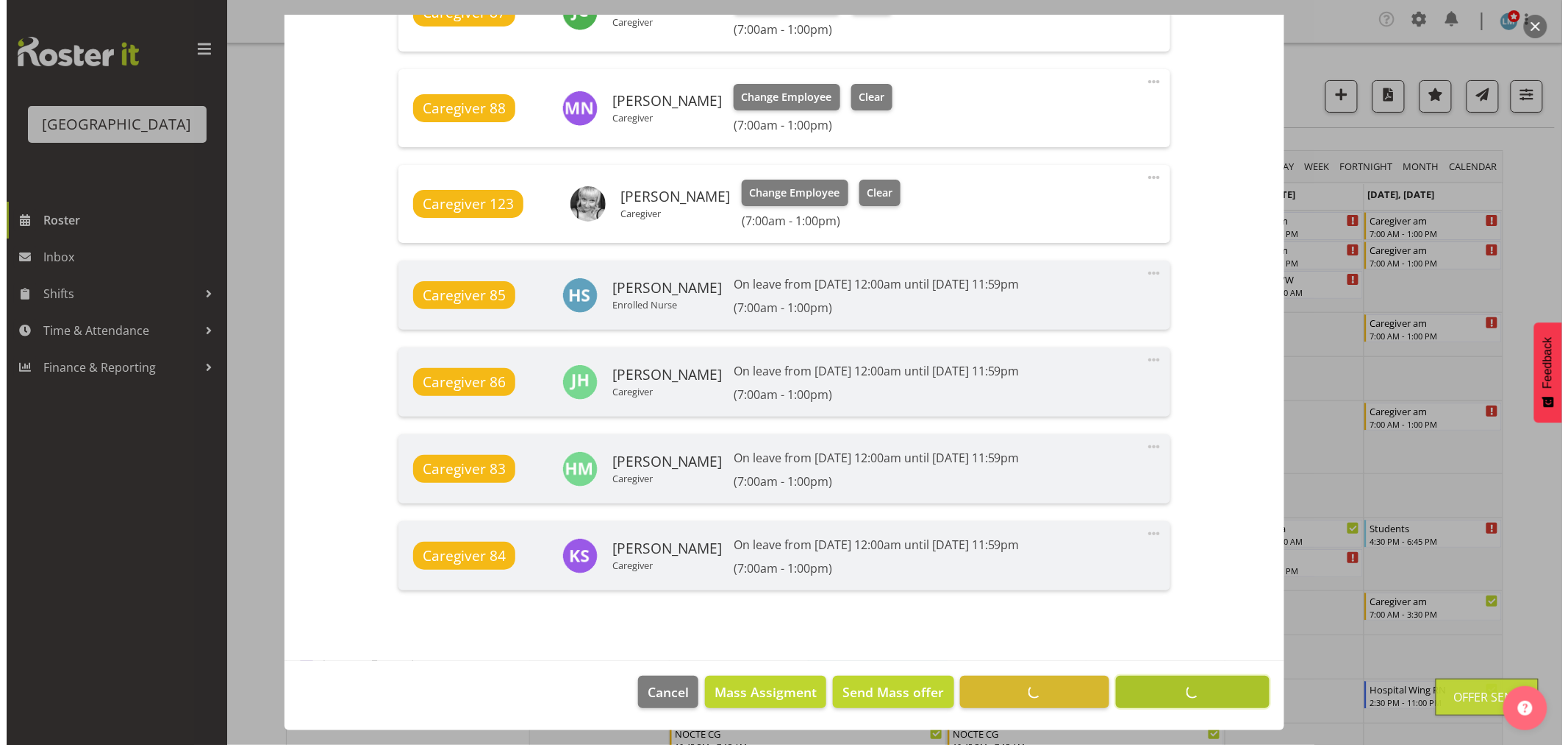
scroll to position [1130, 0]
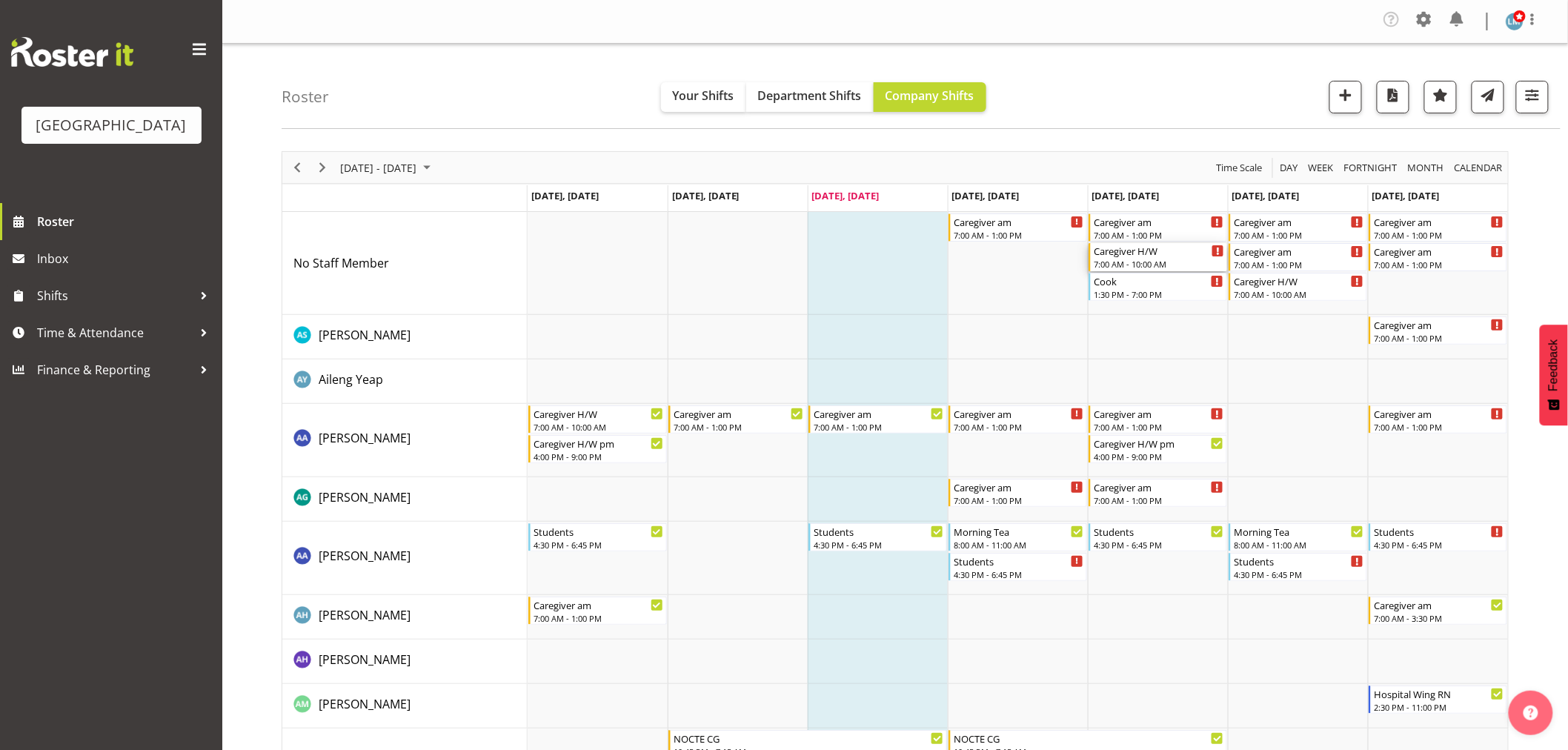
click at [1148, 265] on div "7:00 AM - 10:00 AM" at bounding box center [1158, 264] width 130 height 12
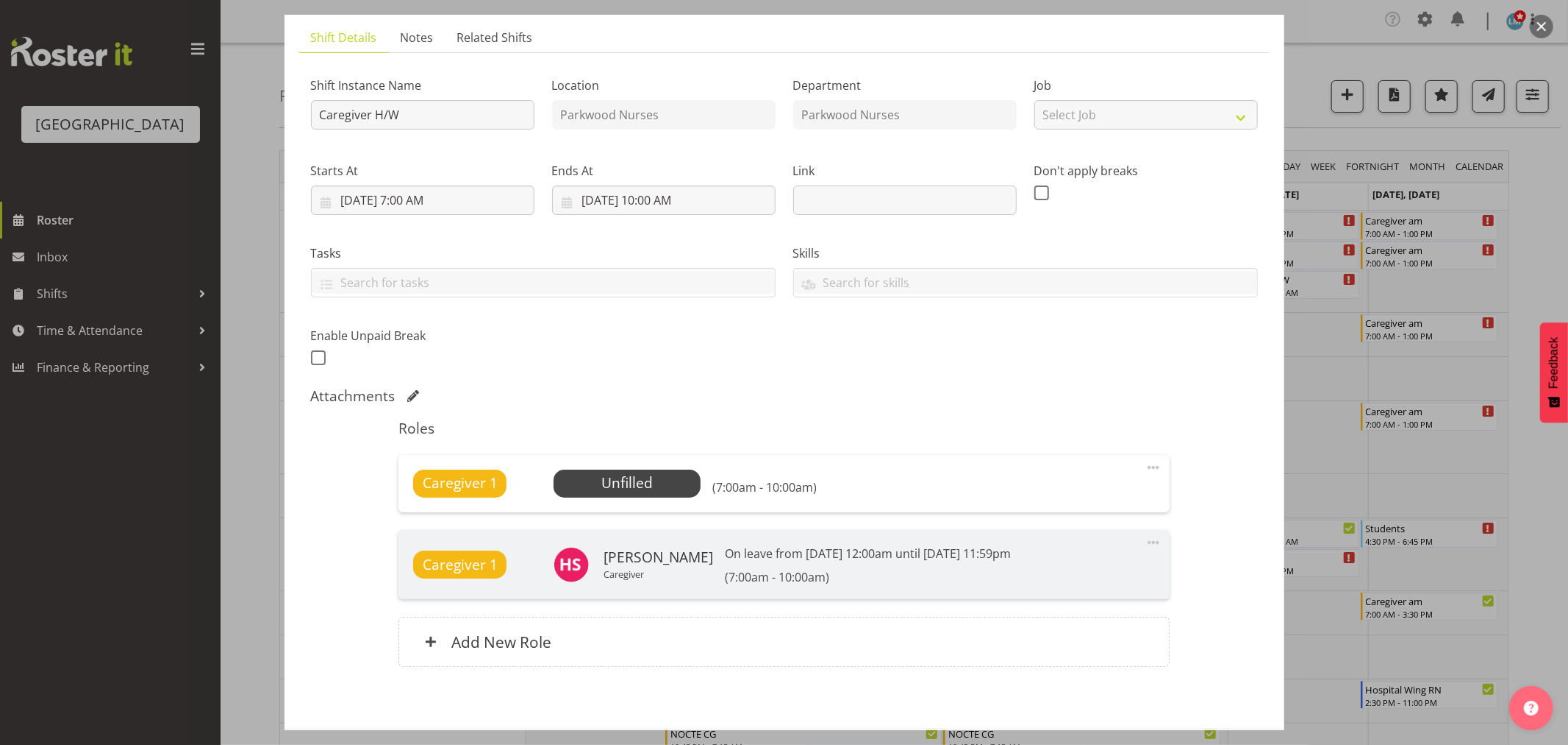
scroll to position [164, 0]
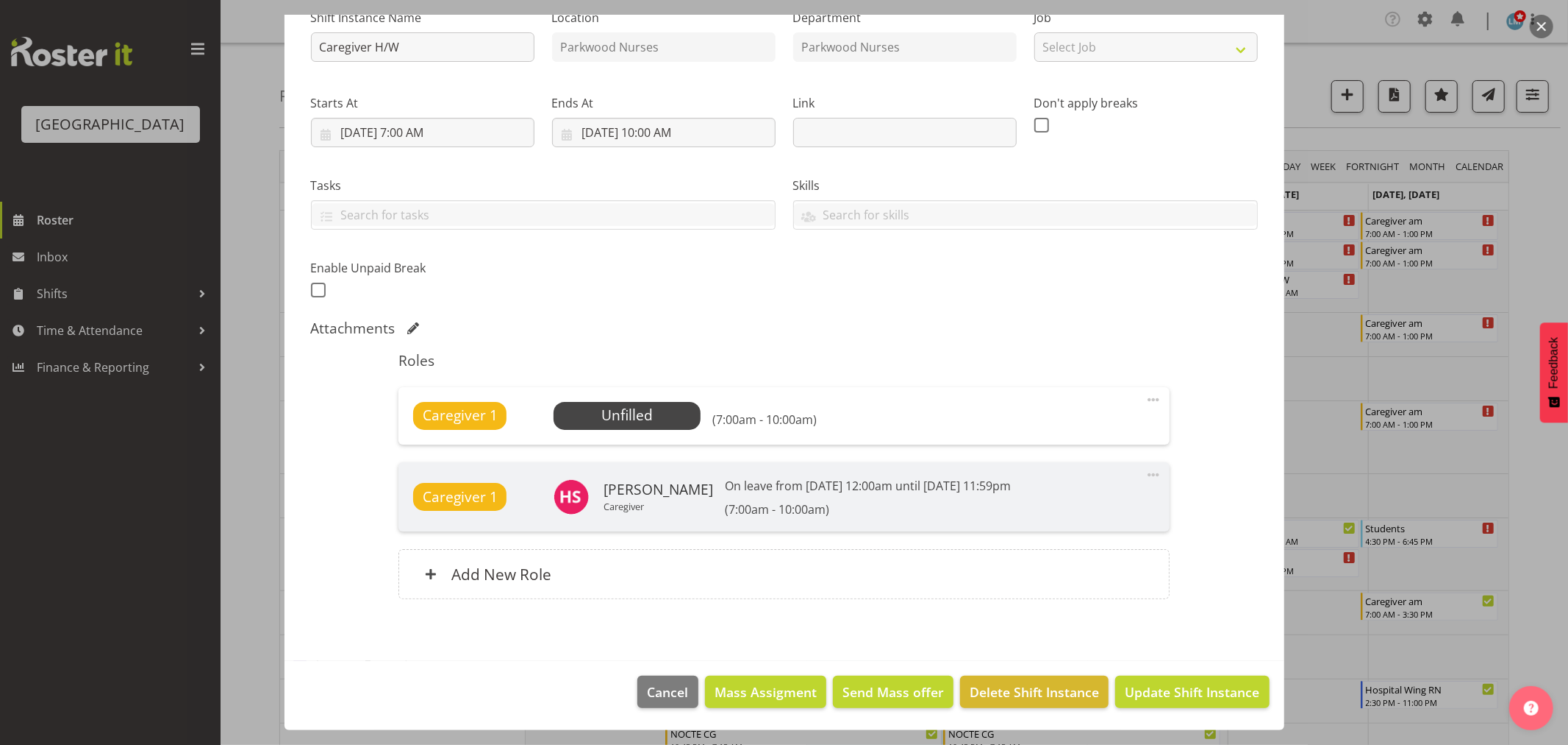
click at [1548, 206] on div at bounding box center [784, 372] width 1568 height 745
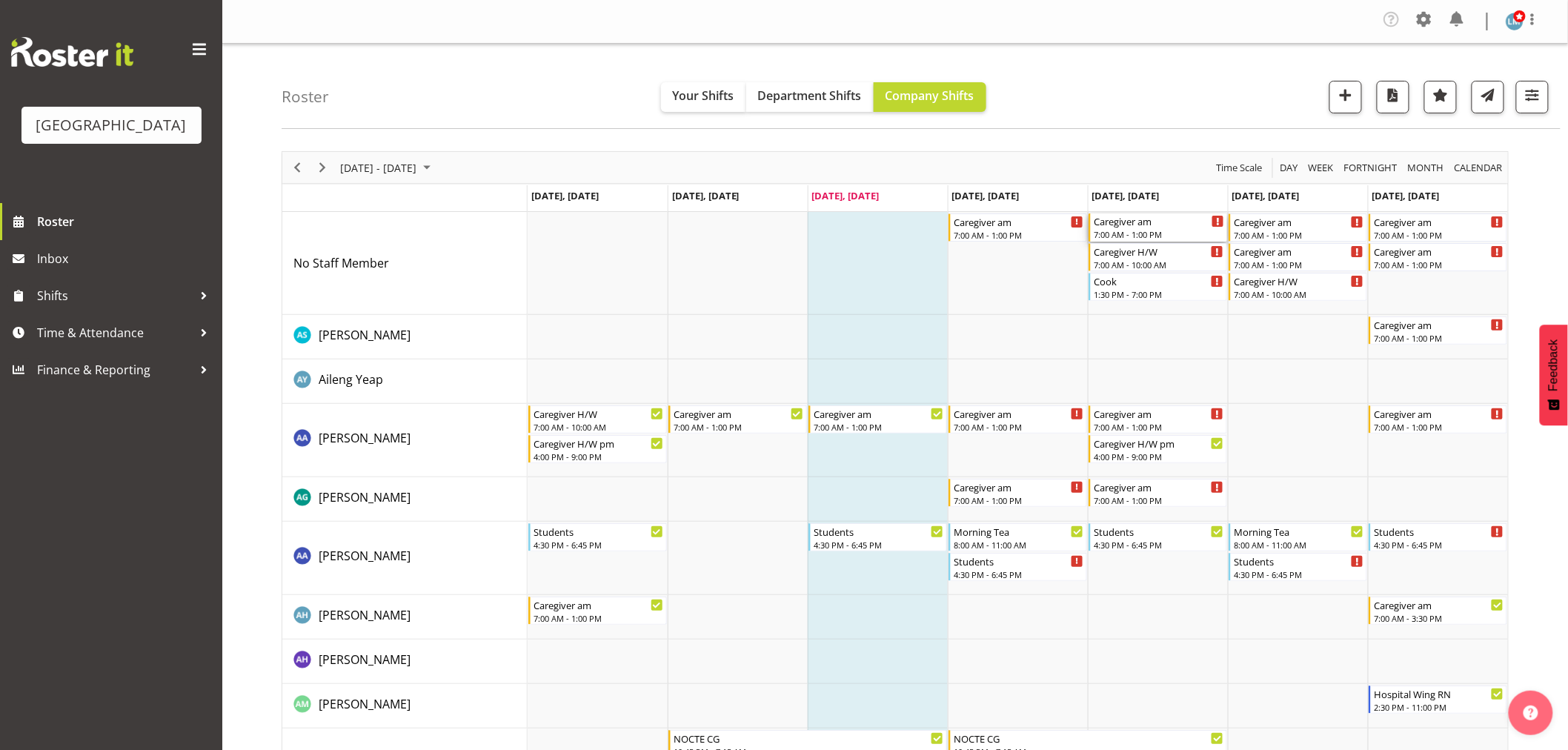
click at [1127, 229] on div "7:00 AM - 1:00 PM" at bounding box center [1158, 234] width 130 height 12
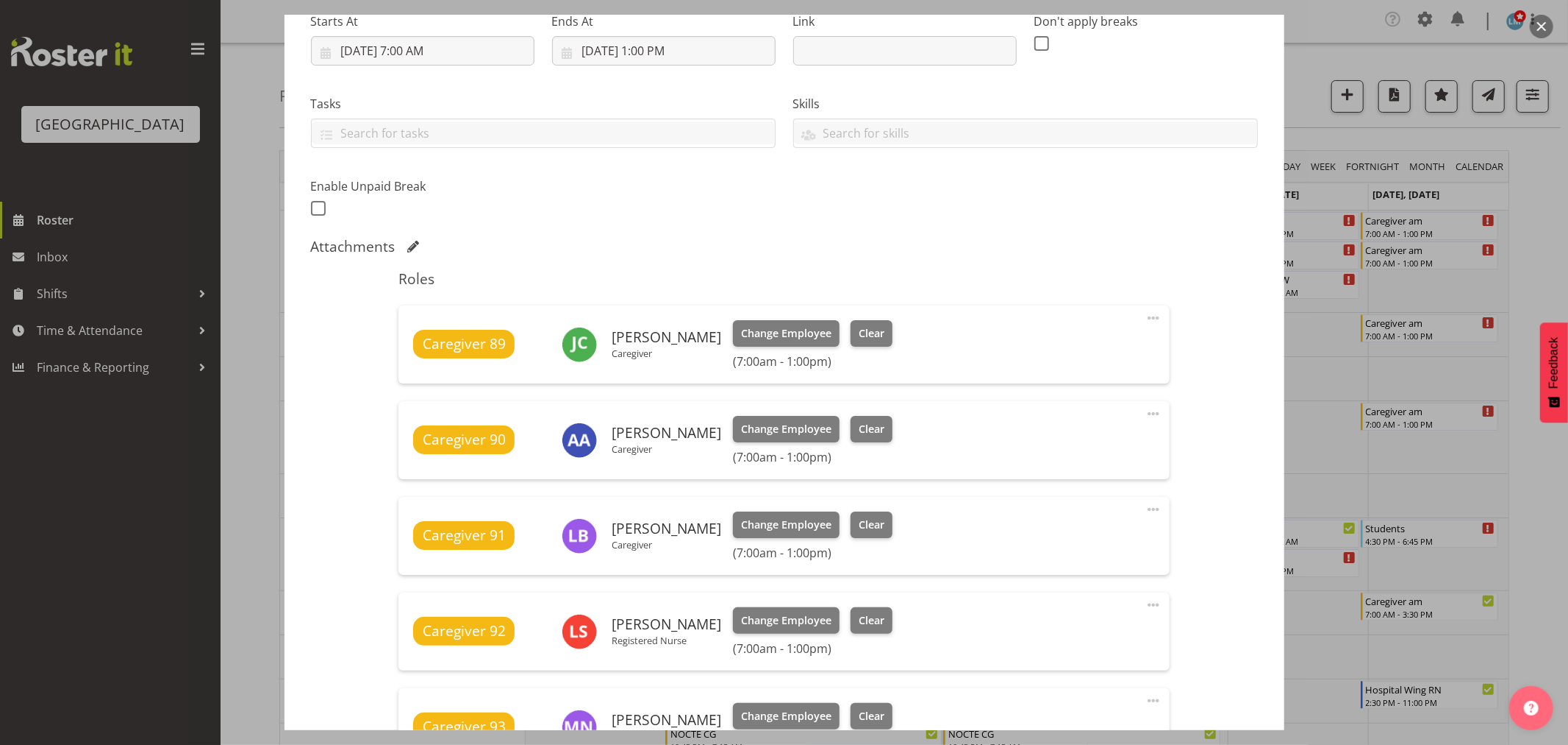
scroll to position [490, 0]
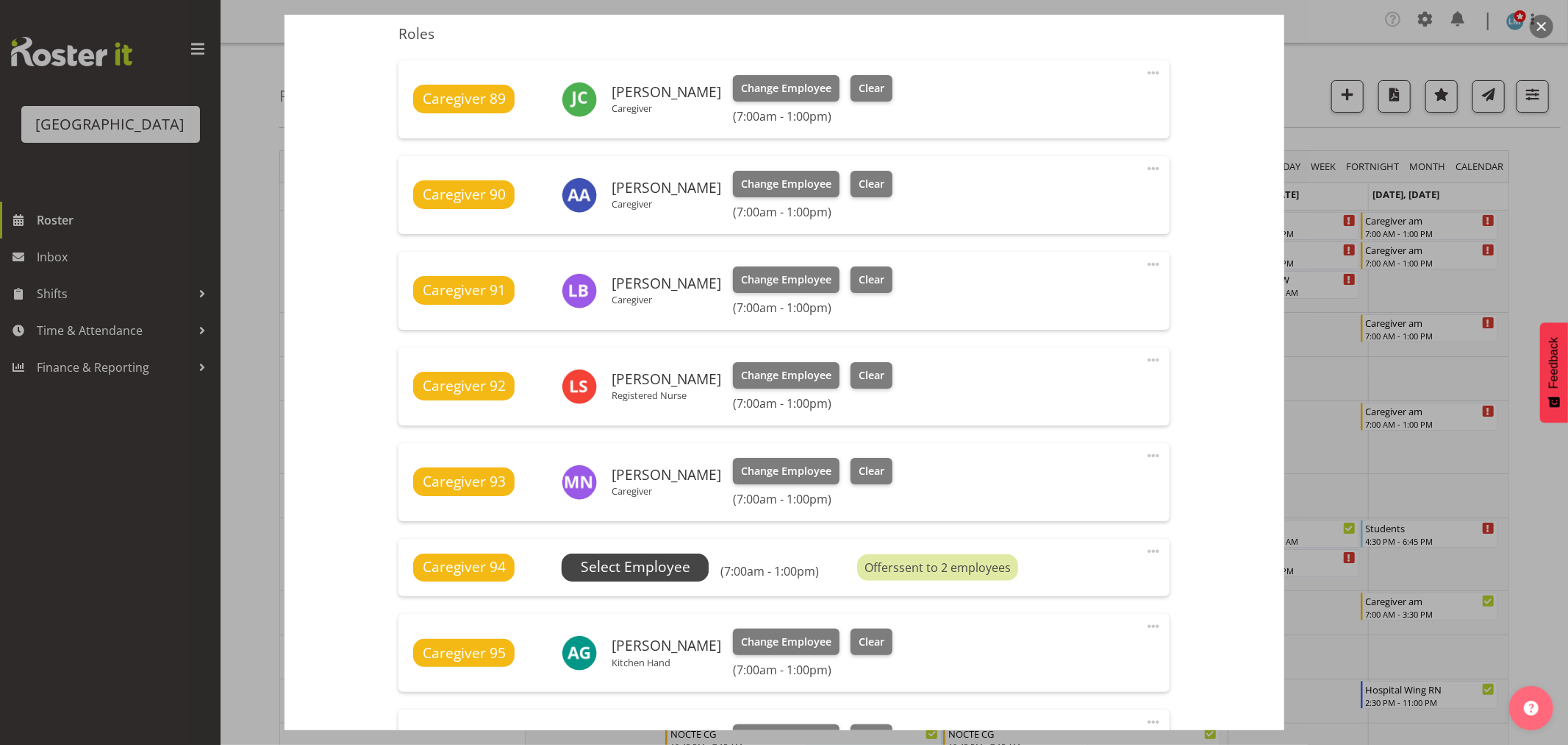
click at [680, 561] on span "Select Employee" at bounding box center [636, 567] width 110 height 21
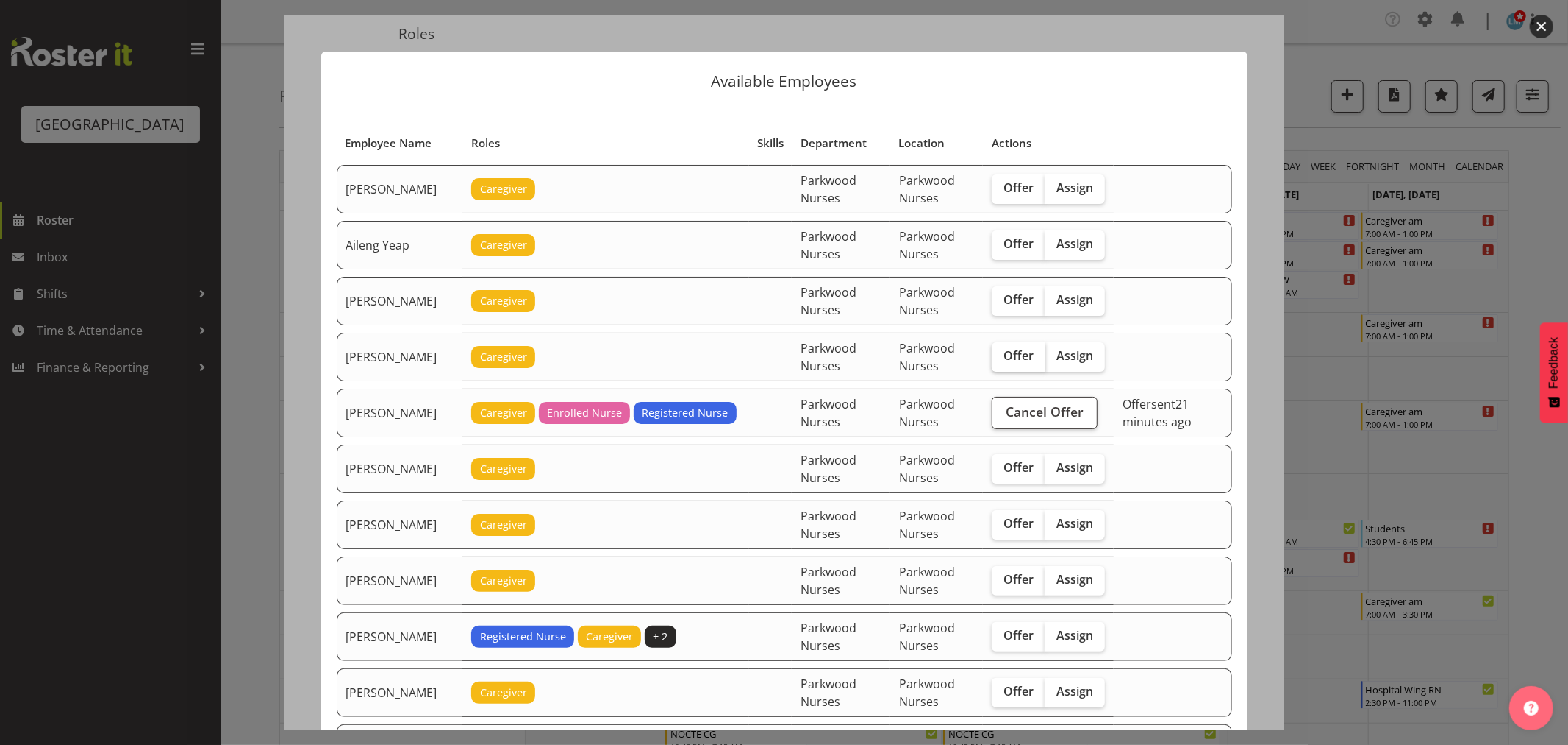
click at [1024, 360] on span "Offer" at bounding box center [1018, 354] width 30 height 15
click at [1002, 360] on input "Offer" at bounding box center [997, 355] width 10 height 10
checkbox input "true"
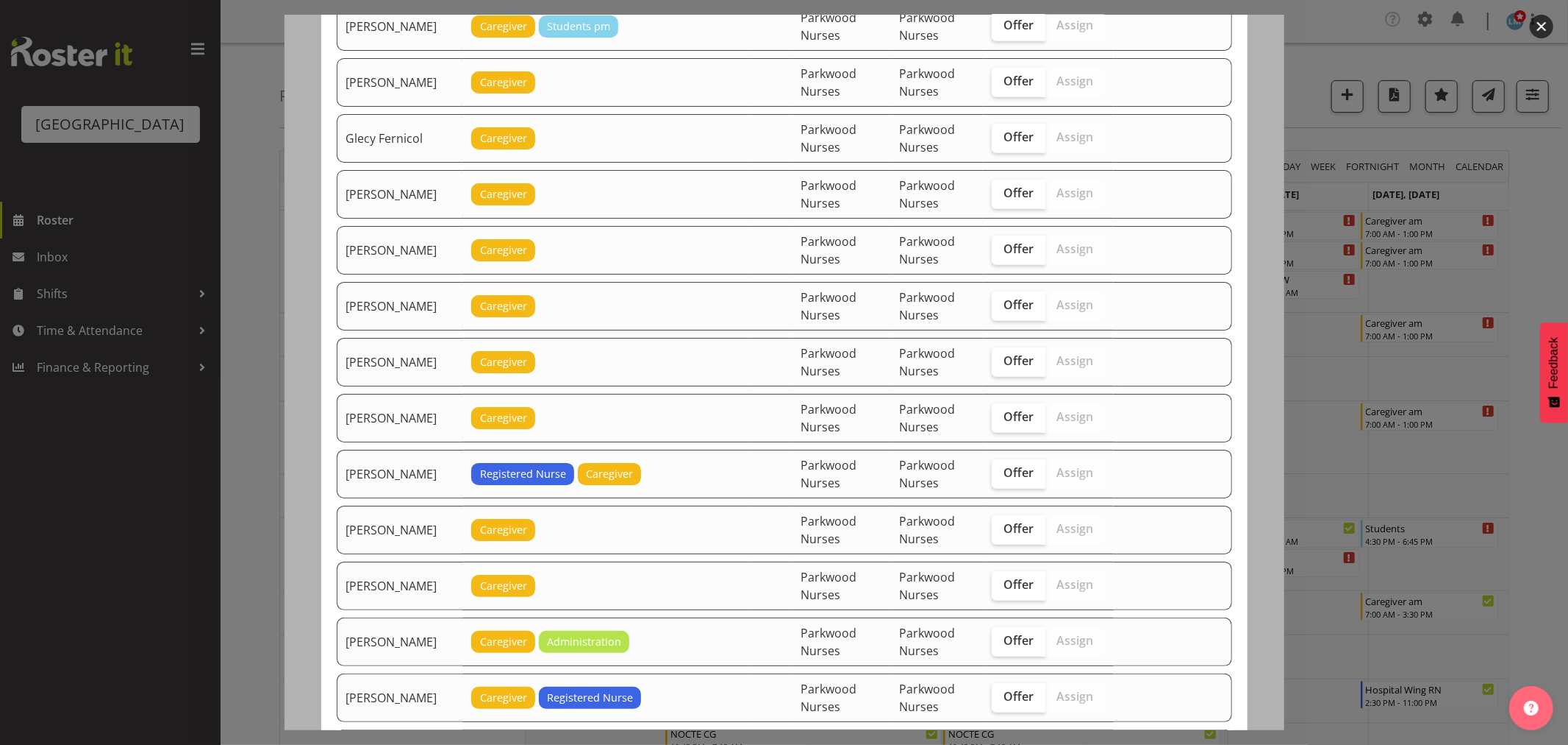
scroll to position [735, 0]
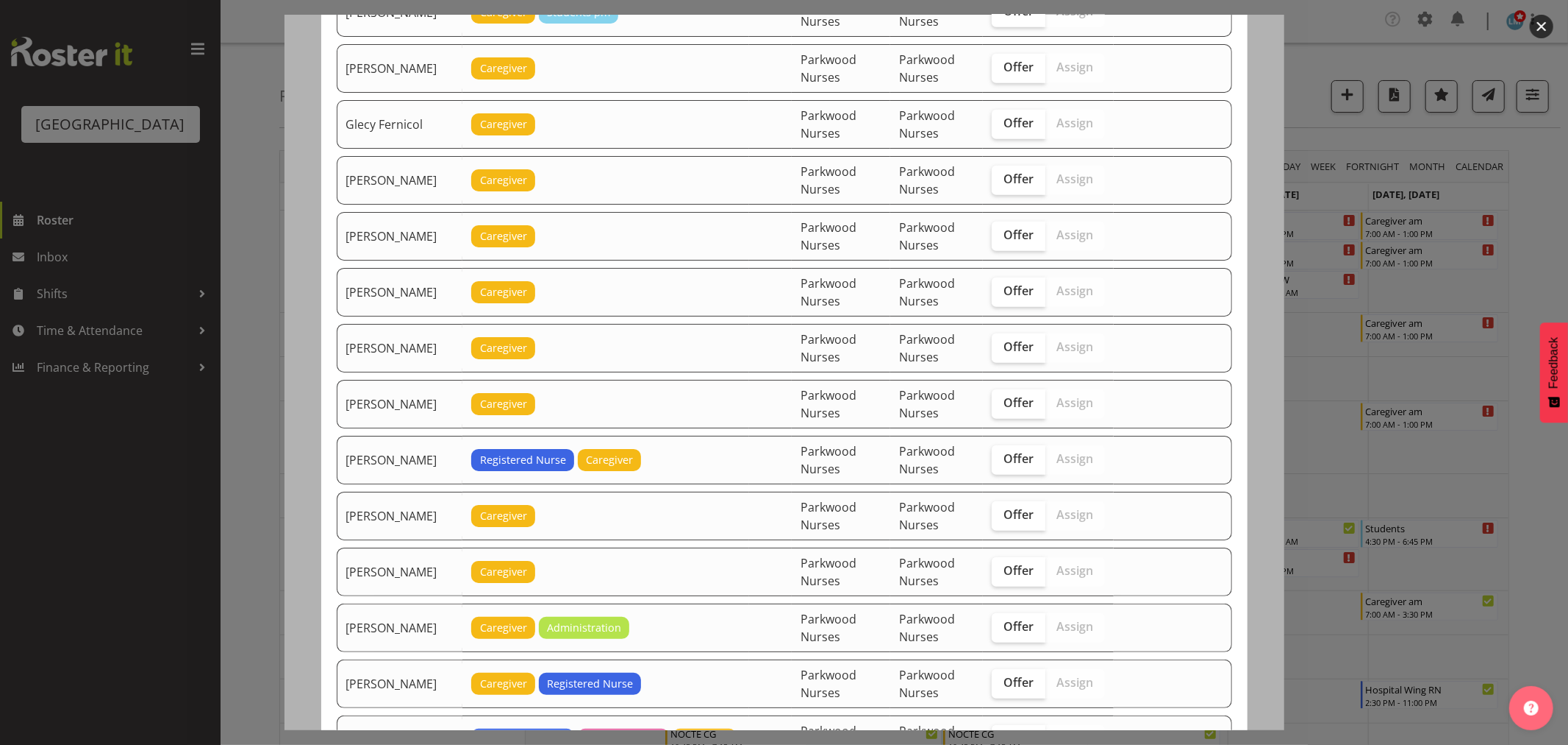
click at [1553, 218] on div at bounding box center [784, 372] width 1568 height 745
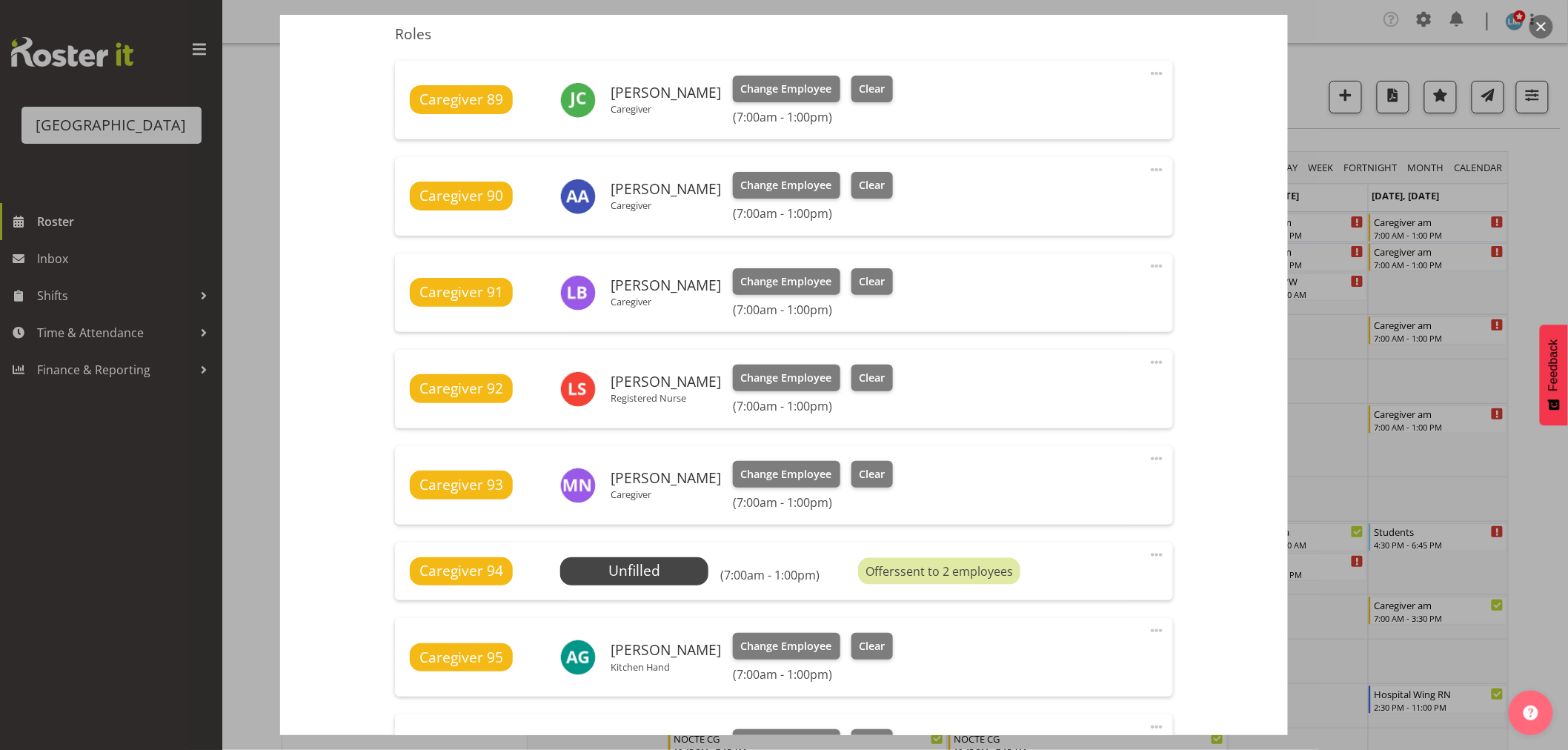
click at [1565, 220] on div at bounding box center [784, 375] width 1568 height 750
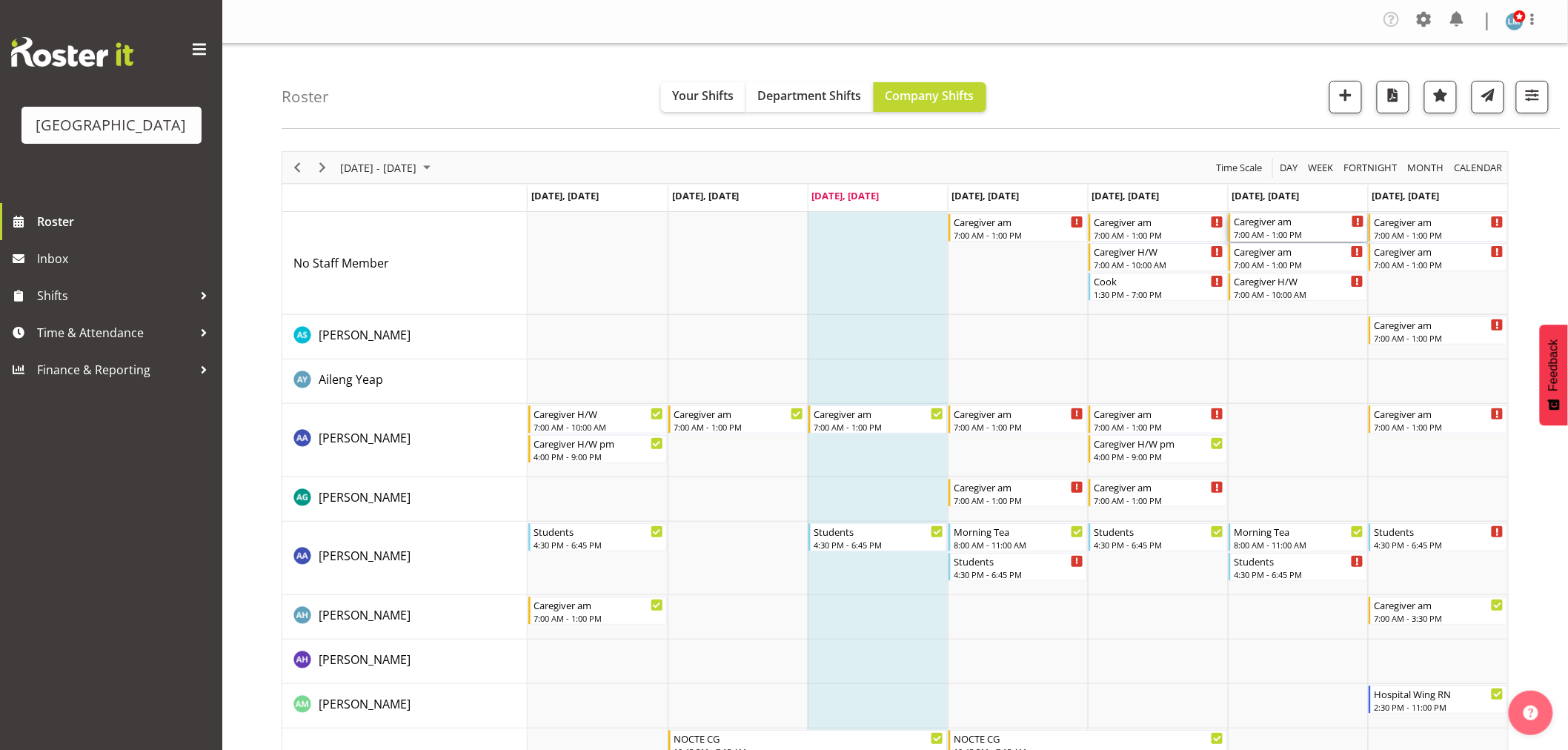
click at [1284, 225] on div "Caregiver am" at bounding box center [1298, 221] width 130 height 15
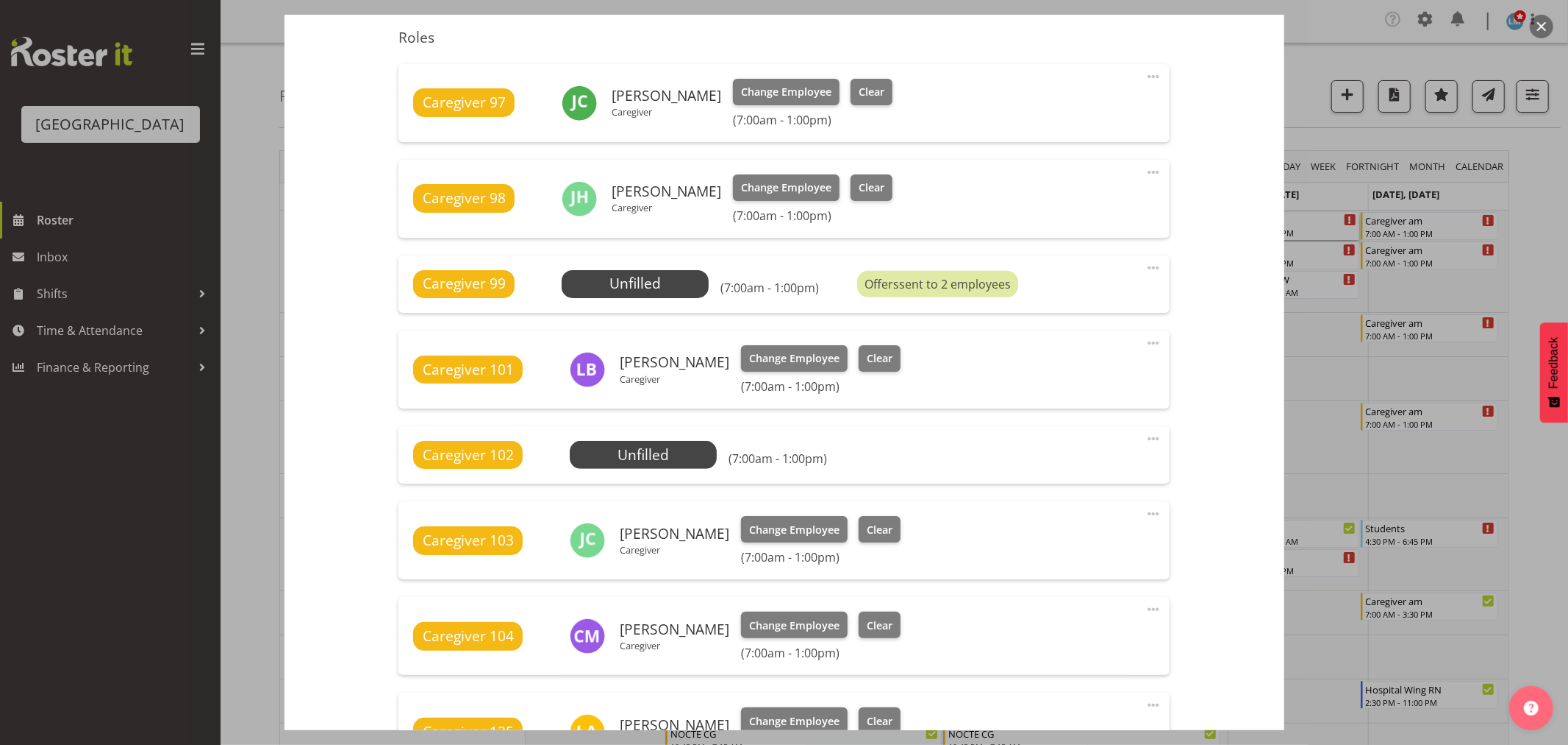
scroll to position [490, 0]
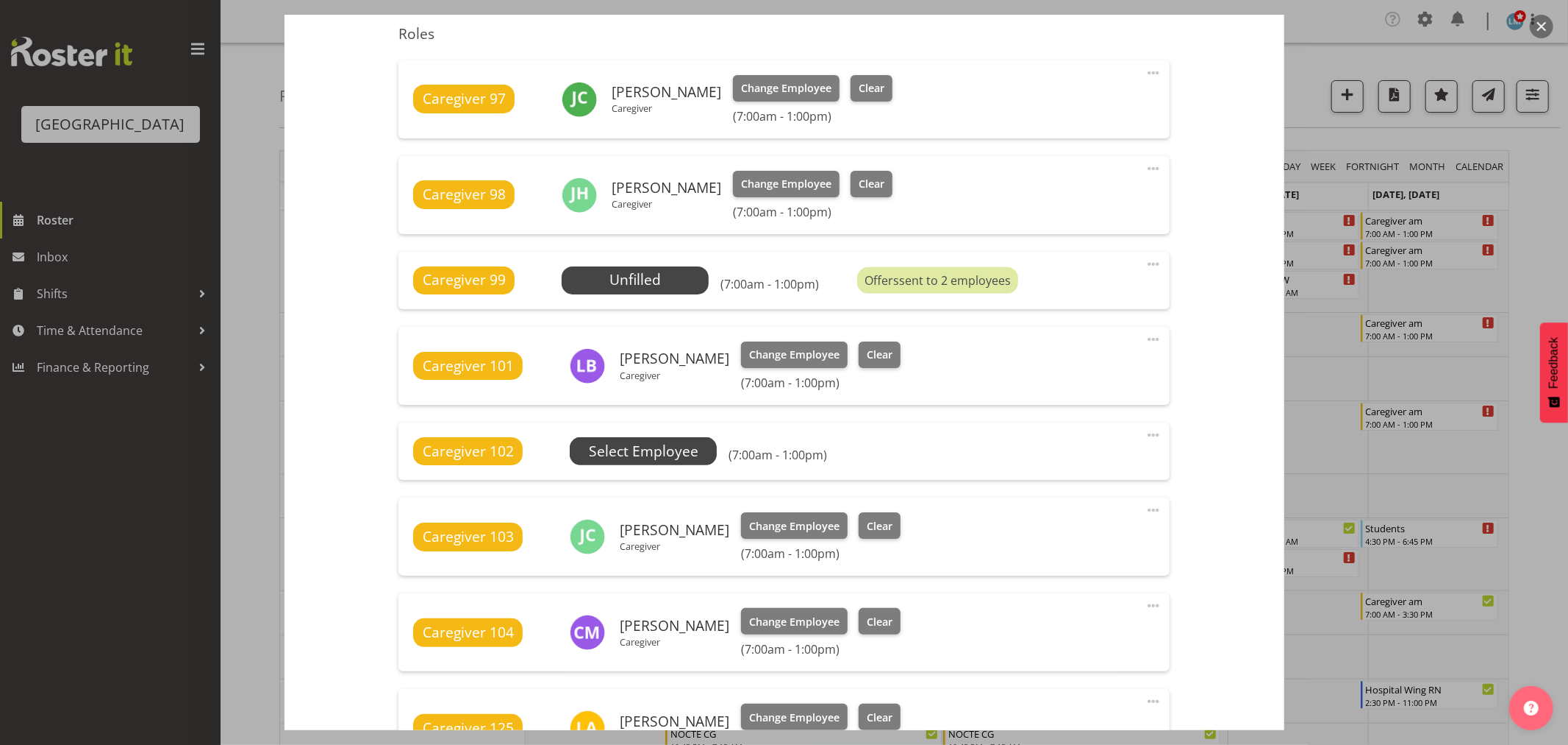
click at [711, 450] on span "Select Employee" at bounding box center [642, 451] width 147 height 28
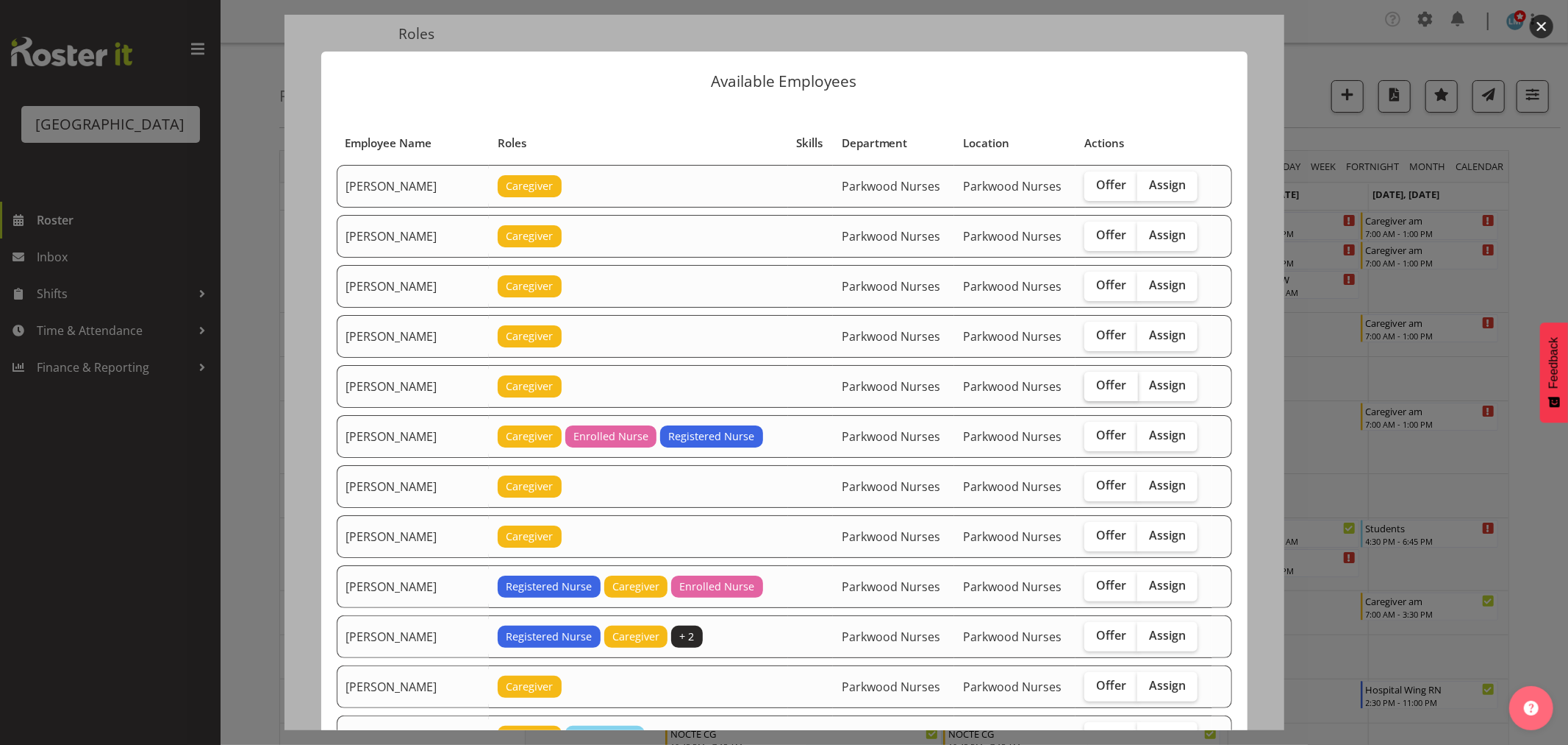
click at [1109, 375] on label "Offer" at bounding box center [1111, 387] width 54 height 29
click at [1094, 381] on input "Offer" at bounding box center [1089, 386] width 10 height 10
checkbox input "true"
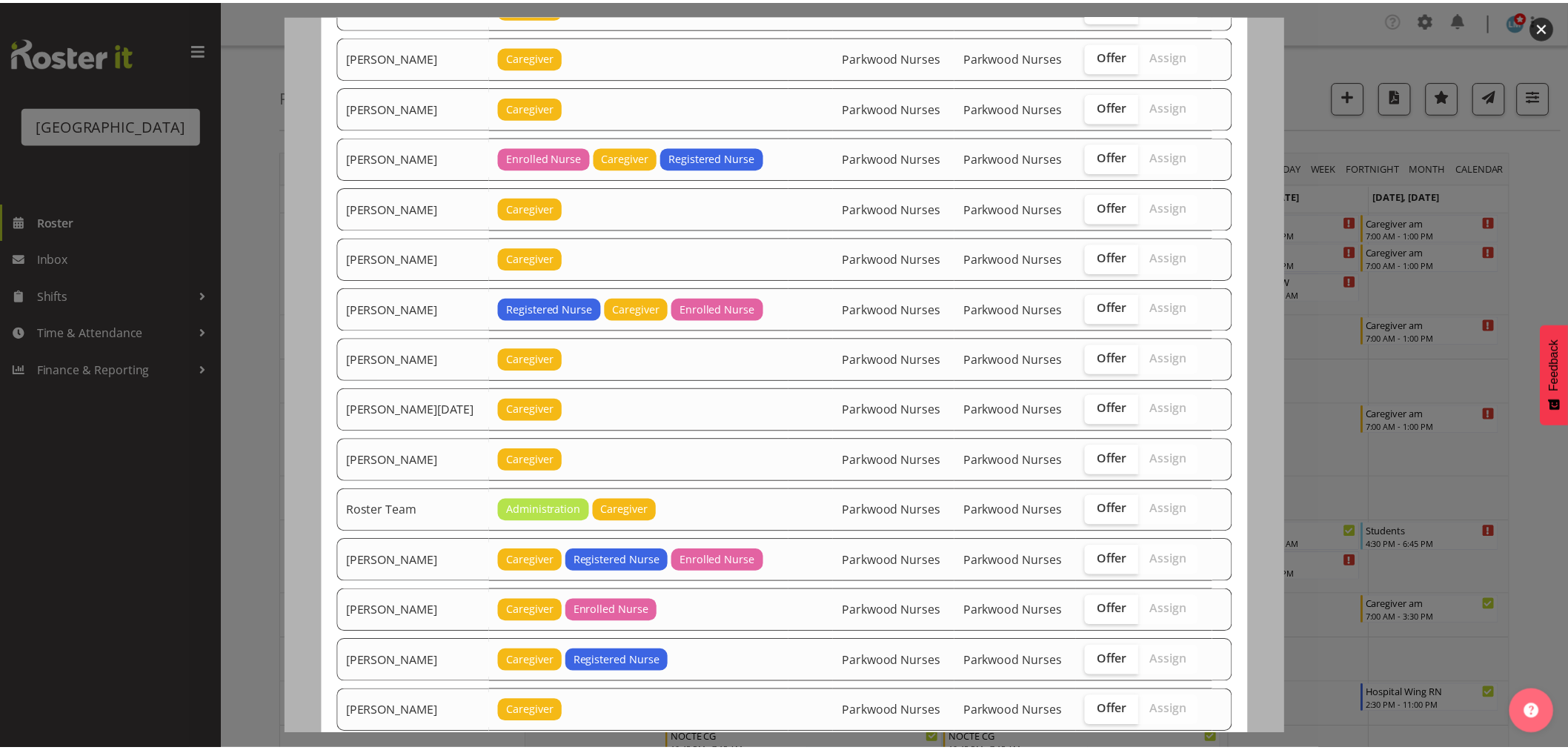
scroll to position [1604, 0]
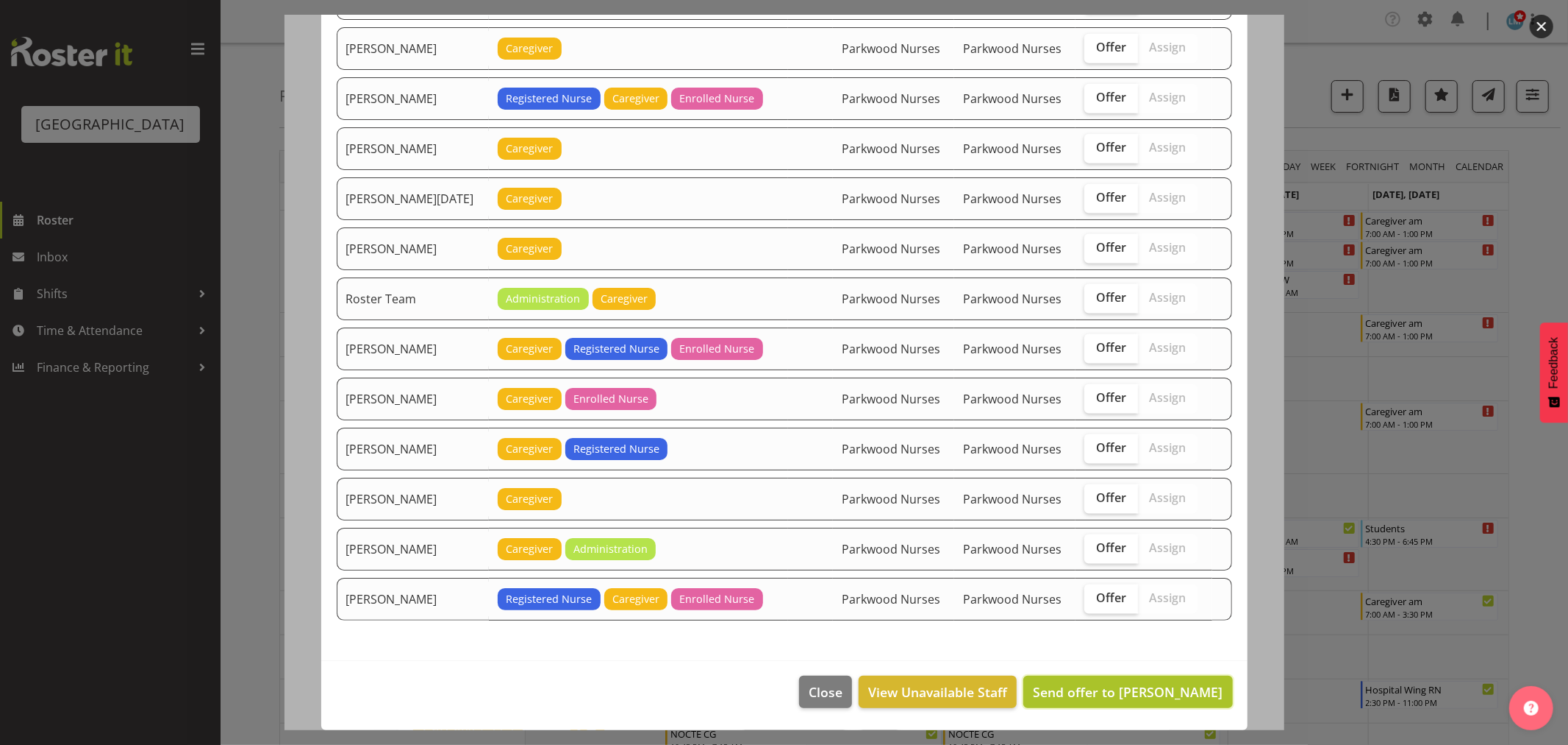
click at [1157, 699] on span "Send offer to Bailey Potter" at bounding box center [1127, 691] width 190 height 18
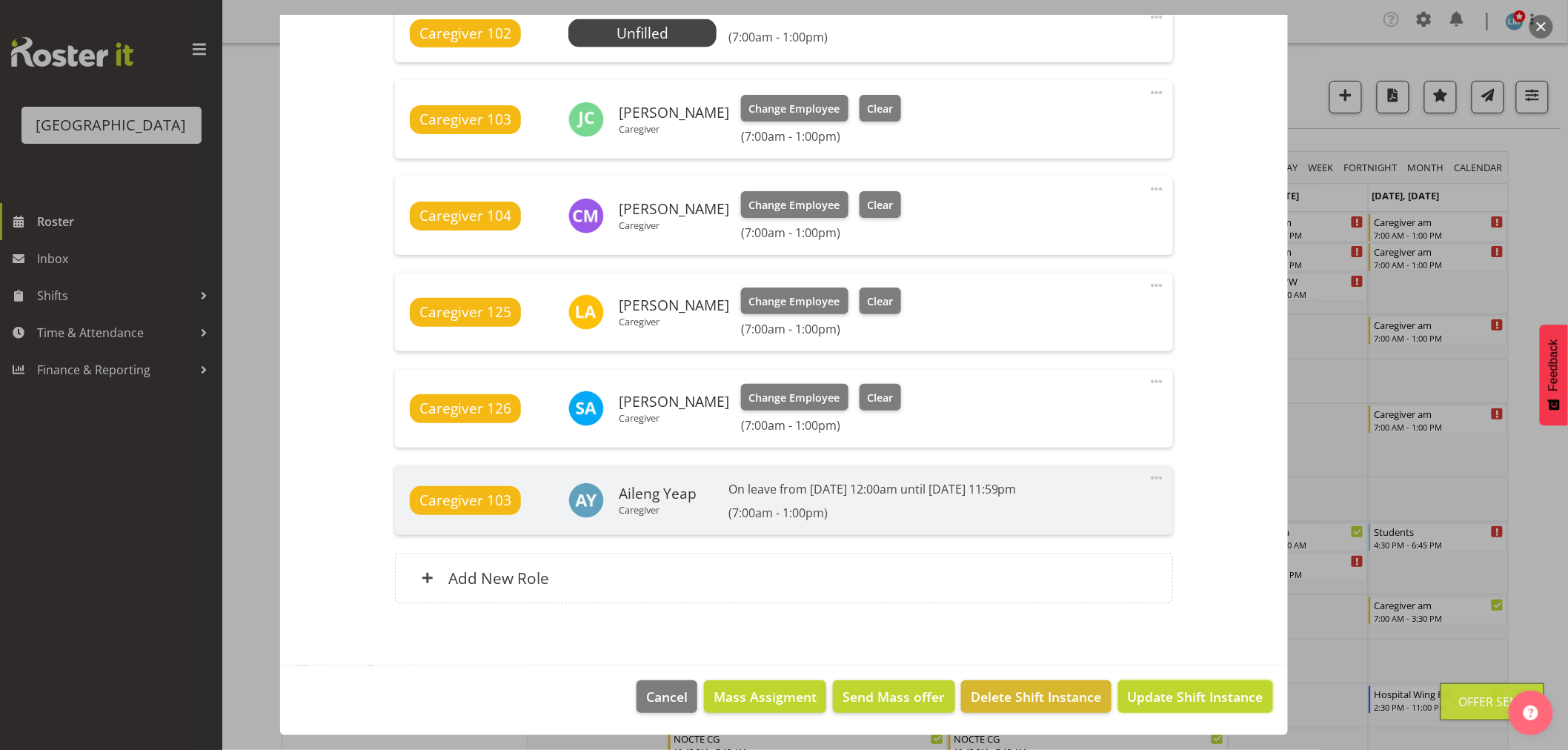
click at [1166, 704] on span "Update Shift Instance" at bounding box center [1195, 696] width 135 height 20
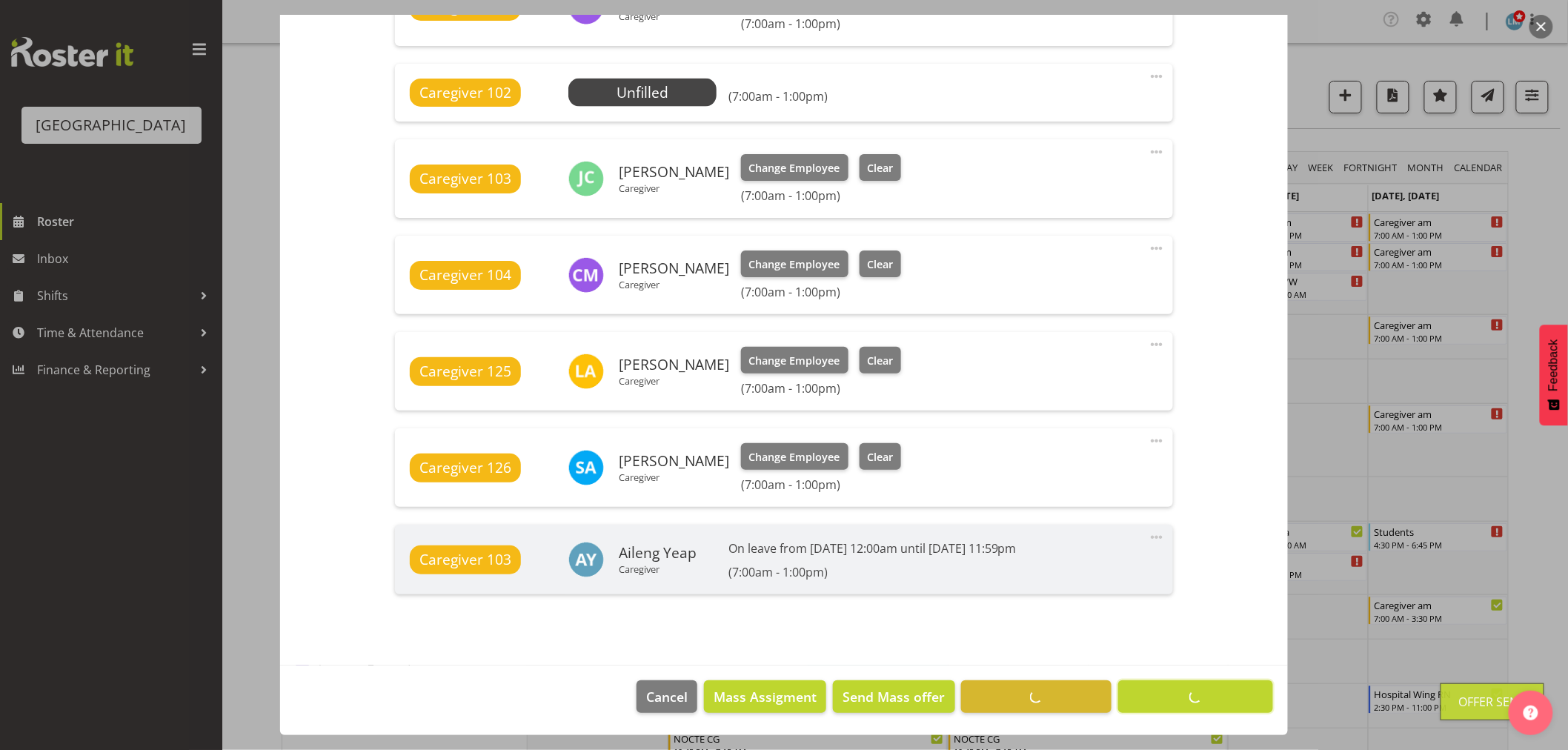
scroll to position [855, 0]
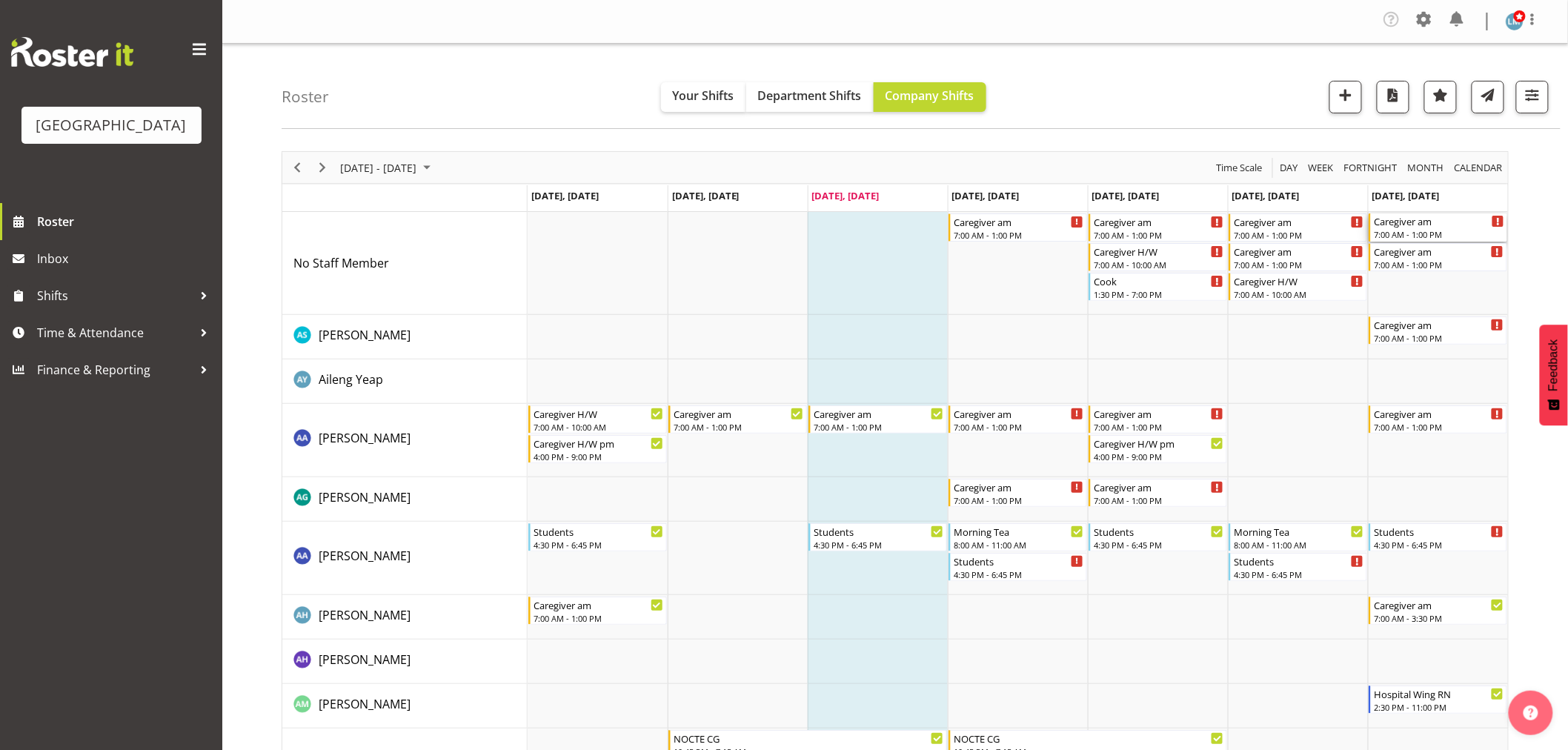
click at [1401, 231] on div "7:00 AM - 1:00 PM" at bounding box center [1439, 234] width 130 height 12
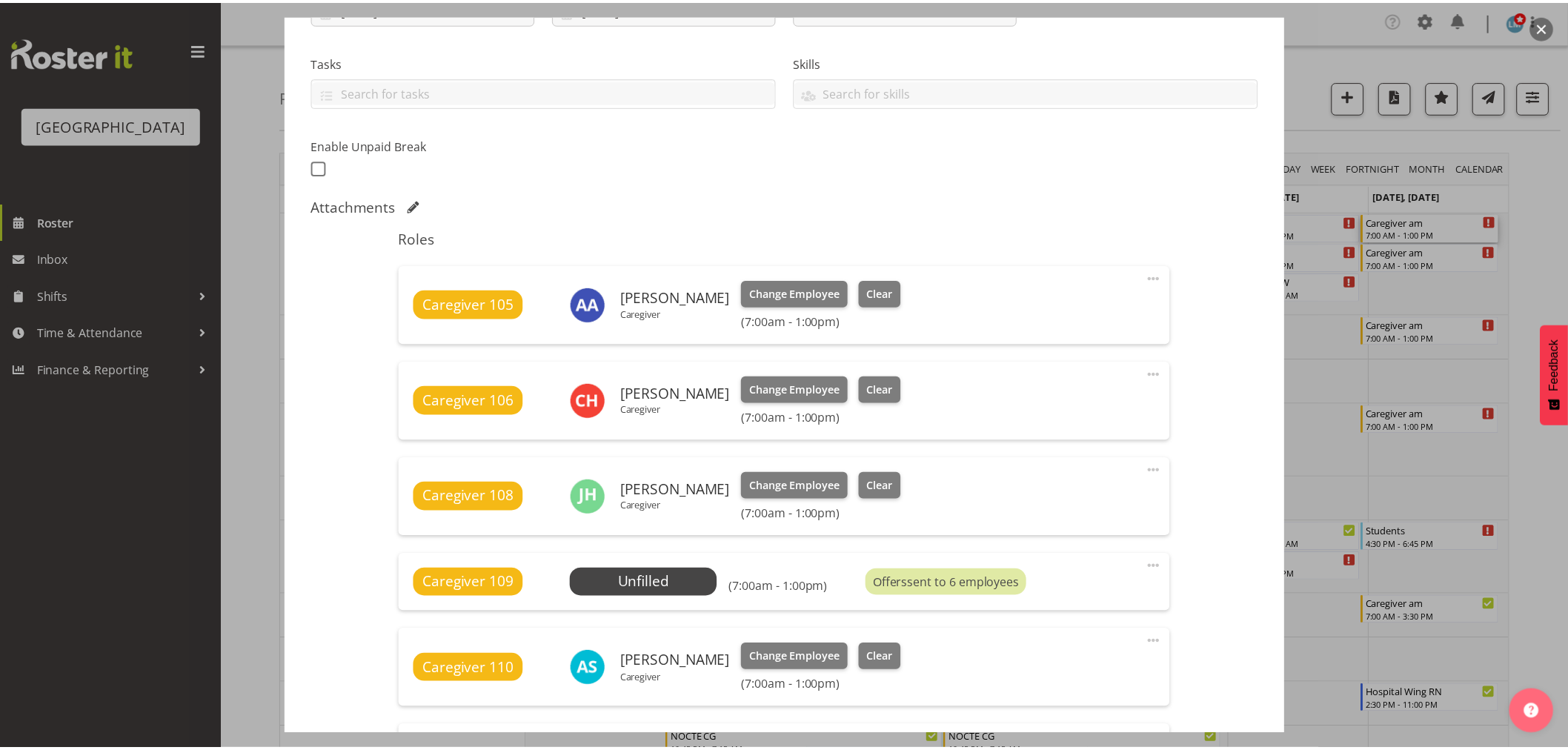
scroll to position [328, 0]
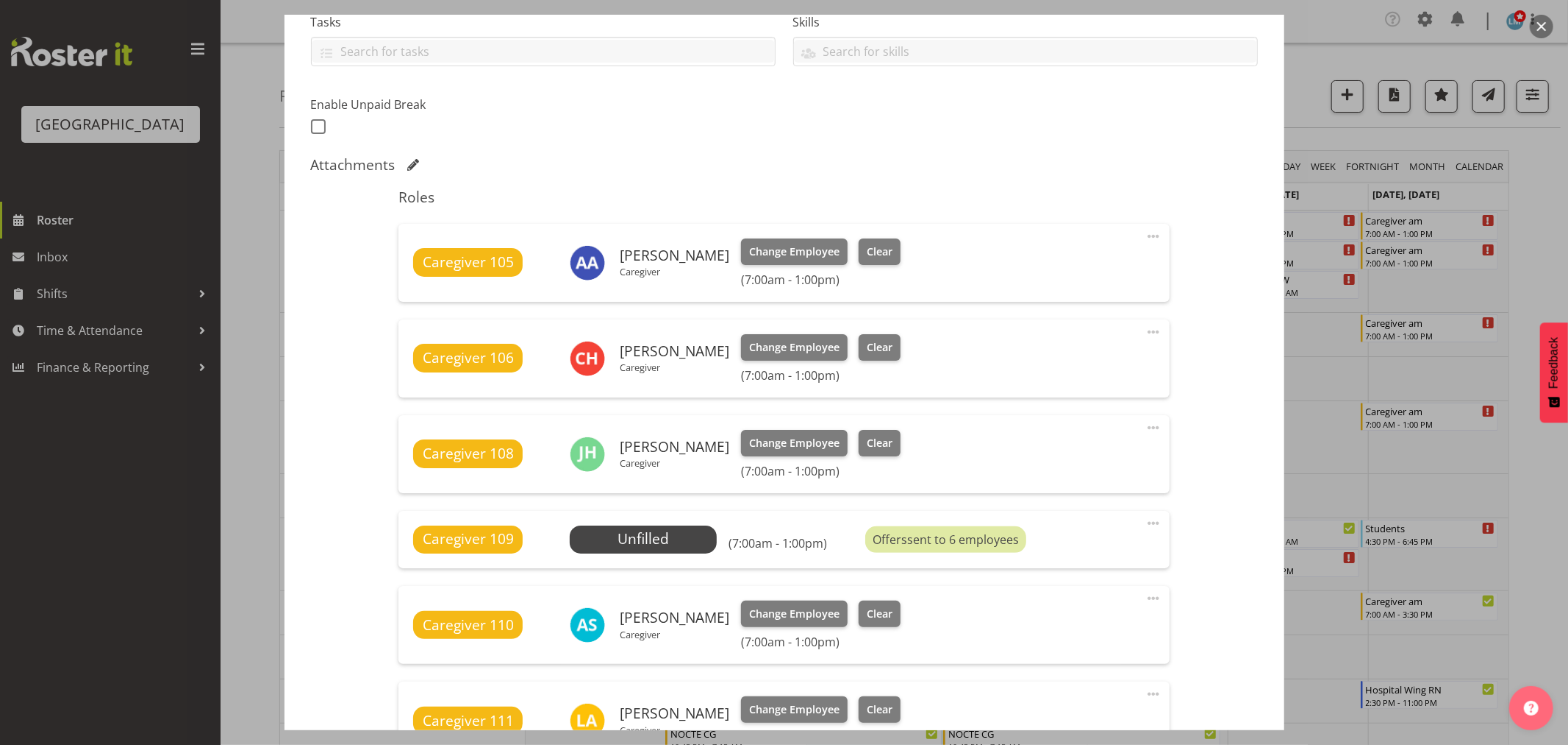
click at [172, 572] on div at bounding box center [784, 372] width 1568 height 745
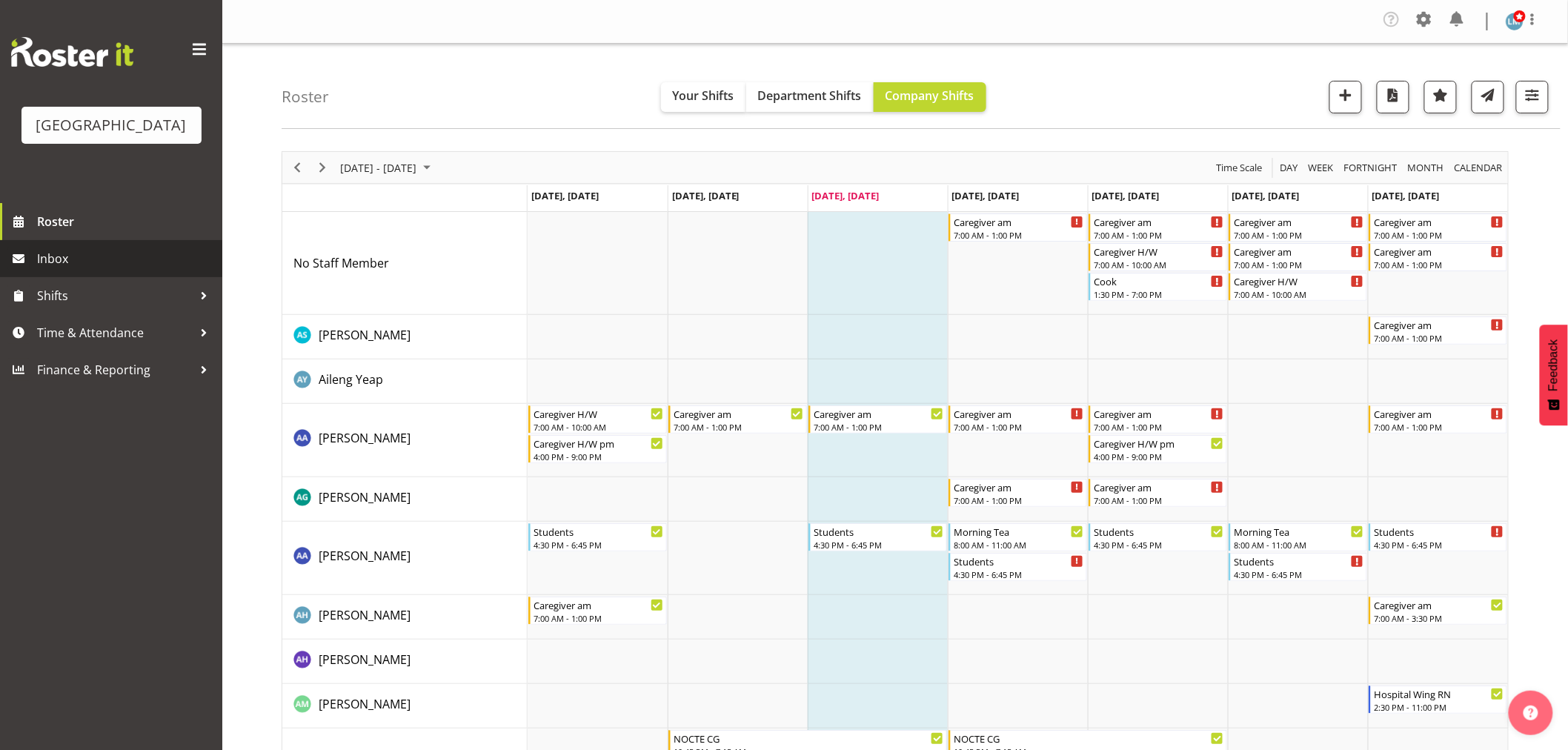
click at [29, 277] on link "Inbox" at bounding box center [111, 259] width 223 height 37
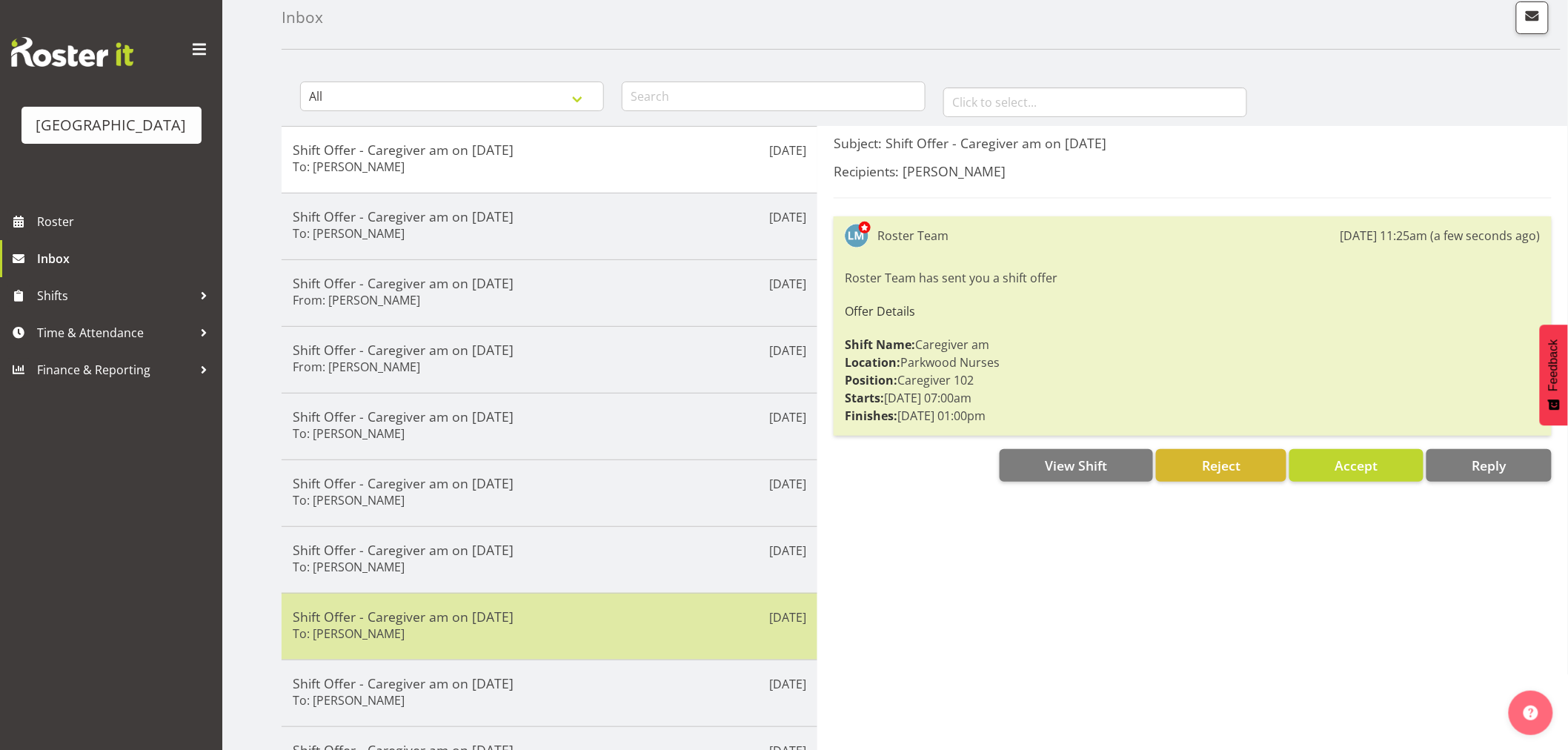
scroll to position [185, 0]
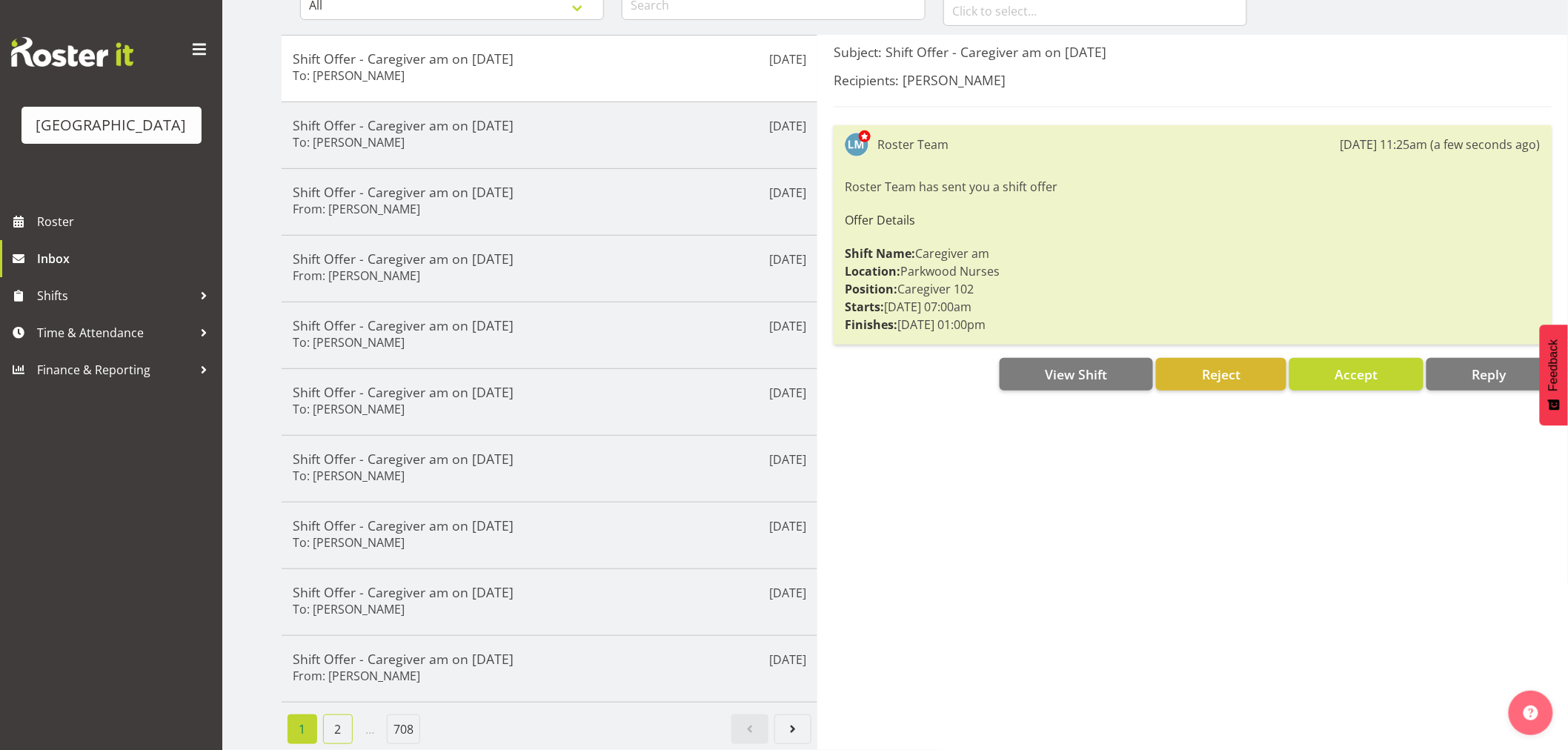
click at [331, 723] on link "2" at bounding box center [337, 728] width 29 height 29
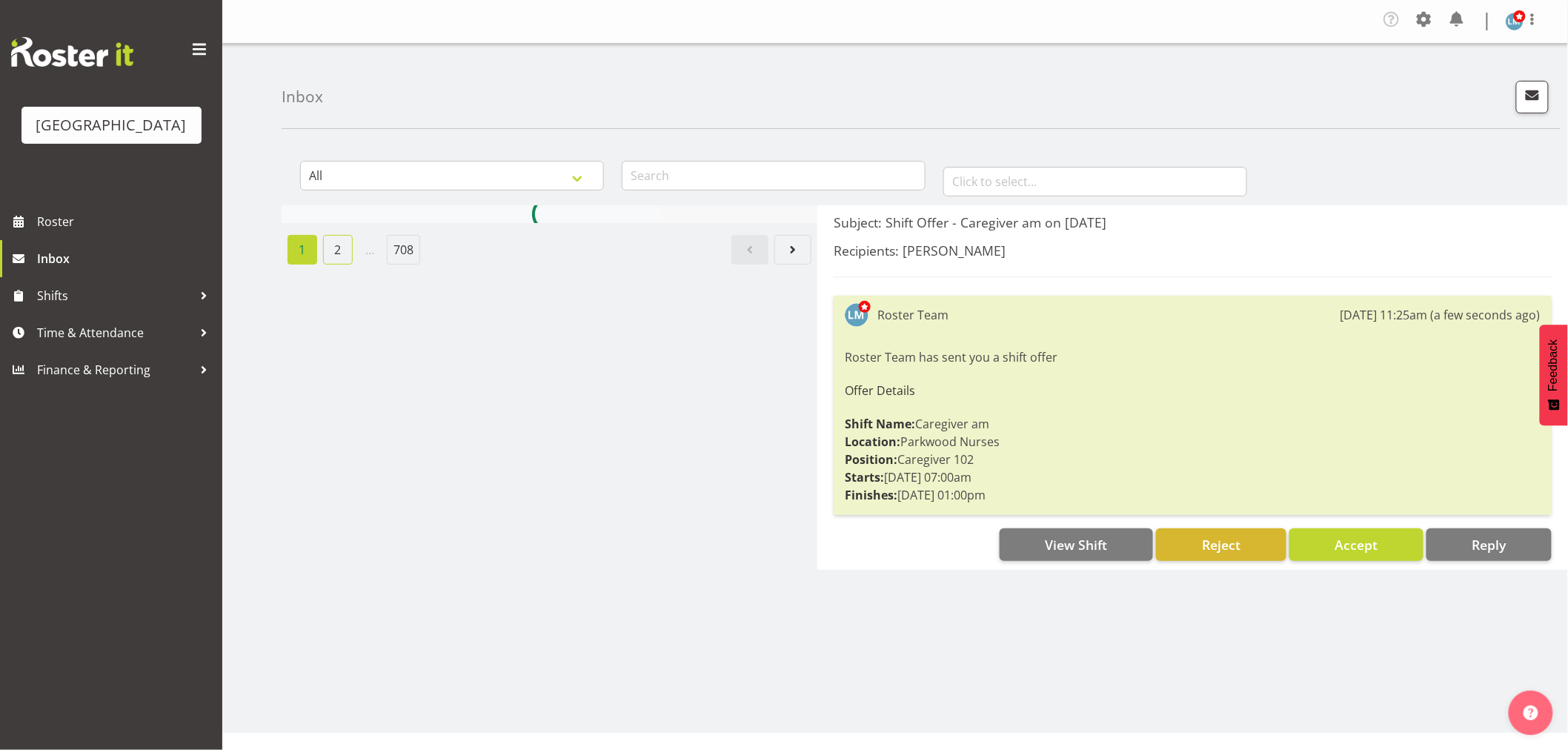
scroll to position [0, 0]
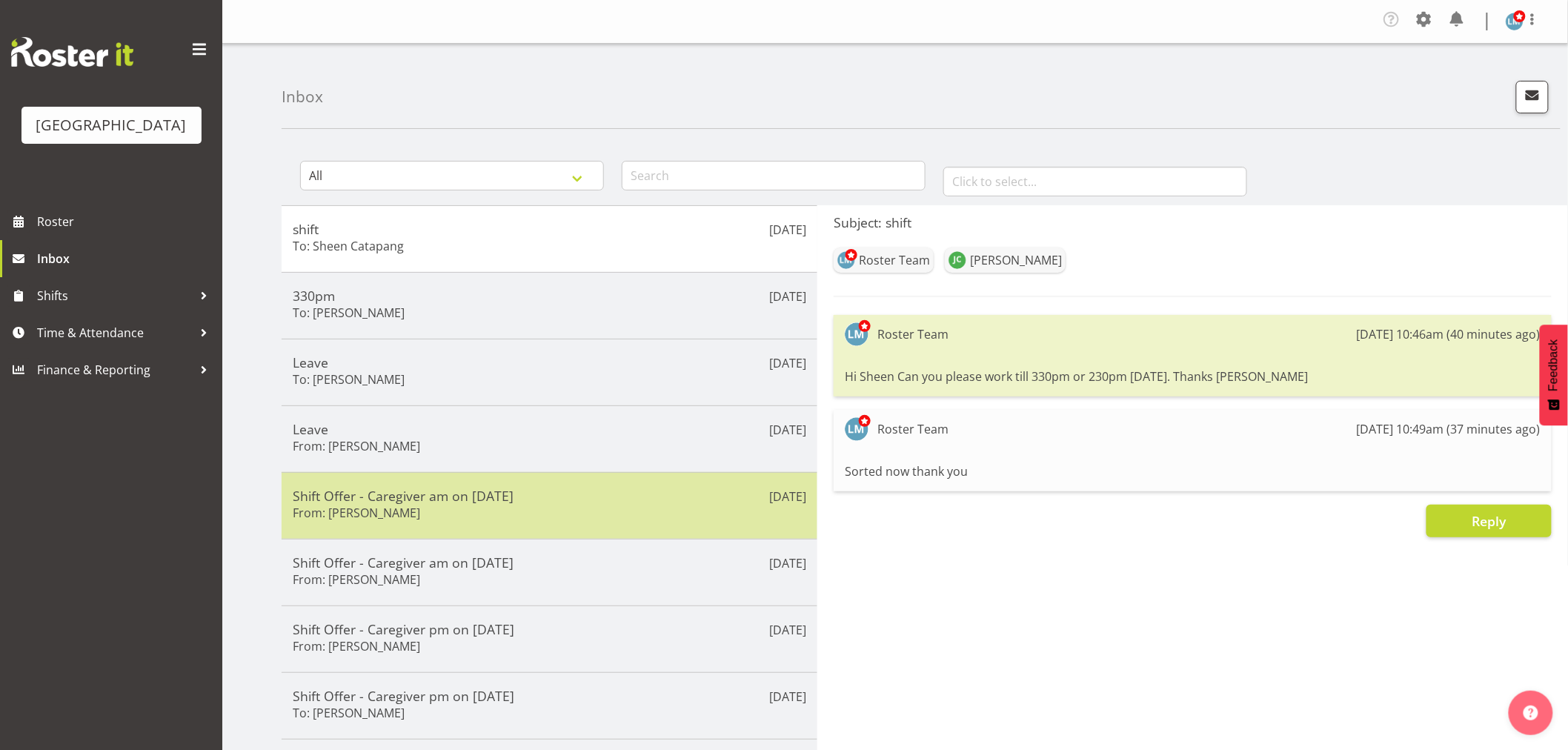
click at [447, 496] on h5 "Shift Offer - Caregiver am on 14/09/25" at bounding box center [549, 495] width 514 height 17
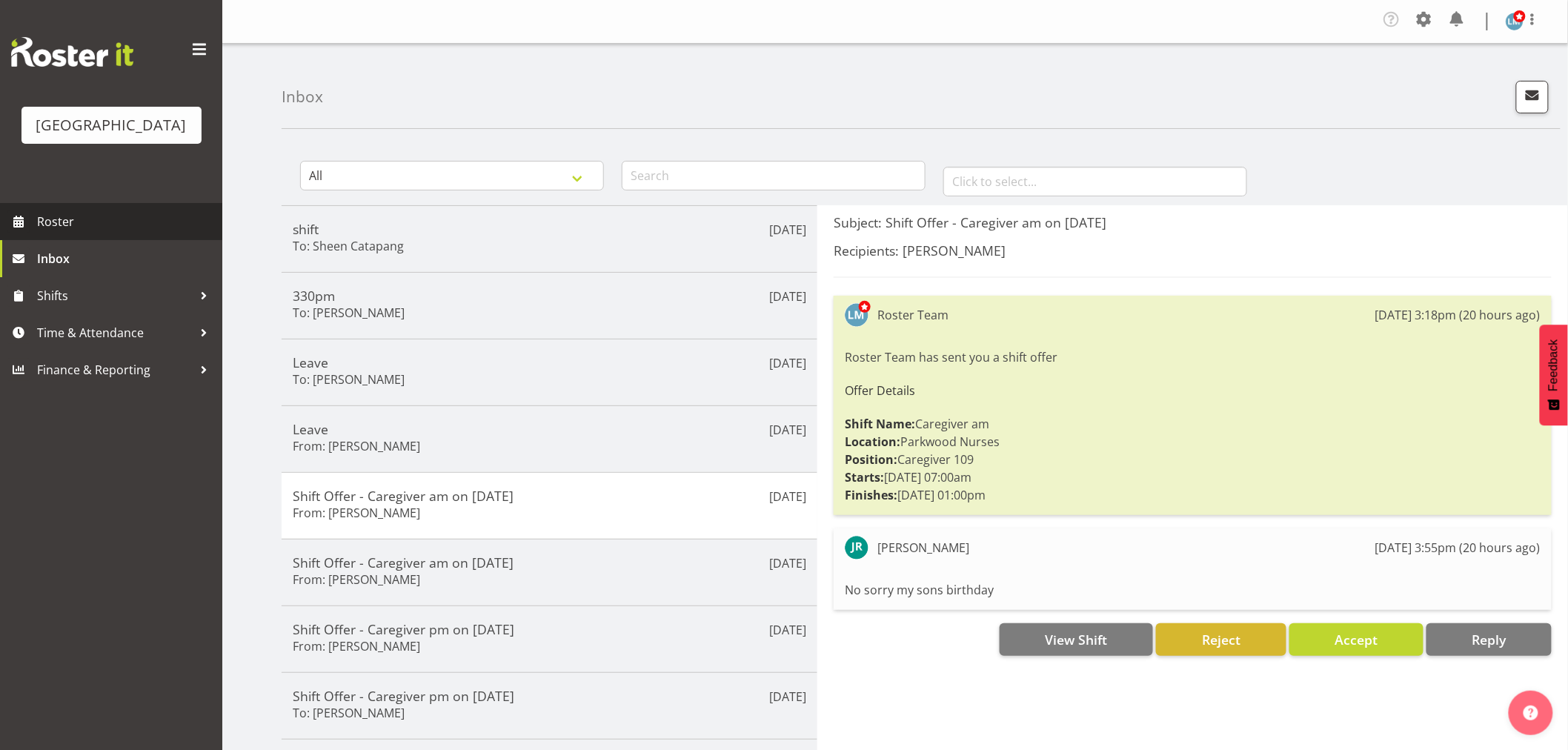
click at [61, 232] on span "Roster" at bounding box center [126, 222] width 177 height 23
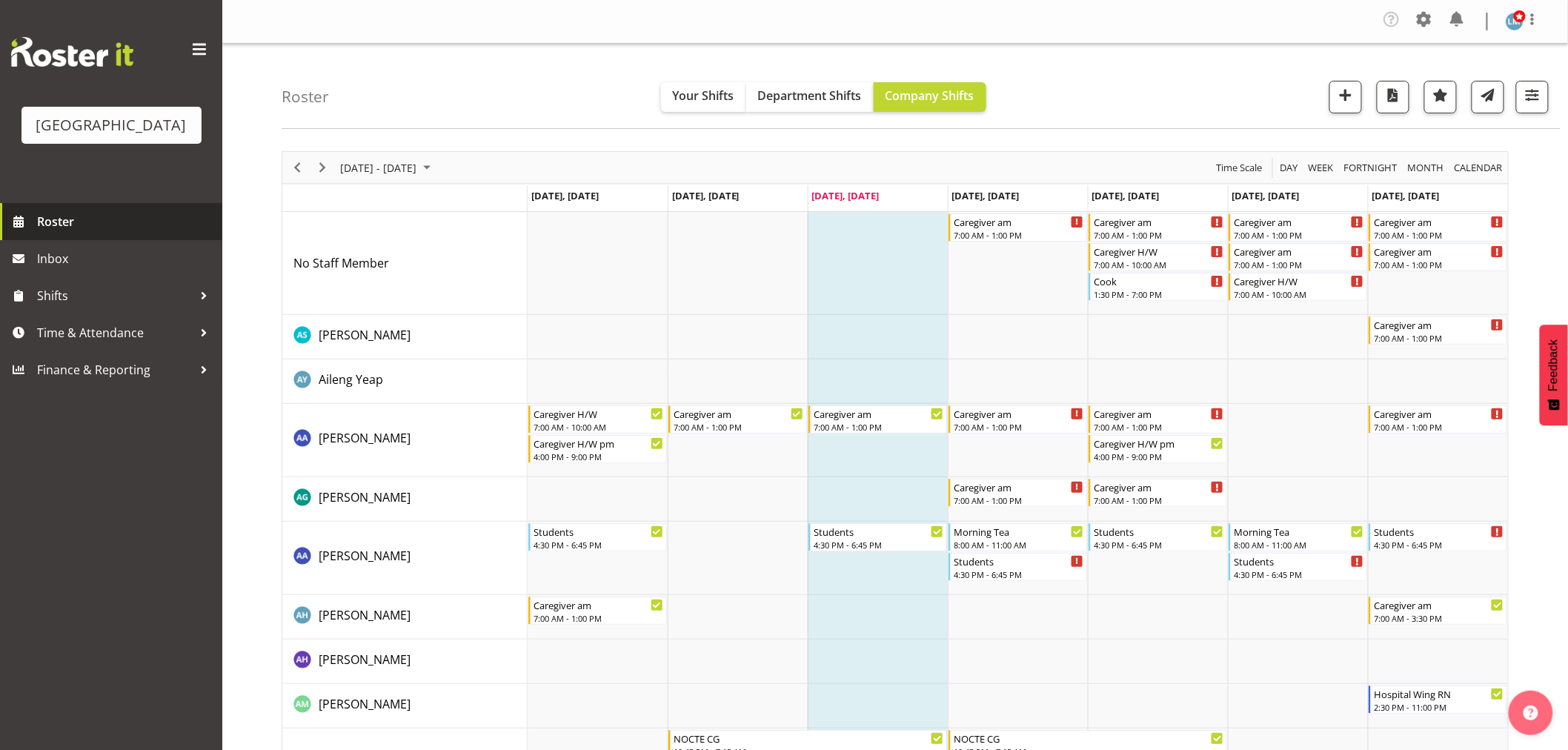
click at [50, 232] on span "Roster" at bounding box center [126, 222] width 177 height 23
click at [1129, 250] on div "Caregiver H/W" at bounding box center [1158, 250] width 130 height 15
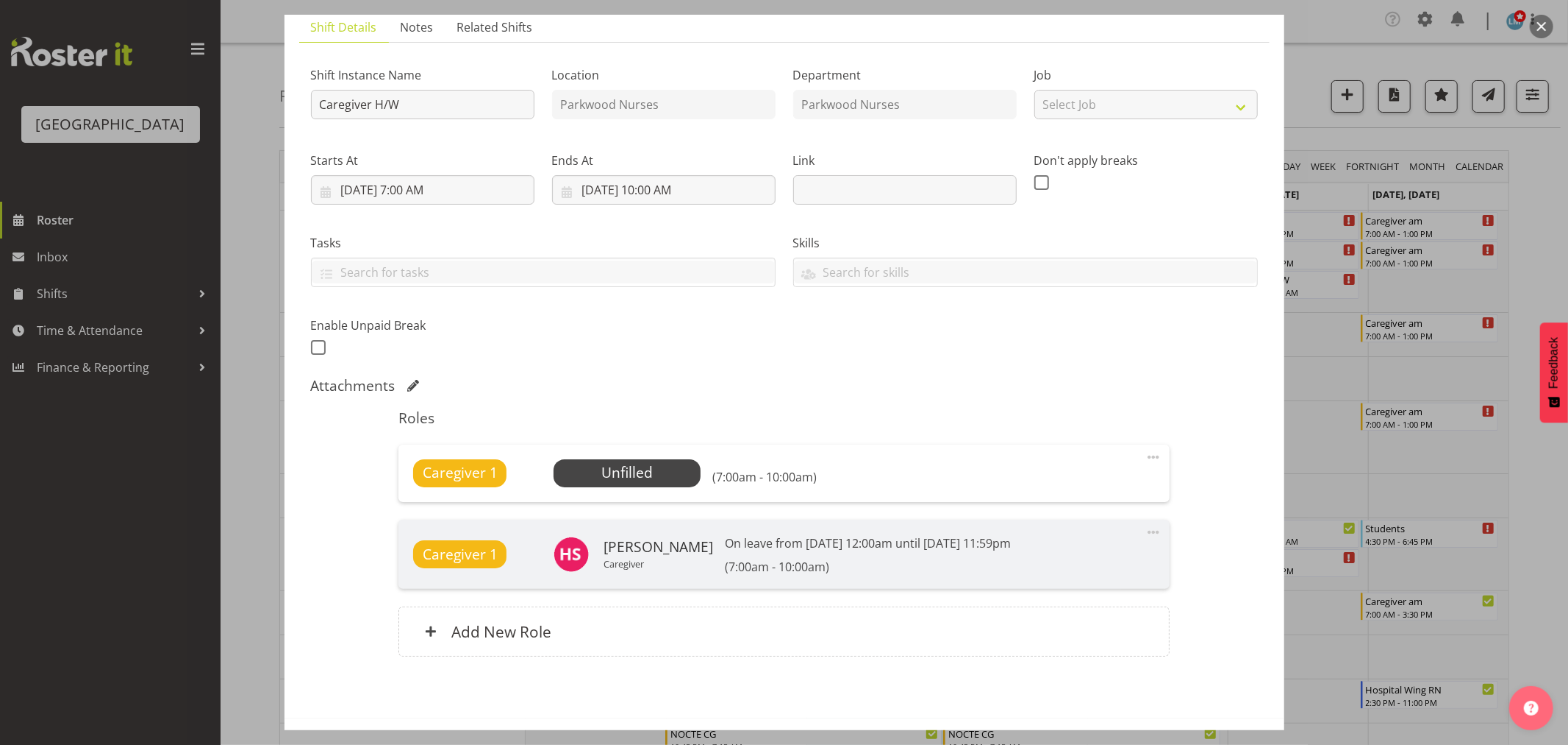
scroll to position [164, 0]
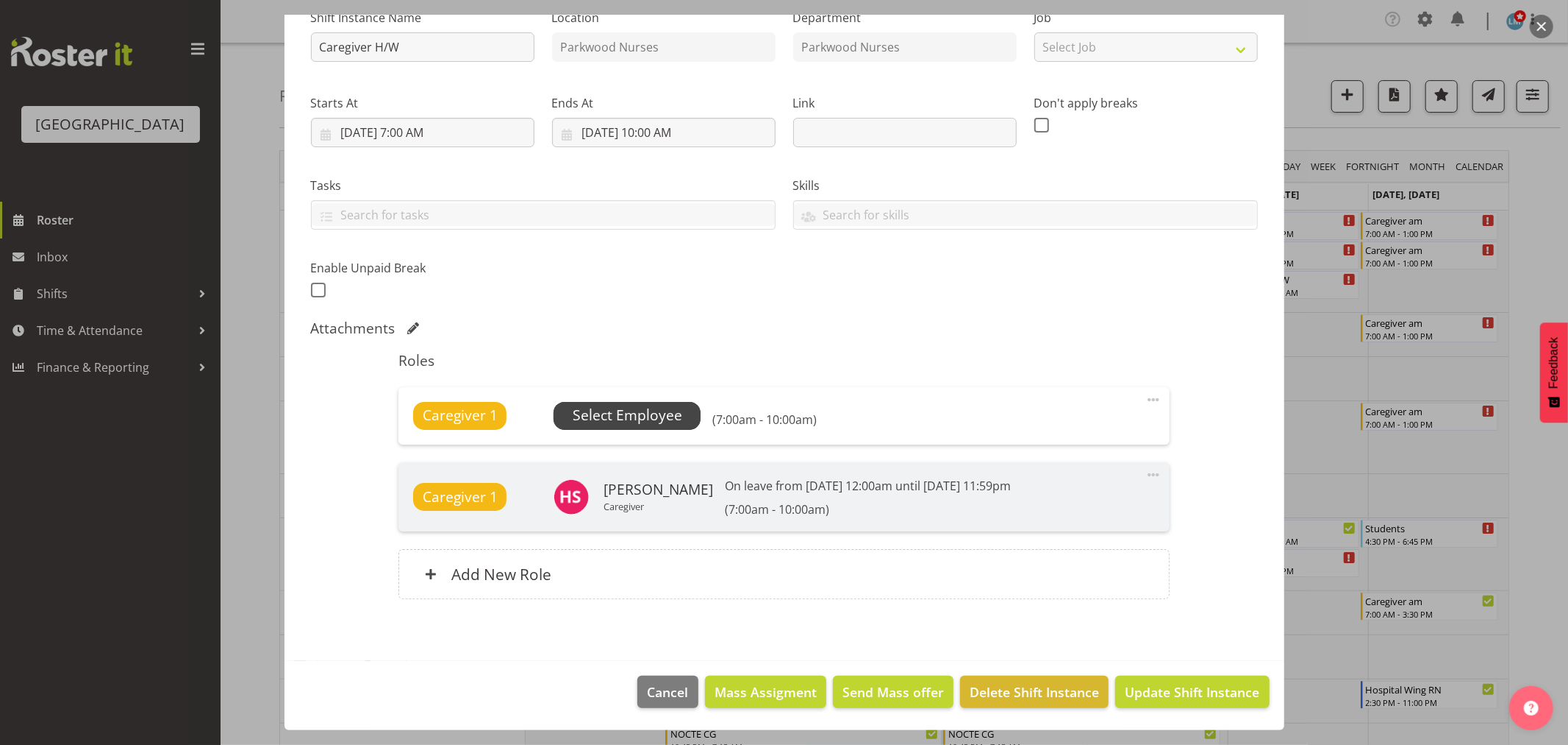
click at [606, 411] on span "Select Employee" at bounding box center [628, 416] width 110 height 21
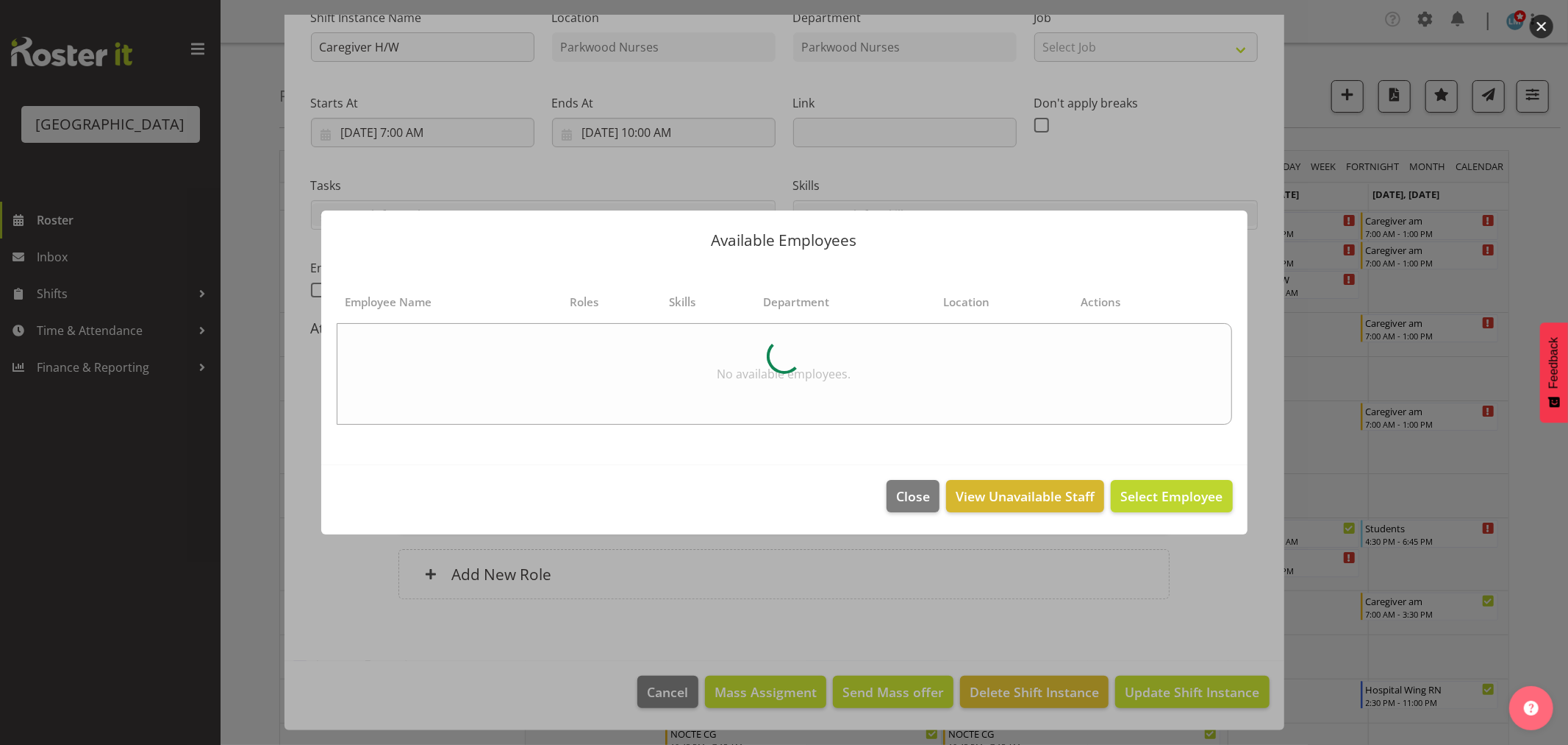
click at [1555, 185] on div at bounding box center [784, 372] width 1568 height 745
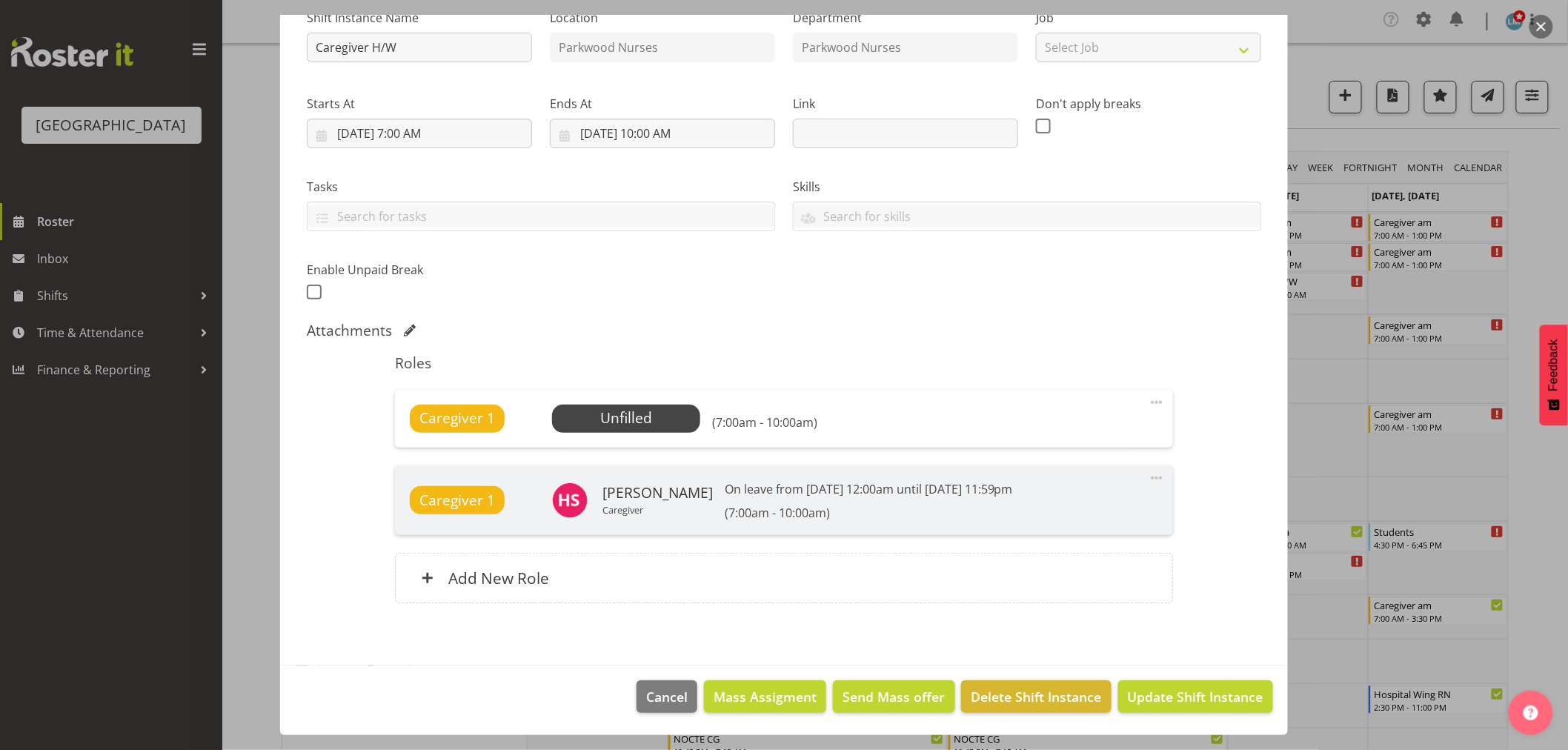
click at [1535, 192] on div at bounding box center [784, 375] width 1568 height 750
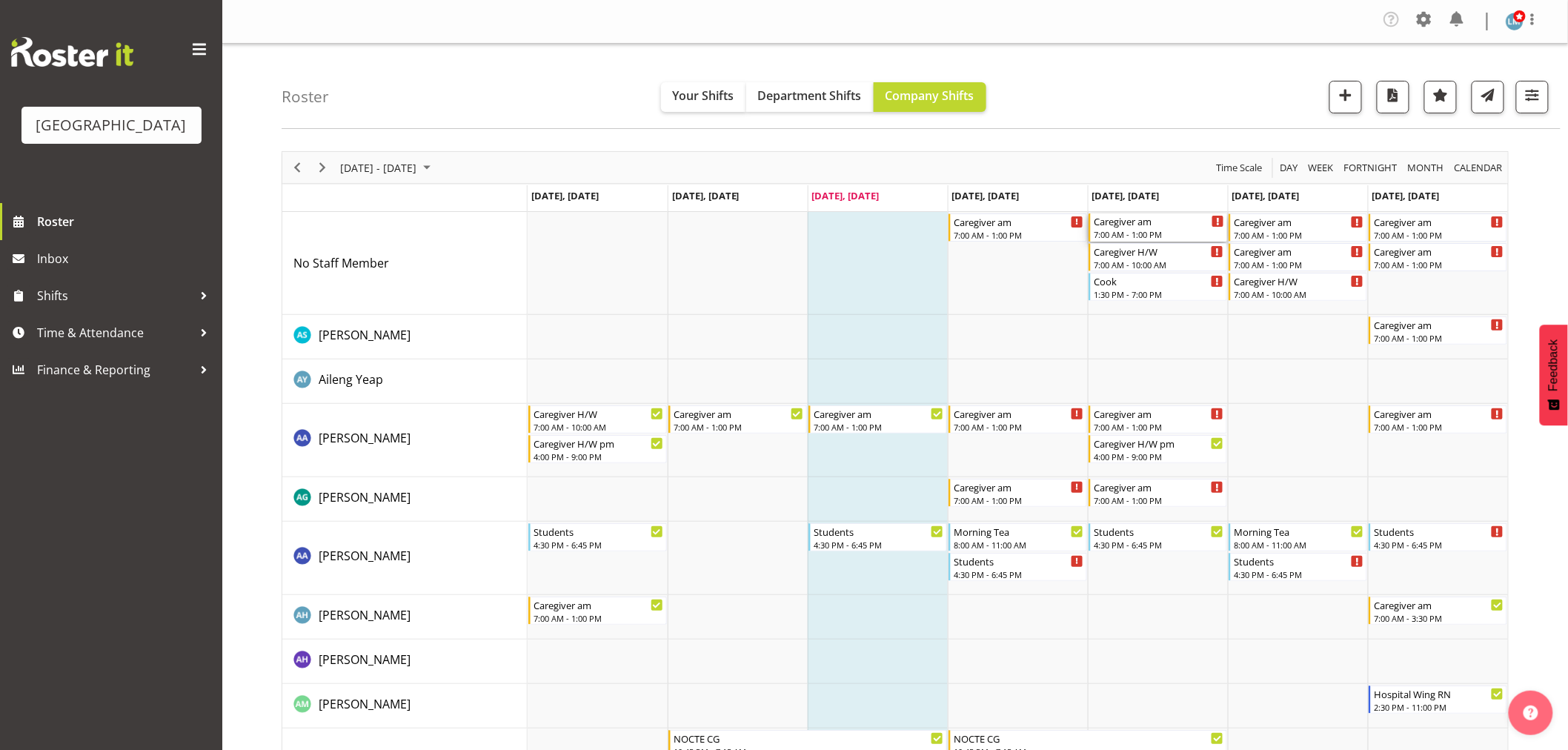
click at [1150, 225] on div "Caregiver am" at bounding box center [1158, 221] width 130 height 15
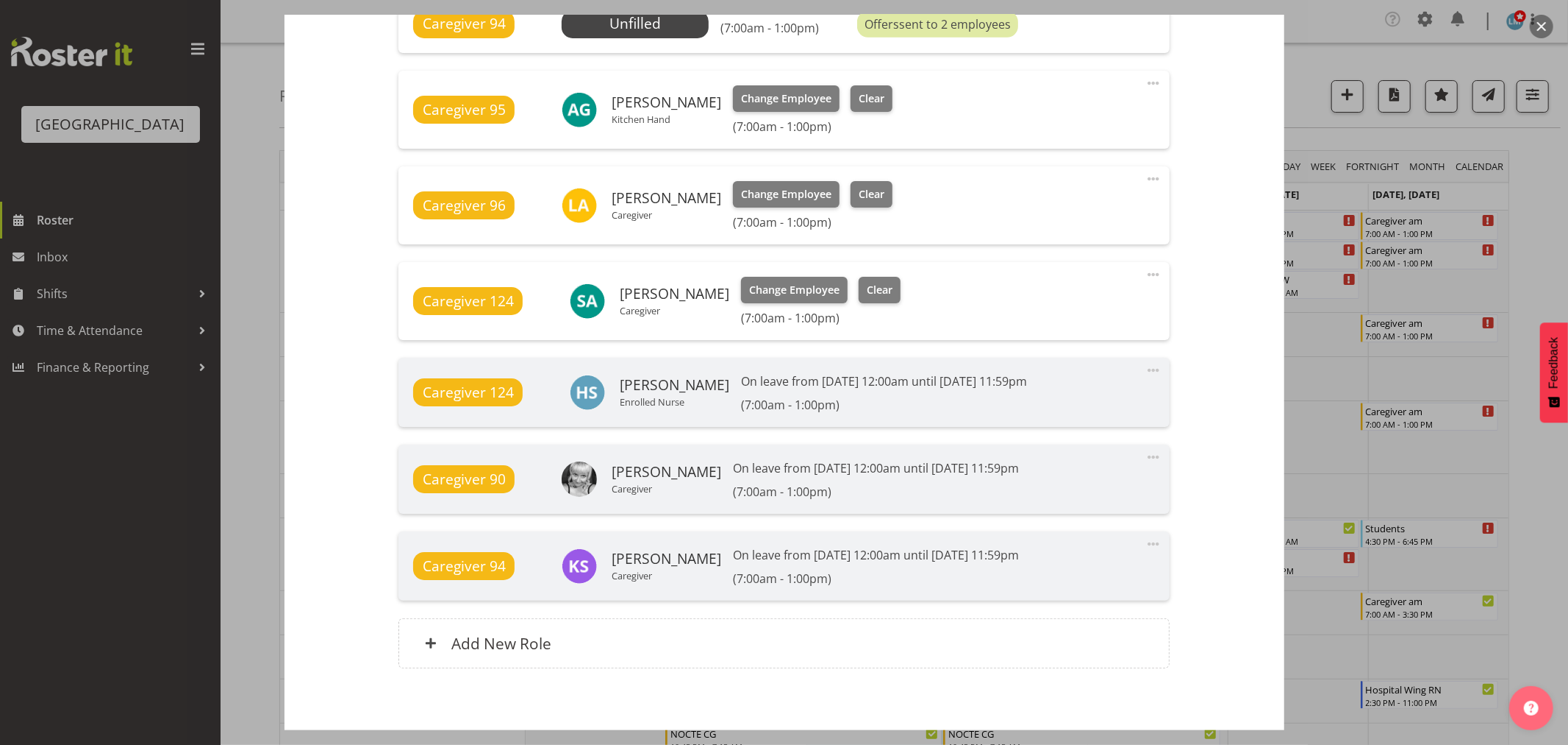
scroll to position [1062, 0]
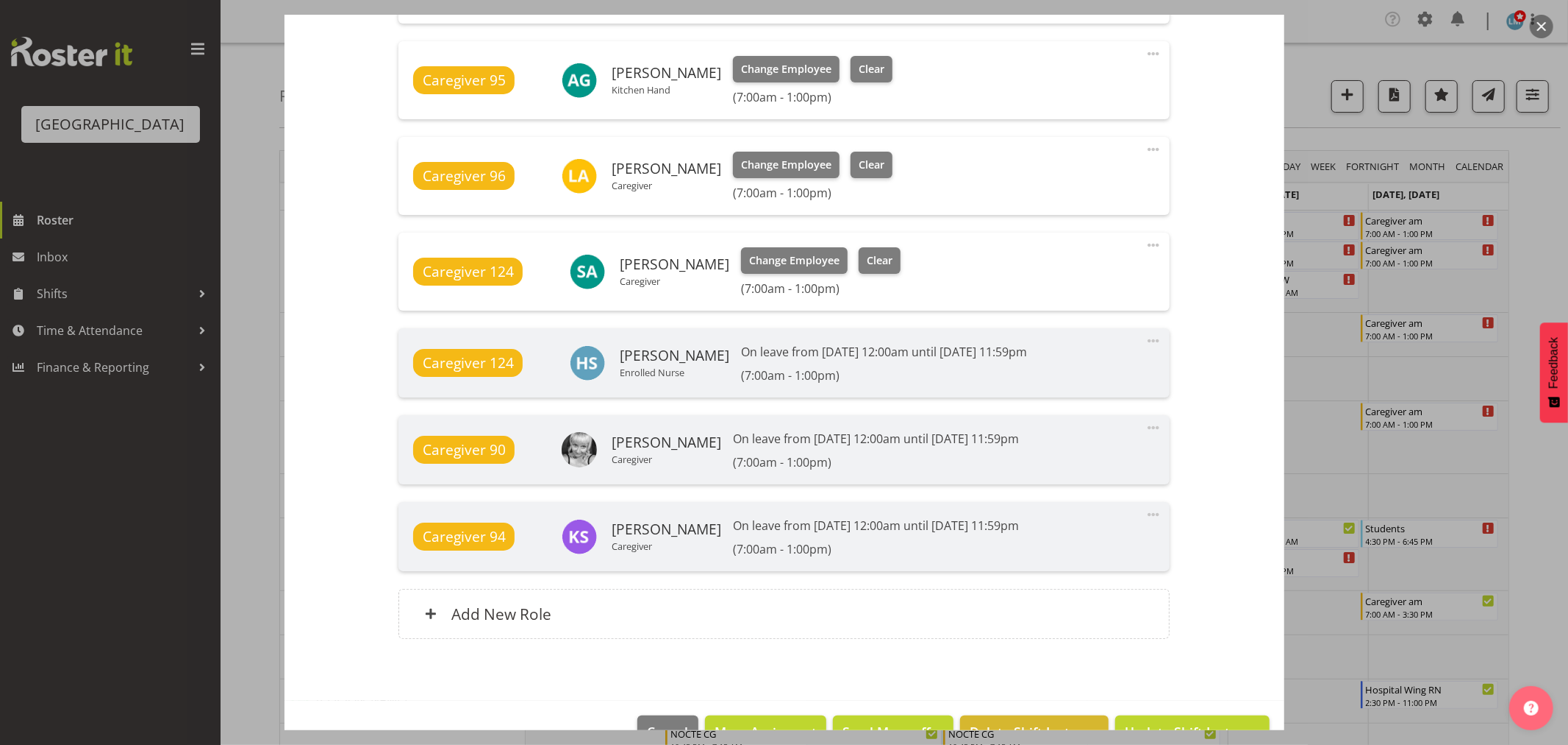
click at [1555, 167] on div at bounding box center [784, 372] width 1568 height 745
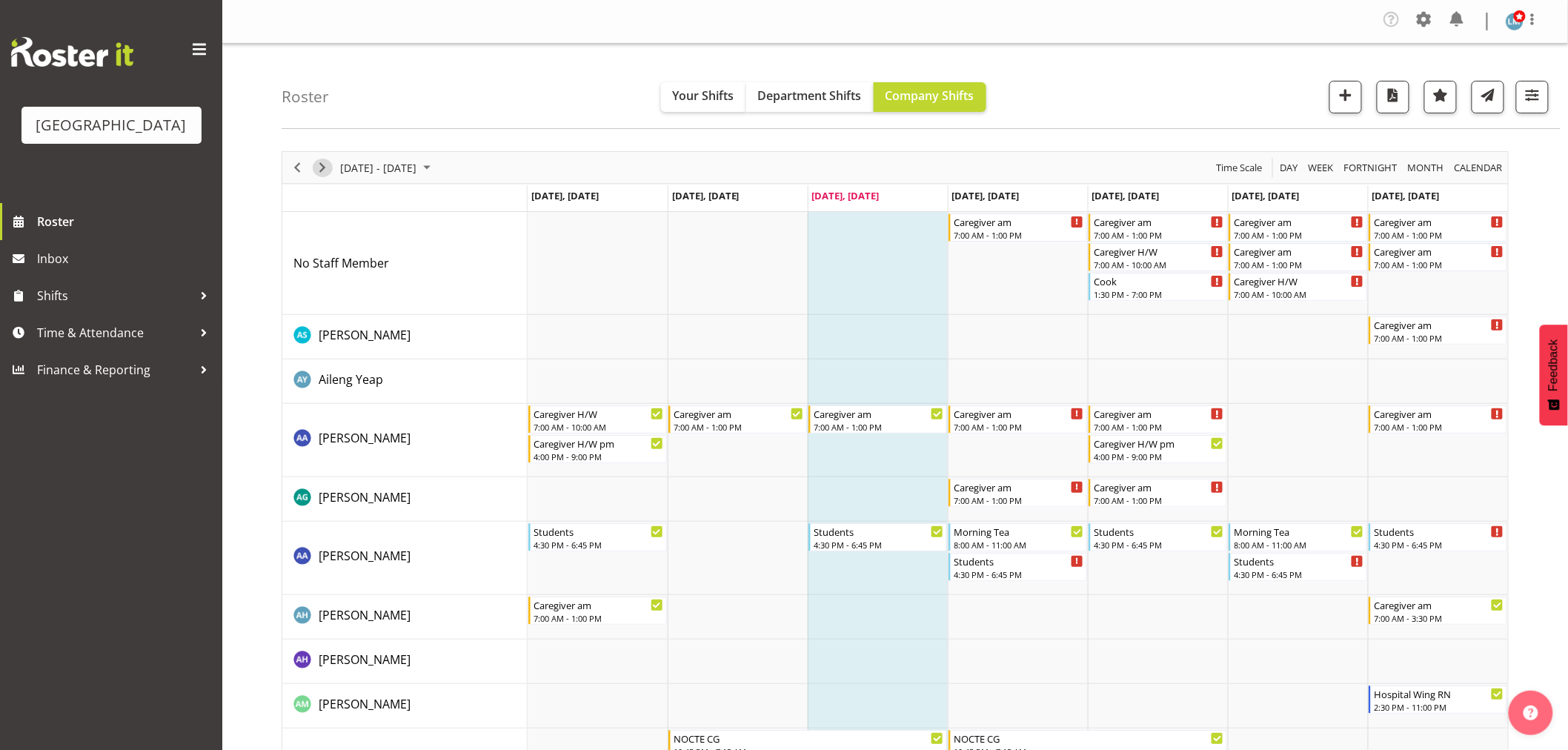
click at [315, 158] on div "Timeline Week of September 10, 2025" at bounding box center [323, 168] width 25 height 31
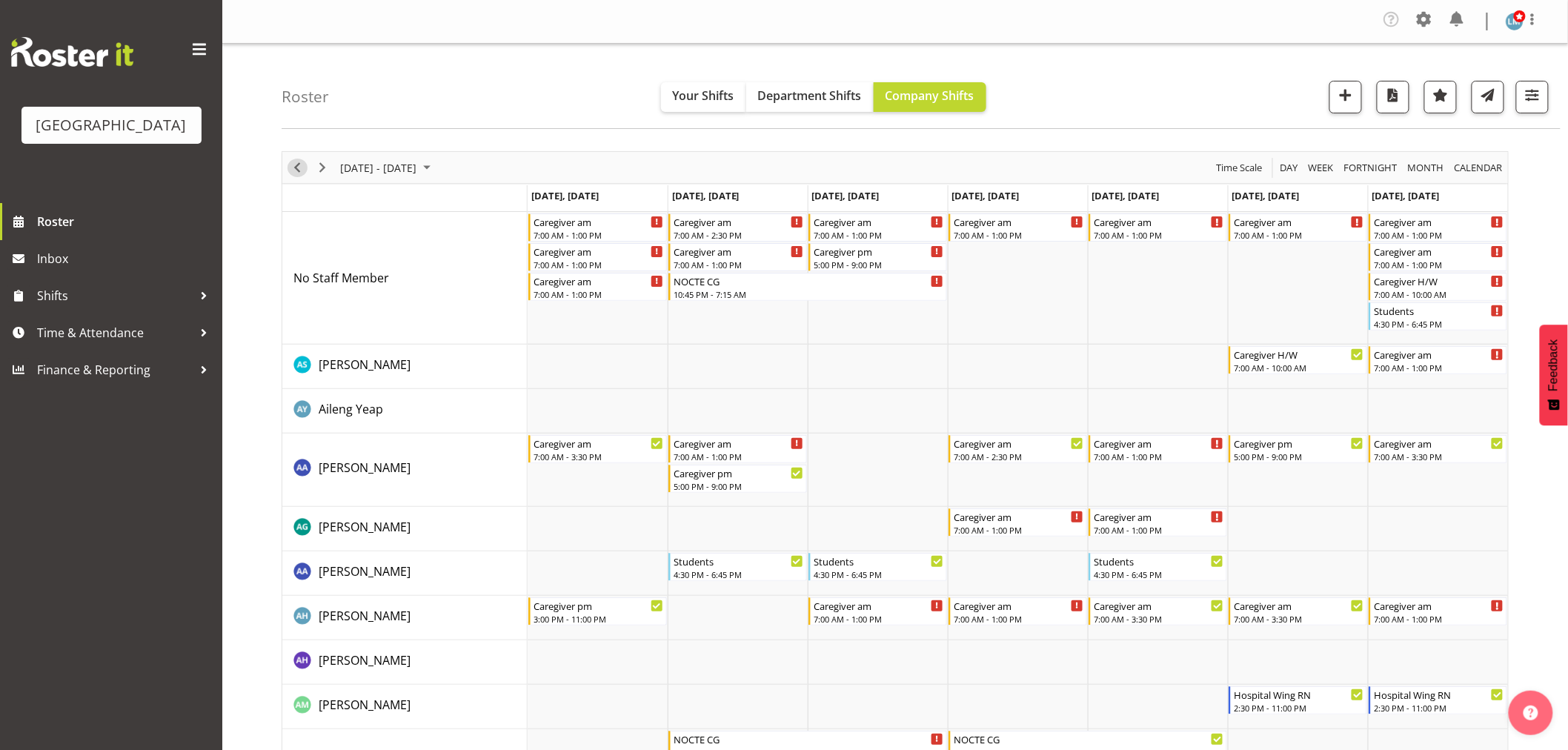
click at [298, 174] on span "Previous" at bounding box center [297, 168] width 18 height 19
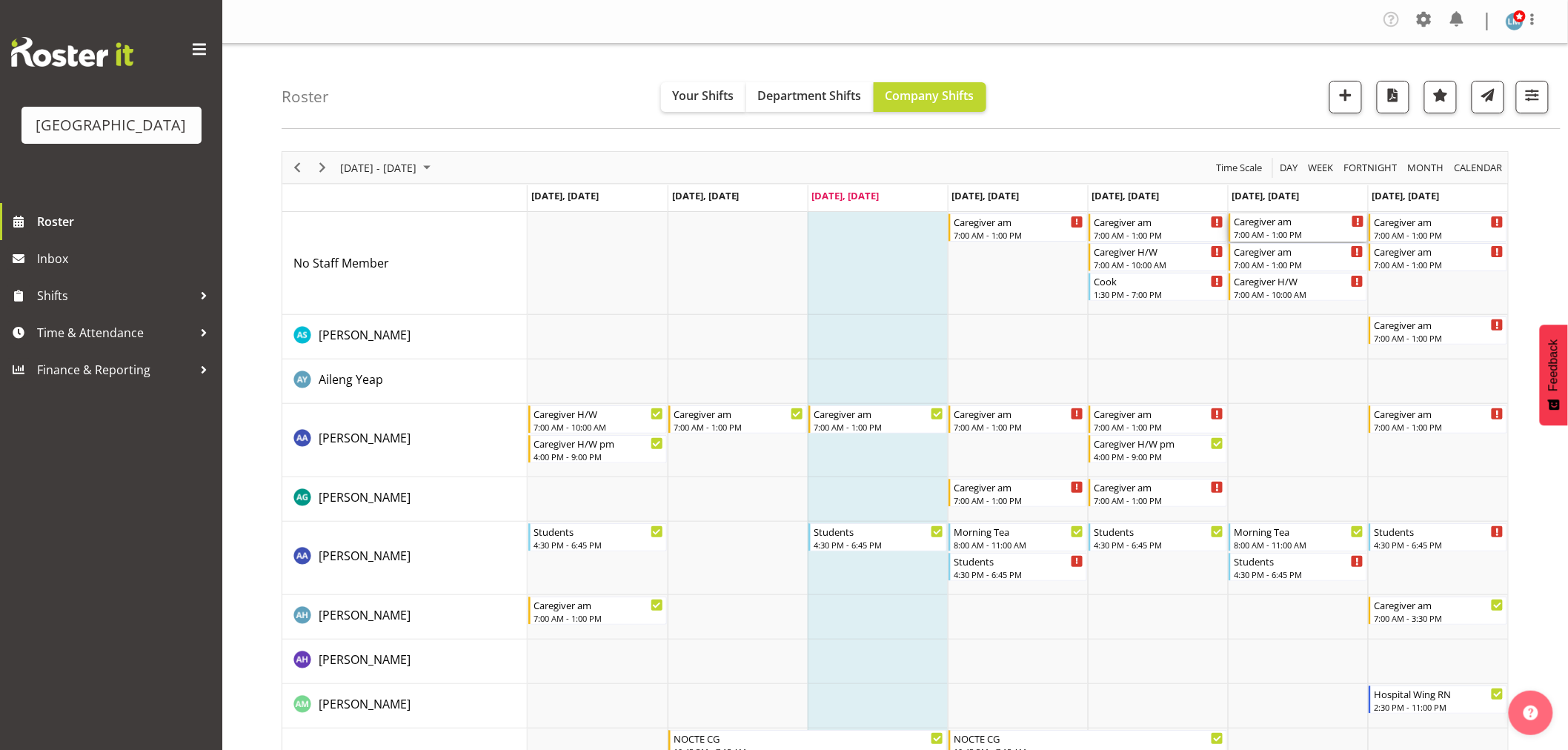
click at [1302, 234] on div "7:00 AM - 1:00 PM" at bounding box center [1298, 234] width 130 height 12
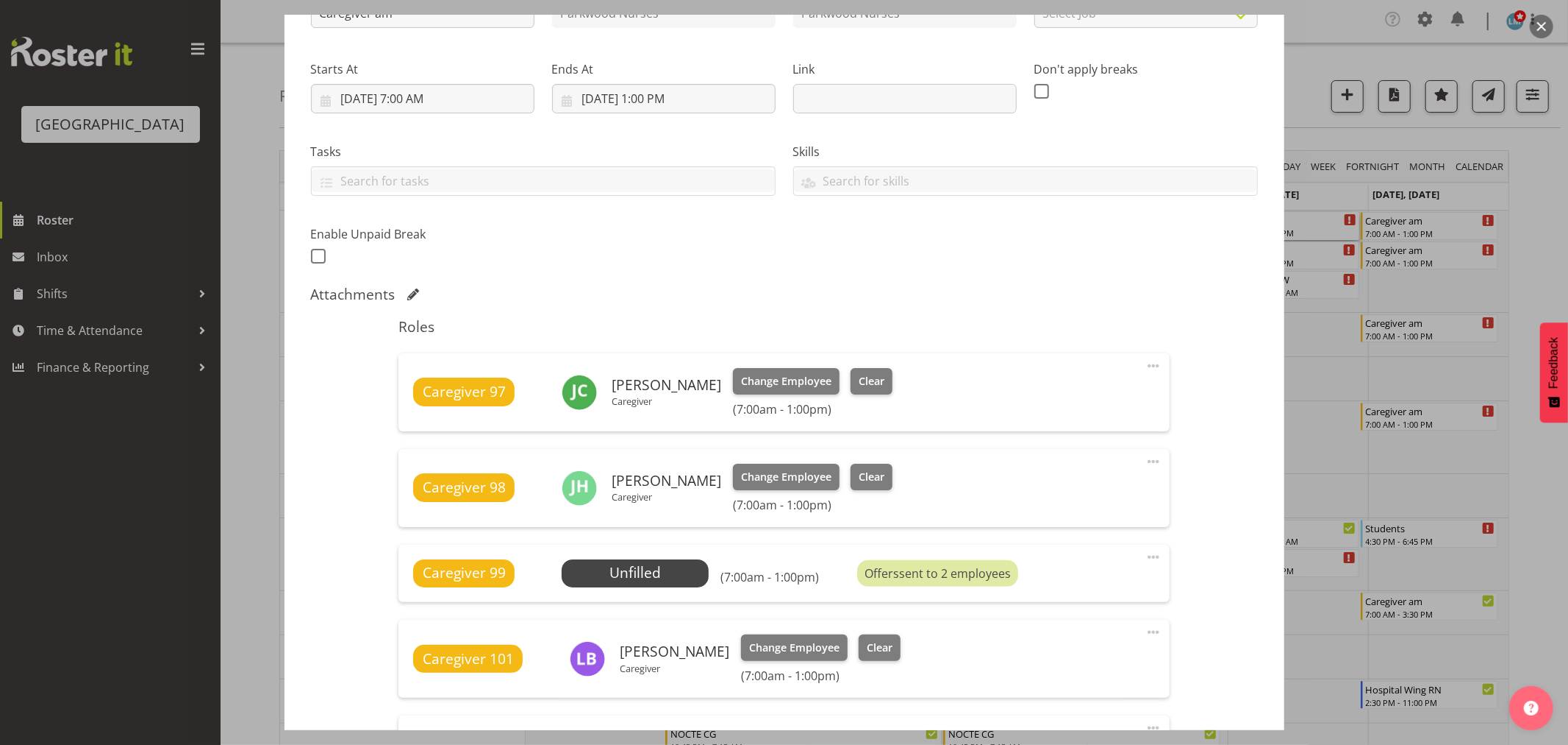
scroll to position [408, 0]
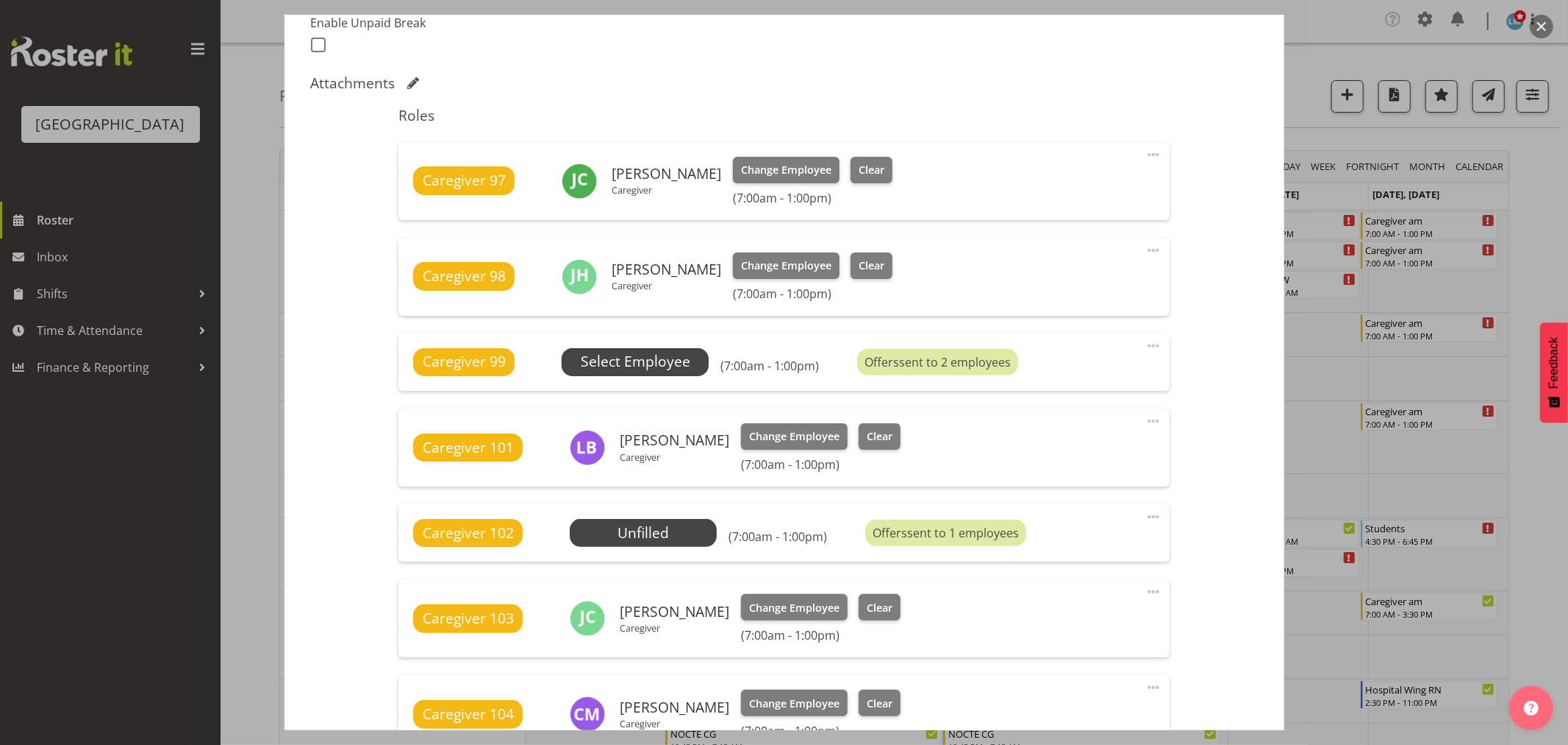
click at [629, 364] on span "Select Employee" at bounding box center [636, 361] width 110 height 21
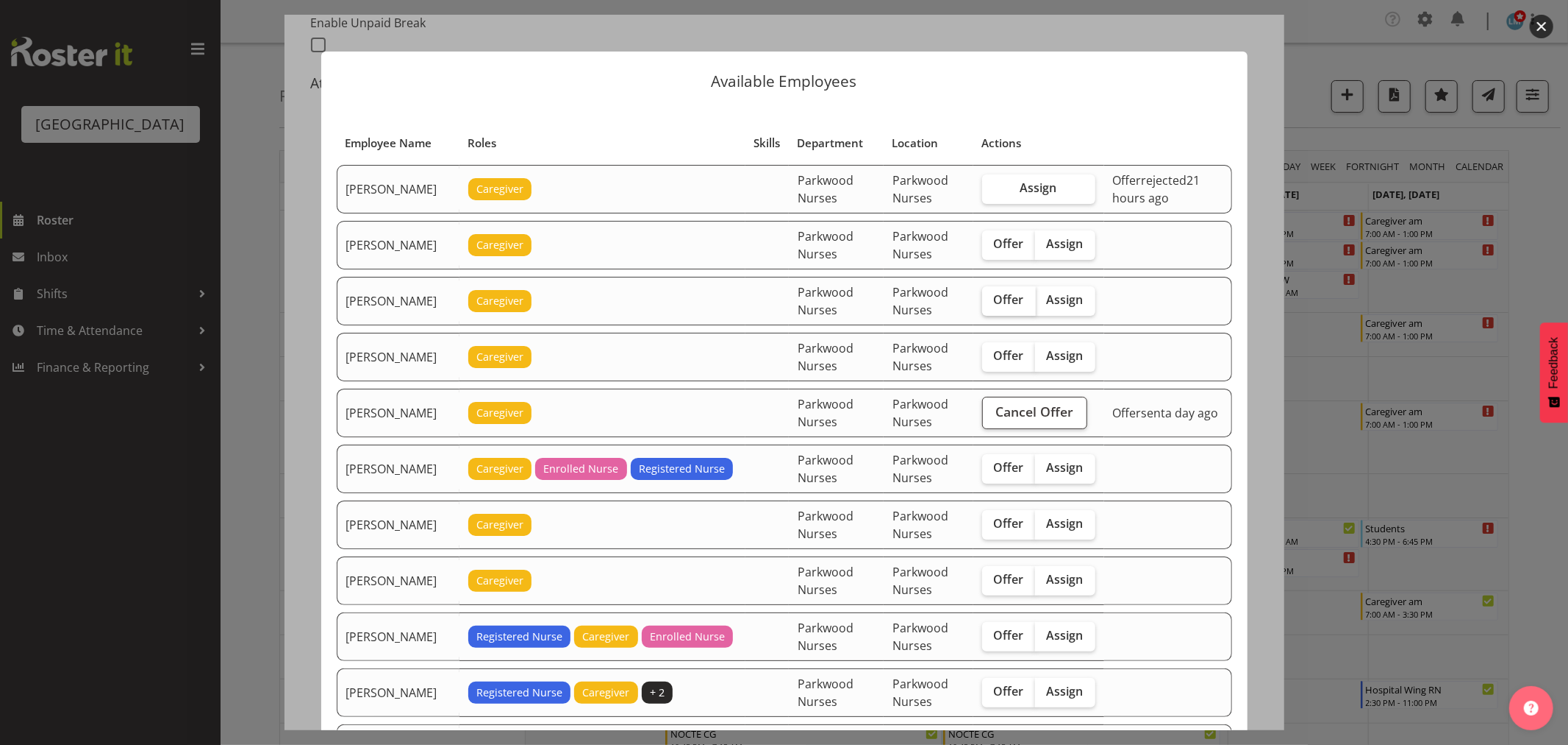
click at [997, 298] on span "Offer" at bounding box center [1008, 299] width 30 height 15
click at [992, 298] on input "Offer" at bounding box center [987, 300] width 10 height 10
checkbox input "true"
click at [1555, 200] on div at bounding box center [784, 372] width 1568 height 745
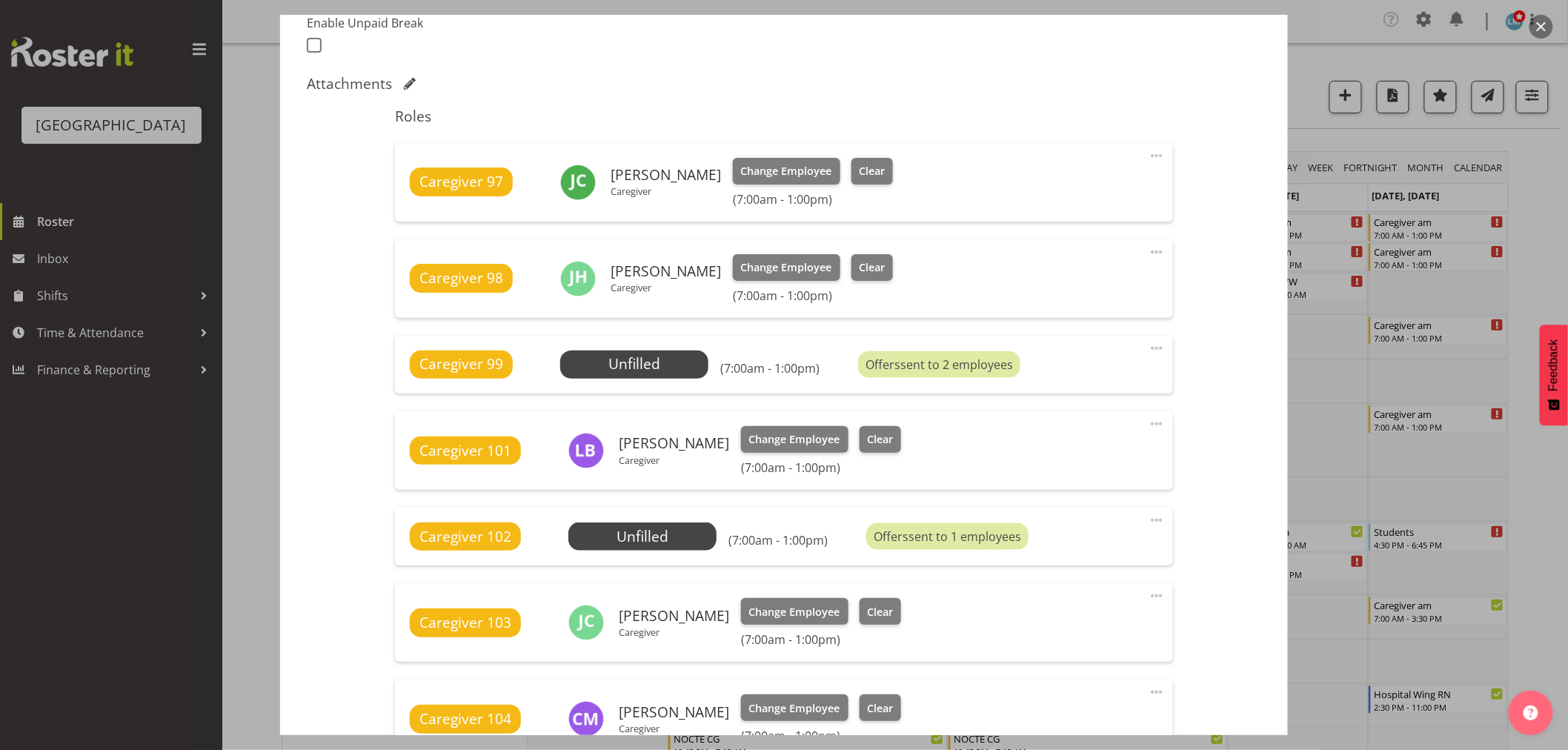
click at [1549, 210] on div at bounding box center [784, 375] width 1568 height 750
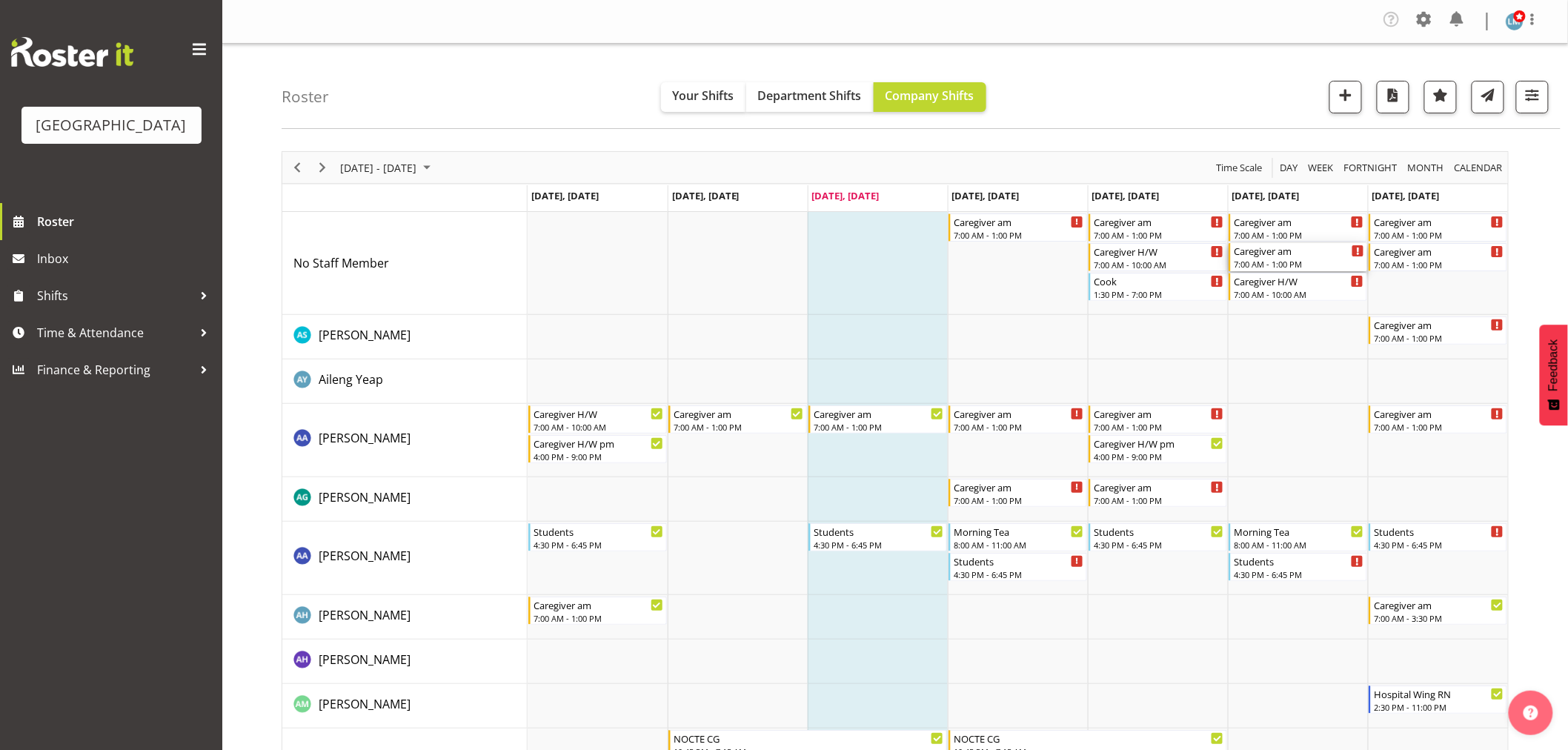
click at [1300, 262] on div "7:00 AM - 1:00 PM" at bounding box center [1298, 264] width 130 height 12
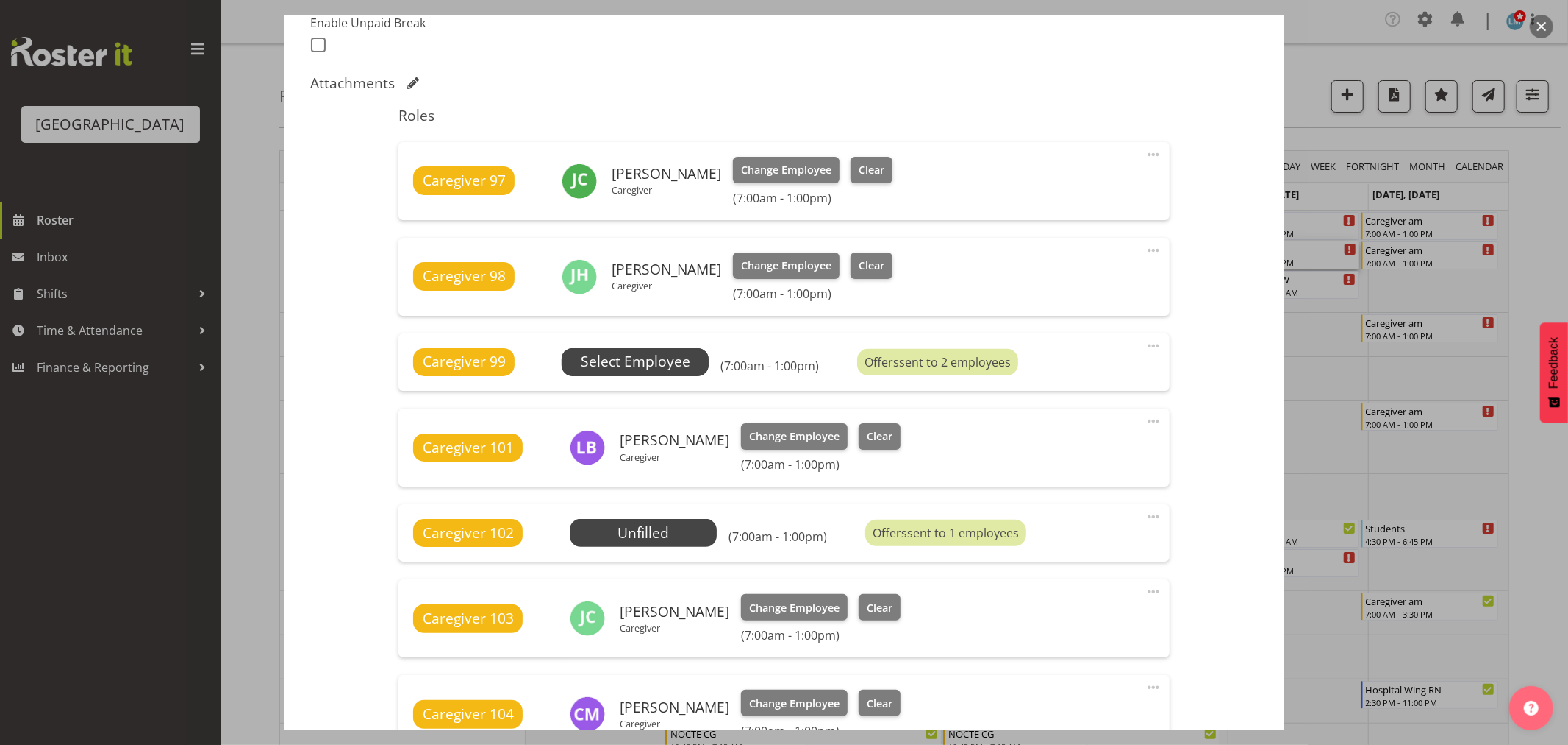
click at [663, 361] on span "Select Employee" at bounding box center [636, 361] width 110 height 21
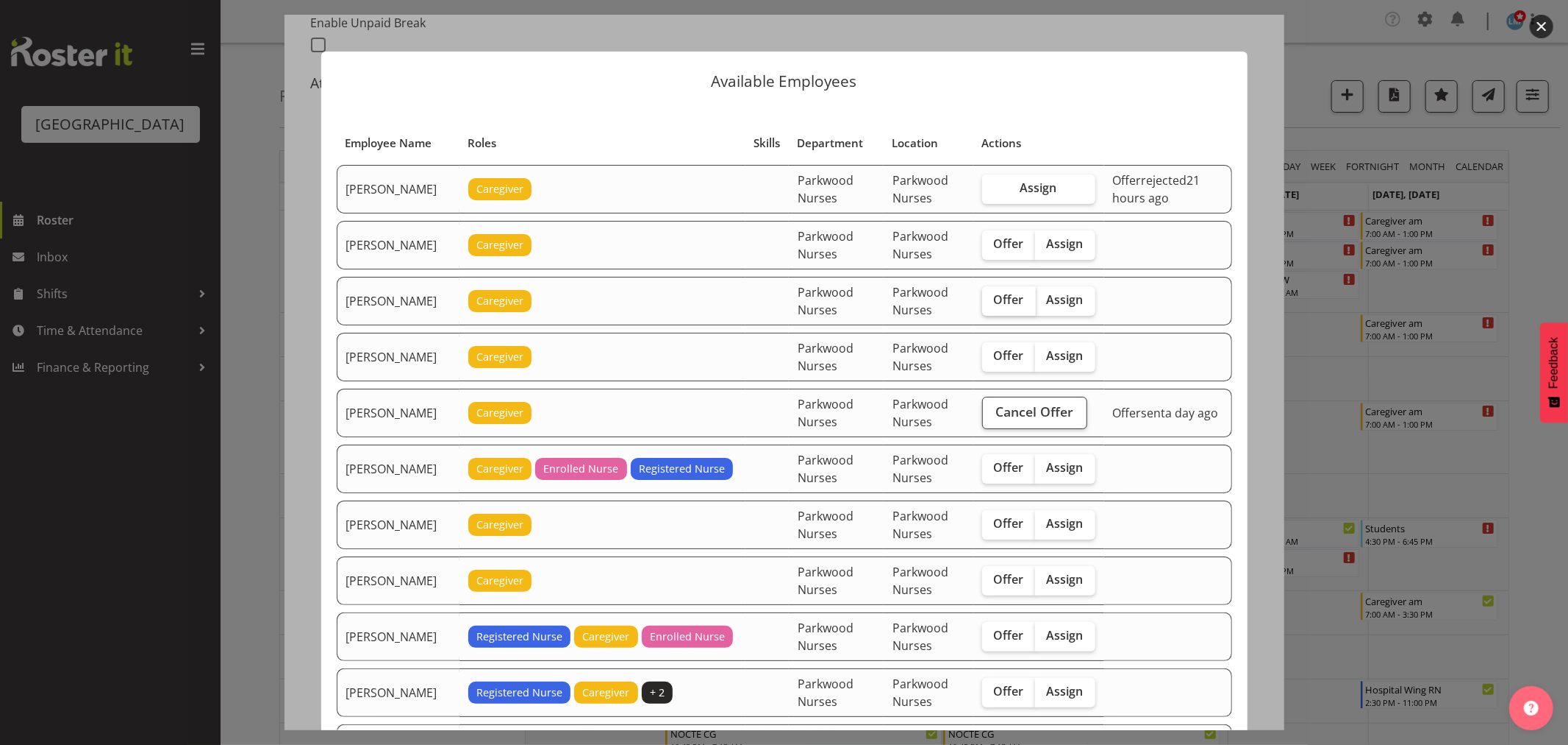
click at [1009, 307] on span "Offer" at bounding box center [1008, 299] width 30 height 15
click at [992, 305] on input "Offer" at bounding box center [987, 300] width 10 height 10
checkbox input "true"
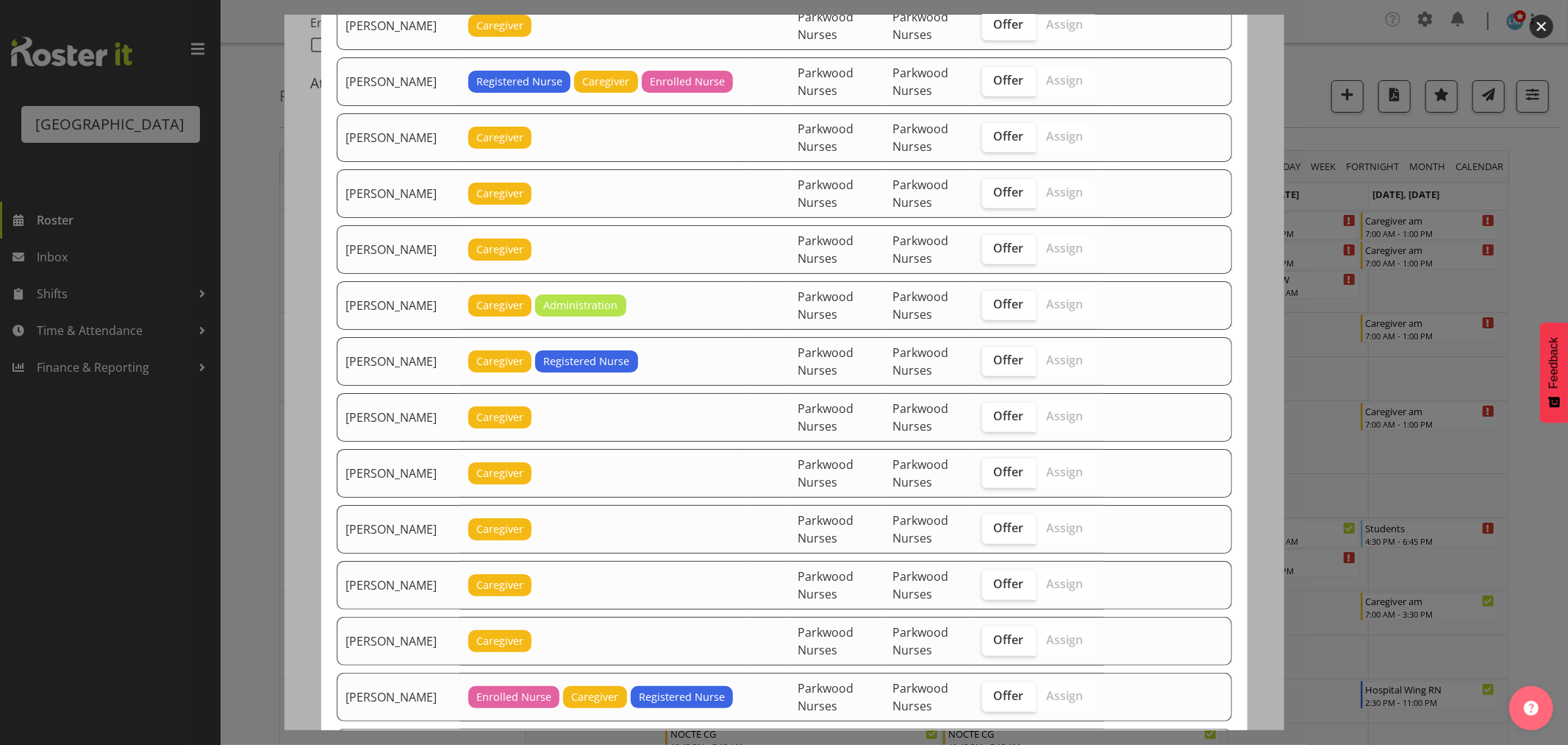
scroll to position [1062, 0]
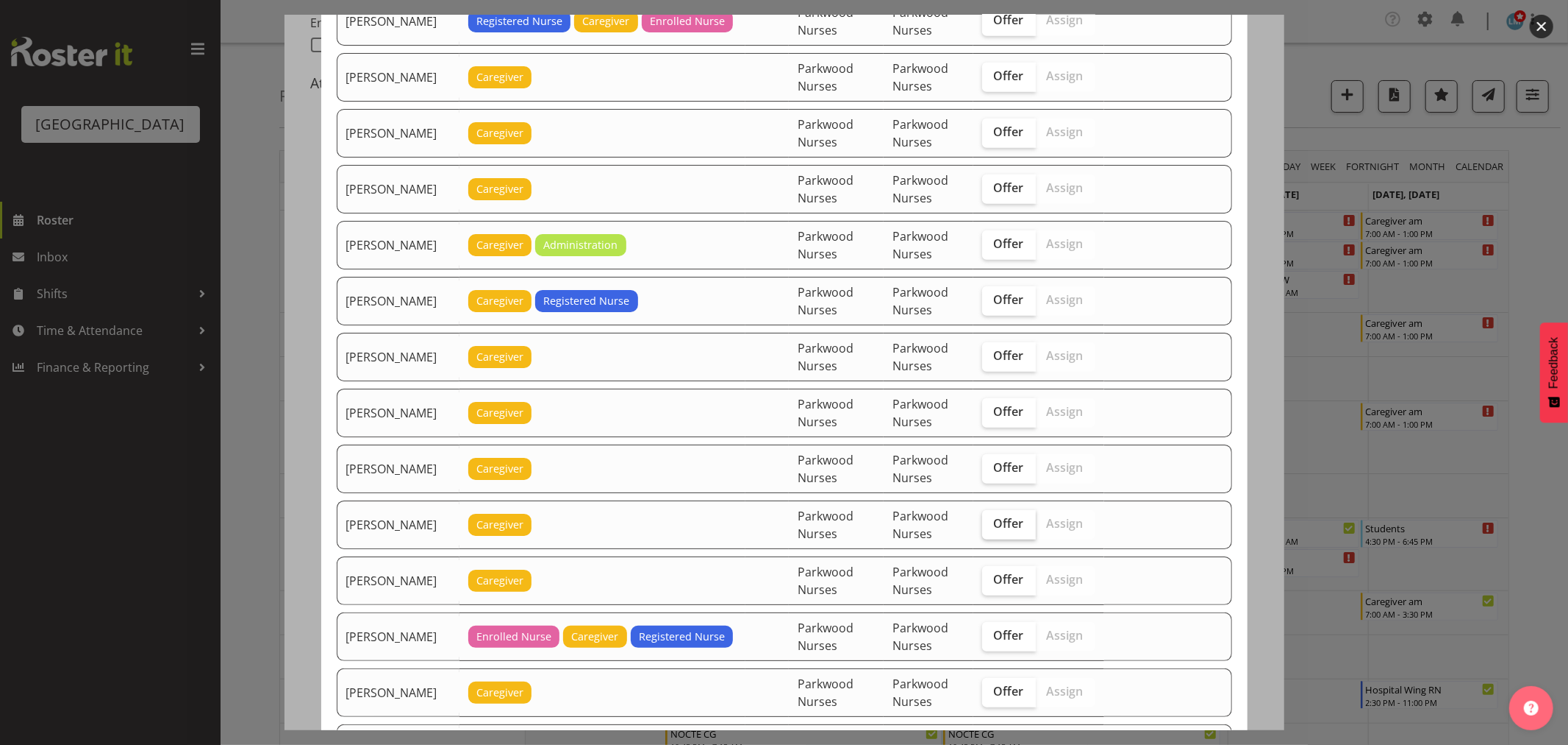
click at [1002, 528] on span "Offer" at bounding box center [1008, 523] width 30 height 15
click at [992, 528] on input "Offer" at bounding box center [987, 524] width 10 height 10
checkbox input "true"
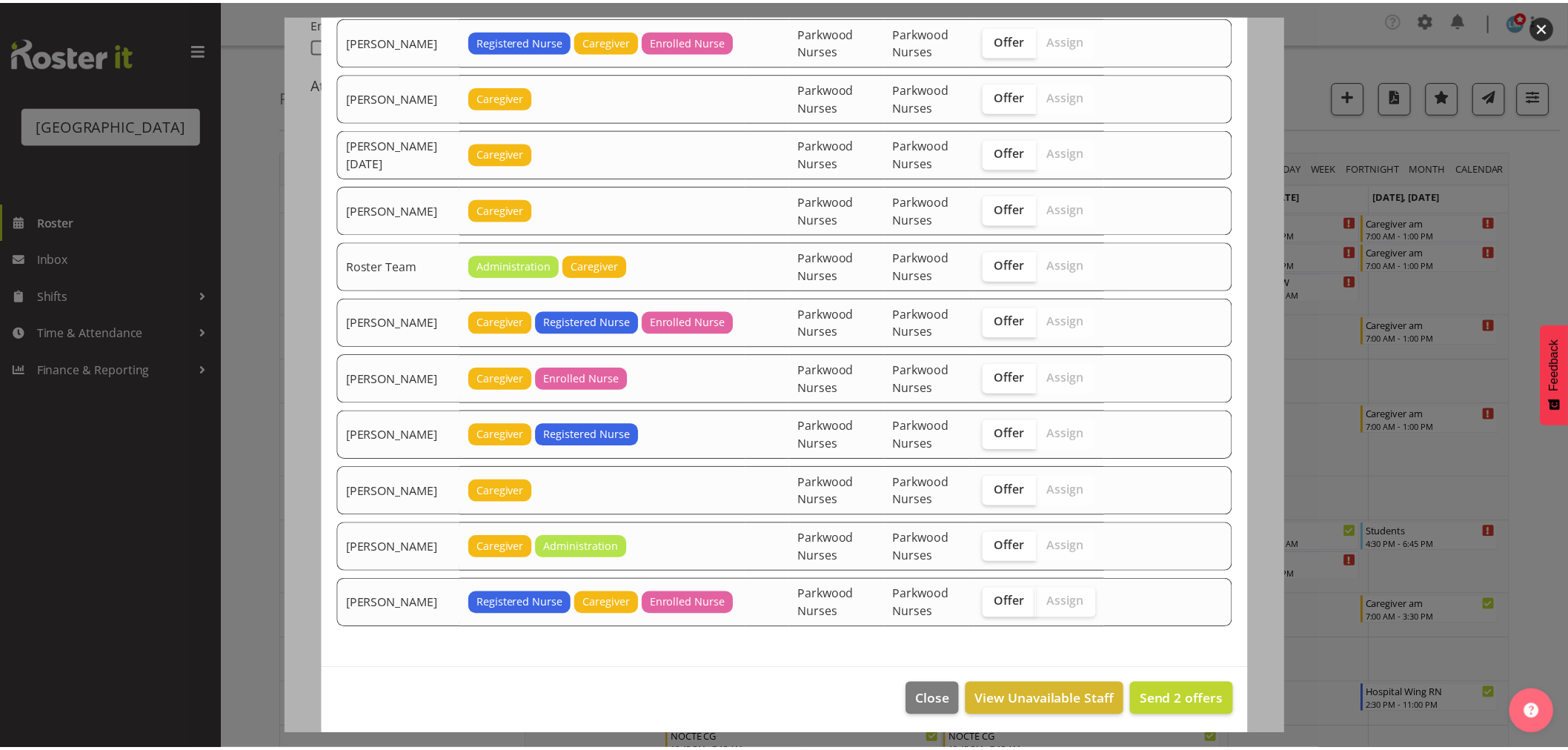
scroll to position [1848, 0]
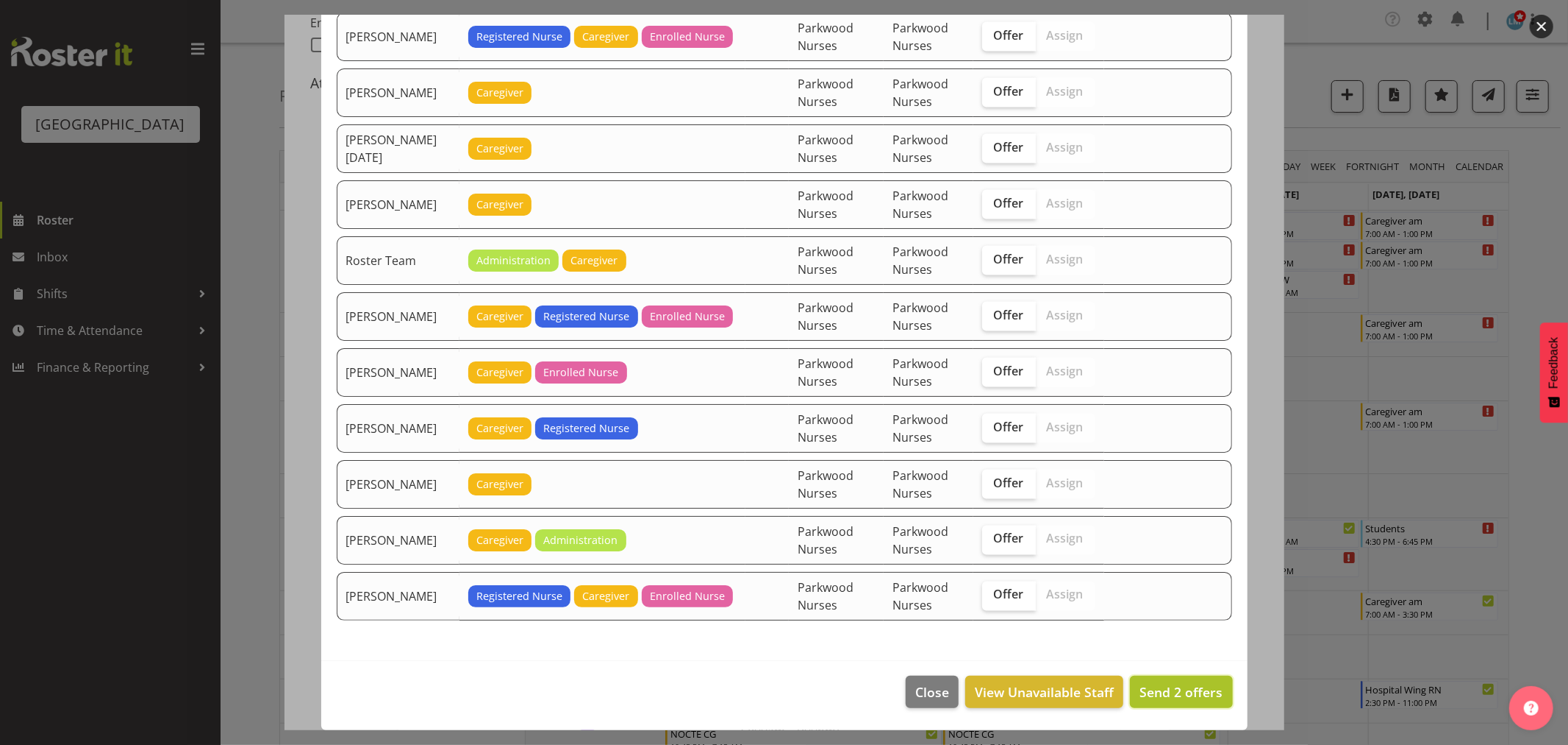
click at [1160, 696] on span "Send 2 offers" at bounding box center [1181, 691] width 83 height 18
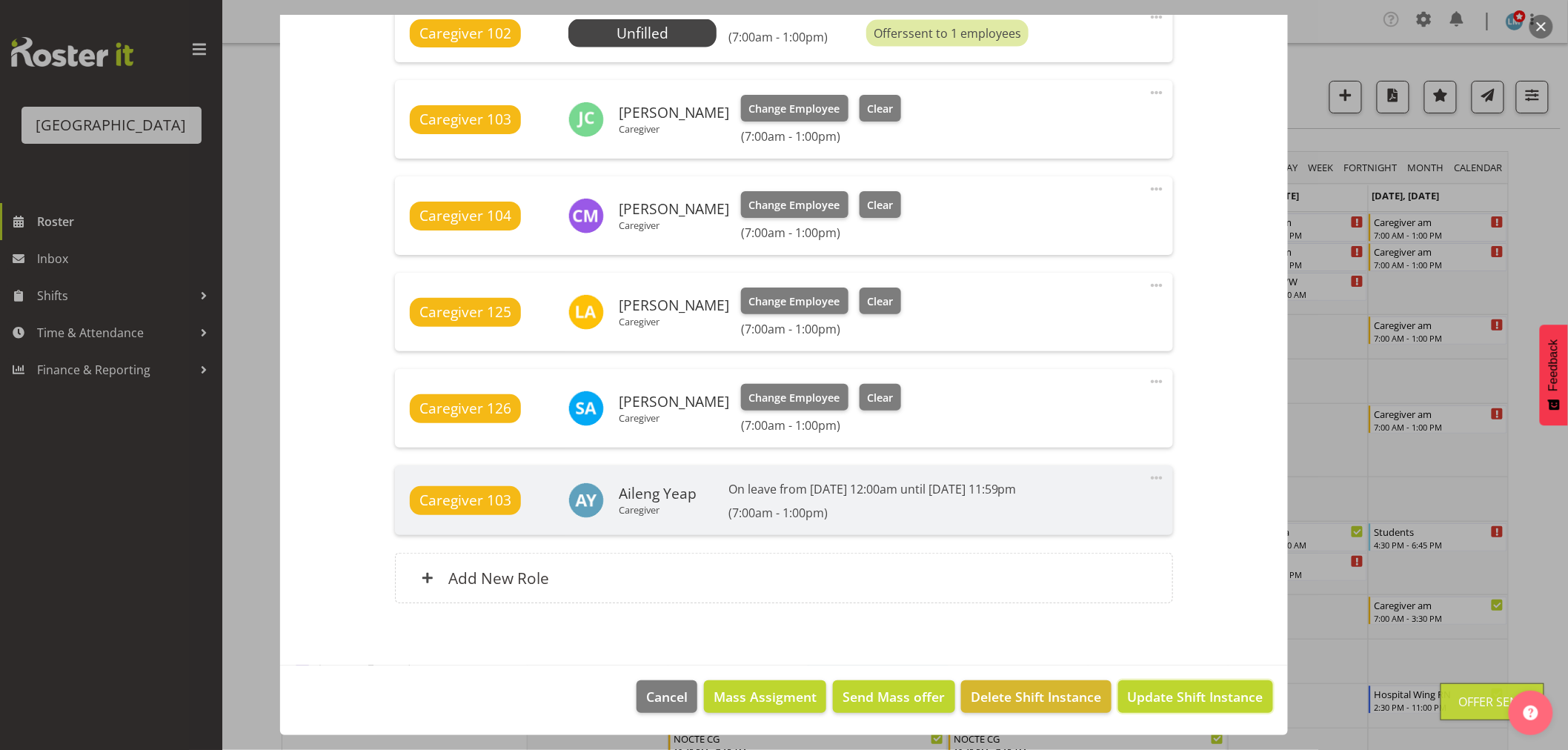
click at [1169, 701] on span "Update Shift Instance" at bounding box center [1195, 696] width 135 height 20
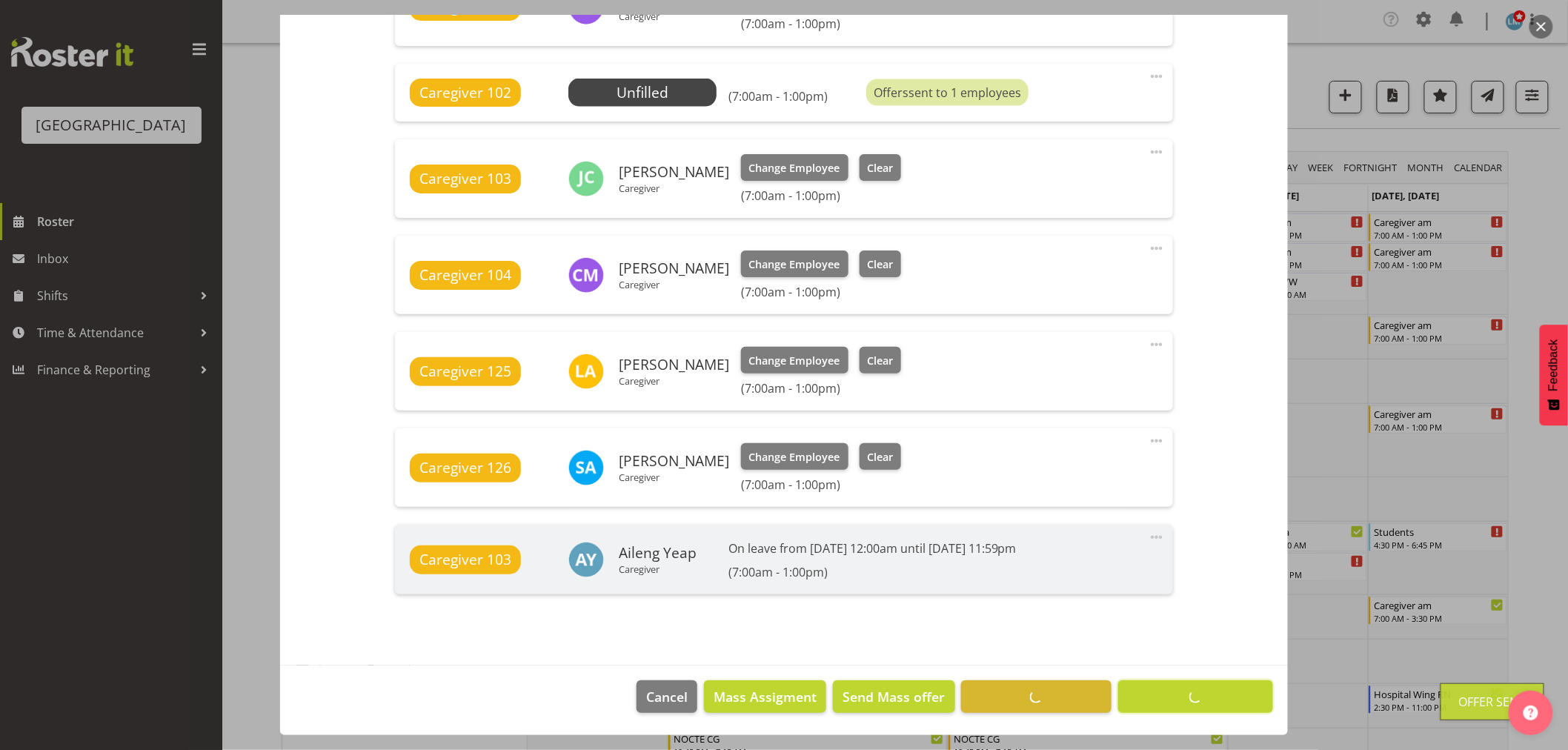
scroll to position [855, 0]
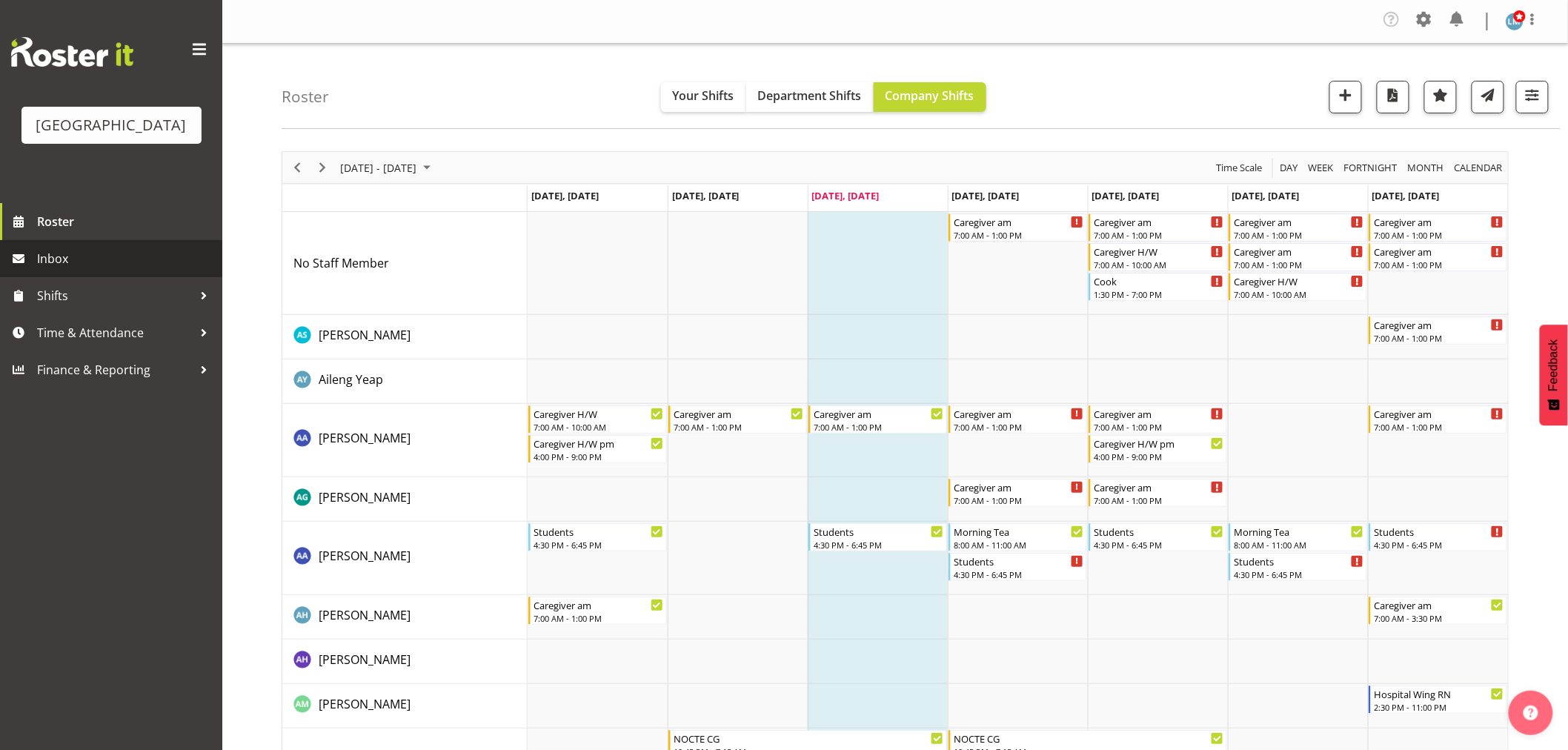
click at [82, 270] on span "Inbox" at bounding box center [126, 258] width 177 height 23
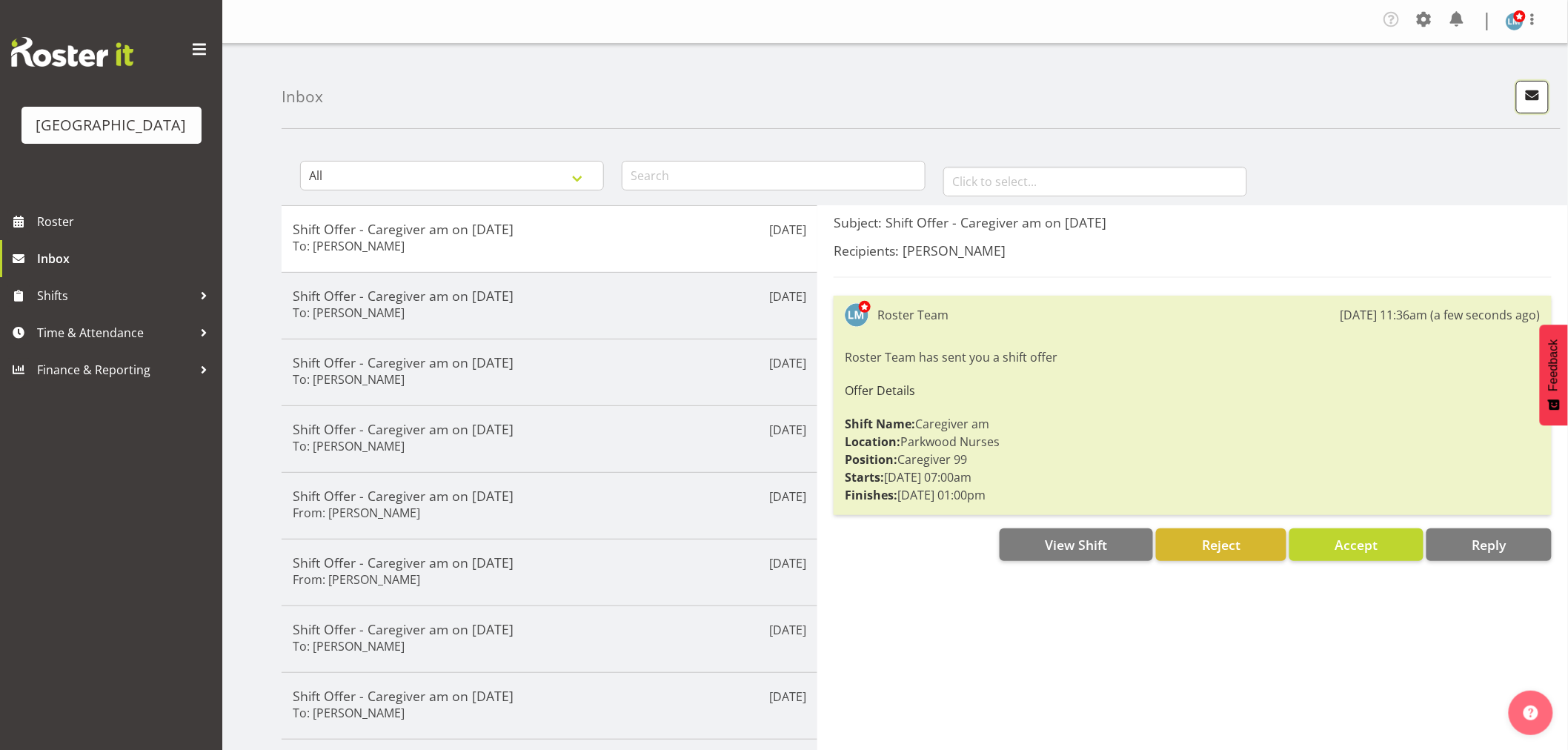
click at [1523, 98] on span "button" at bounding box center [1533, 95] width 20 height 20
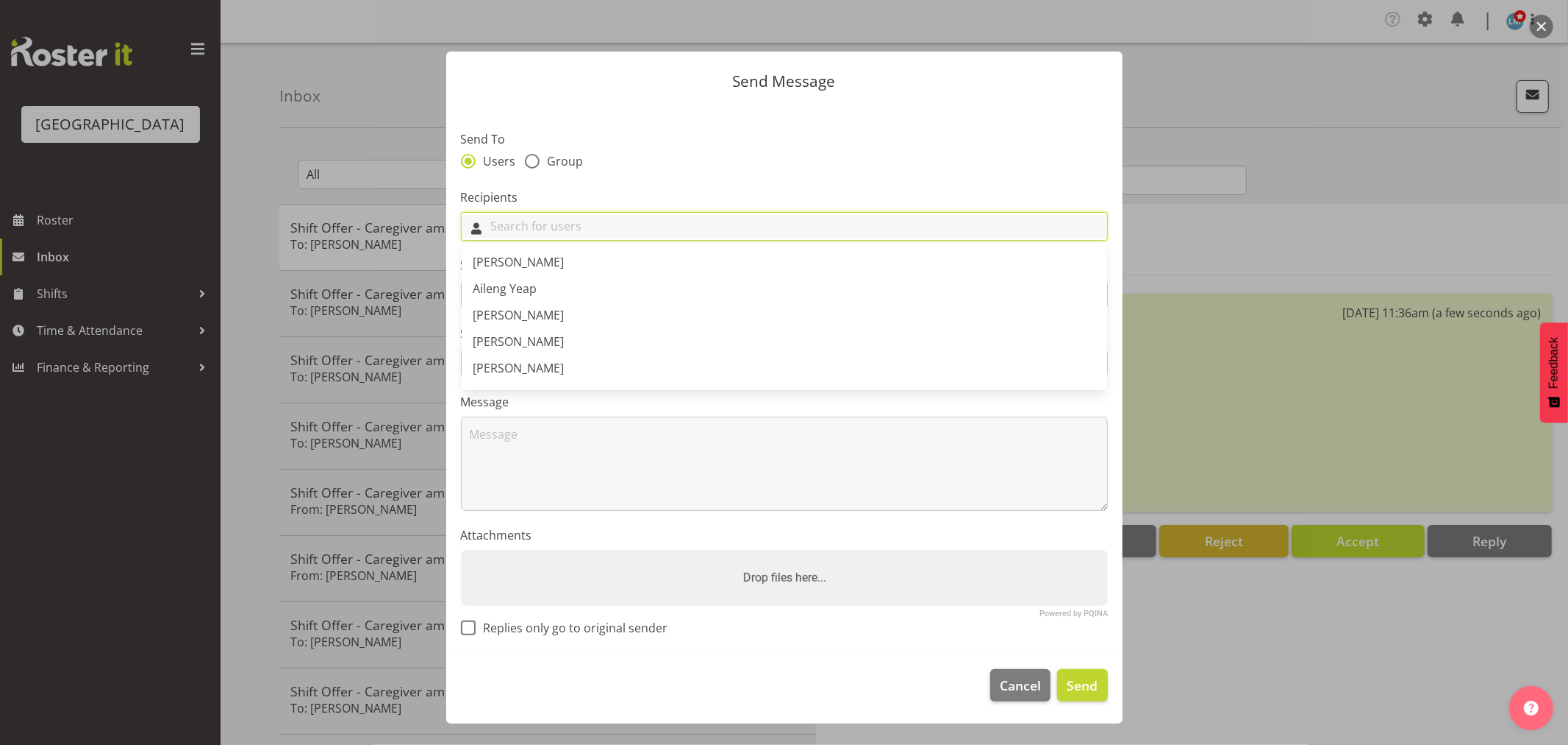
click at [545, 221] on input "text" at bounding box center [784, 226] width 645 height 22
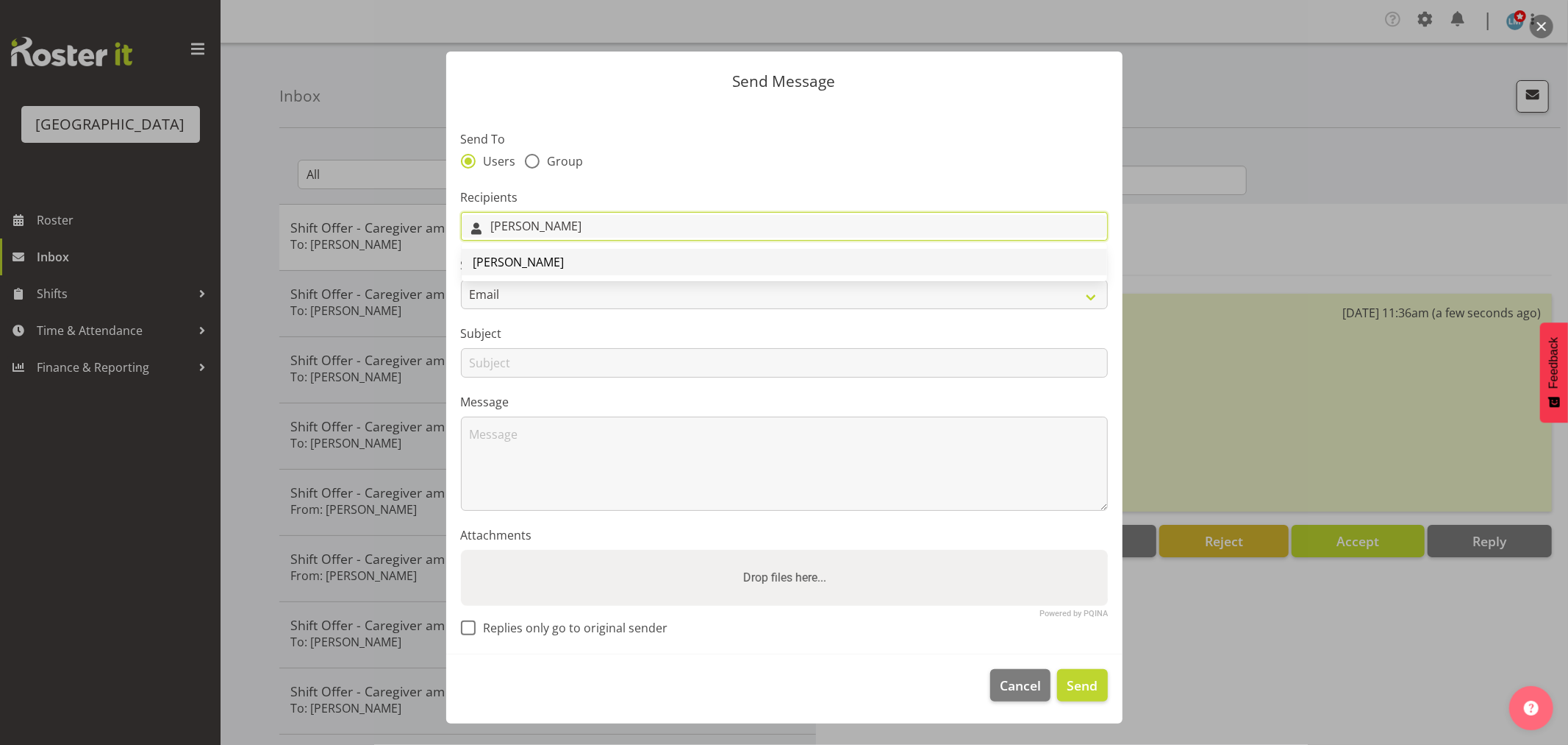
type input "[PERSON_NAME]"
click at [549, 260] on link "[PERSON_NAME]" at bounding box center [784, 261] width 645 height 26
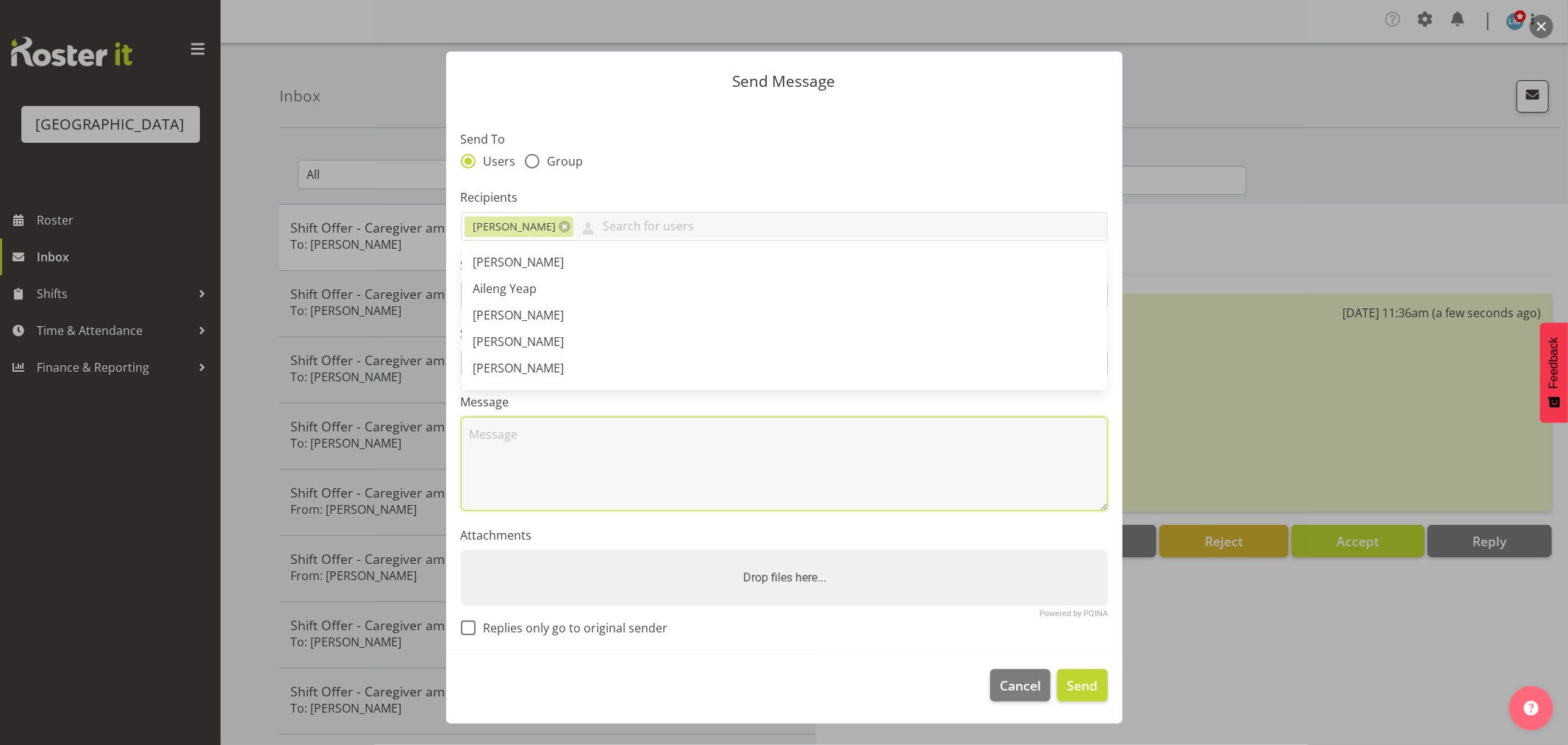
click at [564, 449] on textarea at bounding box center [784, 464] width 647 height 94
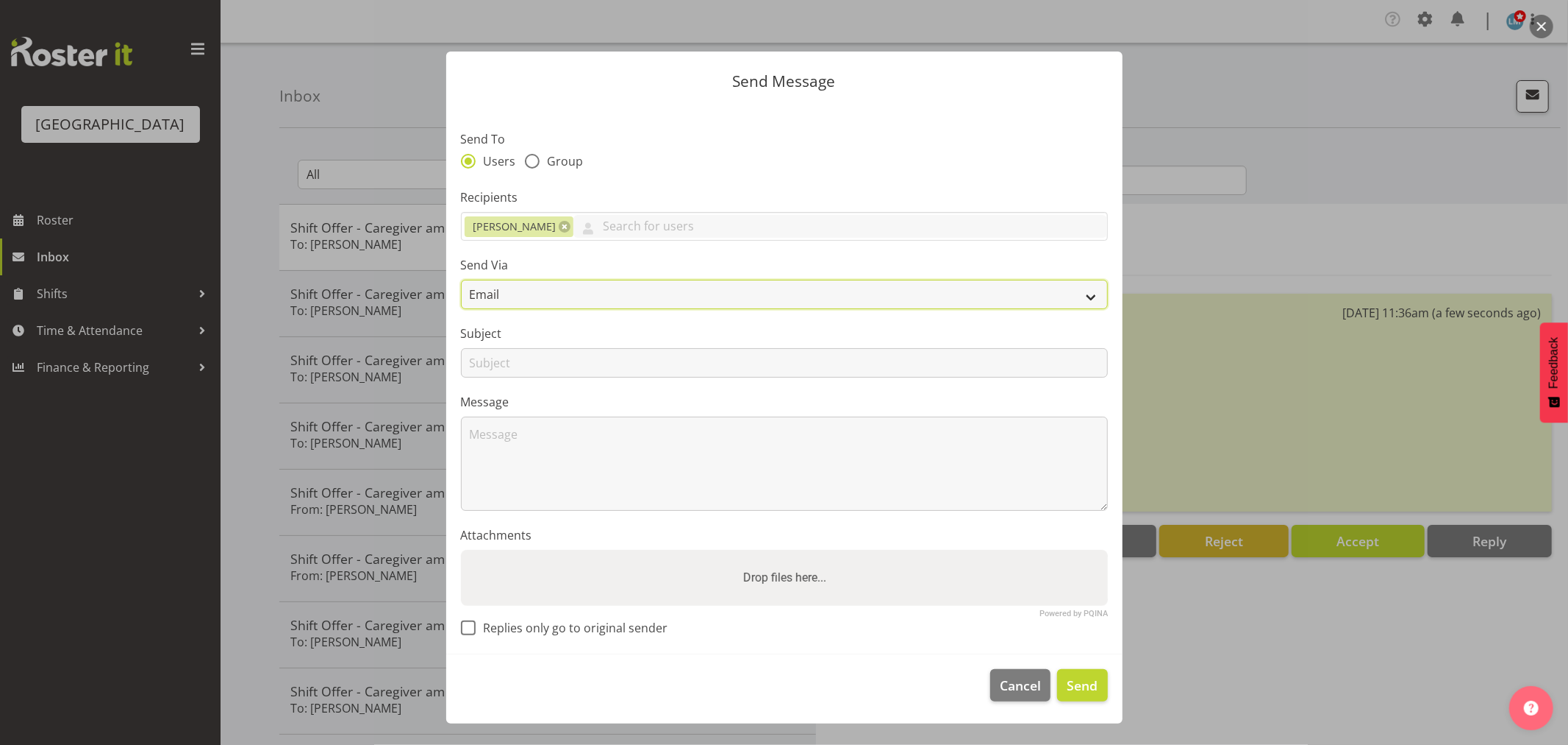
drag, startPoint x: 494, startPoint y: 282, endPoint x: 503, endPoint y: 306, distance: 25.6
click at [494, 282] on select "Email SMS" at bounding box center [784, 294] width 647 height 29
select select "sms"
click at [461, 279] on select "Email SMS" at bounding box center [784, 294] width 647 height 29
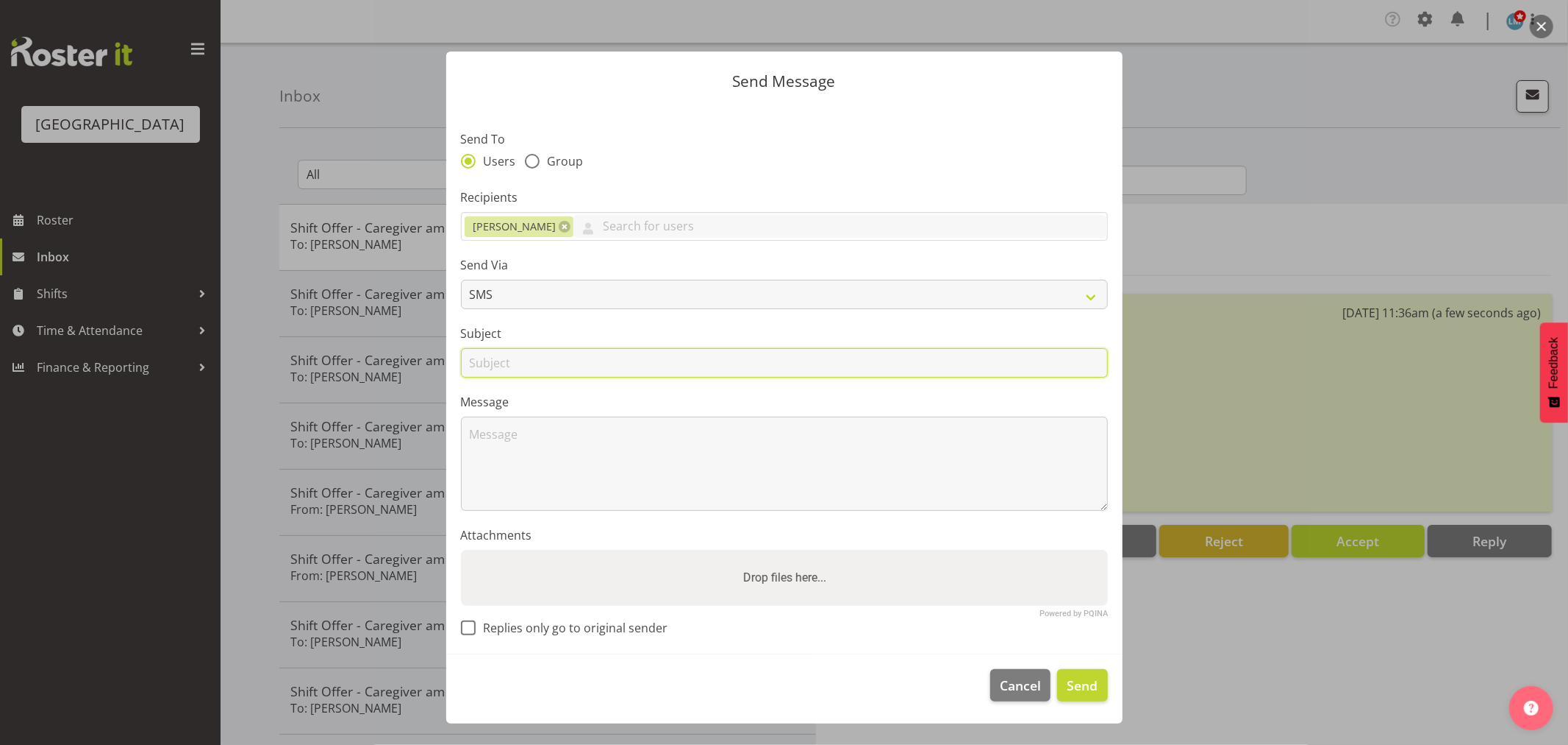
click at [487, 357] on input "text" at bounding box center [784, 362] width 647 height 29
type input "shift"
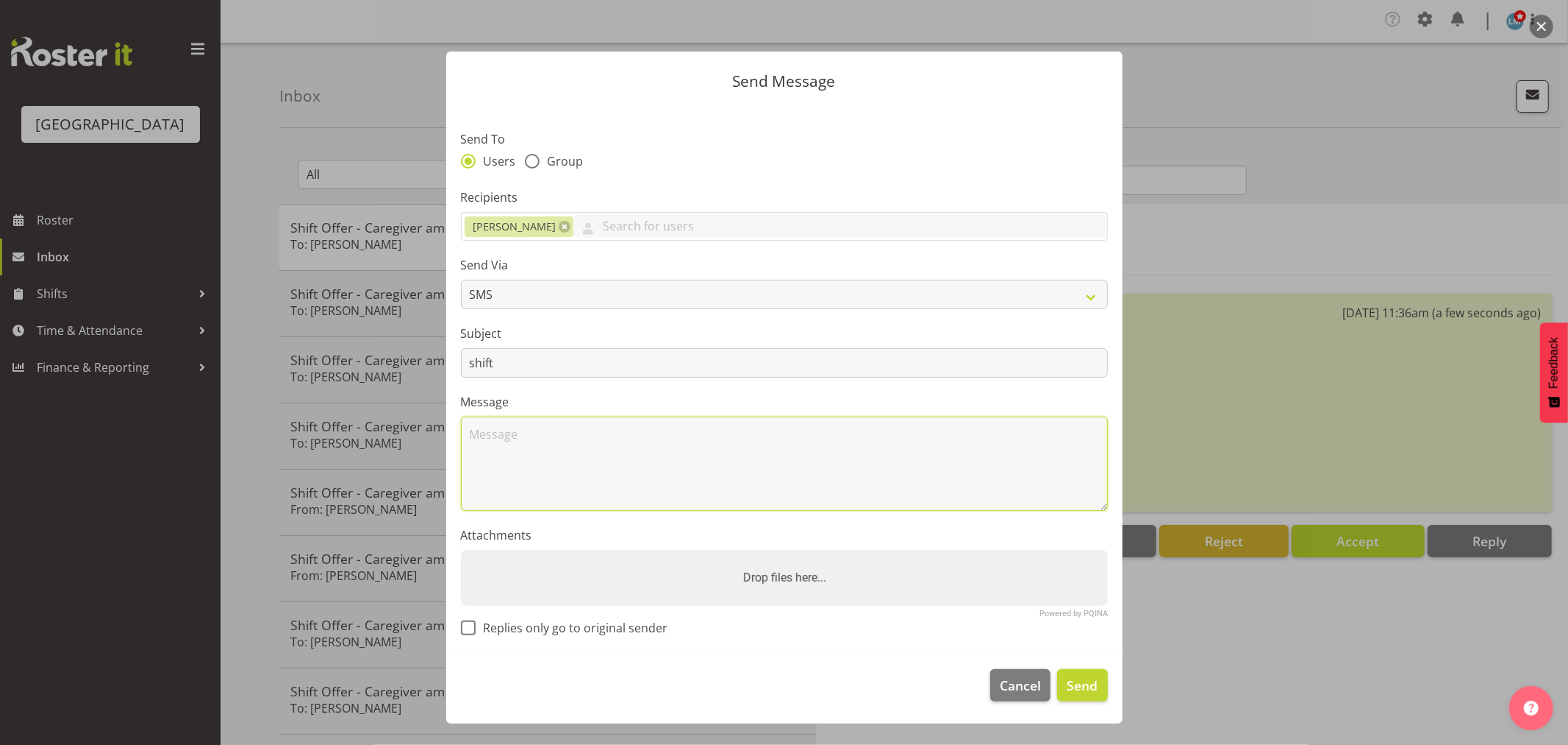
click at [473, 445] on textarea at bounding box center [784, 464] width 647 height 94
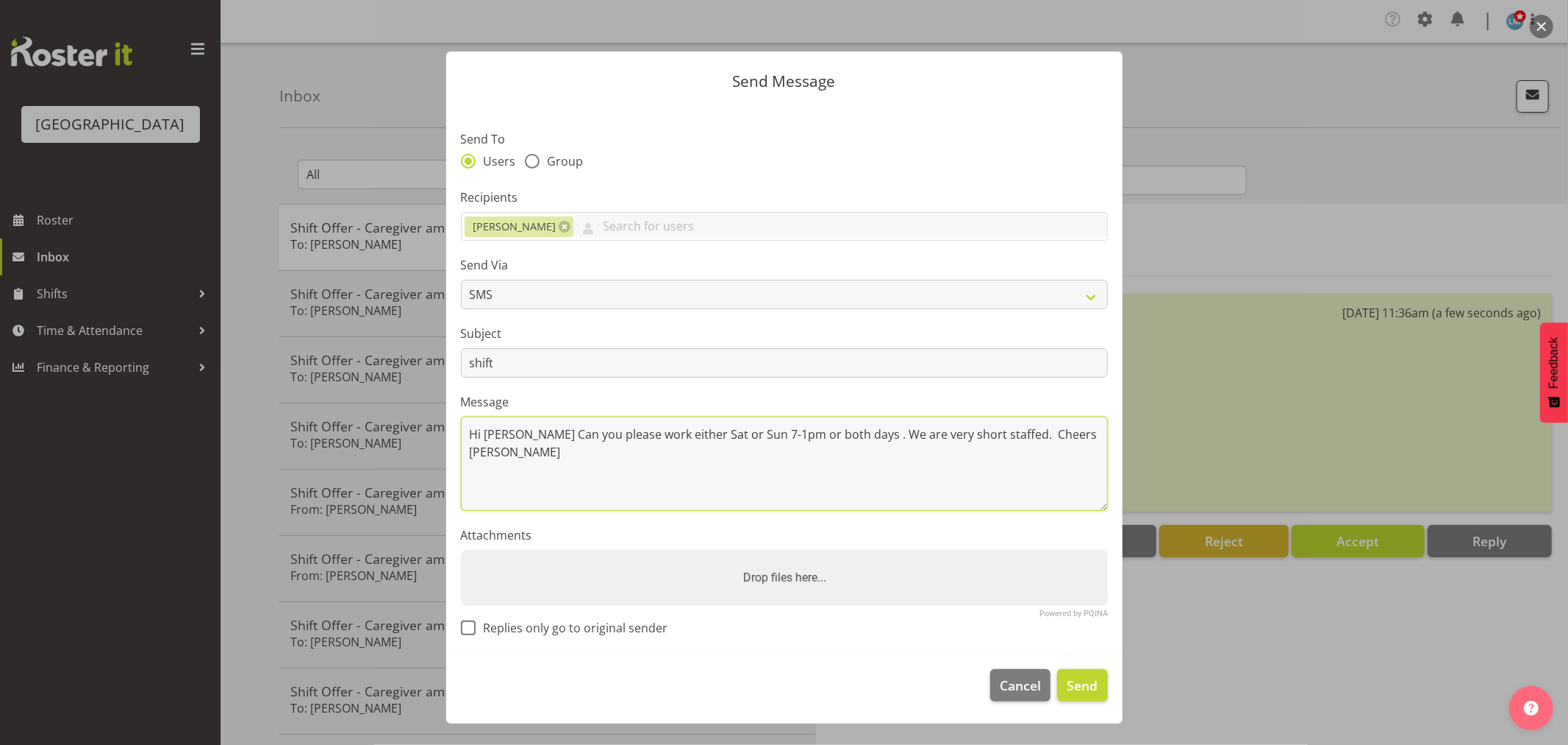
click at [989, 430] on textarea "Hi Bailey Can you please work either Sat or Sun 7-1pm or both days . We are ver…" at bounding box center [784, 464] width 647 height 94
type textarea "Hi Bailey Can you please work either Sat or Sun 7-1pm or both days . Cheers Wen…"
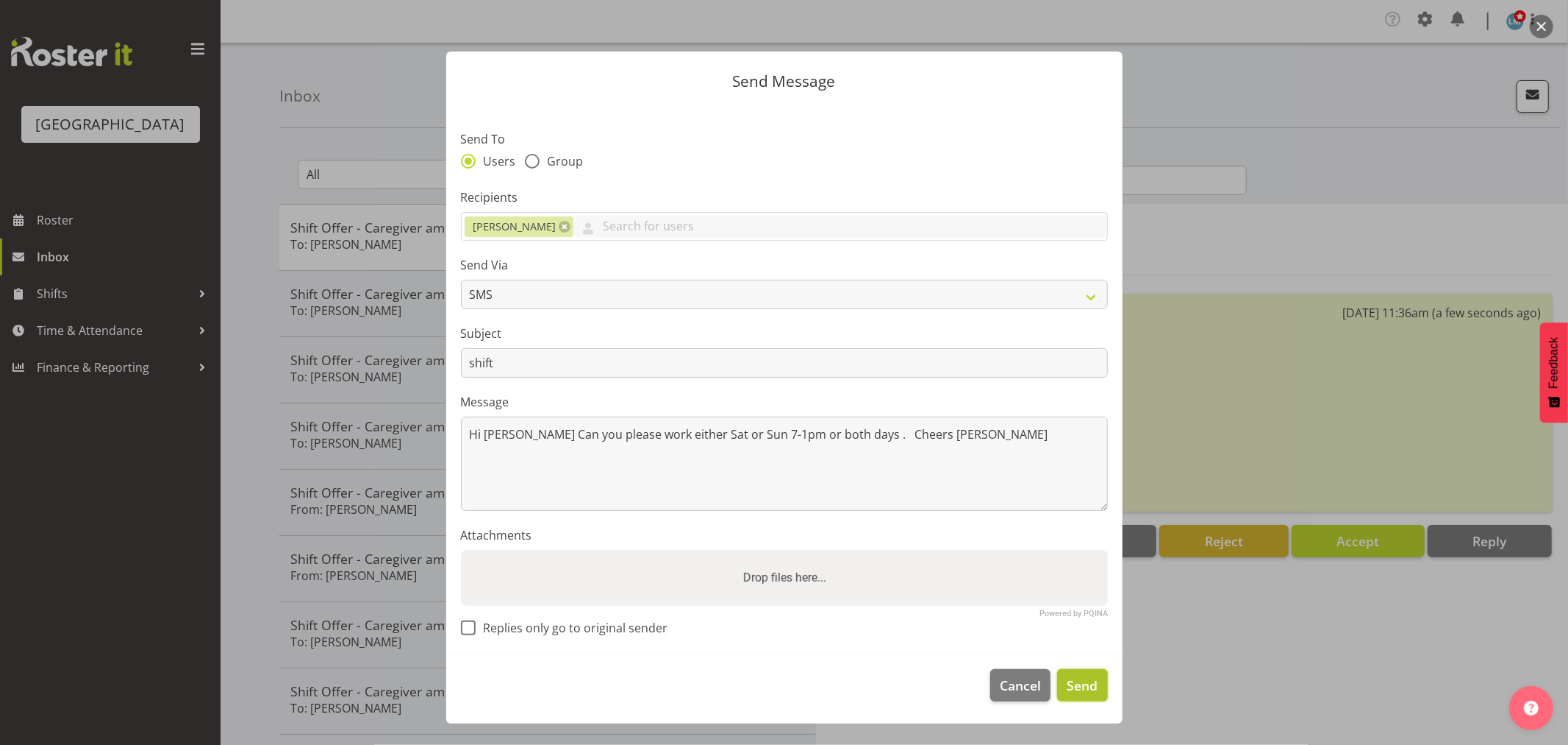
click at [1085, 687] on span "Send" at bounding box center [1082, 686] width 31 height 19
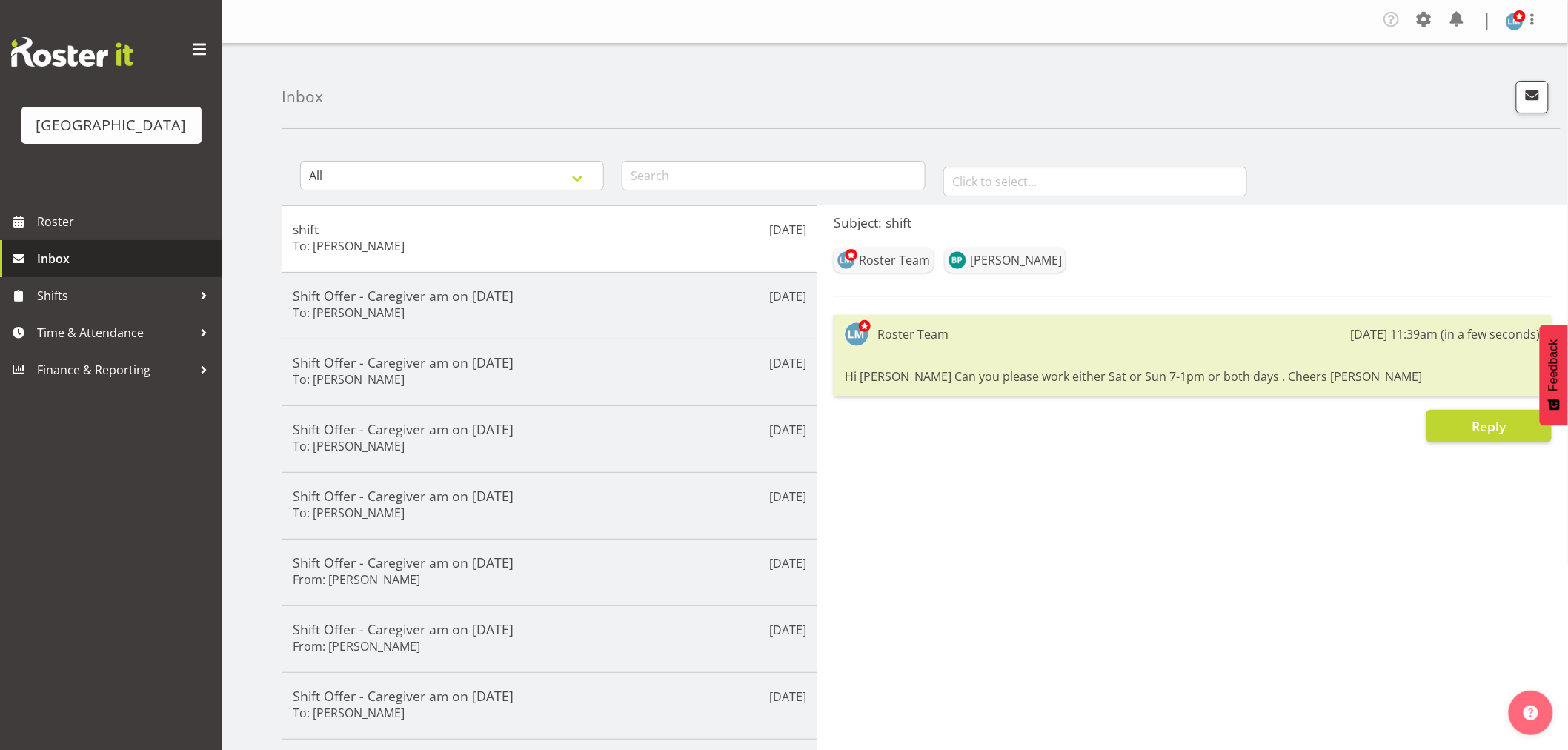
click at [70, 270] on span "Inbox" at bounding box center [126, 258] width 177 height 23
click at [77, 232] on span "Roster" at bounding box center [126, 222] width 177 height 23
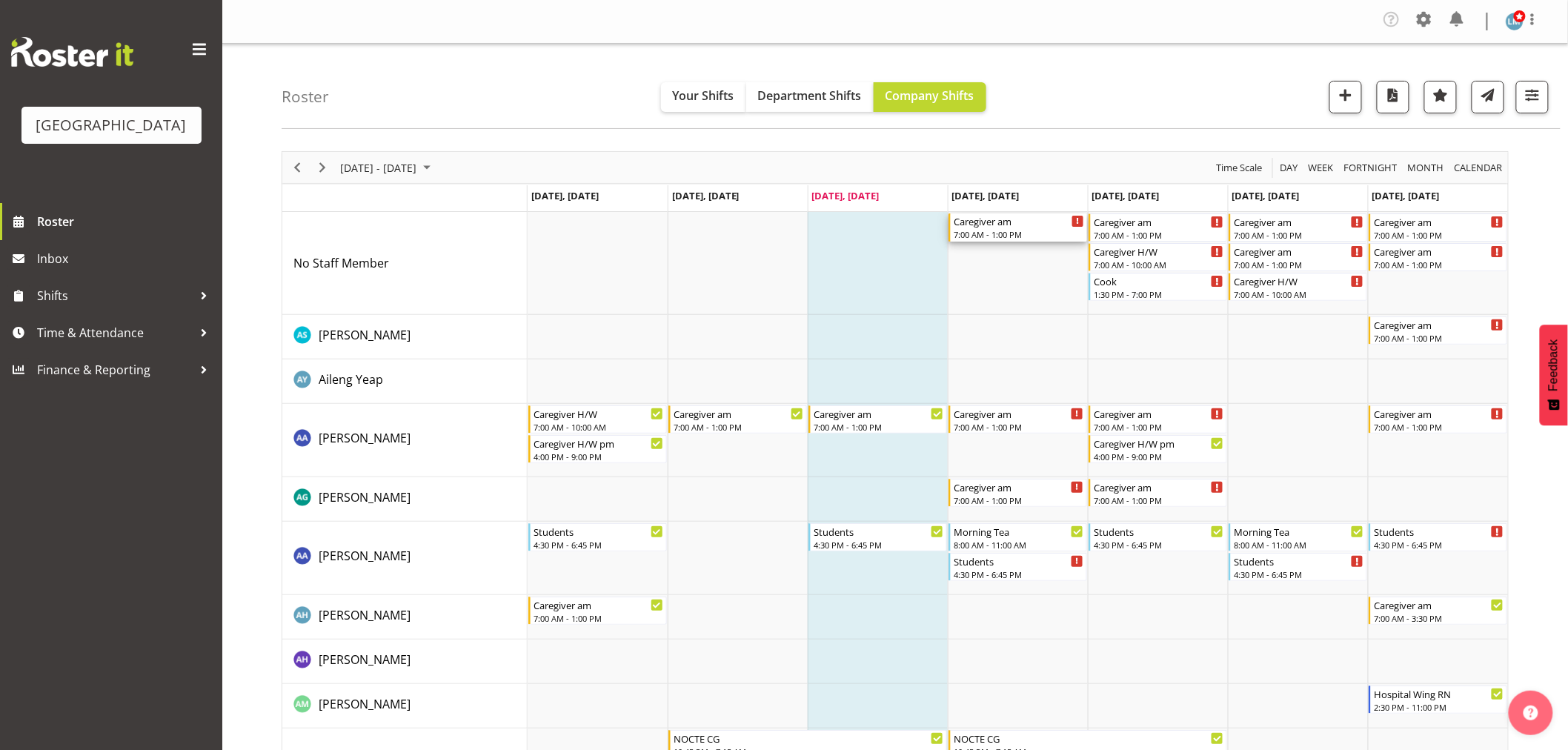
click at [1043, 225] on div "Caregiver am" at bounding box center [1018, 221] width 130 height 15
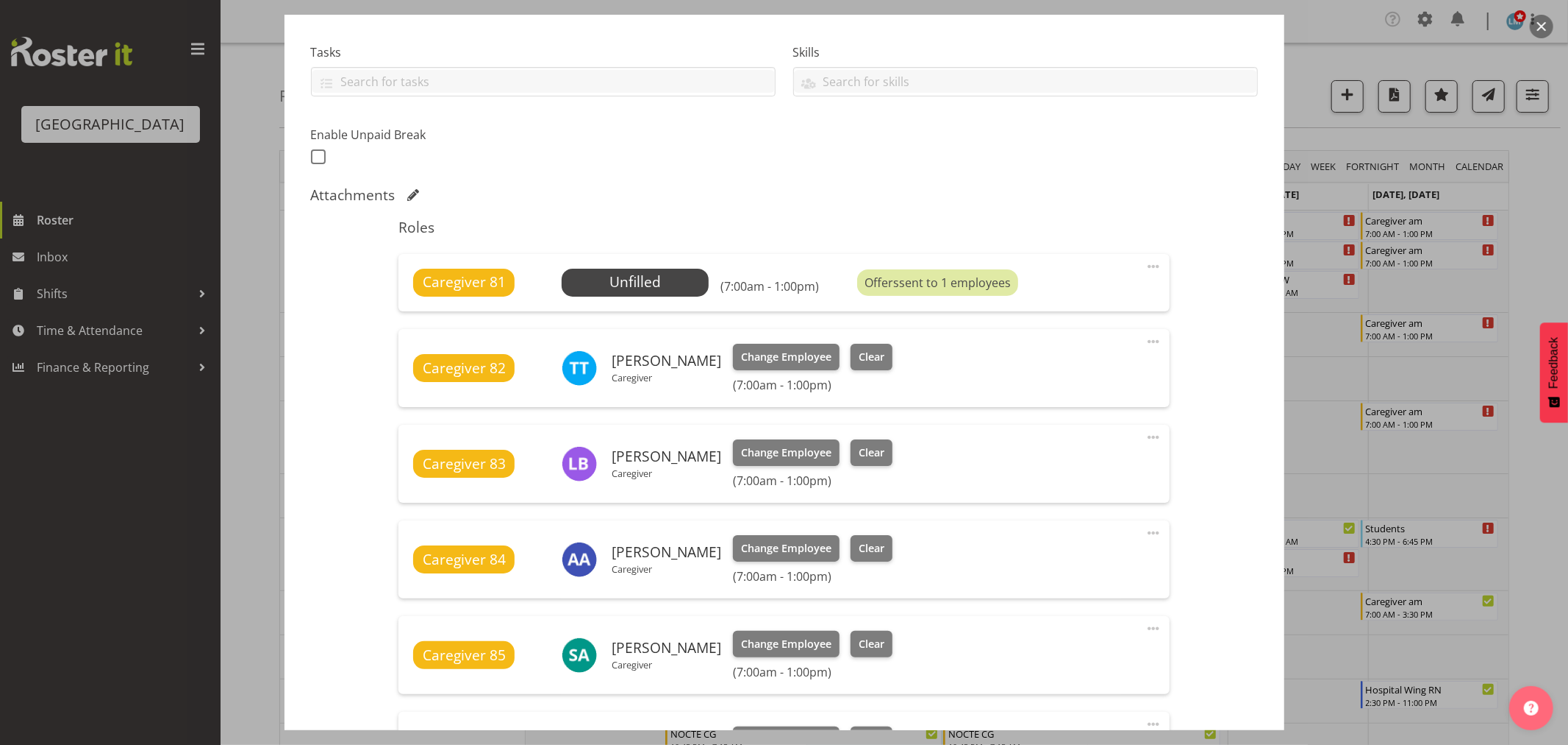
scroll to position [164, 0]
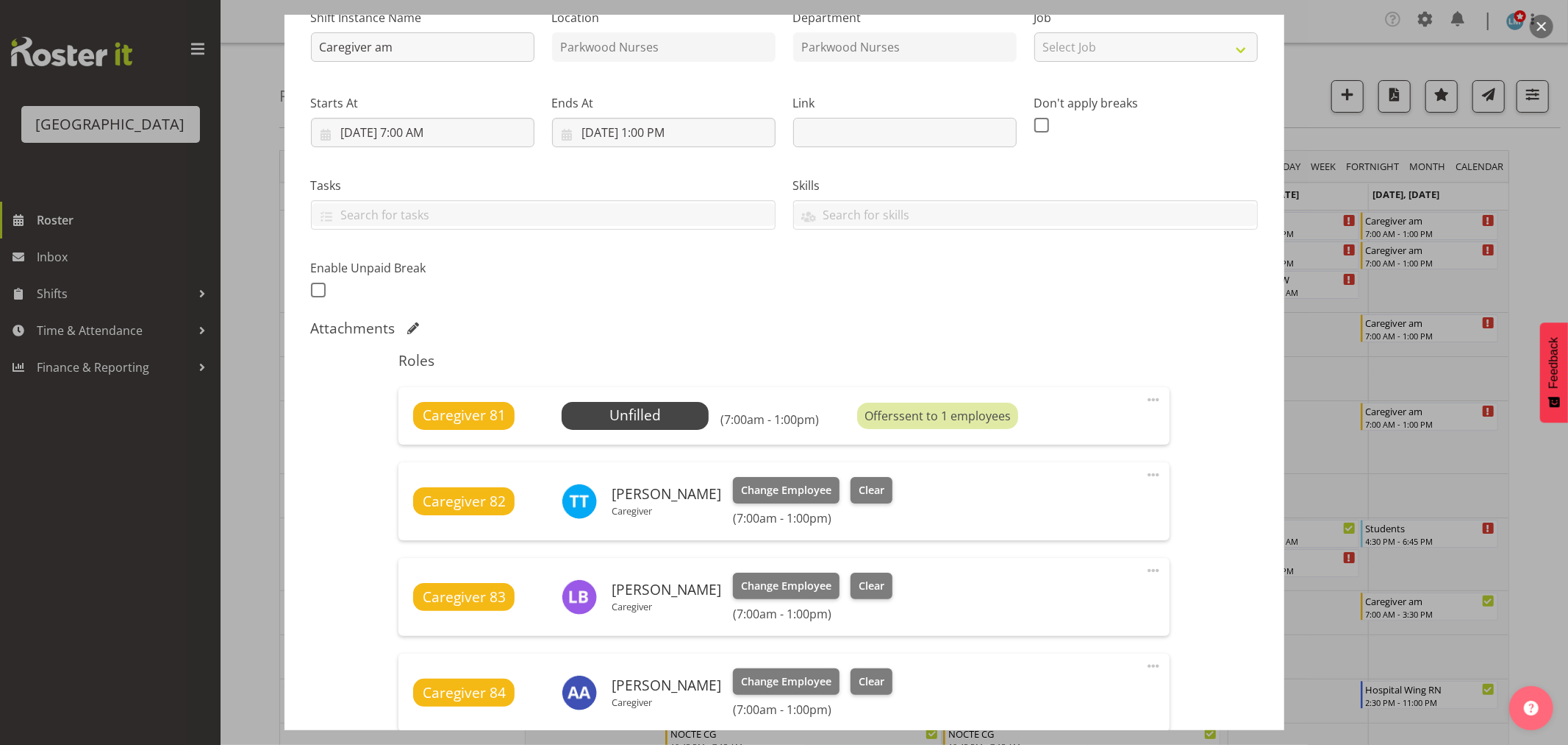
click at [1541, 174] on div at bounding box center [784, 372] width 1568 height 745
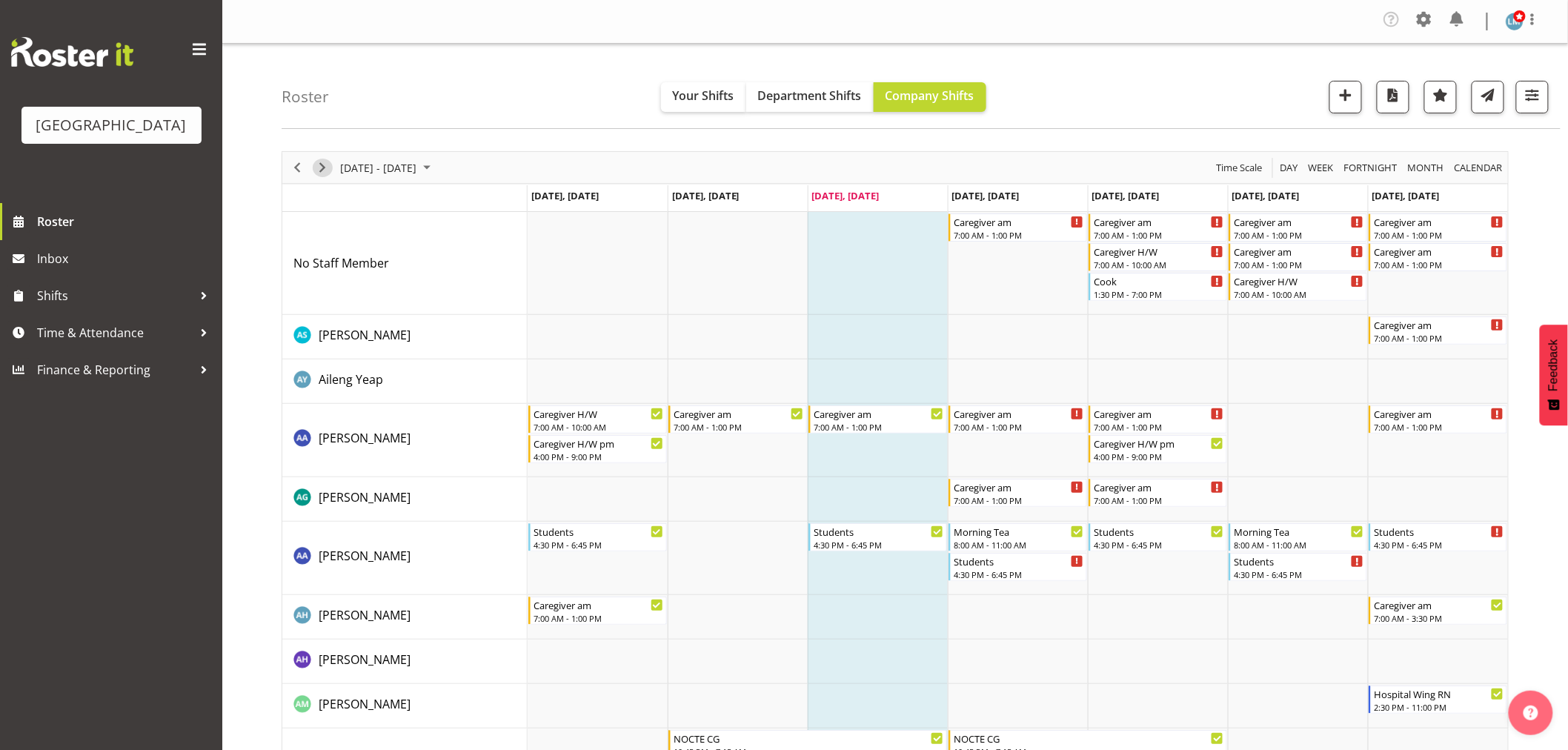
click at [324, 166] on span "Next" at bounding box center [323, 168] width 18 height 19
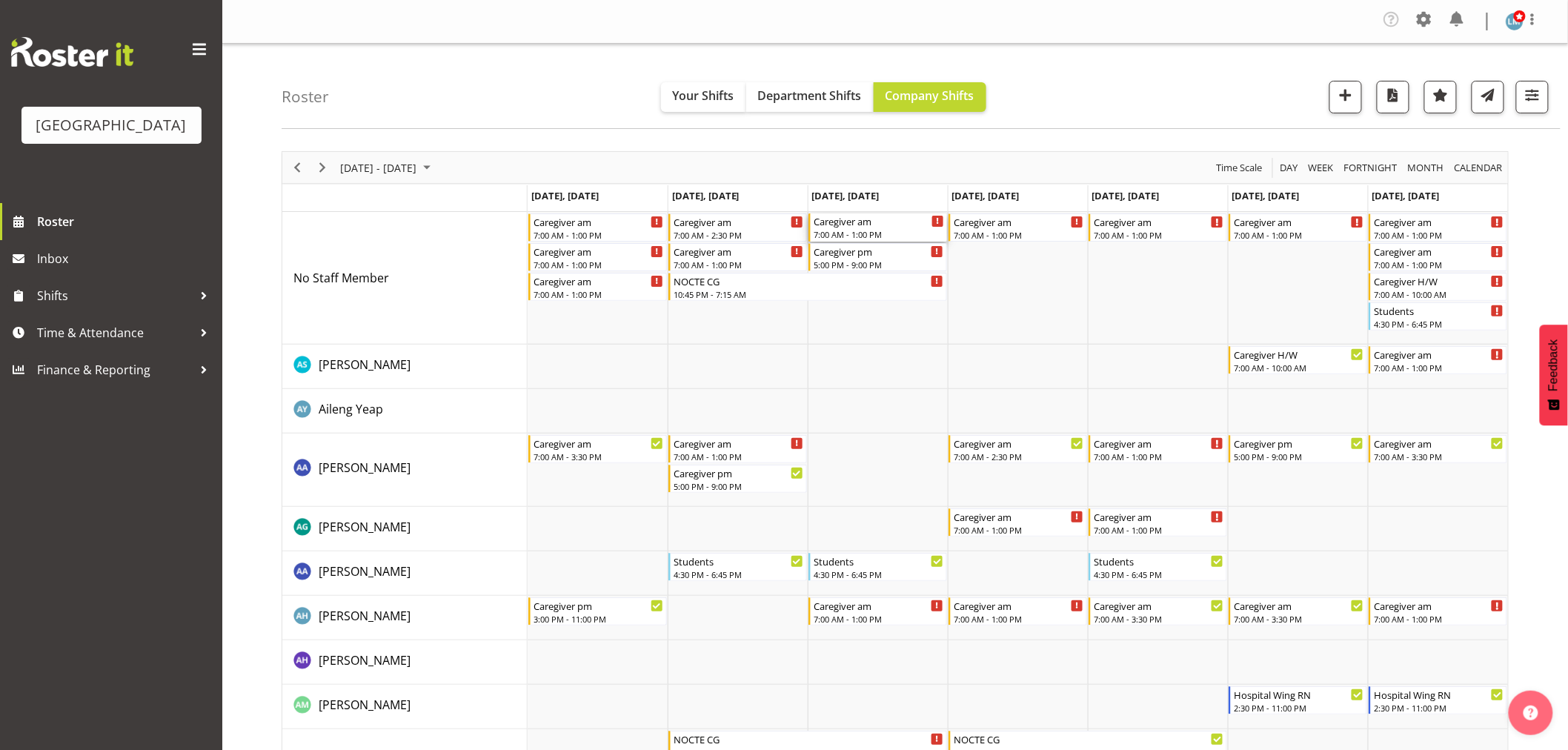
click at [856, 235] on div "7:00 AM - 1:00 PM" at bounding box center [879, 234] width 130 height 12
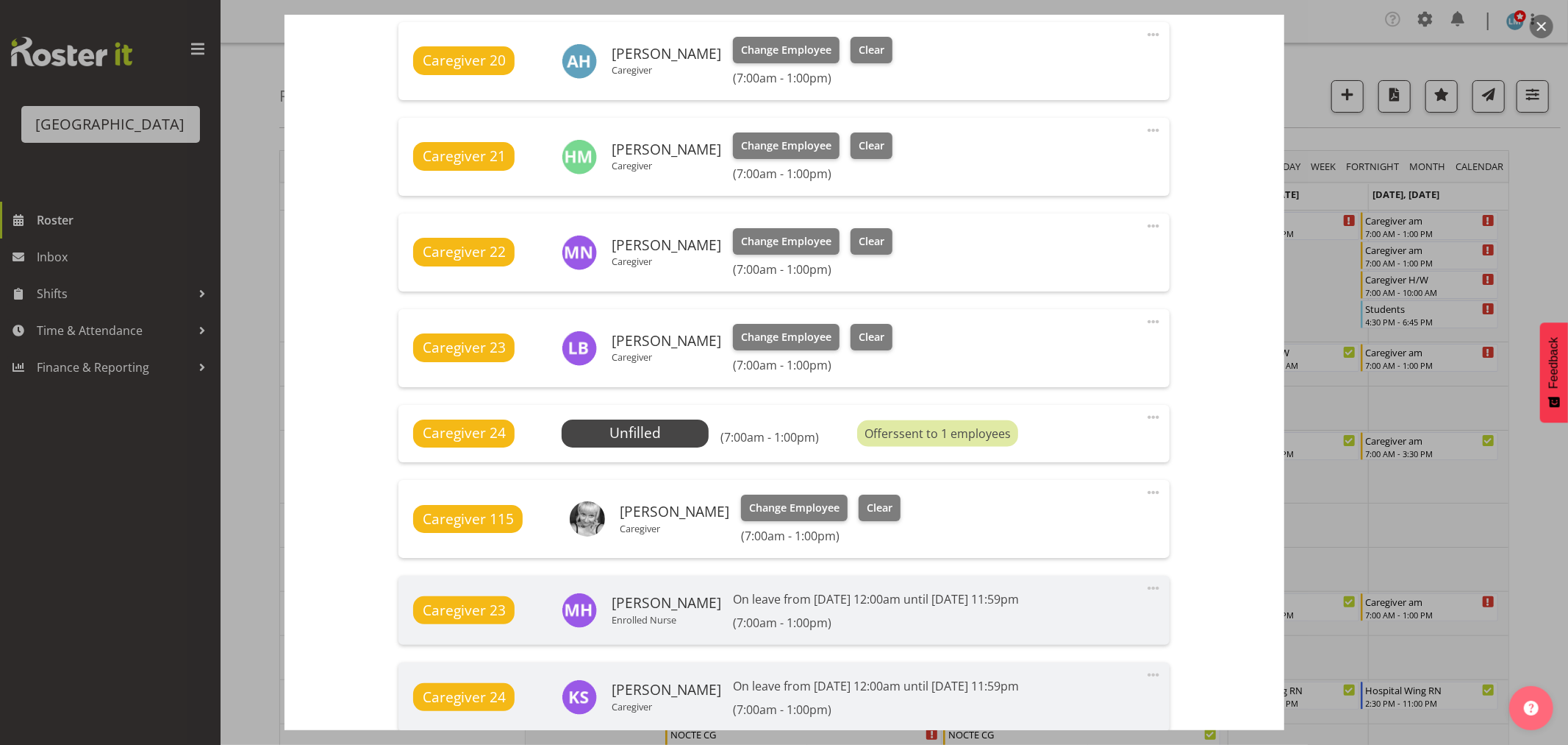
scroll to position [817, 0]
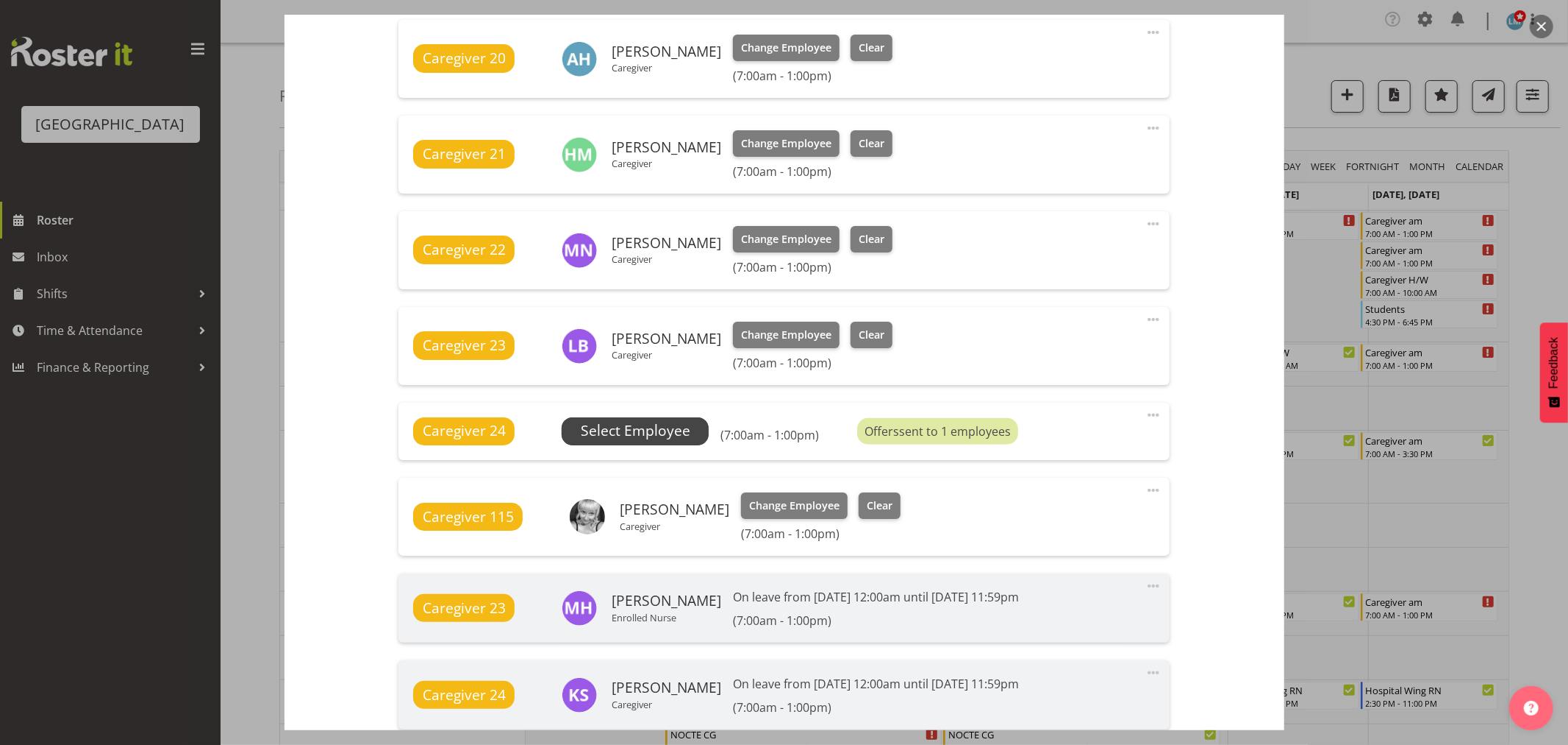
click at [660, 429] on span "Select Employee" at bounding box center [636, 430] width 110 height 21
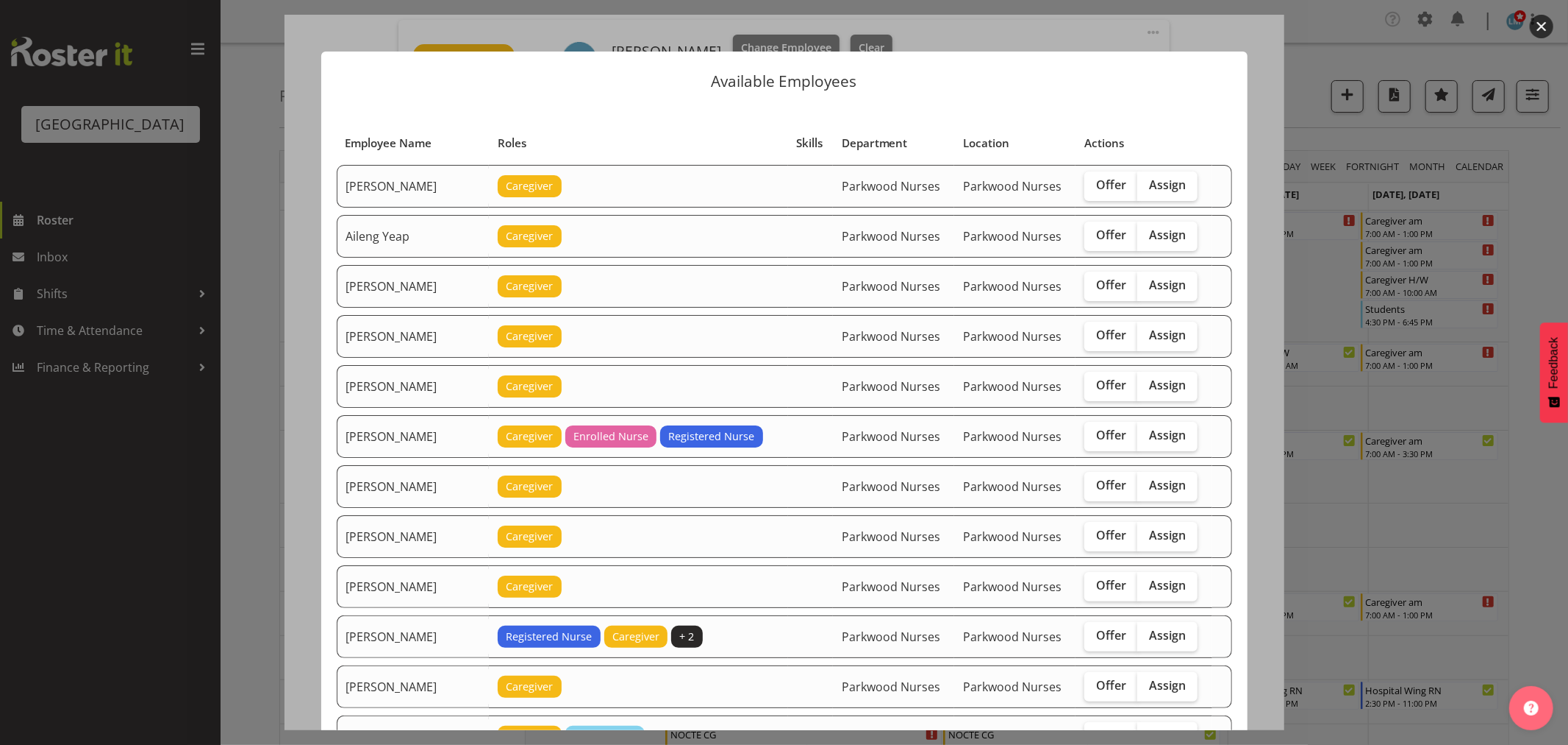
click at [1524, 194] on div at bounding box center [784, 372] width 1568 height 745
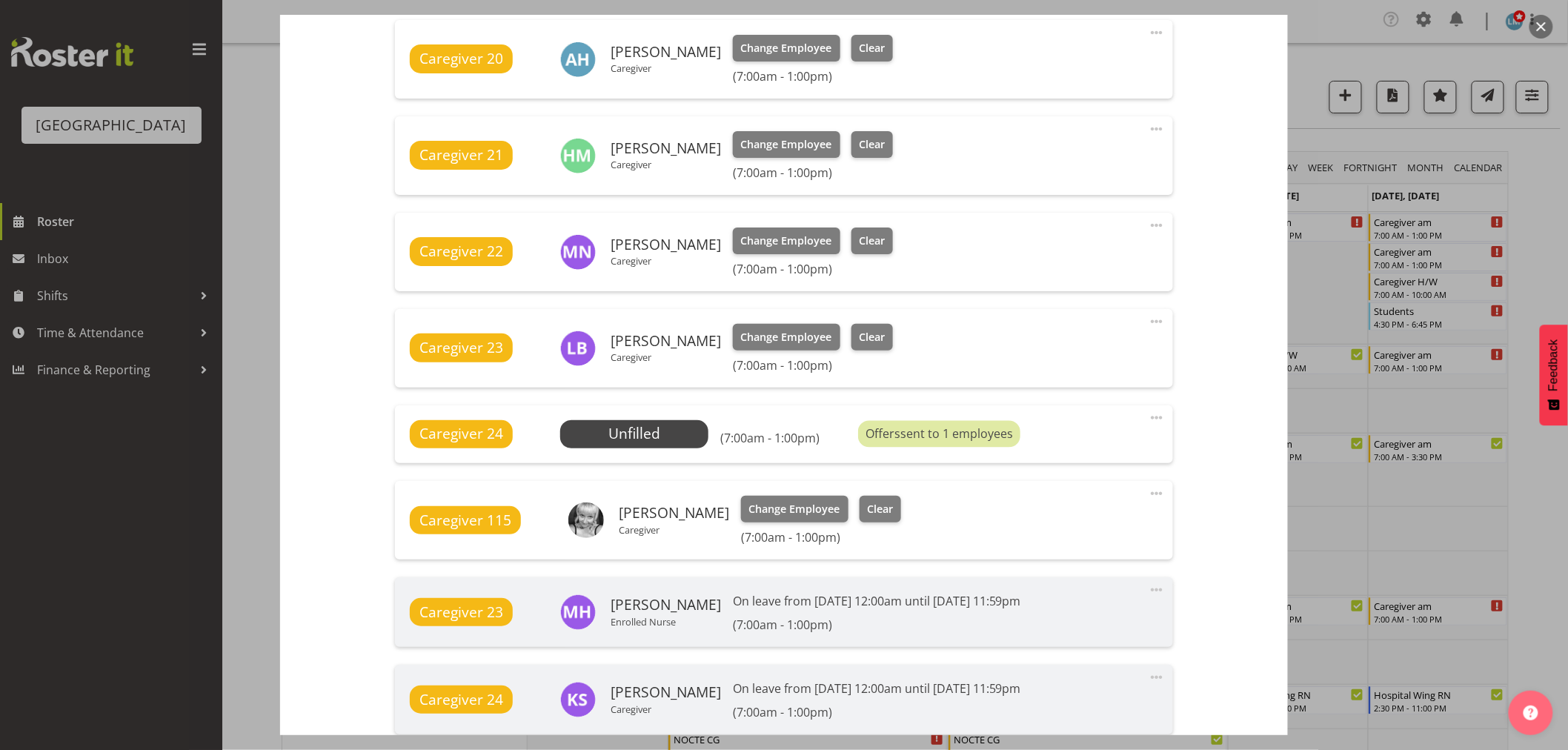
click at [1536, 195] on div at bounding box center [784, 375] width 1568 height 750
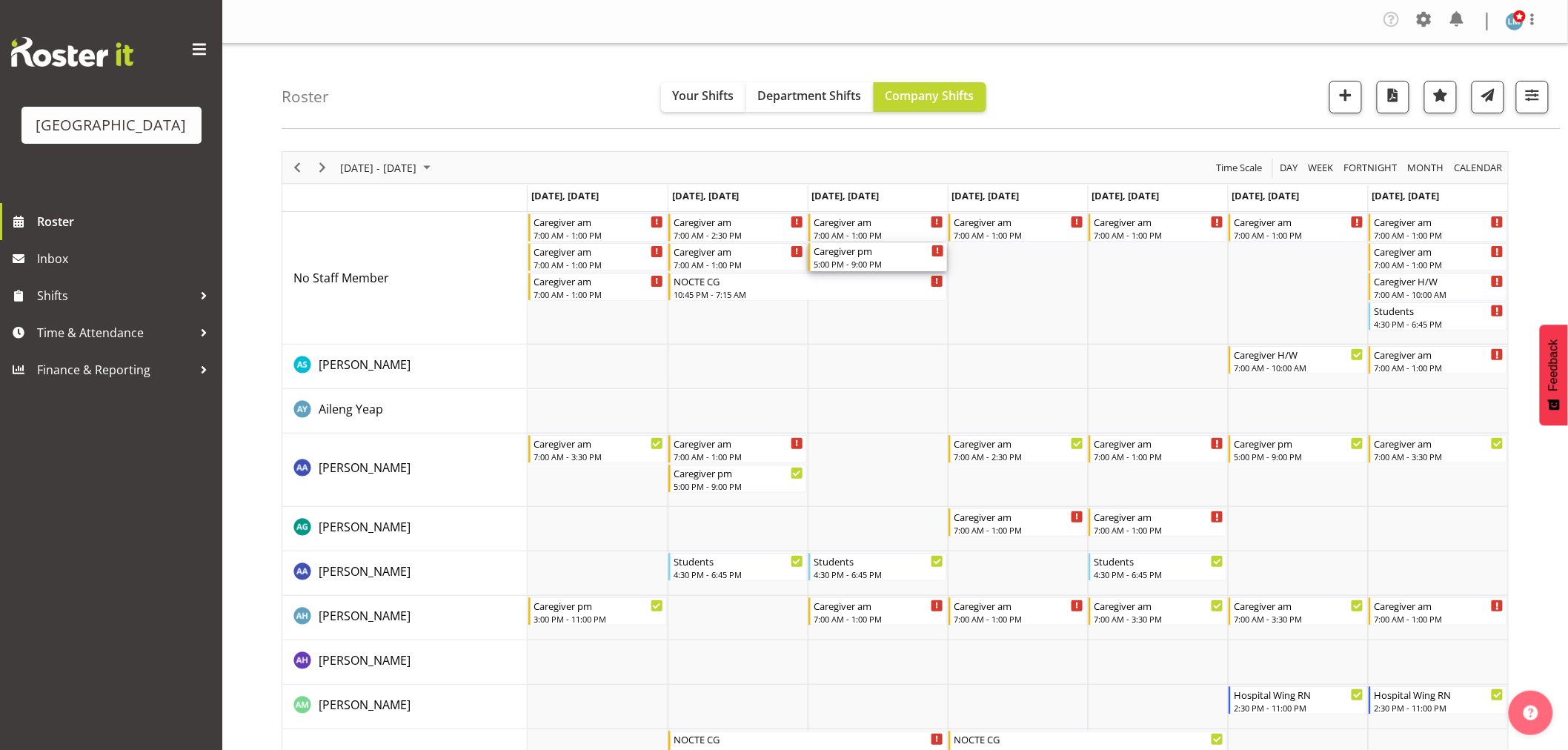
click at [862, 258] on div "5:00 PM - 9:00 PM" at bounding box center [879, 264] width 130 height 12
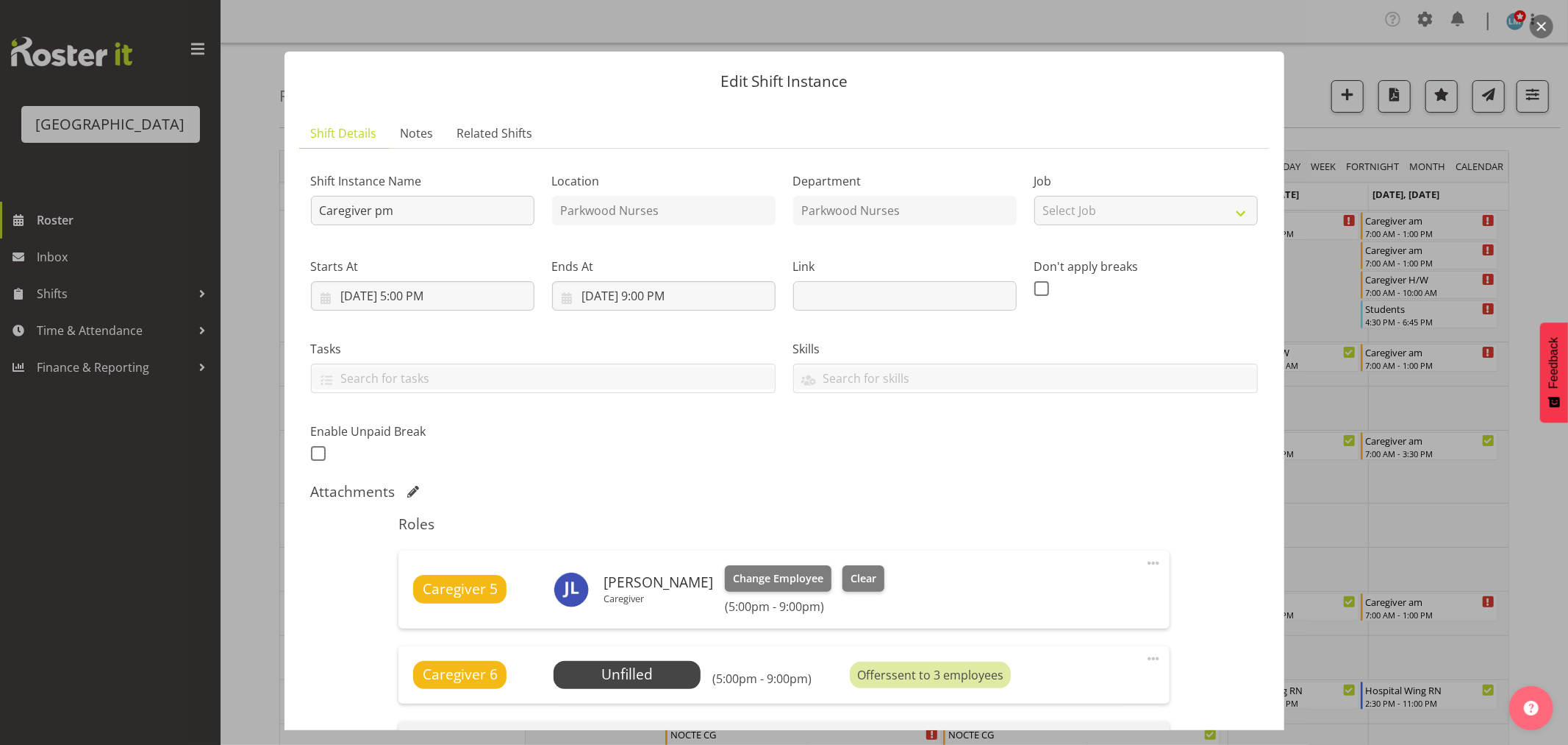
scroll to position [245, 0]
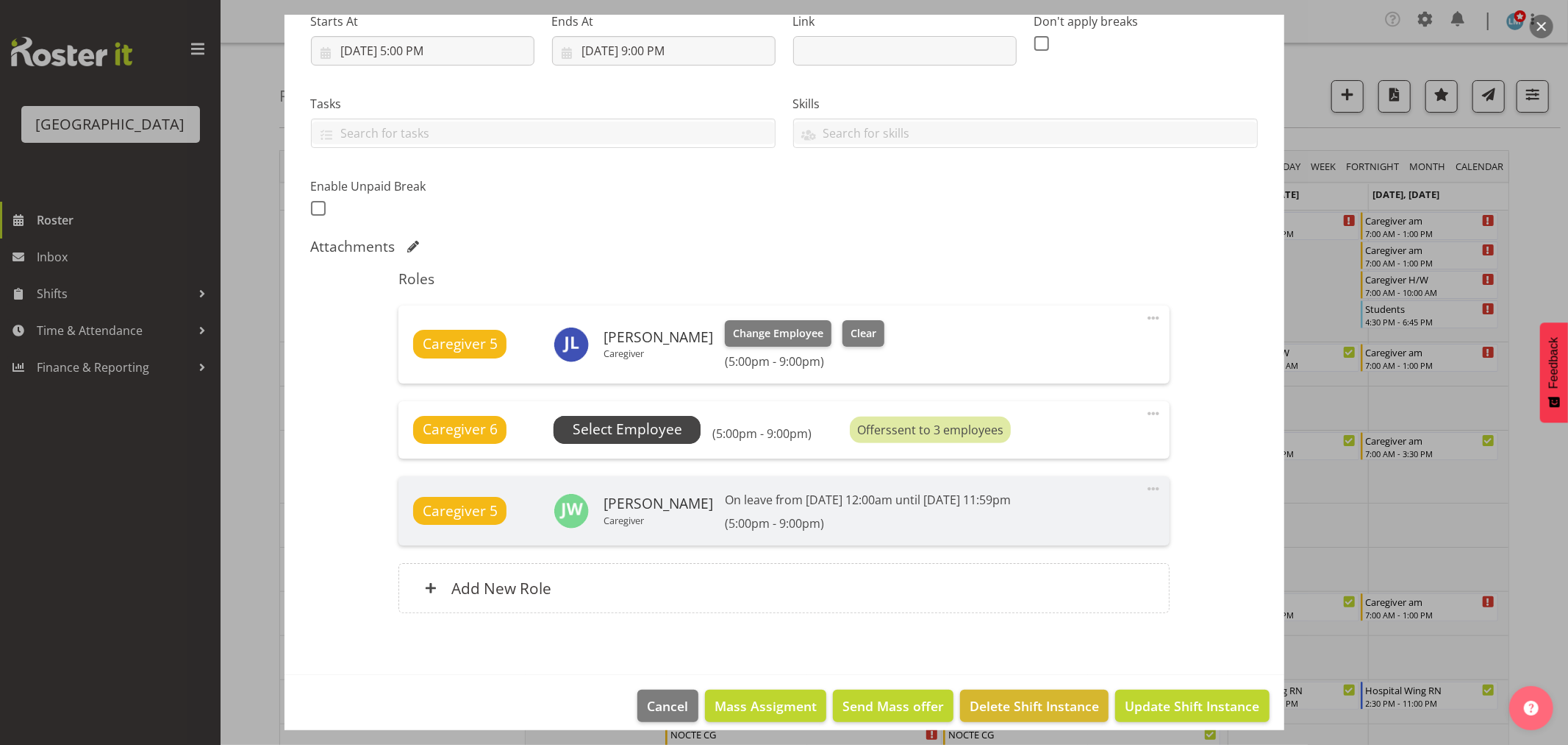
click at [662, 421] on span "Select Employee" at bounding box center [628, 429] width 110 height 21
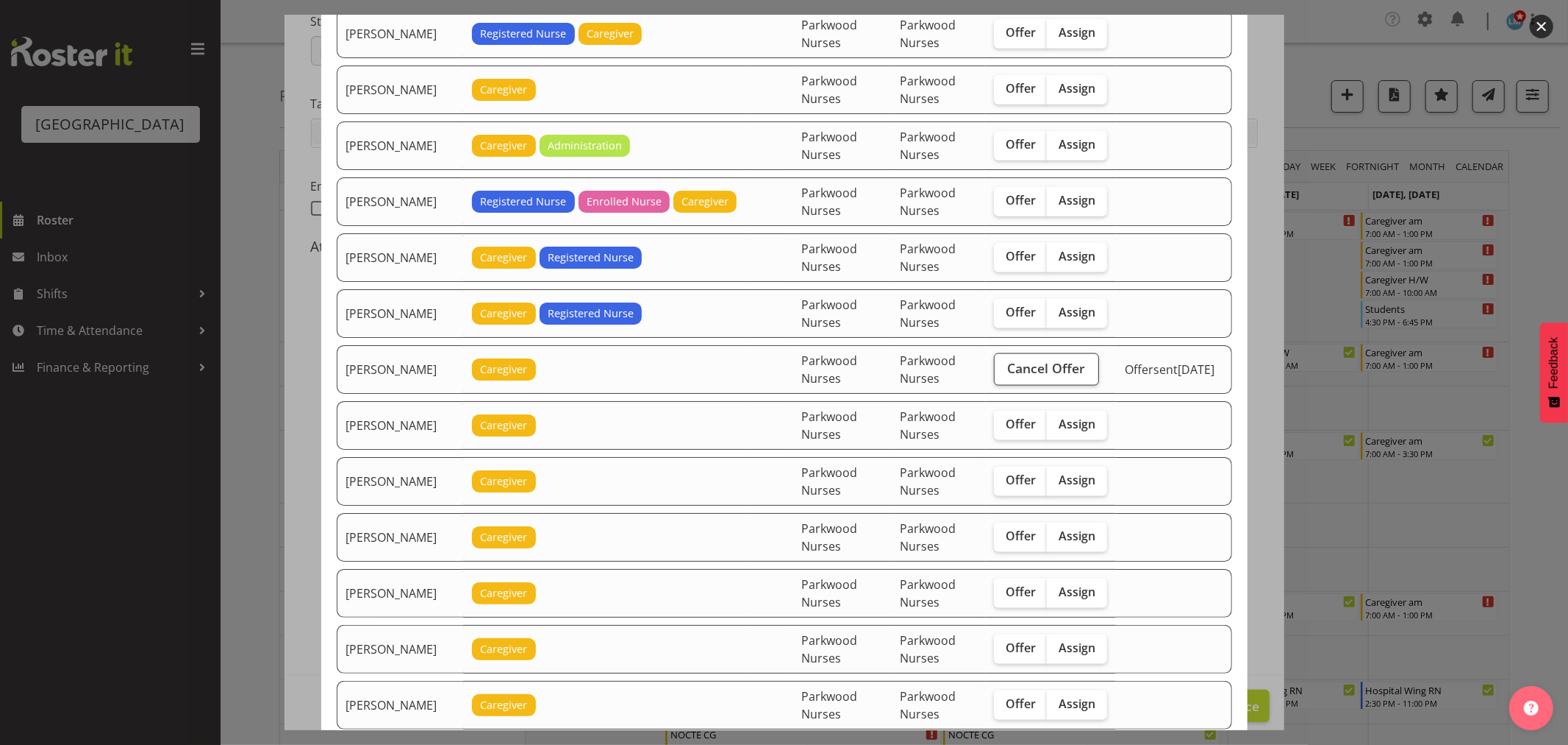
scroll to position [1717, 0]
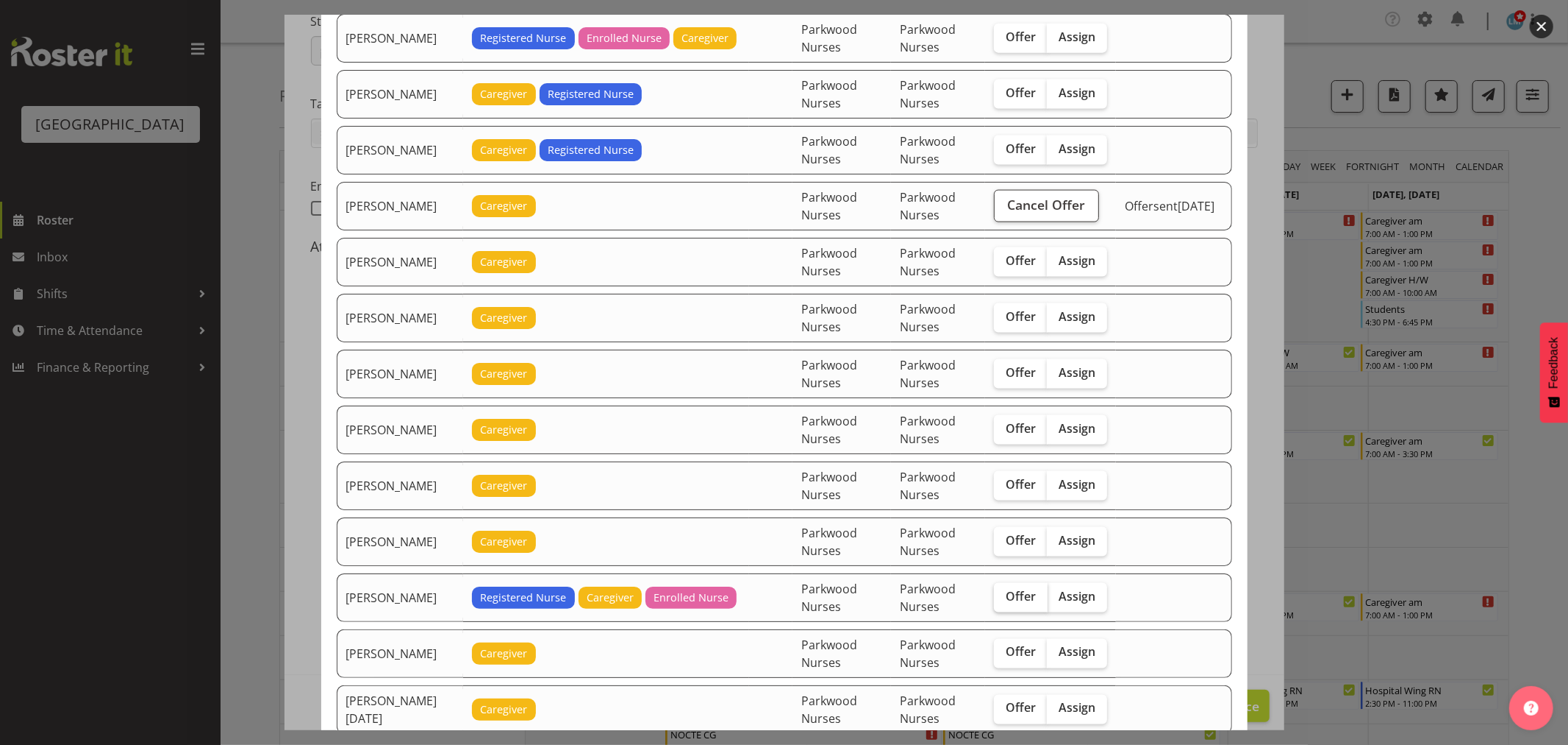
click at [1022, 613] on label "Offer" at bounding box center [1020, 597] width 54 height 29
click at [1003, 601] on input "Offer" at bounding box center [999, 596] width 10 height 10
checkbox input "true"
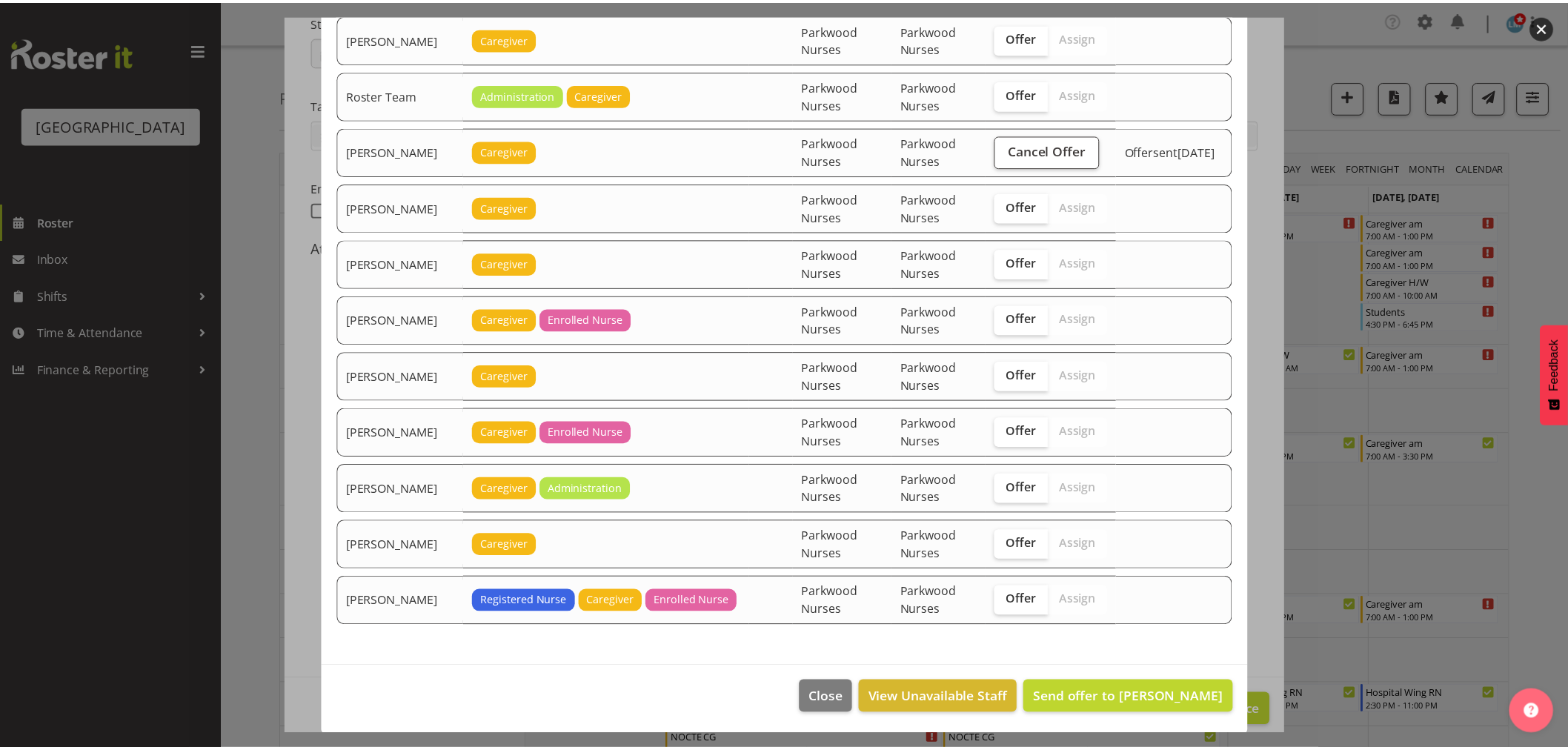
scroll to position [2582, 0]
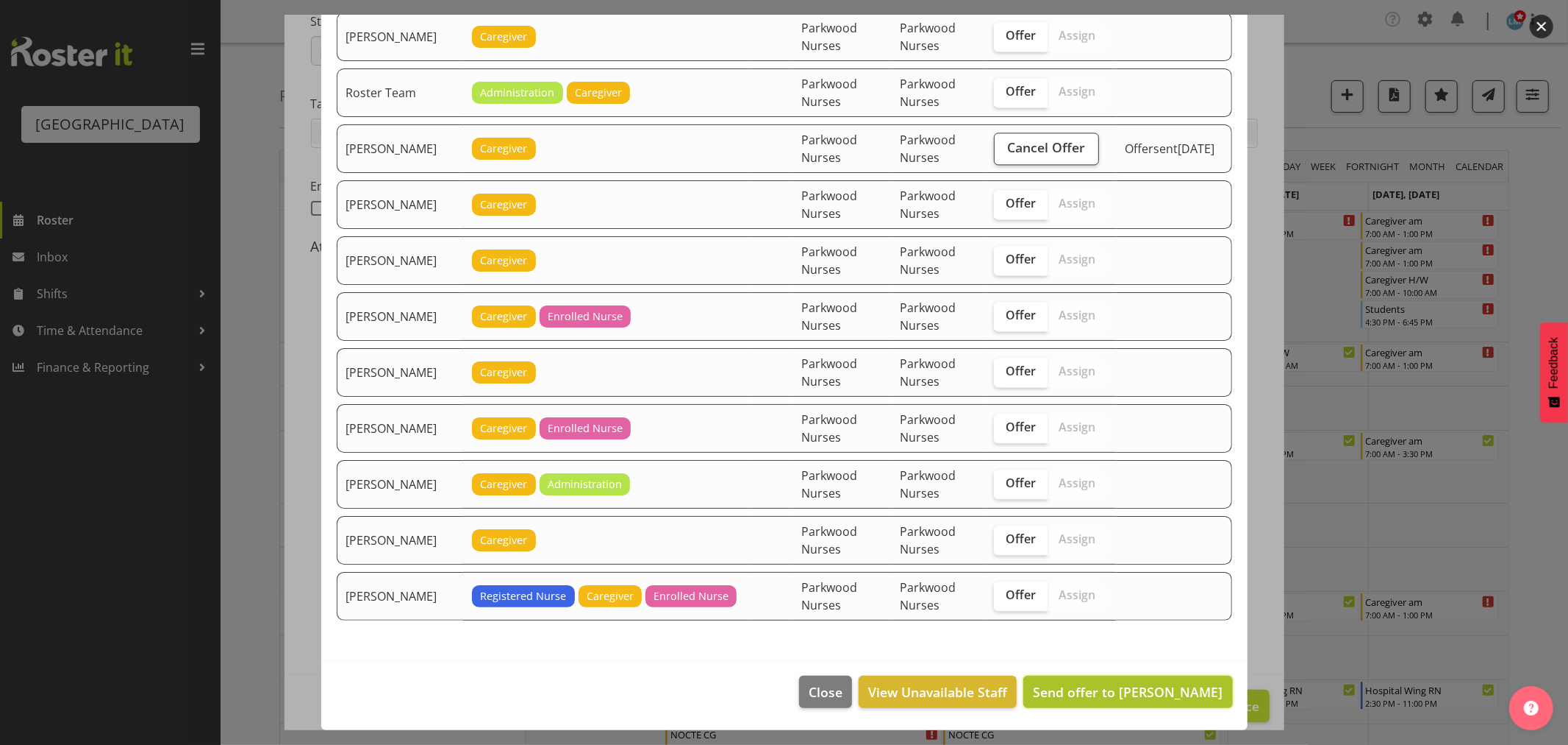
click at [1148, 692] on span "Send offer to Miriam Jones" at bounding box center [1127, 691] width 190 height 18
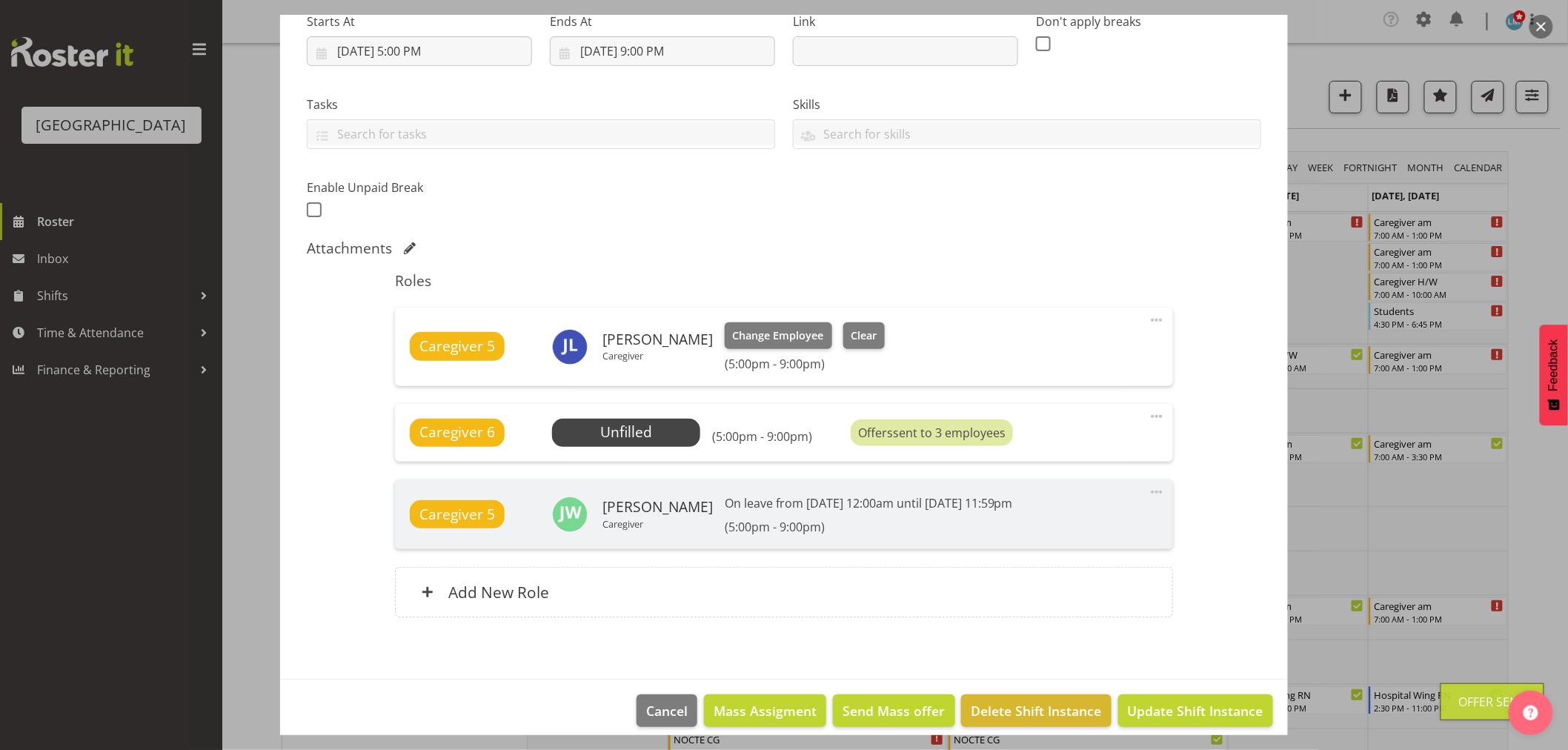
scroll to position [261, 0]
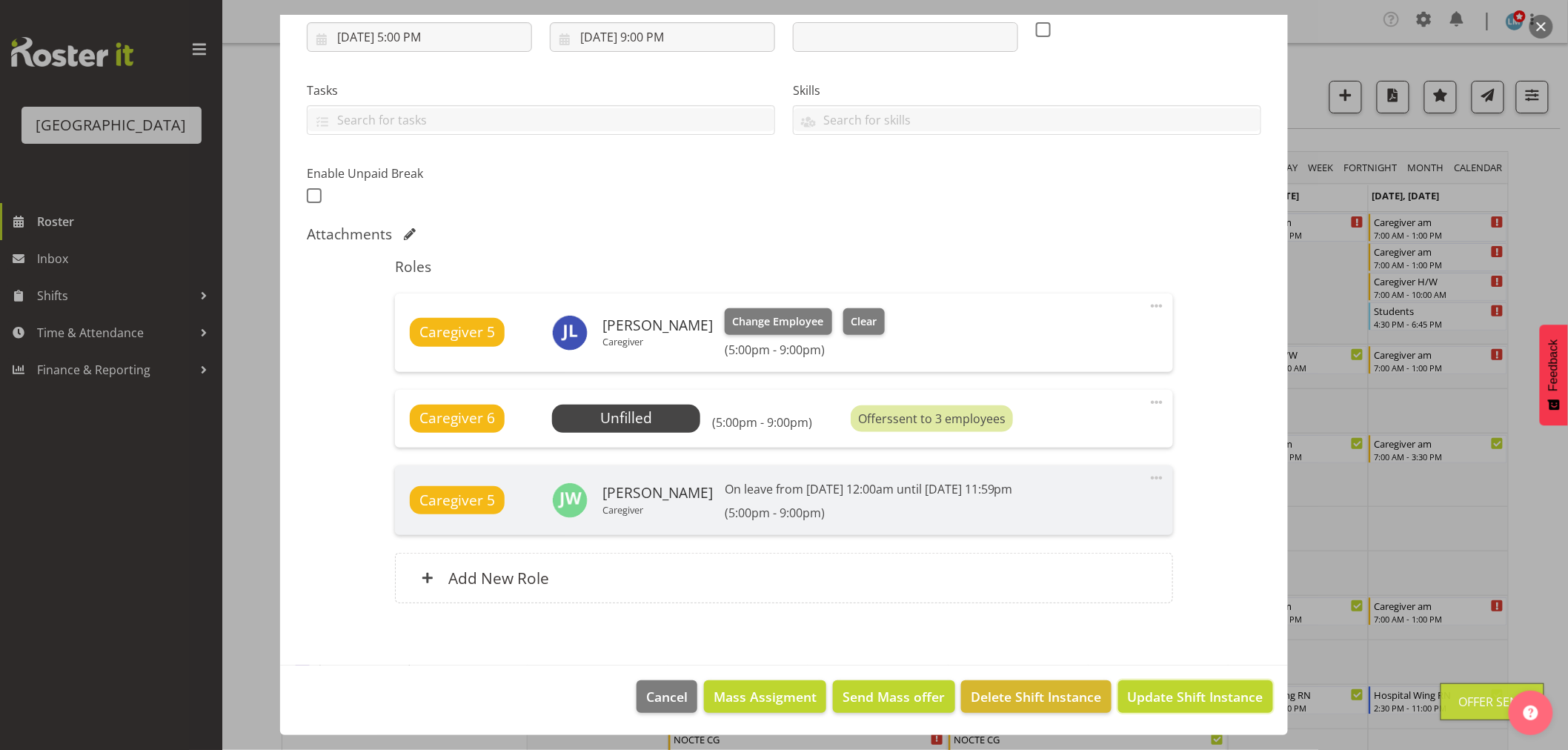
click at [1156, 697] on span "Update Shift Instance" at bounding box center [1195, 696] width 135 height 20
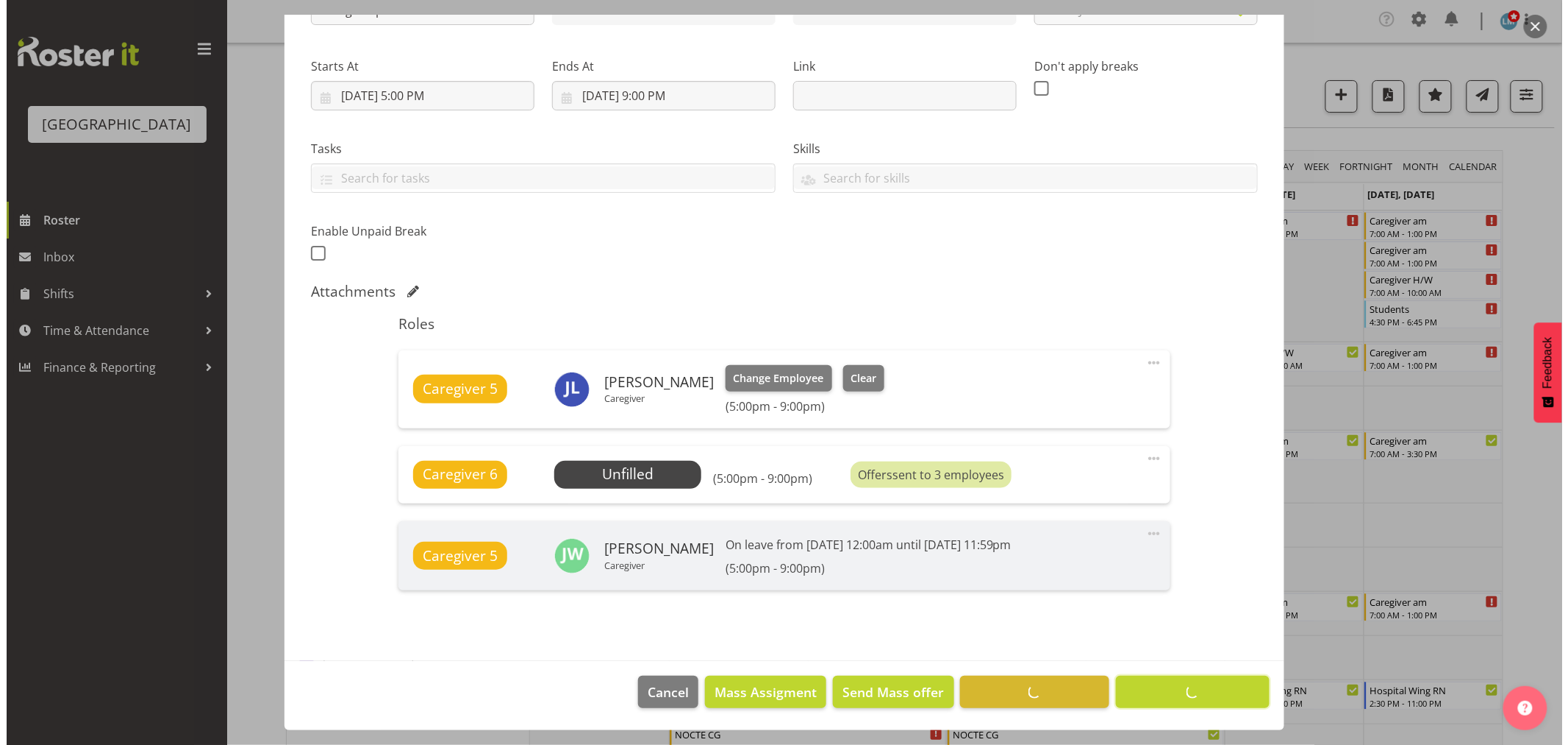
scroll to position [200, 0]
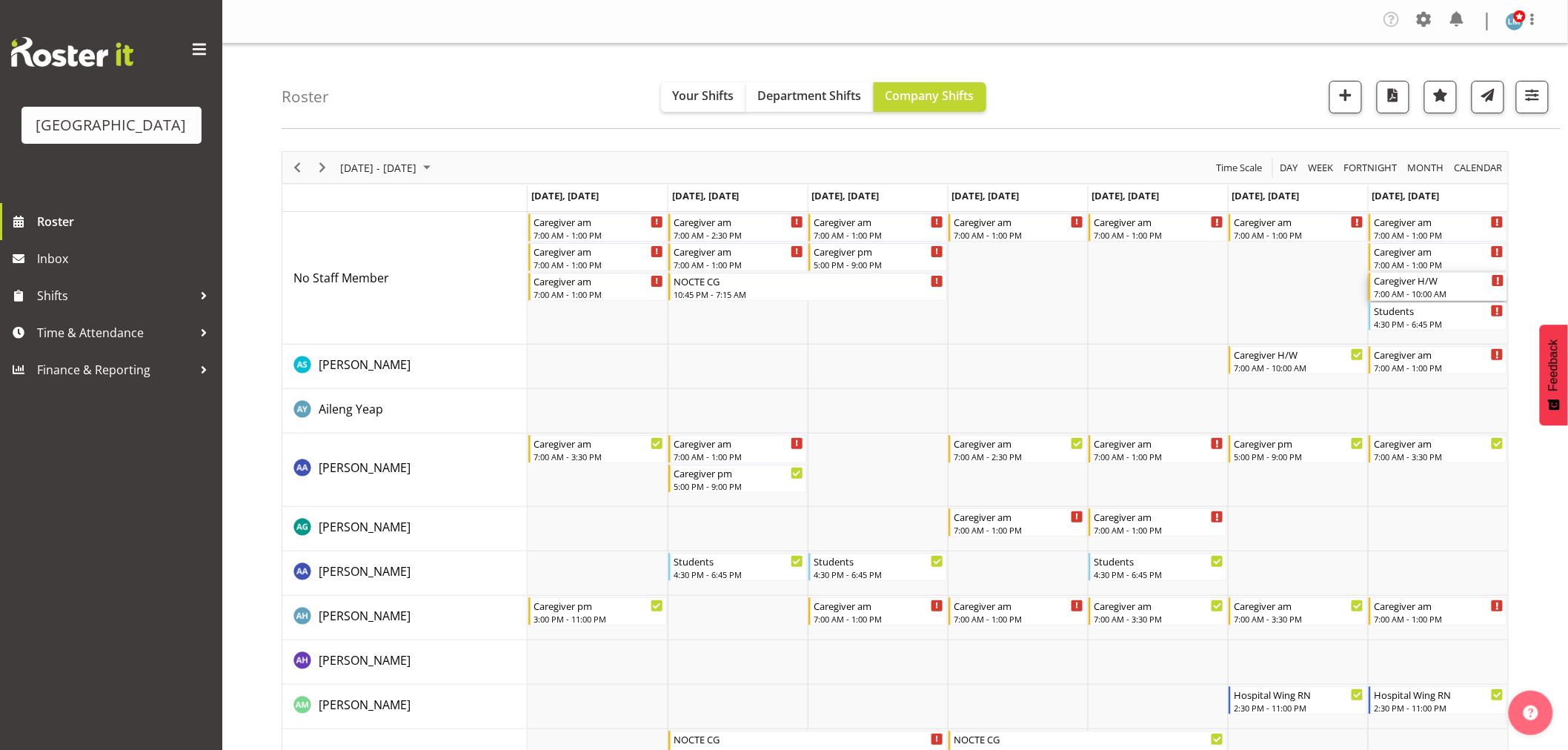
click at [1401, 286] on div "Caregiver H/W" at bounding box center [1439, 279] width 130 height 15
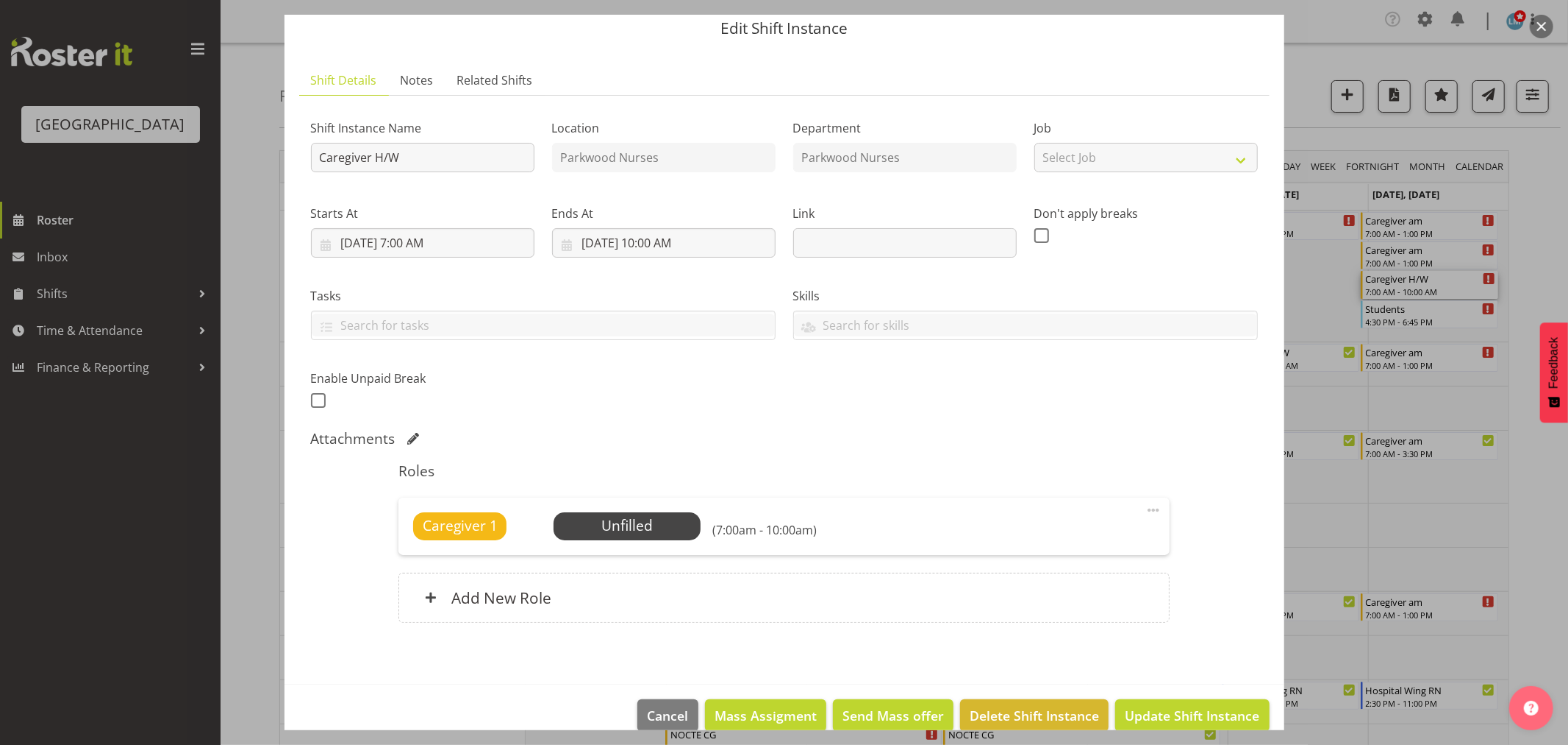
scroll to position [77, 0]
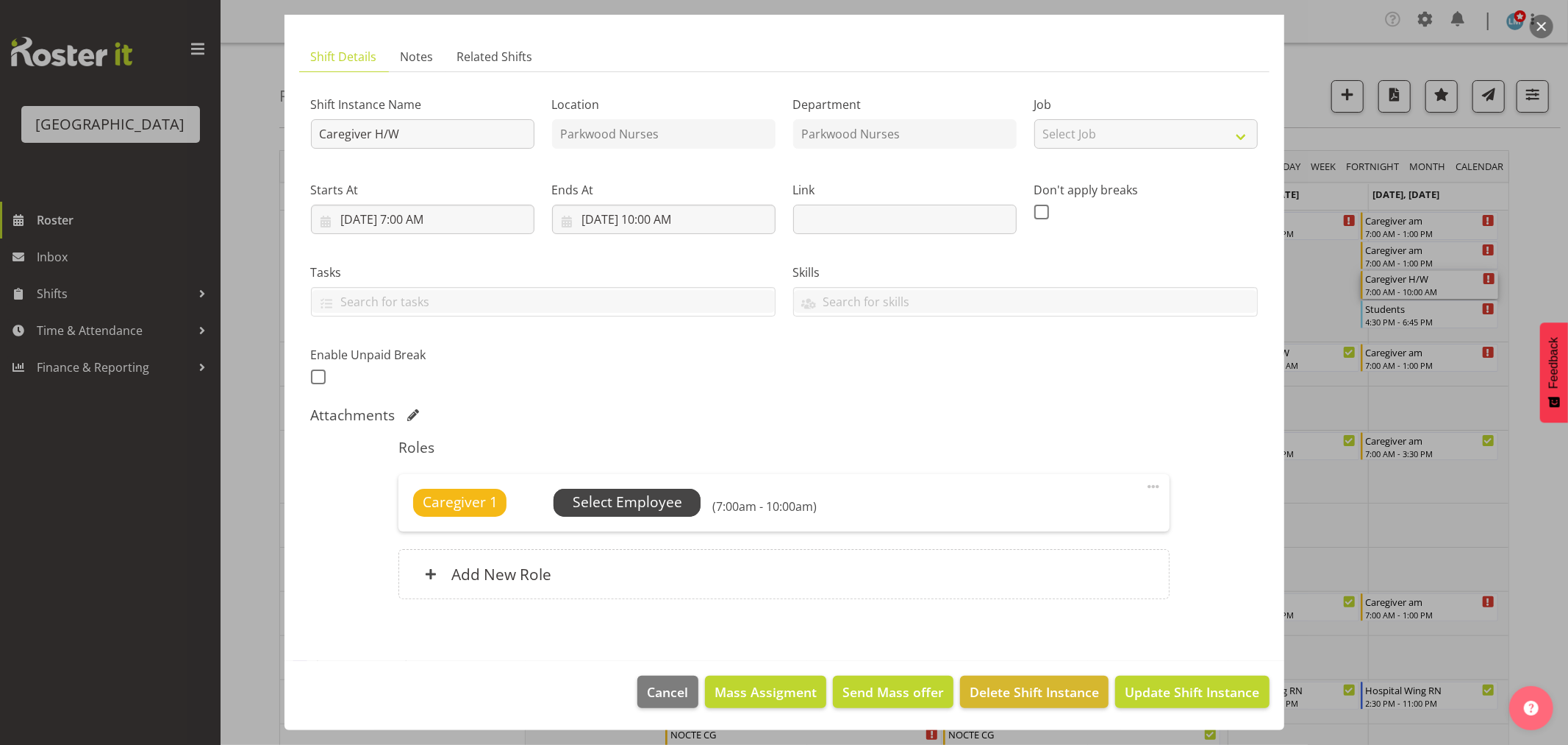
click at [644, 499] on span "Select Employee" at bounding box center [628, 503] width 110 height 21
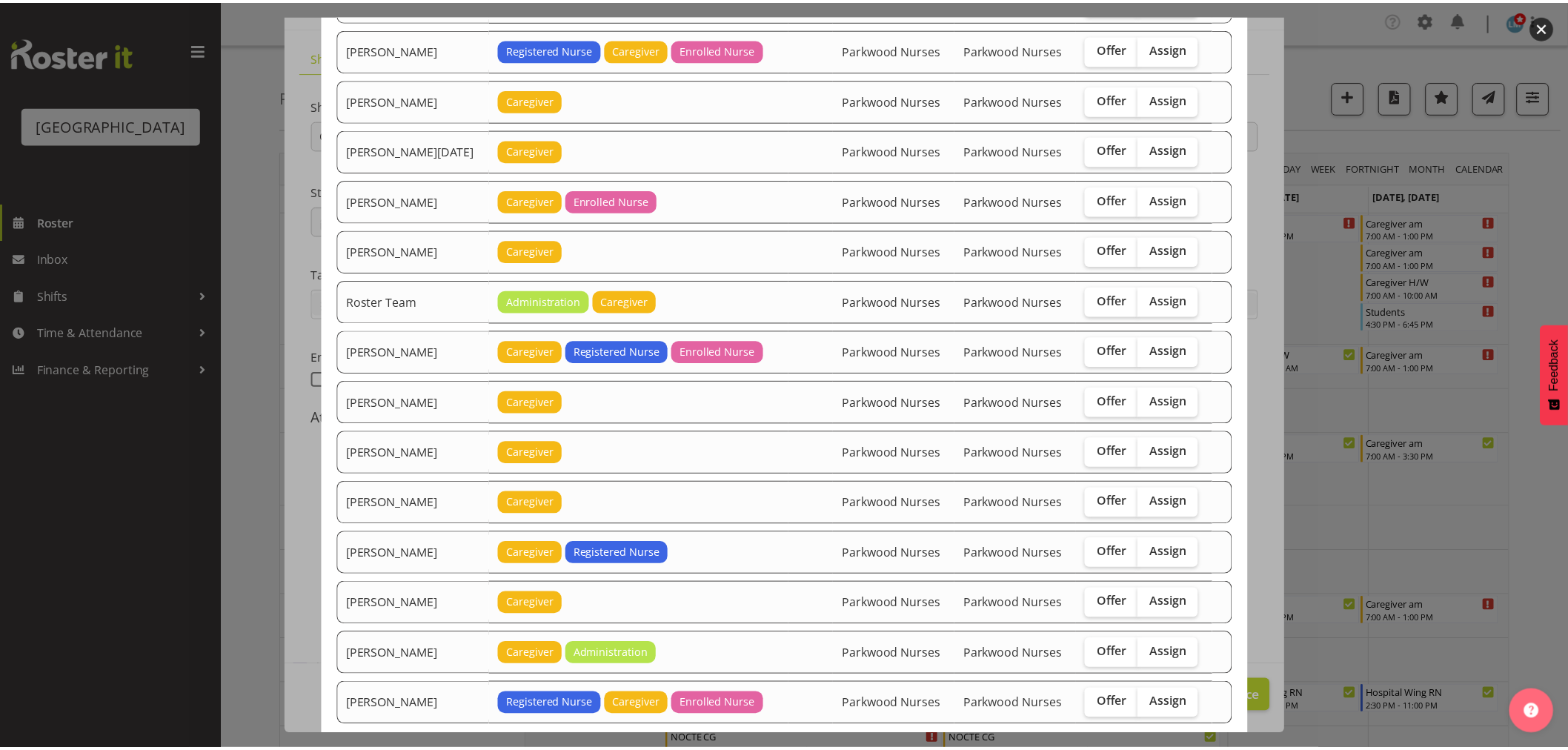
scroll to position [1857, 0]
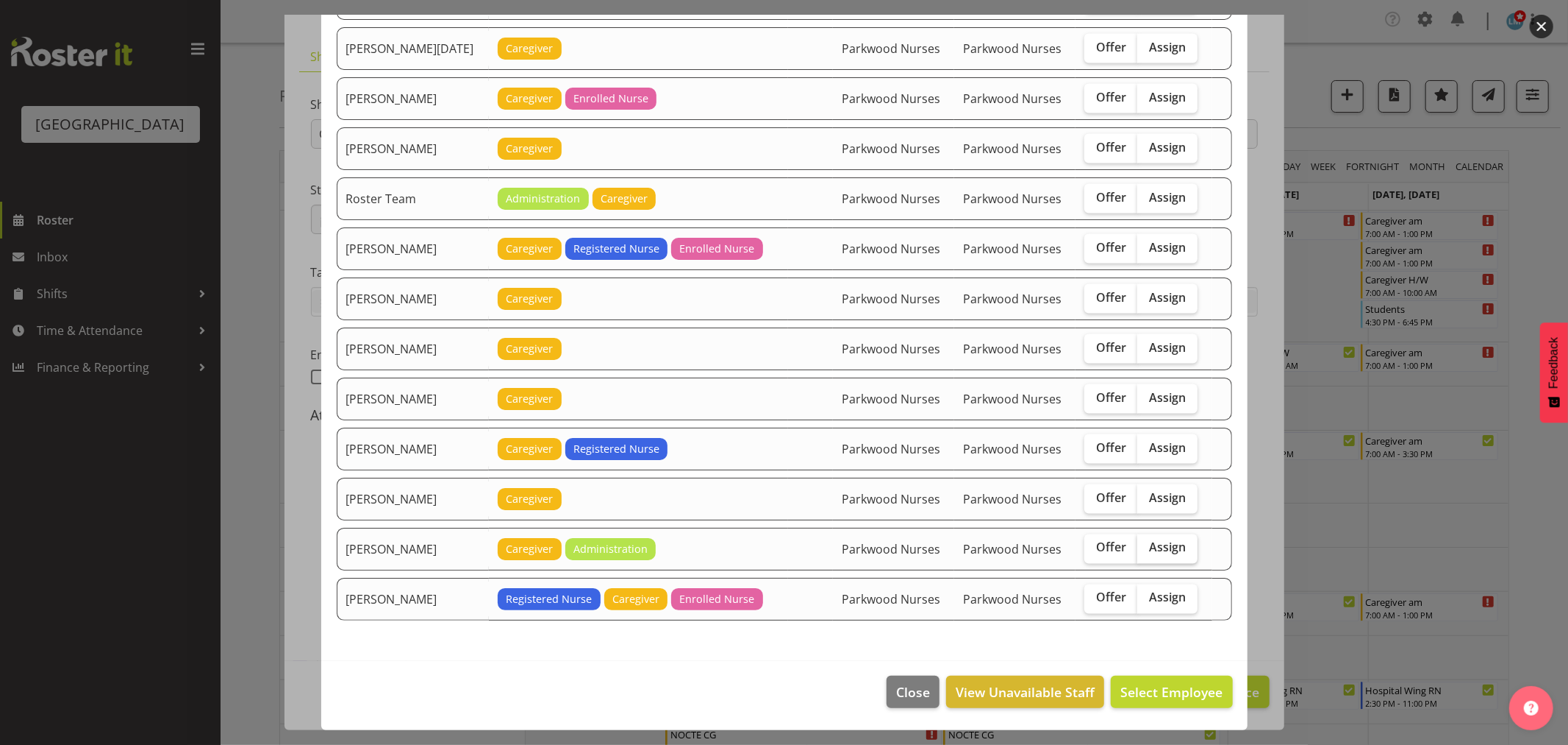
click at [1168, 552] on span "Assign" at bounding box center [1168, 547] width 37 height 15
click at [1148, 552] on input "Assign" at bounding box center [1143, 548] width 10 height 10
checkbox input "true"
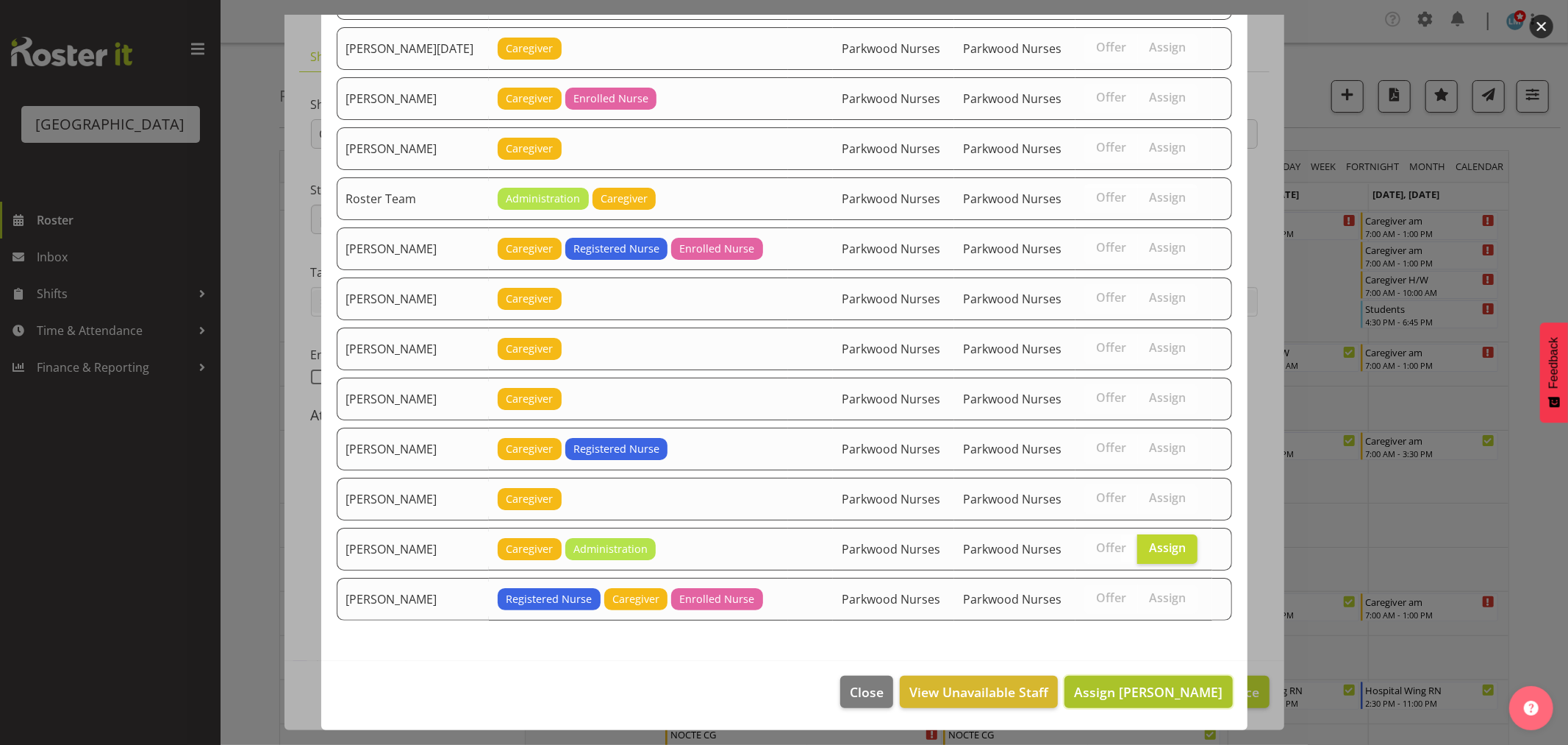
click at [1148, 680] on button "Assign Wendy Hayden" at bounding box center [1149, 691] width 167 height 32
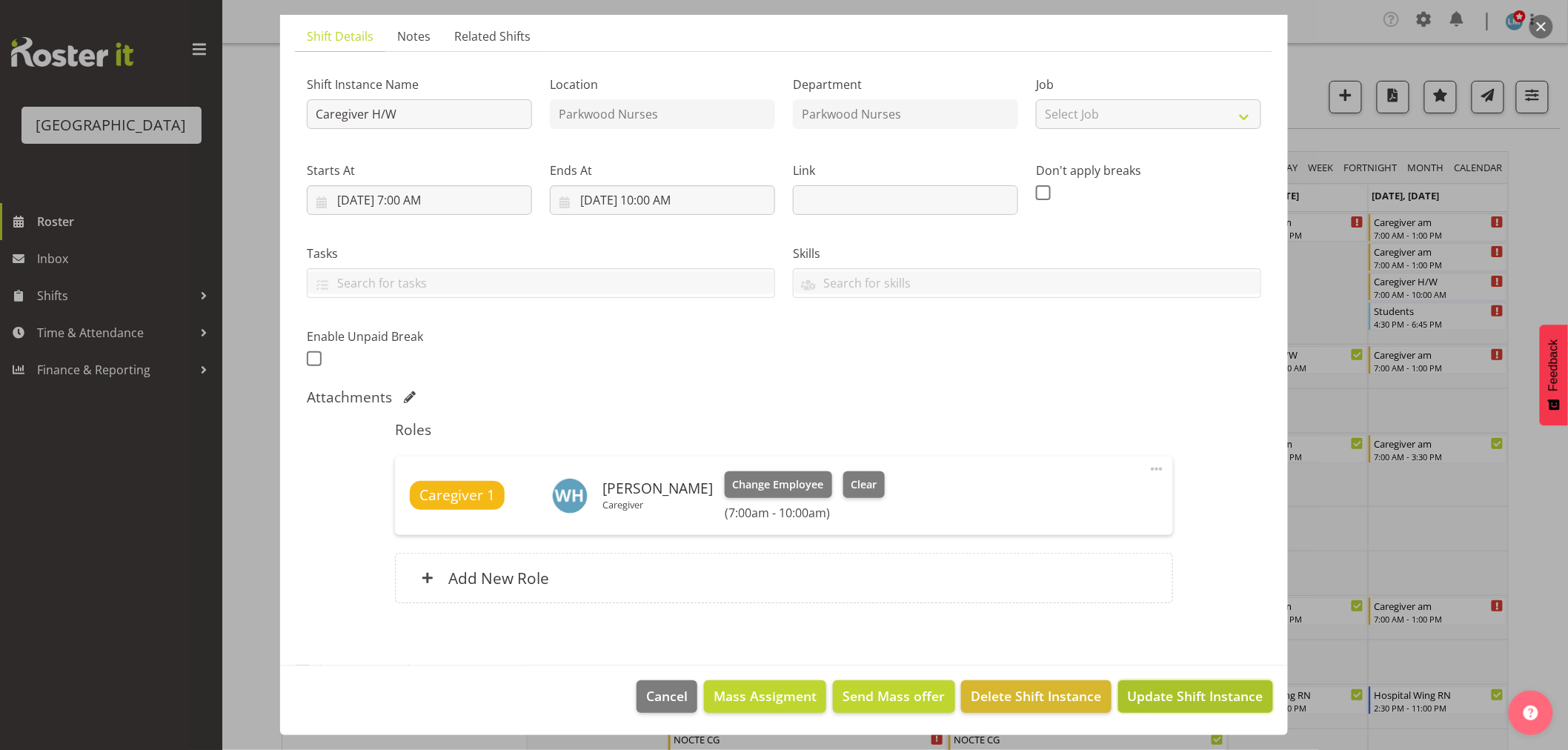
click at [1195, 696] on span "Update Shift Instance" at bounding box center [1195, 696] width 135 height 20
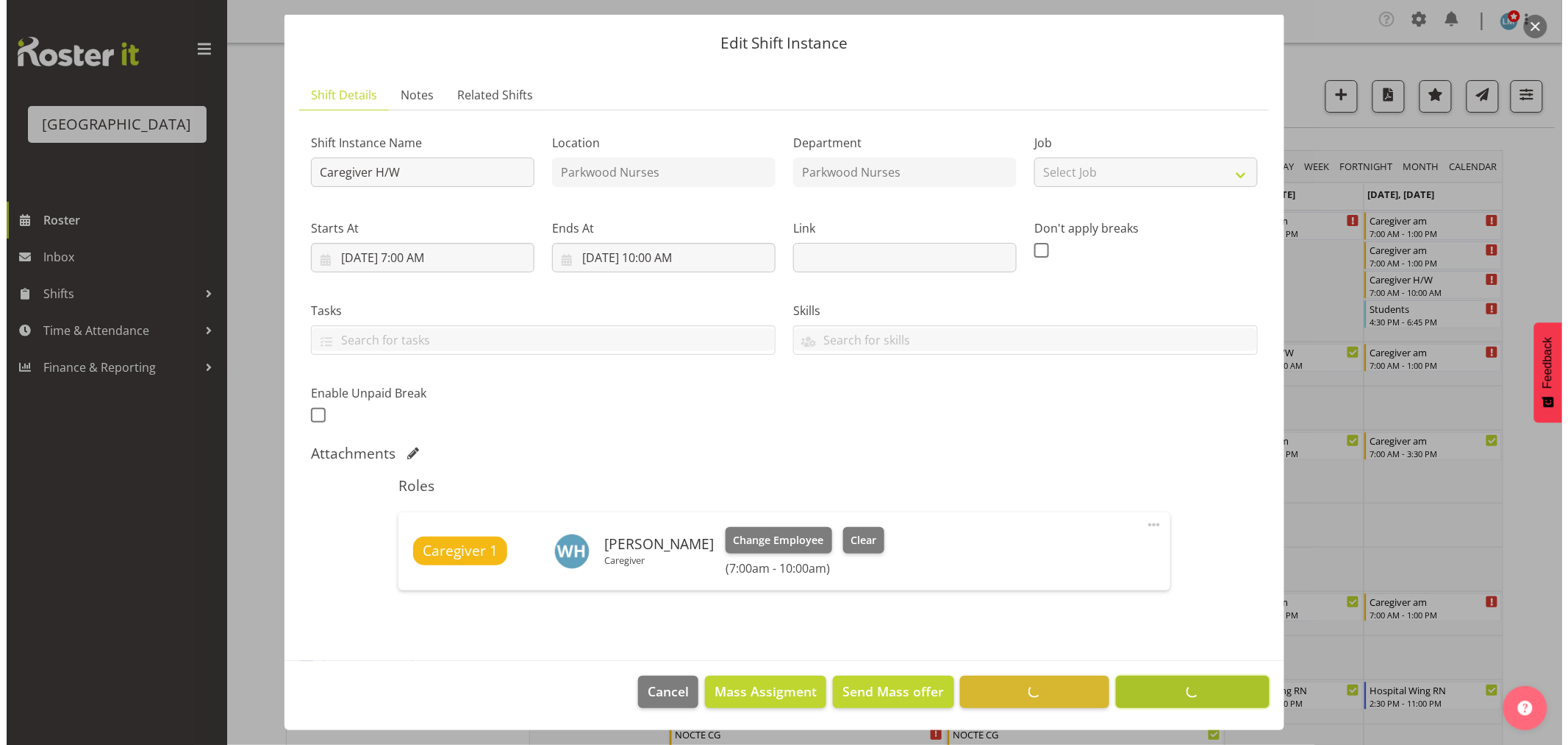
scroll to position [38, 0]
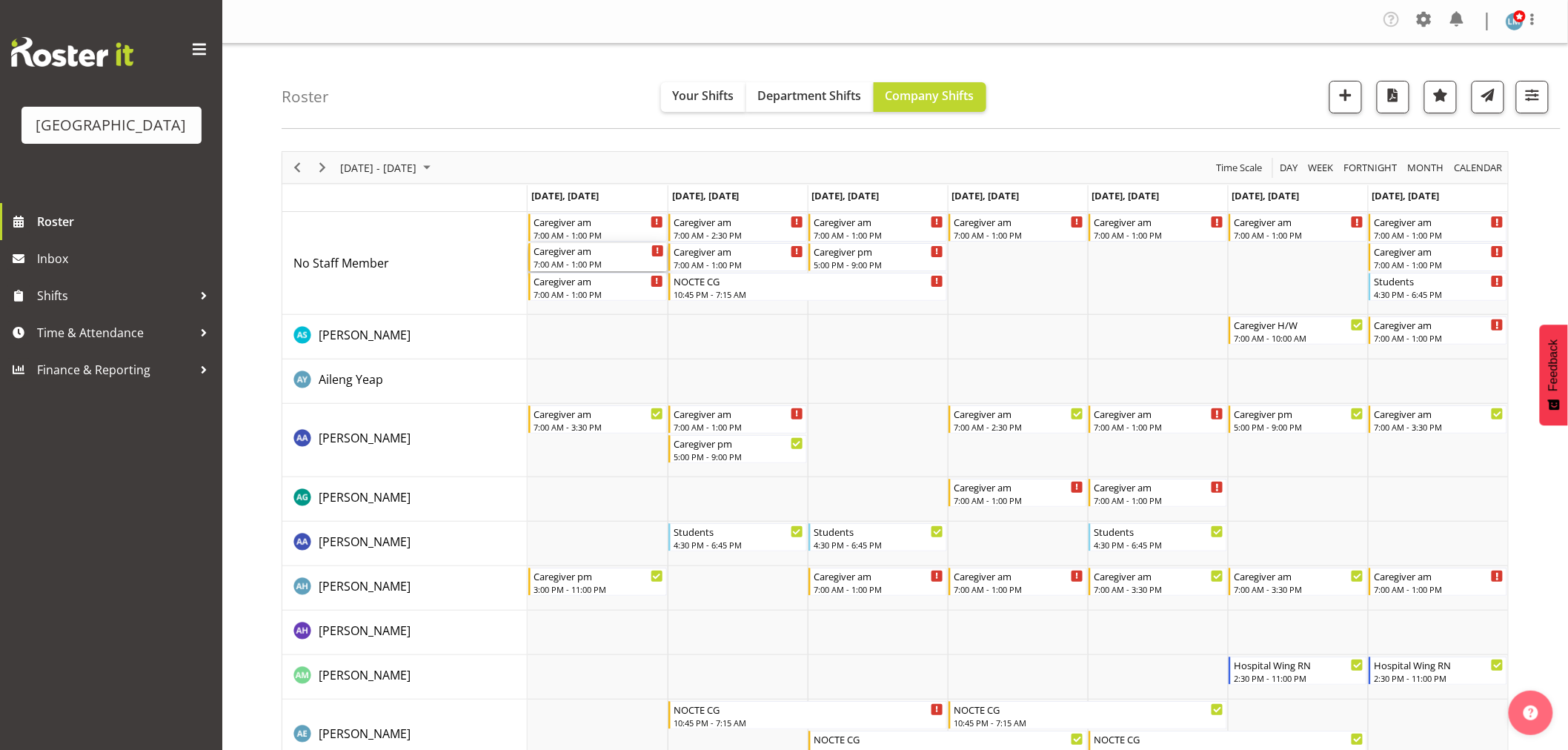
click at [608, 254] on div "Caregiver am" at bounding box center [598, 250] width 130 height 15
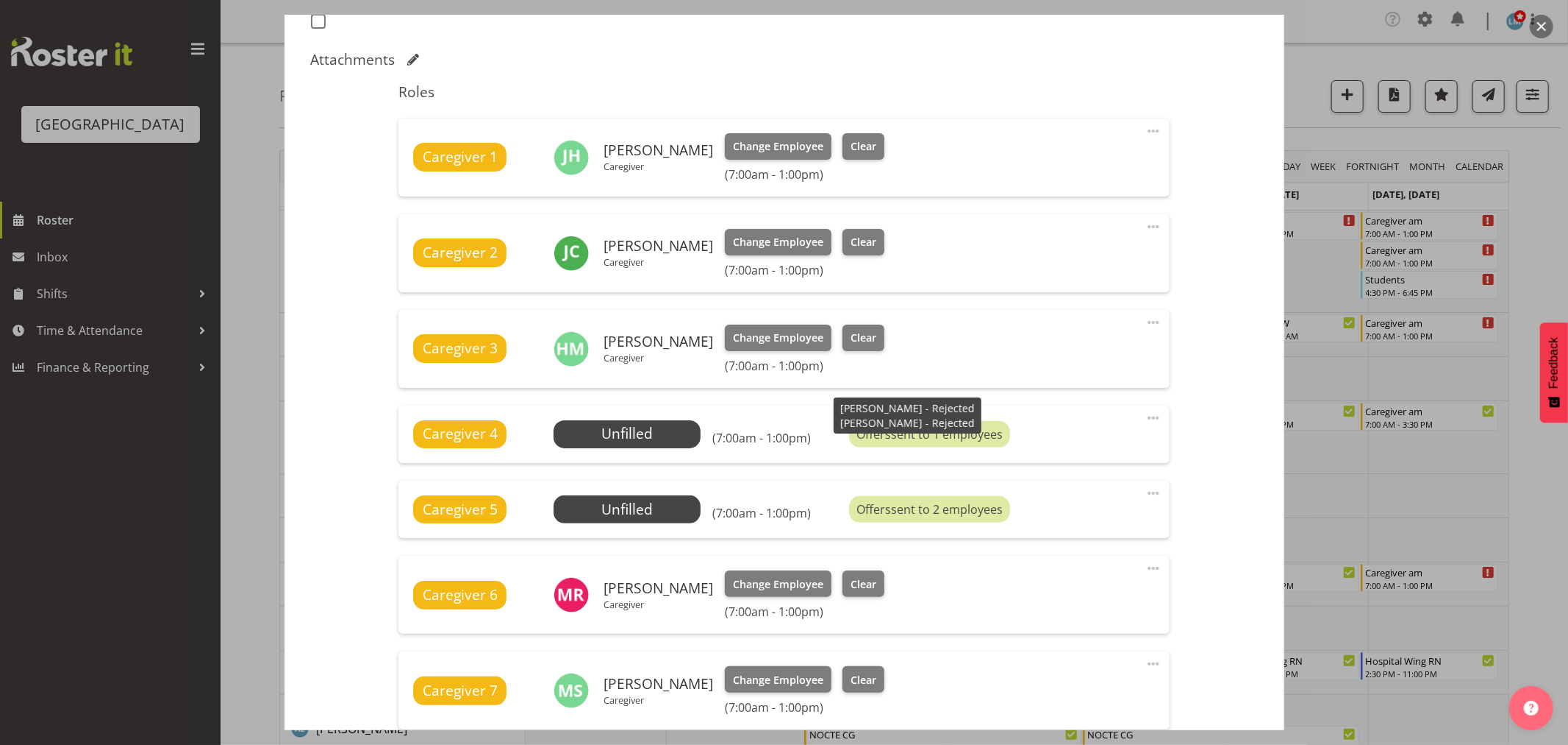
scroll to position [490, 0]
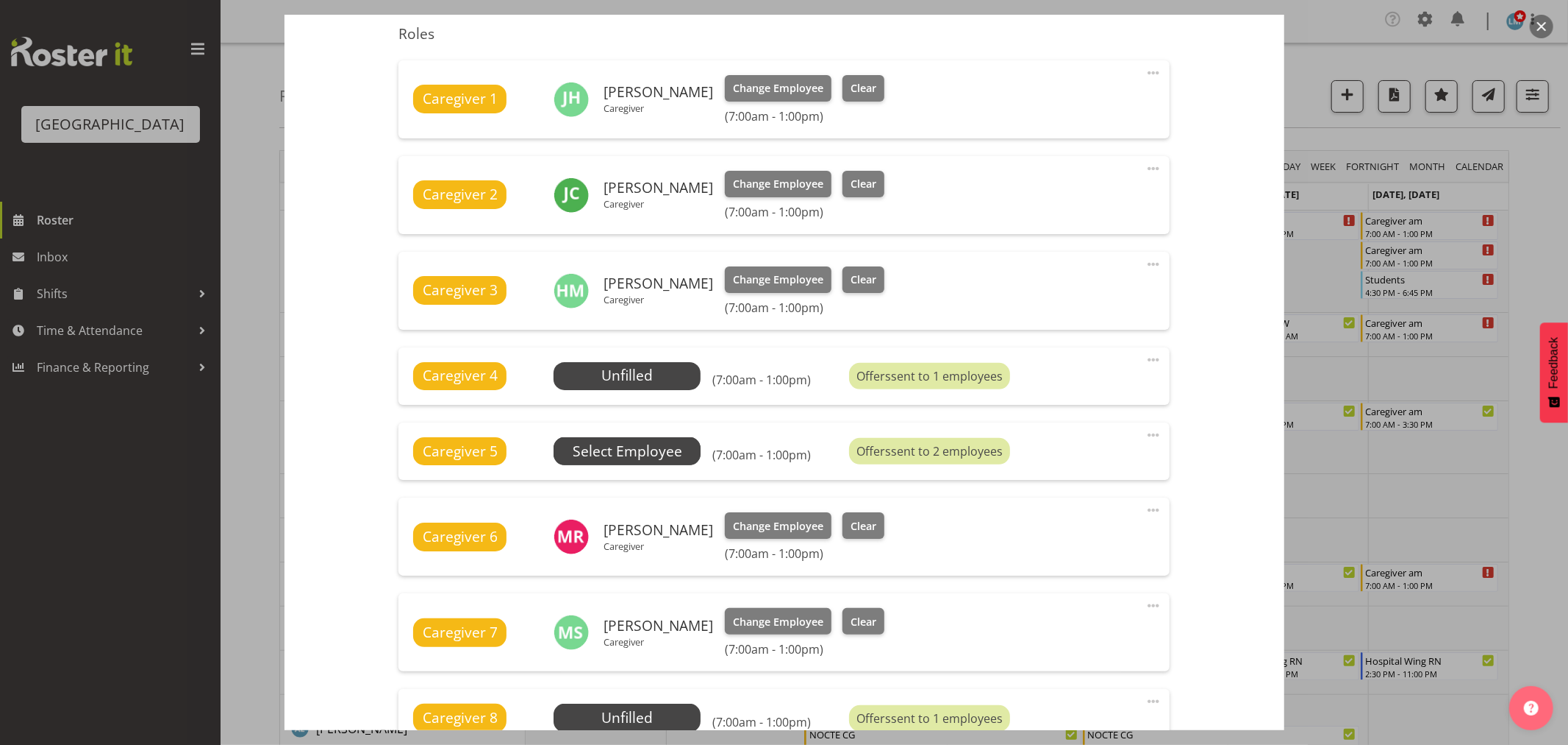
click at [669, 442] on span "Select Employee" at bounding box center [628, 452] width 110 height 21
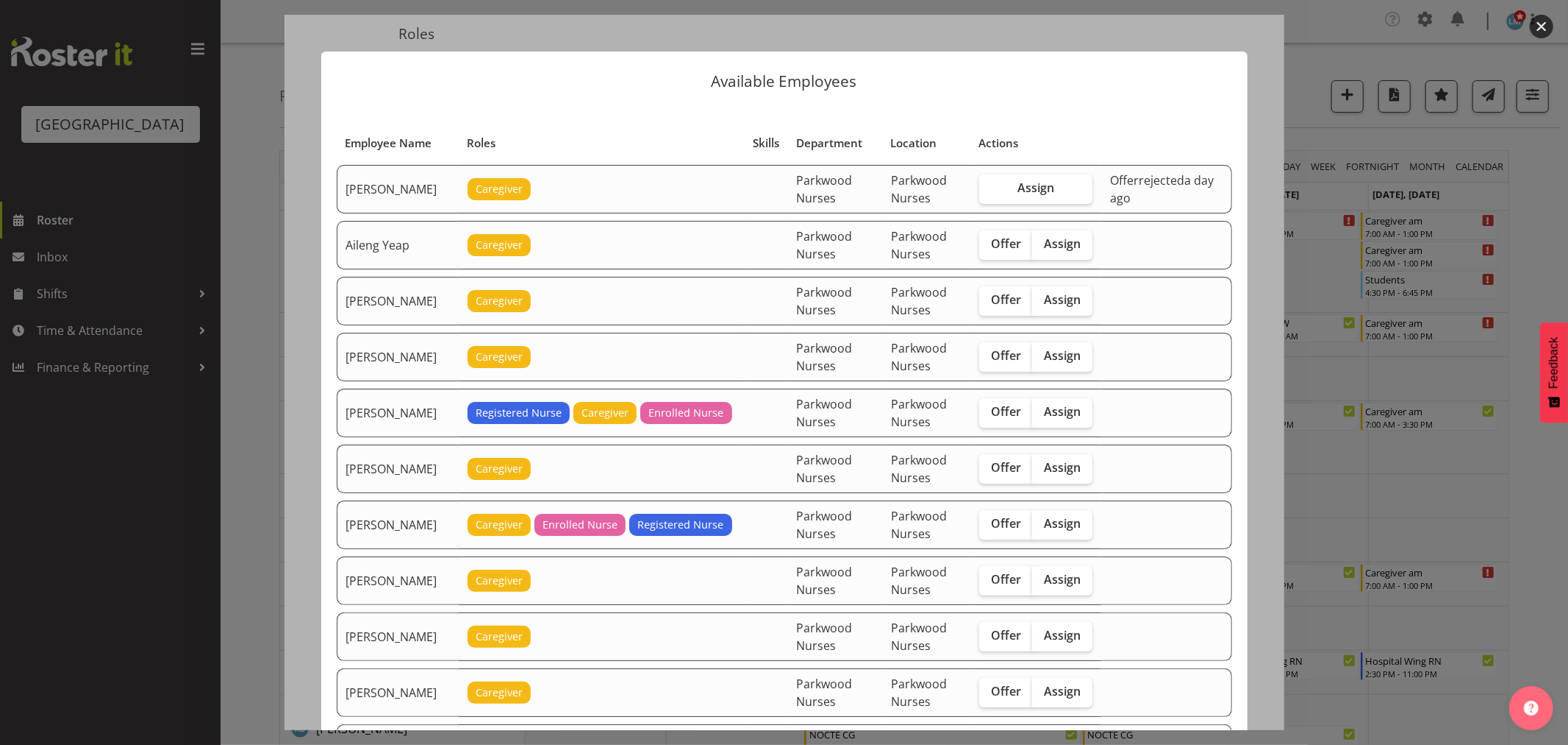
drag, startPoint x: 140, startPoint y: 623, endPoint x: 144, endPoint y: 615, distance: 8.9
click at [141, 620] on div at bounding box center [784, 372] width 1568 height 745
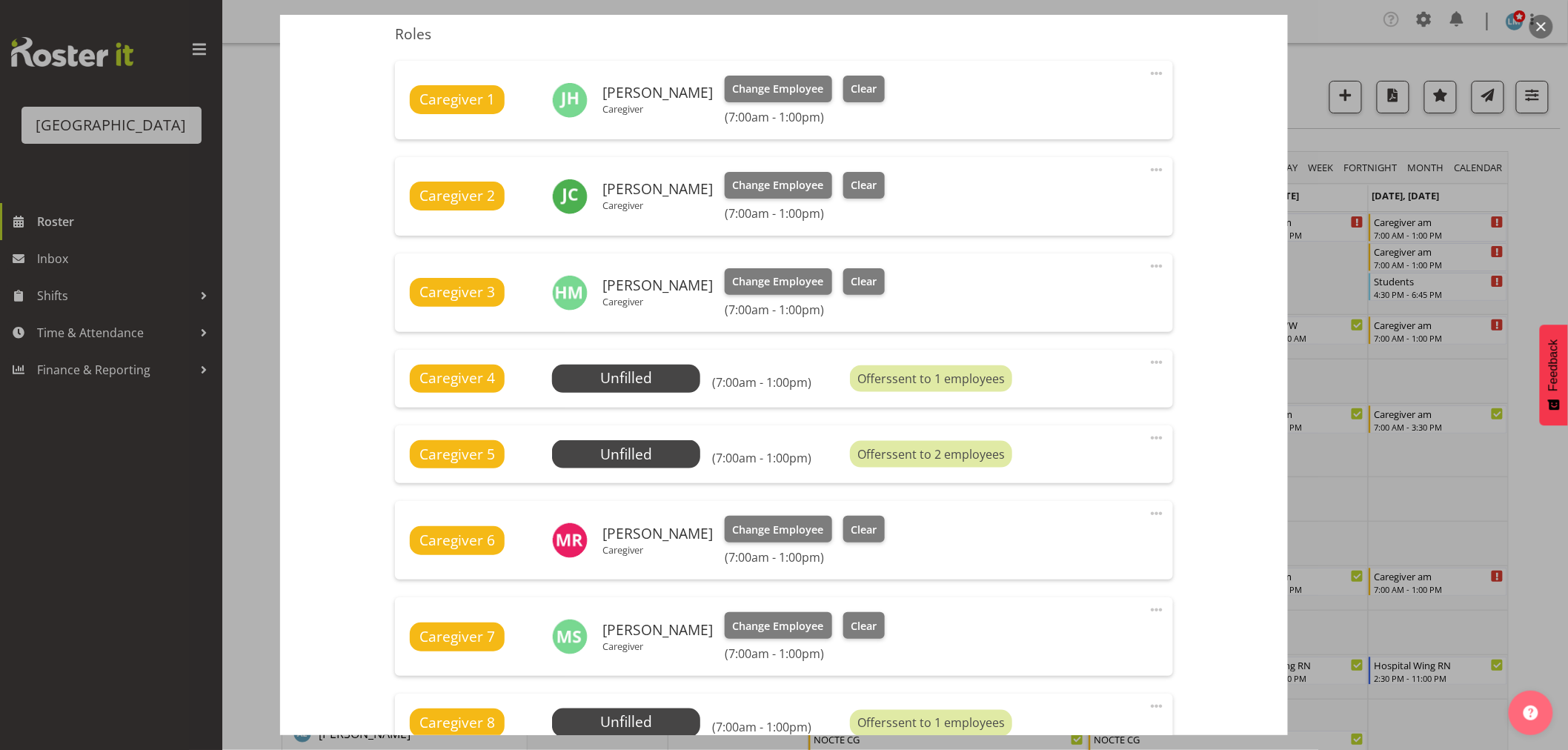
drag, startPoint x: 144, startPoint y: 598, endPoint x: 134, endPoint y: 482, distance: 116.4
click at [147, 595] on div at bounding box center [784, 375] width 1568 height 750
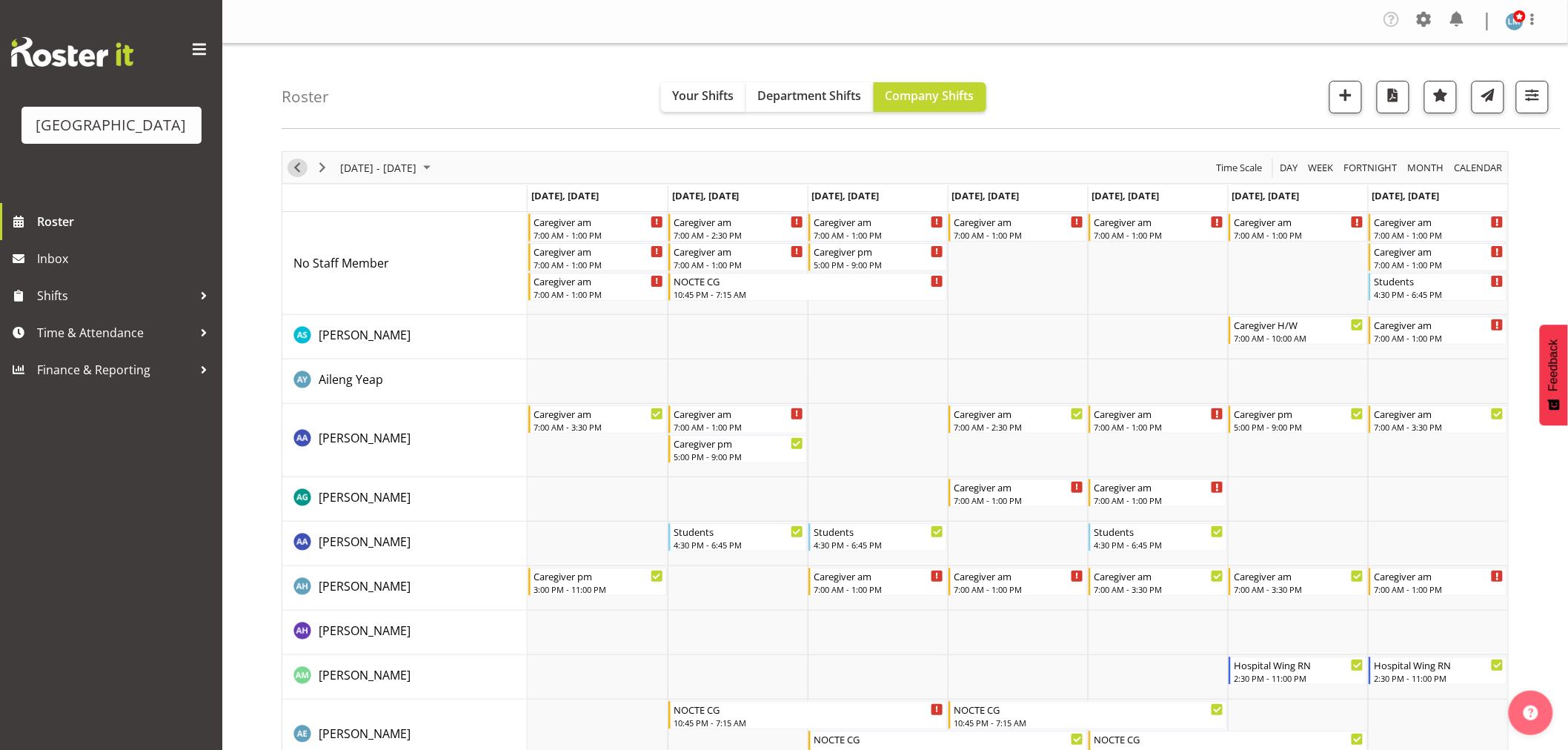
click at [288, 168] on span "Previous" at bounding box center [297, 168] width 18 height 19
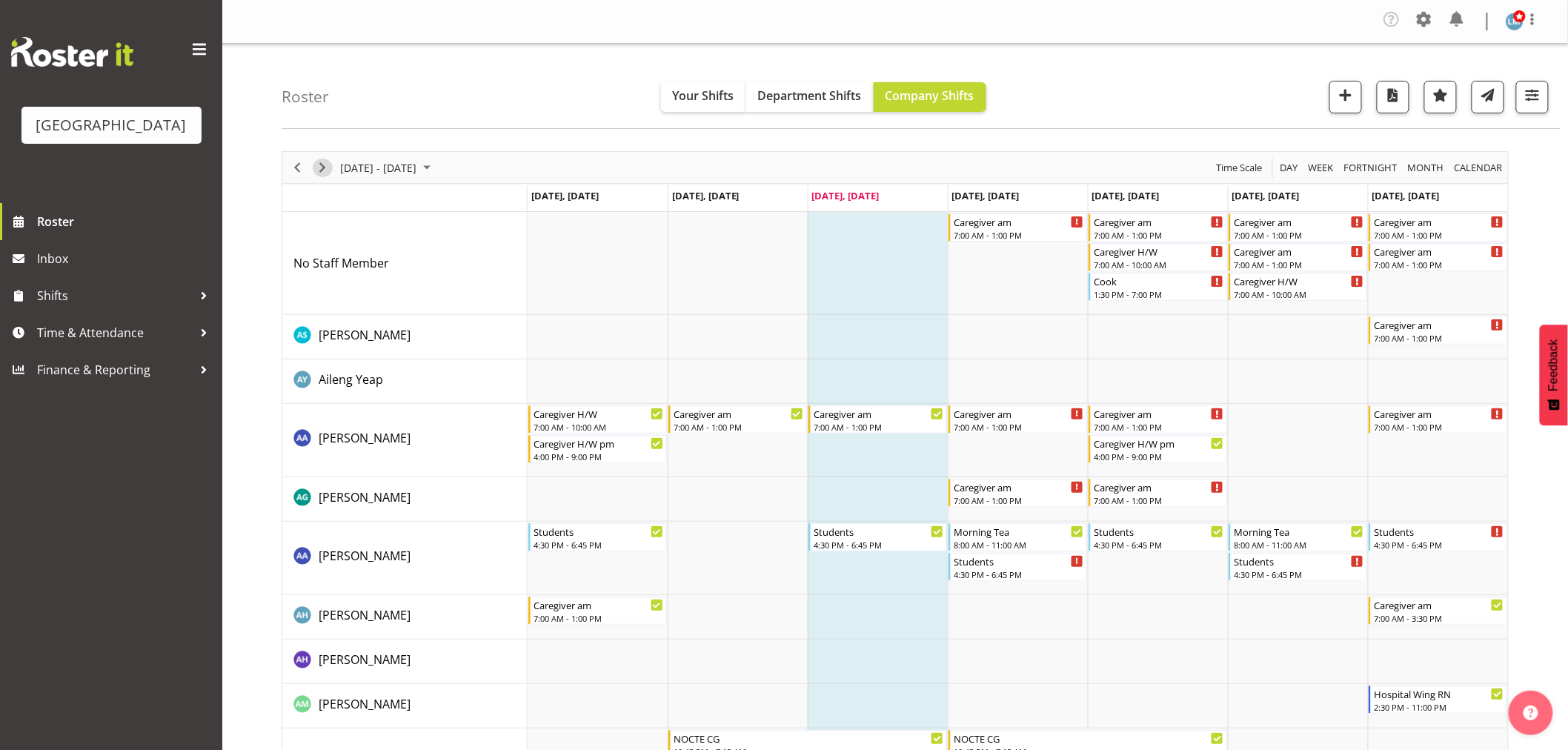
click at [315, 163] on span "Next" at bounding box center [323, 168] width 18 height 19
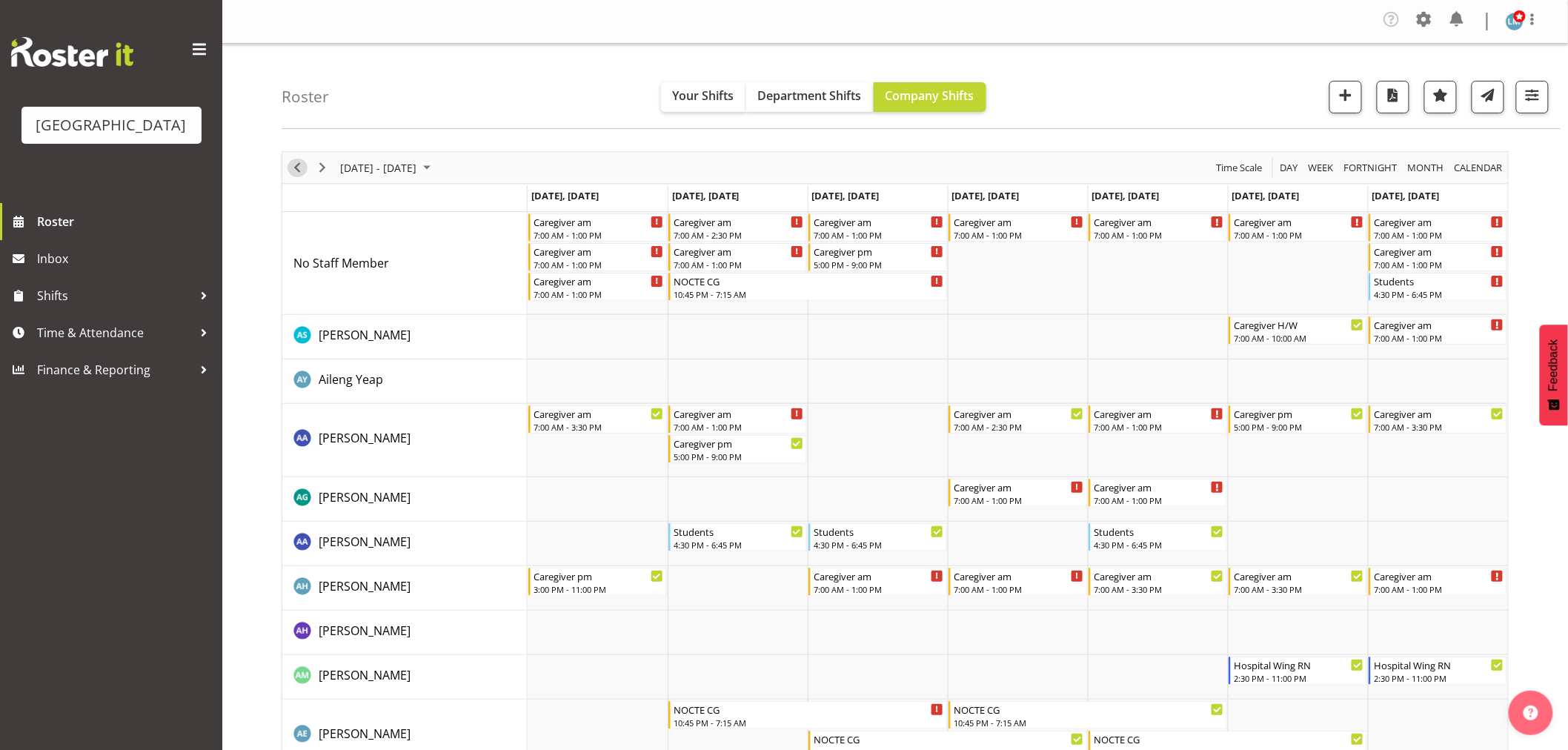
click at [298, 161] on span "Previous" at bounding box center [297, 168] width 18 height 19
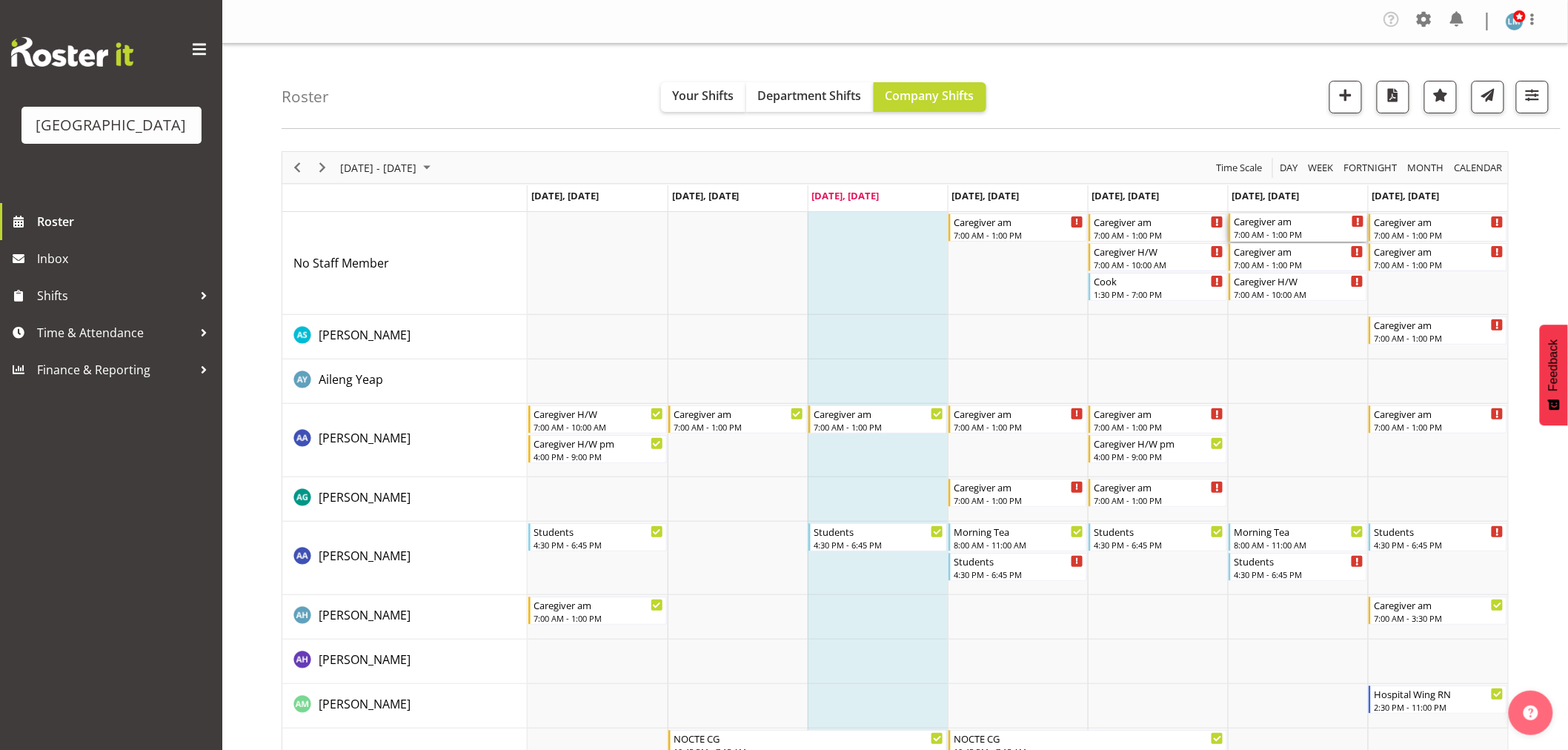
click at [1316, 238] on div "7:00 AM - 1:00 PM" at bounding box center [1298, 234] width 130 height 12
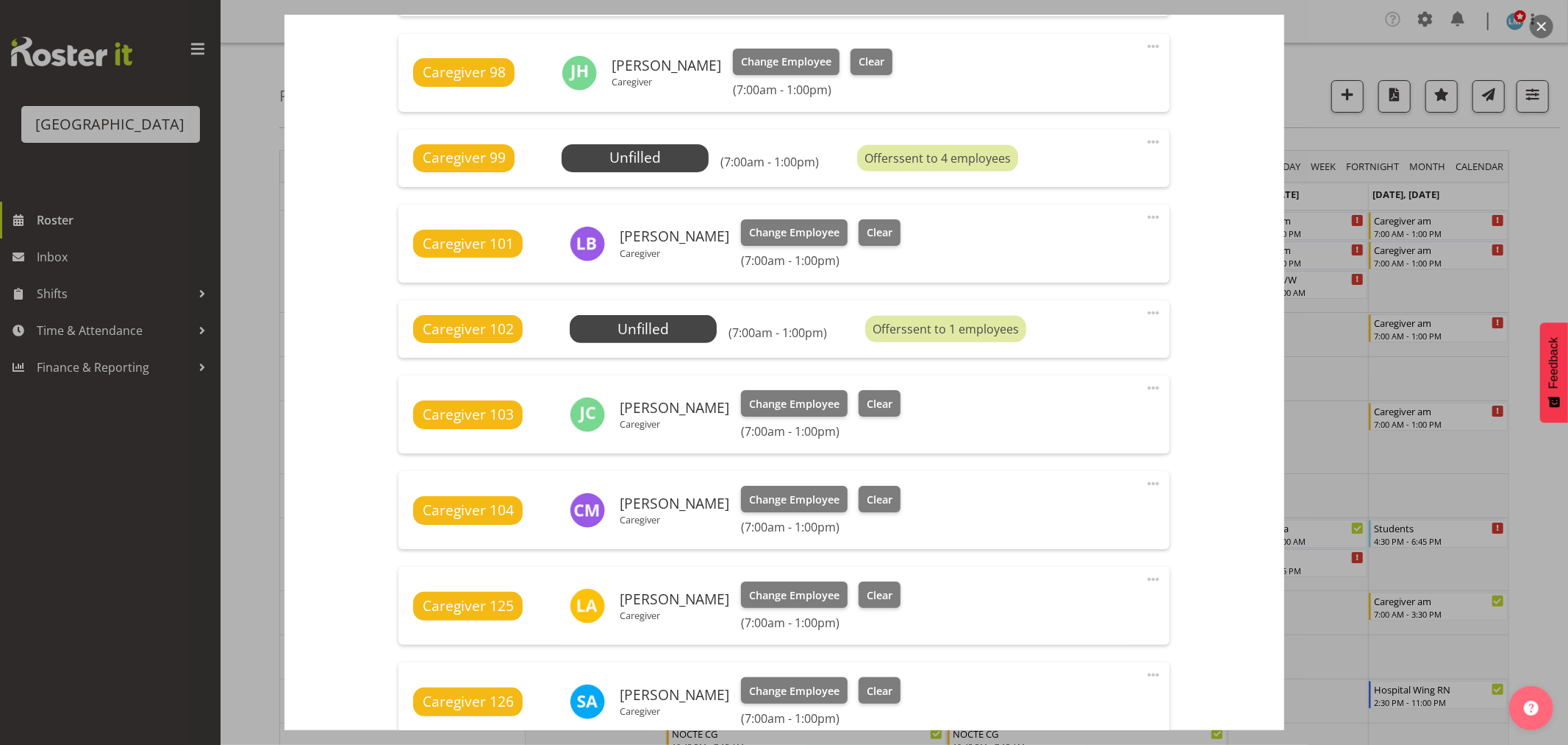
scroll to position [408, 0]
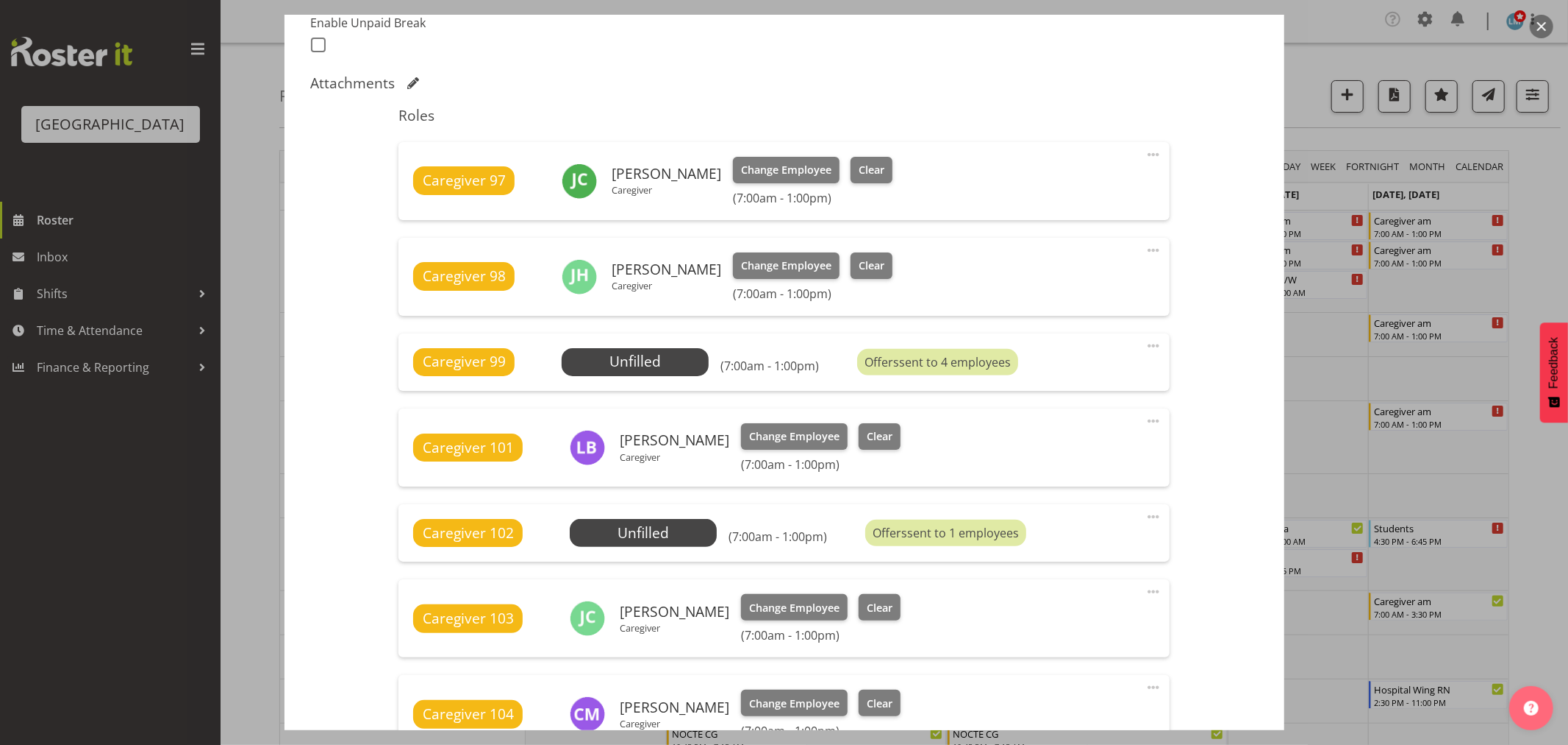
click at [630, 344] on div "Caregiver 99 Unfilled Select Employee (7:00am - 1:00pm) Offers sent to 4 employ…" at bounding box center [784, 361] width 771 height 57
click at [633, 360] on span "Select Employee" at bounding box center [636, 361] width 110 height 21
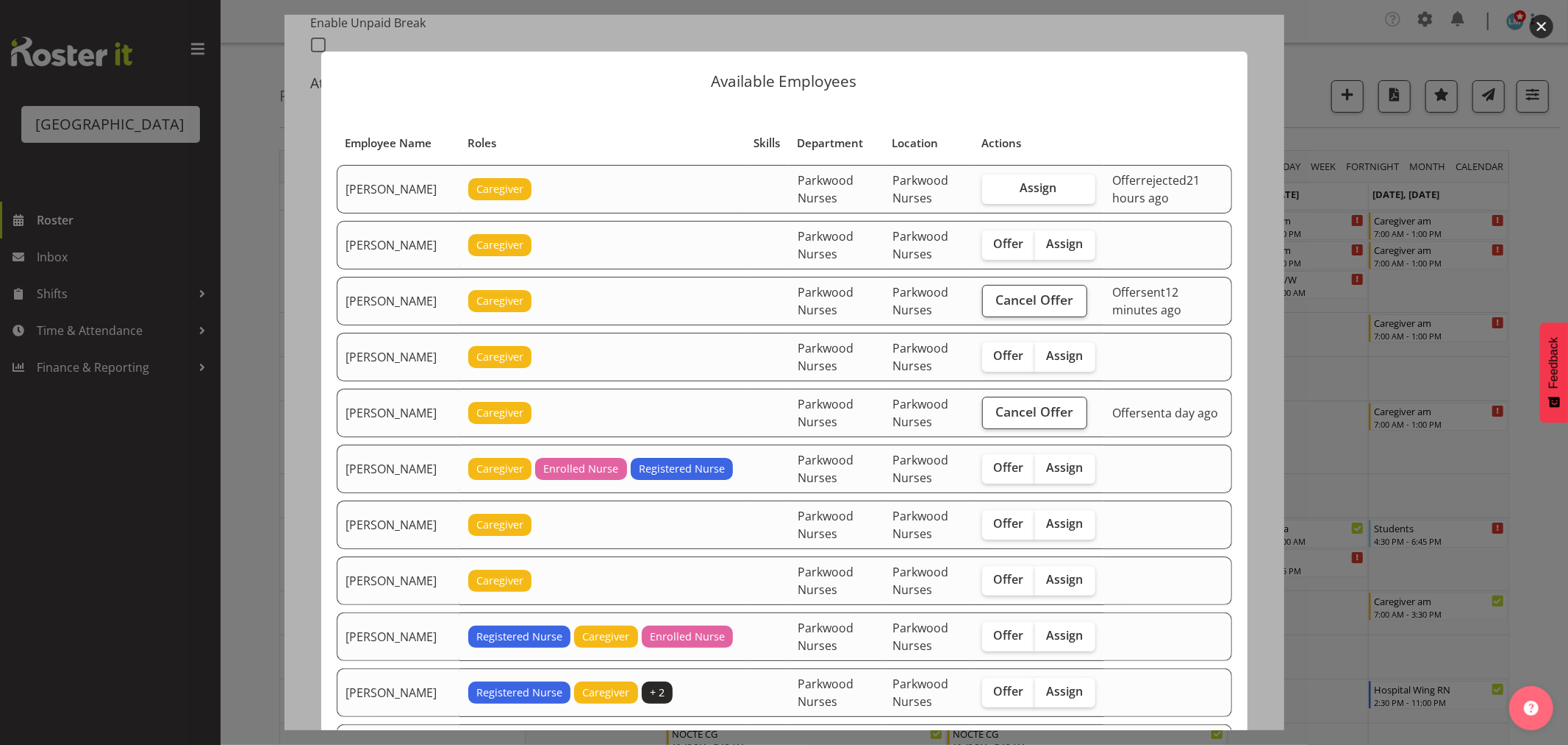
scroll to position [164, 0]
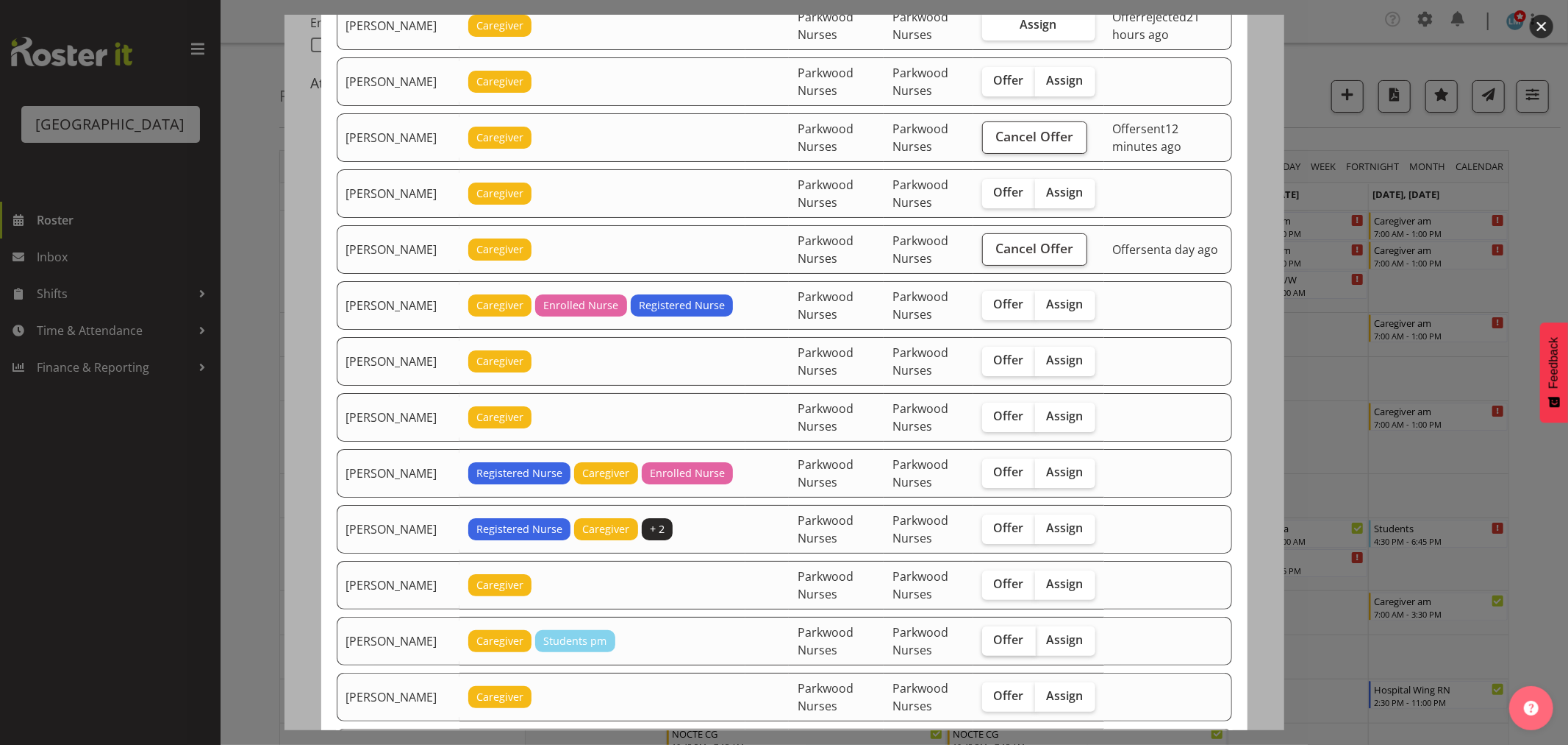
click at [994, 637] on label "Offer" at bounding box center [1008, 641] width 54 height 29
click at [992, 637] on input "Offer" at bounding box center [987, 640] width 10 height 10
checkbox input "true"
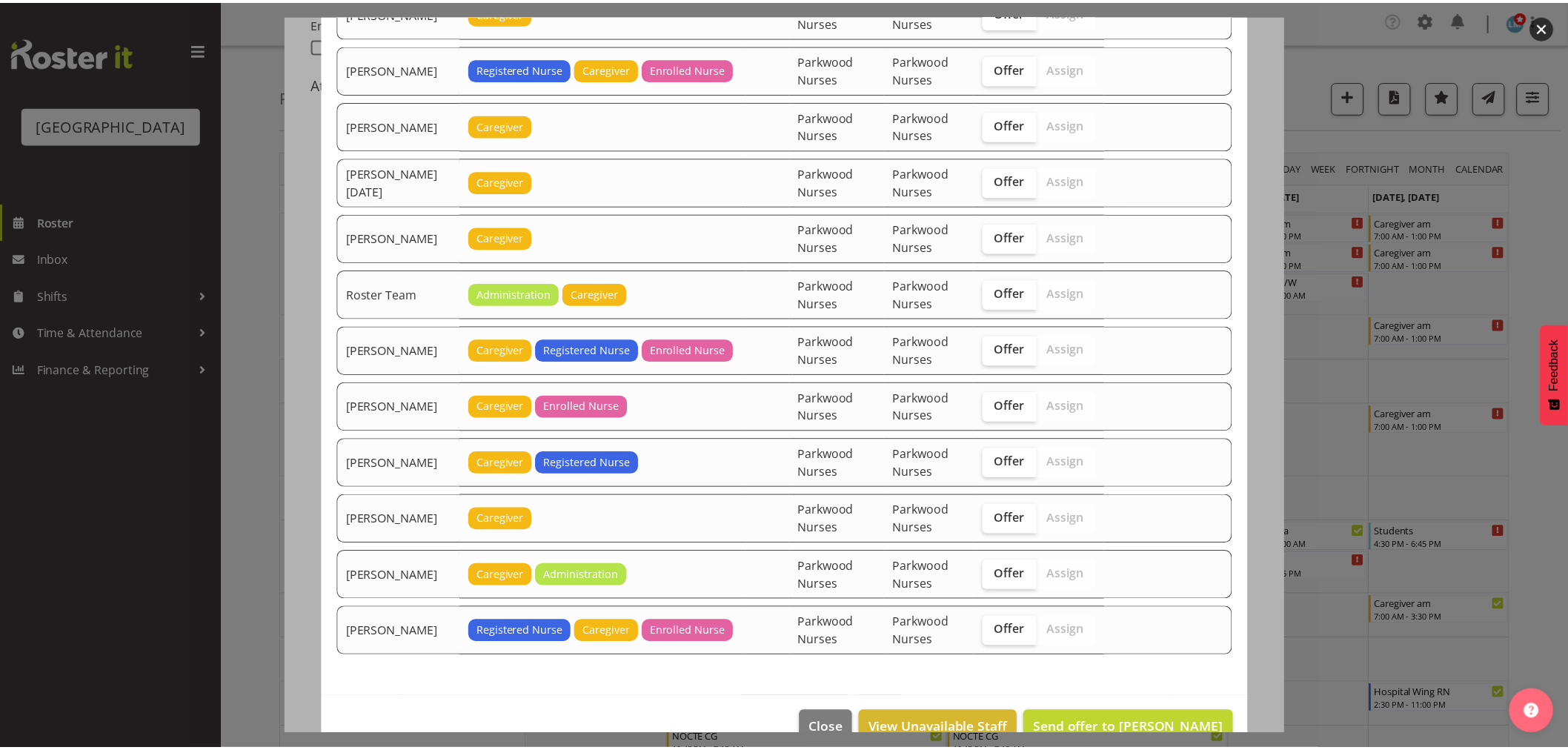
scroll to position [1848, 0]
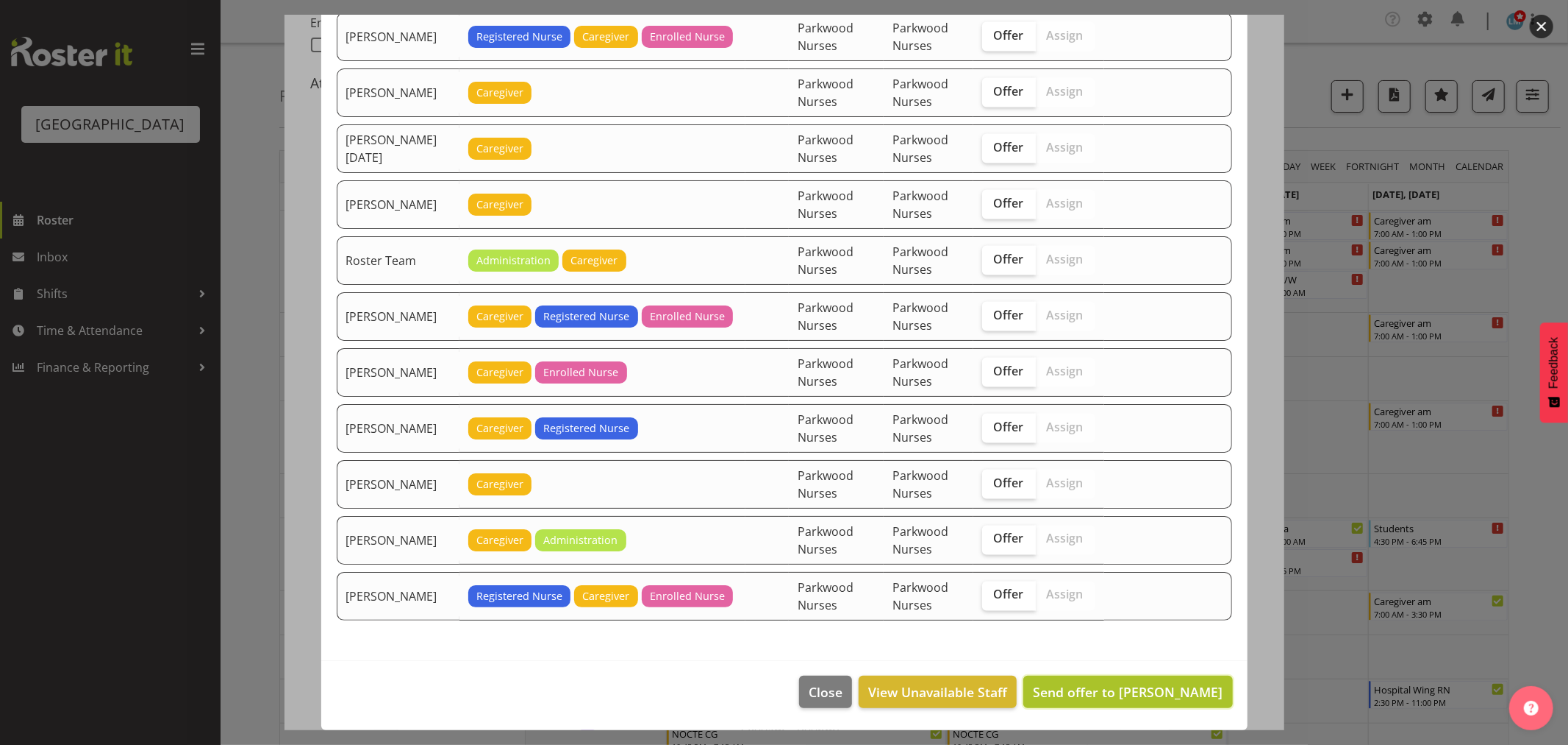
click at [1155, 694] on span "Send offer to [PERSON_NAME]" at bounding box center [1127, 691] width 190 height 18
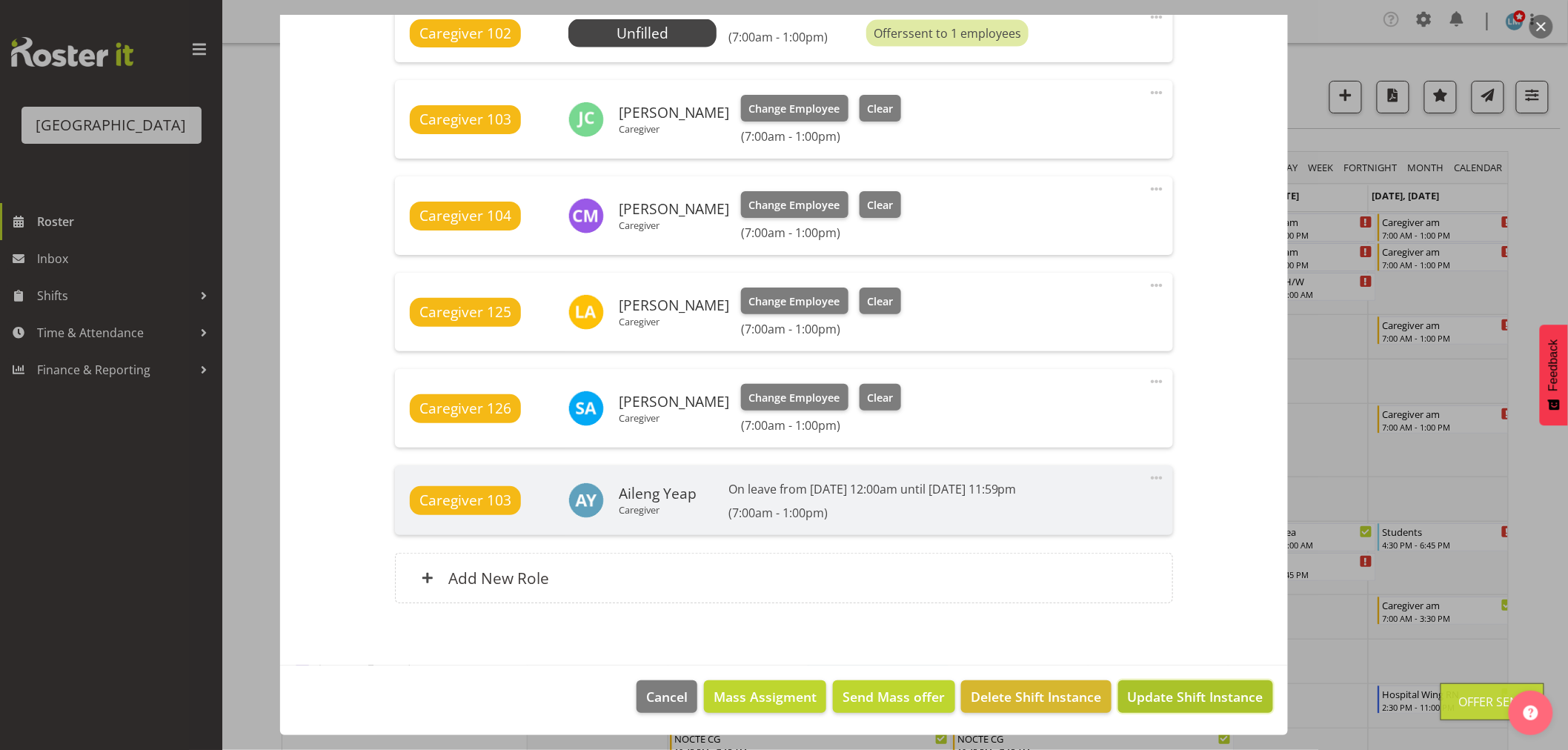
click at [1164, 705] on span "Update Shift Instance" at bounding box center [1195, 696] width 135 height 20
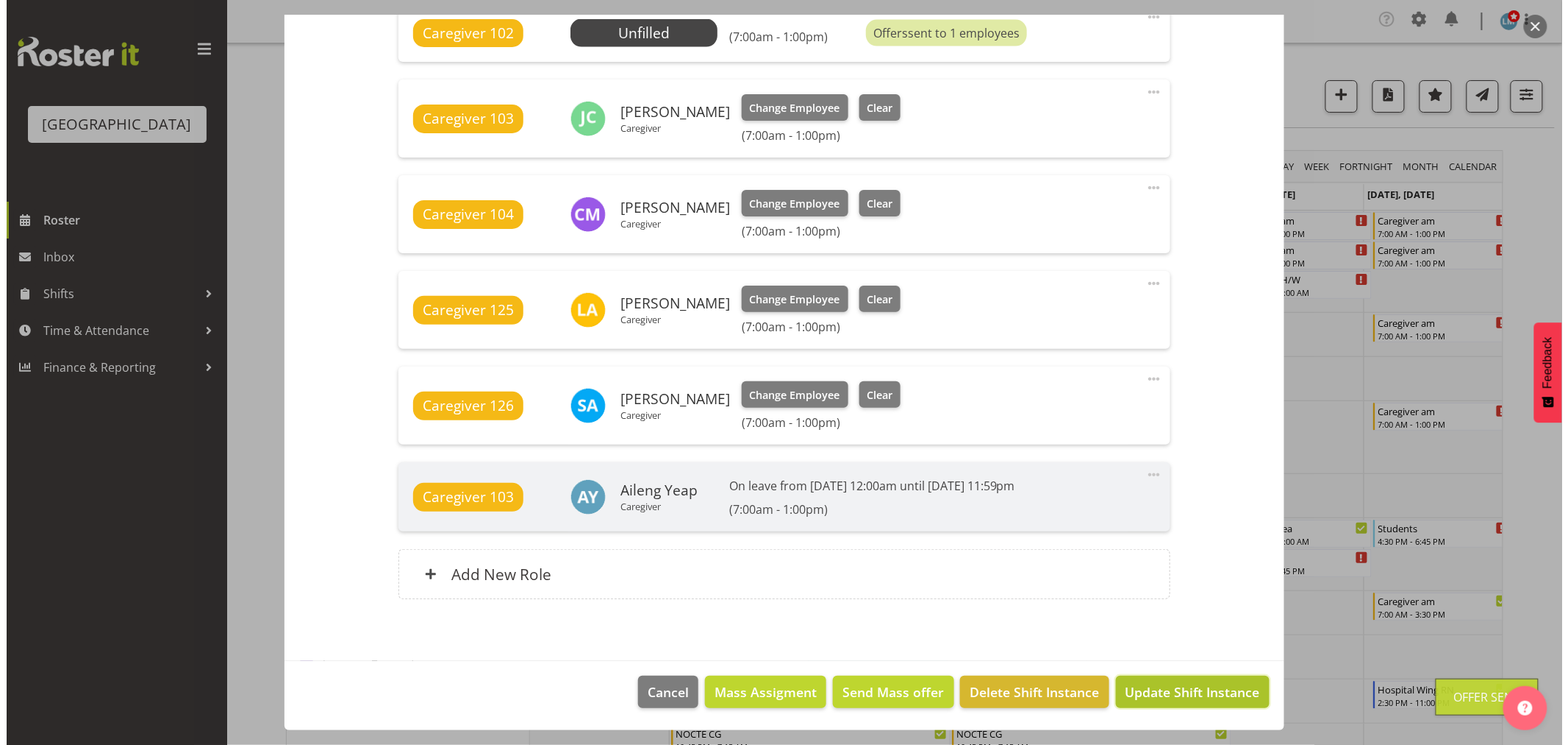
scroll to position [849, 0]
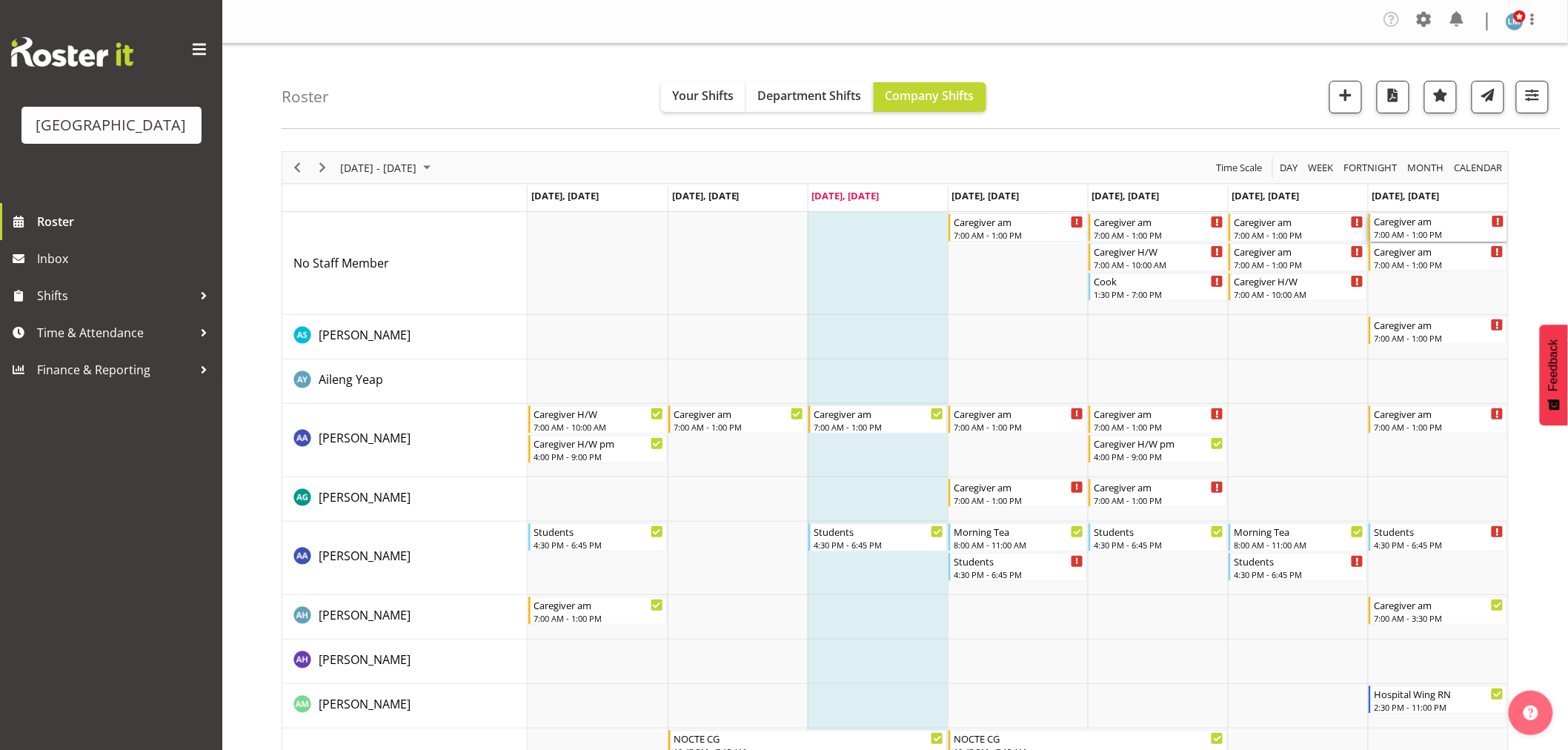
click at [1400, 234] on div "7:00 AM - 1:00 PM" at bounding box center [1439, 234] width 130 height 12
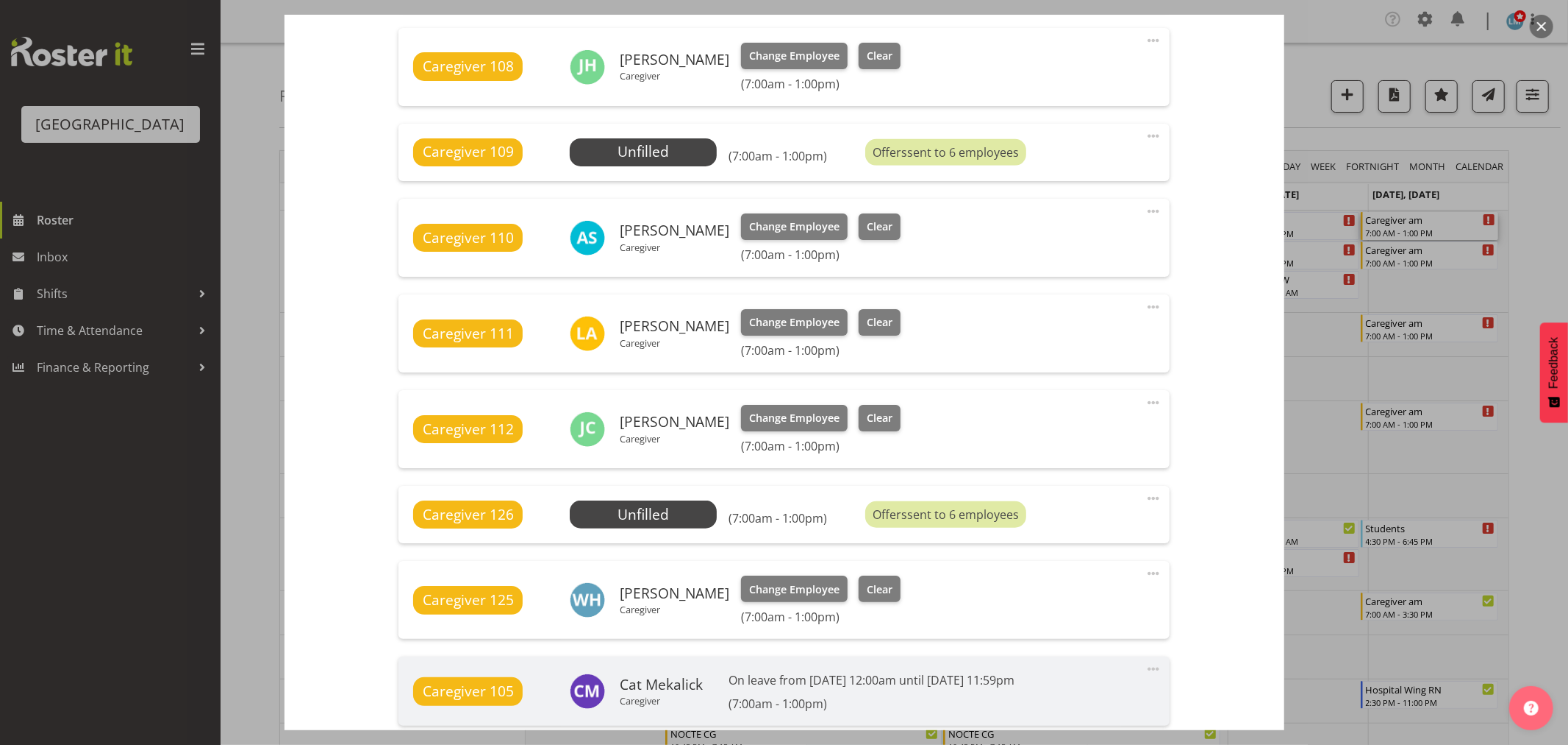
scroll to position [817, 0]
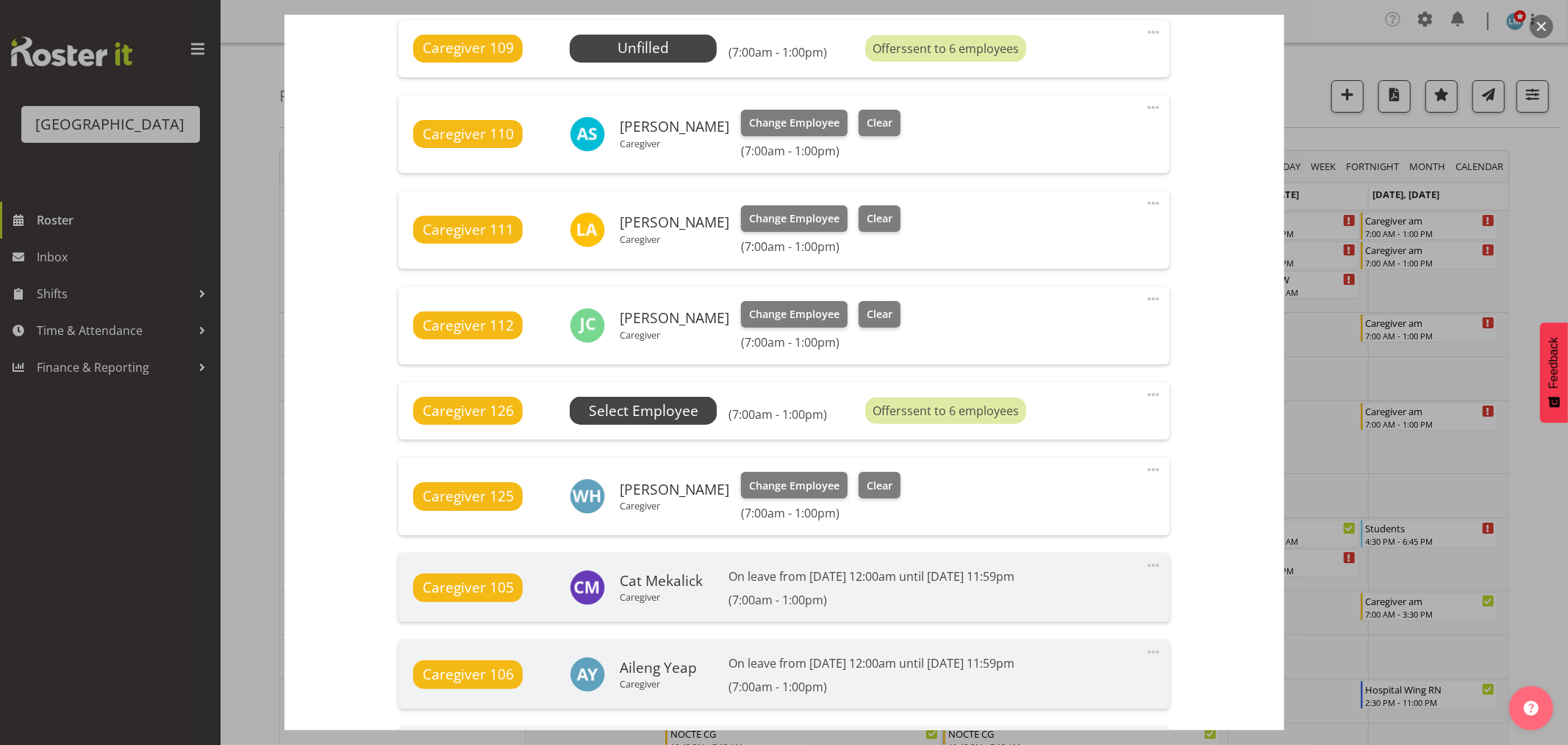
click at [682, 410] on span "Select Employee" at bounding box center [643, 411] width 110 height 21
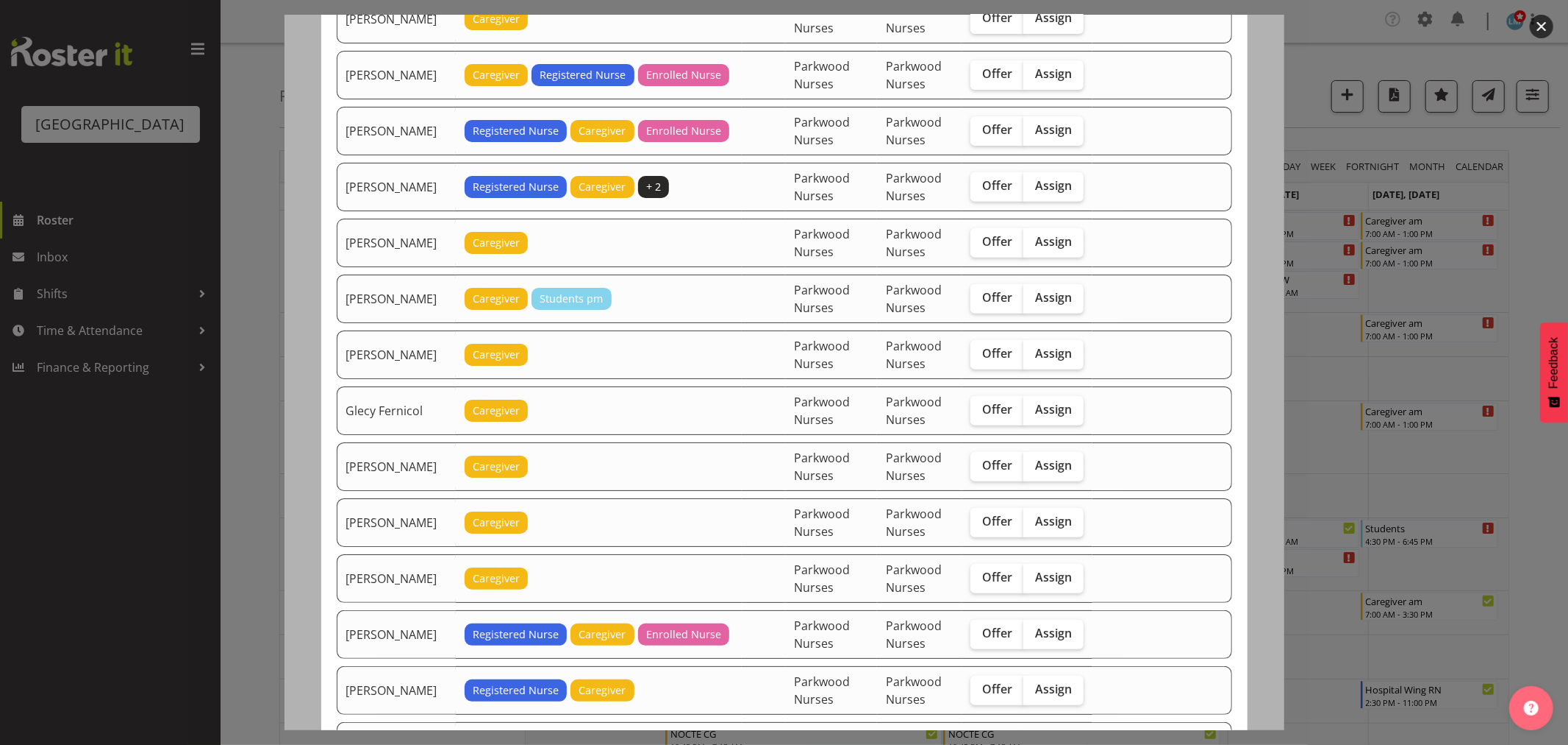
scroll to position [446, 0]
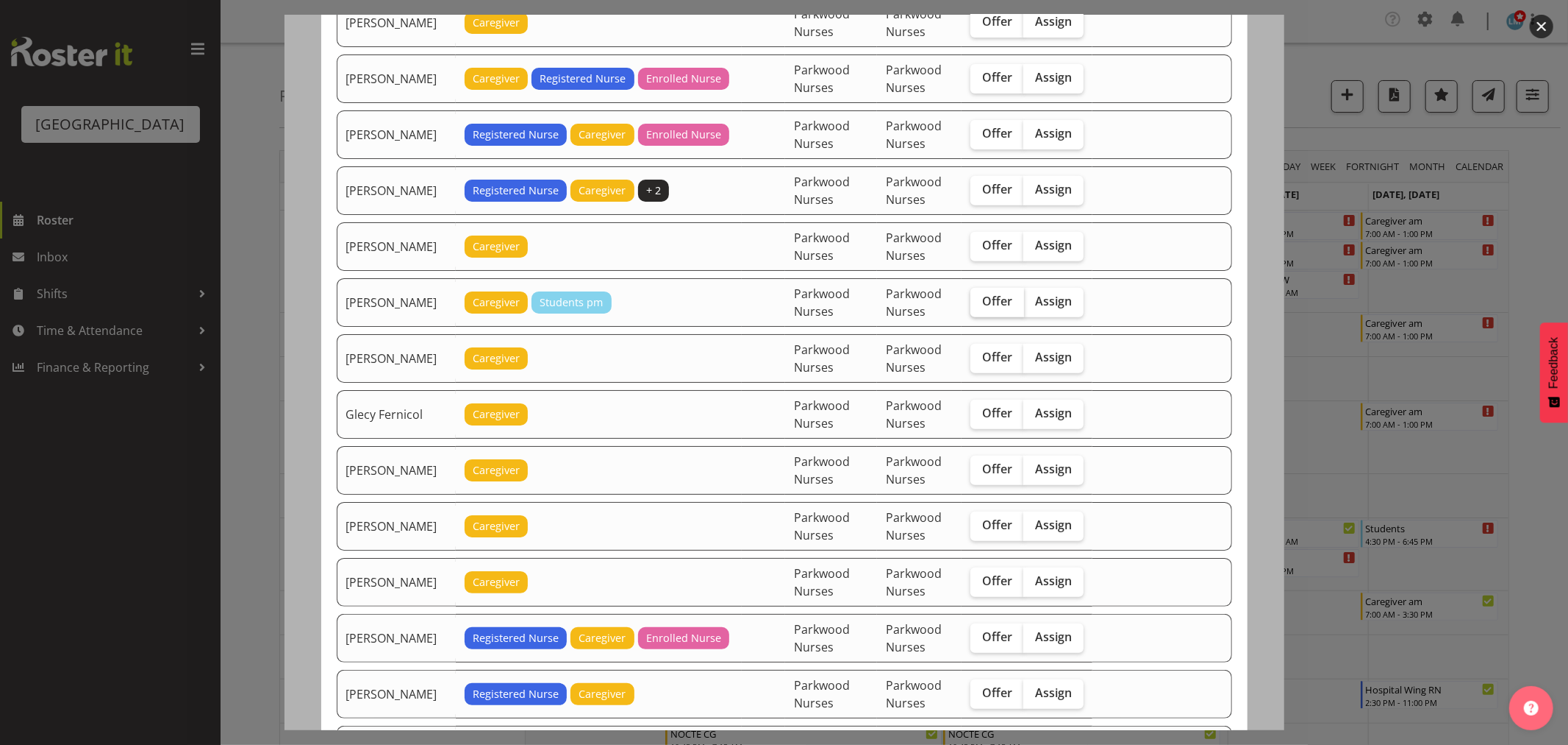
click at [1024, 306] on label "Offer" at bounding box center [997, 302] width 54 height 29
click at [980, 306] on input "Offer" at bounding box center [975, 301] width 10 height 10
checkbox input "true"
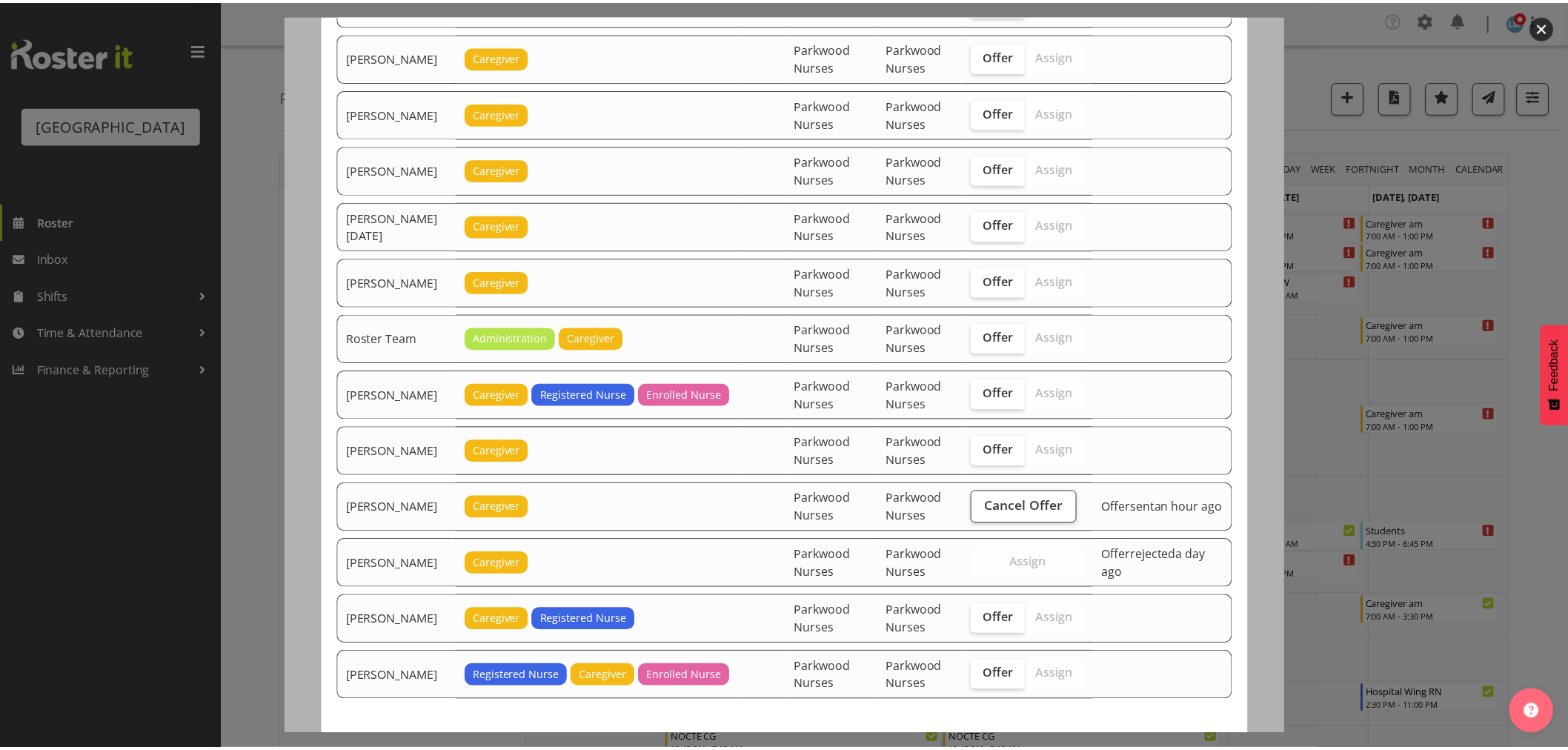
scroll to position [1848, 0]
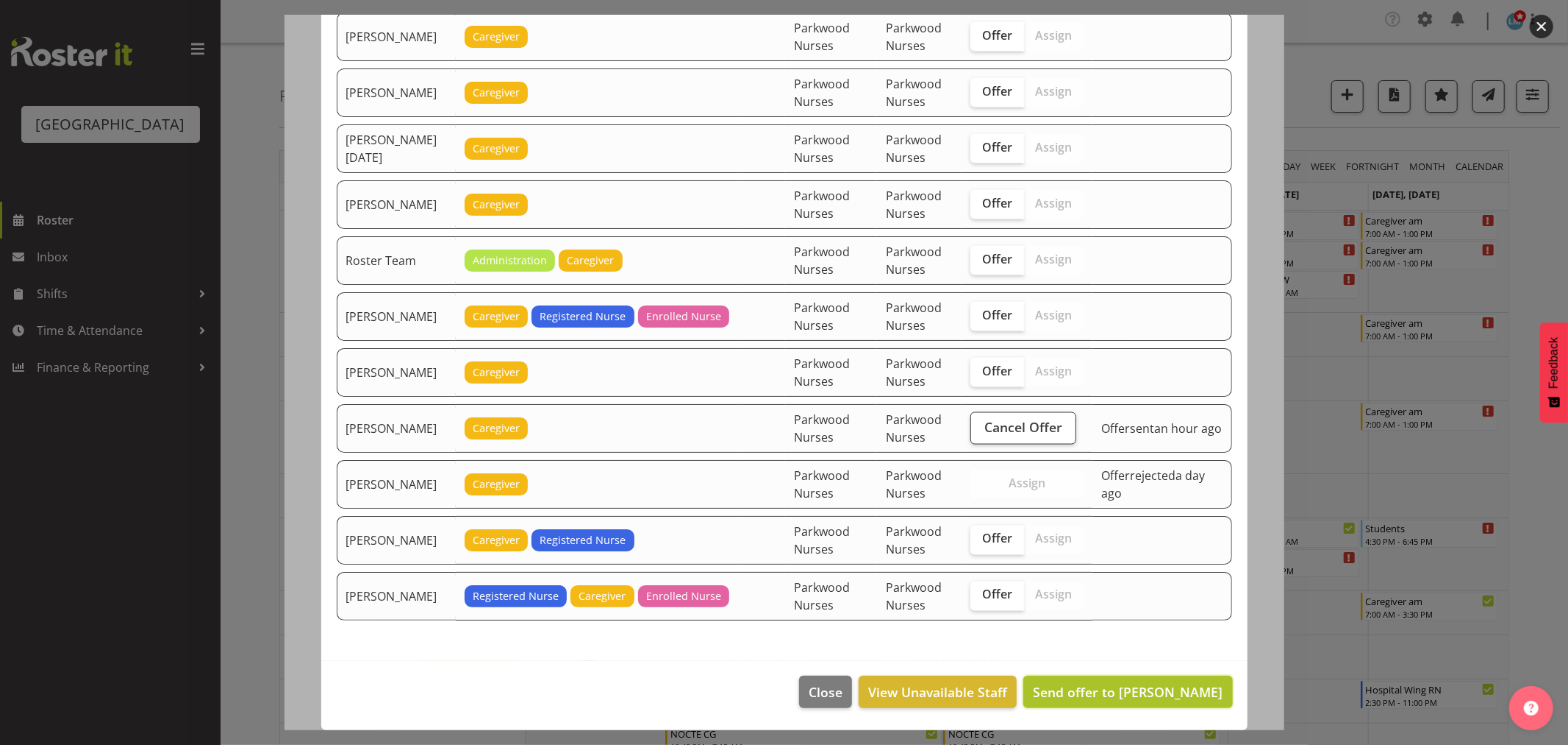
click at [1153, 693] on span "Send offer to [PERSON_NAME]" at bounding box center [1127, 691] width 190 height 18
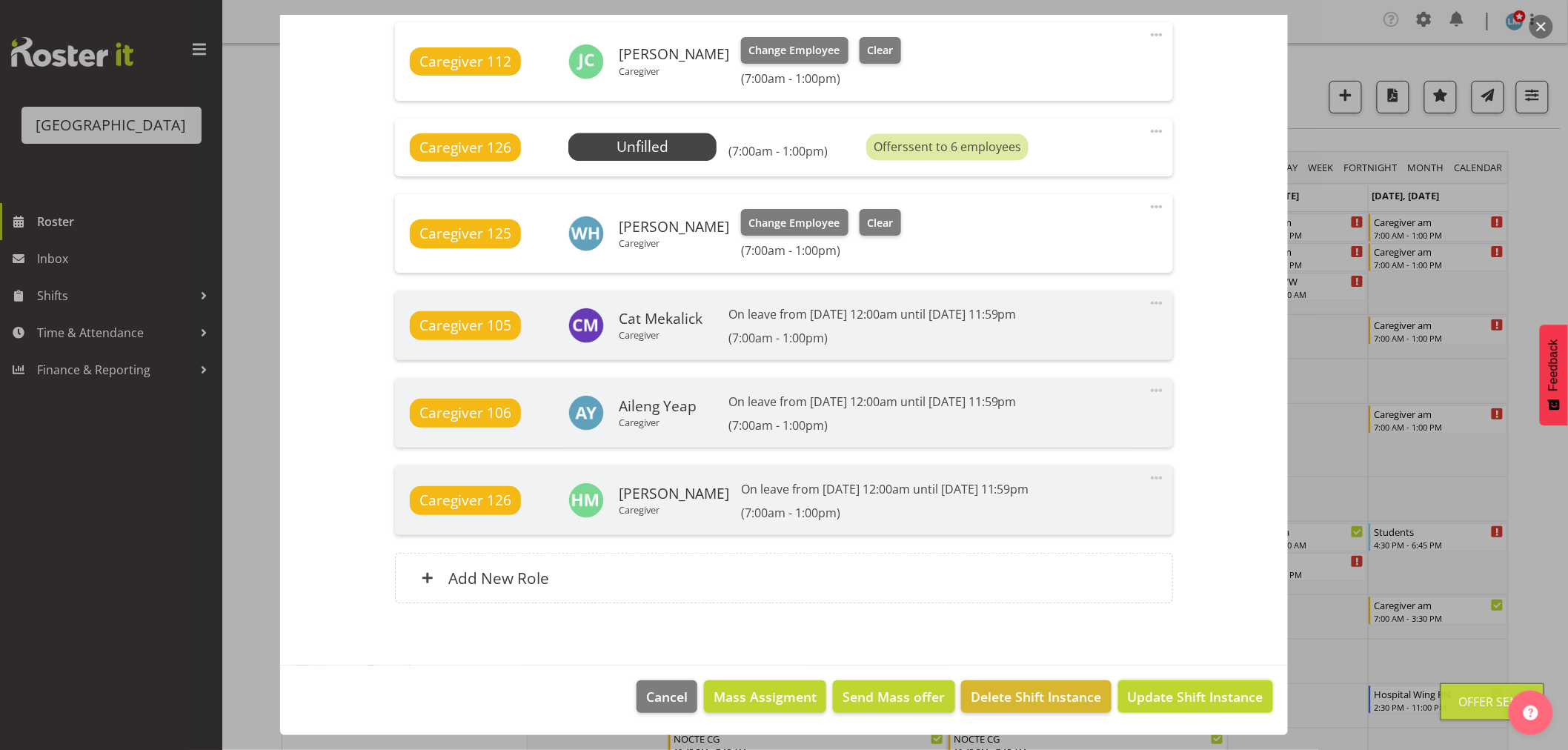
click at [1162, 698] on span "Update Shift Instance" at bounding box center [1195, 696] width 135 height 20
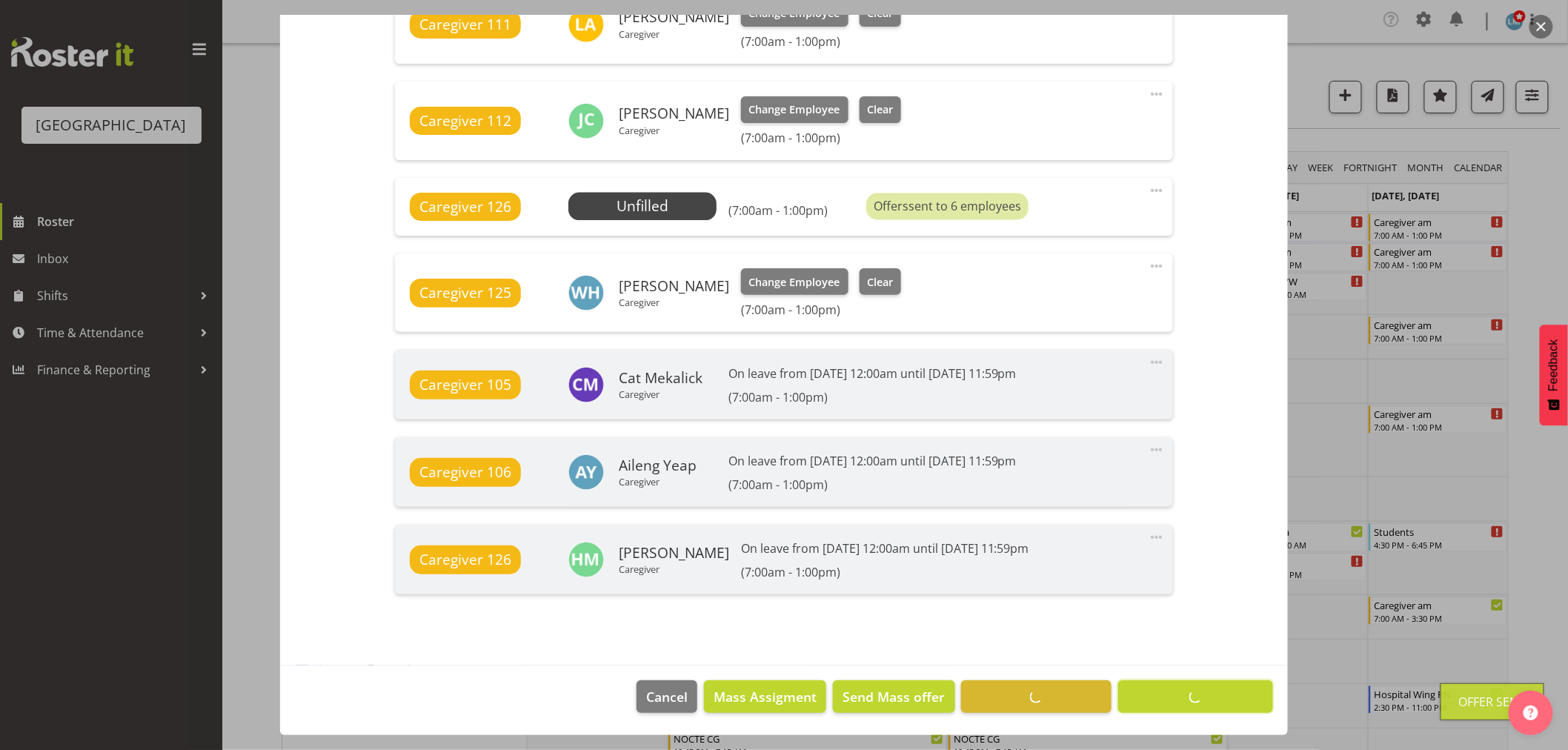
scroll to position [1029, 0]
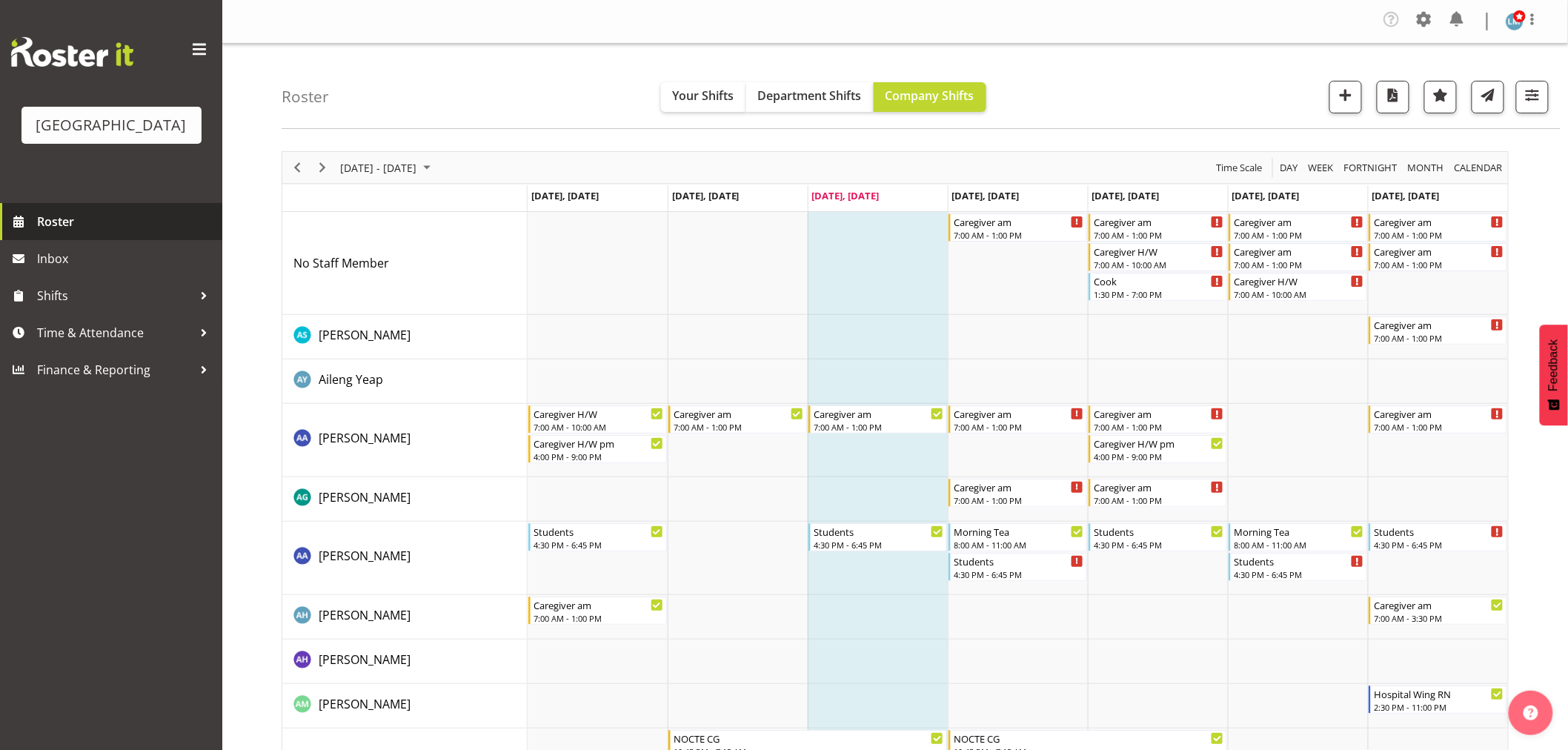
click at [65, 232] on span "Roster" at bounding box center [126, 222] width 177 height 23
click at [435, 173] on span "September 08 - 14, 2025" at bounding box center [427, 168] width 18 height 19
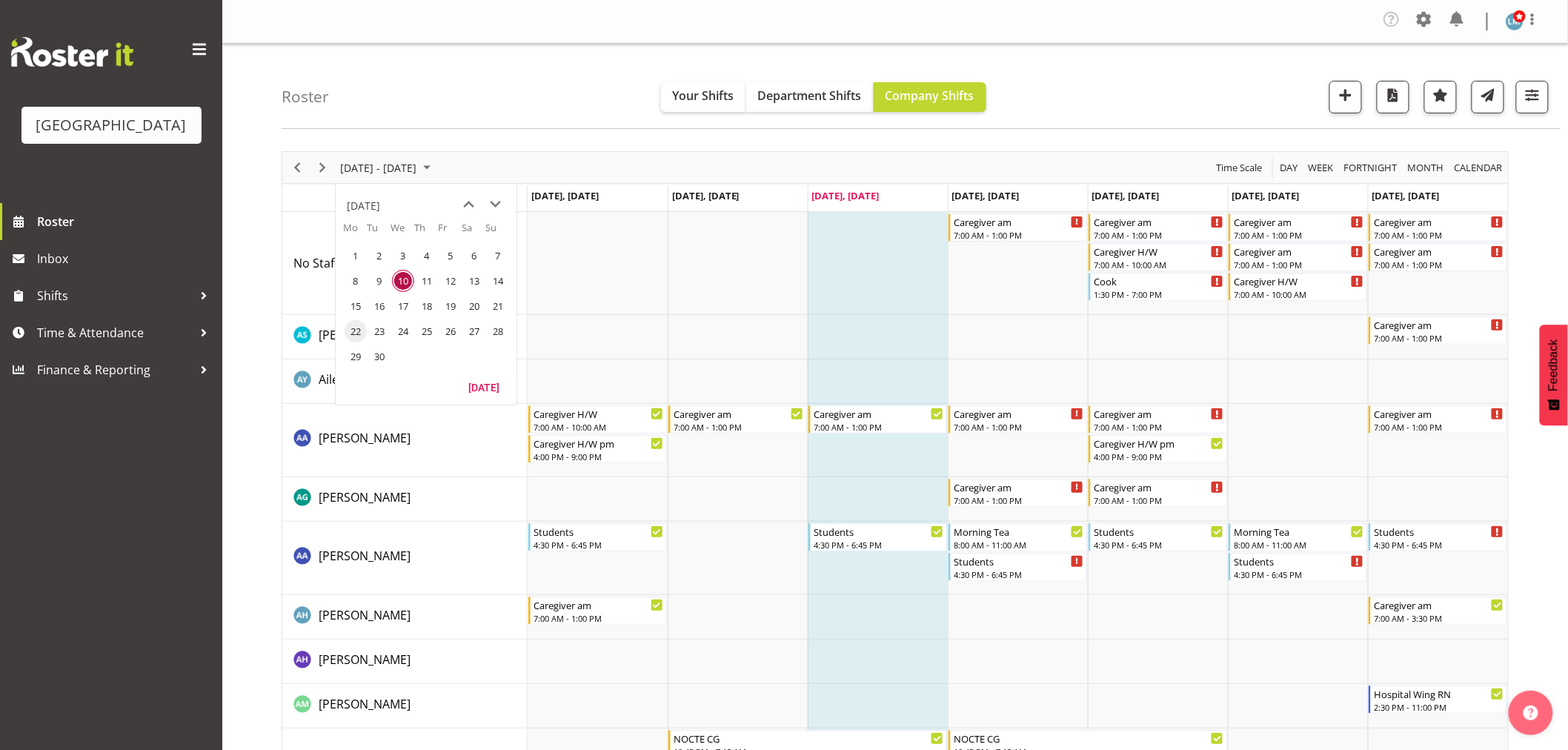
click at [353, 333] on span "22" at bounding box center [355, 330] width 23 height 23
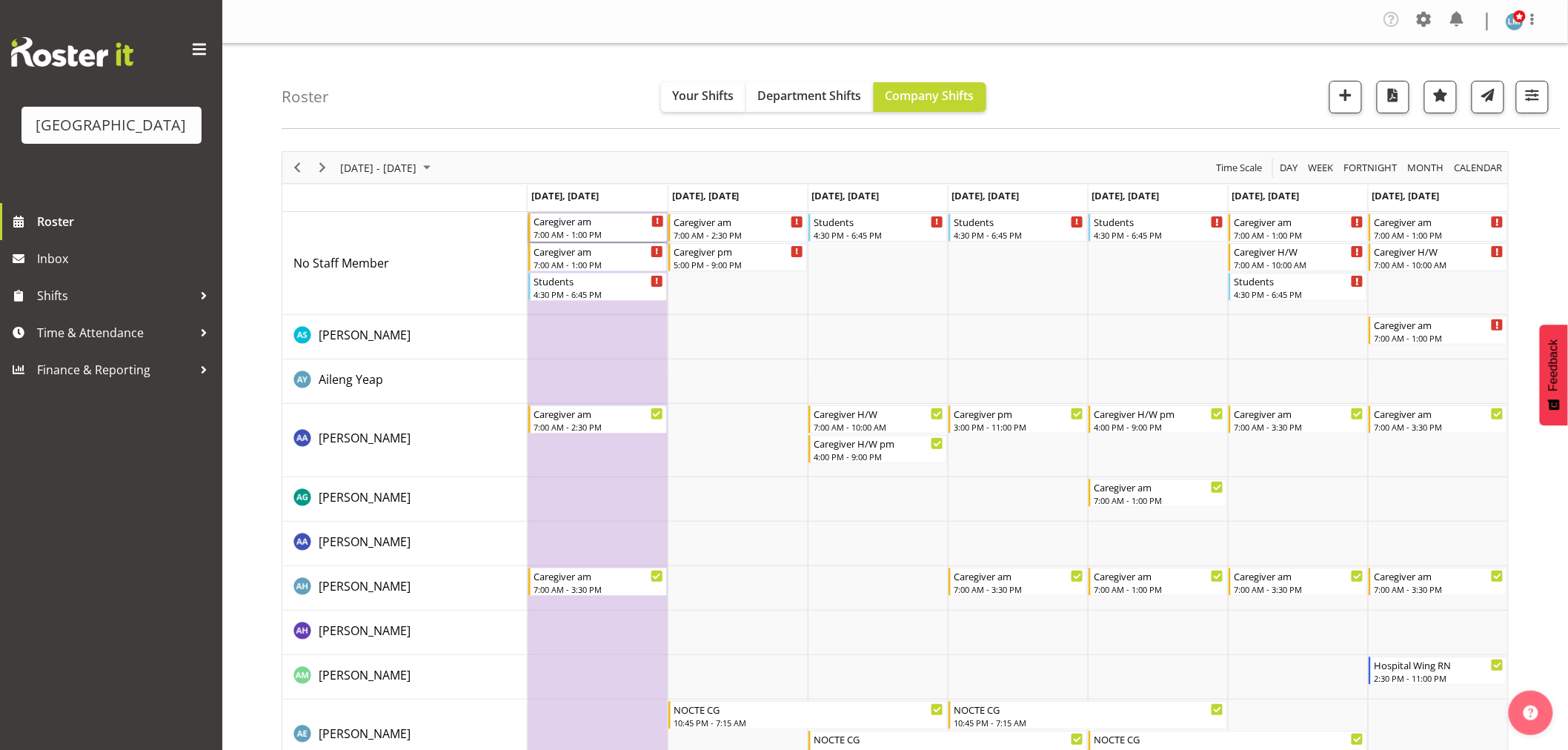
click at [583, 223] on div "Caregiver am" at bounding box center [598, 221] width 130 height 15
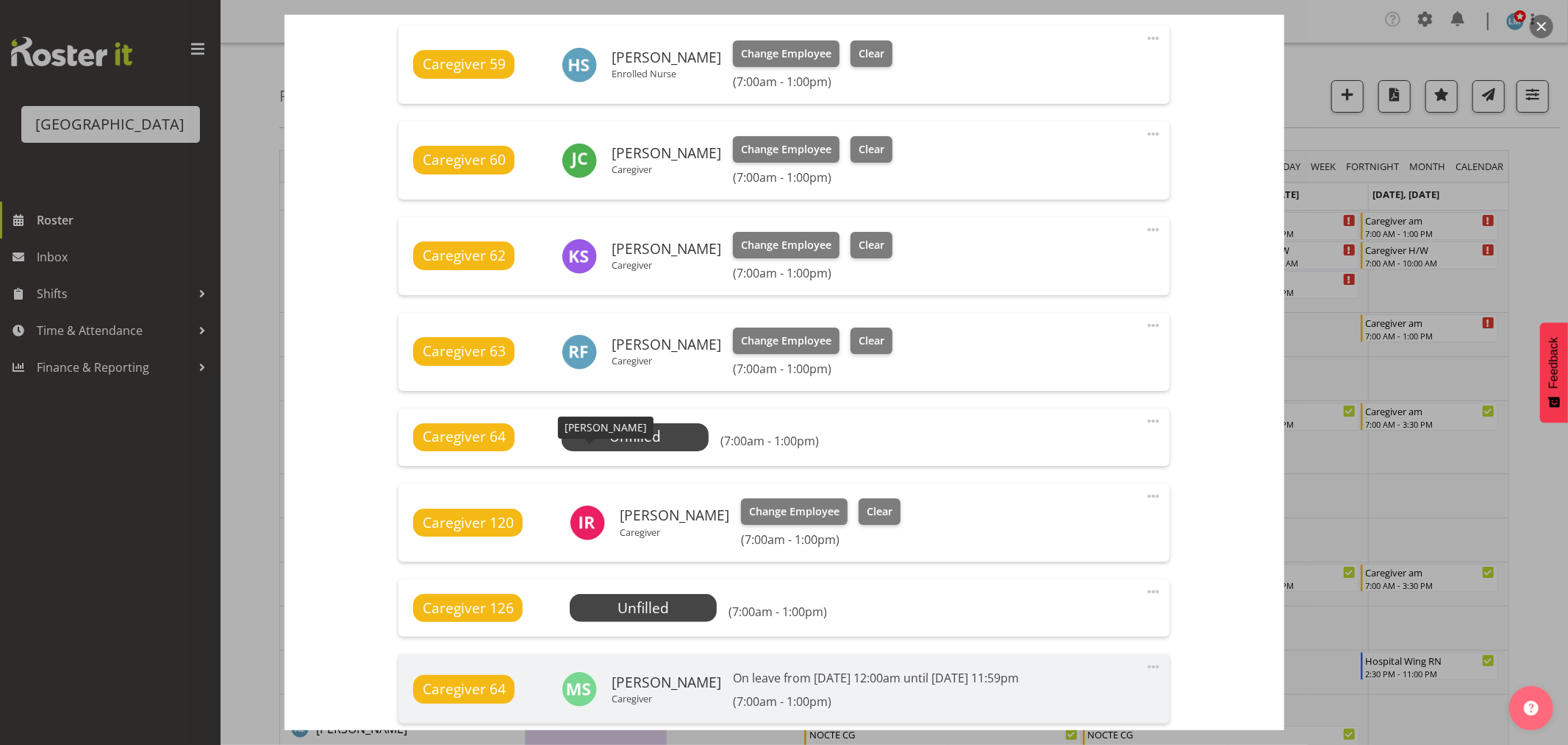
scroll to position [908, 0]
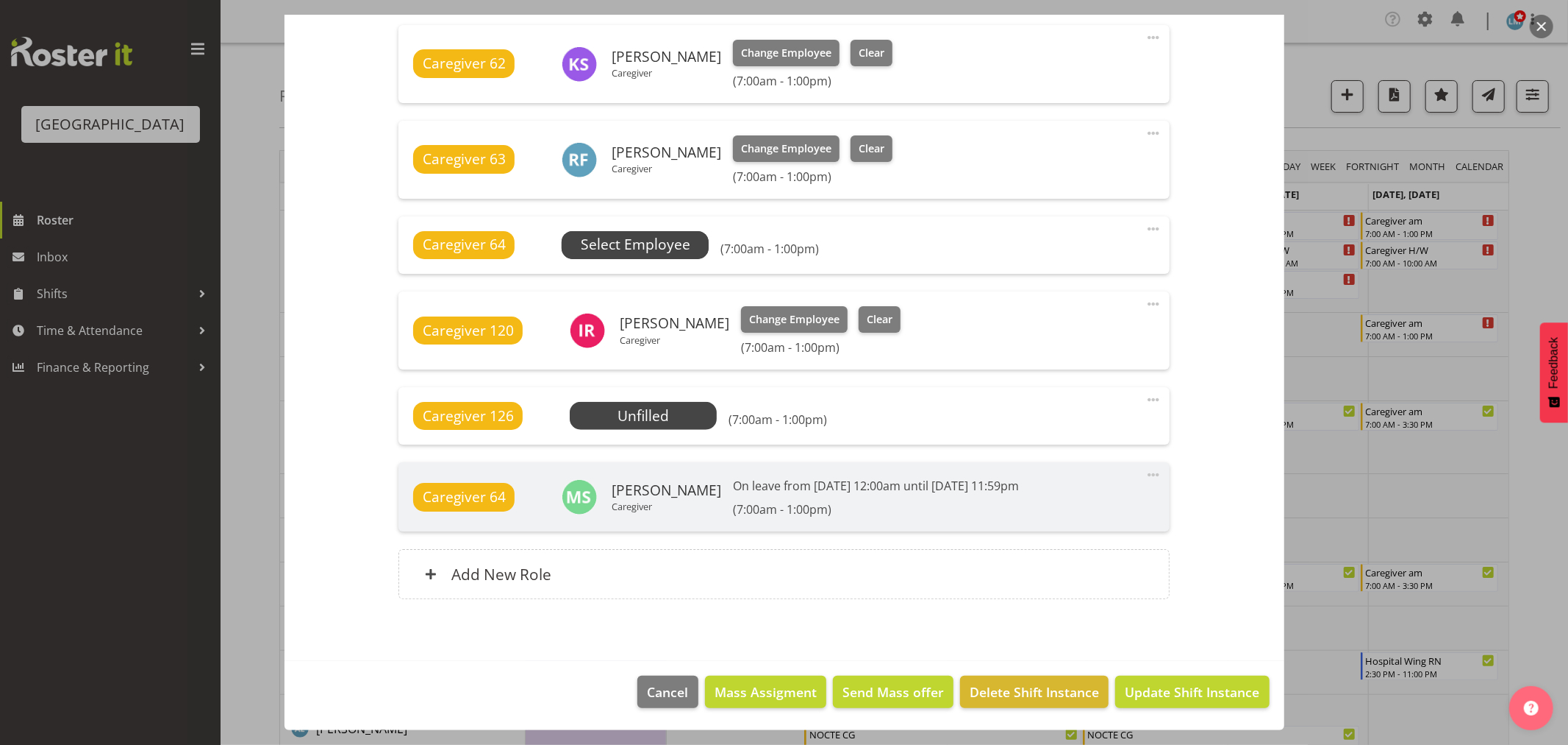
click at [652, 251] on span "Select Employee" at bounding box center [636, 244] width 110 height 21
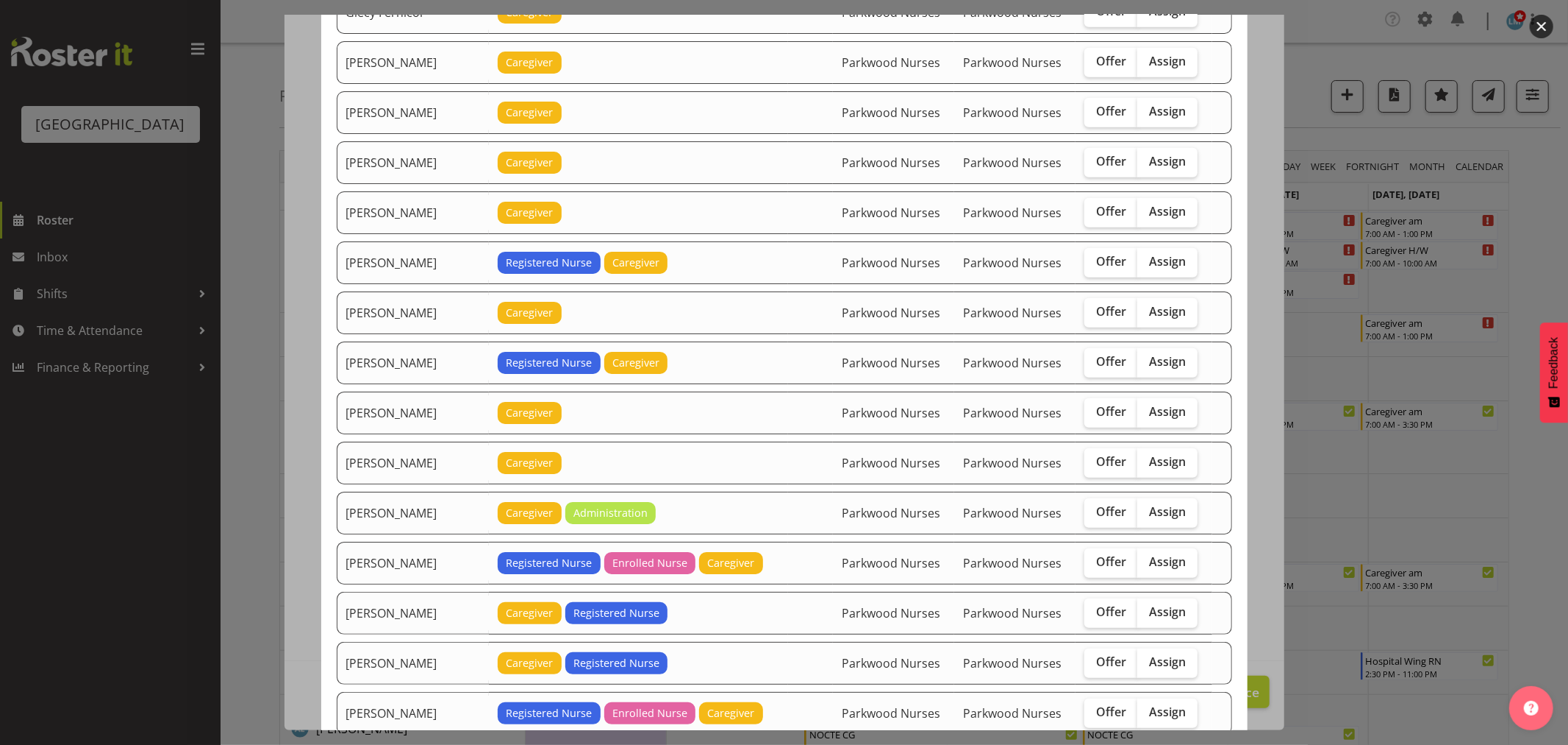
scroll to position [899, 0]
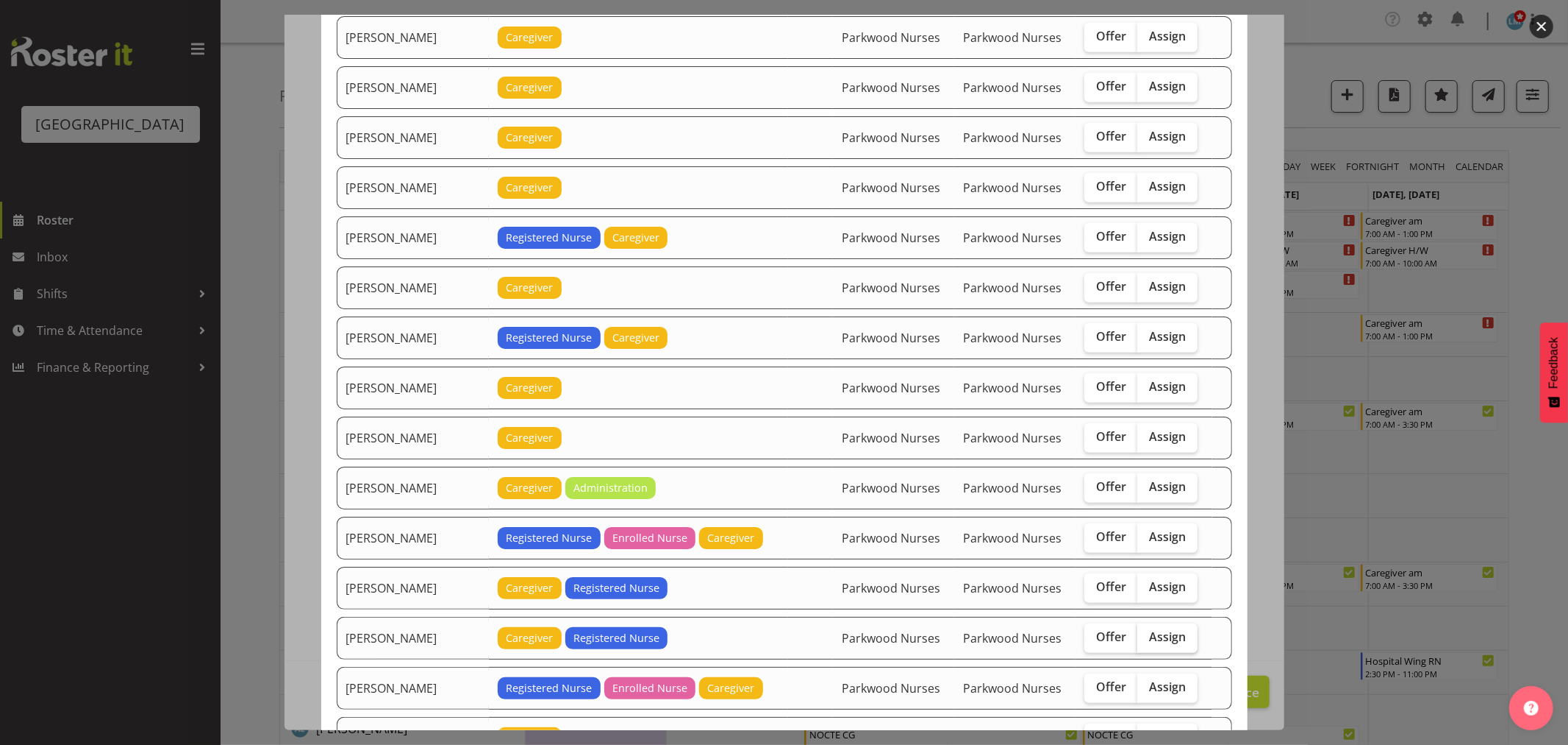
click at [1152, 640] on span "Assign" at bounding box center [1168, 636] width 37 height 15
click at [1148, 640] on input "Assign" at bounding box center [1143, 637] width 10 height 10
checkbox input "true"
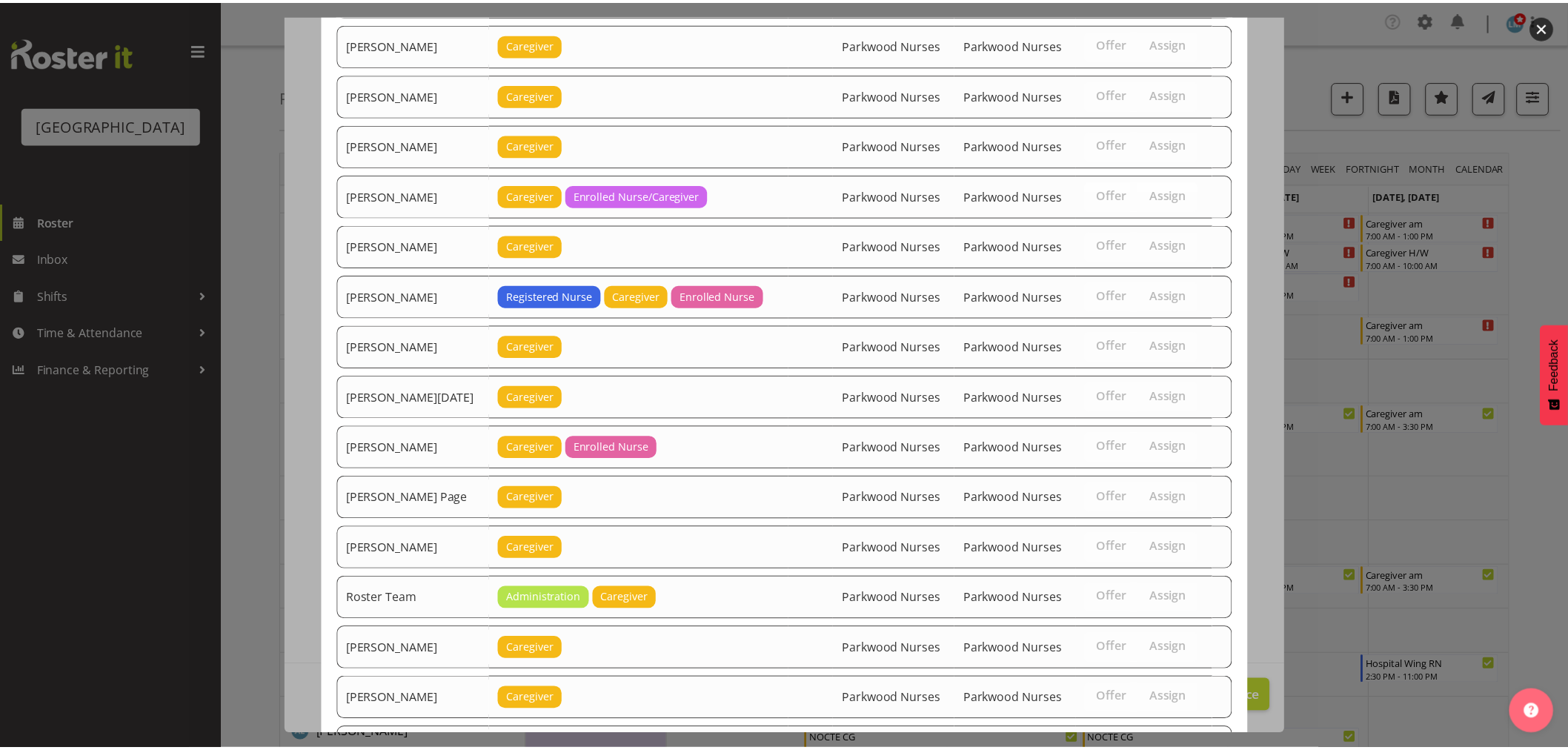
scroll to position [1857, 0]
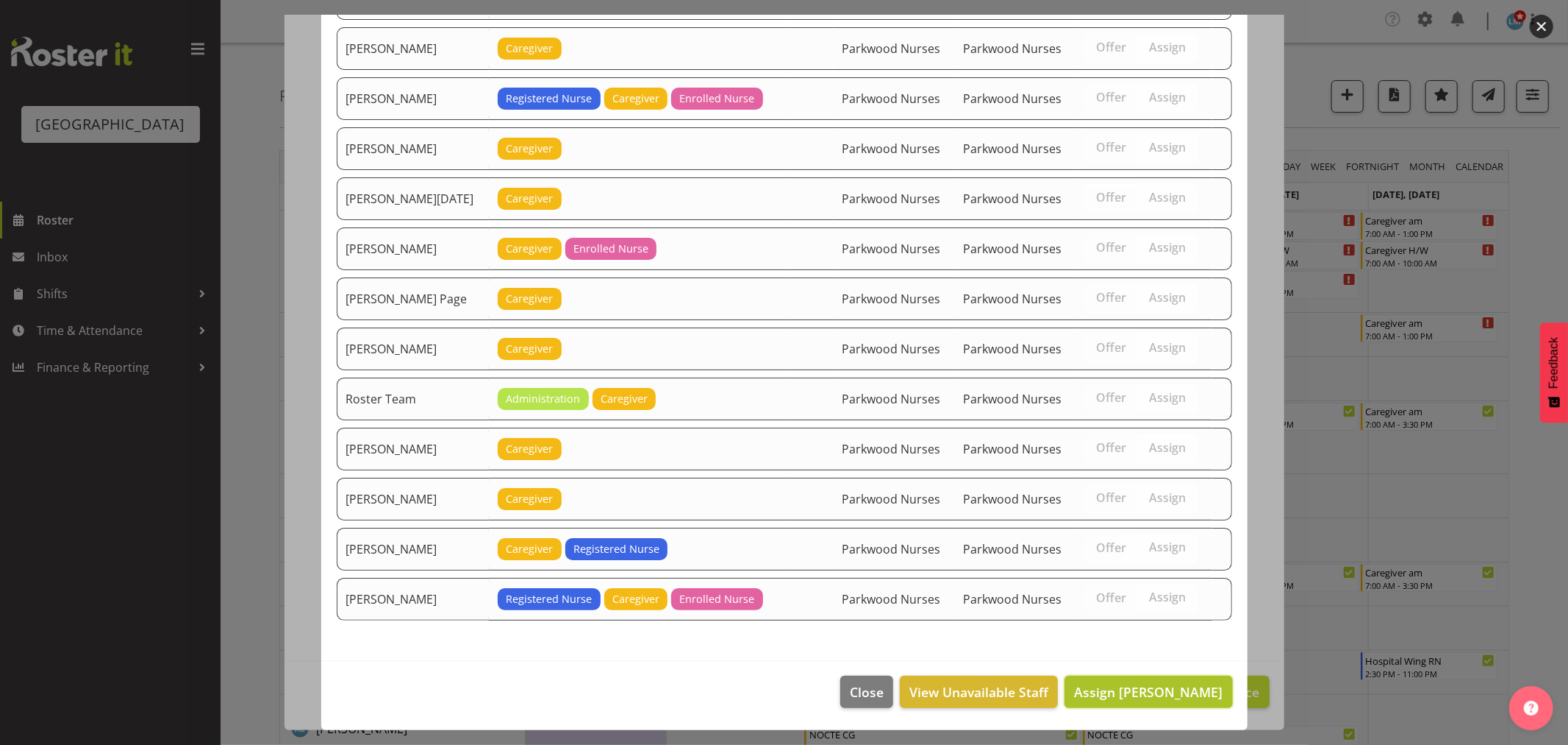
click at [1165, 686] on span "Assign Liz Brewer" at bounding box center [1149, 691] width 149 height 18
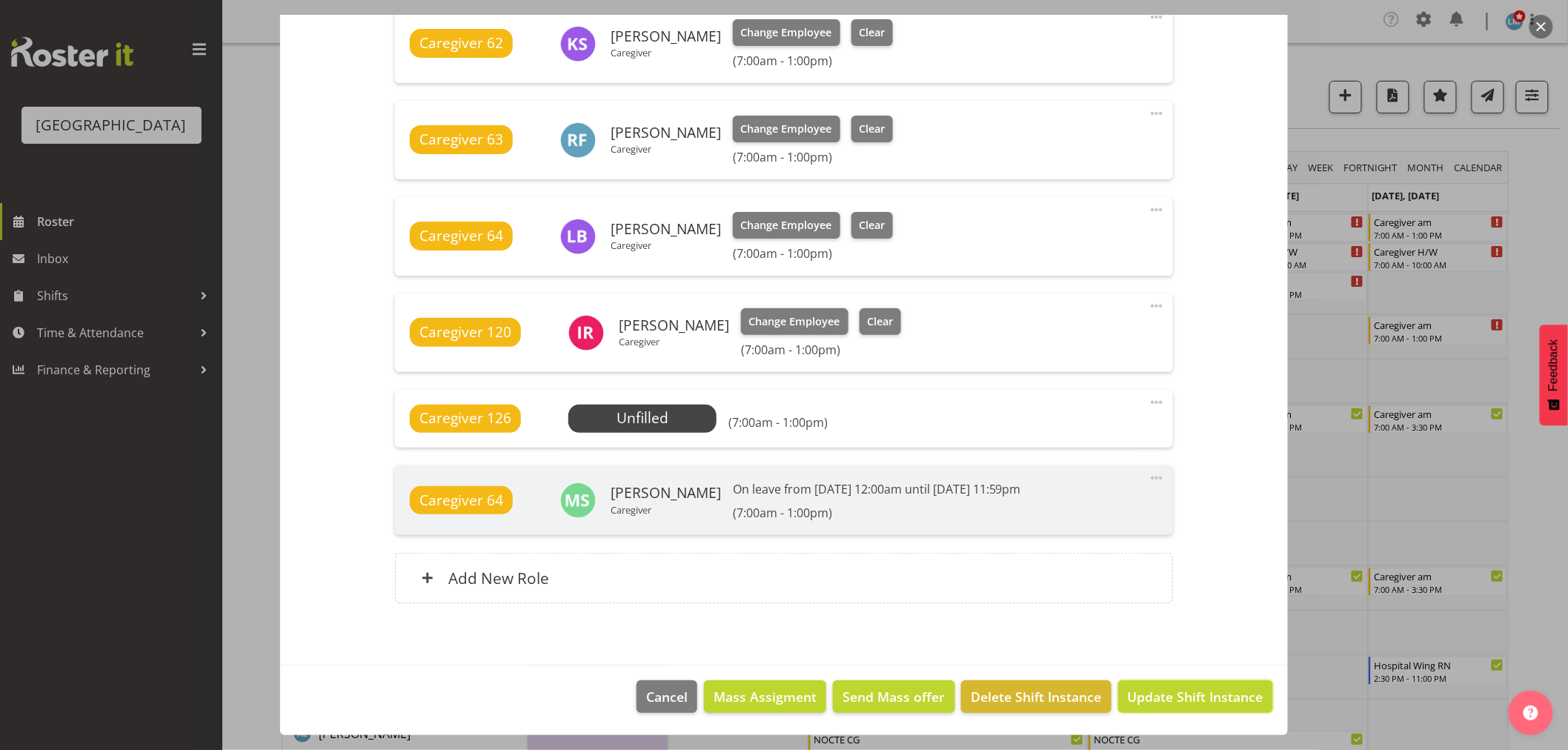
click at [1174, 690] on span "Update Shift Instance" at bounding box center [1195, 696] width 135 height 20
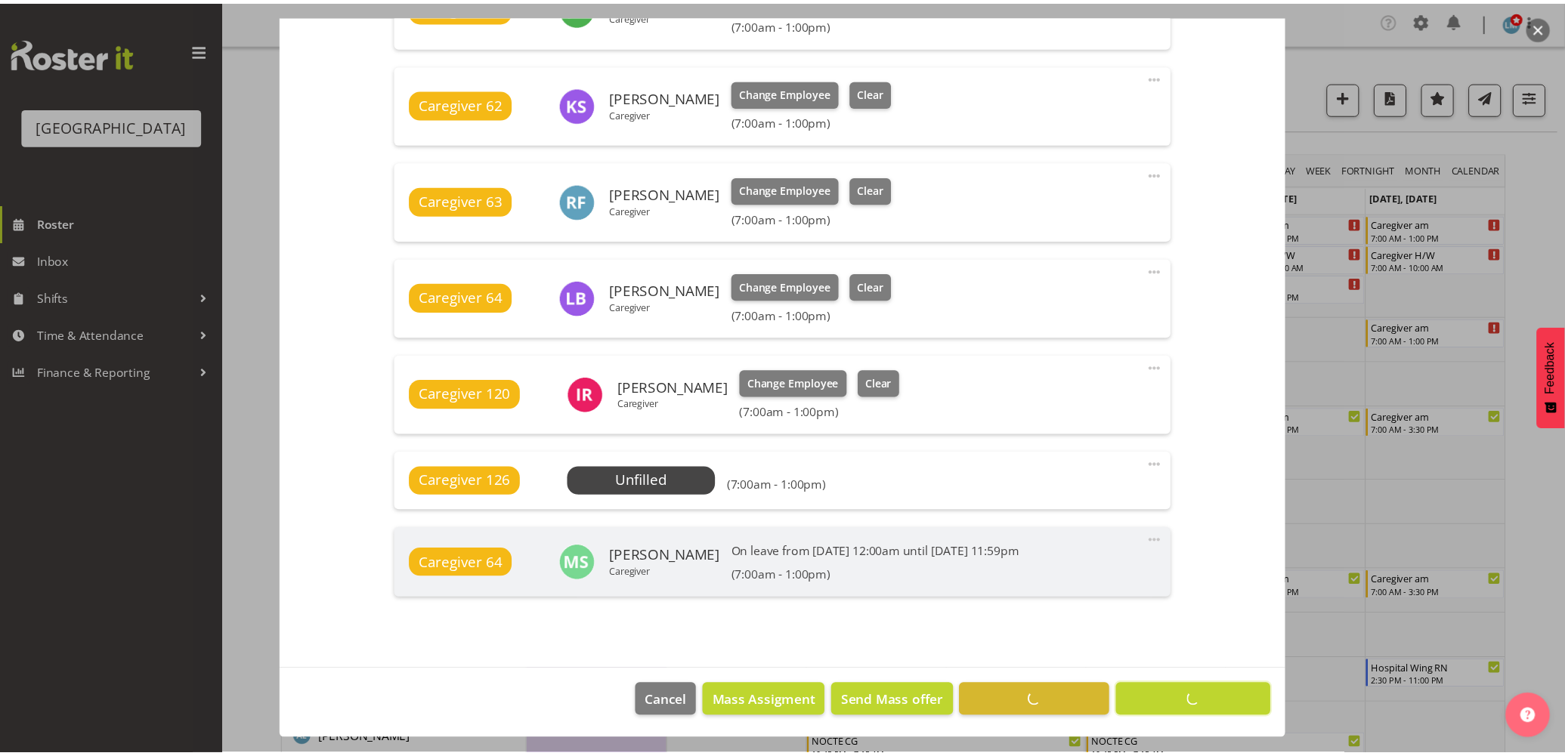
scroll to position [893, 0]
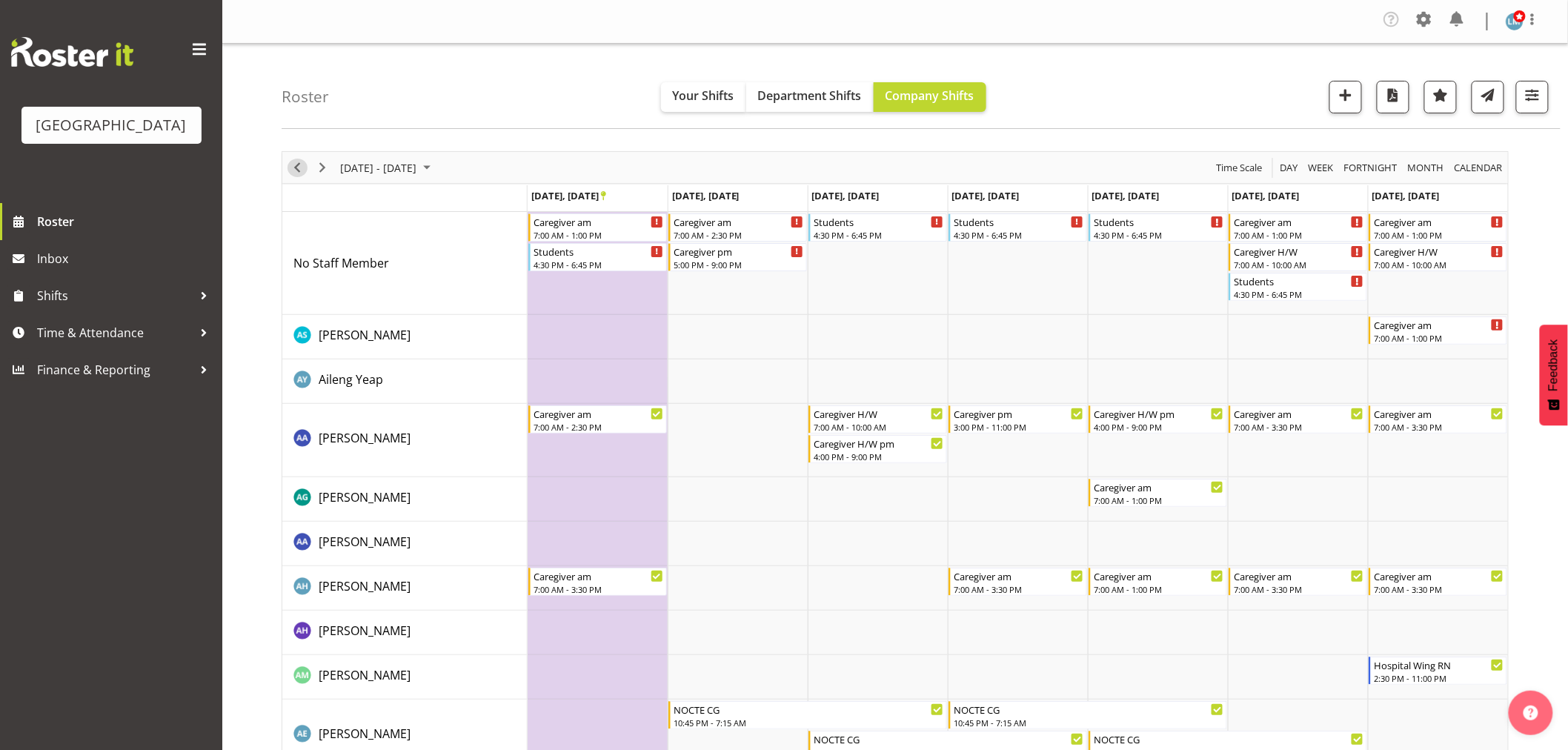
click at [301, 163] on span "Previous" at bounding box center [297, 168] width 18 height 19
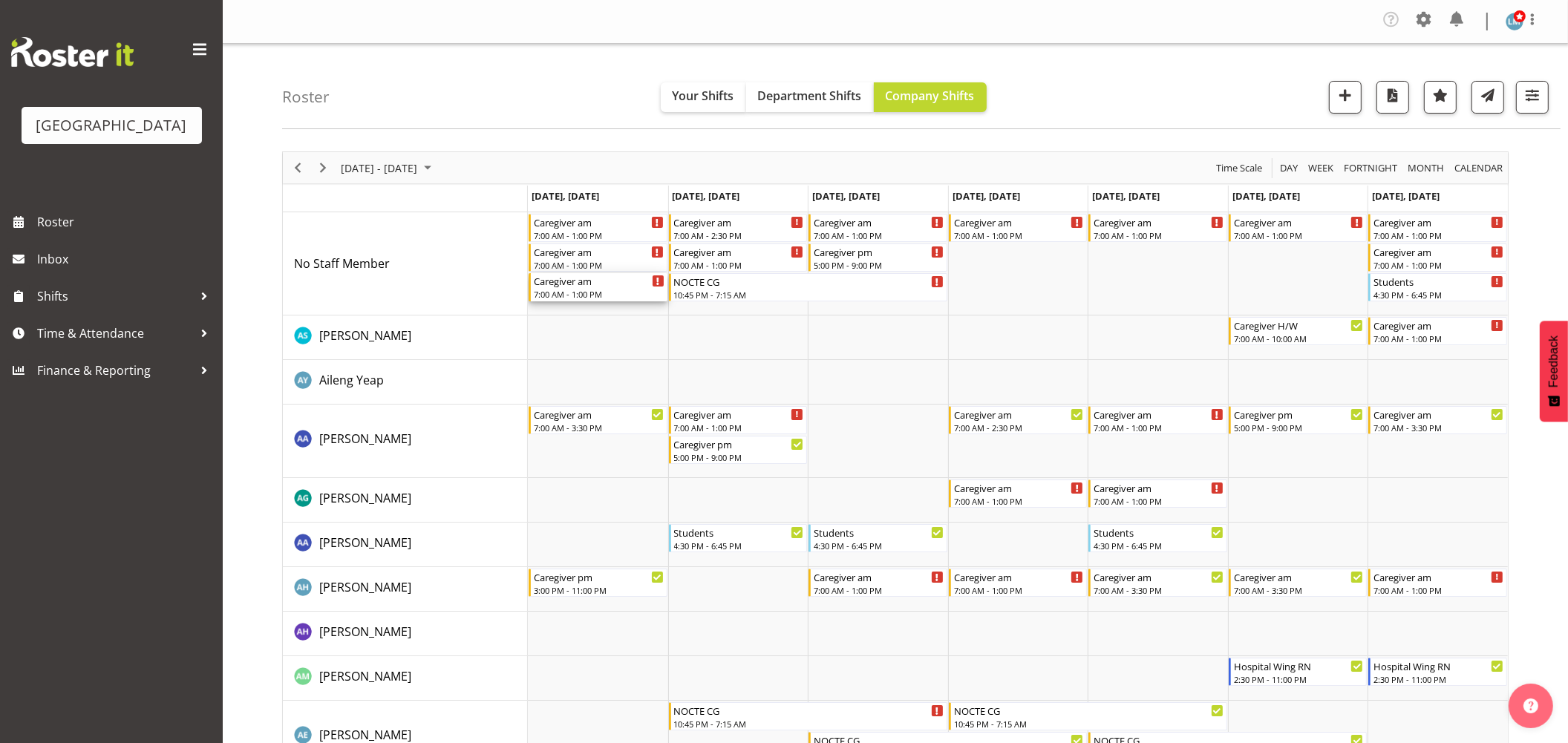
click at [548, 284] on div "Caregiver am" at bounding box center [598, 280] width 131 height 15
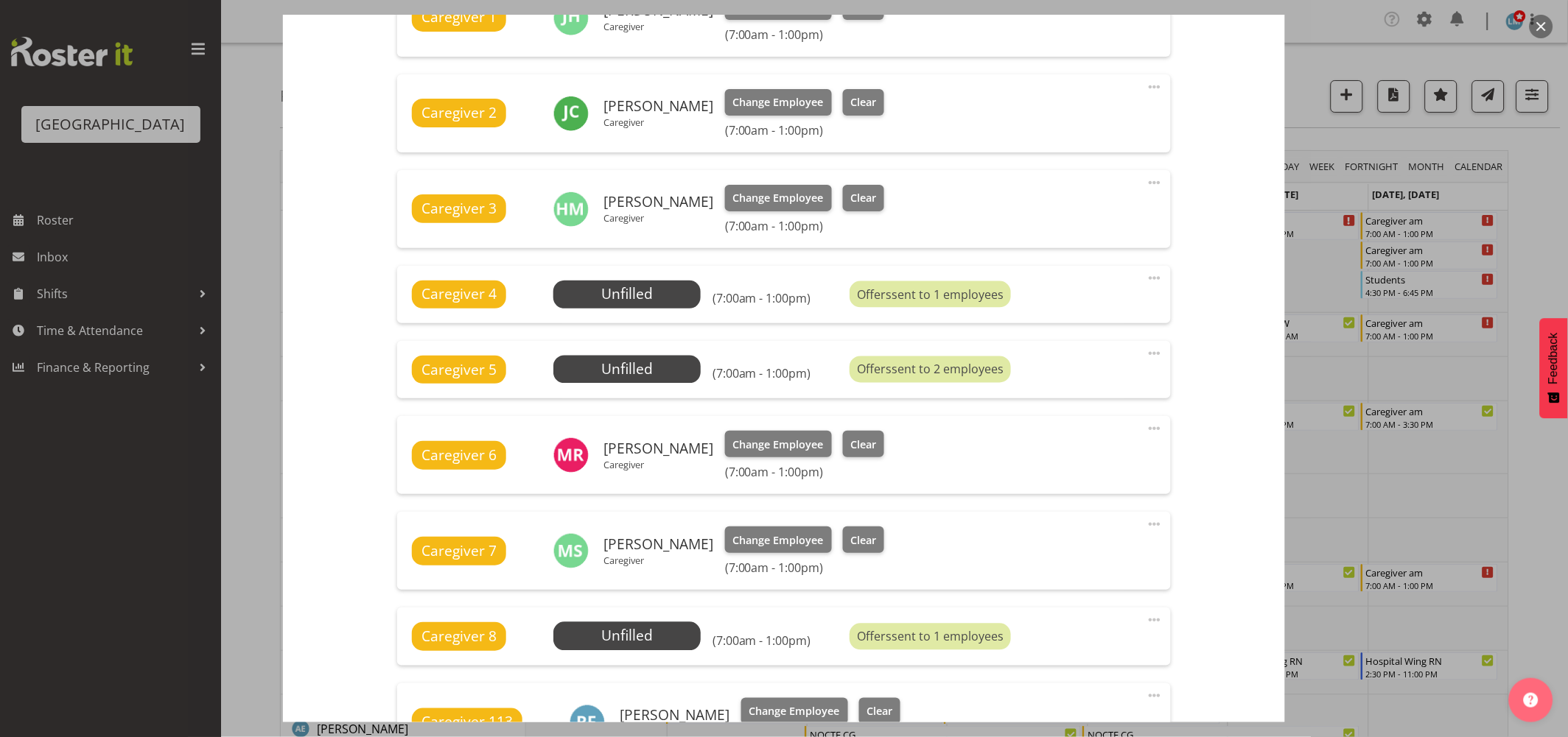
scroll to position [736, 0]
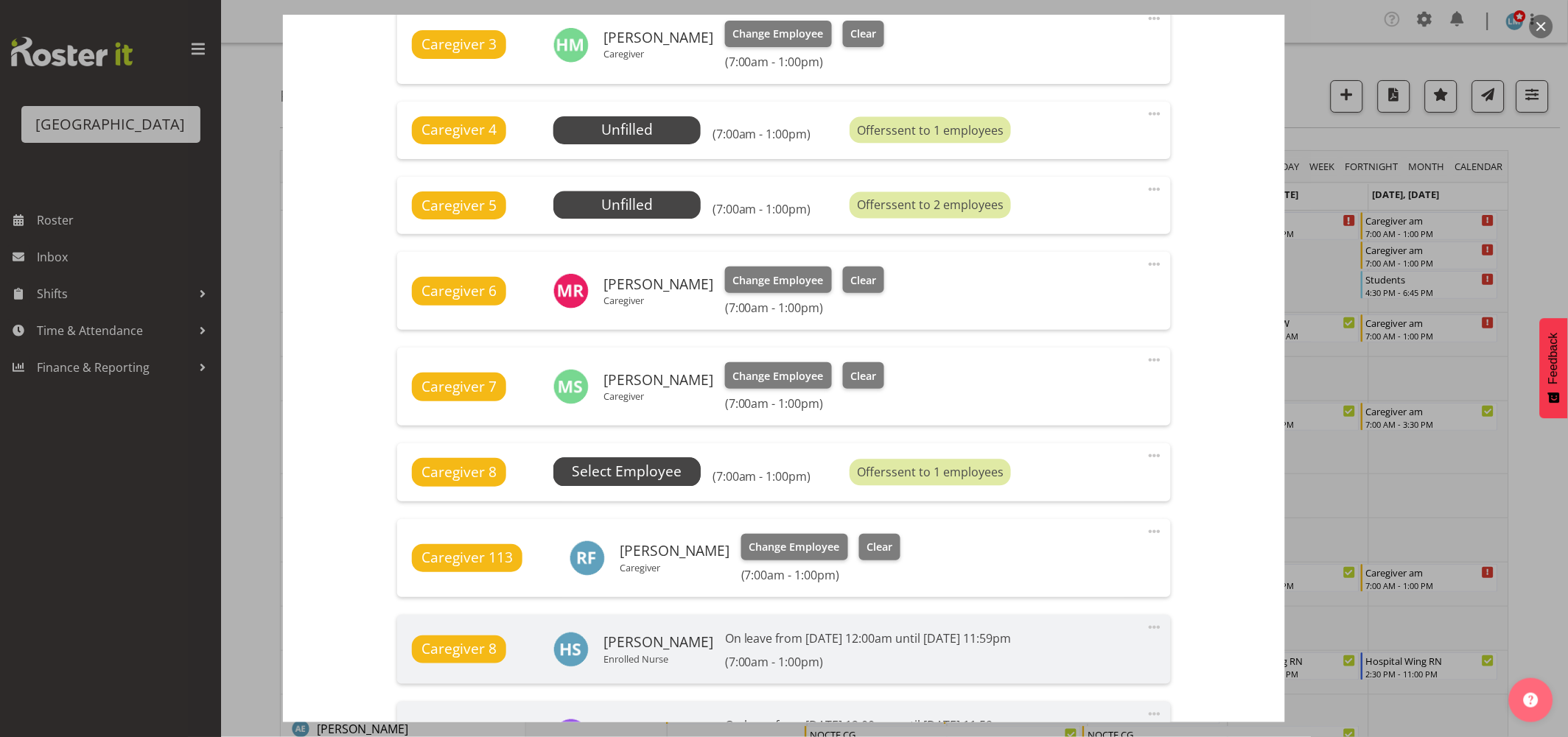
click at [589, 462] on span "Select Employee" at bounding box center [626, 473] width 110 height 21
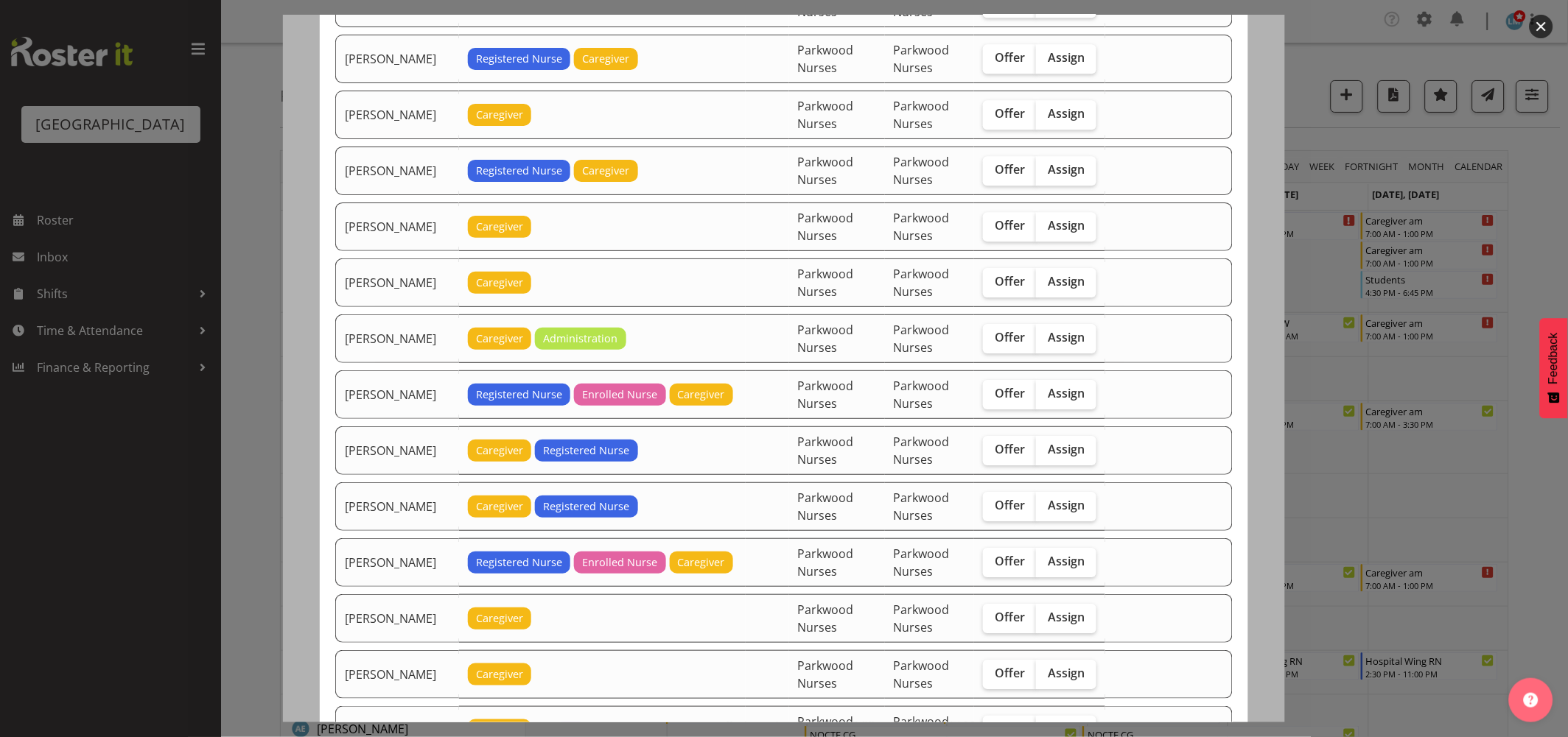
scroll to position [1308, 0]
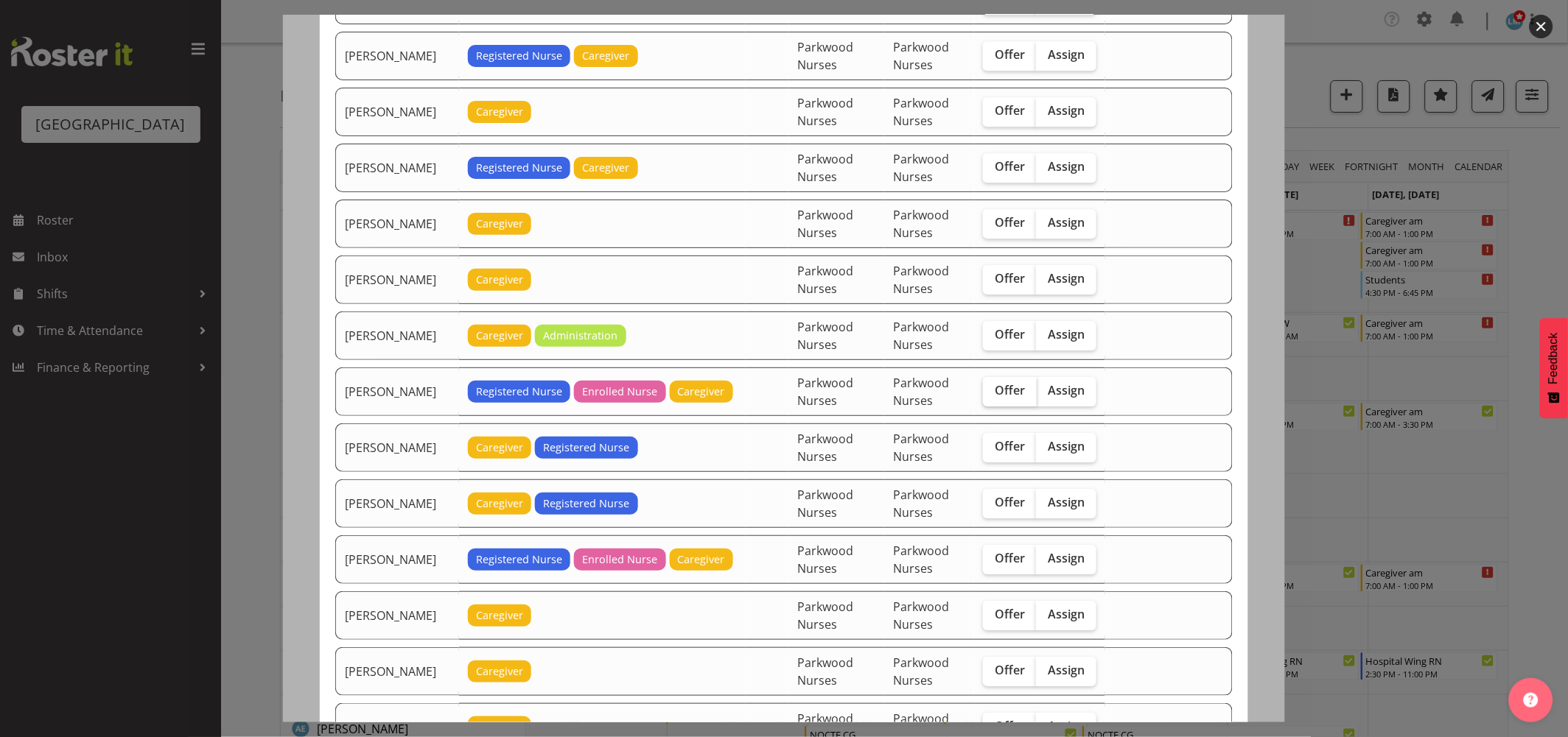
click at [1010, 404] on label "Offer" at bounding box center [1009, 392] width 54 height 29
click at [993, 396] on input "Offer" at bounding box center [988, 391] width 10 height 10
checkbox input "true"
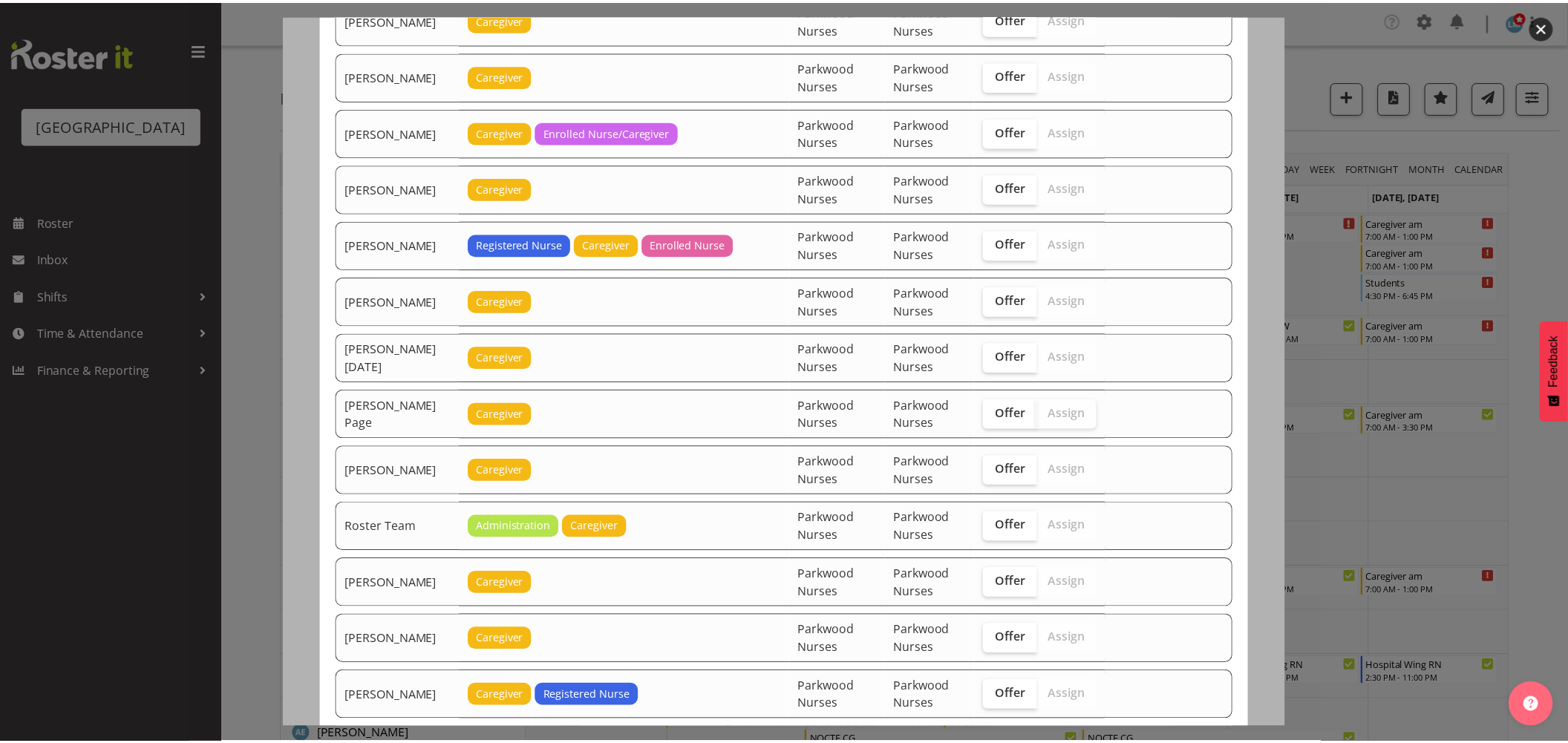
scroll to position [2087, 0]
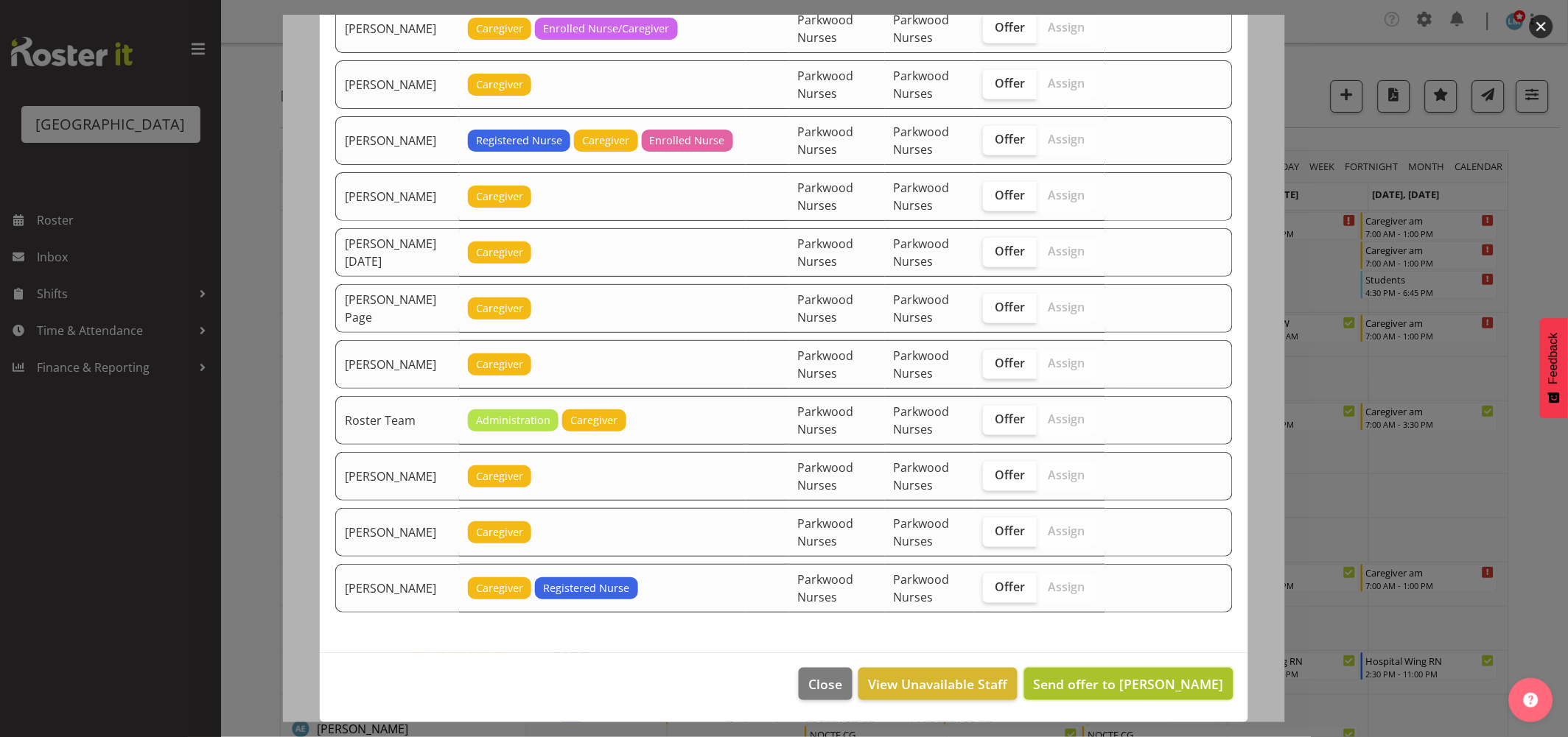
click at [1095, 693] on span "Send offer to Linda Shearman" at bounding box center [1128, 684] width 190 height 19
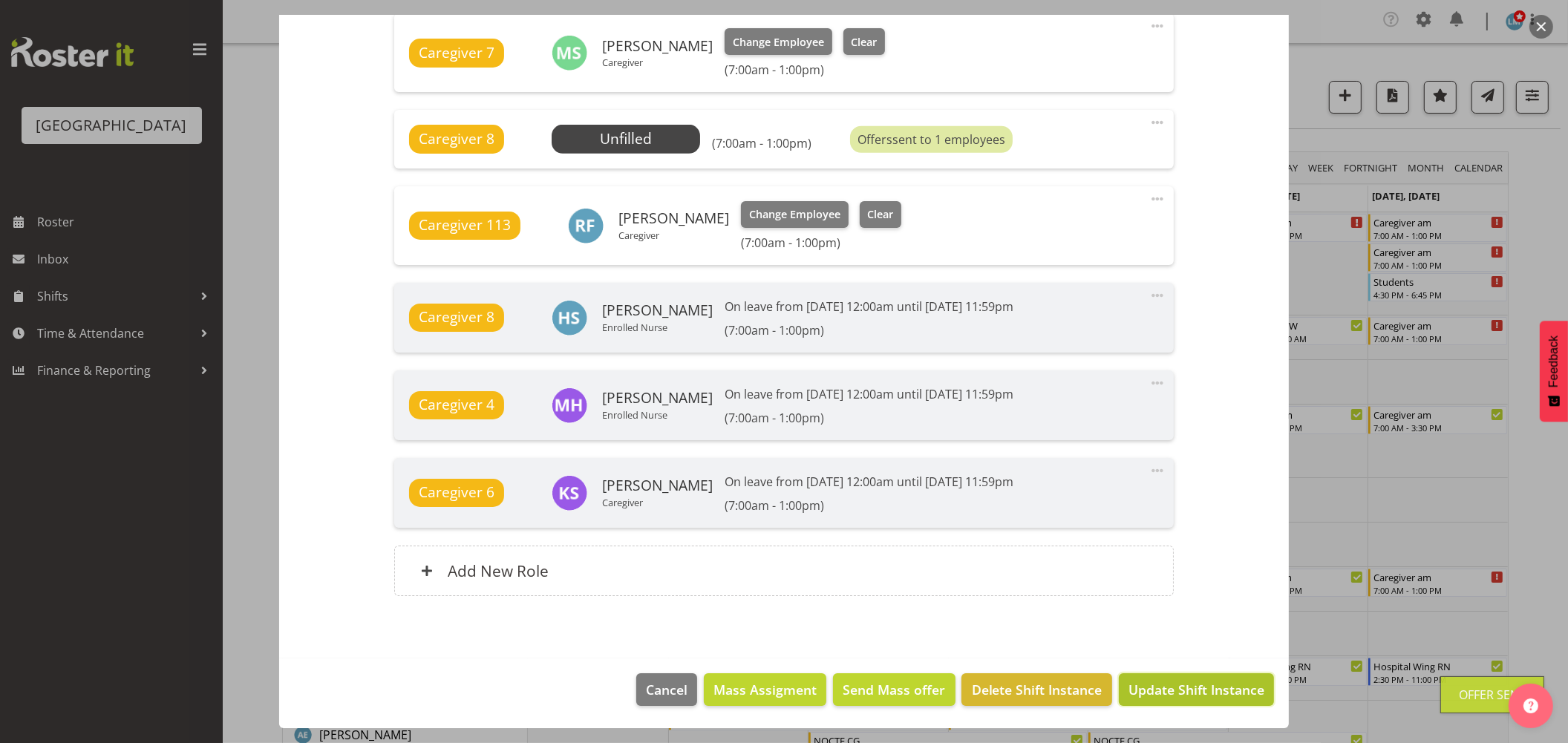
click at [1156, 678] on button "Update Shift Instance" at bounding box center [1197, 689] width 155 height 32
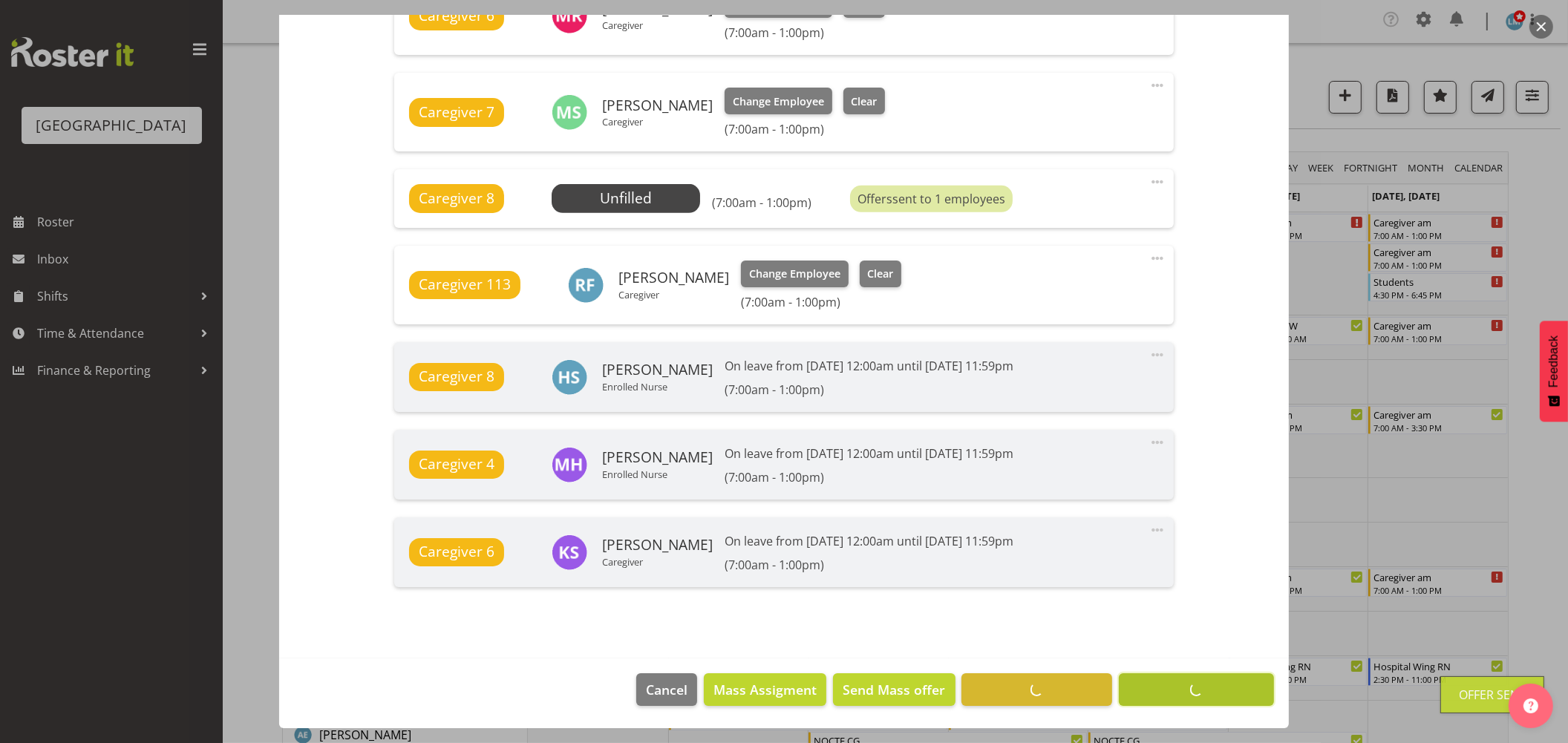
scroll to position [1020, 0]
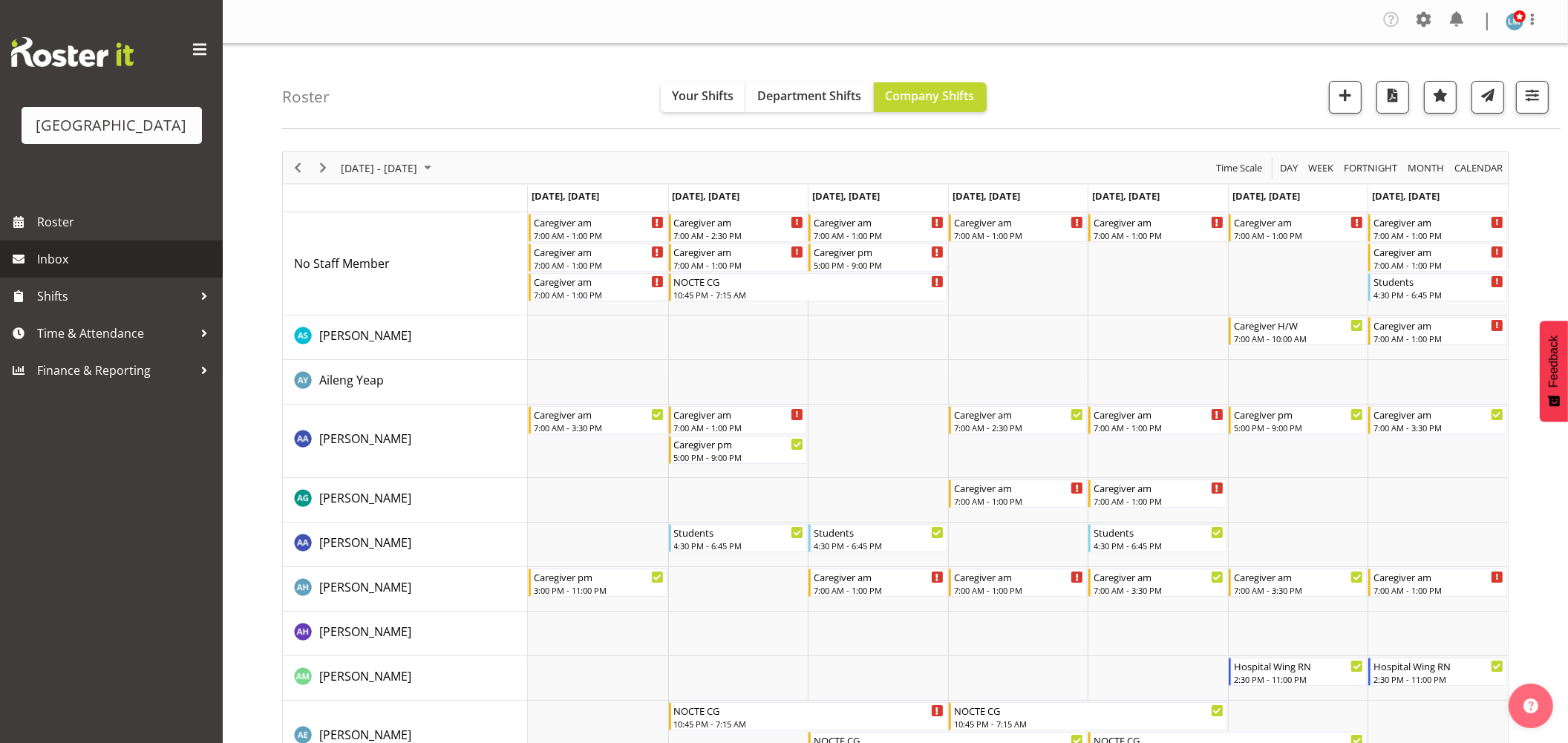
click at [62, 270] on span "Inbox" at bounding box center [126, 258] width 178 height 23
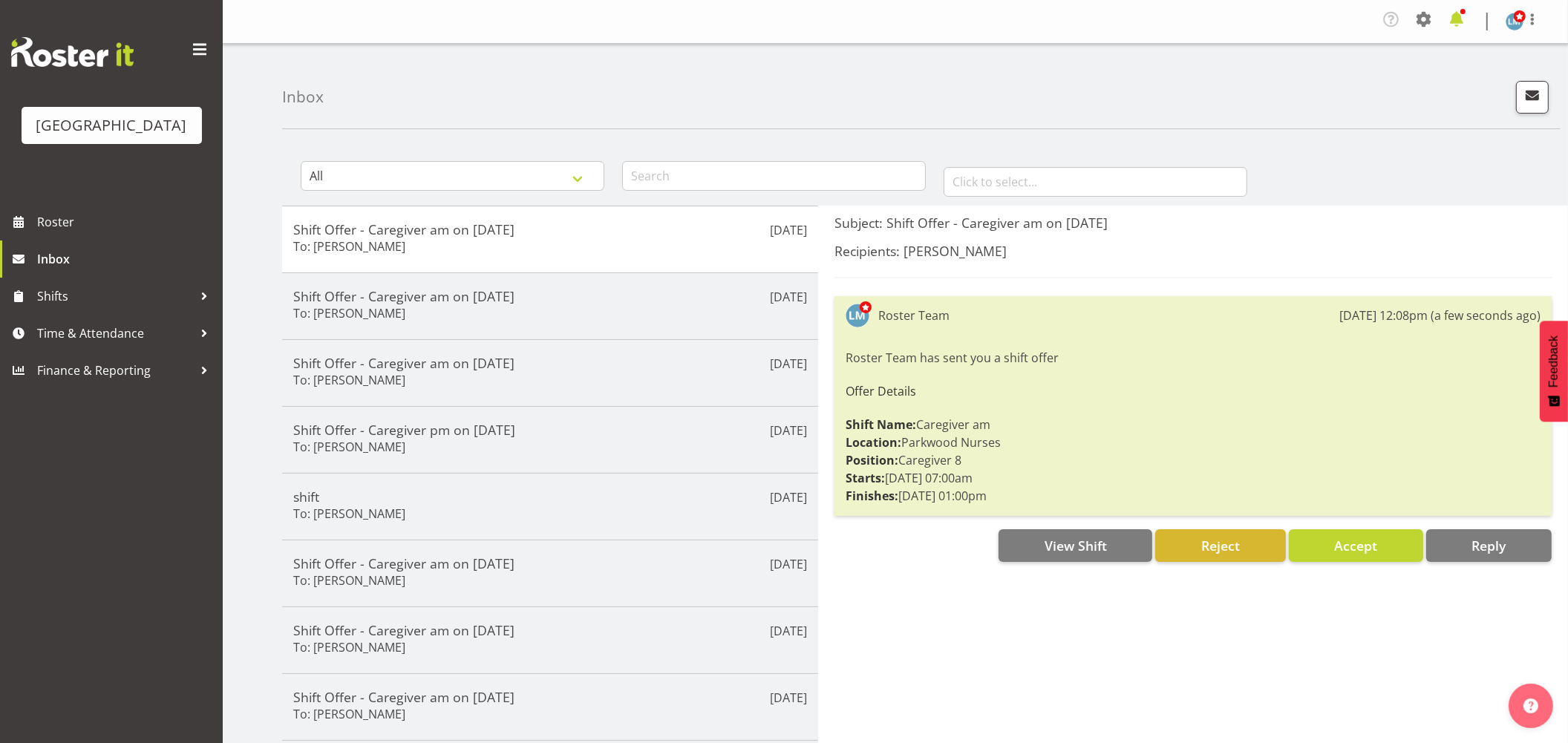
click at [1465, 21] on span at bounding box center [1456, 20] width 24 height 24
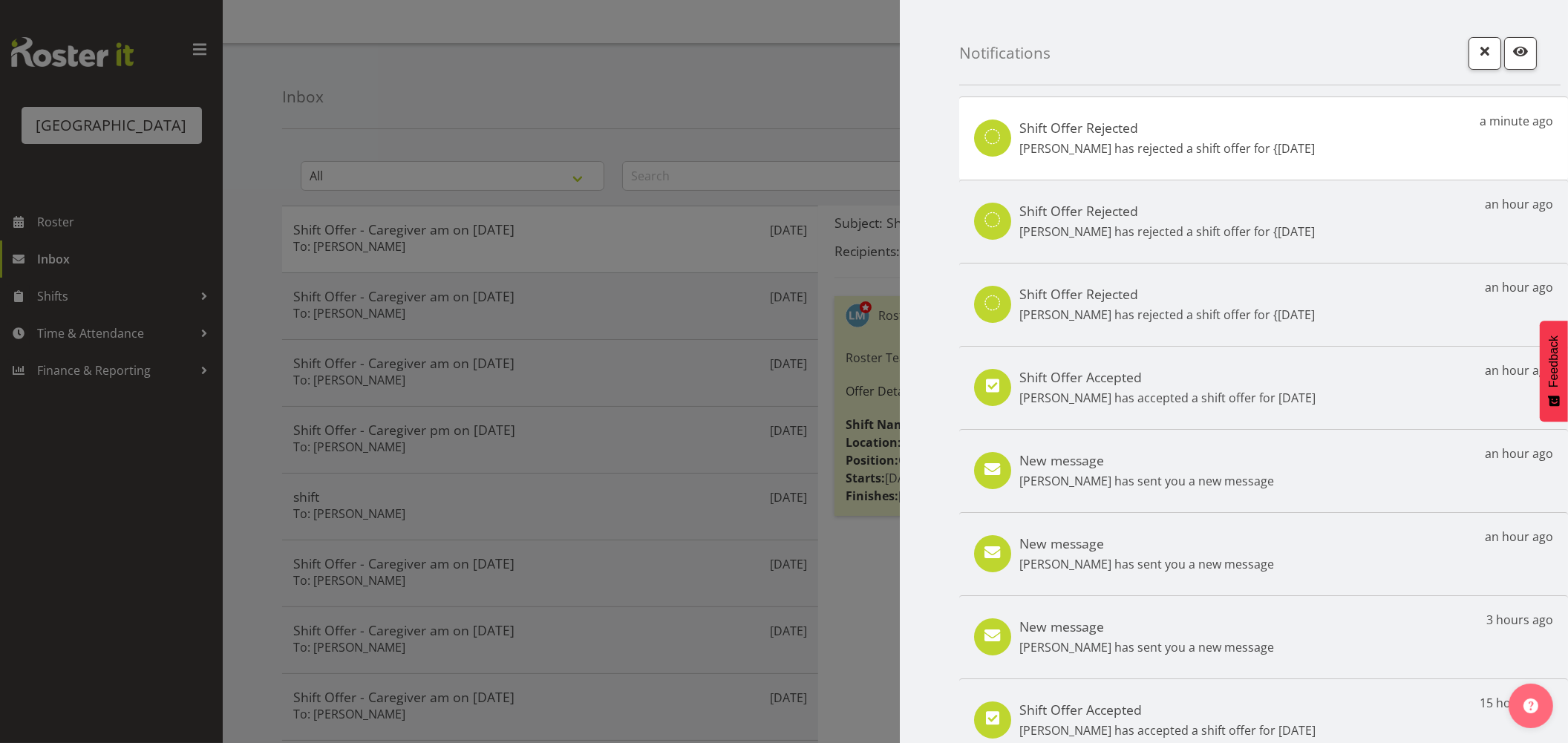
click at [52, 281] on div at bounding box center [784, 372] width 1568 height 743
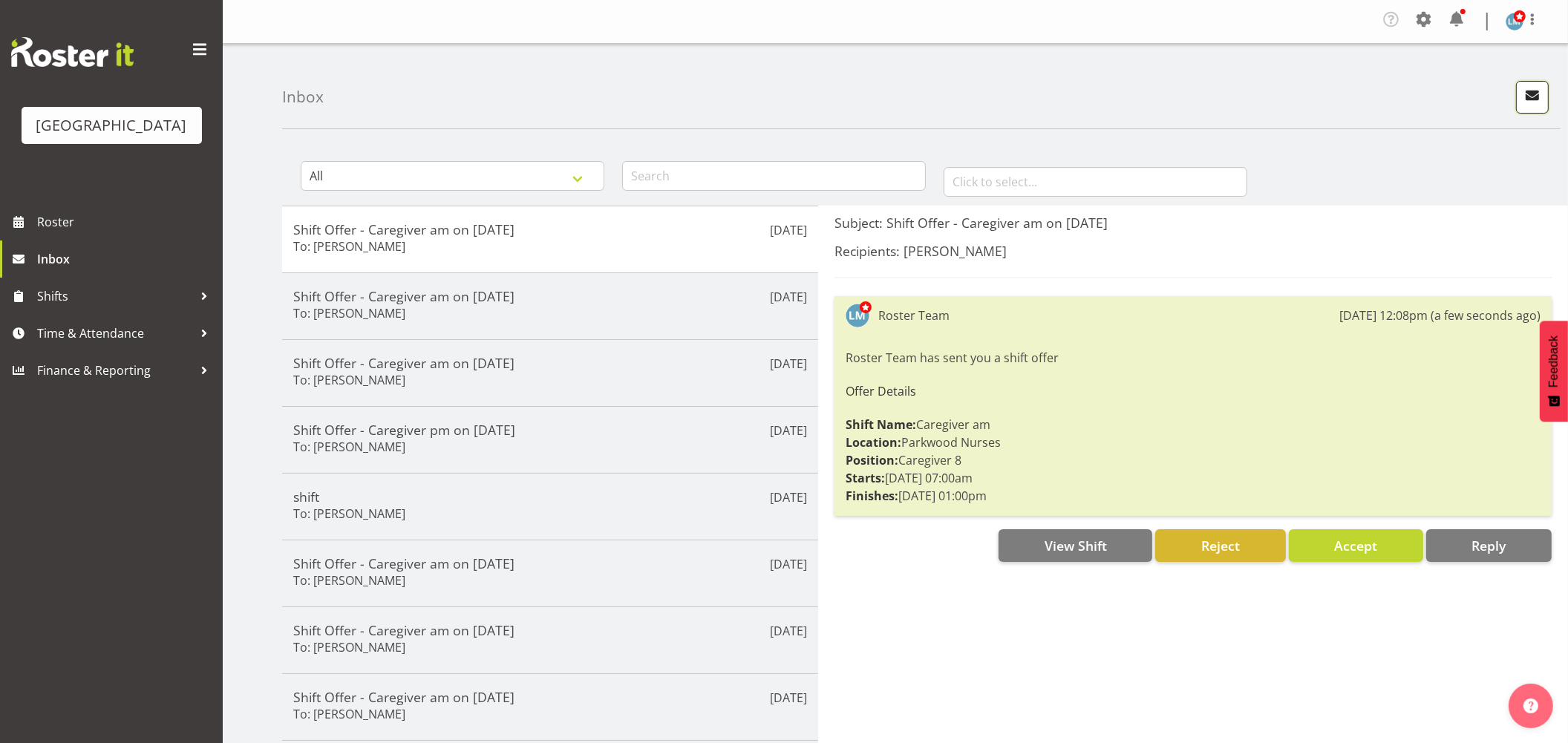
click at [1522, 97] on span "button" at bounding box center [1532, 95] width 20 height 20
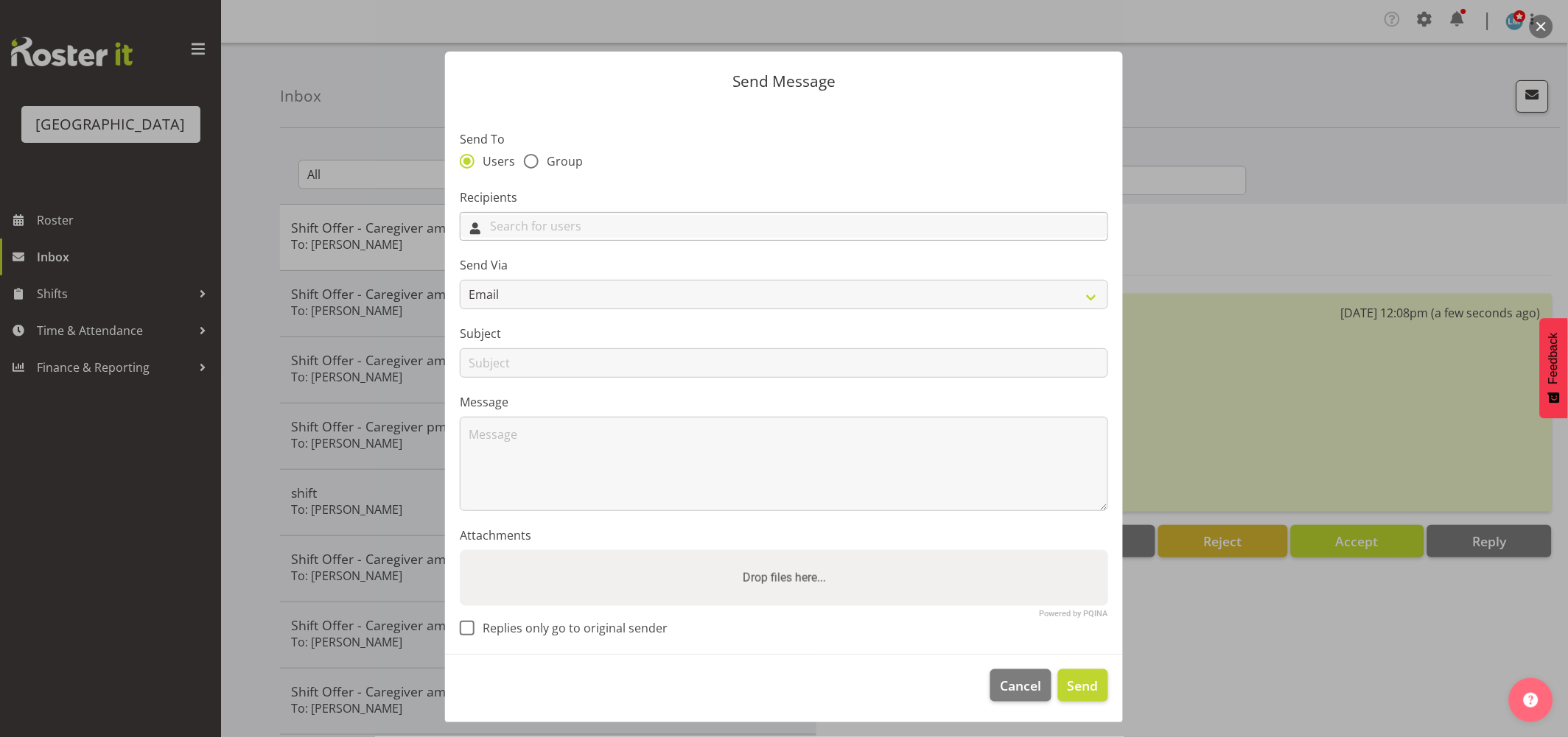
click at [742, 218] on input "text" at bounding box center [783, 226] width 647 height 22
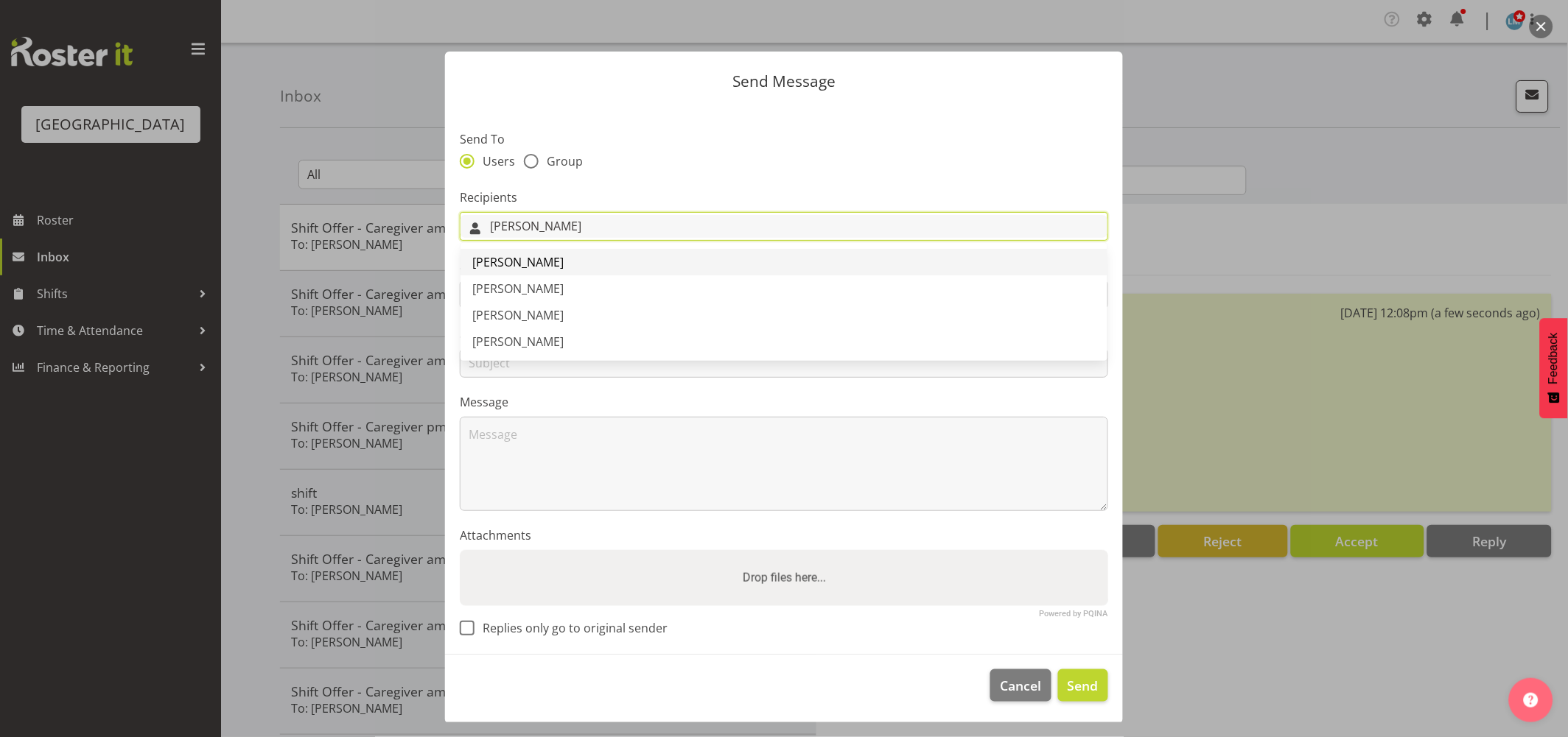
type input "mary"
click at [511, 258] on span "[PERSON_NAME]" at bounding box center [518, 262] width 92 height 17
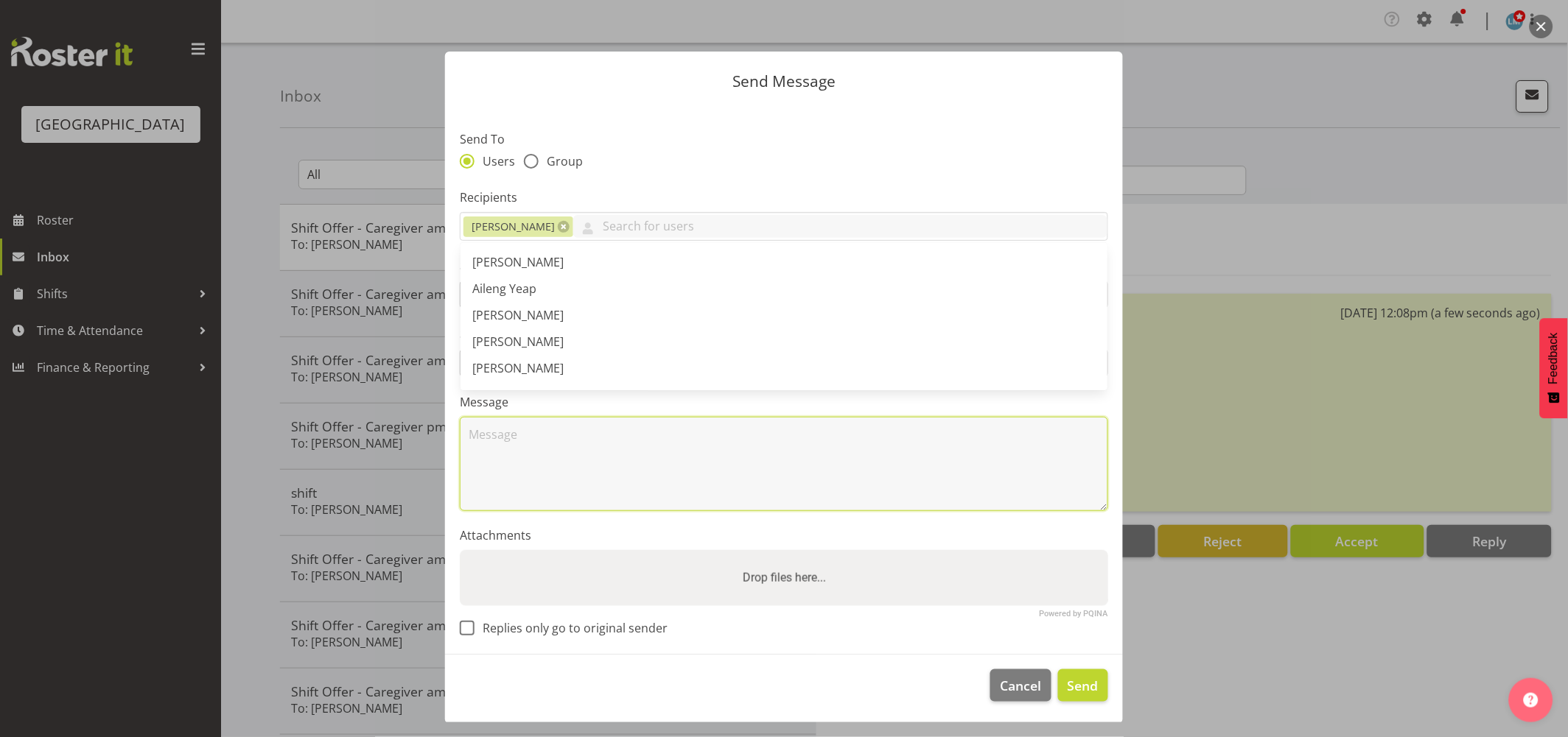
click at [533, 456] on textarea at bounding box center [783, 464] width 648 height 95
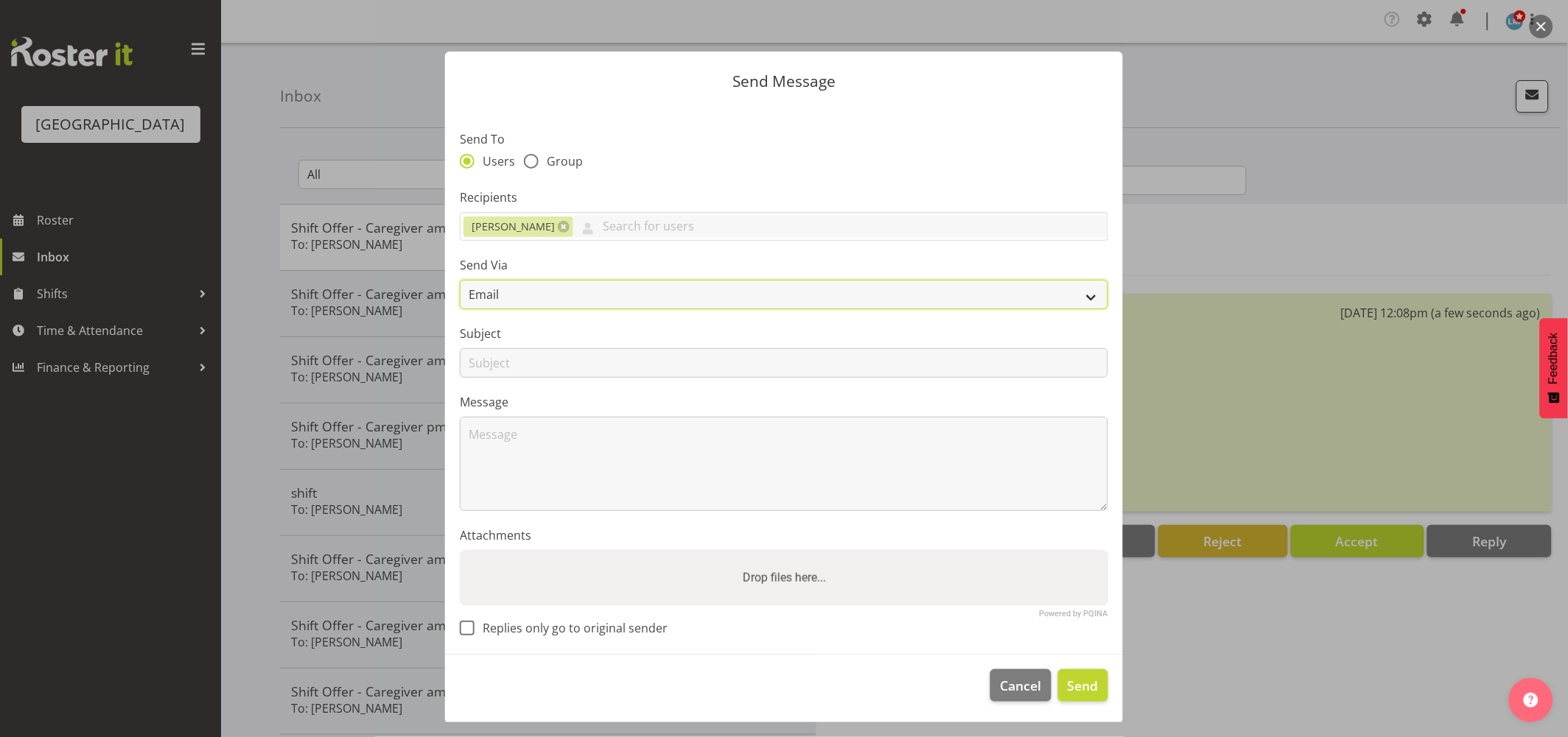
click at [549, 283] on select "Email SMS" at bounding box center [783, 294] width 648 height 29
select select "sms"
click at [459, 280] on select "Email SMS" at bounding box center [783, 294] width 648 height 29
click at [497, 369] on input "text" at bounding box center [783, 363] width 648 height 29
type input "230pm"
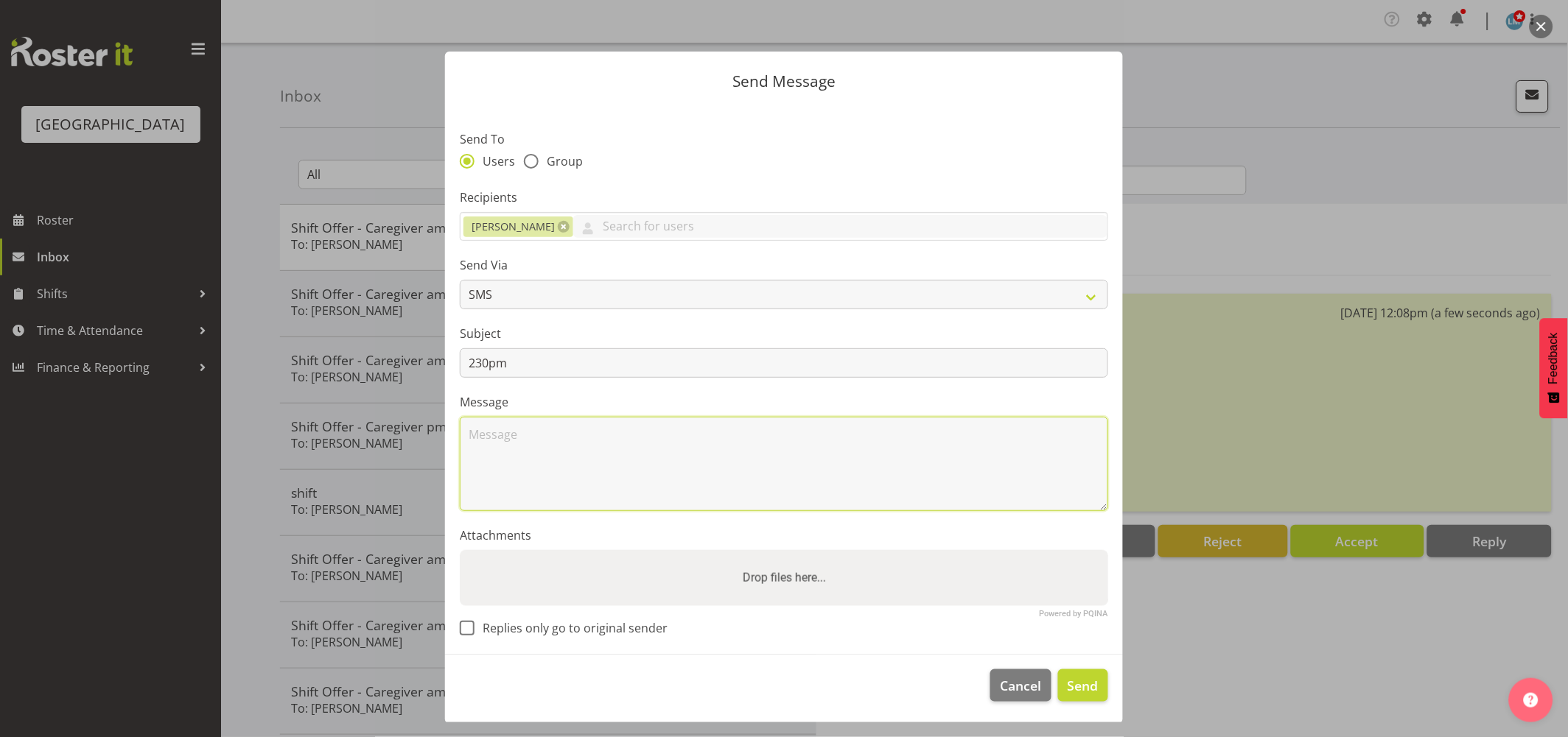
click at [543, 469] on textarea at bounding box center [783, 464] width 648 height 95
type textarea "G"
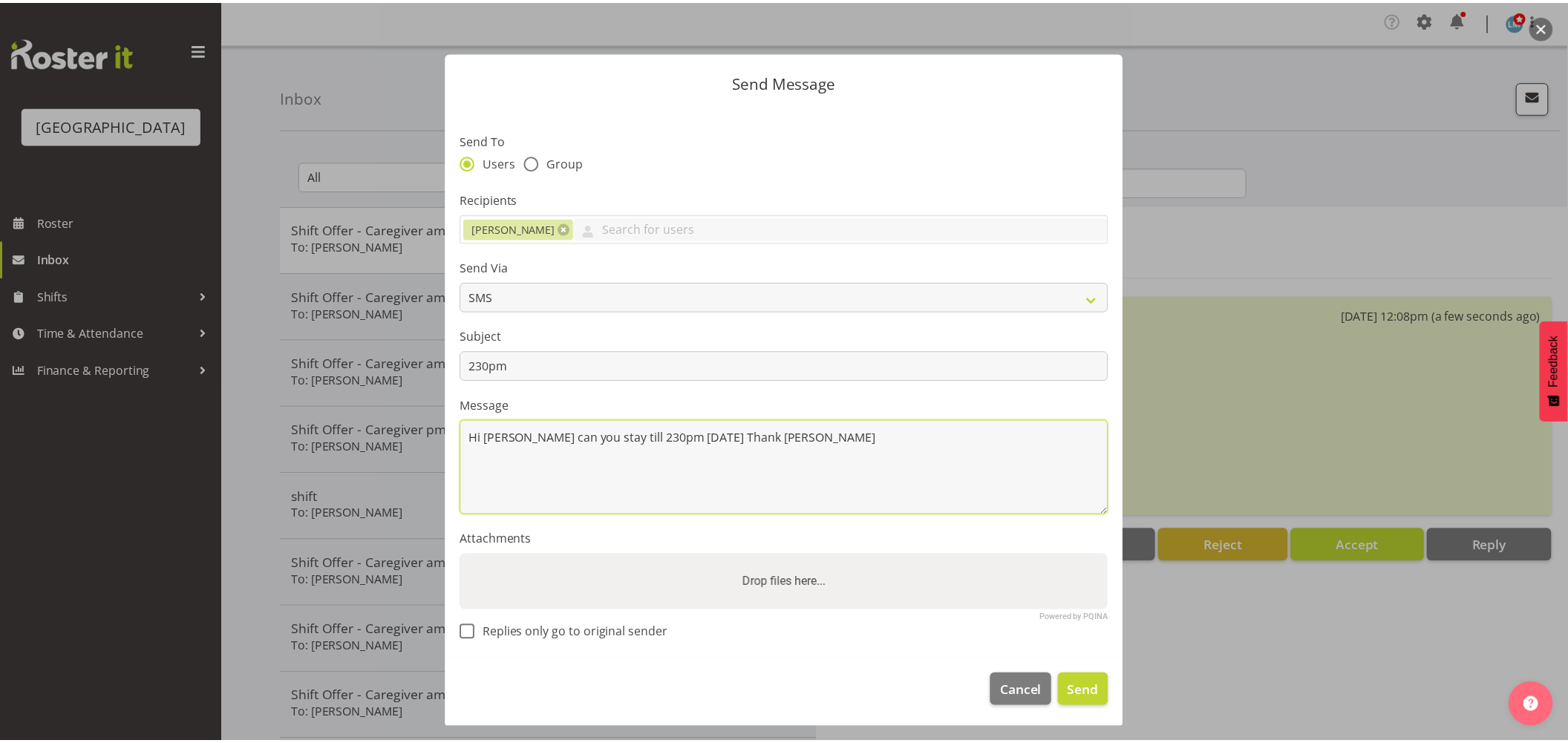
scroll to position [2, 0]
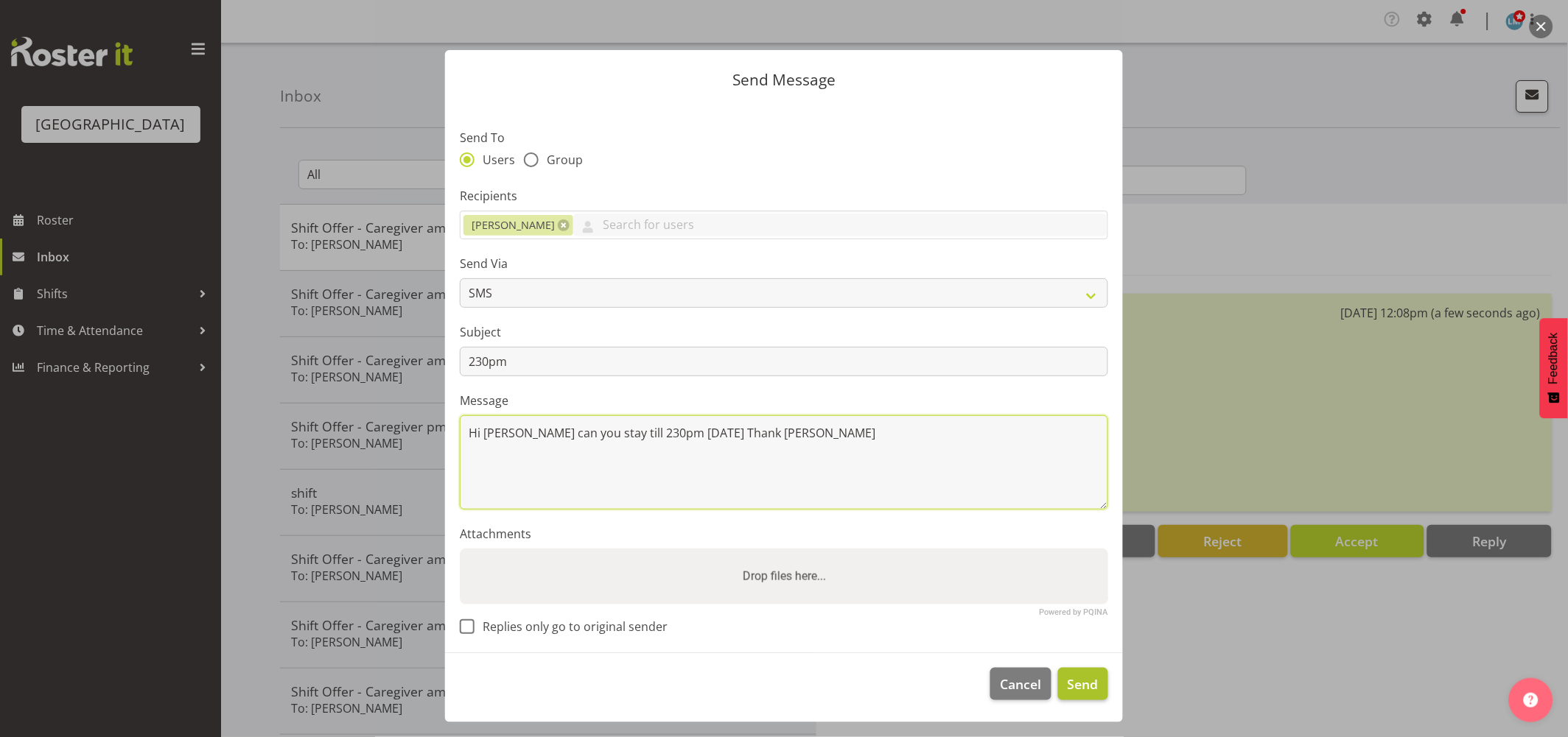
type textarea "Hi Mary can you stay till 230pm Tue 16th sept. Thank Wendy"
click at [1092, 685] on button "Send" at bounding box center [1082, 683] width 50 height 32
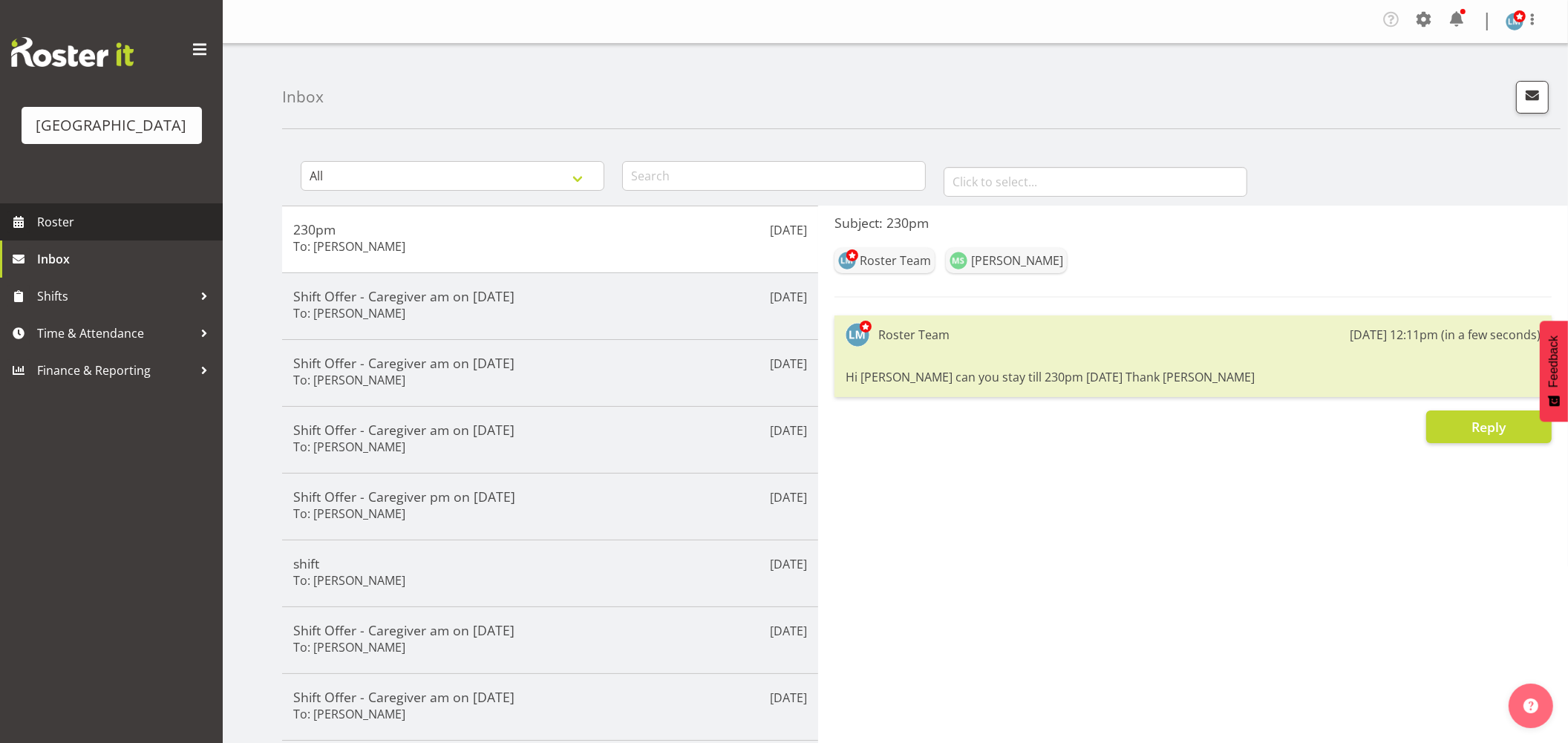
click at [70, 233] on span "Roster" at bounding box center [126, 222] width 178 height 23
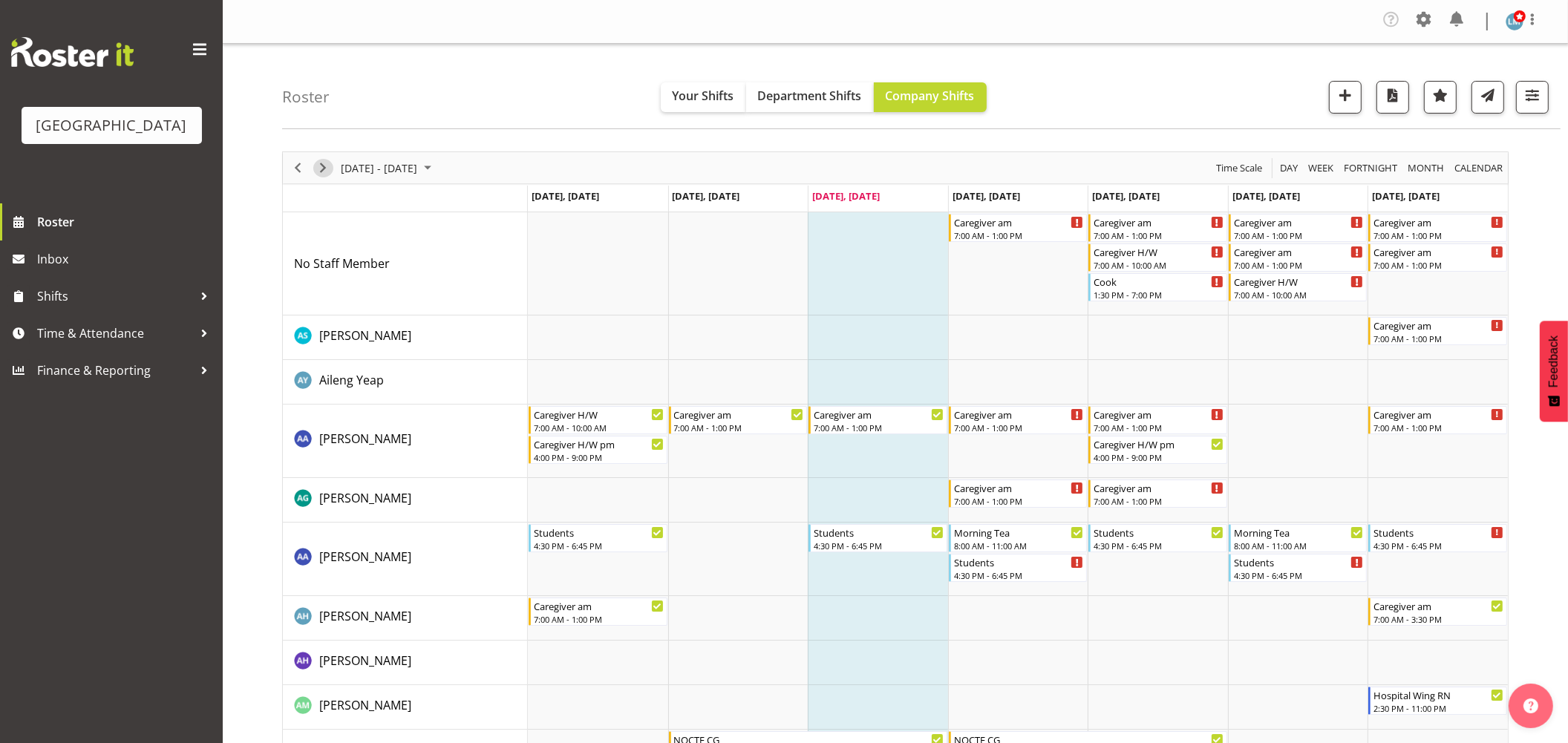
click at [320, 172] on span "Next" at bounding box center [323, 168] width 18 height 19
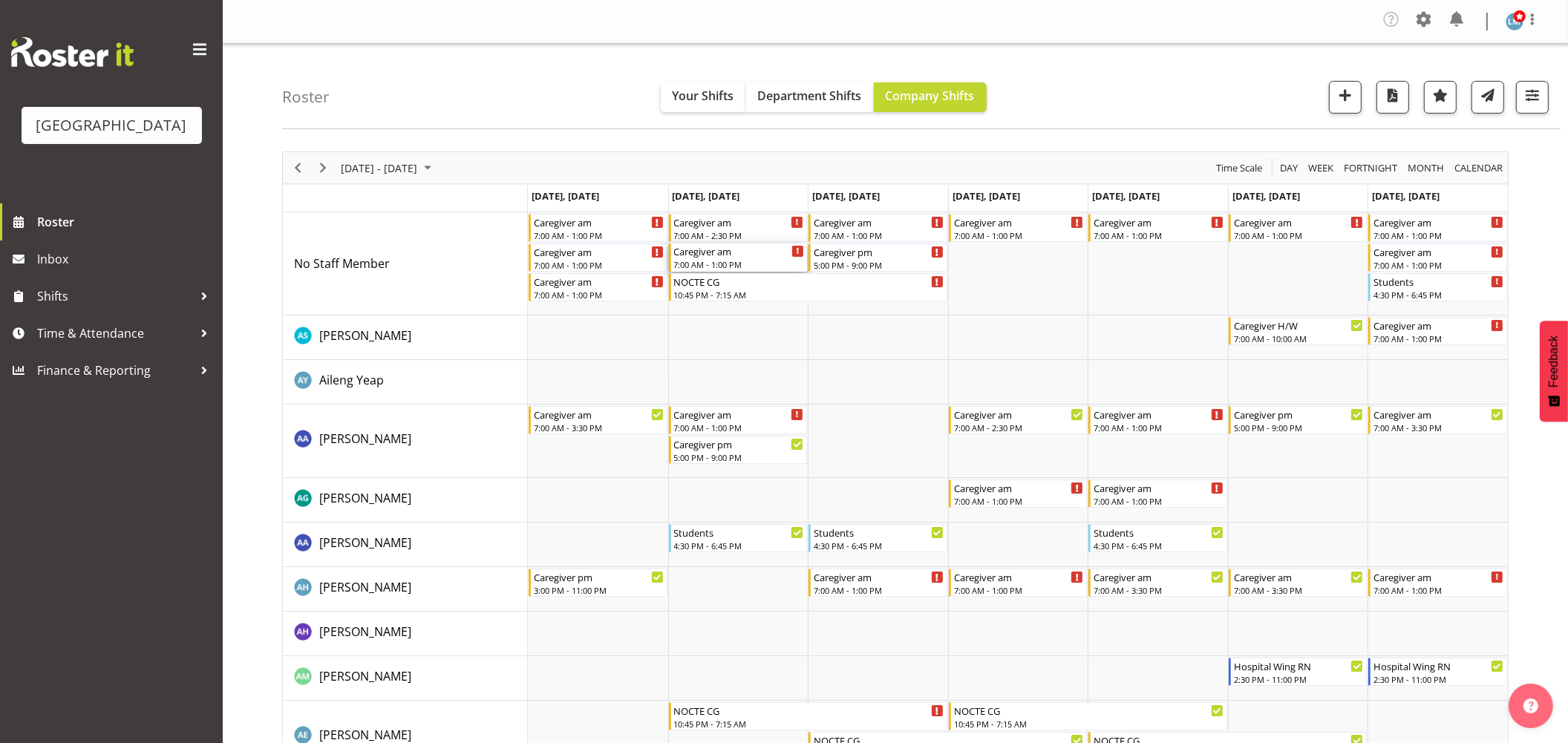
click at [730, 257] on div "Caregiver am" at bounding box center [739, 251] width 131 height 15
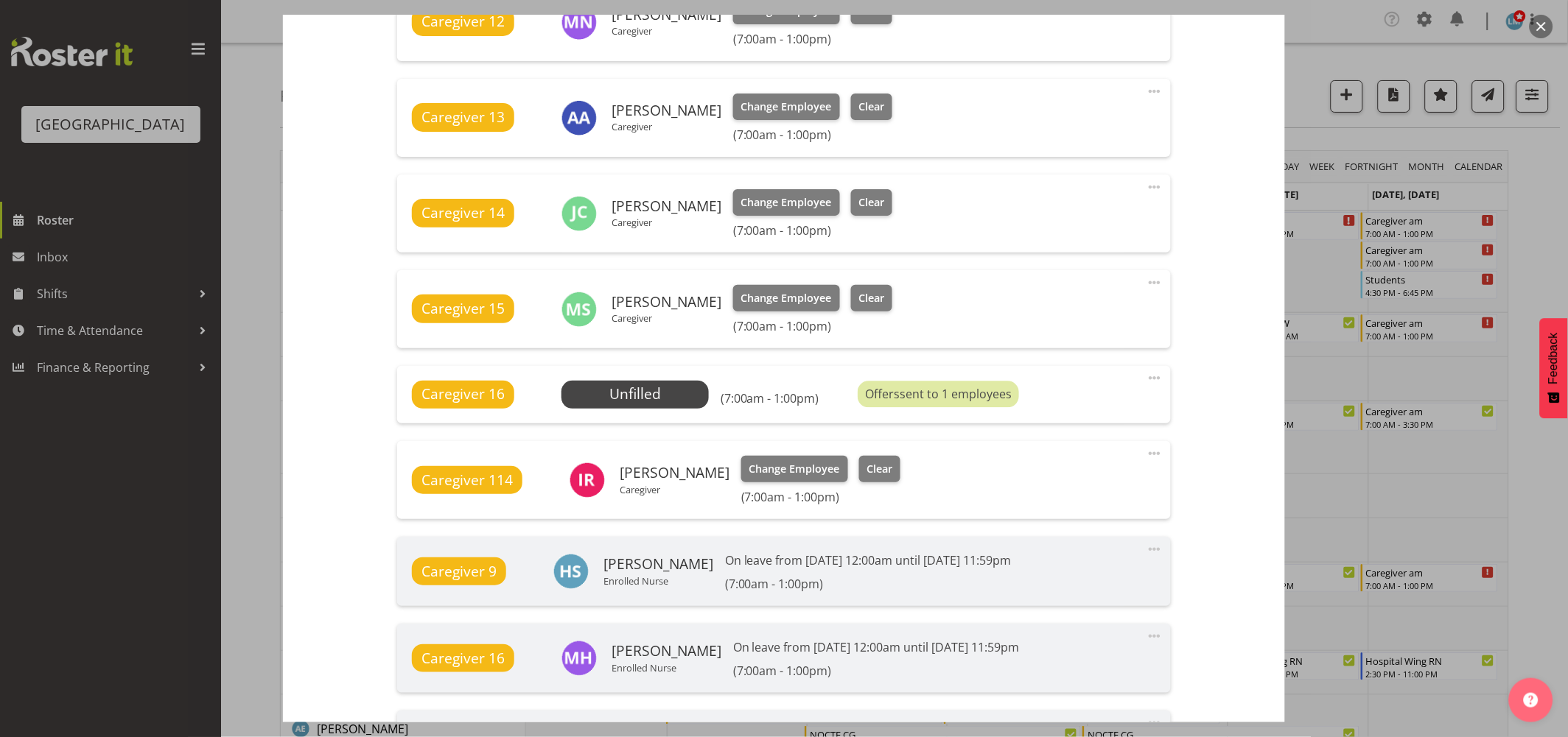
scroll to position [982, 0]
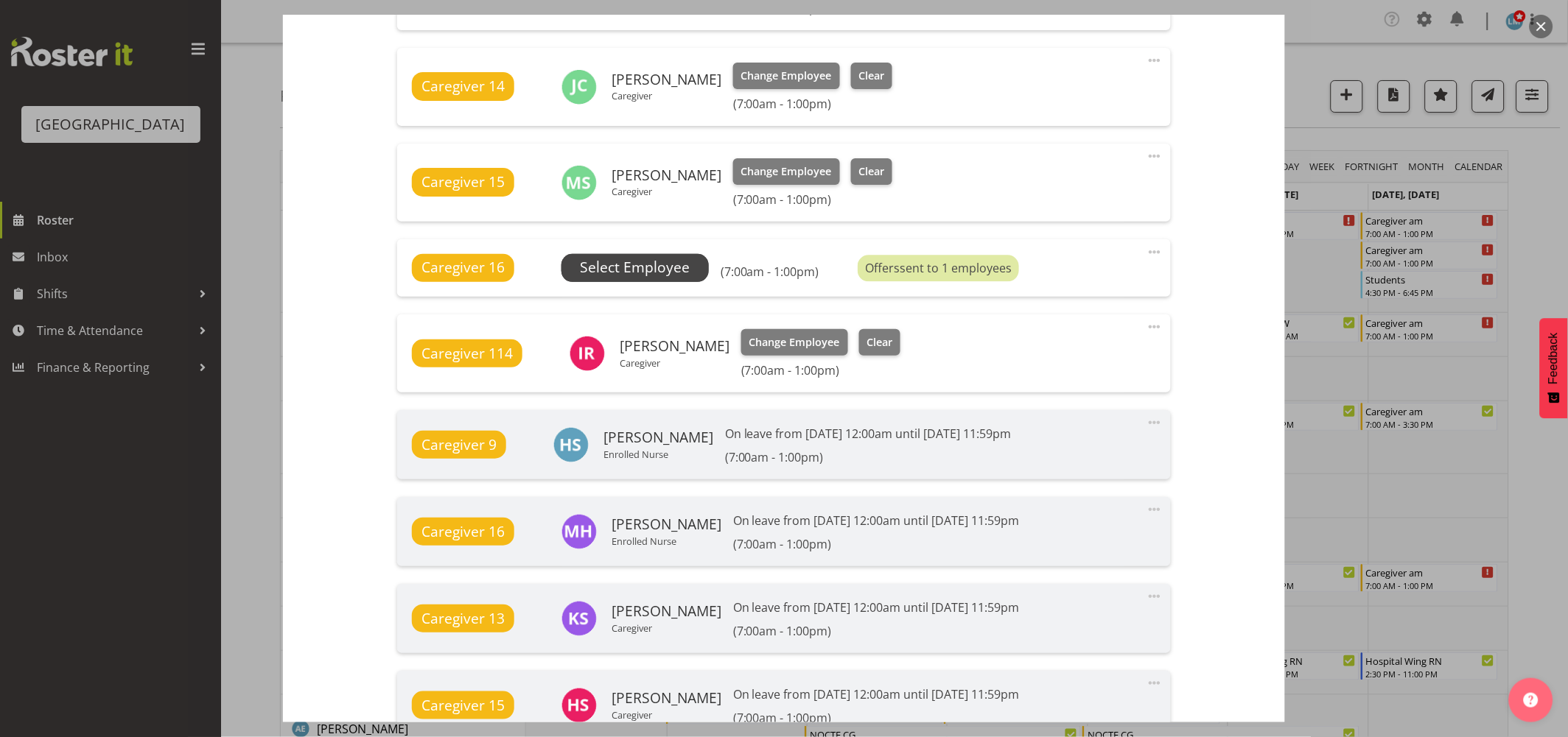
click at [647, 268] on span "Select Employee" at bounding box center [635, 268] width 110 height 21
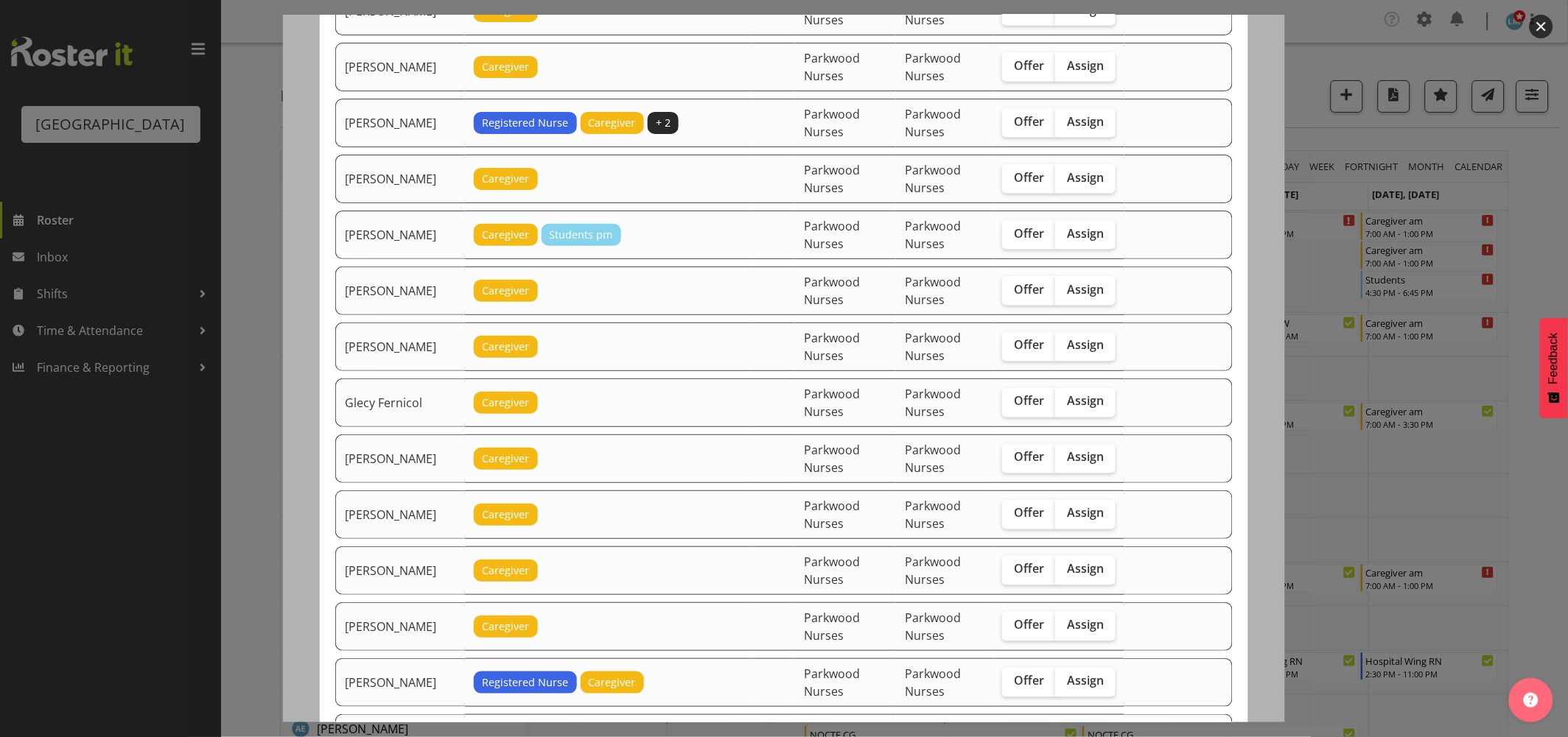
scroll to position [572, 0]
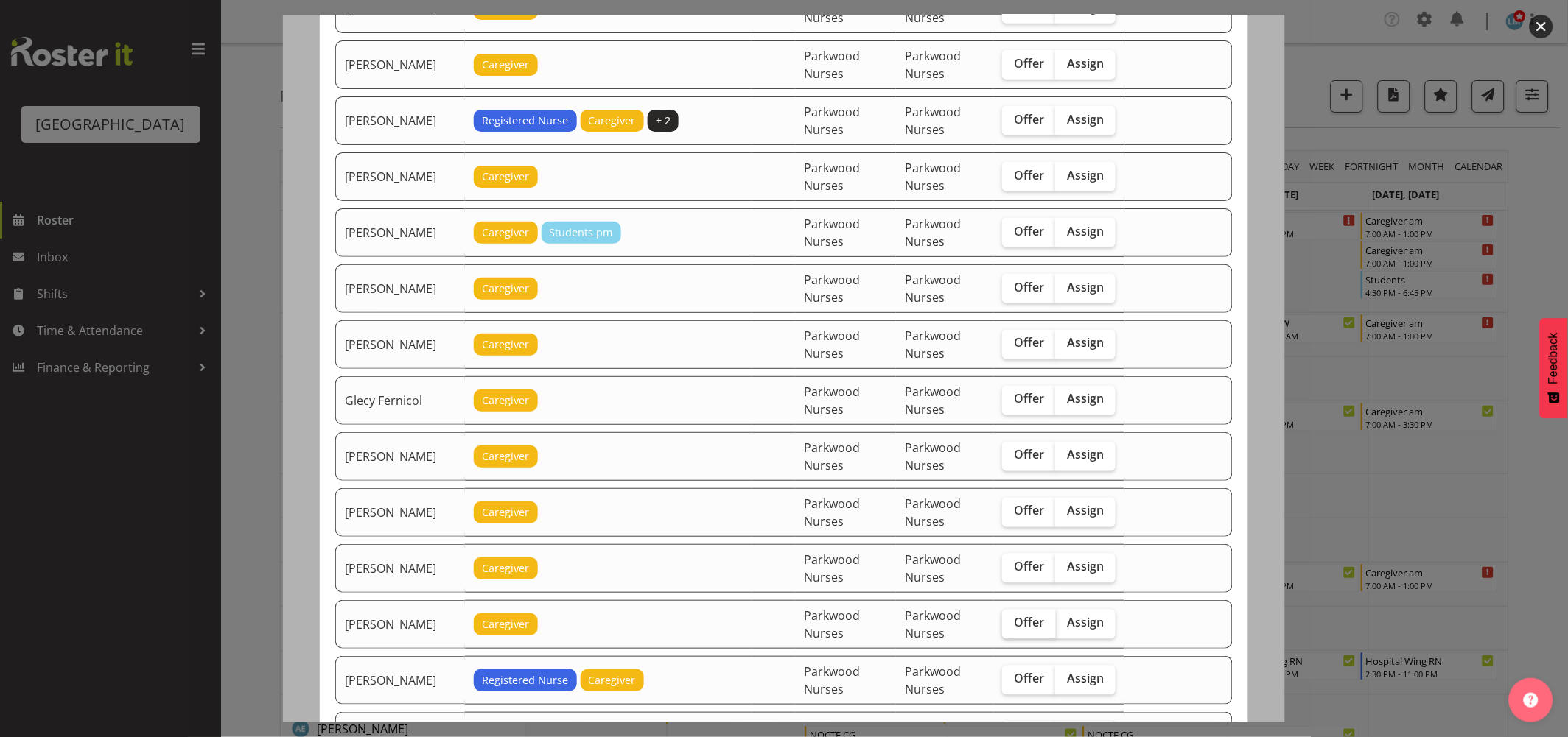
click at [1029, 628] on span "Offer" at bounding box center [1029, 623] width 30 height 15
click at [1011, 628] on input "Offer" at bounding box center [1006, 624] width 10 height 10
checkbox input "true"
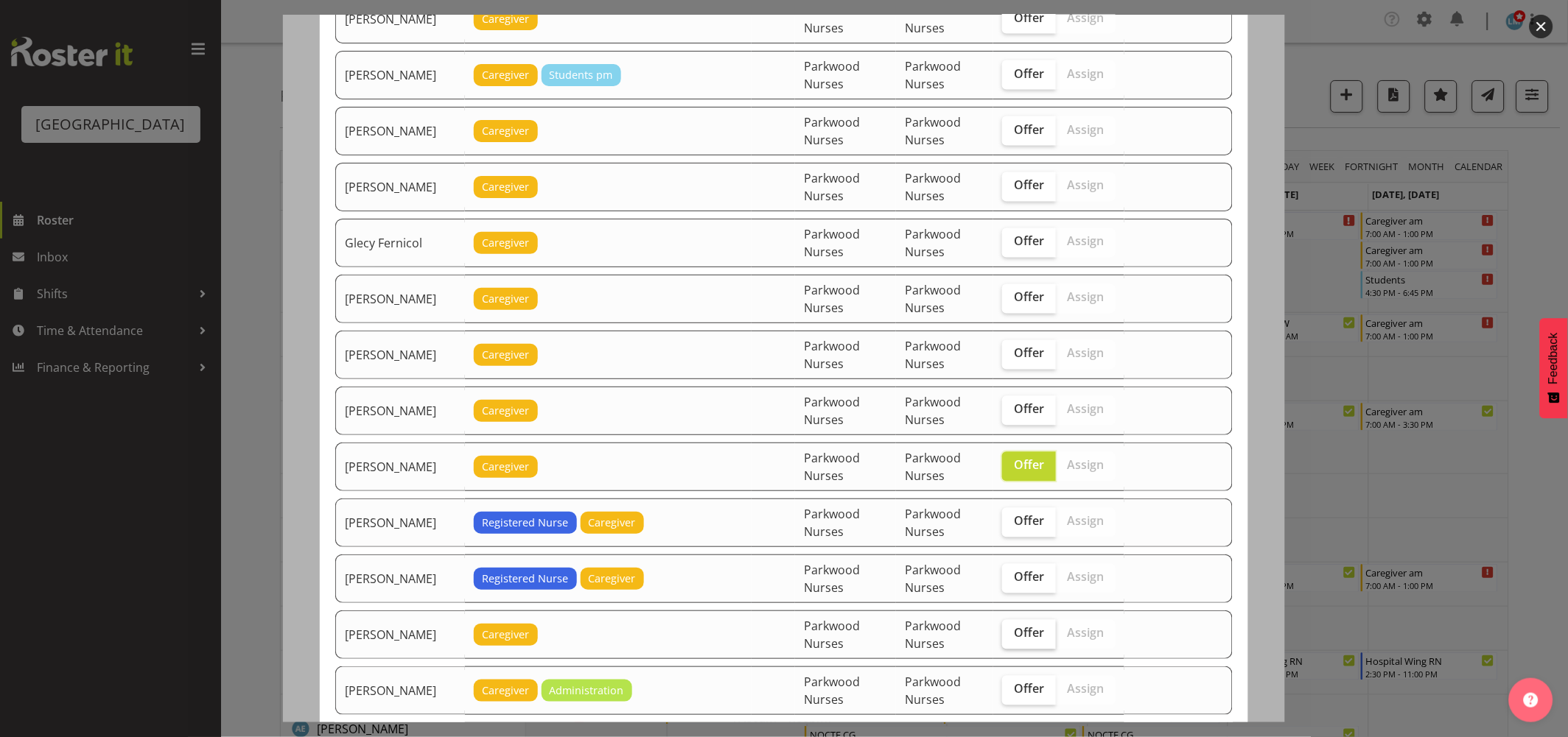
scroll to position [736, 0]
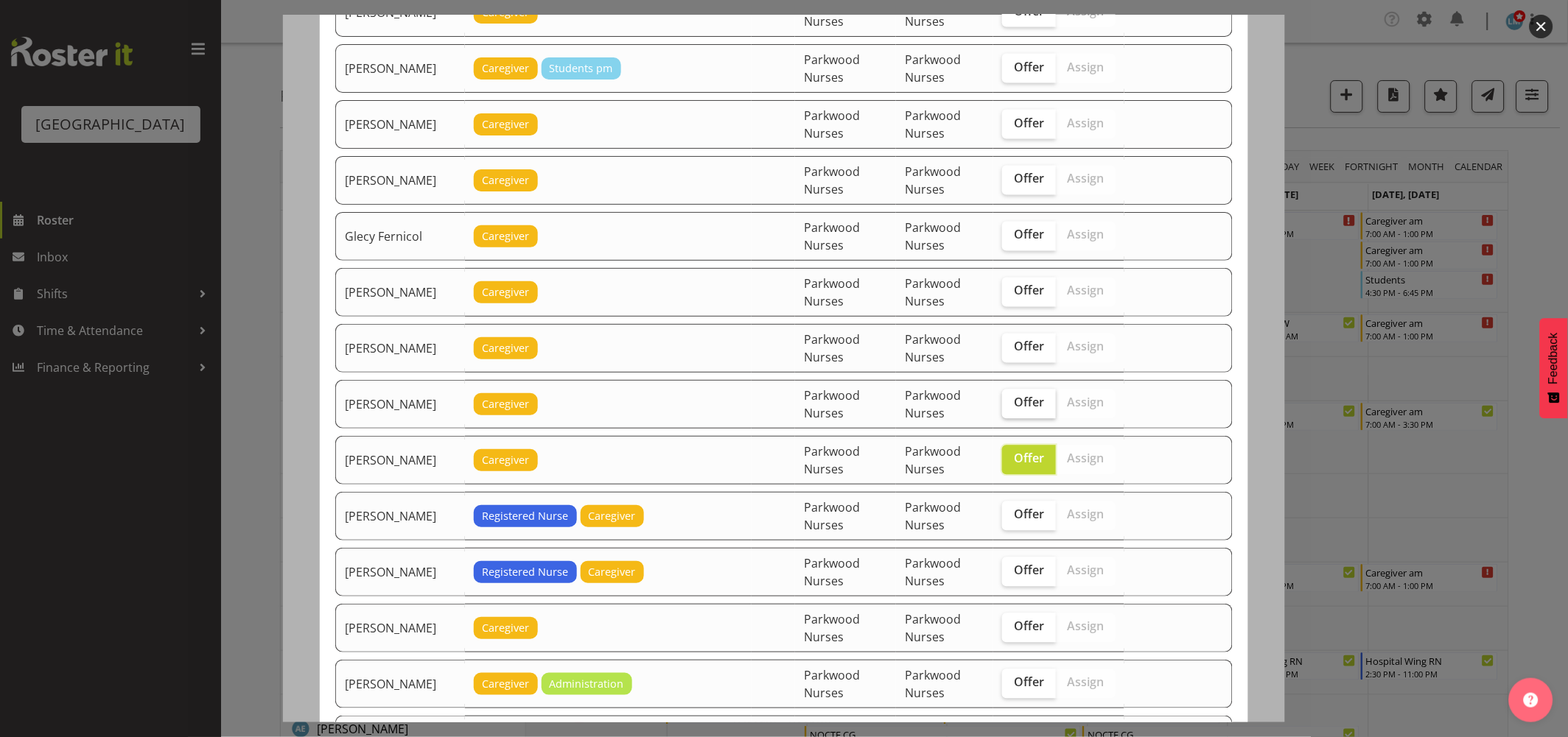
click at [1017, 410] on span "Offer" at bounding box center [1029, 403] width 30 height 15
click at [1011, 408] on input "Offer" at bounding box center [1006, 404] width 10 height 10
checkbox input "true"
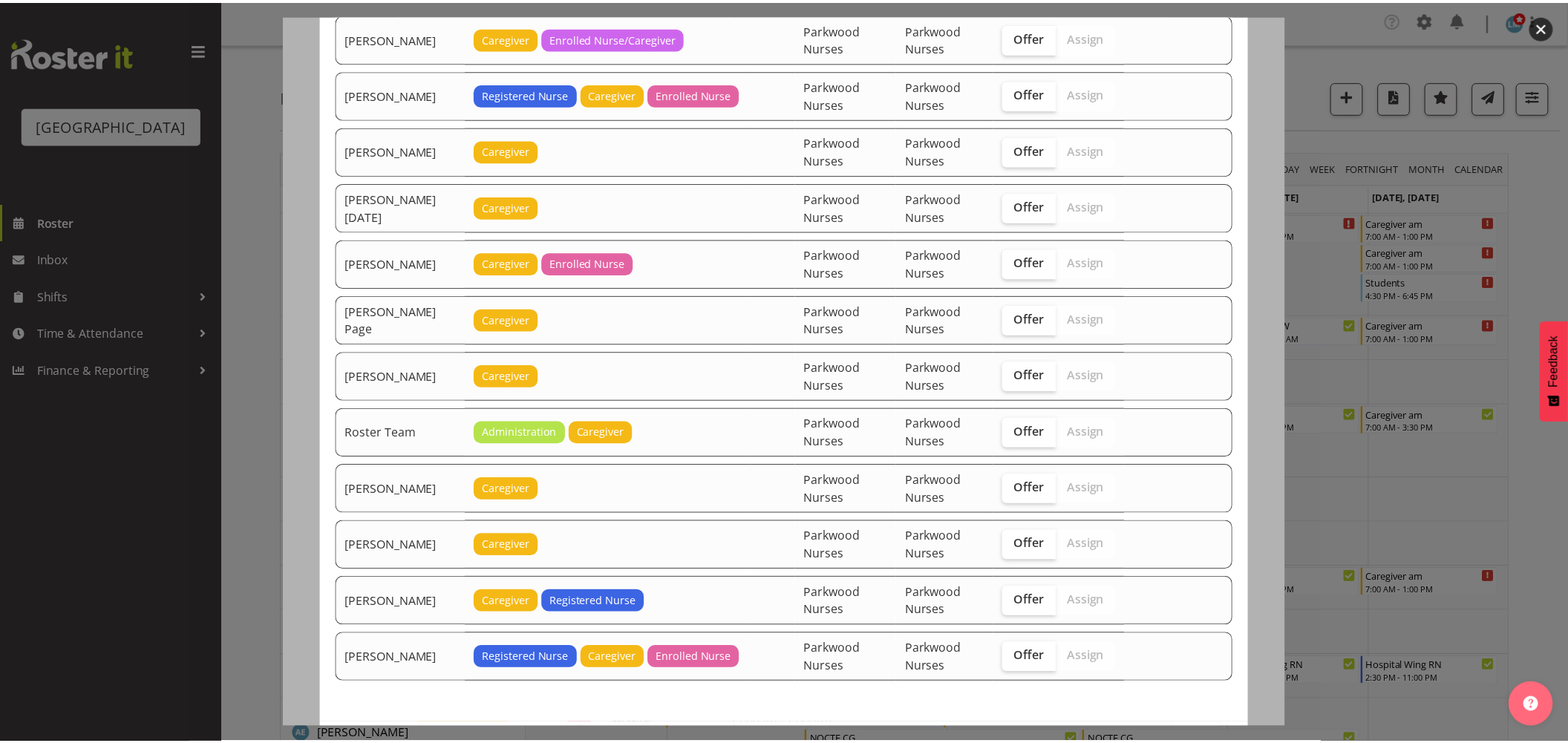
scroll to position [2030, 0]
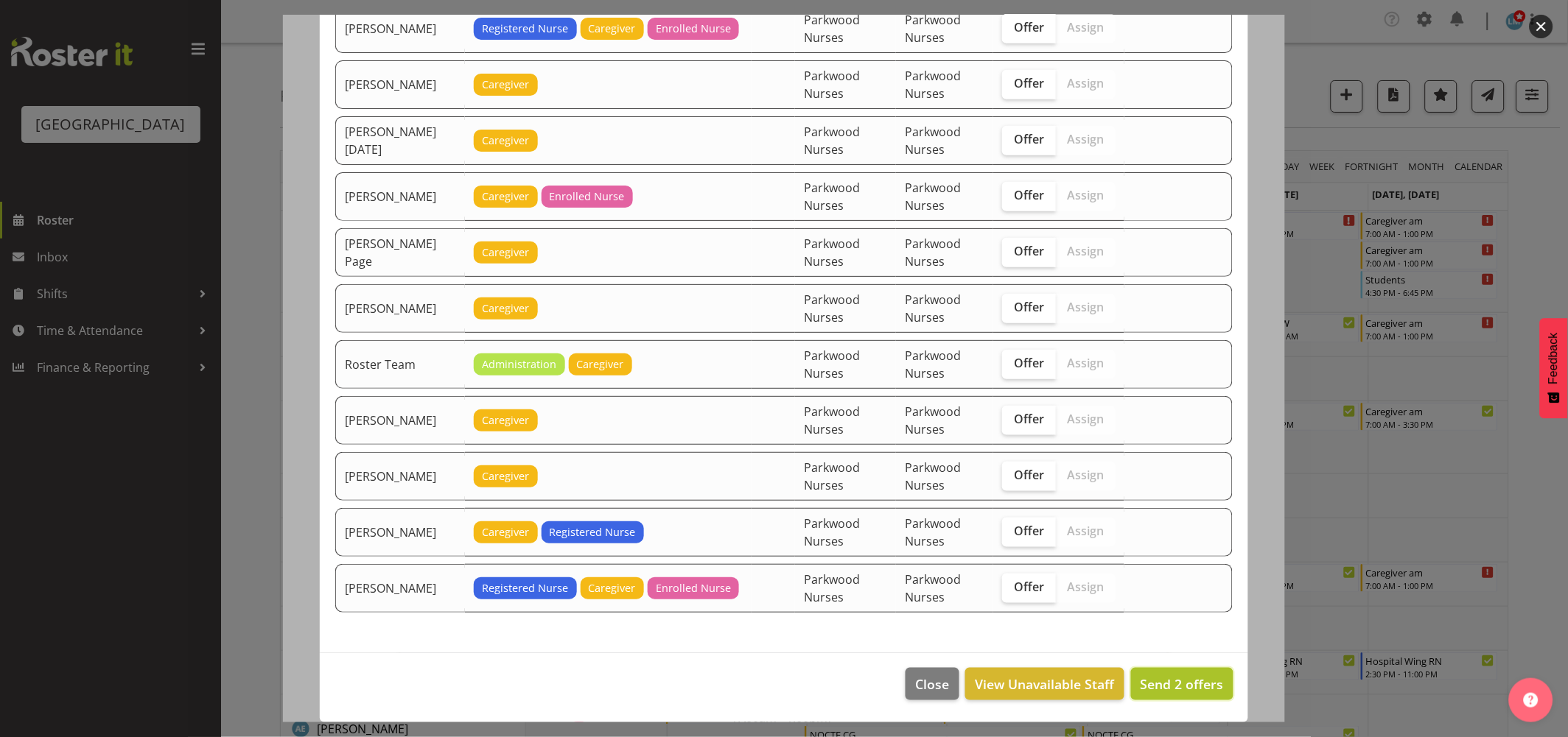
click at [1173, 681] on span "Send 2 offers" at bounding box center [1181, 684] width 83 height 18
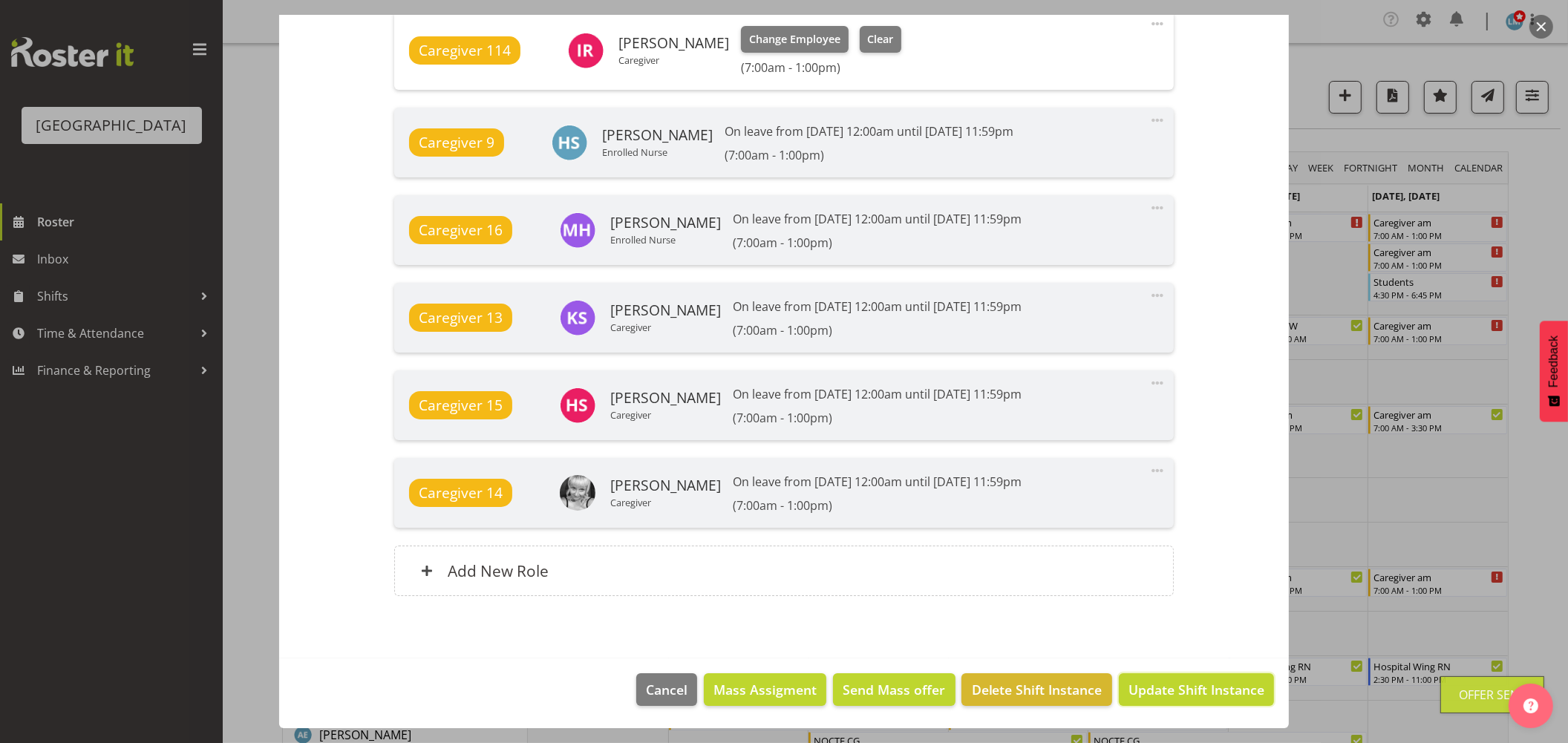
click at [1182, 687] on span "Update Shift Instance" at bounding box center [1196, 690] width 136 height 20
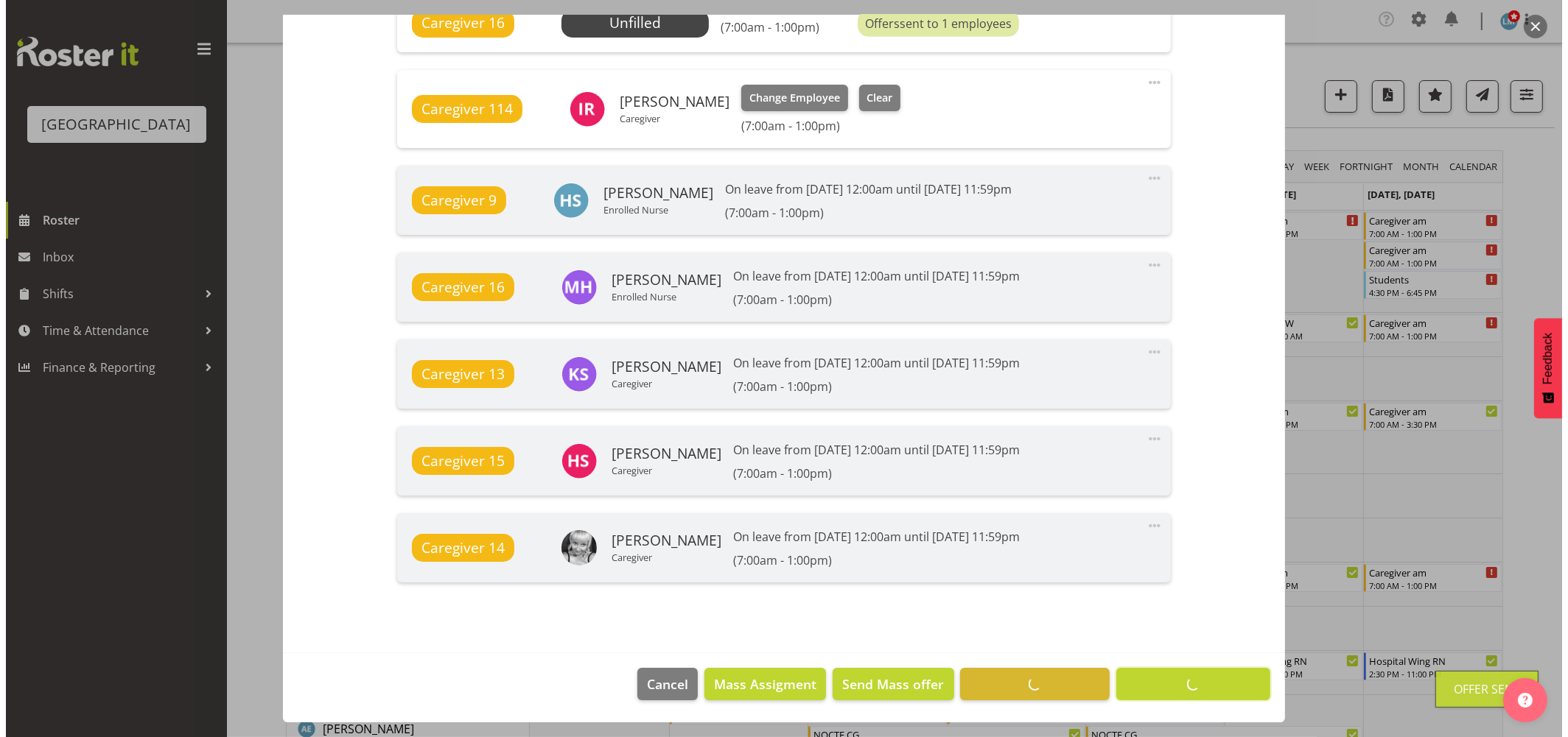
scroll to position [1226, 0]
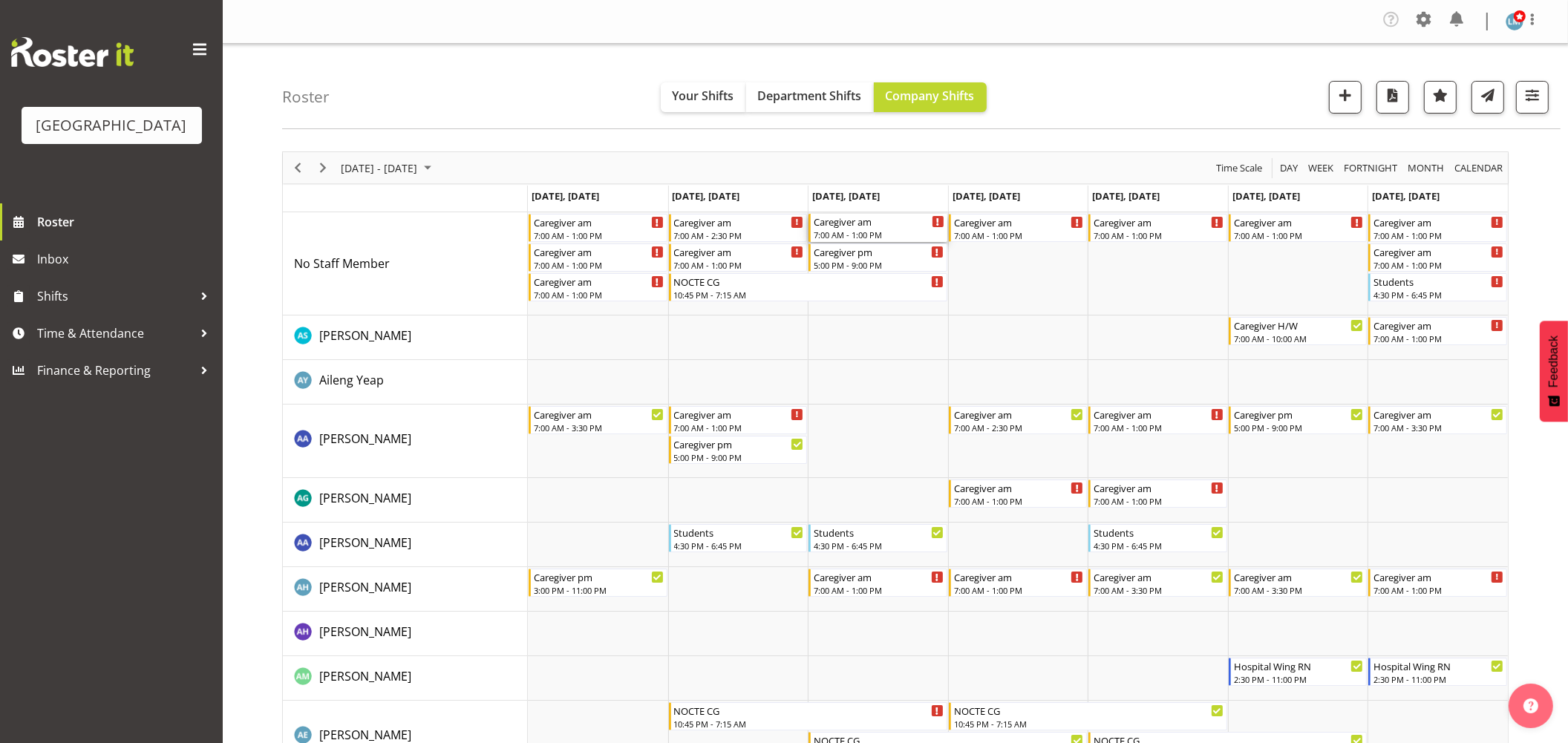
click at [858, 227] on div "Caregiver am" at bounding box center [878, 221] width 131 height 15
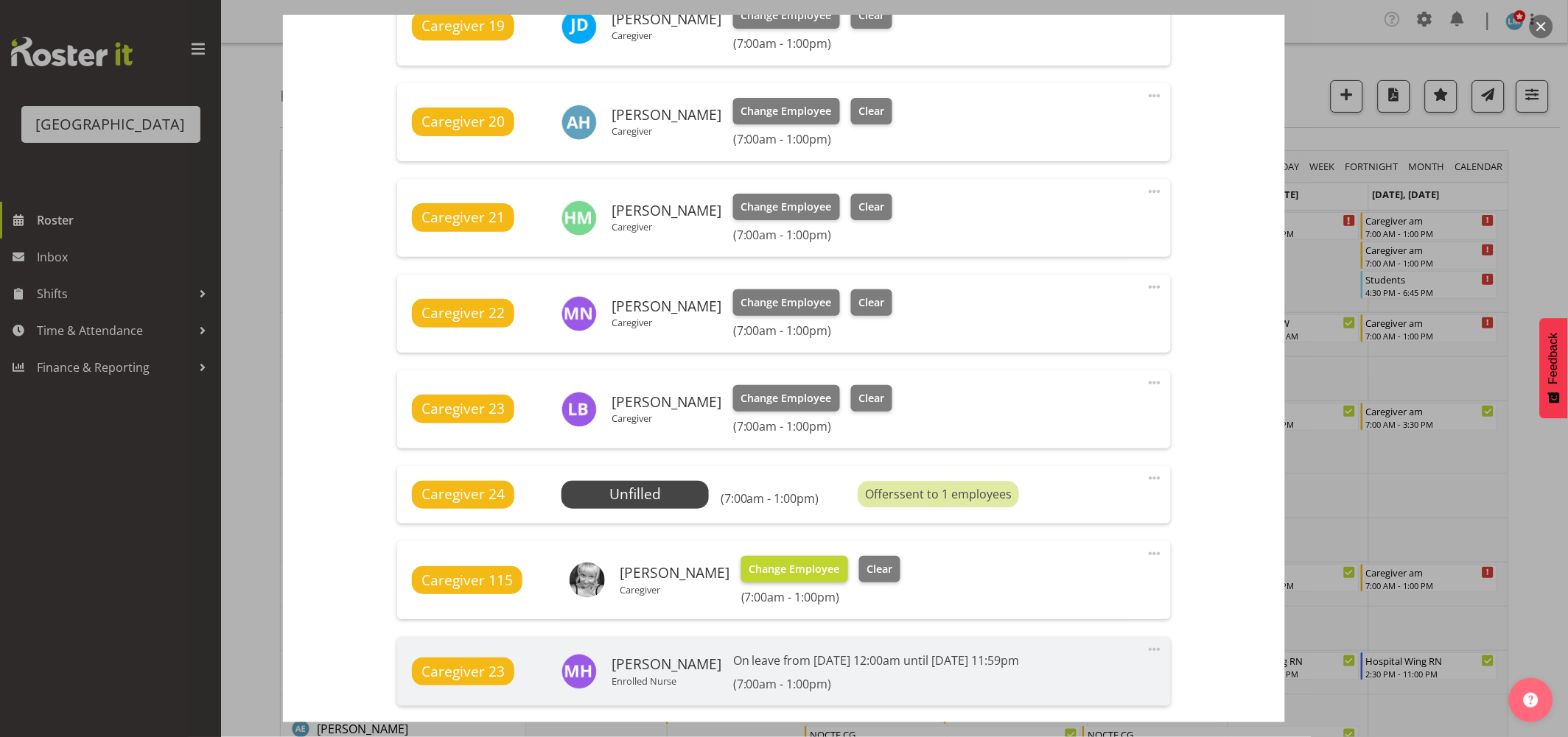
scroll to position [900, 0]
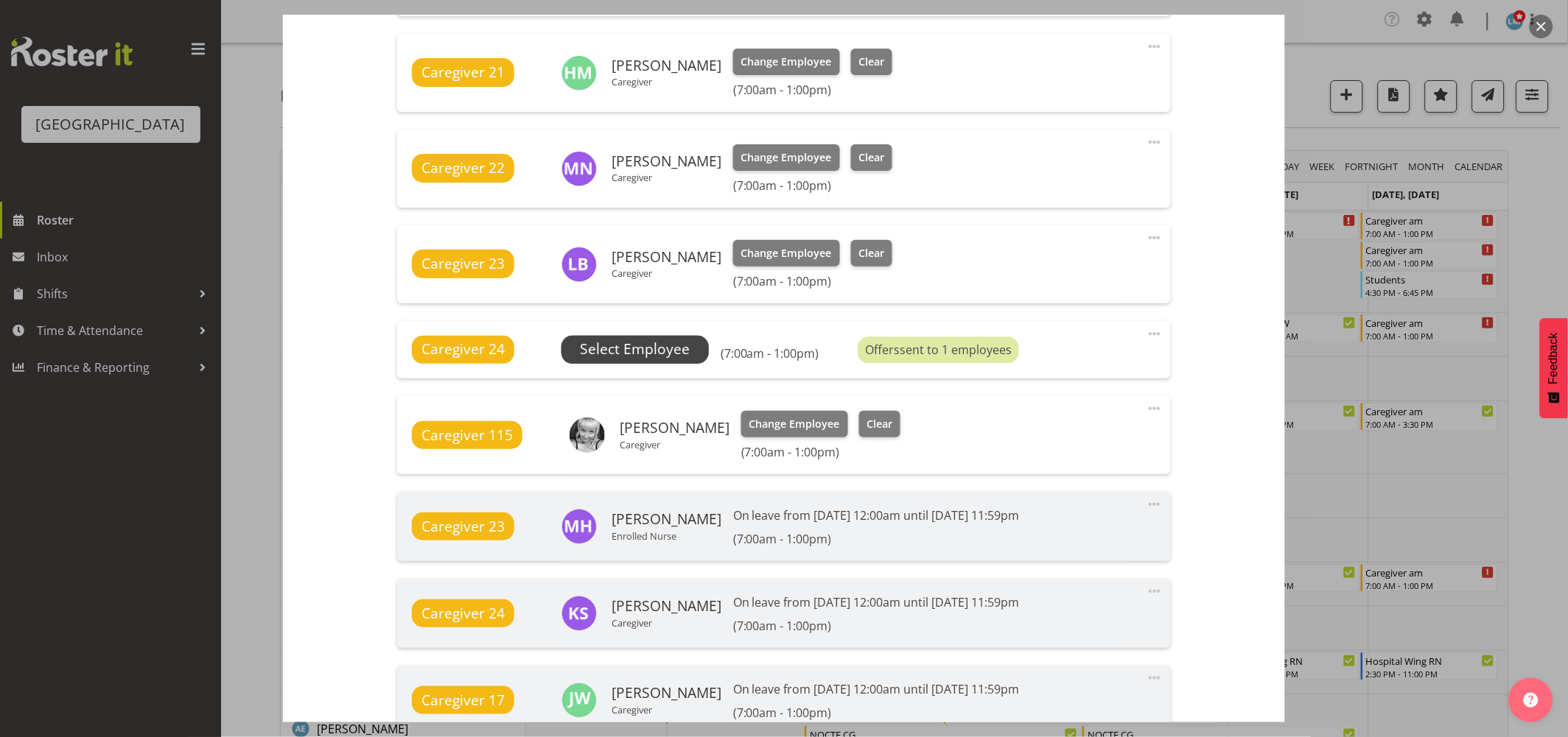
click at [673, 342] on span "Select Employee" at bounding box center [635, 350] width 110 height 21
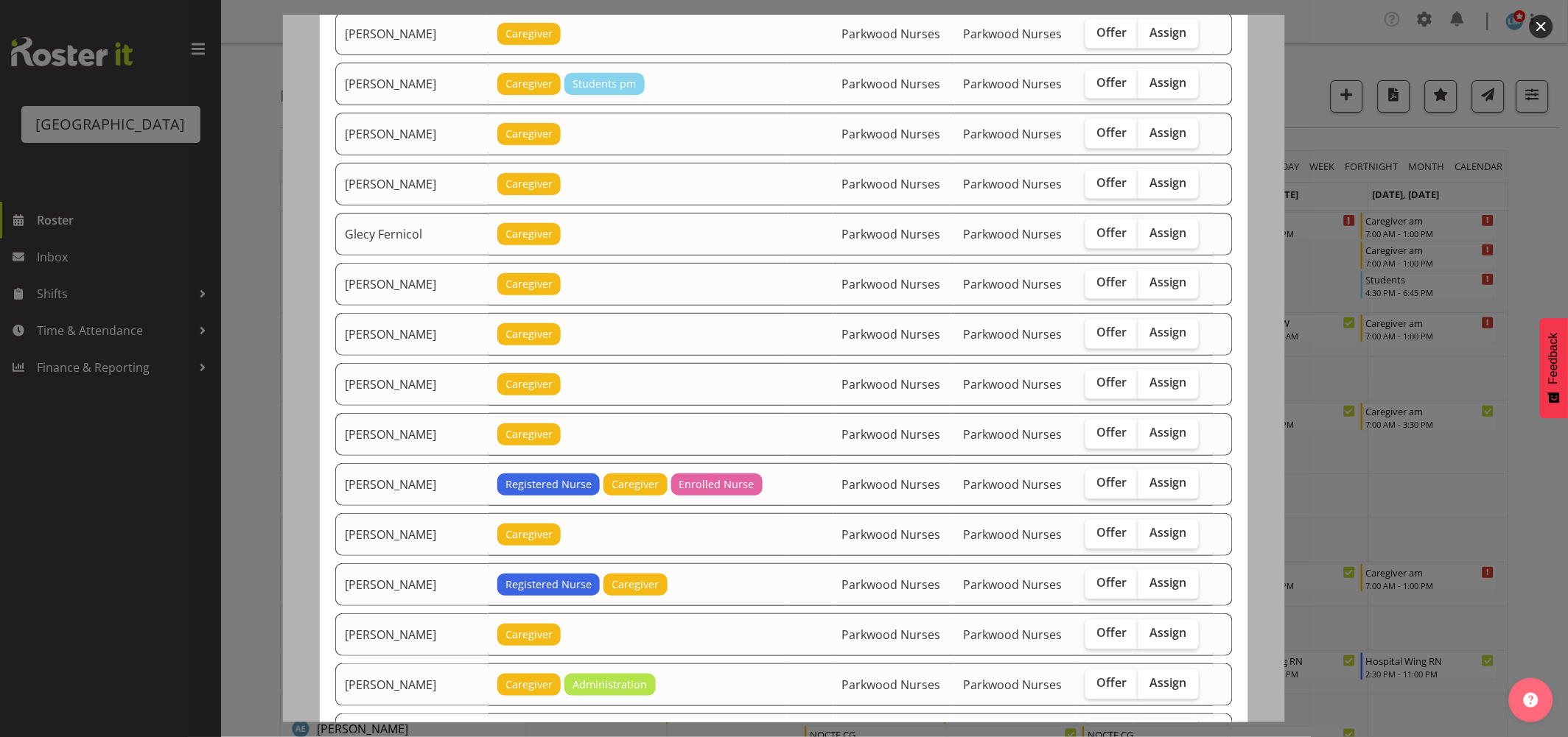
scroll to position [654, 0]
click at [1107, 296] on label "Offer" at bounding box center [1112, 284] width 54 height 29
click at [1095, 288] on input "Offer" at bounding box center [1090, 283] width 10 height 10
checkbox input "true"
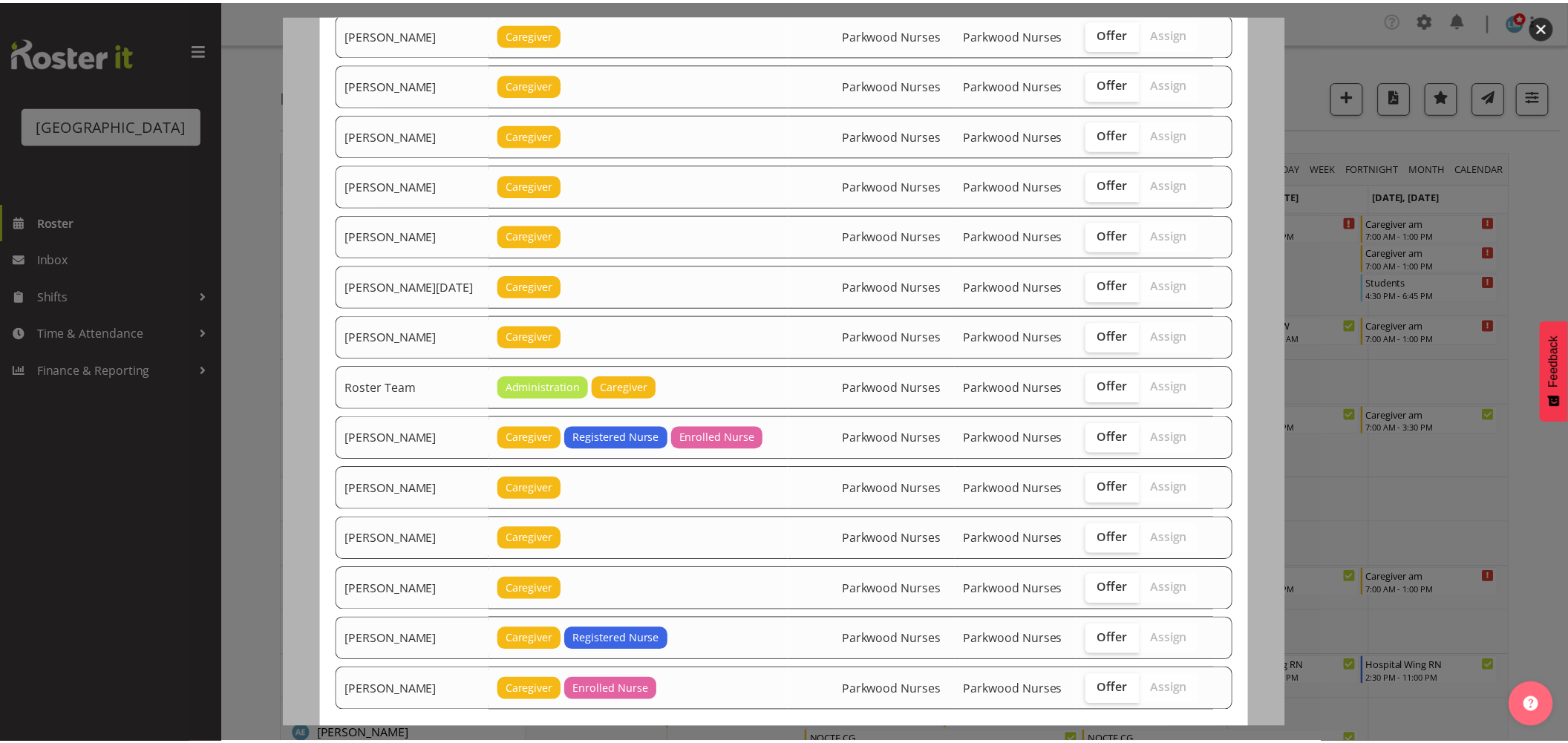
scroll to position [1667, 0]
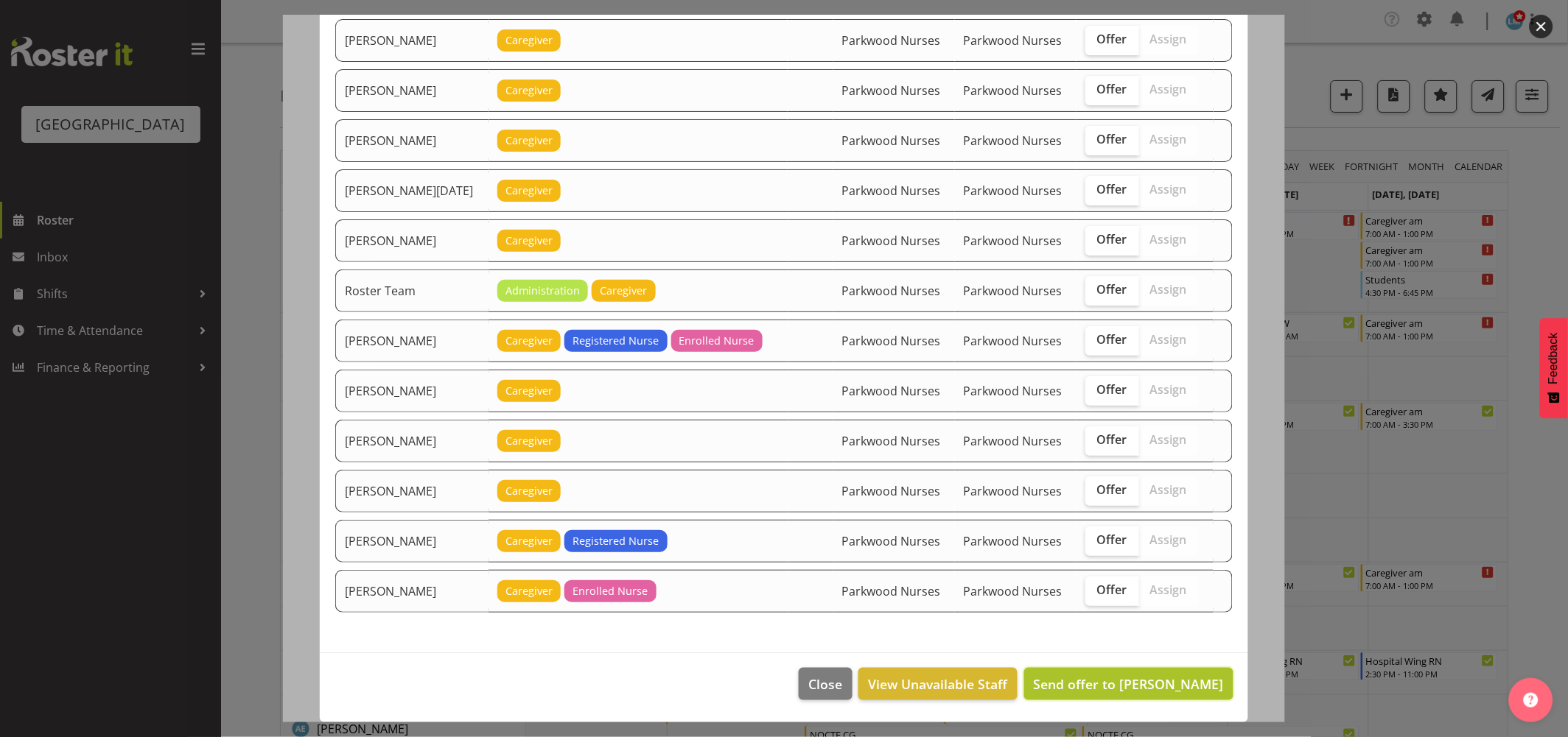
click at [1194, 679] on span "Send offer to [PERSON_NAME]" at bounding box center [1128, 684] width 190 height 18
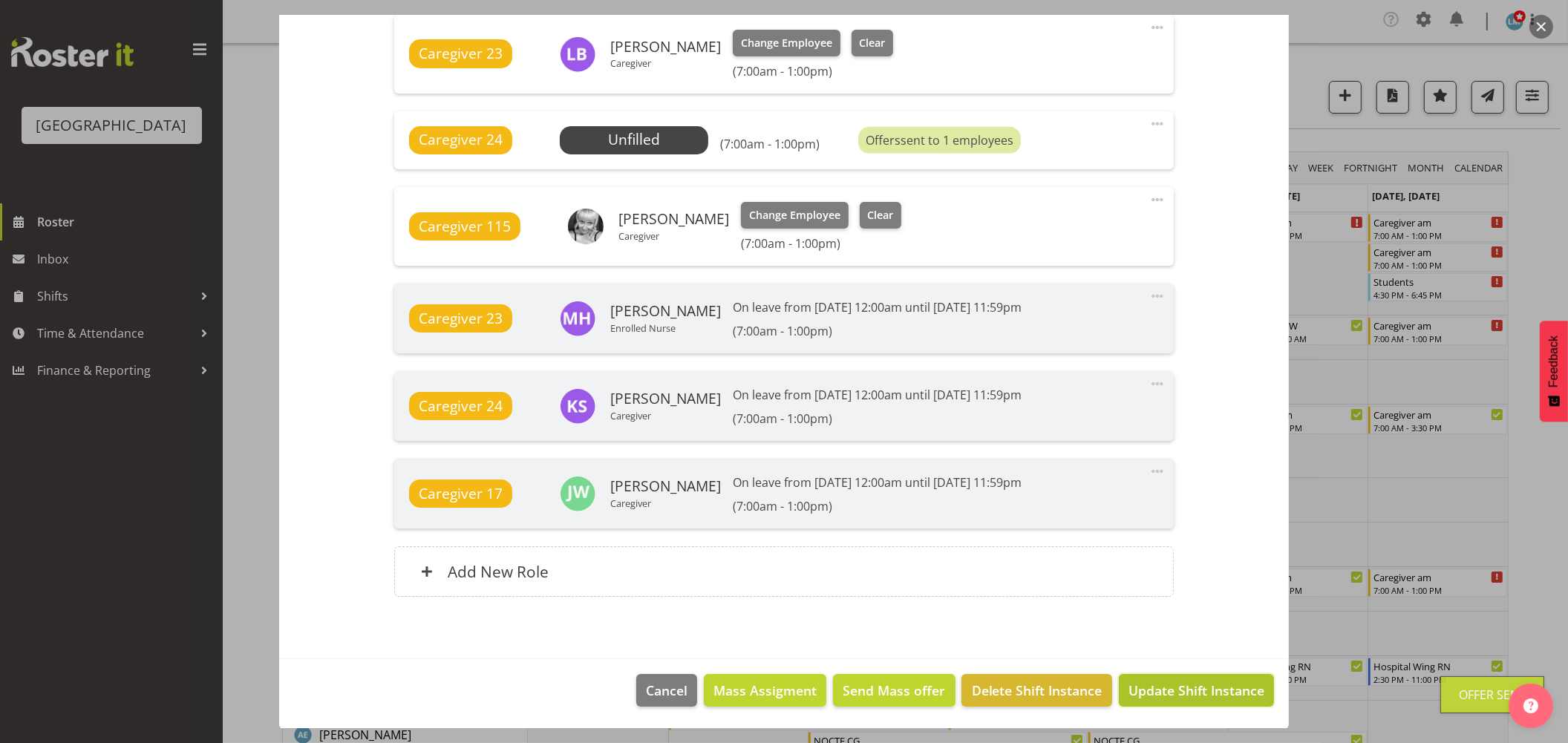
click at [1206, 692] on span "Update Shift Instance" at bounding box center [1196, 691] width 136 height 20
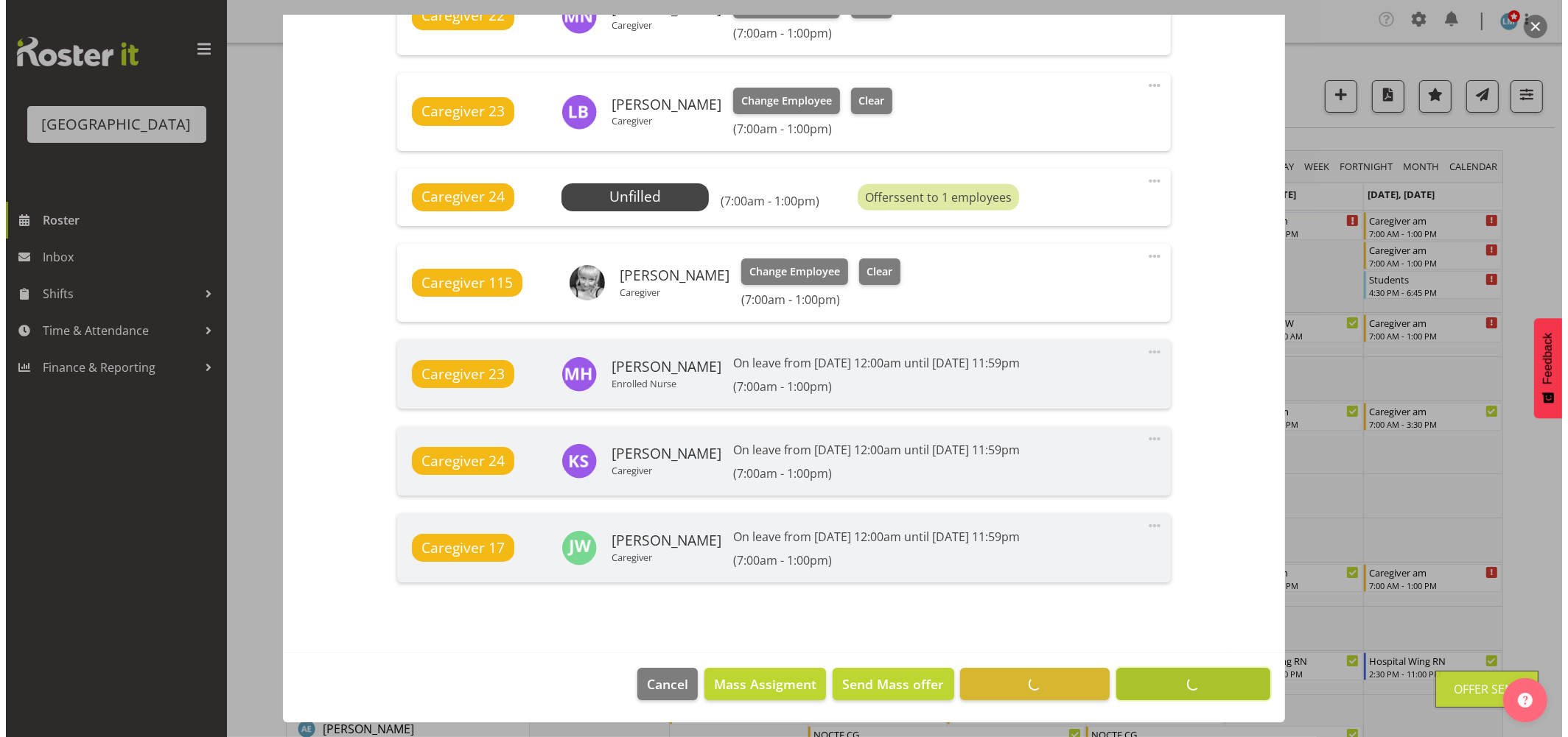
scroll to position [1052, 0]
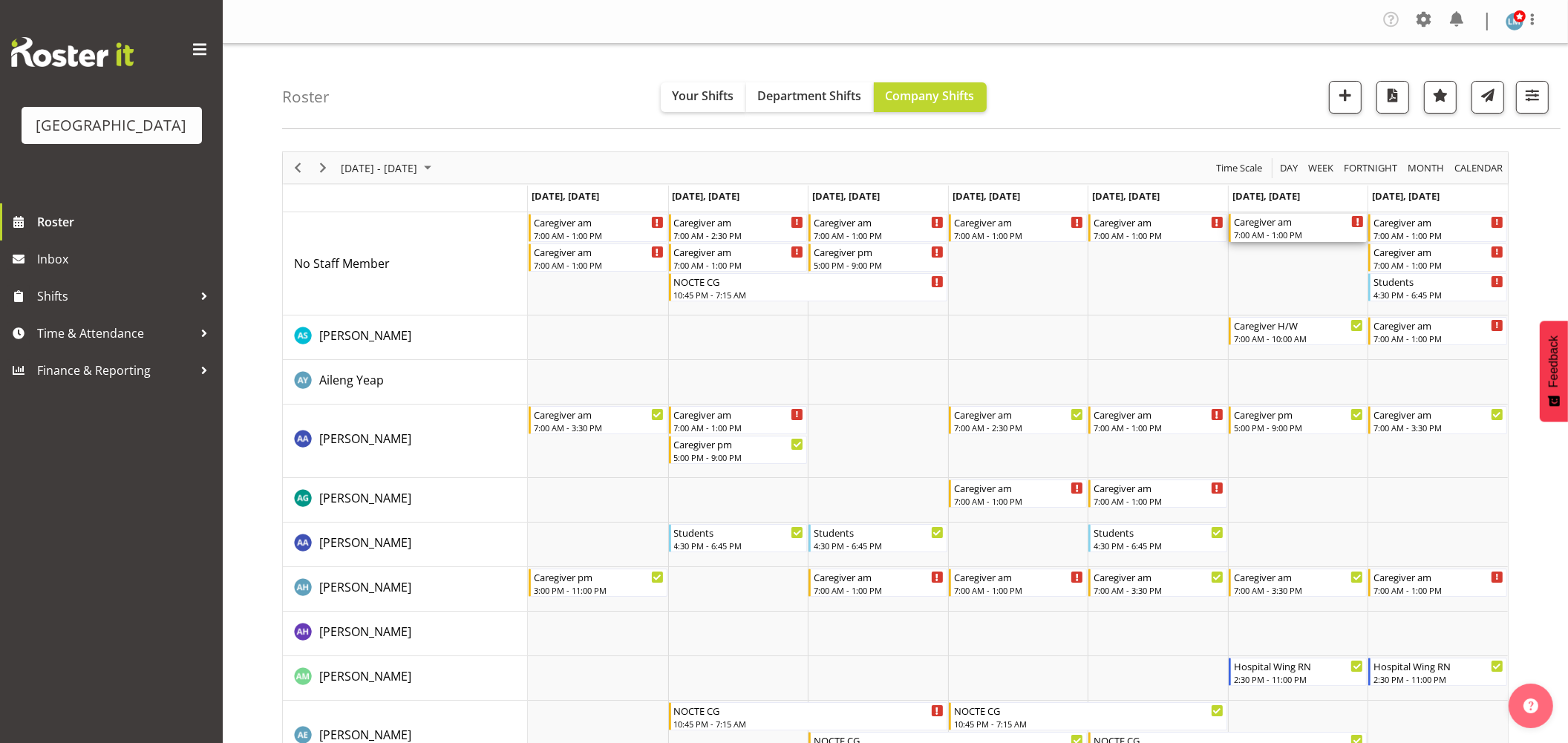
click at [1269, 225] on div "Caregiver am" at bounding box center [1299, 221] width 131 height 15
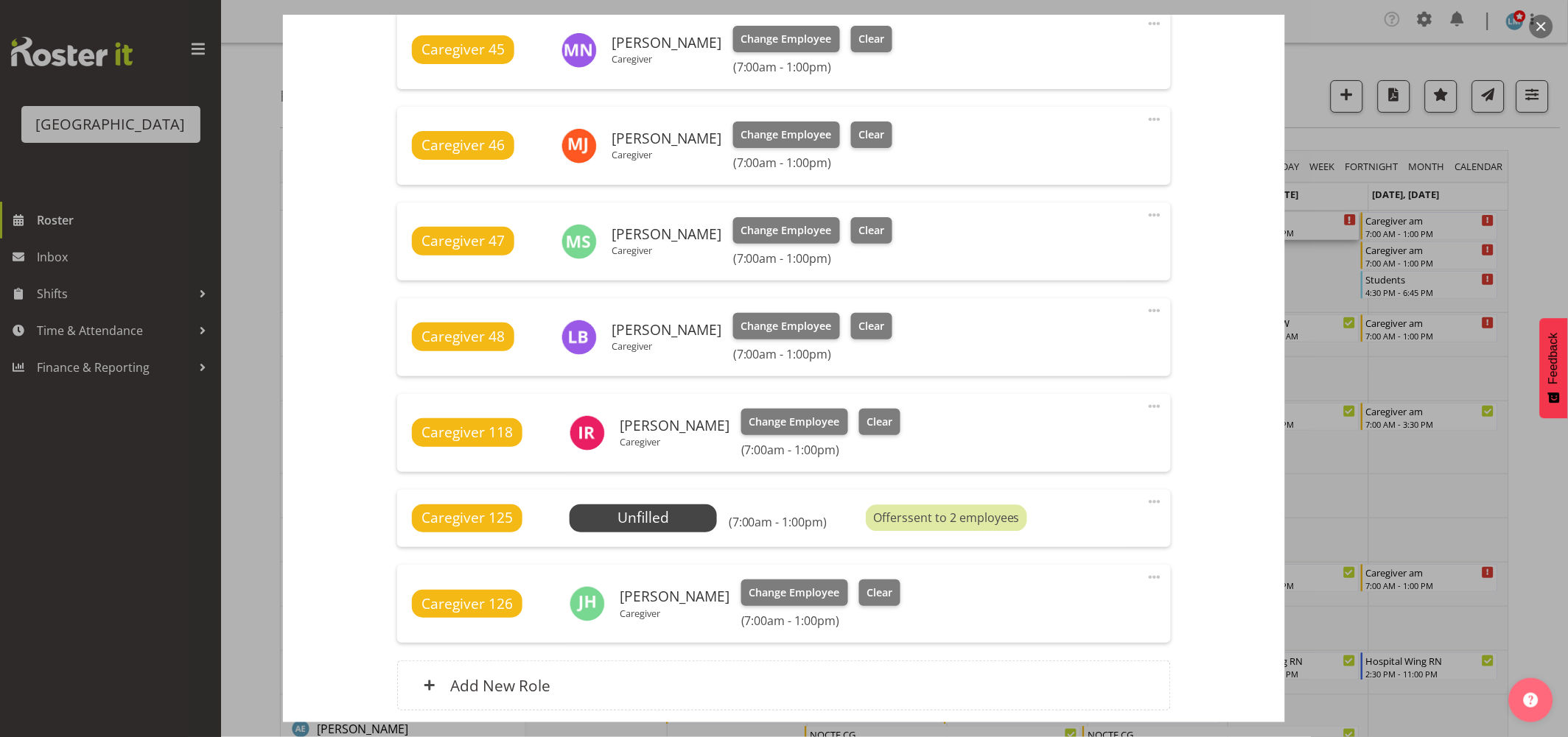
scroll to position [851, 0]
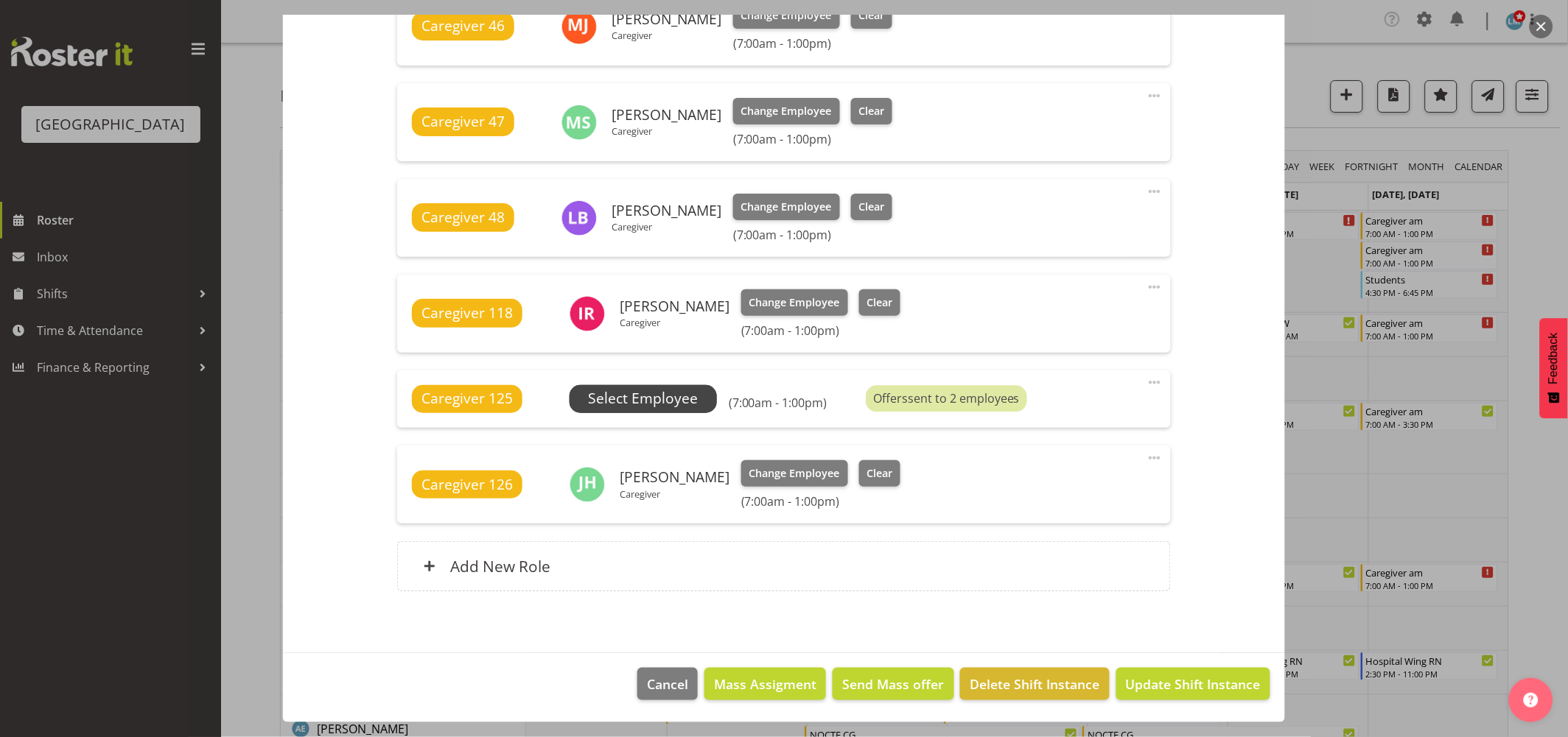
click at [650, 403] on span "Select Employee" at bounding box center [643, 399] width 110 height 21
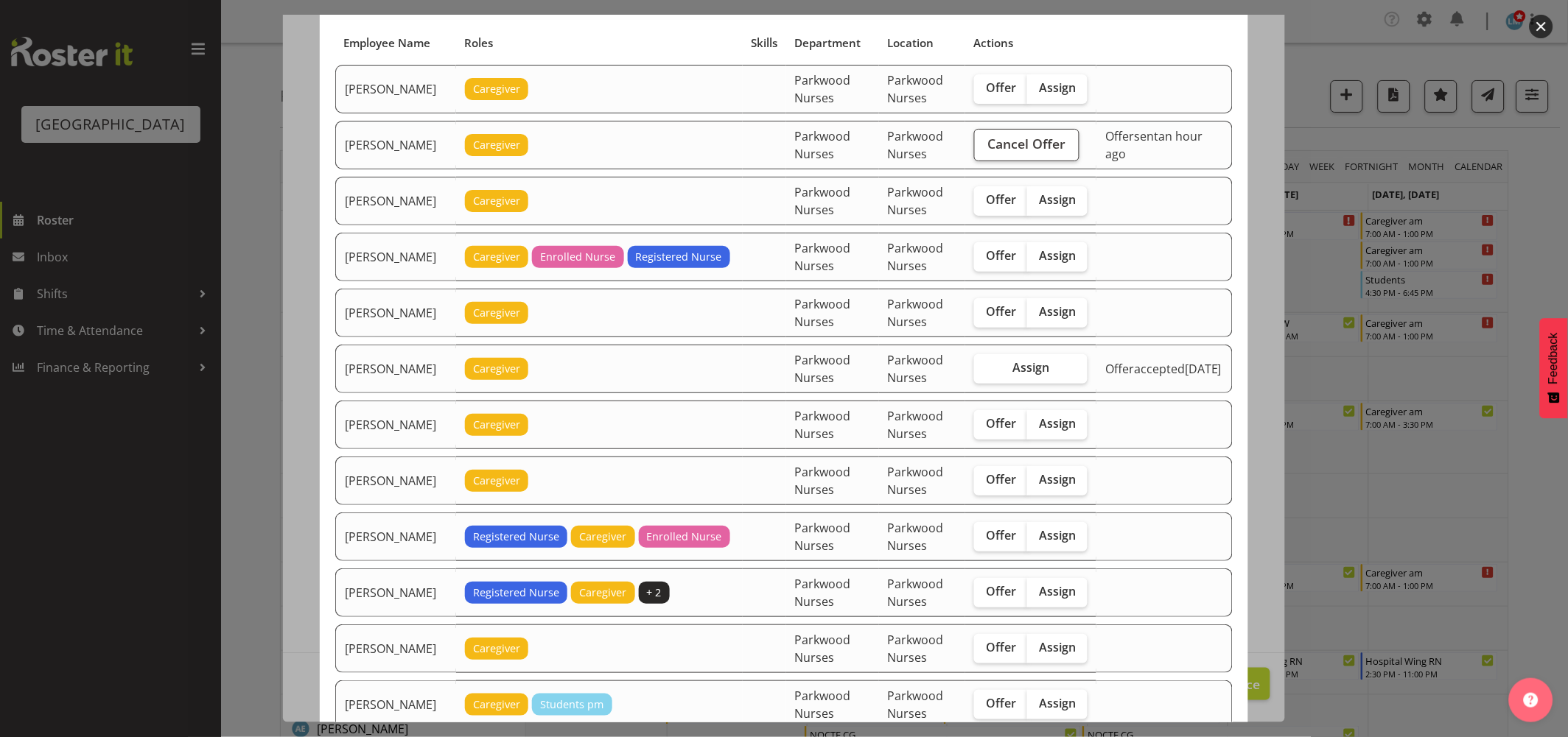
scroll to position [164, 0]
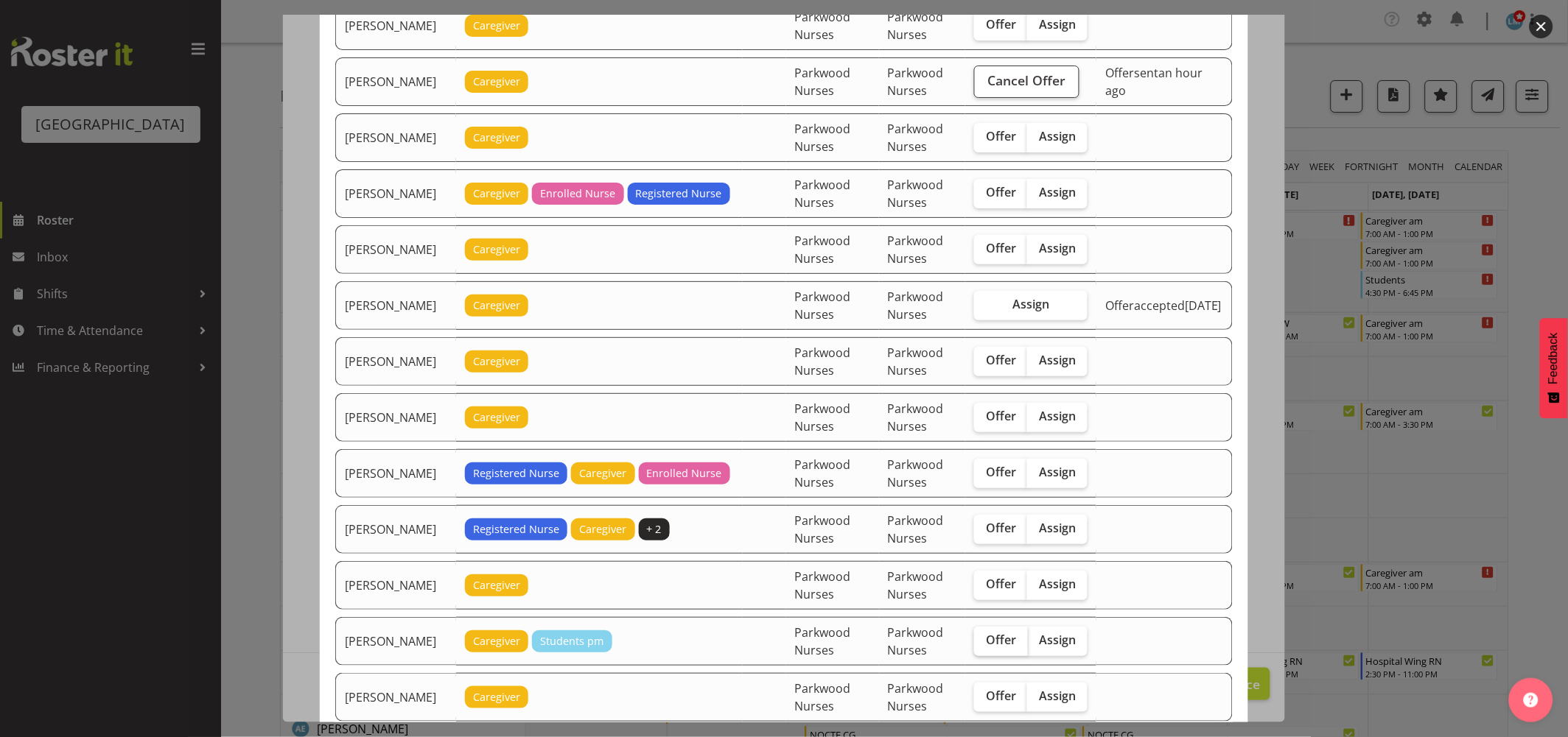
click at [997, 652] on label "Offer" at bounding box center [1000, 641] width 54 height 29
click at [984, 645] on input "Offer" at bounding box center [979, 640] width 10 height 10
checkbox input "true"
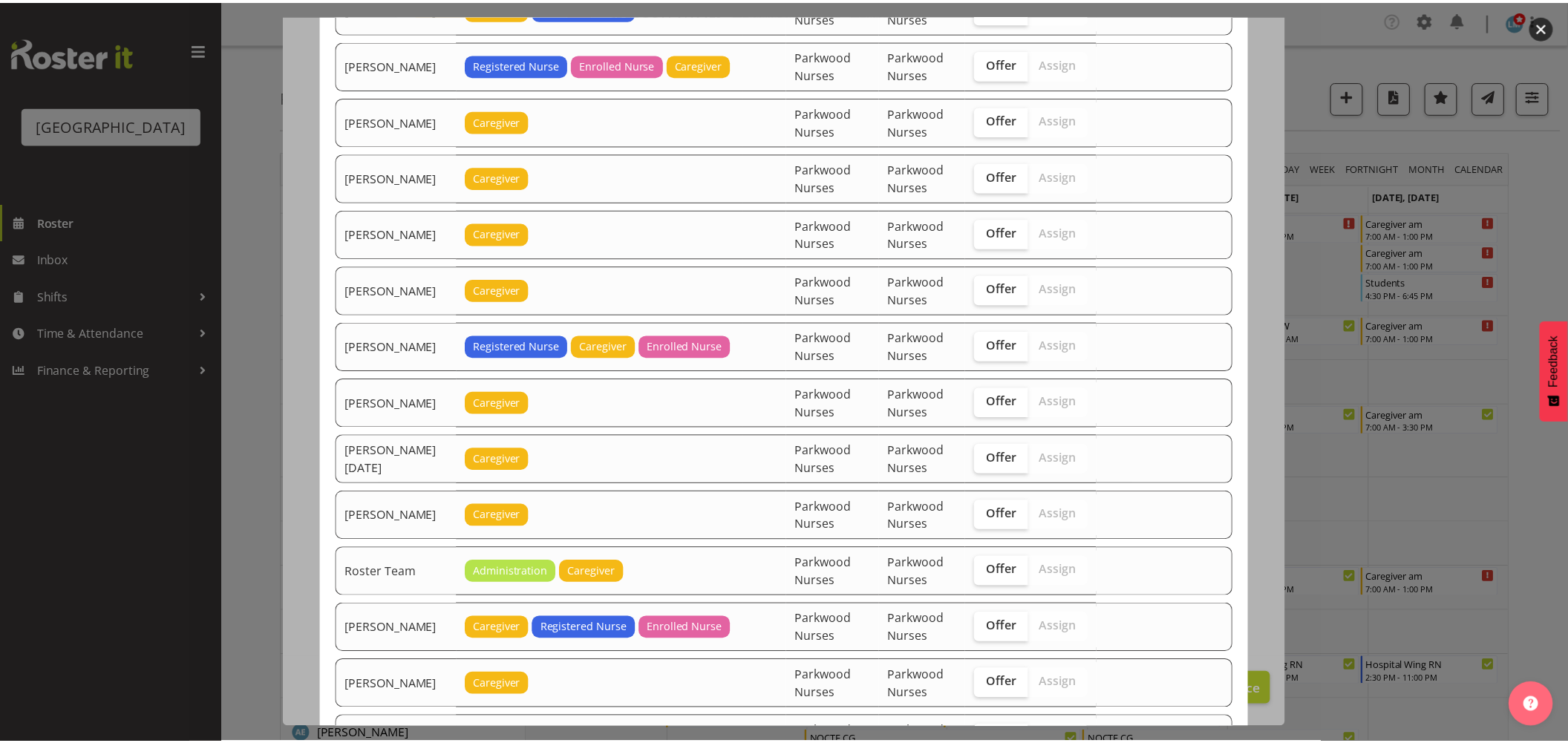
scroll to position [2030, 0]
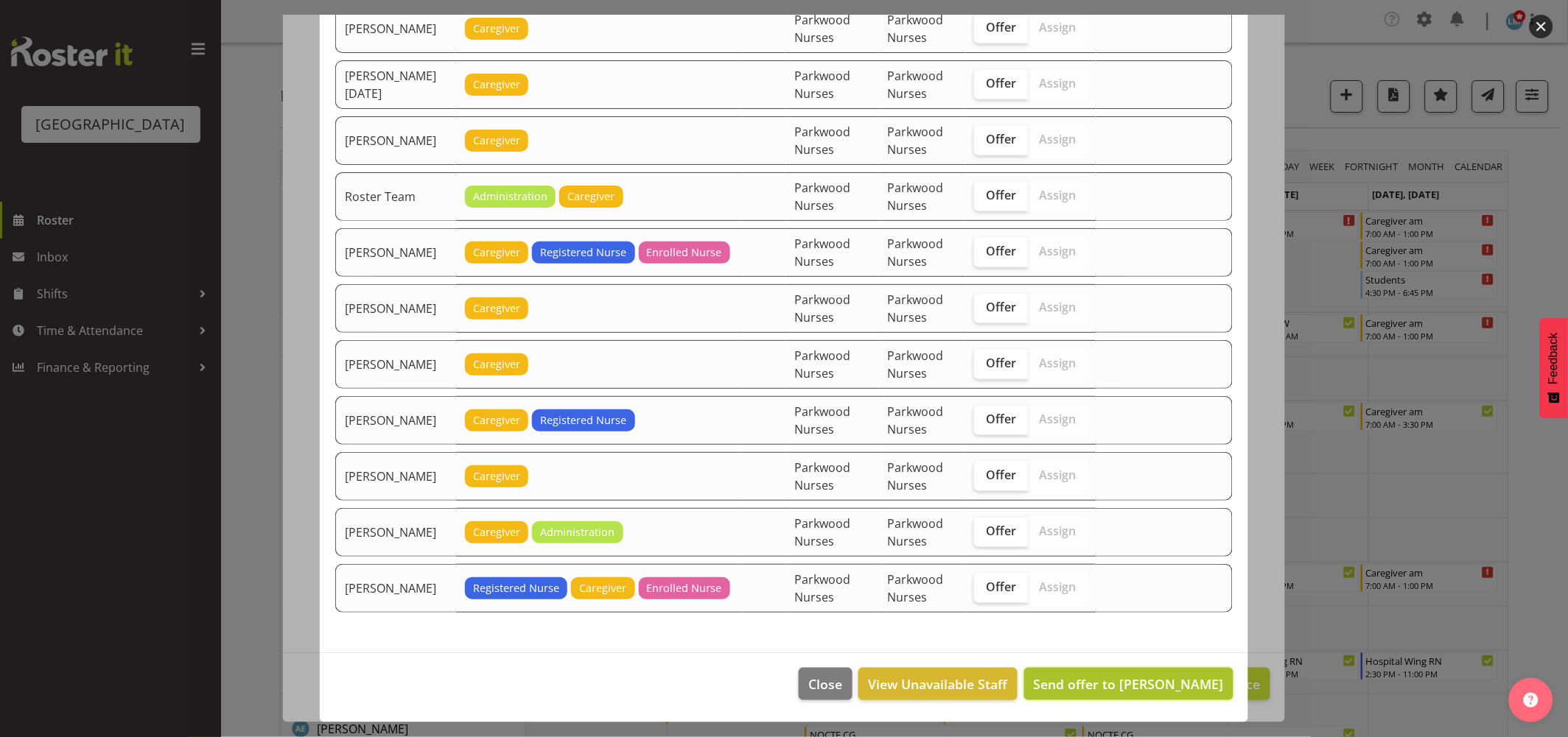
click at [1168, 676] on span "Send offer to Chrislyn-ann Saquilayan" at bounding box center [1128, 684] width 190 height 18
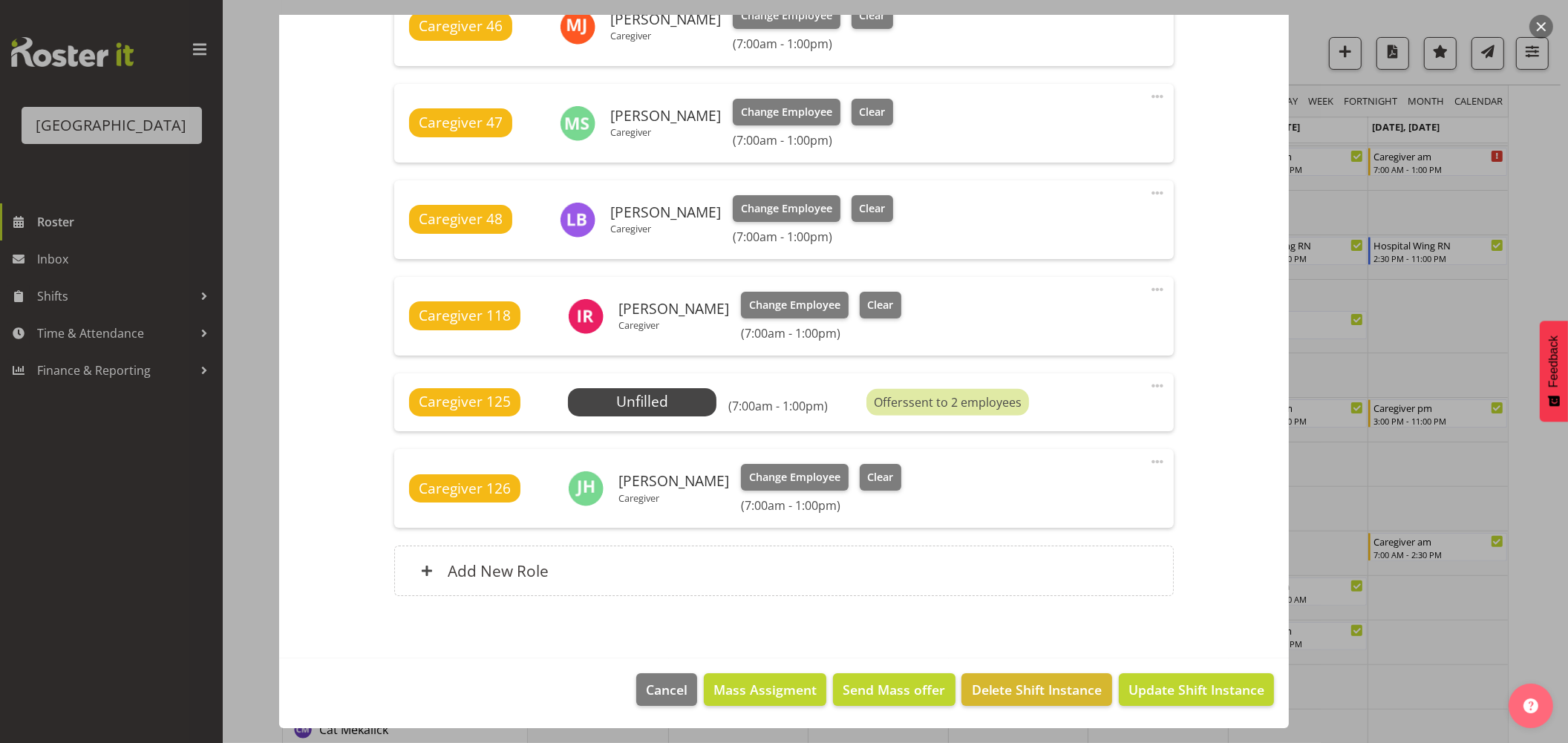
scroll to position [577, 0]
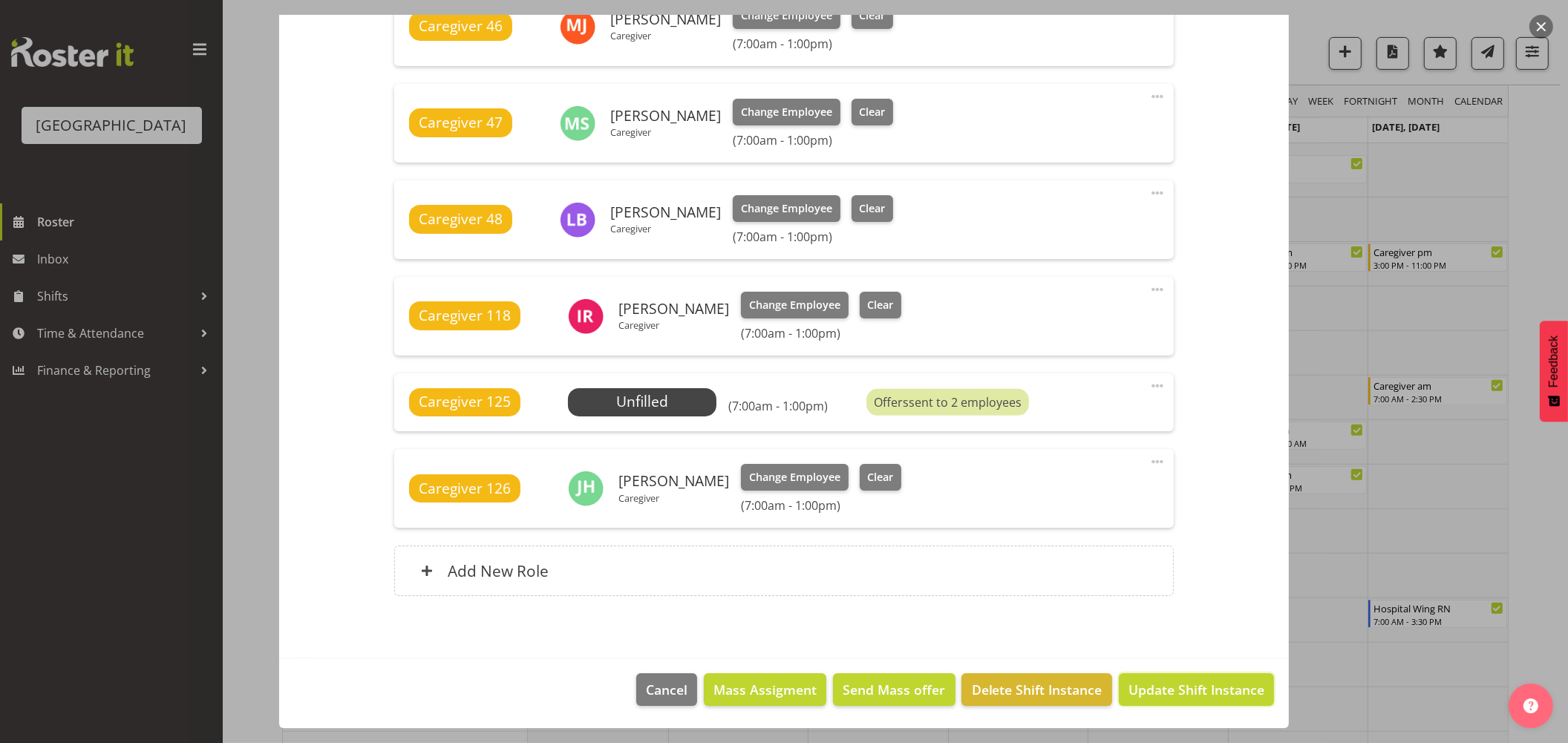
click at [1177, 680] on span "Update Shift Instance" at bounding box center [1196, 690] width 136 height 20
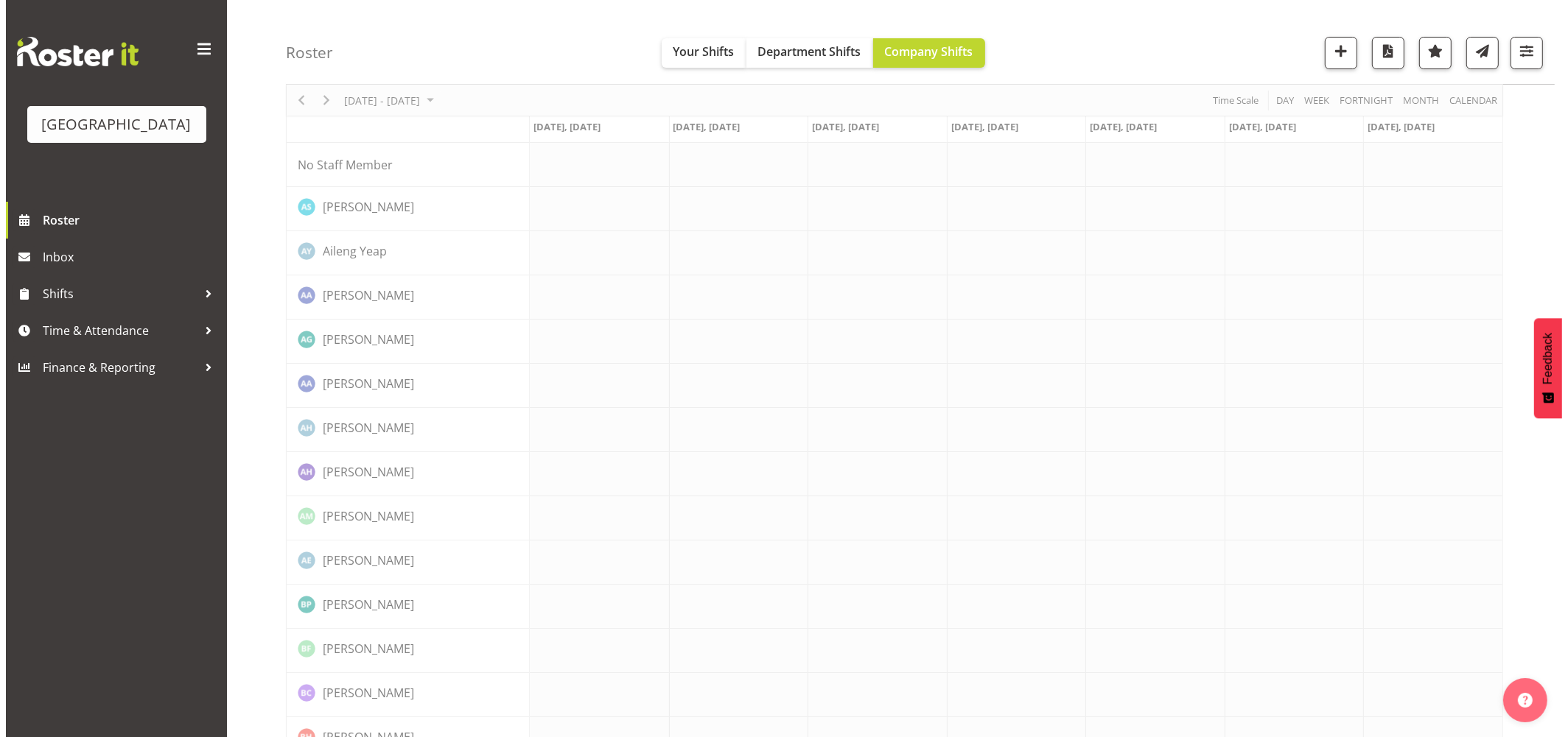
scroll to position [0, 0]
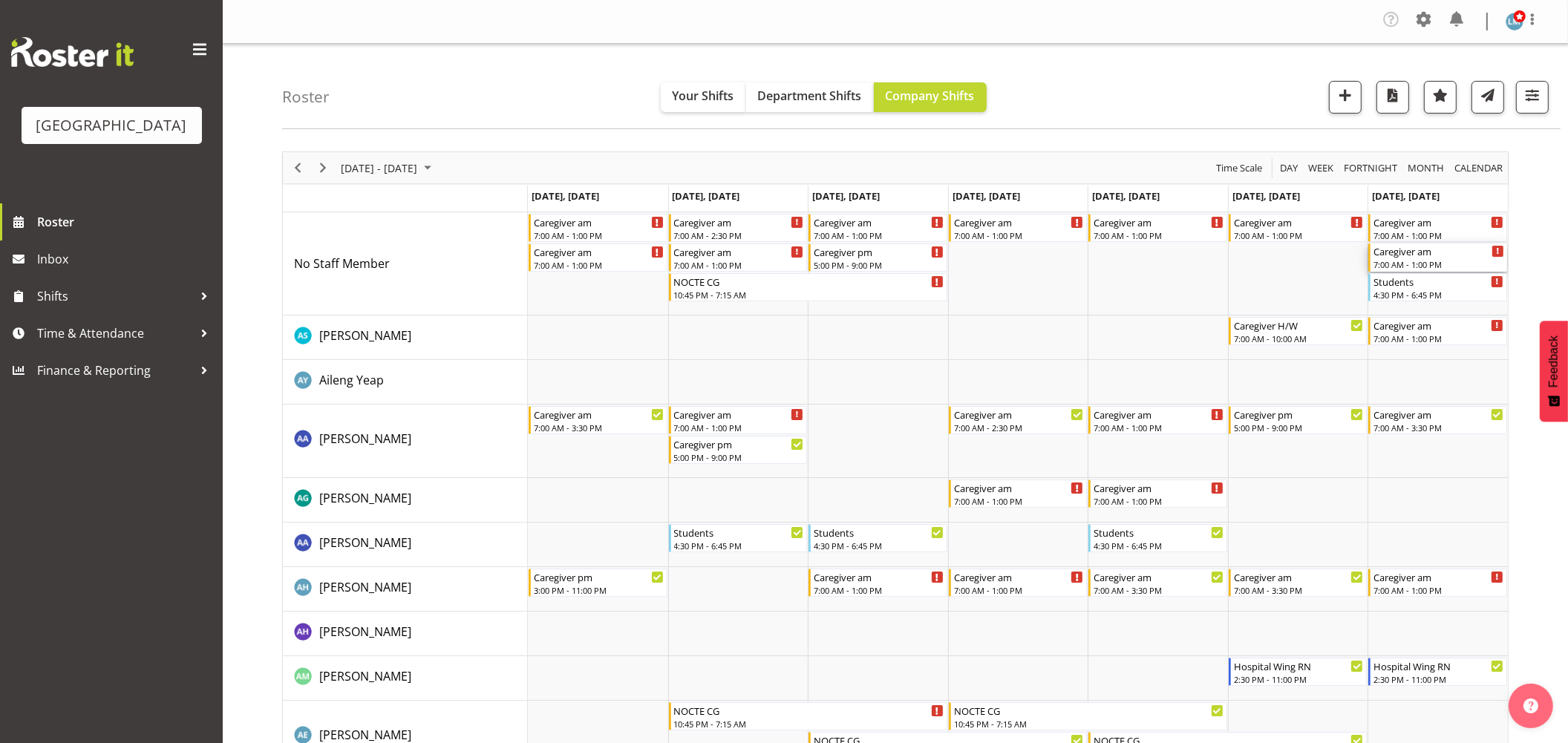
click at [1399, 261] on div "7:00 AM - 1:00 PM" at bounding box center [1438, 264] width 131 height 12
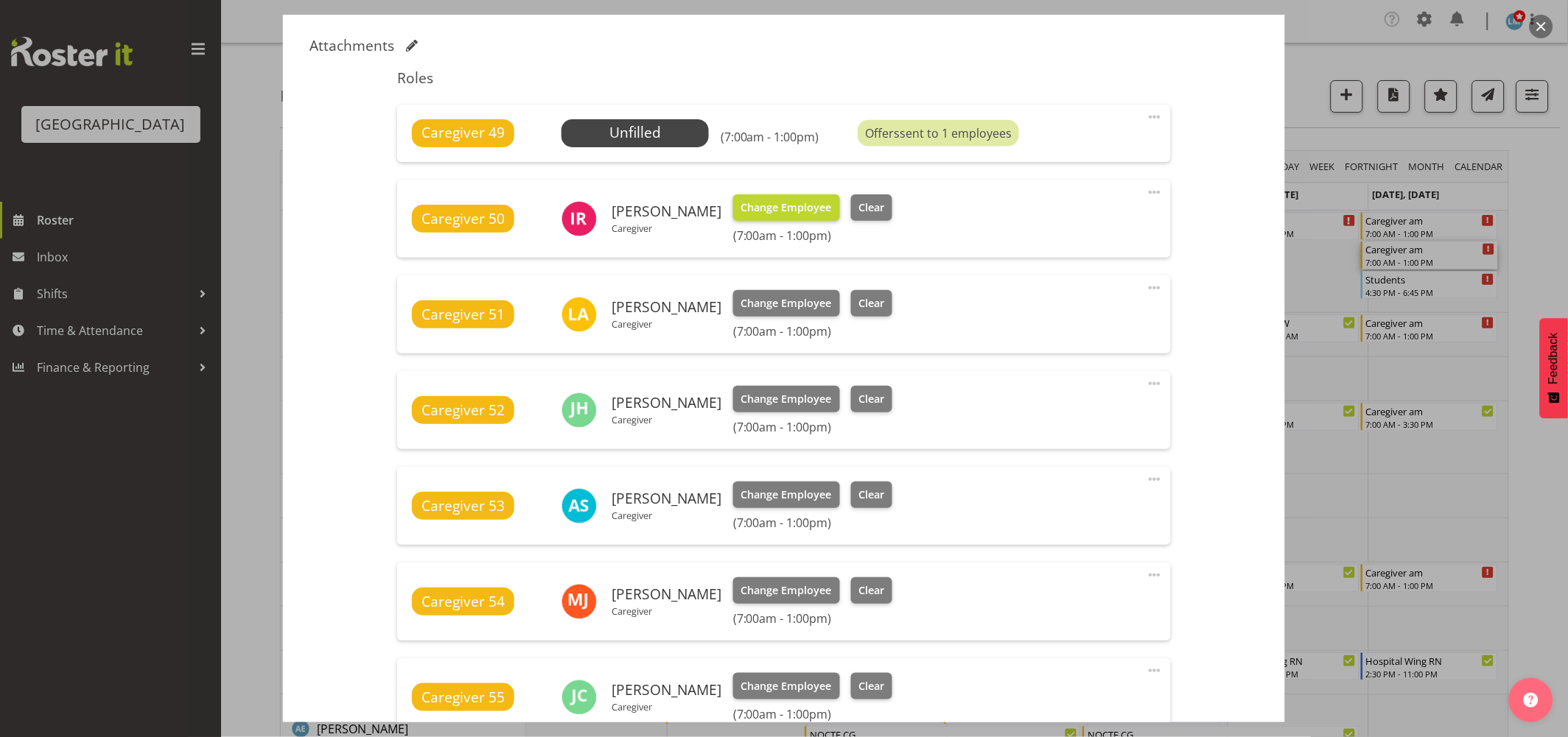
scroll to position [408, 0]
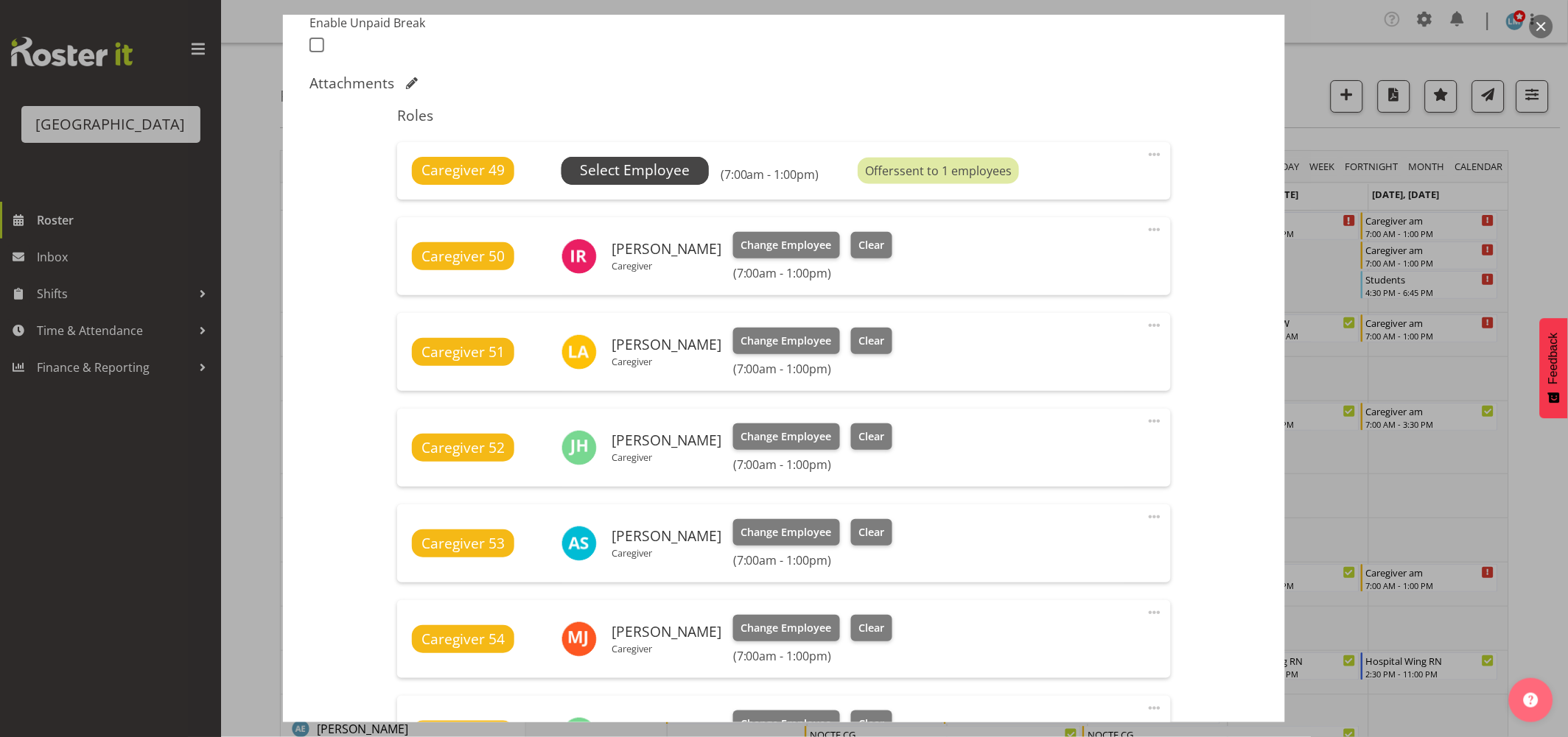
click at [649, 157] on span "Select Employee" at bounding box center [635, 171] width 147 height 28
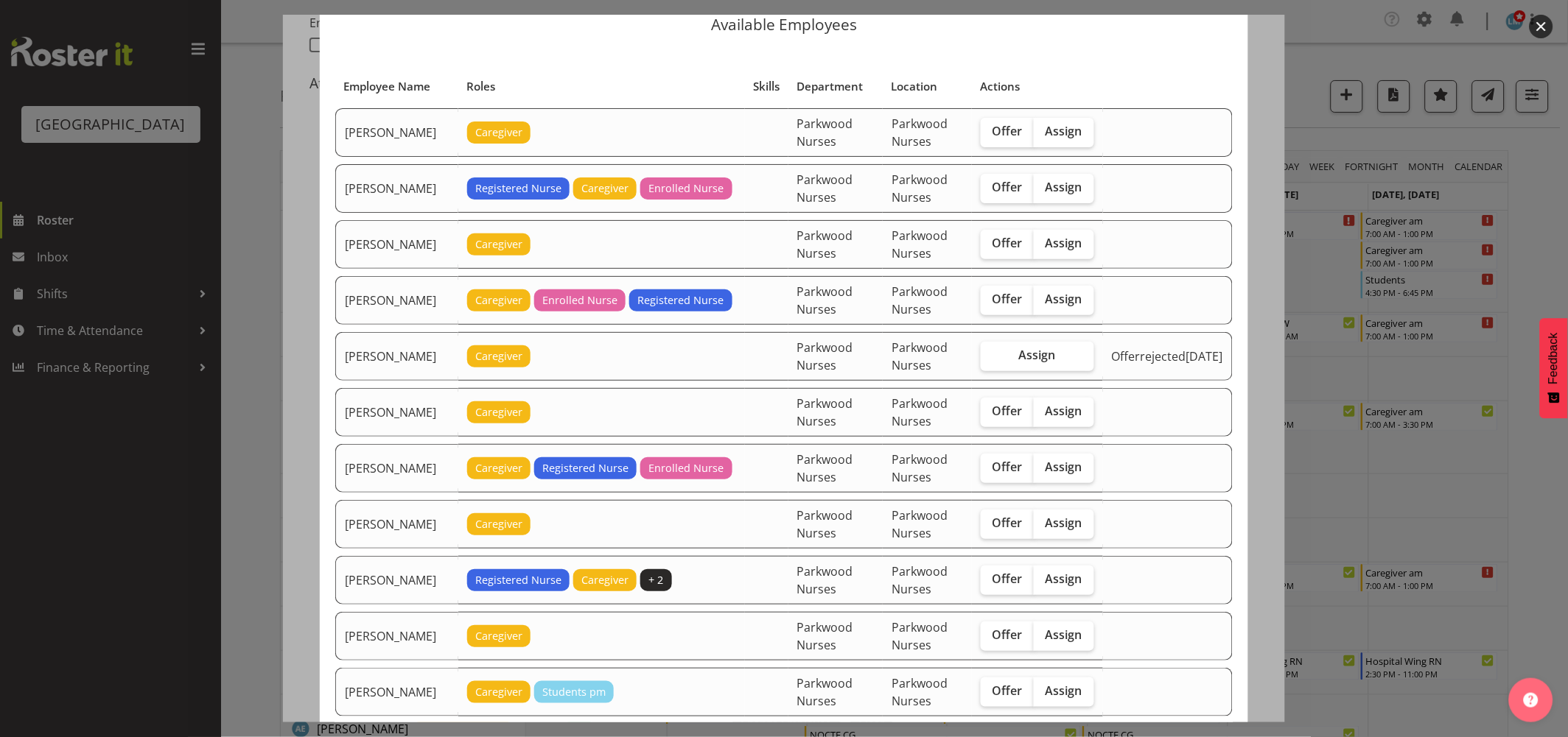
scroll to position [82, 0]
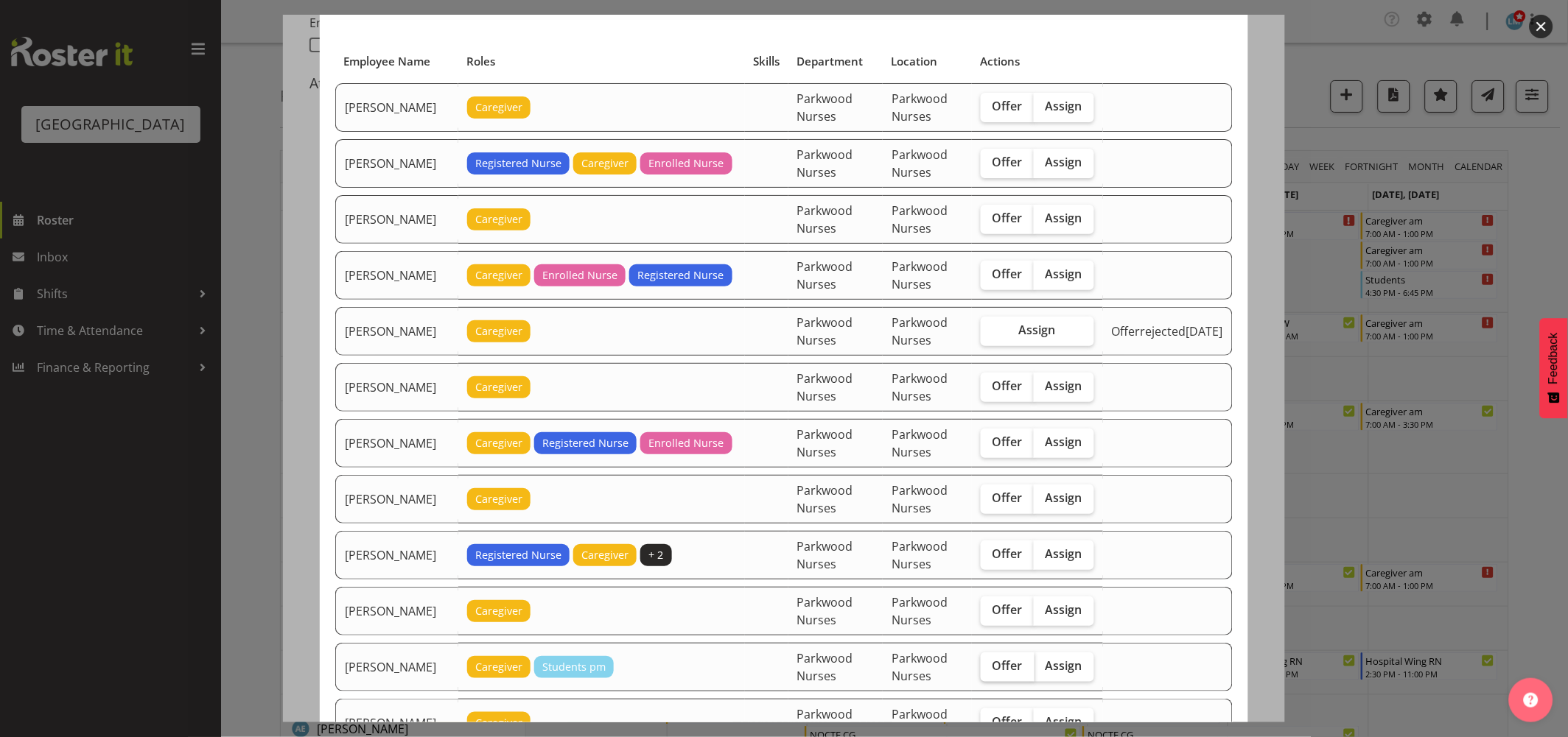
click at [1000, 660] on span "Offer" at bounding box center [1007, 665] width 30 height 15
click at [990, 661] on input "Offer" at bounding box center [986, 666] width 10 height 10
checkbox input "true"
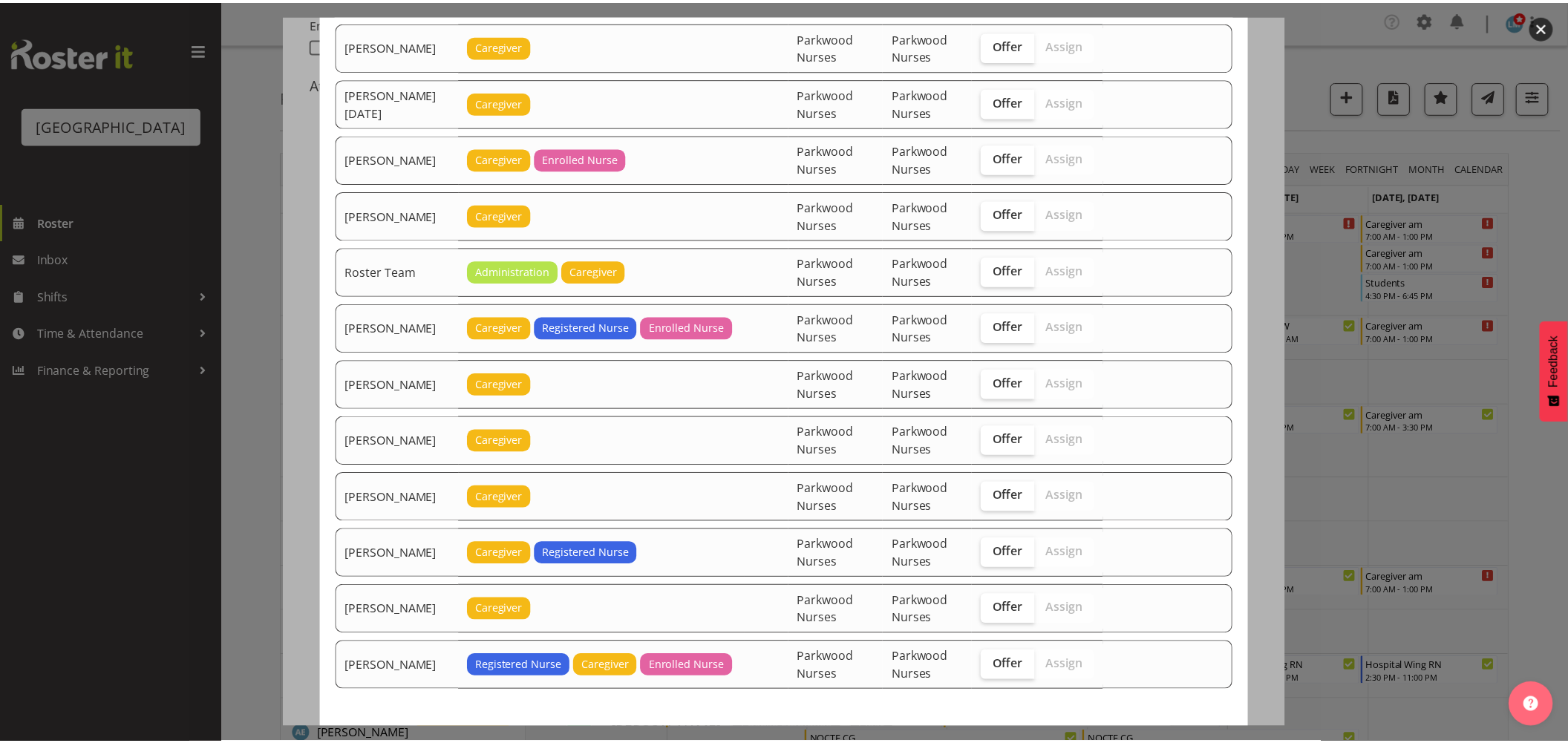
scroll to position [2087, 0]
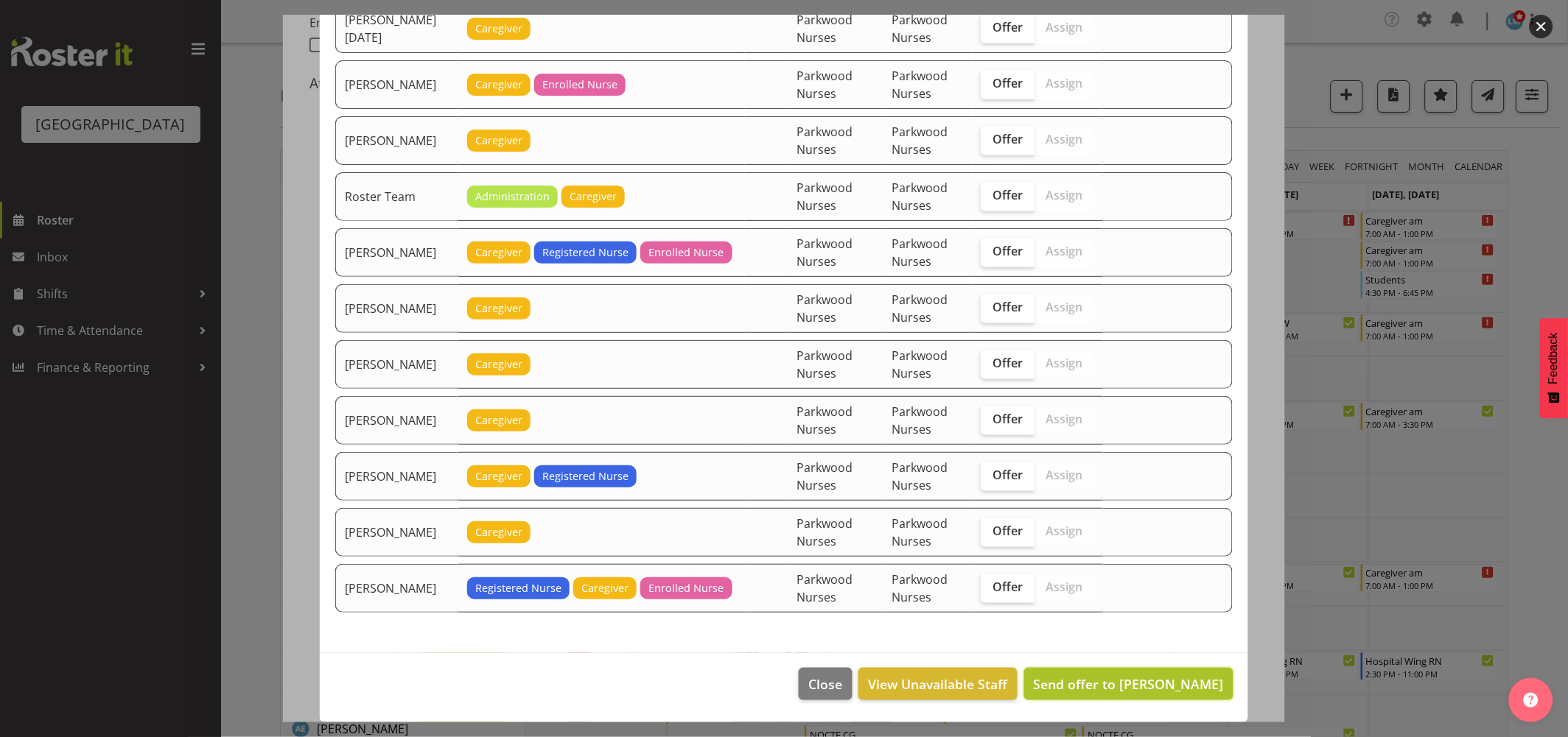
click at [1184, 671] on button "Send offer to Chrislyn-ann Saquilayan" at bounding box center [1128, 683] width 210 height 32
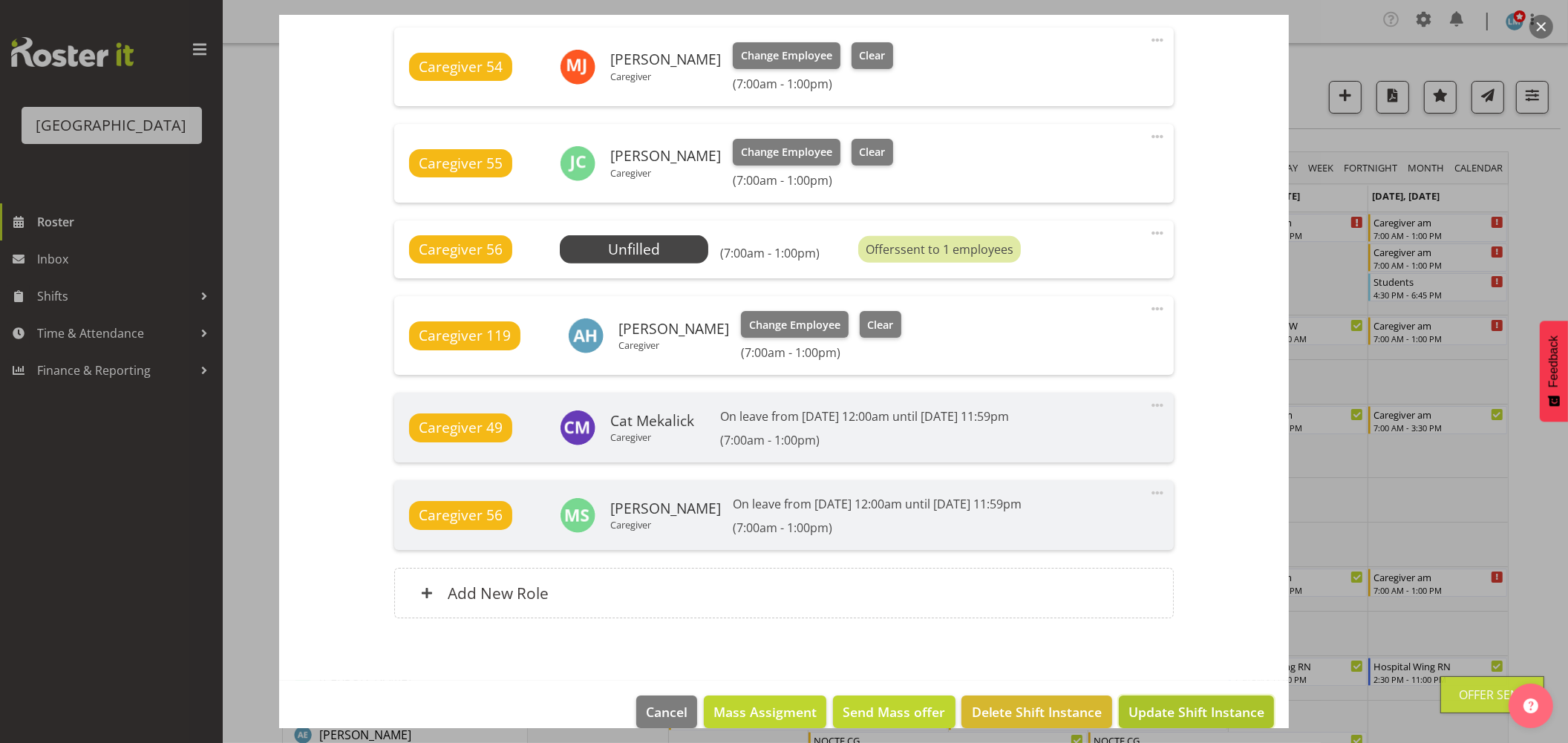
click at [1193, 714] on span "Update Shift Instance" at bounding box center [1196, 713] width 136 height 20
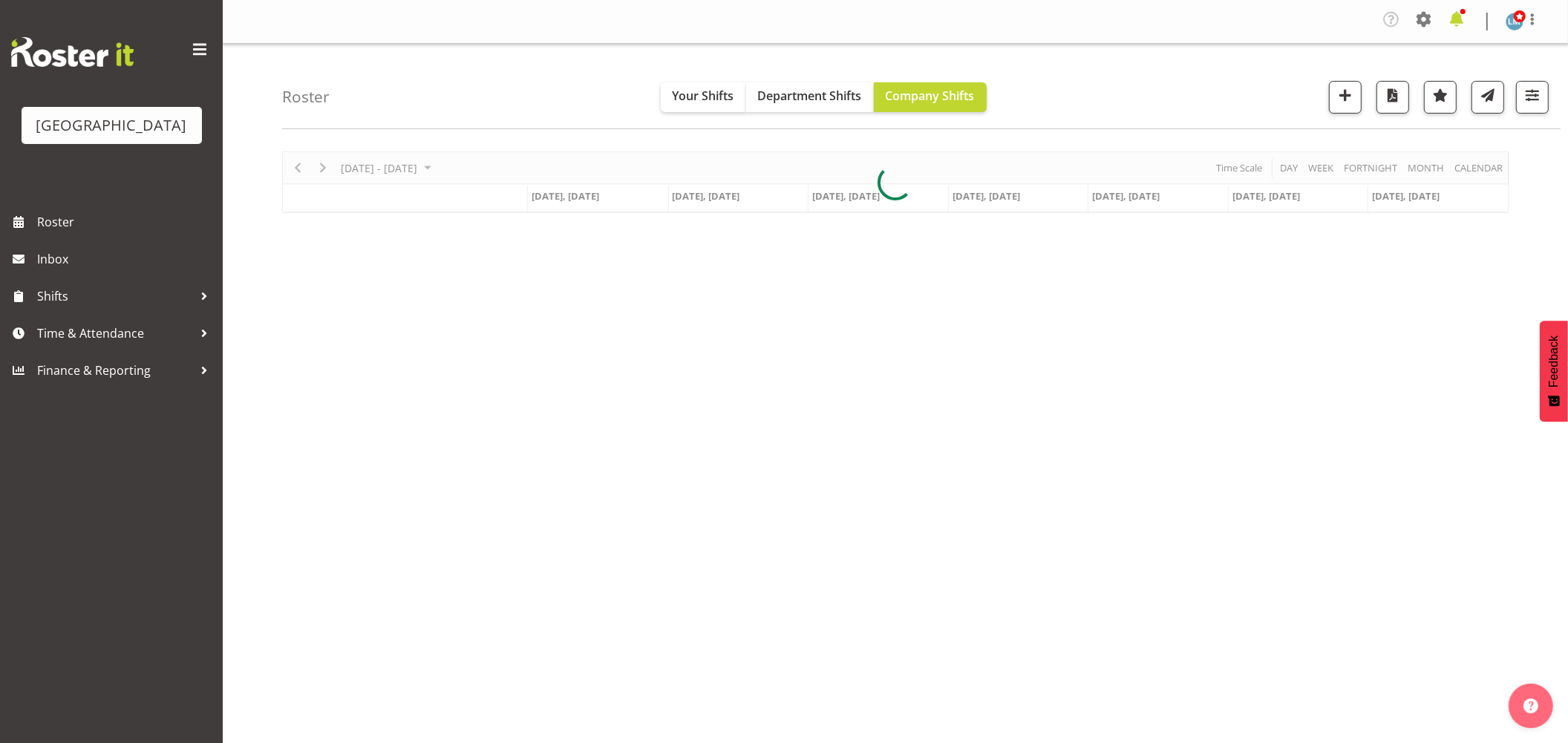
click at [1456, 19] on span at bounding box center [1456, 20] width 24 height 24
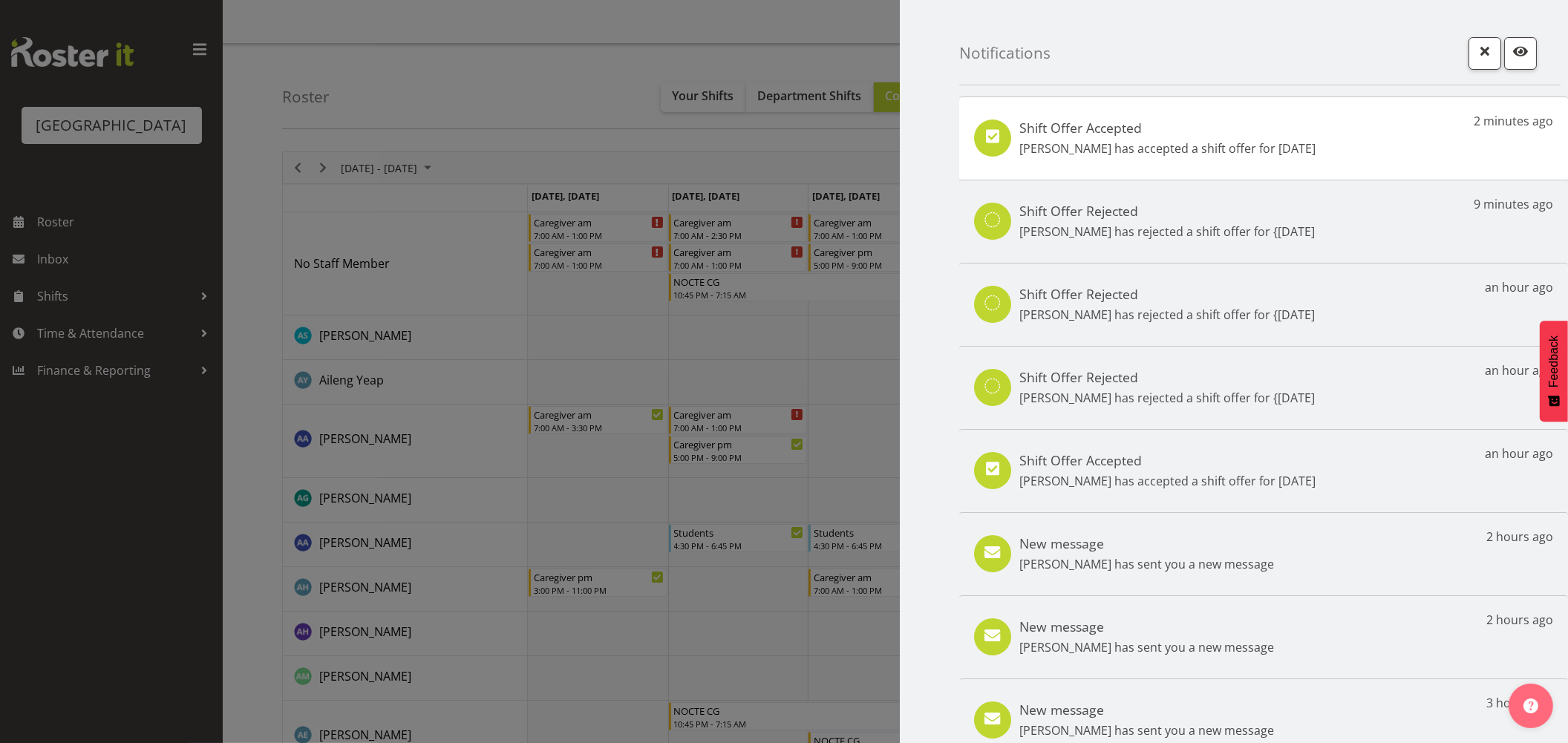
click at [86, 588] on div at bounding box center [784, 372] width 1568 height 743
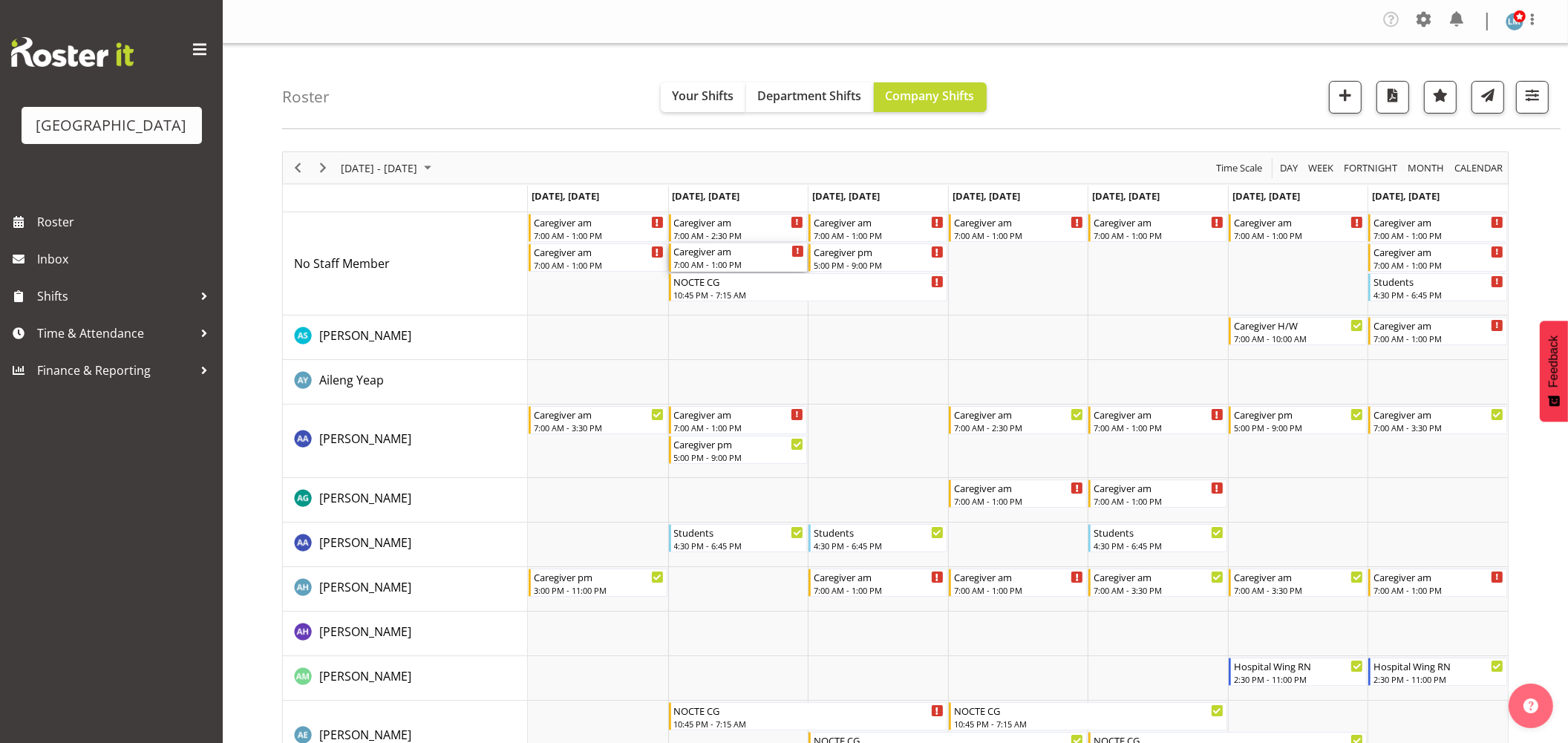
click at [716, 256] on div "Caregiver am" at bounding box center [739, 251] width 131 height 15
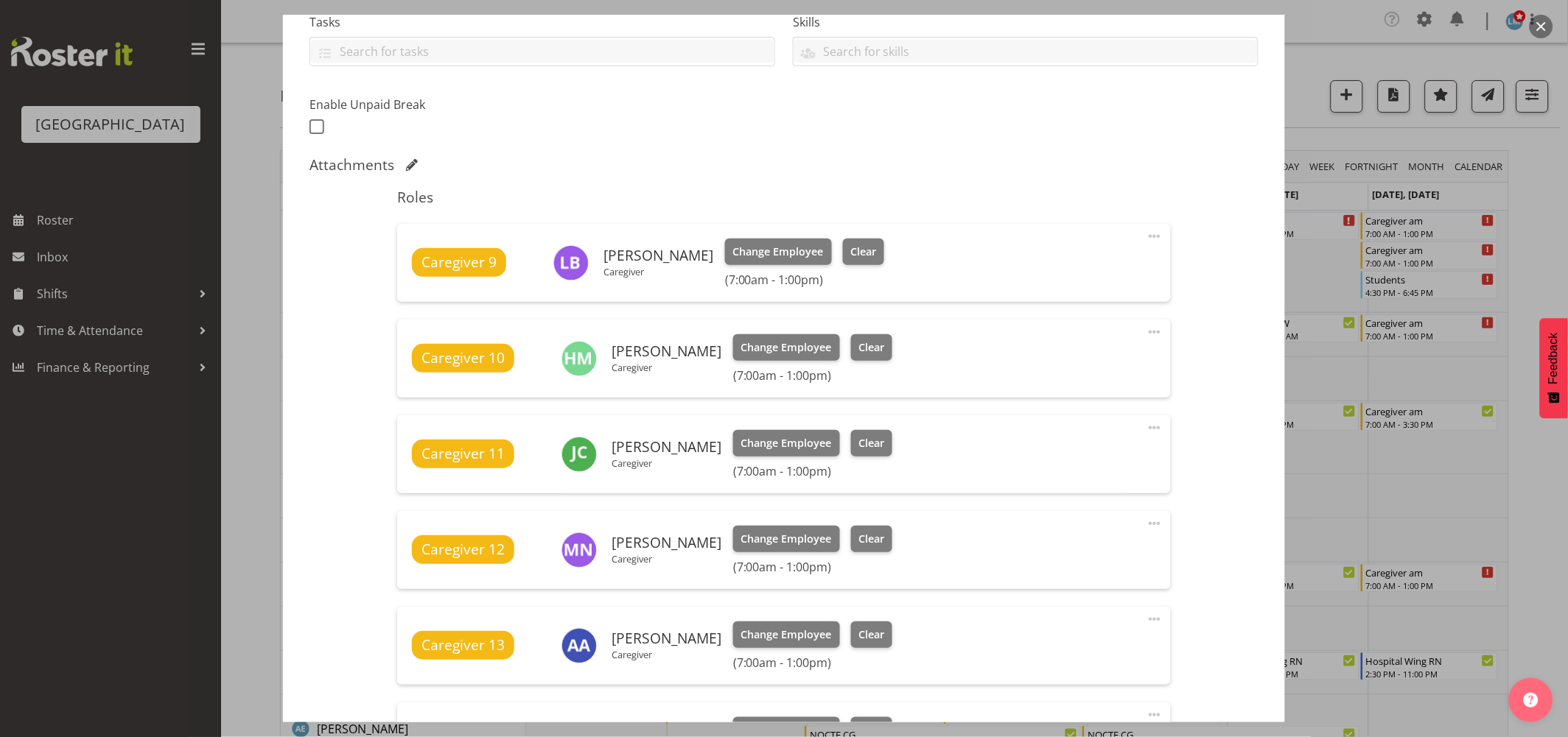
scroll to position [654, 0]
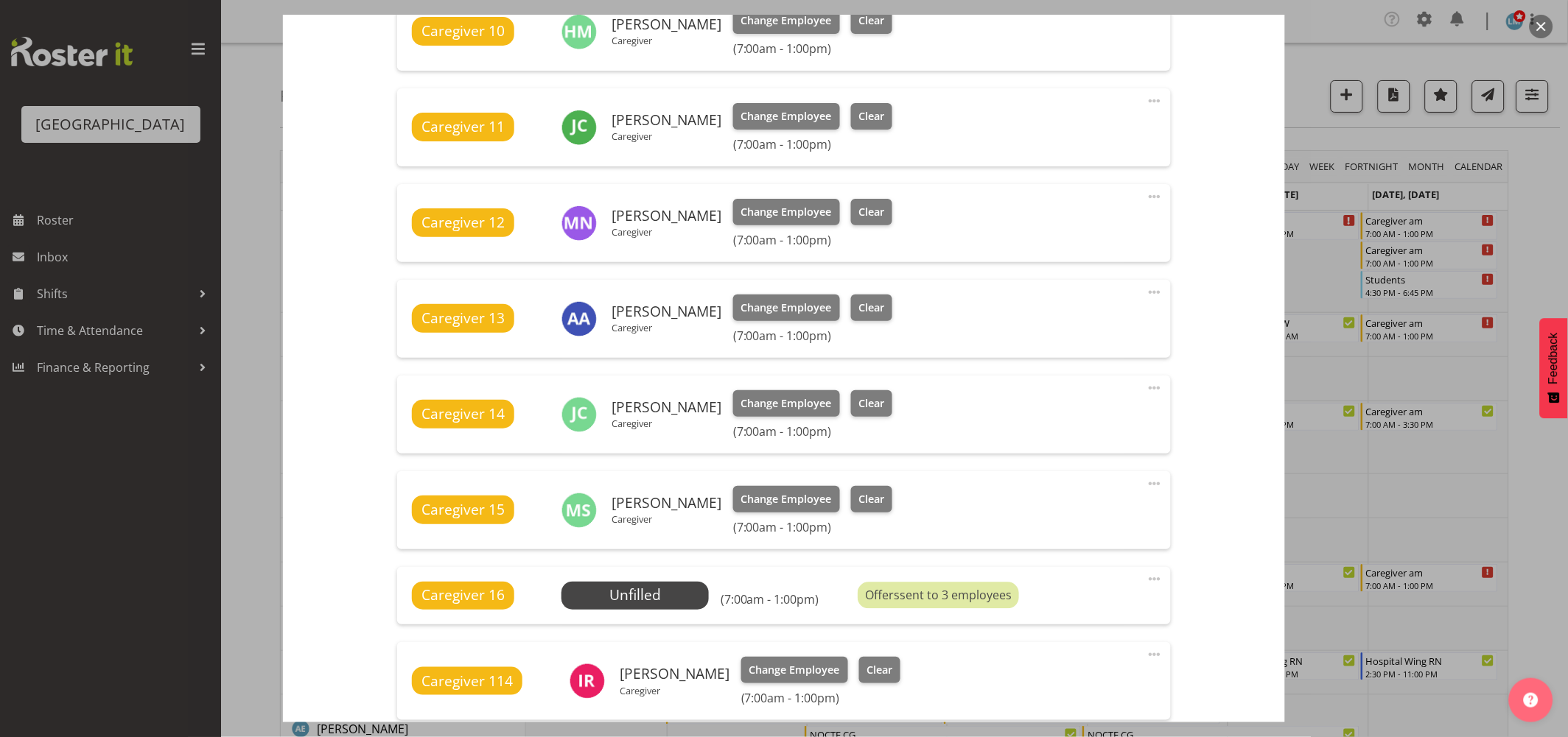
click at [1544, 252] on div at bounding box center [784, 368] width 1568 height 737
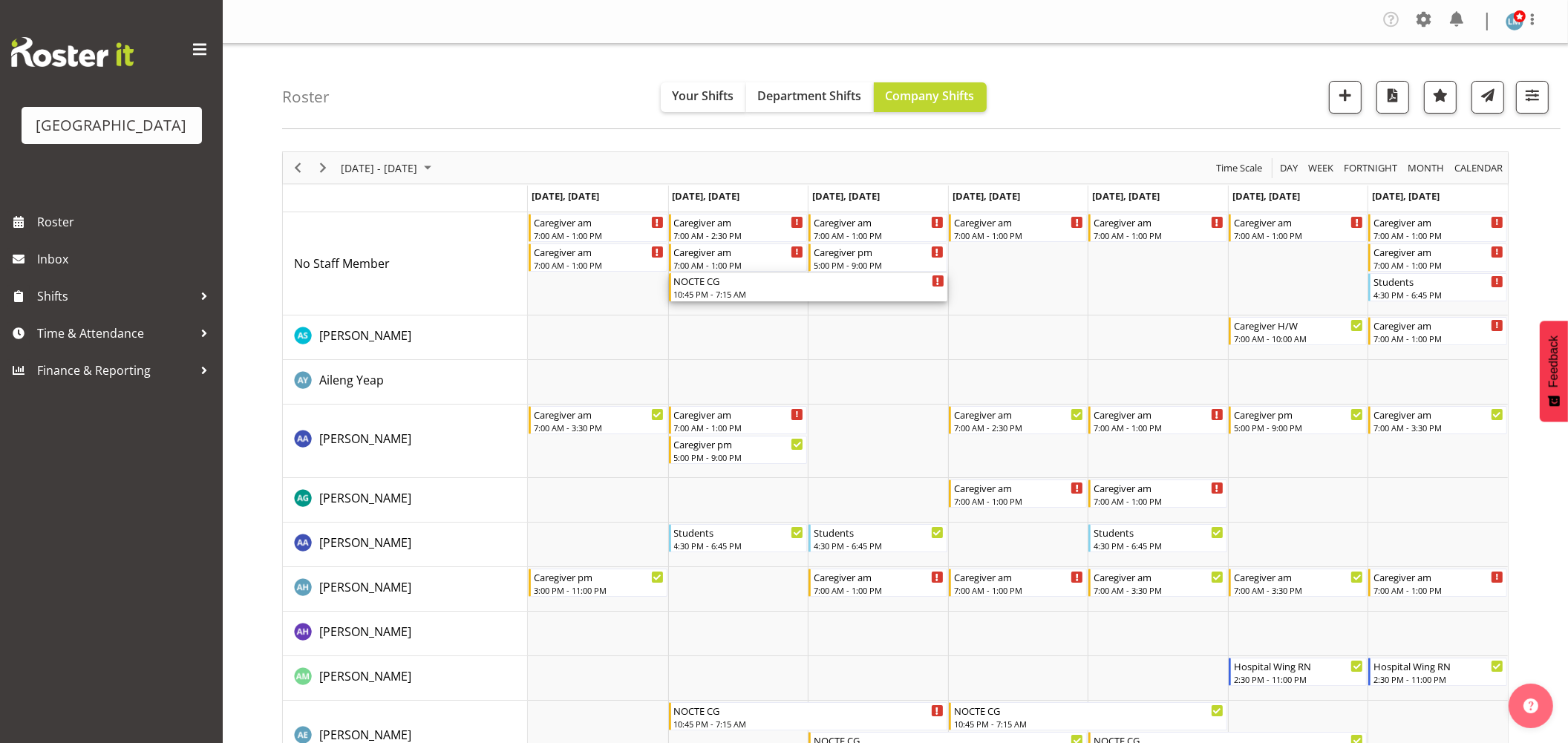
click at [769, 286] on div "NOCTE CG" at bounding box center [809, 280] width 270 height 15
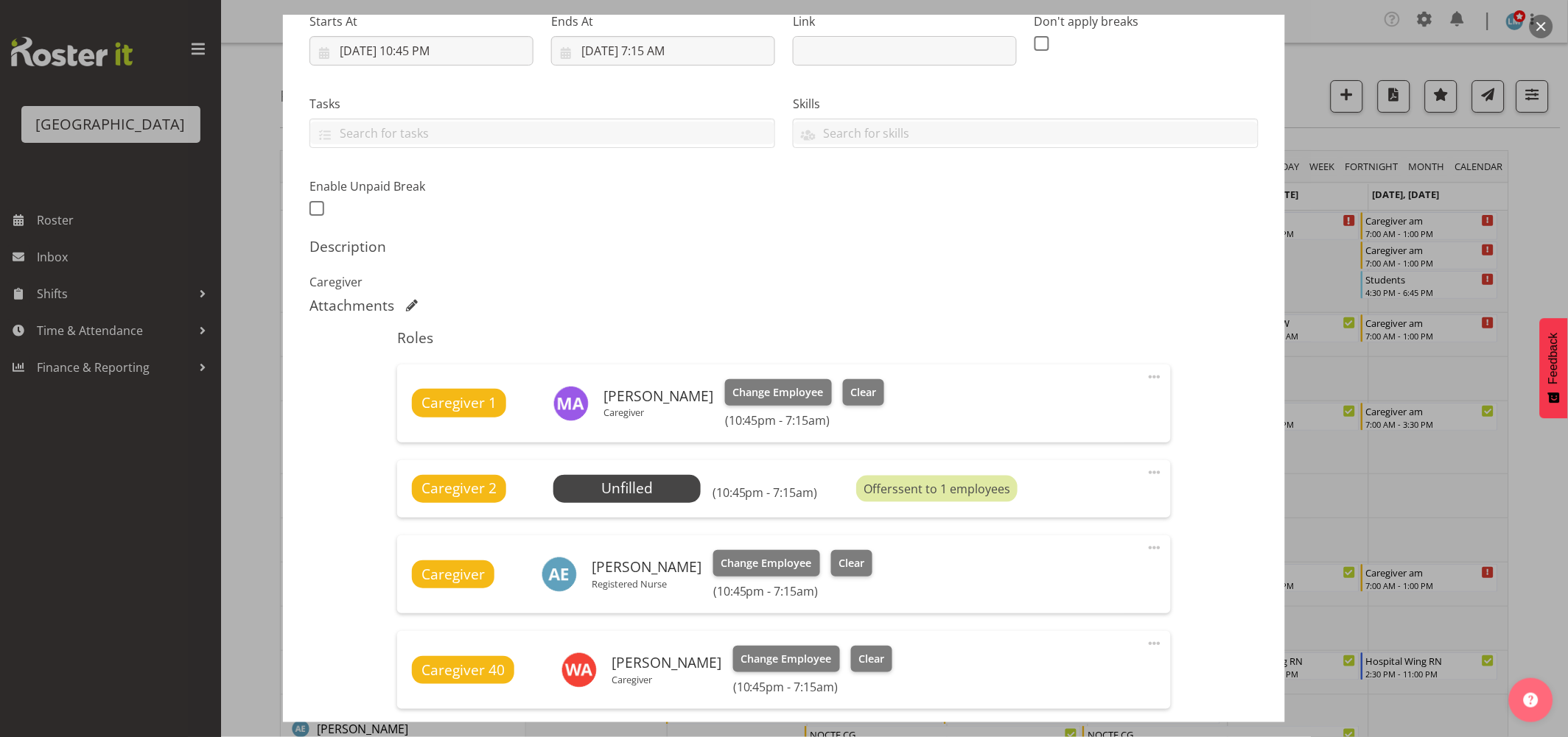
scroll to position [408, 0]
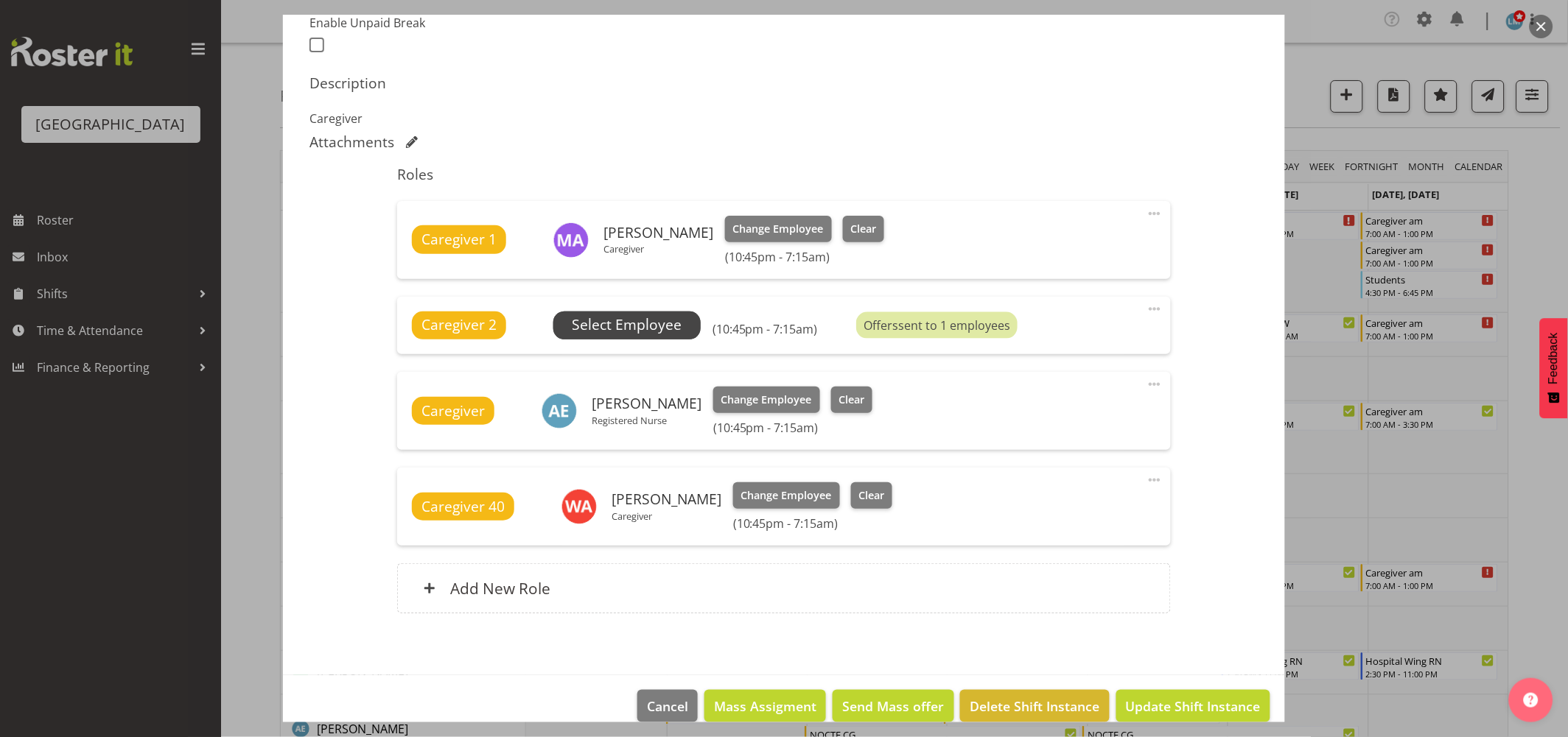
click at [619, 324] on span "Select Employee" at bounding box center [626, 326] width 110 height 21
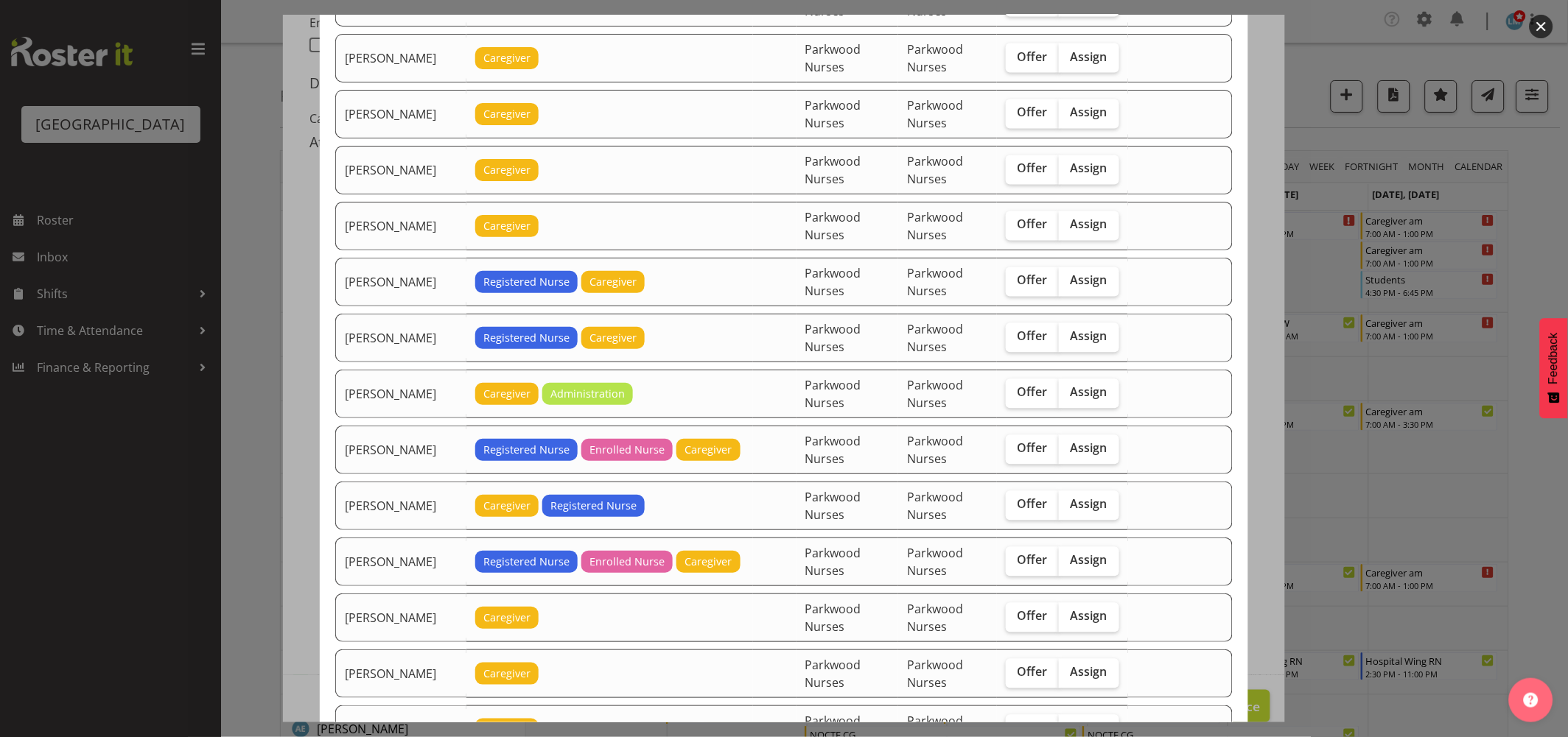
scroll to position [900, 0]
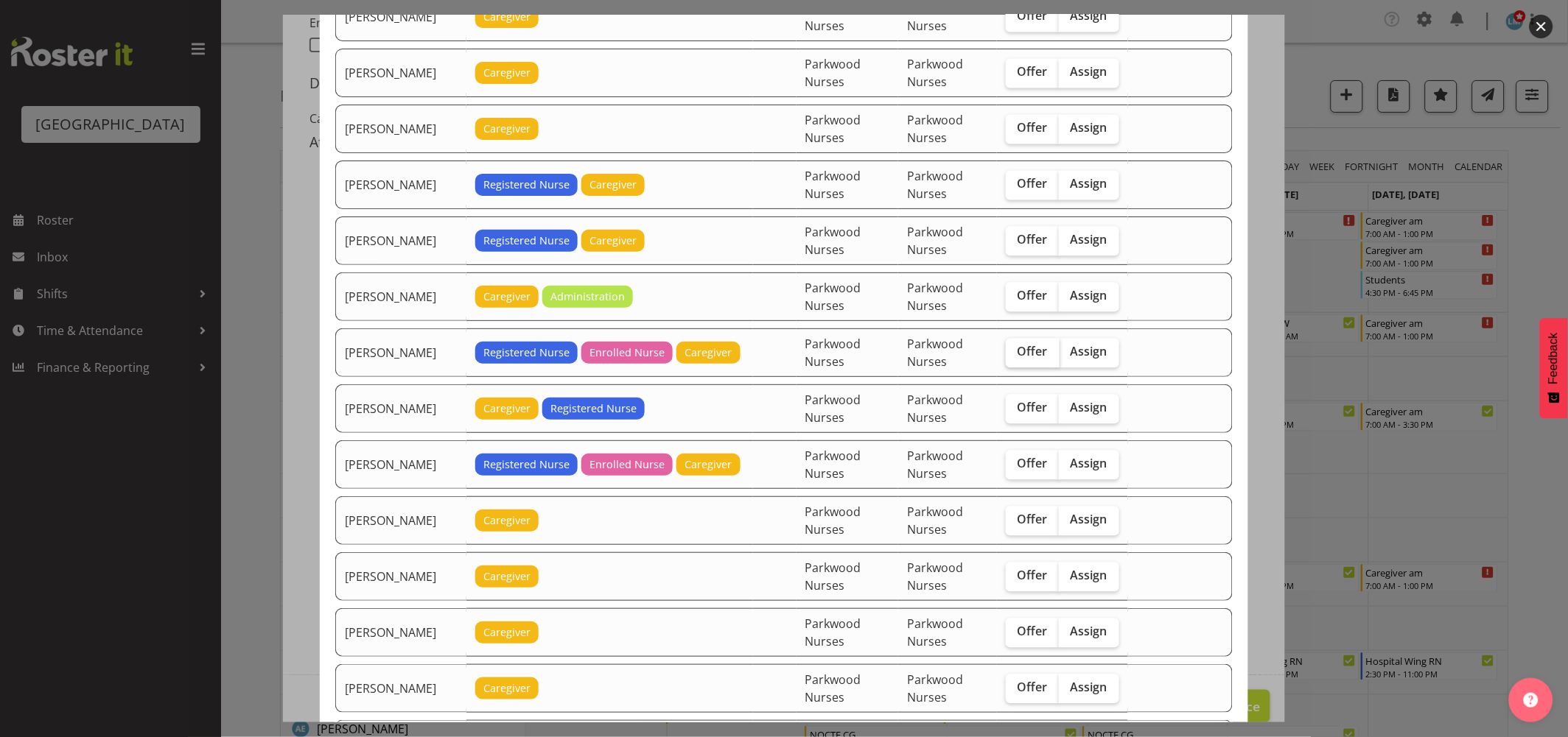
click at [1021, 354] on span "Offer" at bounding box center [1032, 351] width 30 height 15
click at [1015, 354] on input "Offer" at bounding box center [1010, 352] width 10 height 10
checkbox input "true"
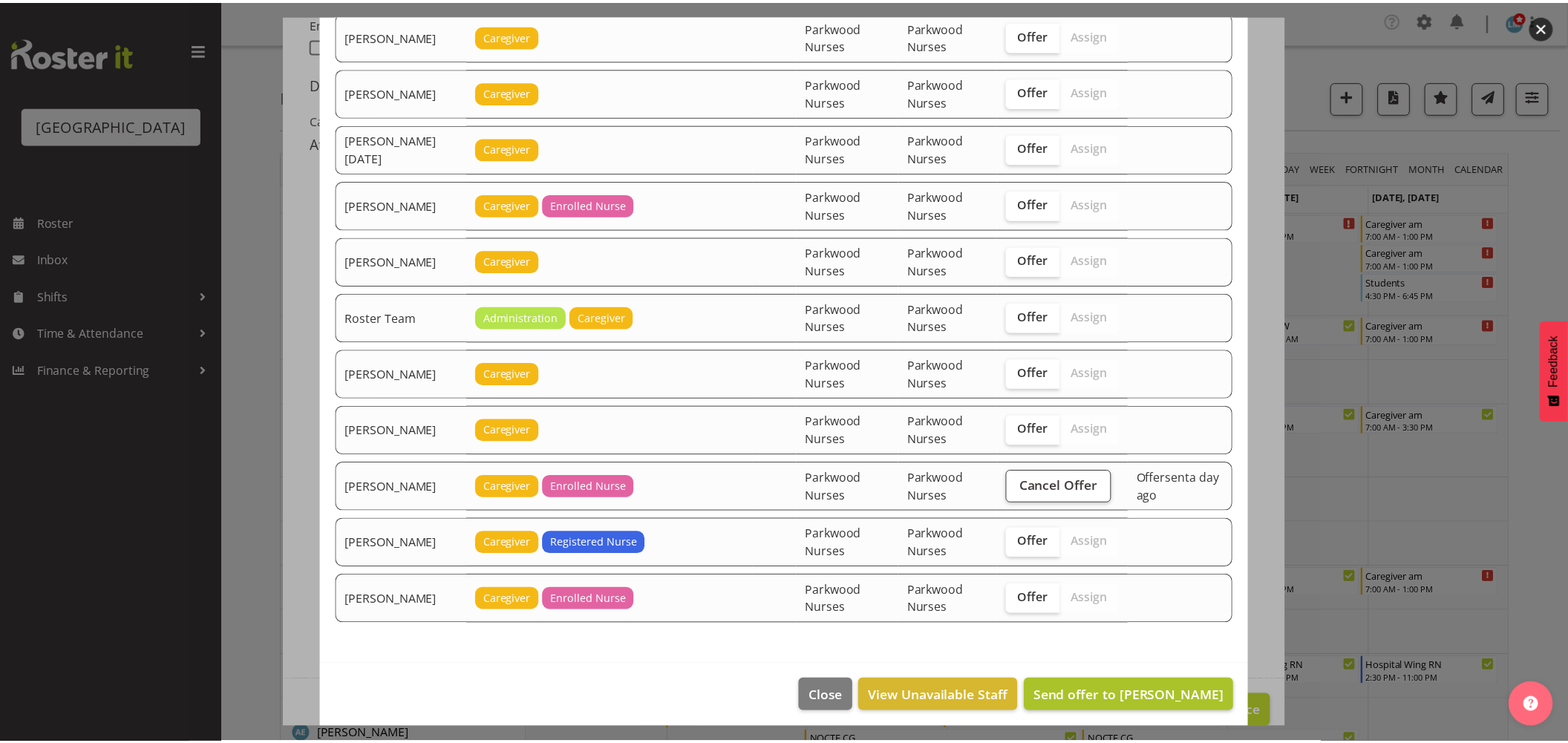
scroll to position [1520, 0]
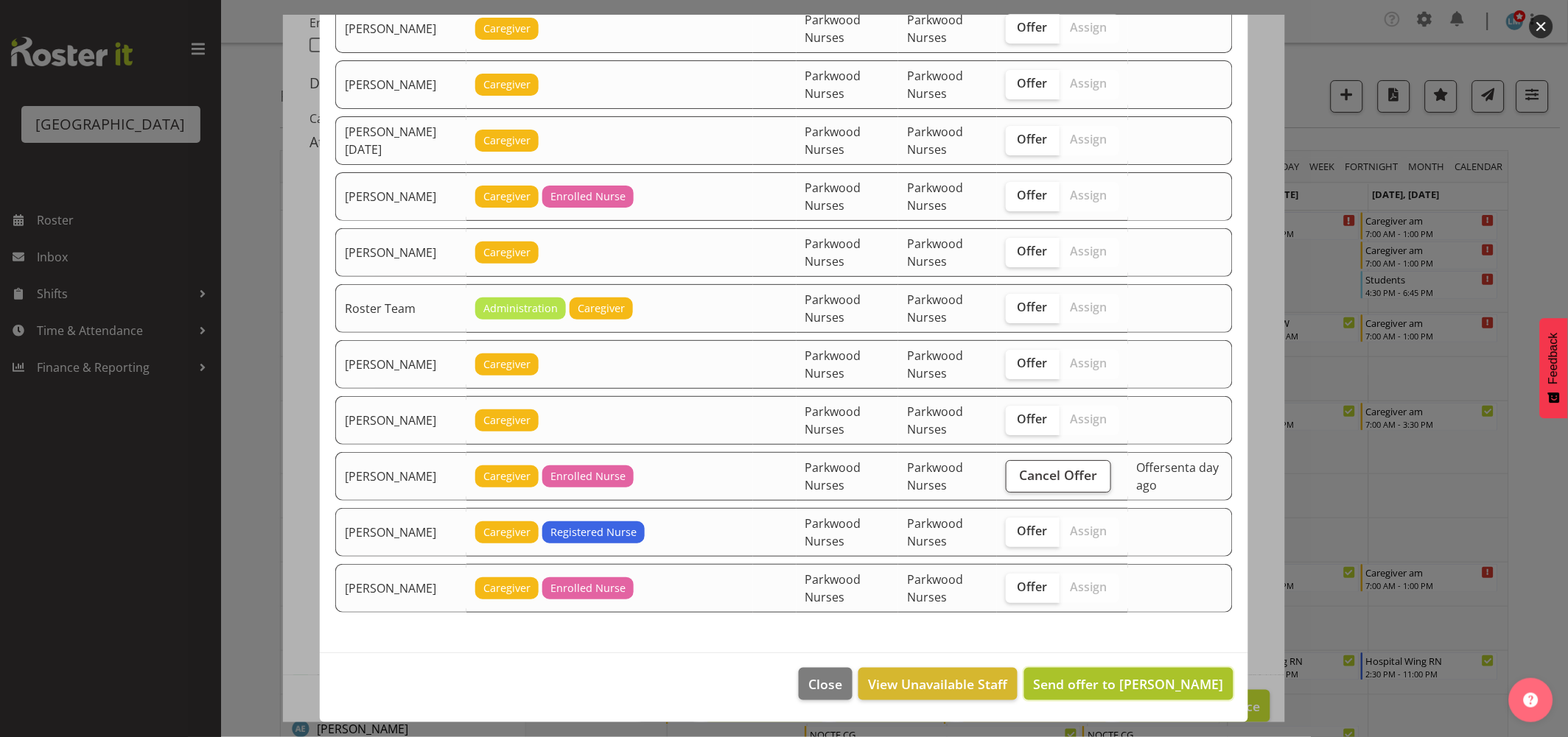
click at [1065, 673] on button "Send offer to Linda Shearman" at bounding box center [1128, 683] width 210 height 32
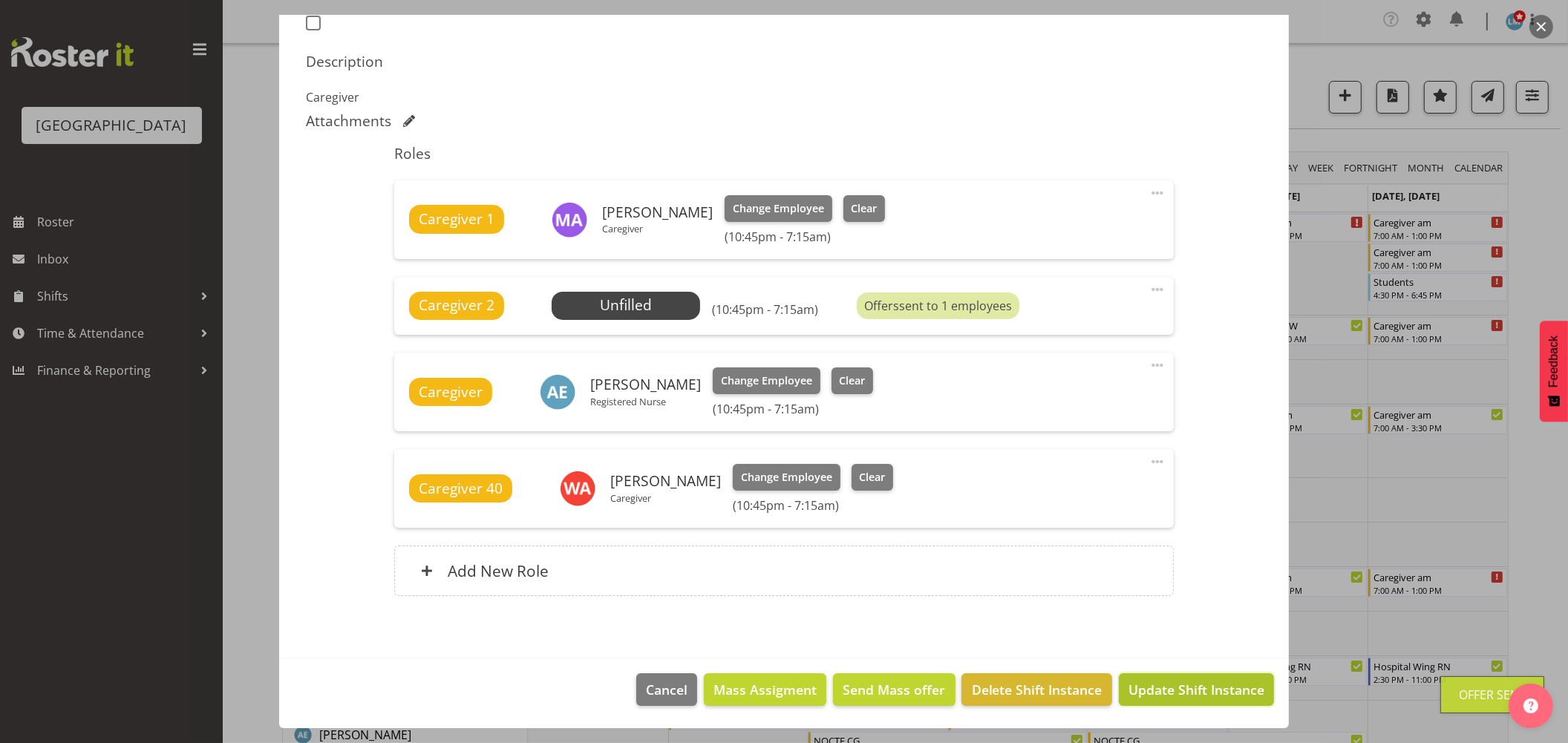
click at [1177, 685] on span "Update Shift Instance" at bounding box center [1196, 690] width 136 height 20
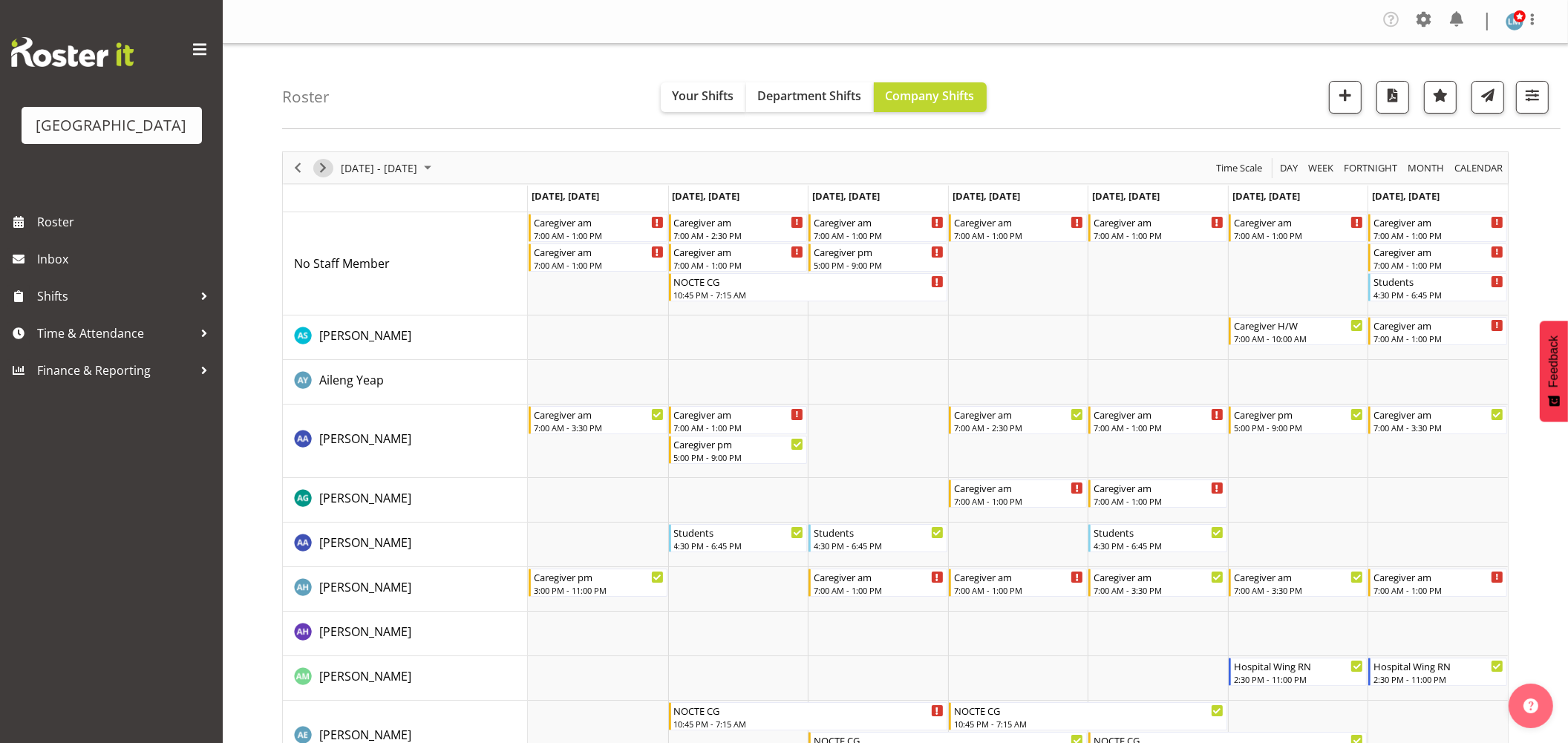
click at [320, 172] on span "Next" at bounding box center [323, 168] width 18 height 19
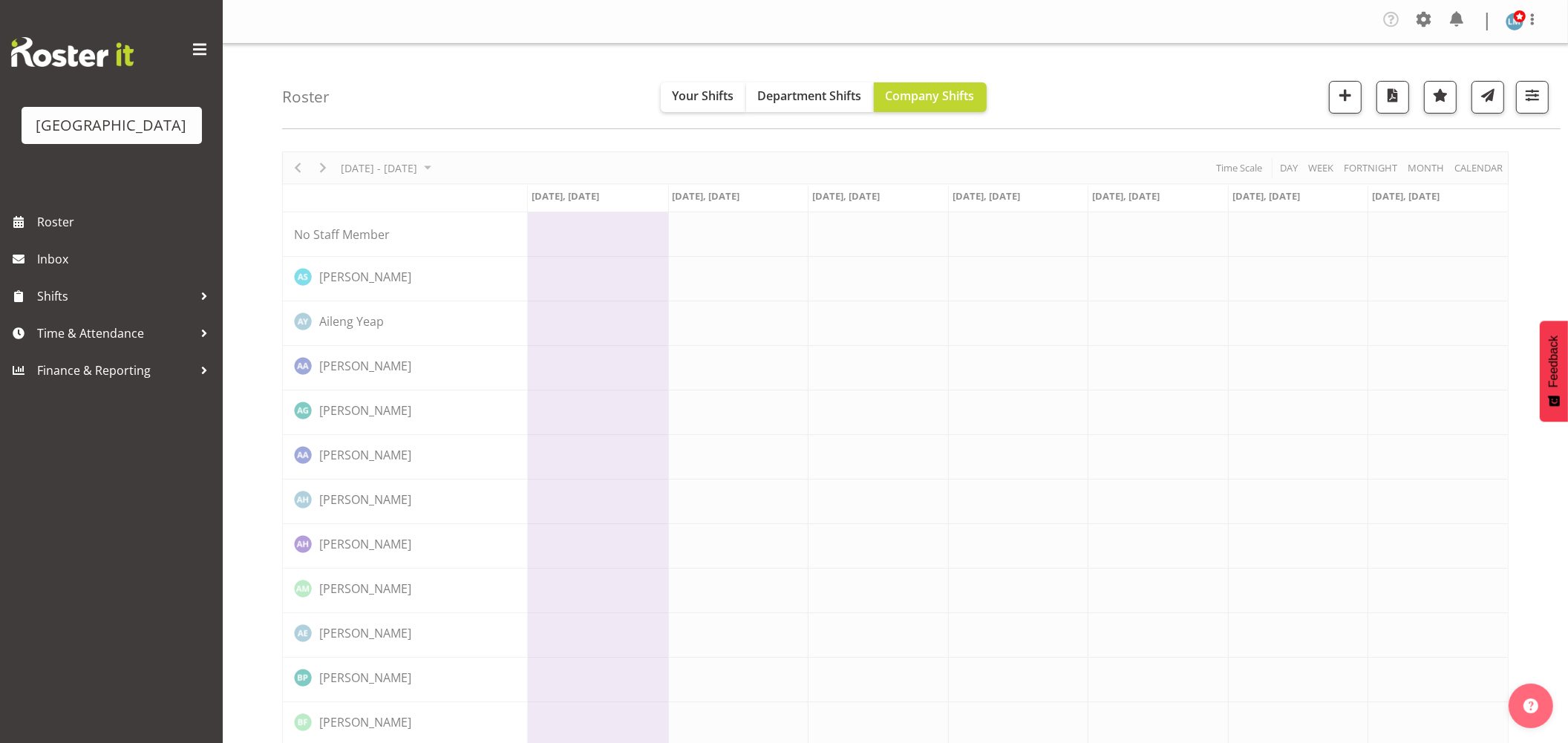
click at [135, 545] on div "Parkwood Retirement Village Roster Inbox Shifts Time & Attendance Finance & Rep…" at bounding box center [111, 372] width 223 height 743
click at [87, 233] on span "Roster" at bounding box center [126, 222] width 178 height 23
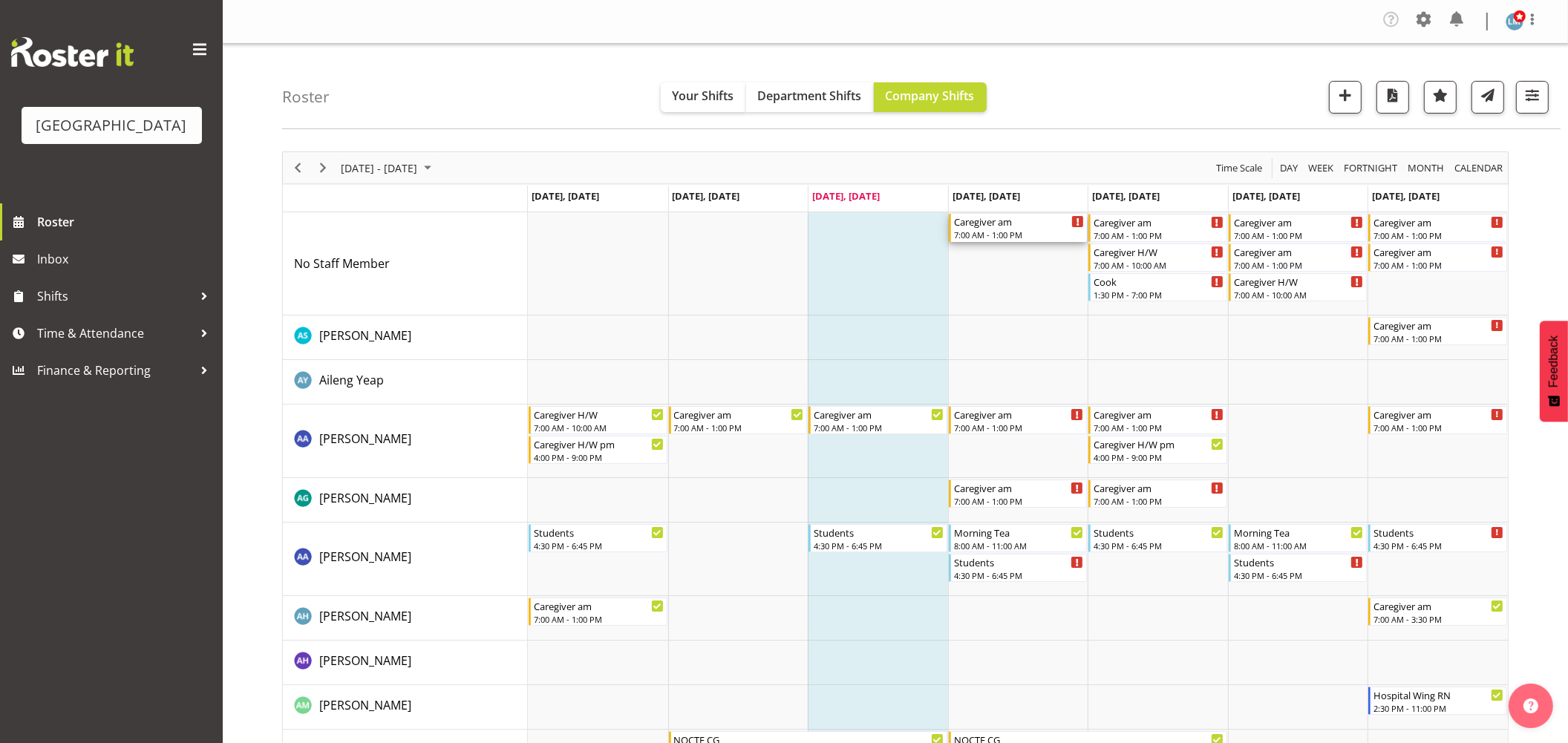
click at [1000, 235] on div "7:00 AM - 1:00 PM" at bounding box center [1019, 235] width 131 height 12
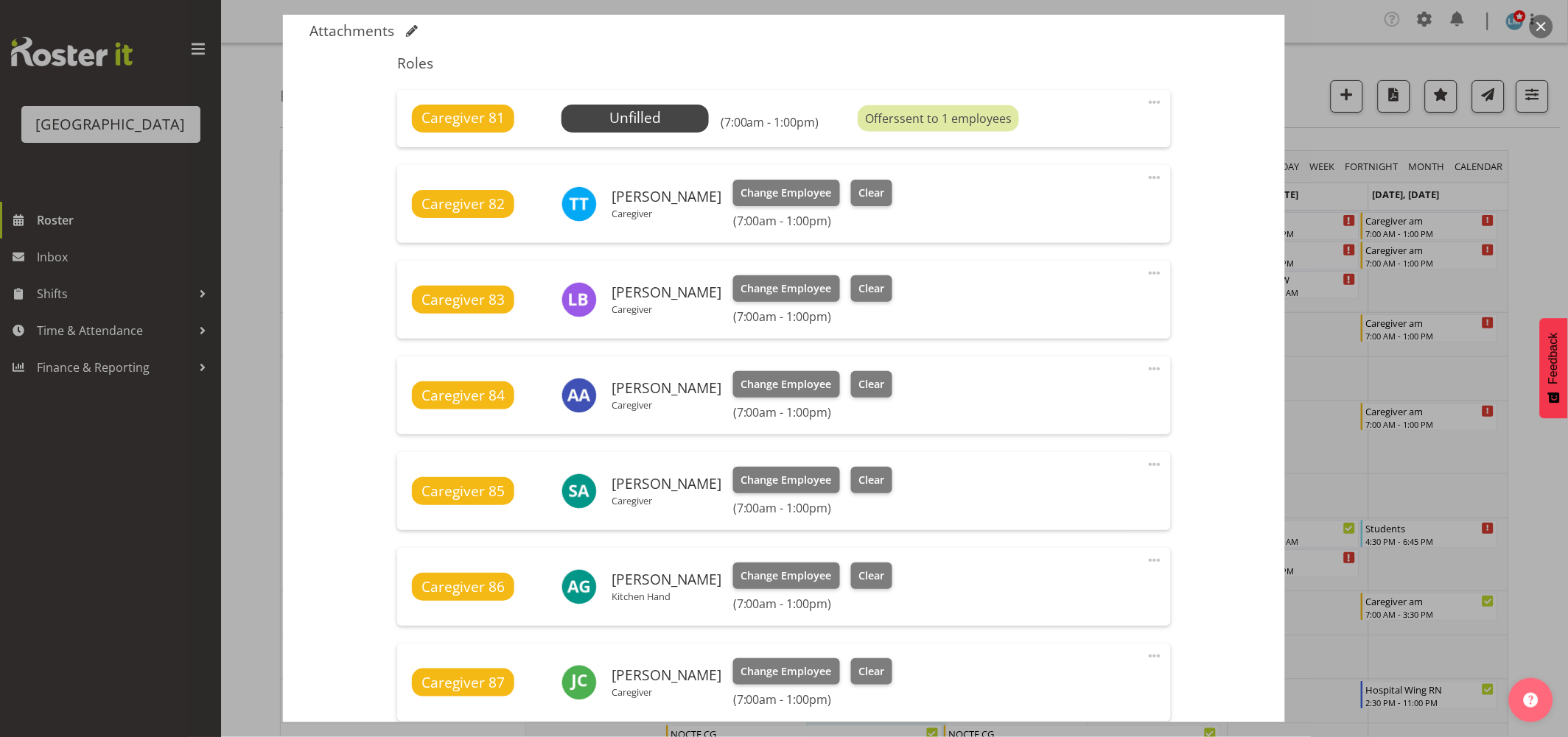
scroll to position [246, 0]
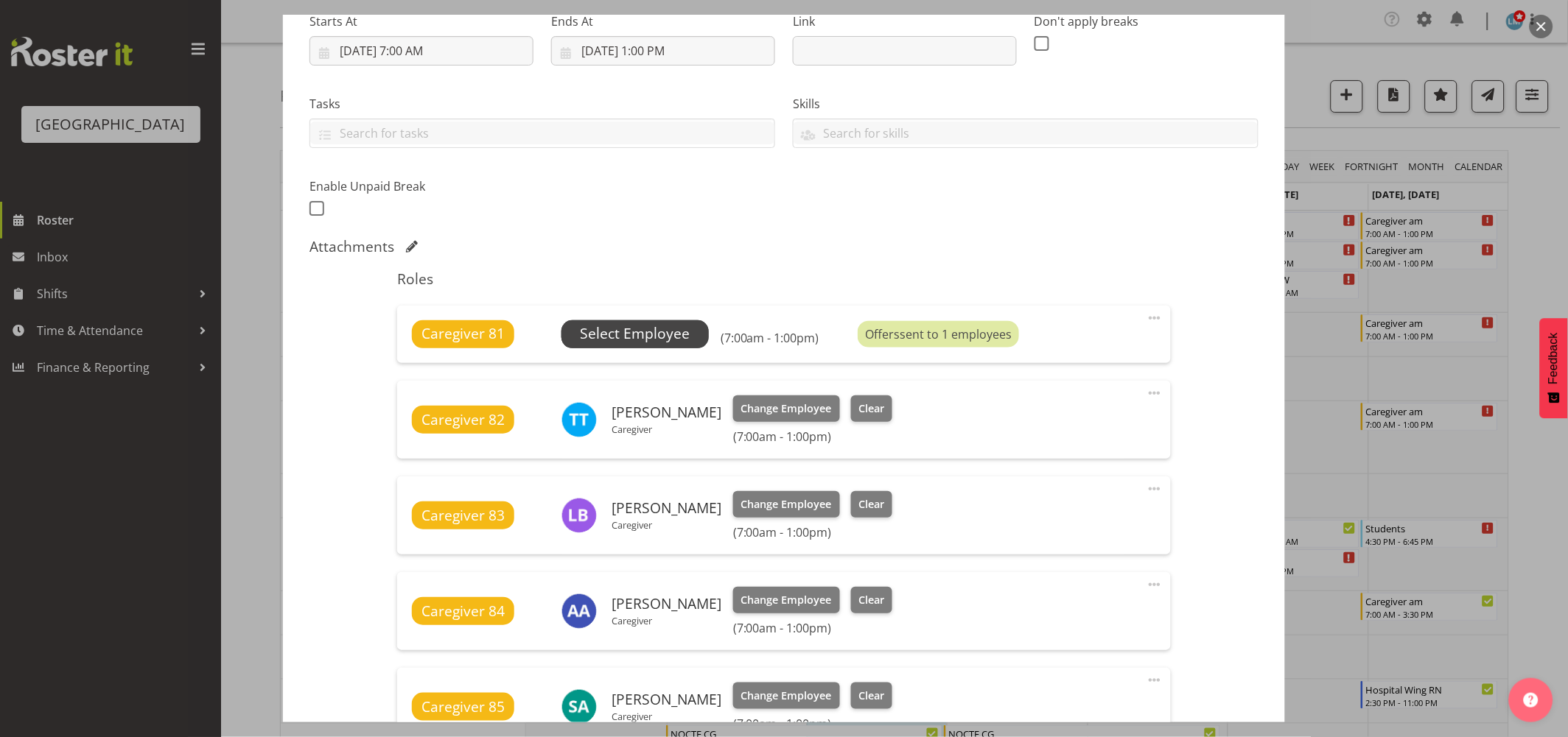
click at [604, 342] on span "Select Employee" at bounding box center [635, 334] width 110 height 21
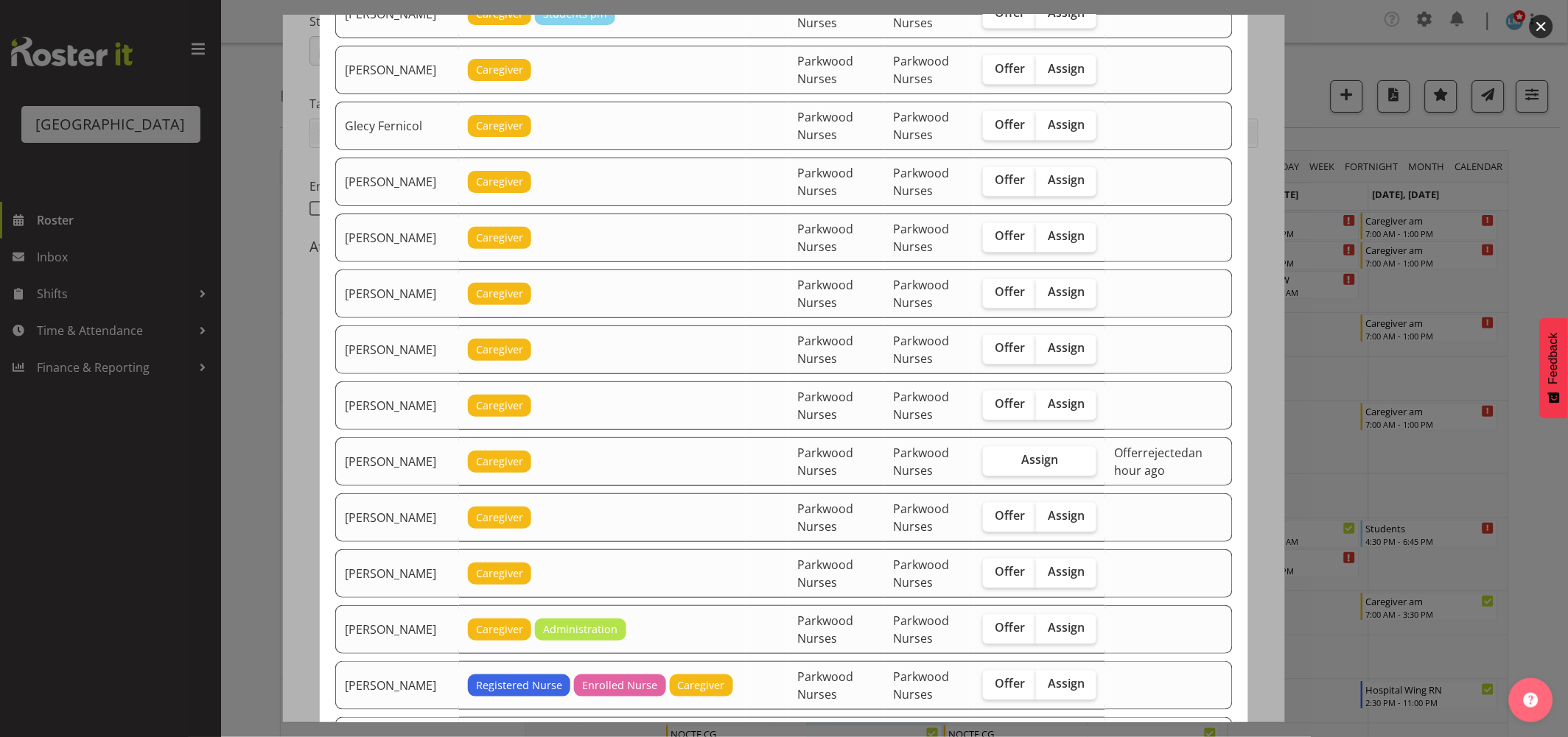
scroll to position [736, 0]
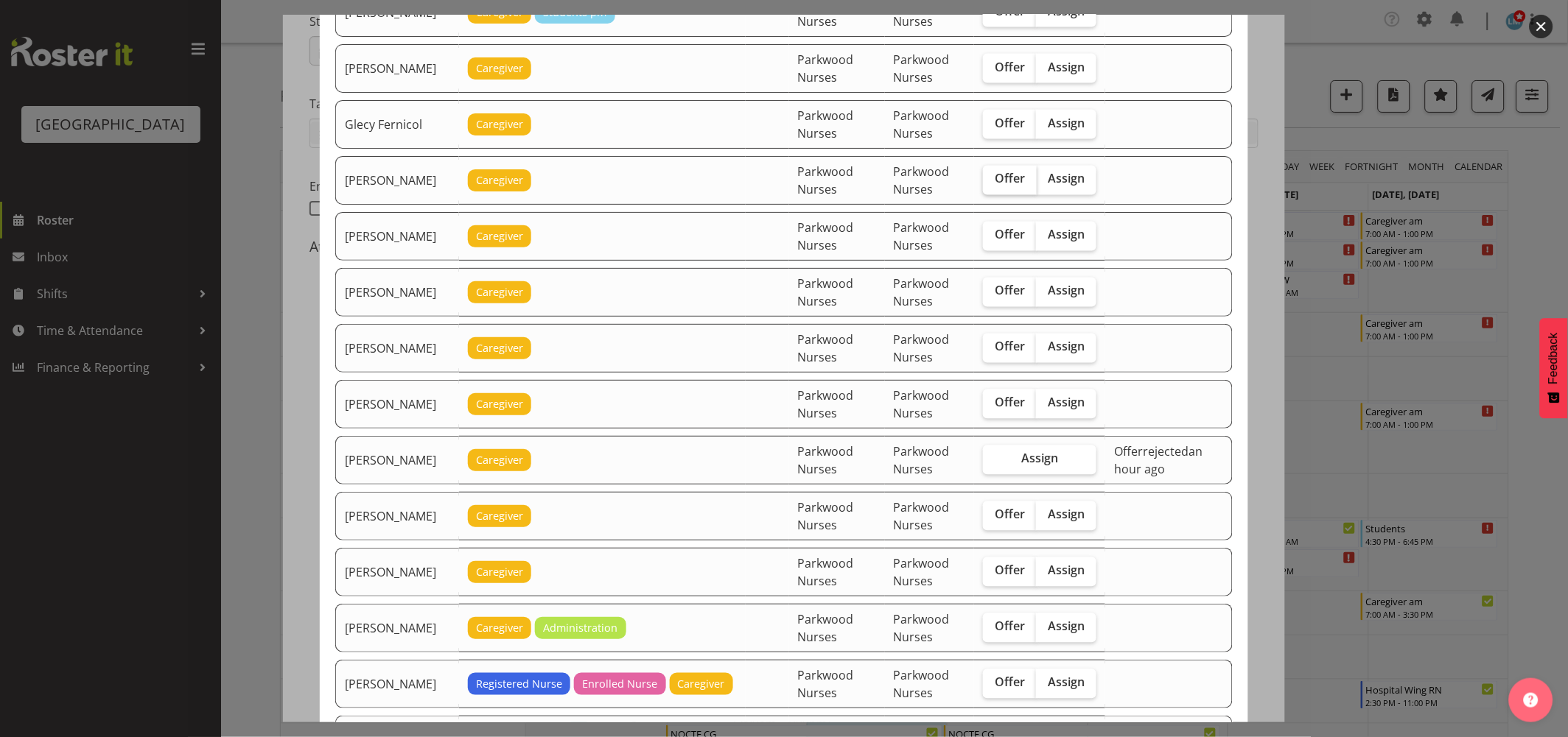
click at [1007, 182] on span "Offer" at bounding box center [1009, 178] width 30 height 15
click at [993, 182] on input "Offer" at bounding box center [988, 179] width 10 height 10
checkbox input "true"
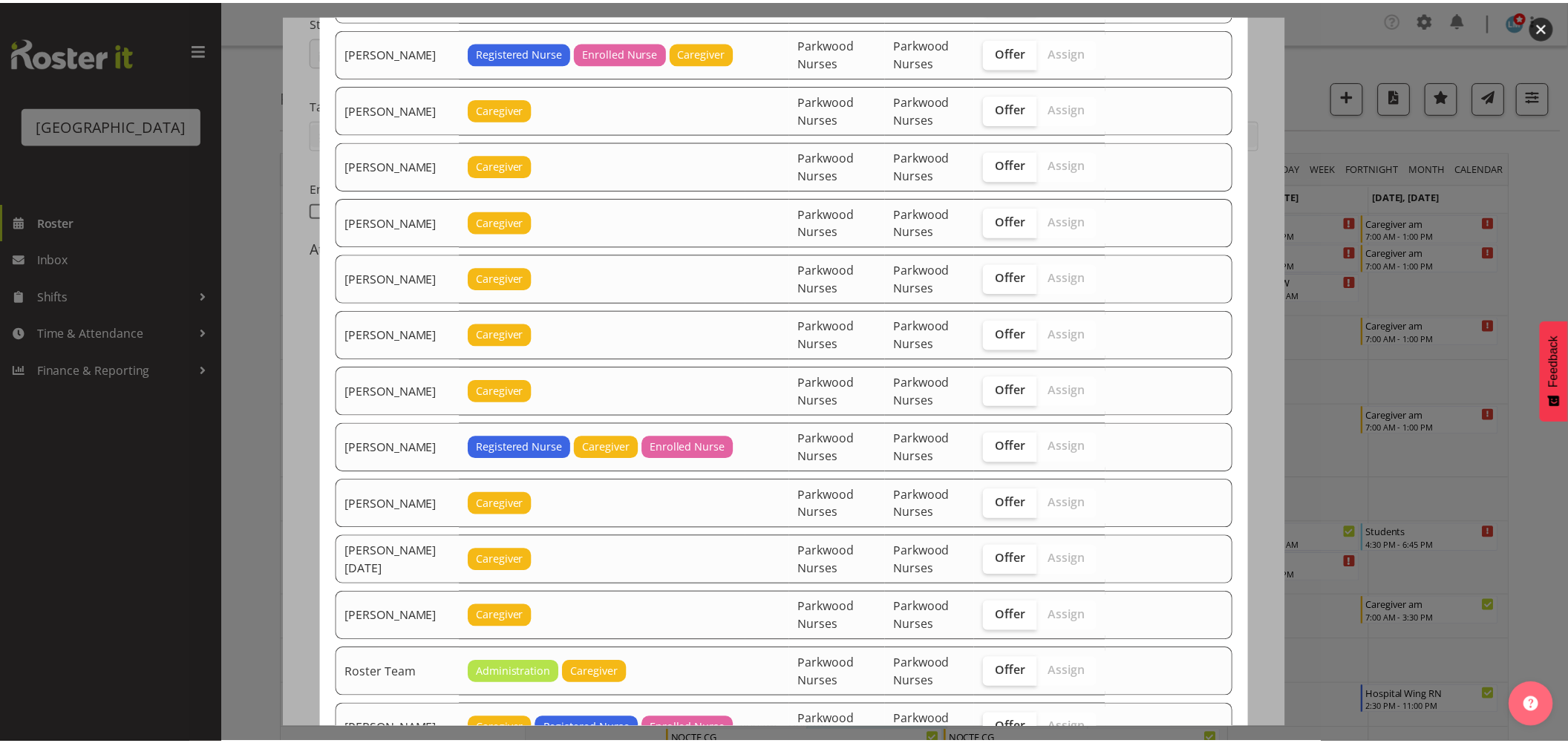
scroll to position [1733, 0]
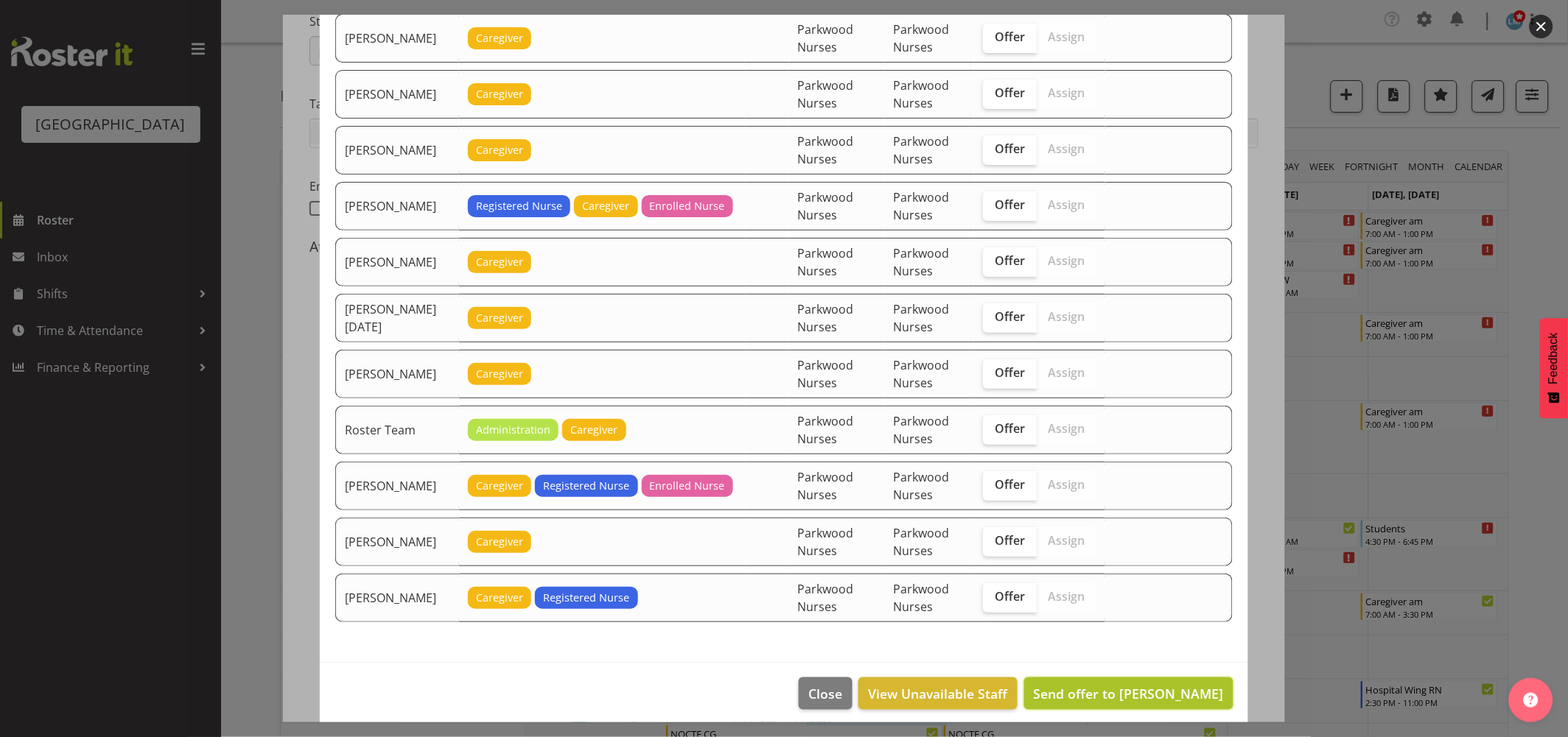
click at [1137, 697] on span "Send offer to [PERSON_NAME]" at bounding box center [1128, 694] width 190 height 18
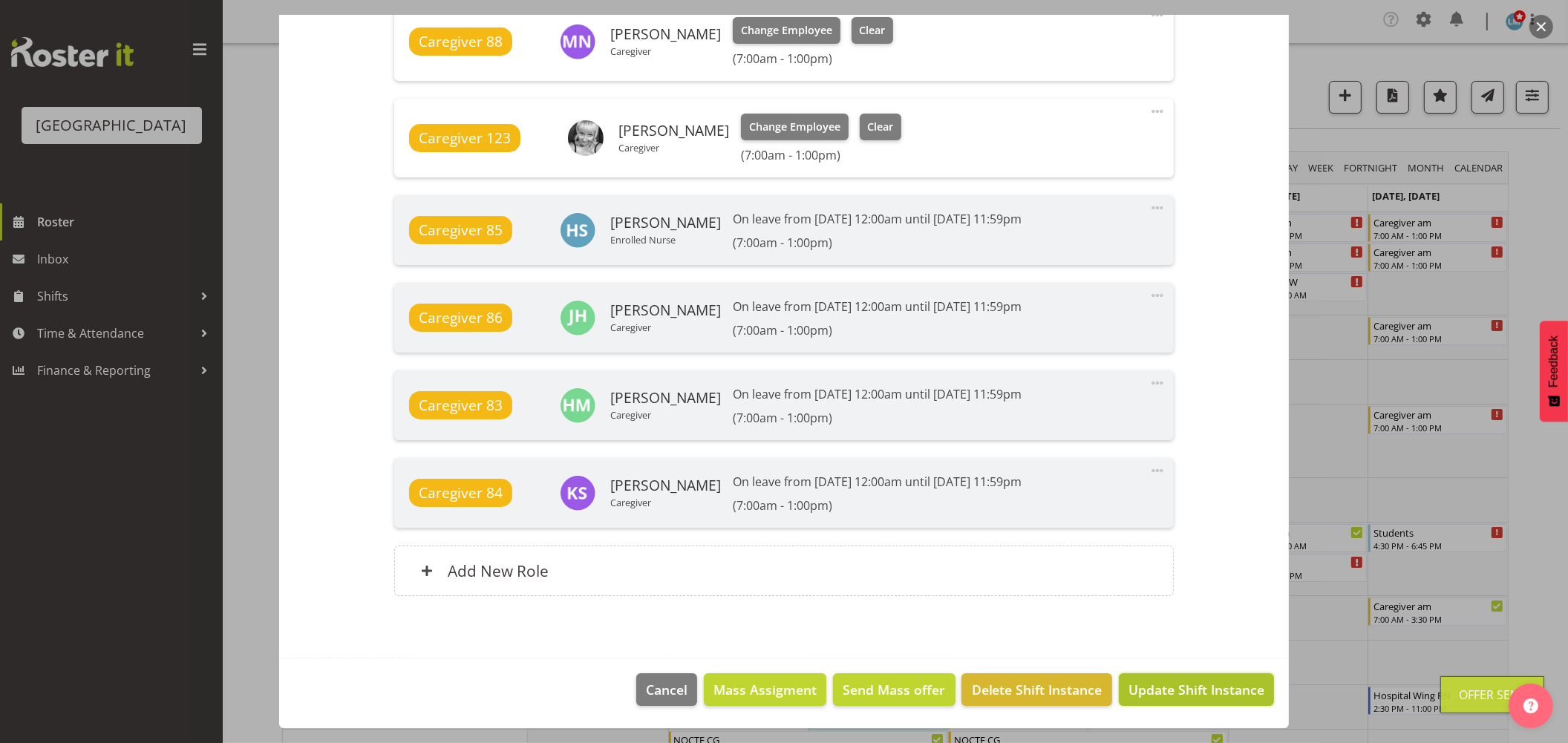
click at [1162, 685] on span "Update Shift Instance" at bounding box center [1196, 690] width 136 height 20
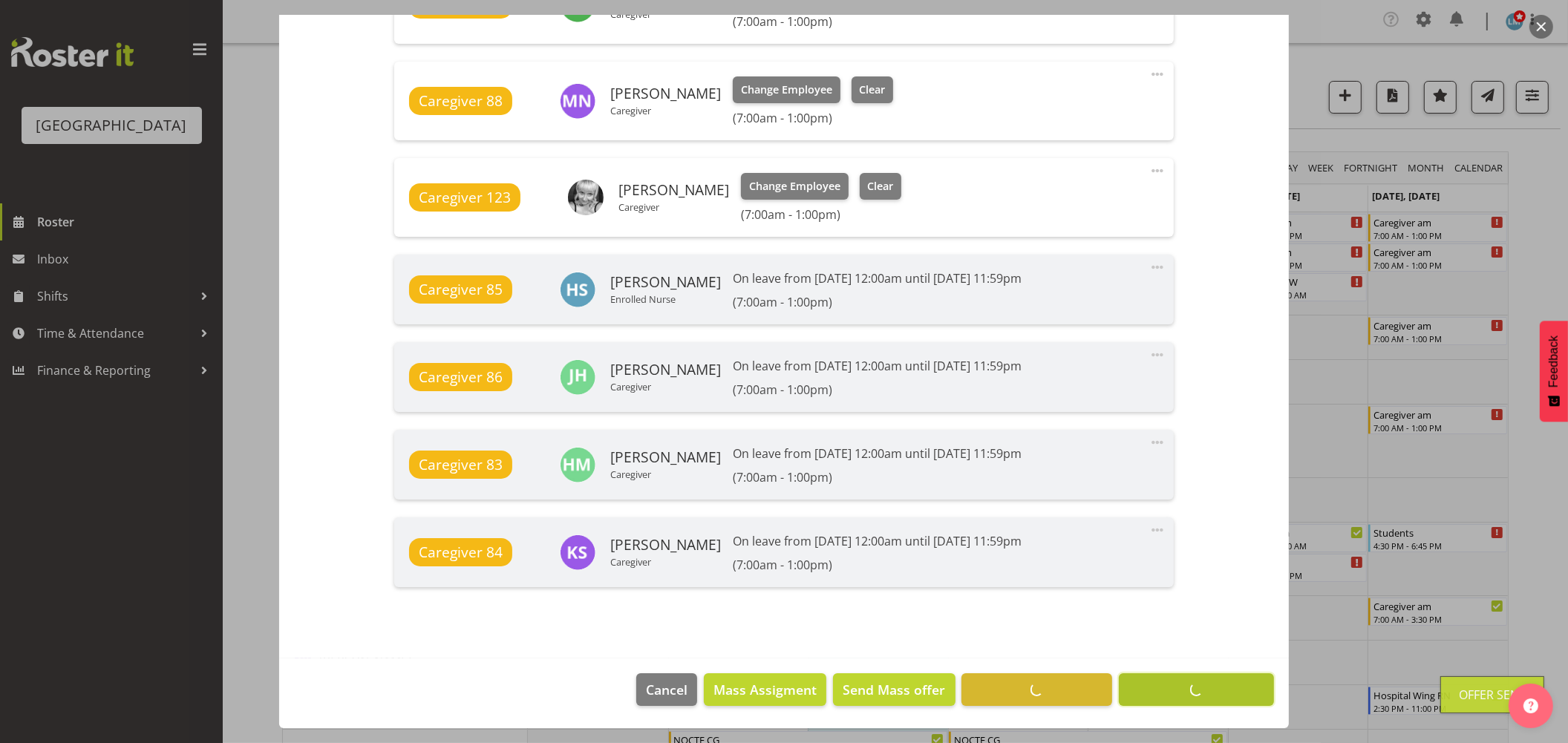
scroll to position [1148, 0]
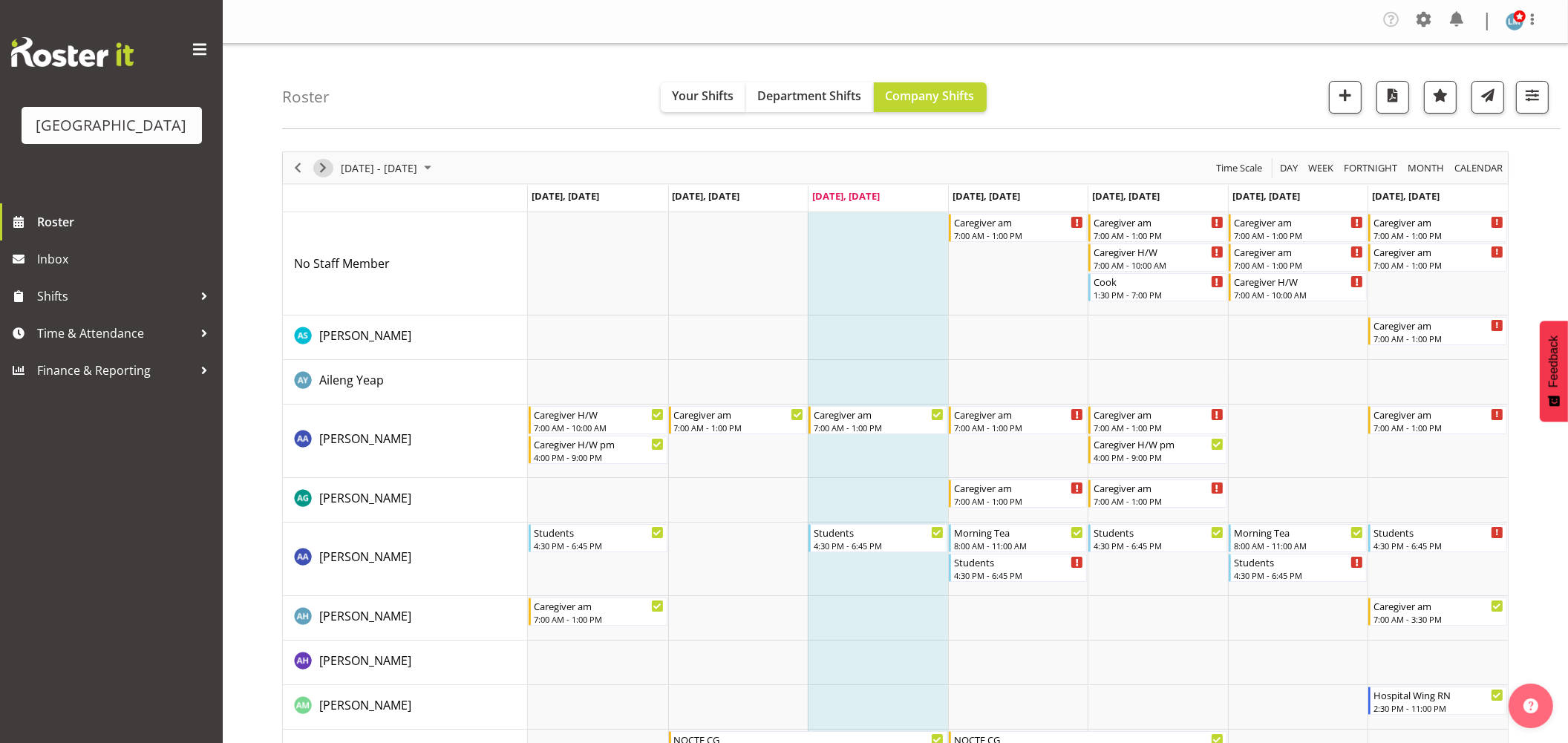
click at [327, 175] on span "Next" at bounding box center [323, 168] width 18 height 19
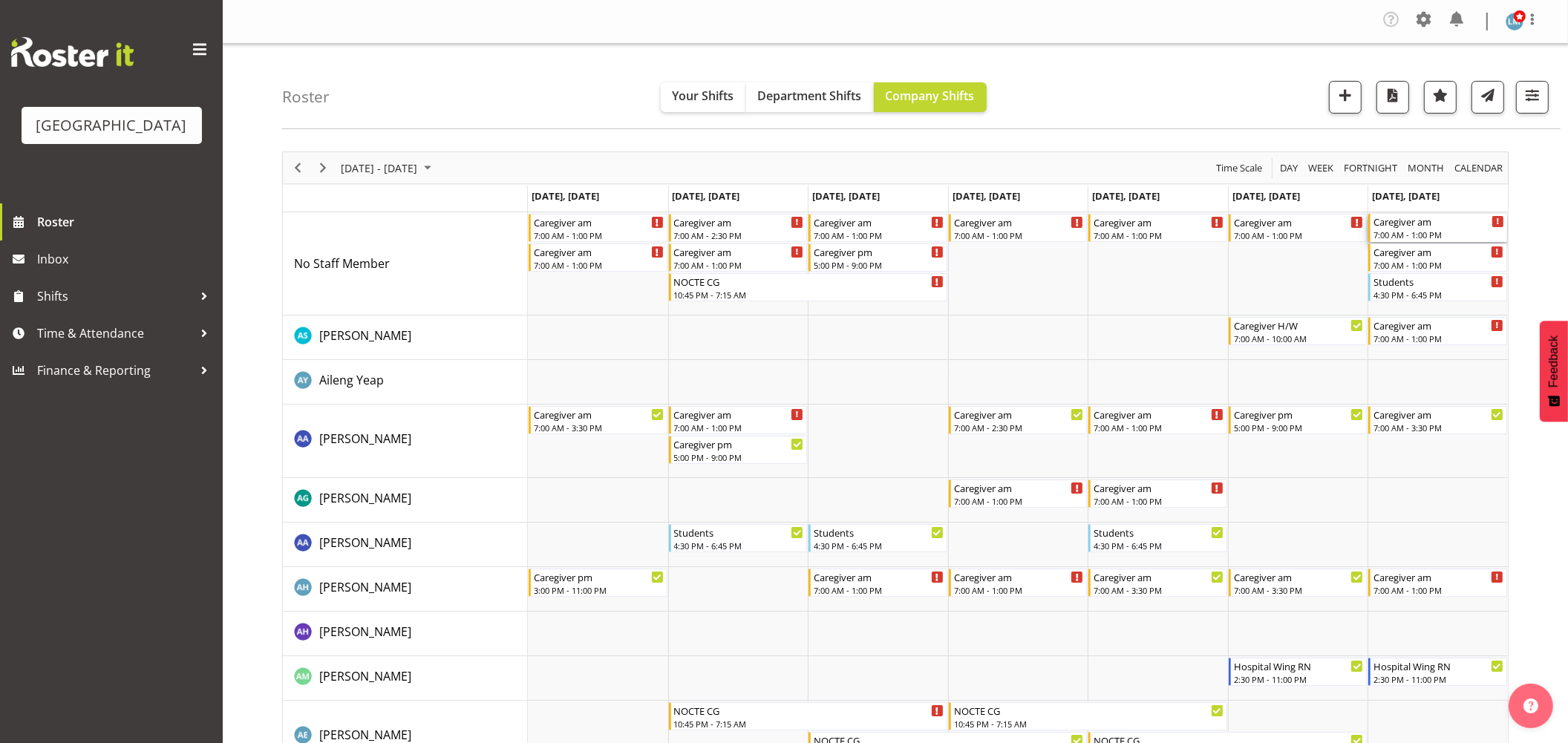
click at [1448, 225] on div "Caregiver am" at bounding box center [1438, 221] width 131 height 15
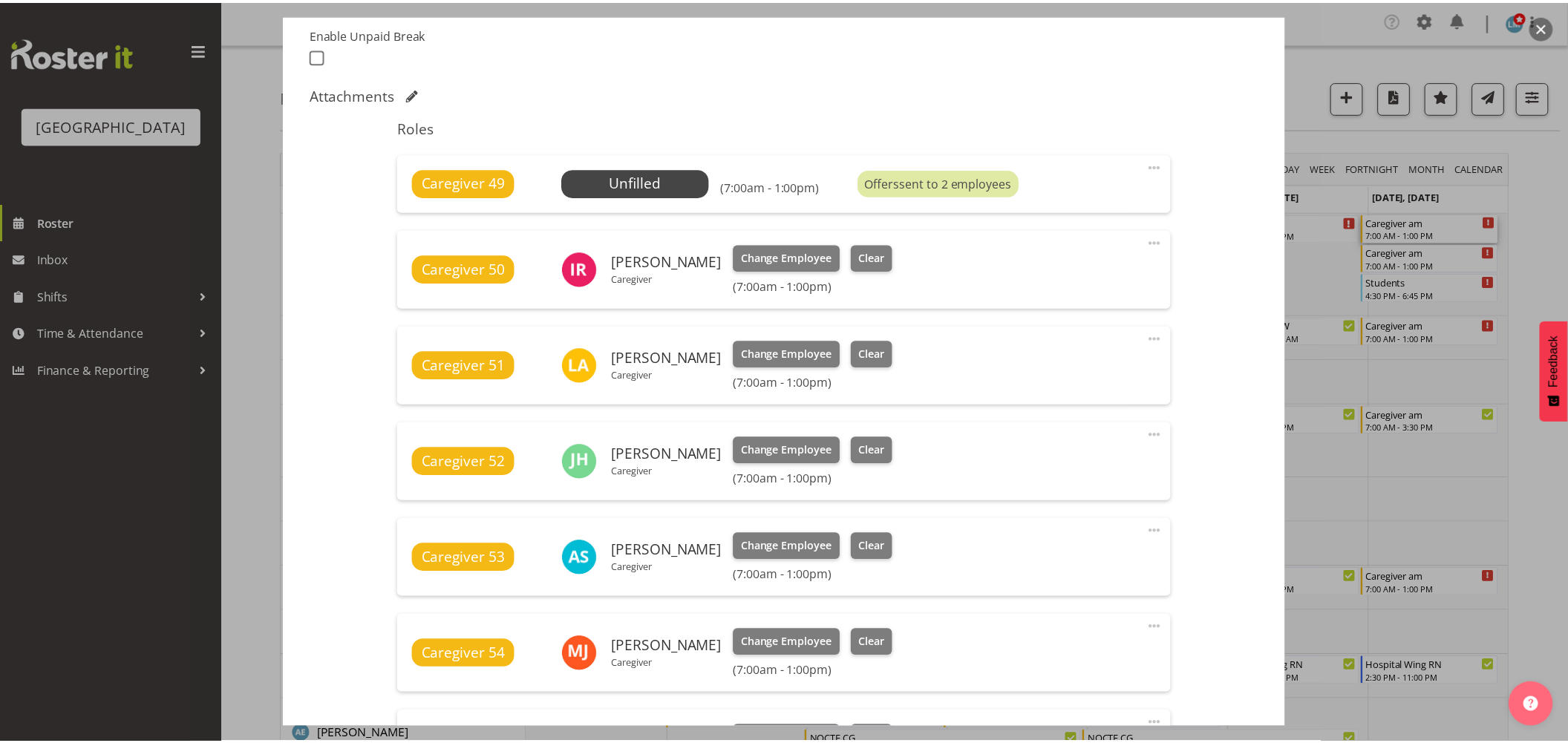
scroll to position [165, 0]
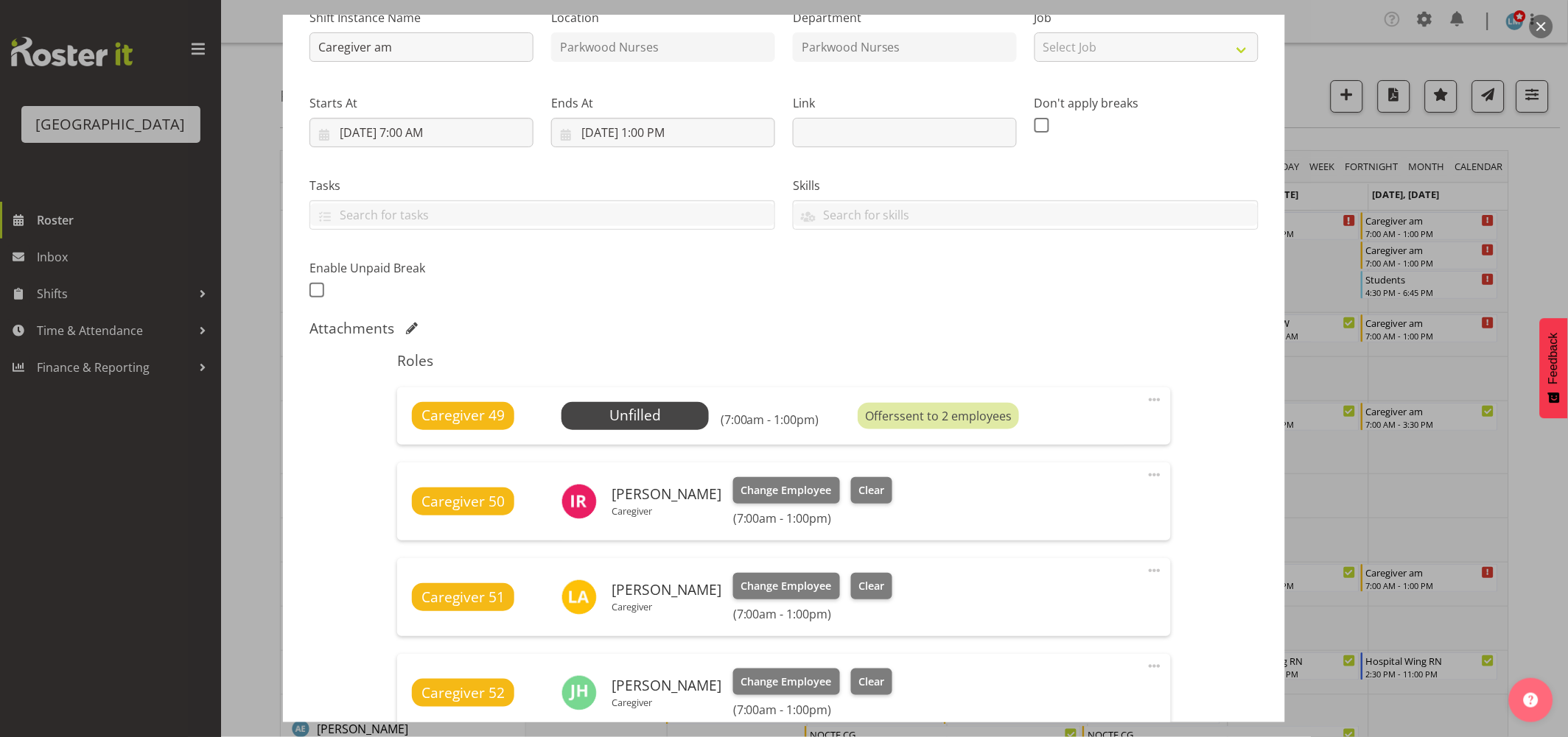
click at [43, 246] on div at bounding box center [784, 368] width 1568 height 737
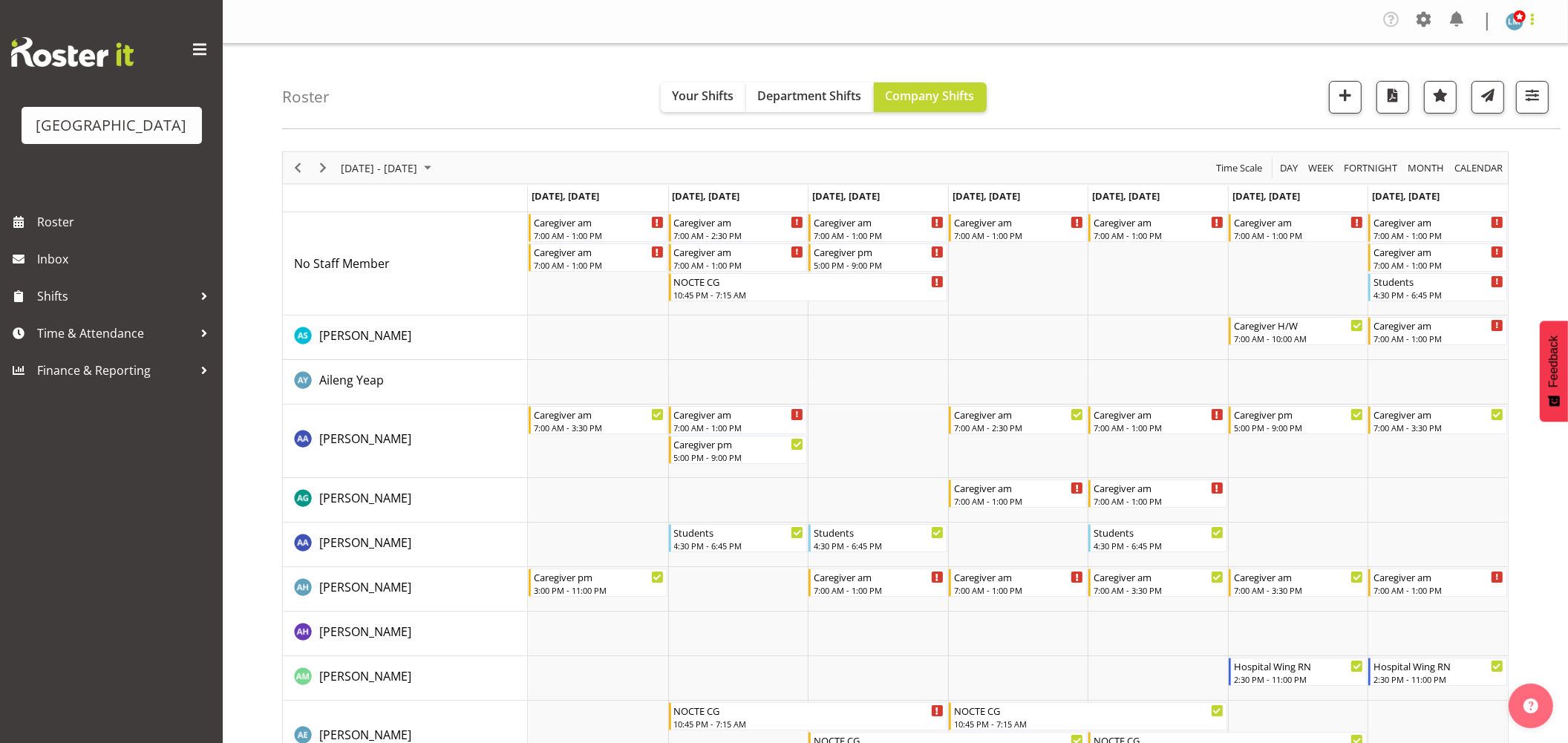
click at [1529, 25] on span at bounding box center [1532, 20] width 18 height 18
click at [1513, 86] on link "Log Out" at bounding box center [1469, 82] width 142 height 27
